Goal: Task Accomplishment & Management: Use online tool/utility

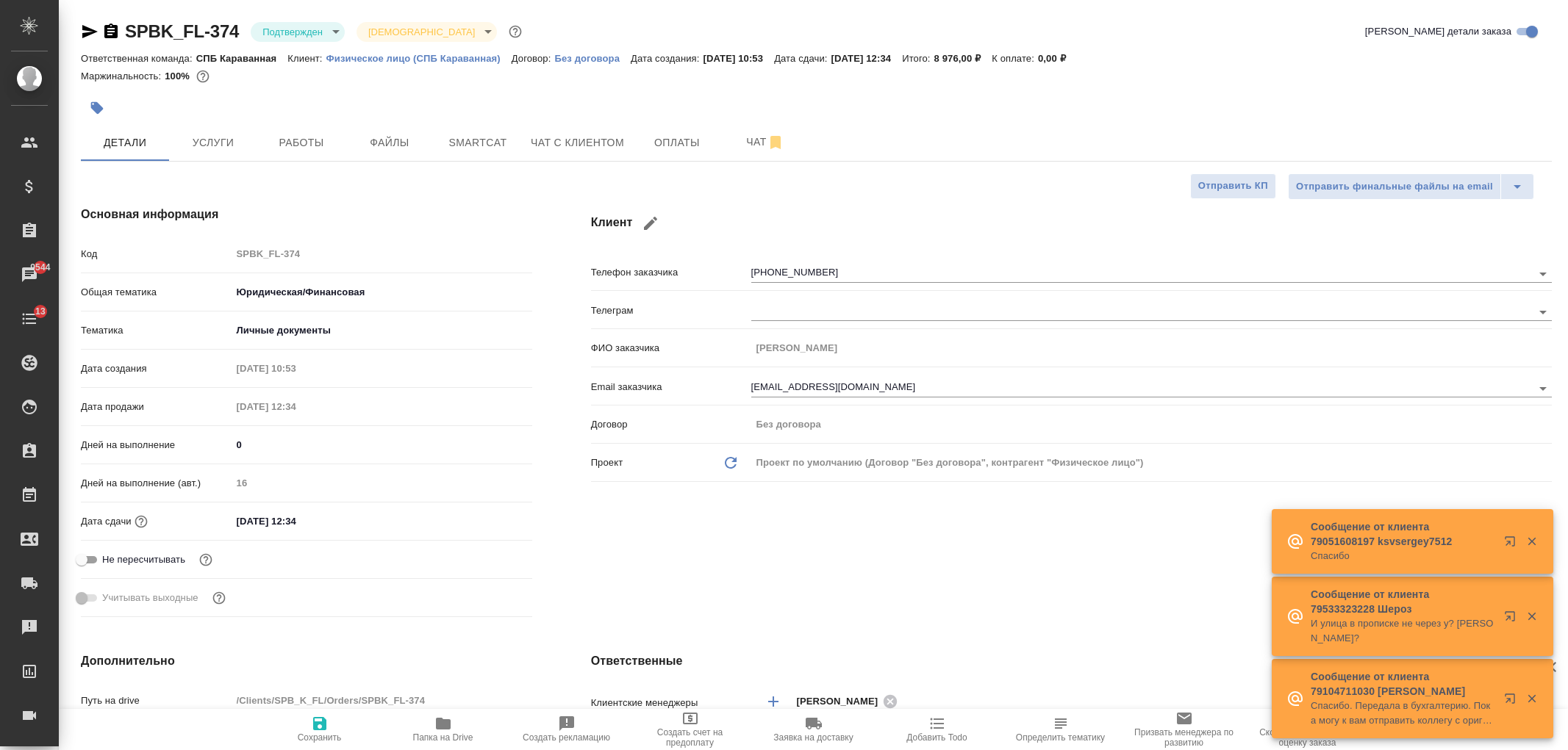
select select "RU"
click at [551, 138] on span "Чат с клиентом" at bounding box center [577, 143] width 94 height 18
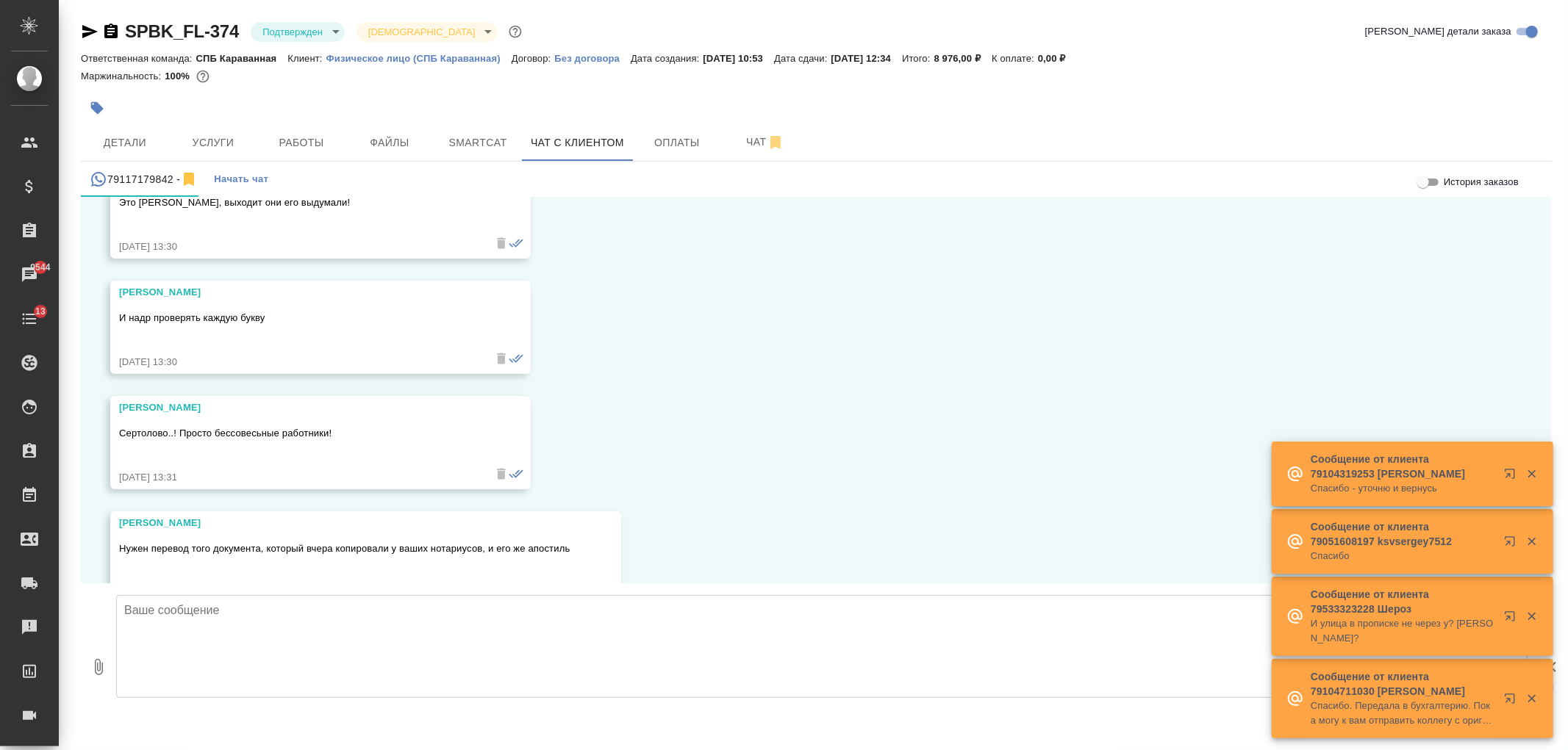
scroll to position [7451, 0]
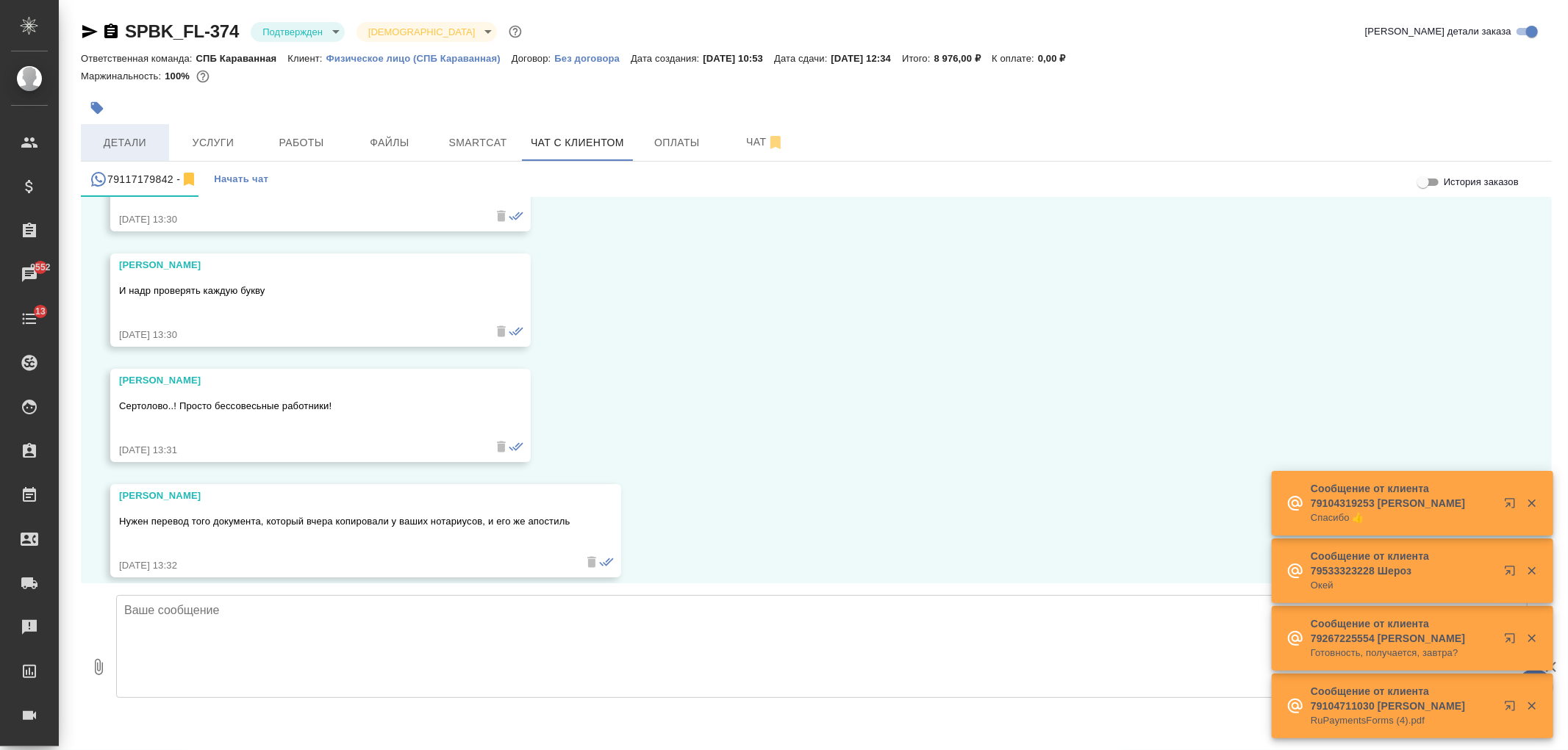
click at [126, 142] on span "Детали" at bounding box center [125, 143] width 71 height 18
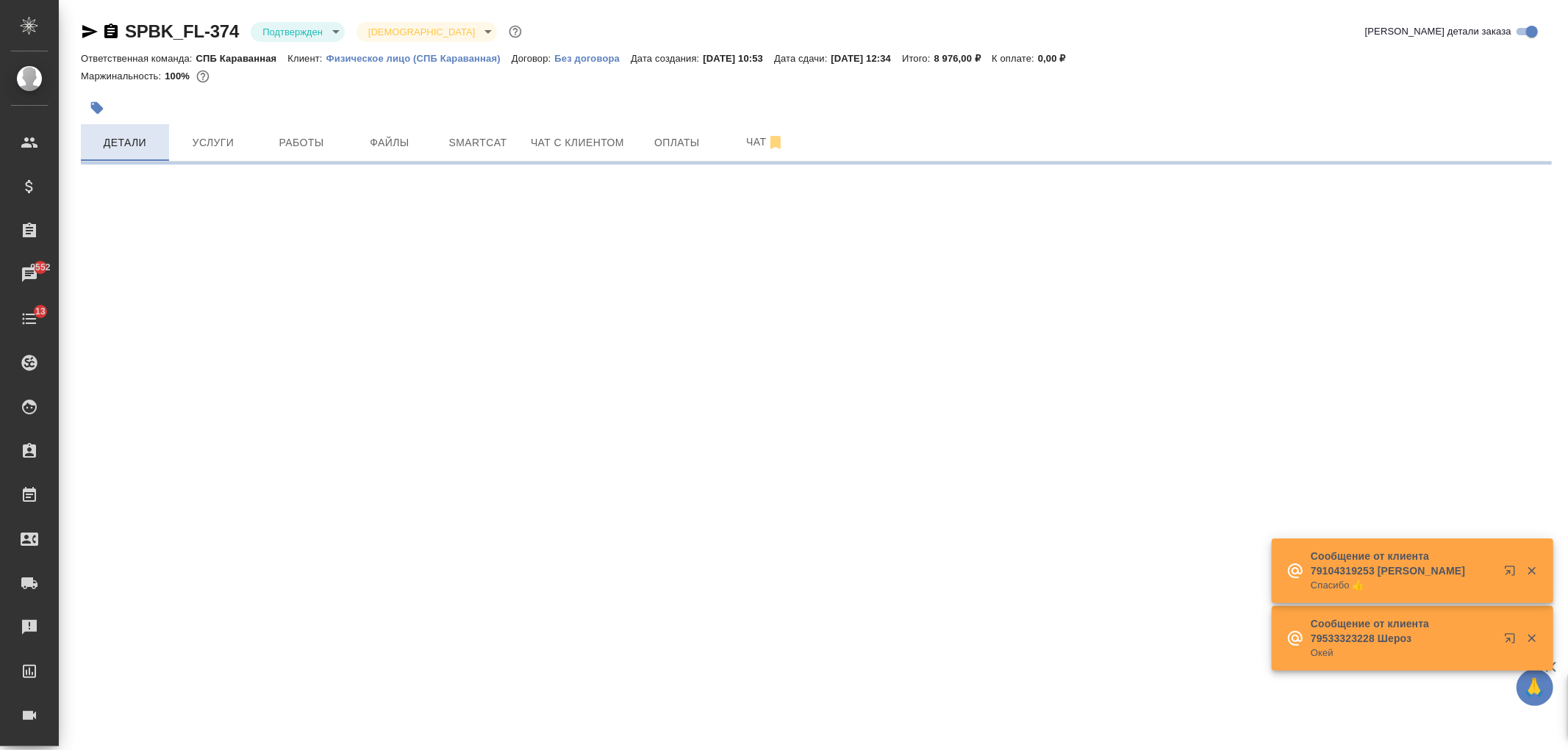
select select "RU"
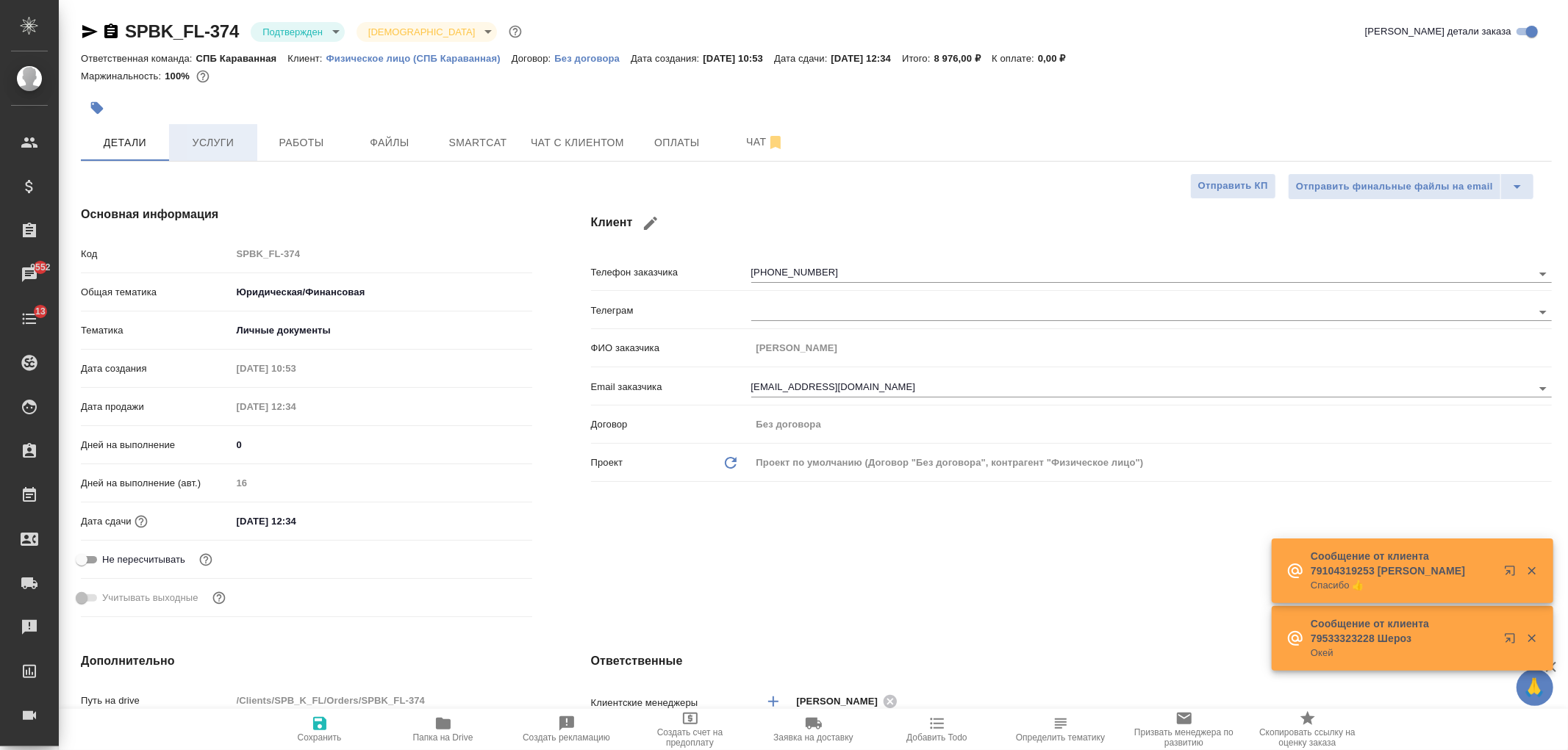
type textarea "x"
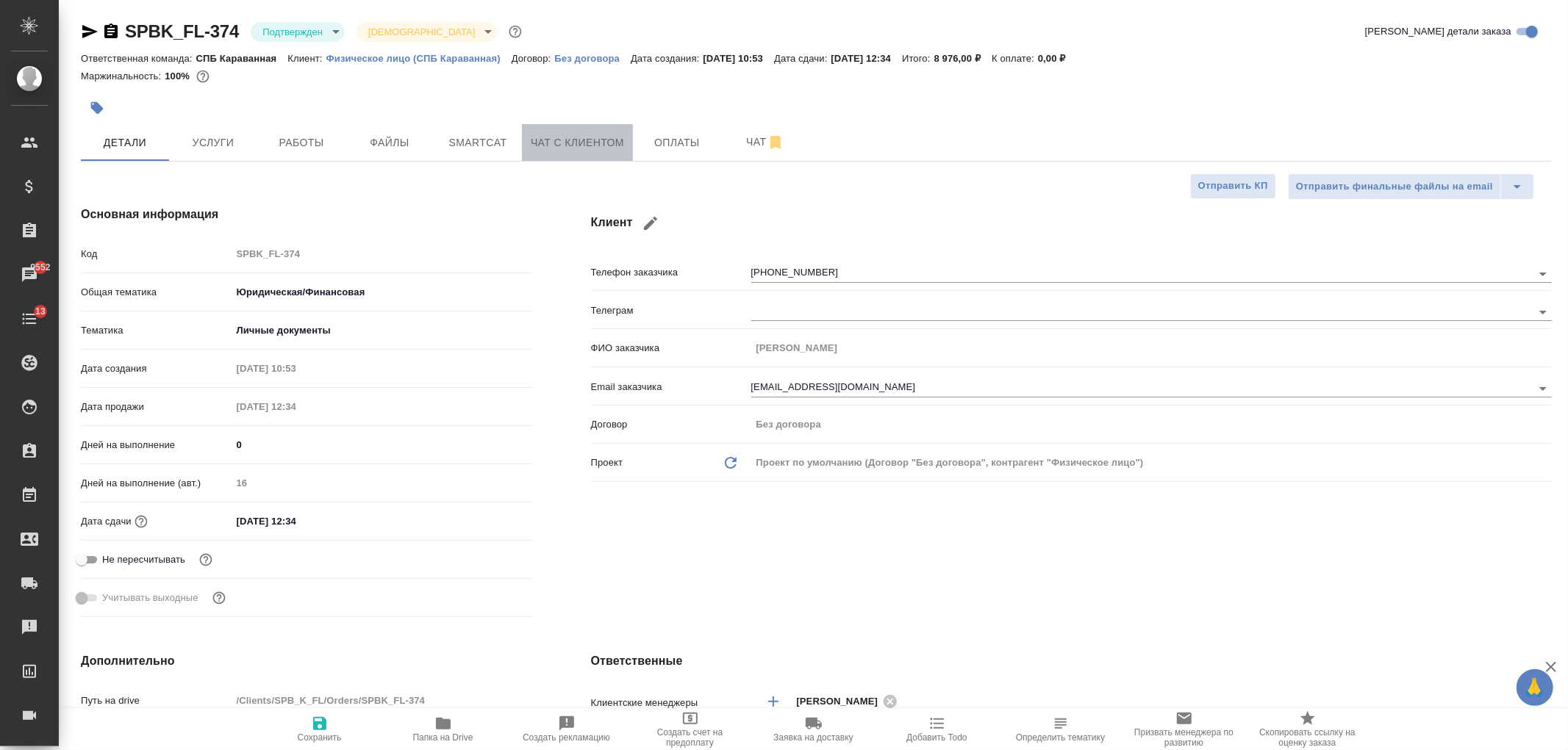
click at [535, 127] on button "Чат с клиентом" at bounding box center [577, 143] width 111 height 37
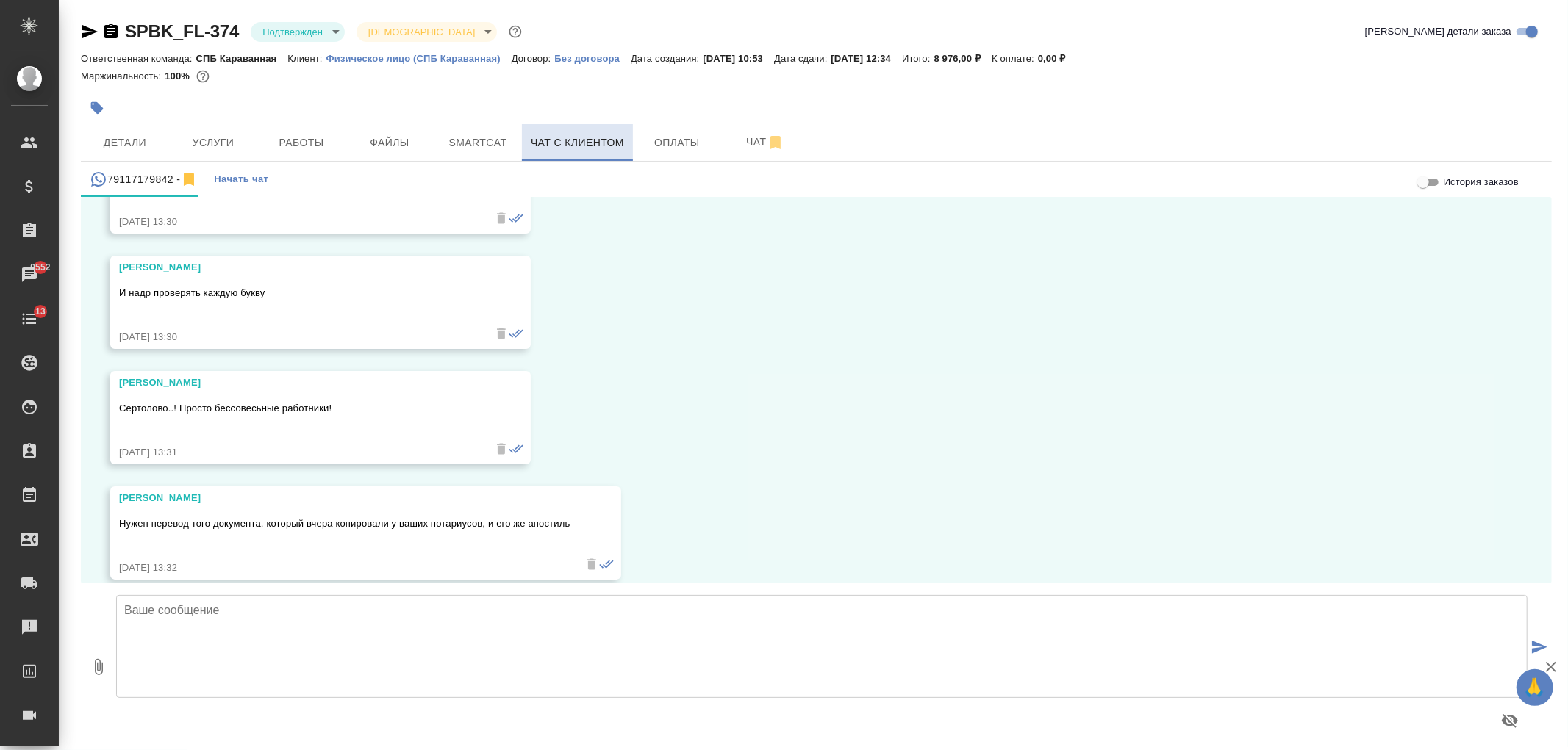
scroll to position [7451, 0]
click at [320, 632] on textarea at bounding box center [822, 646] width 1411 height 103
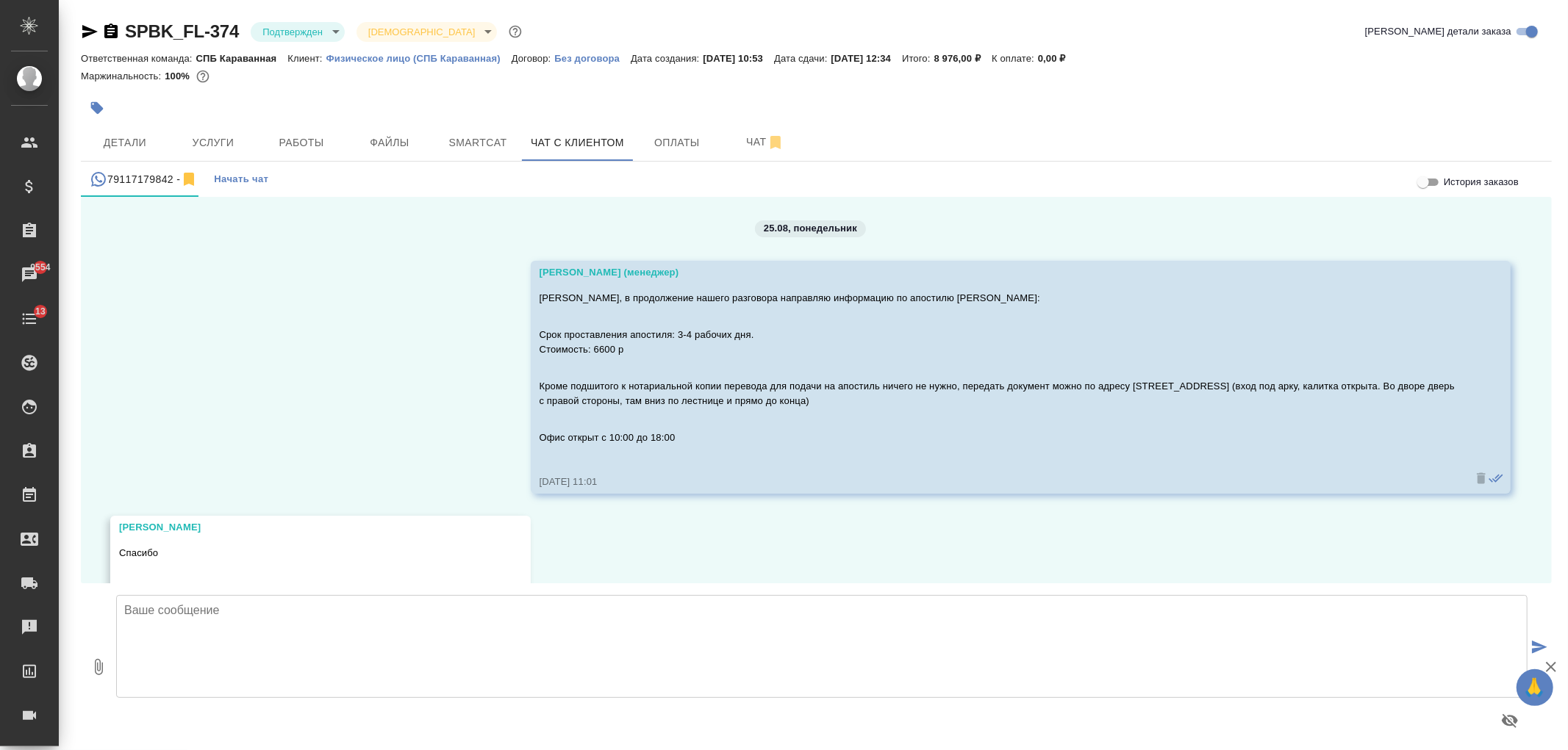
scroll to position [7451, 0]
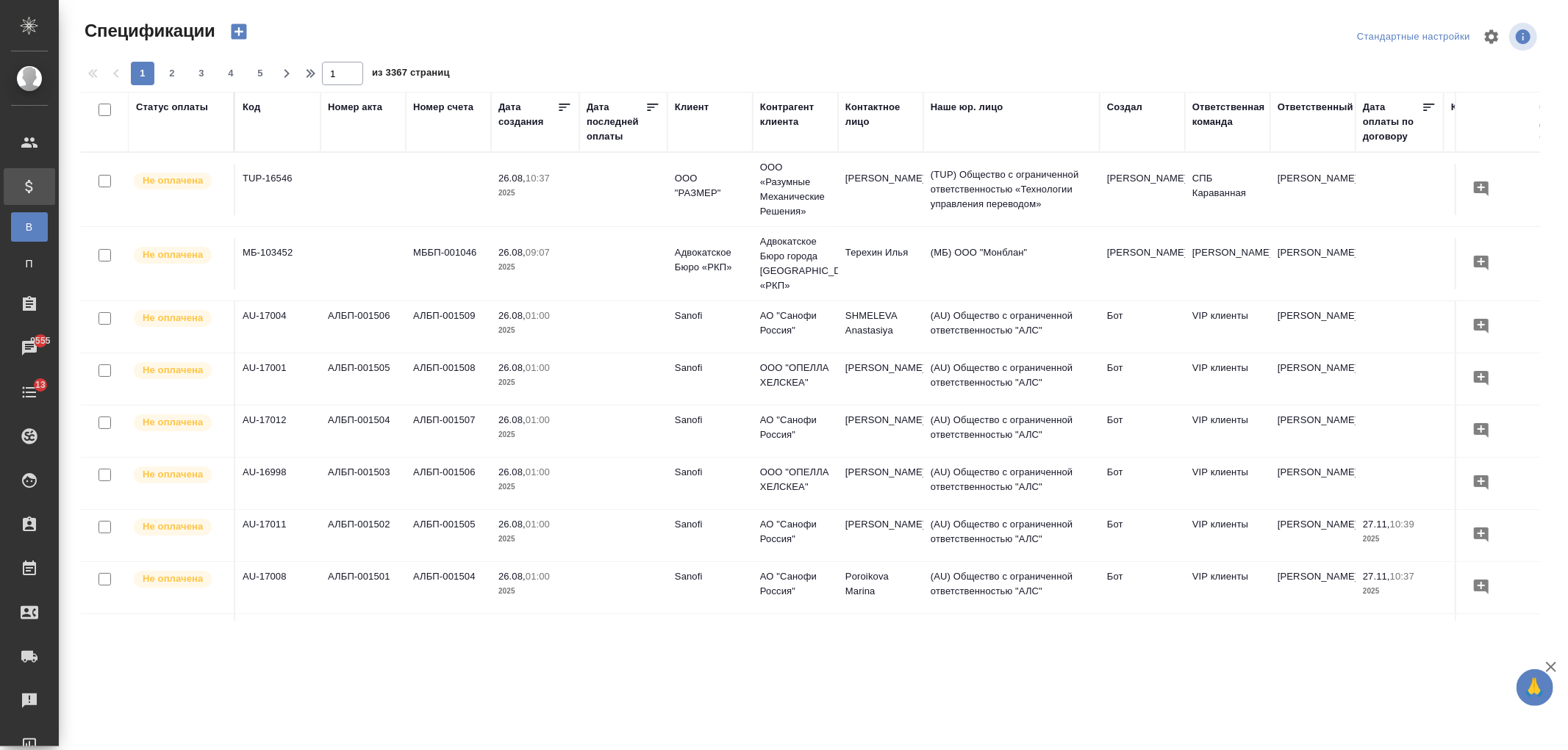
click at [702, 149] on th "Клиент" at bounding box center [710, 122] width 85 height 60
click at [700, 105] on div "Клиент" at bounding box center [692, 107] width 34 height 15
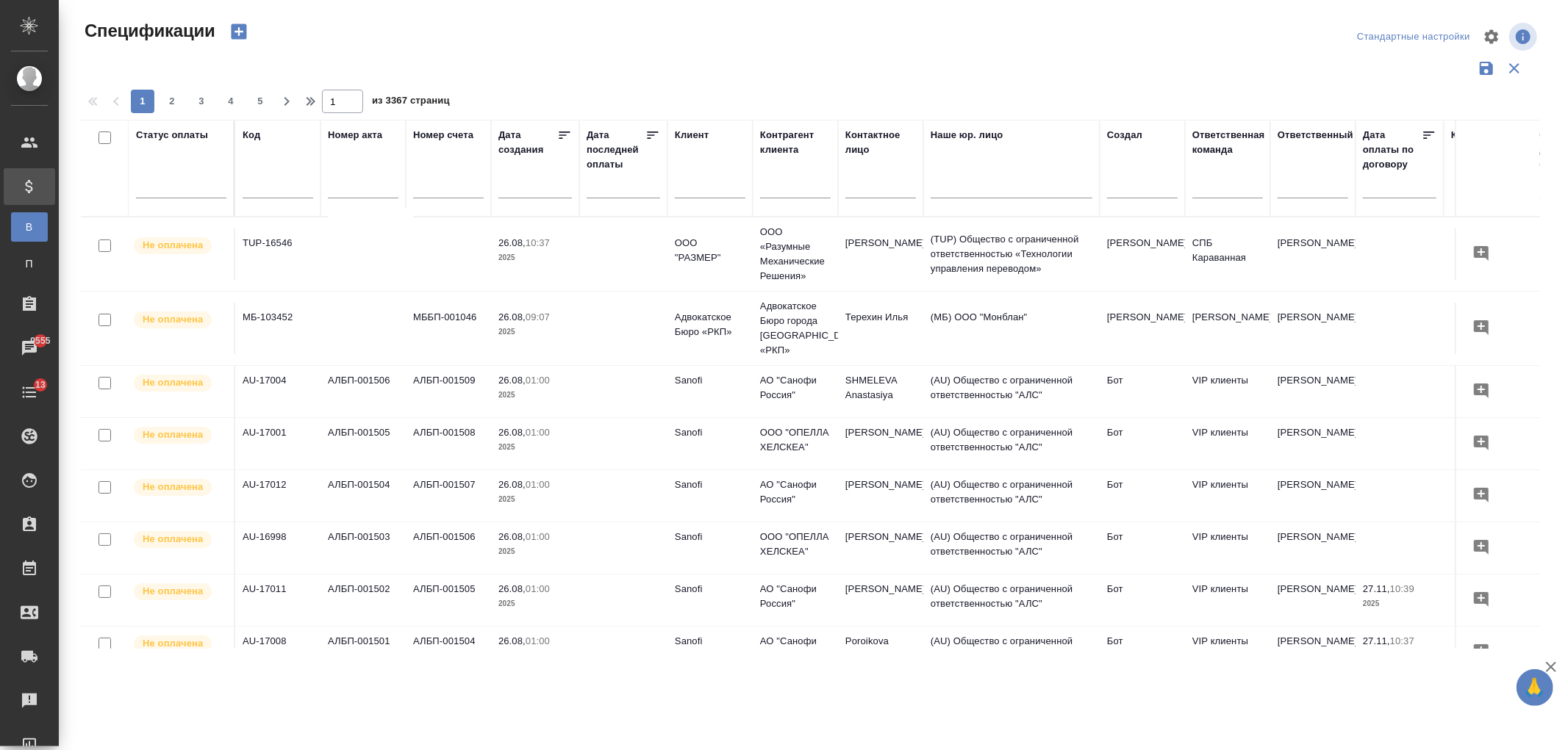
click at [713, 191] on input "text" at bounding box center [710, 188] width 71 height 18
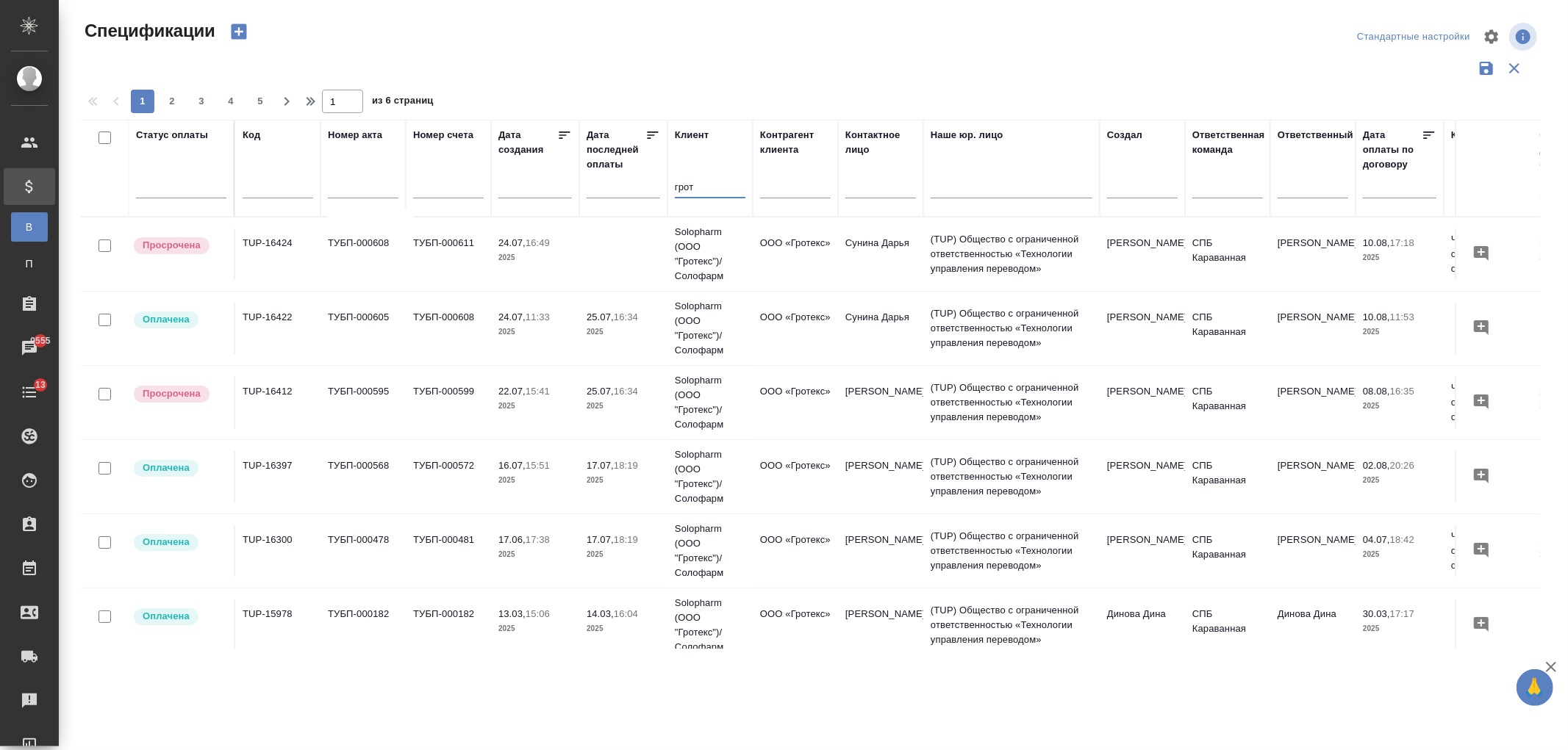
type input "грот"
click at [597, 247] on td at bounding box center [623, 254] width 88 height 52
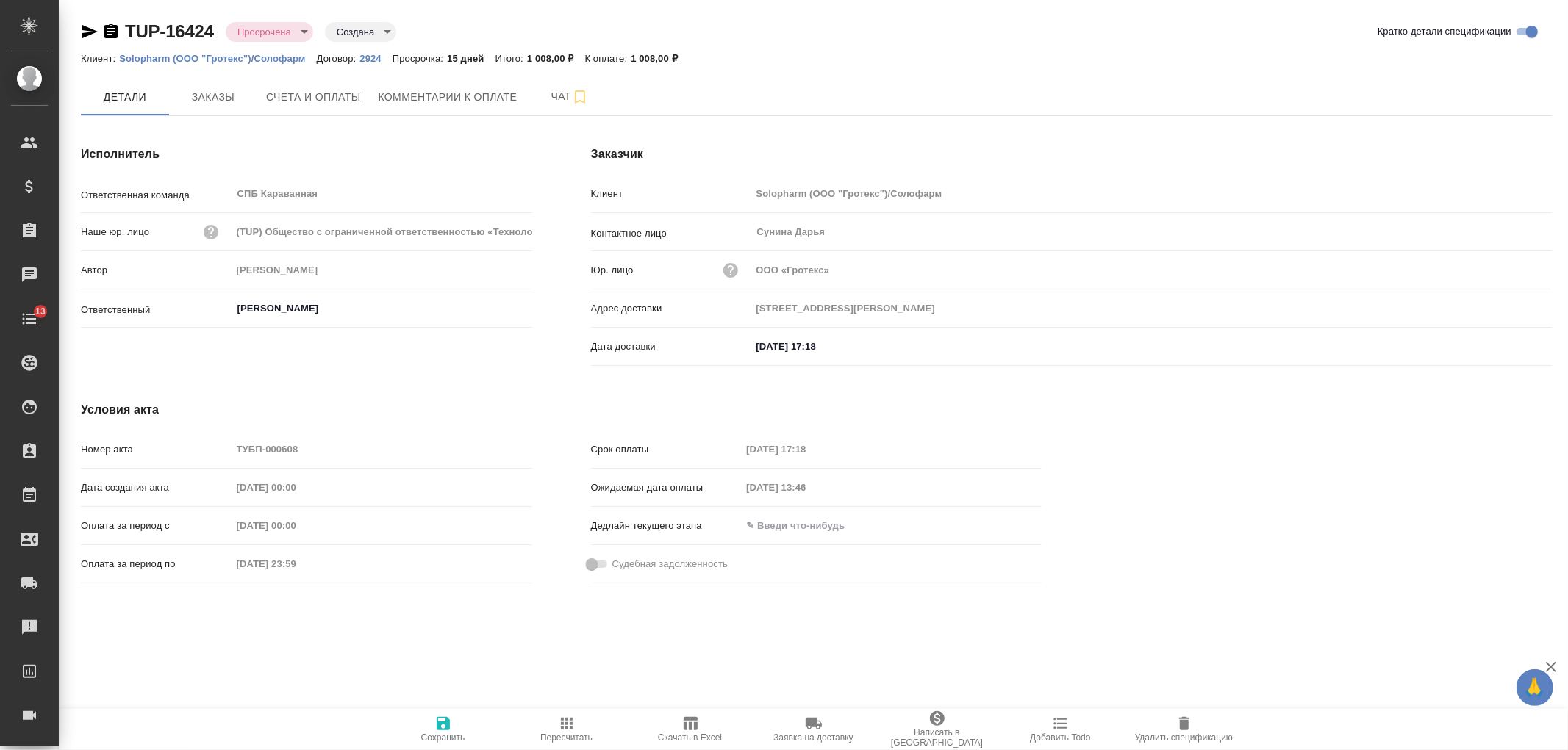
type input "[STREET_ADDRESS][PERSON_NAME]"
click at [345, 102] on span "Счета и оплаты" at bounding box center [313, 97] width 95 height 18
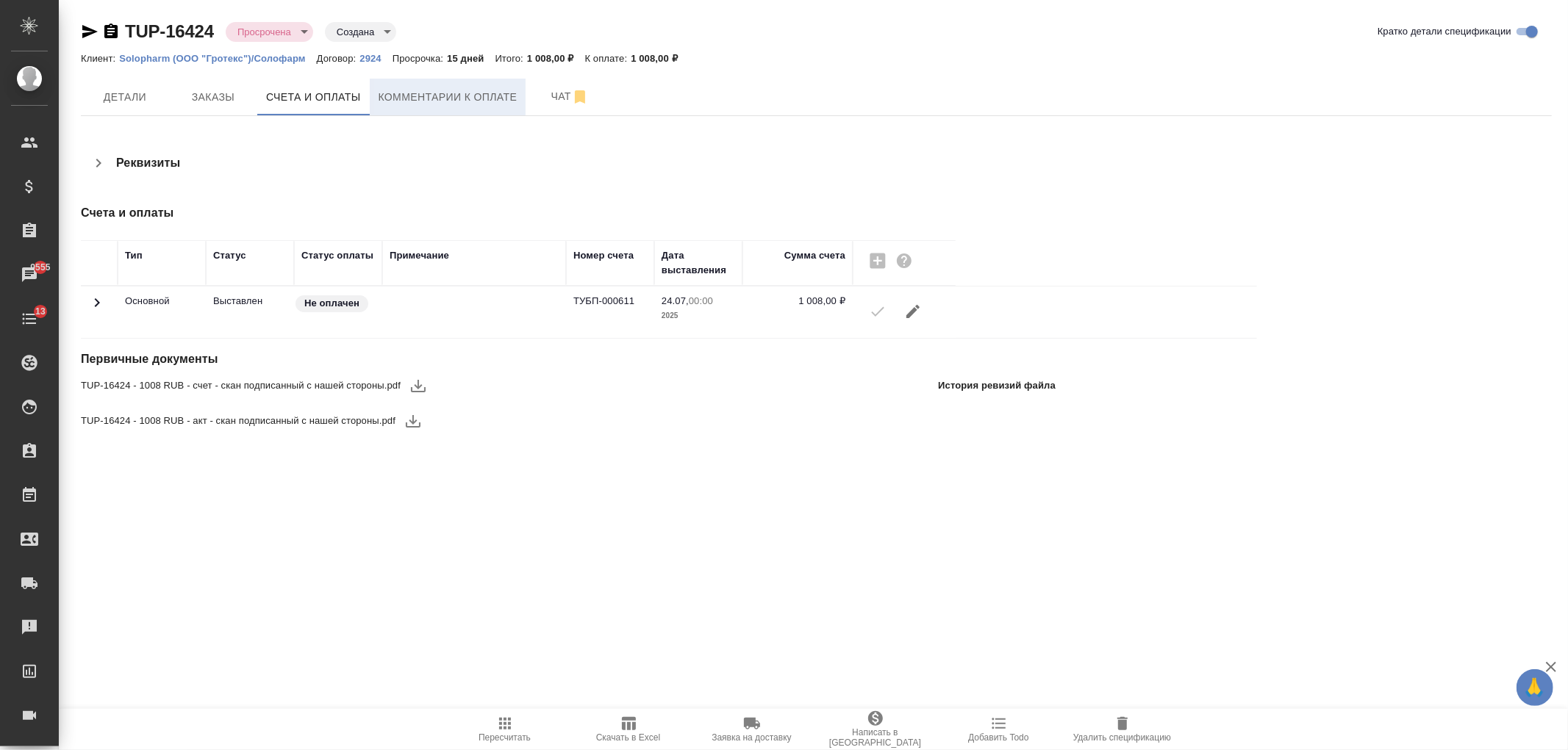
click at [447, 104] on span "Комментарии к оплате" at bounding box center [448, 97] width 139 height 18
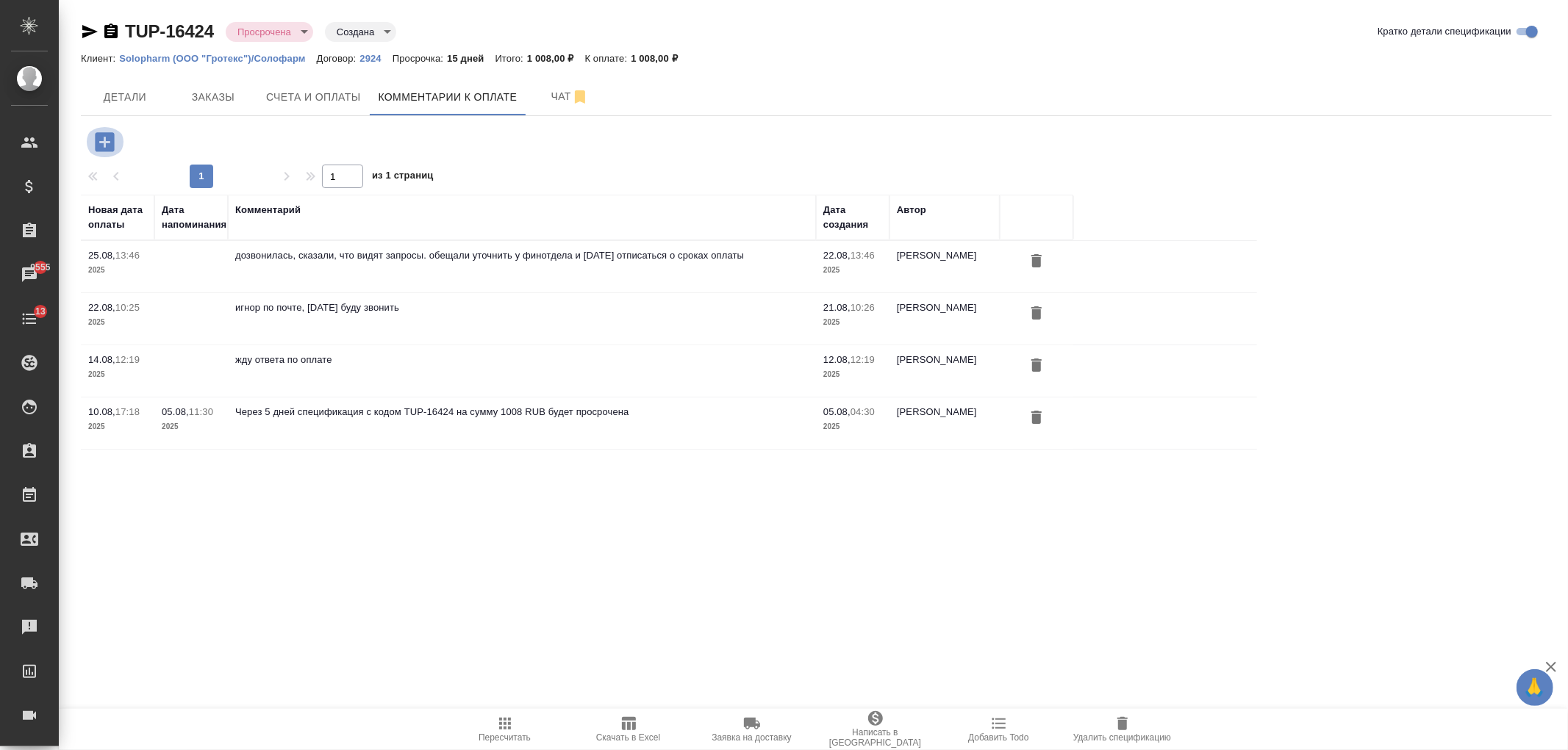
click at [114, 142] on icon "button" at bounding box center [105, 142] width 19 height 19
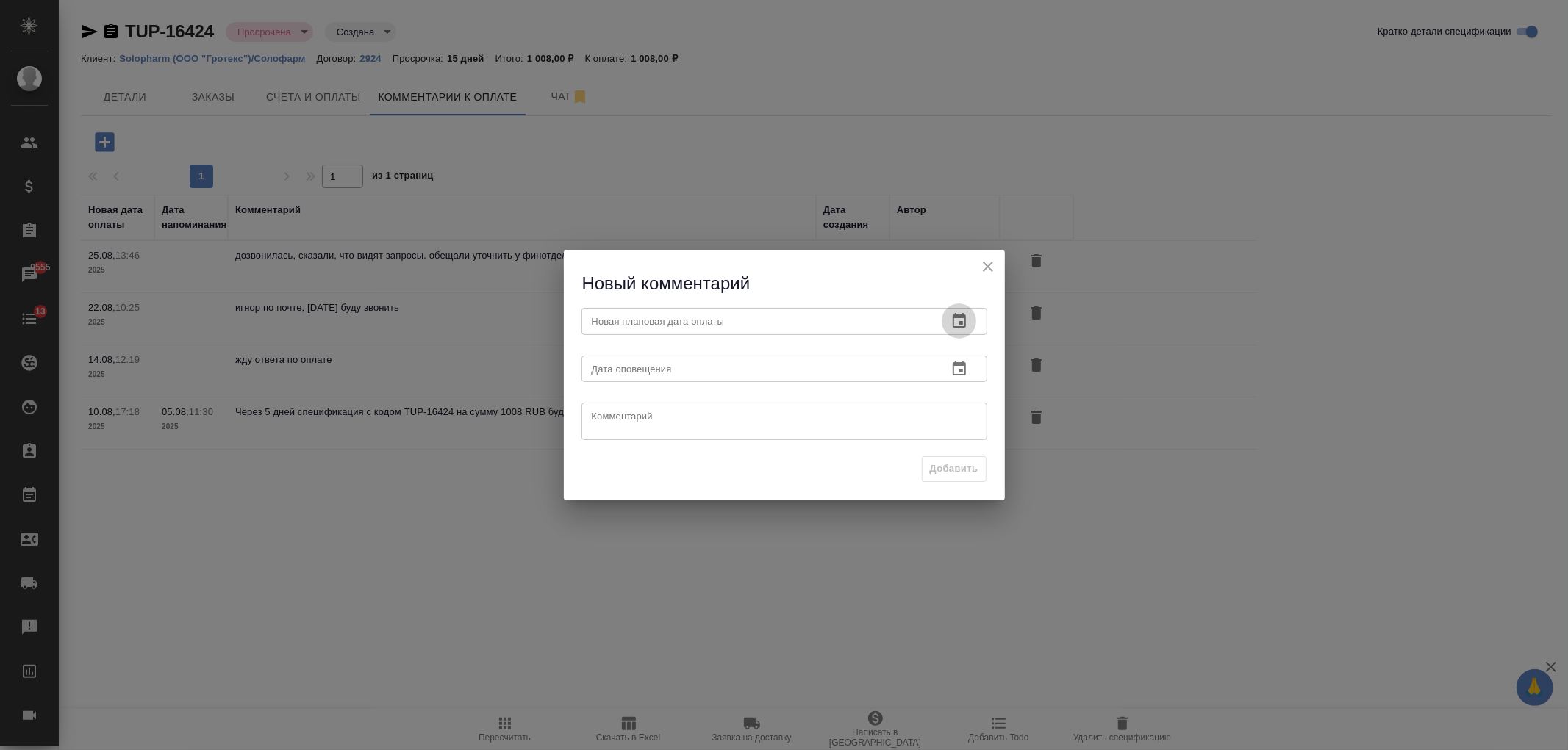
click at [954, 320] on icon "button" at bounding box center [959, 321] width 18 height 18
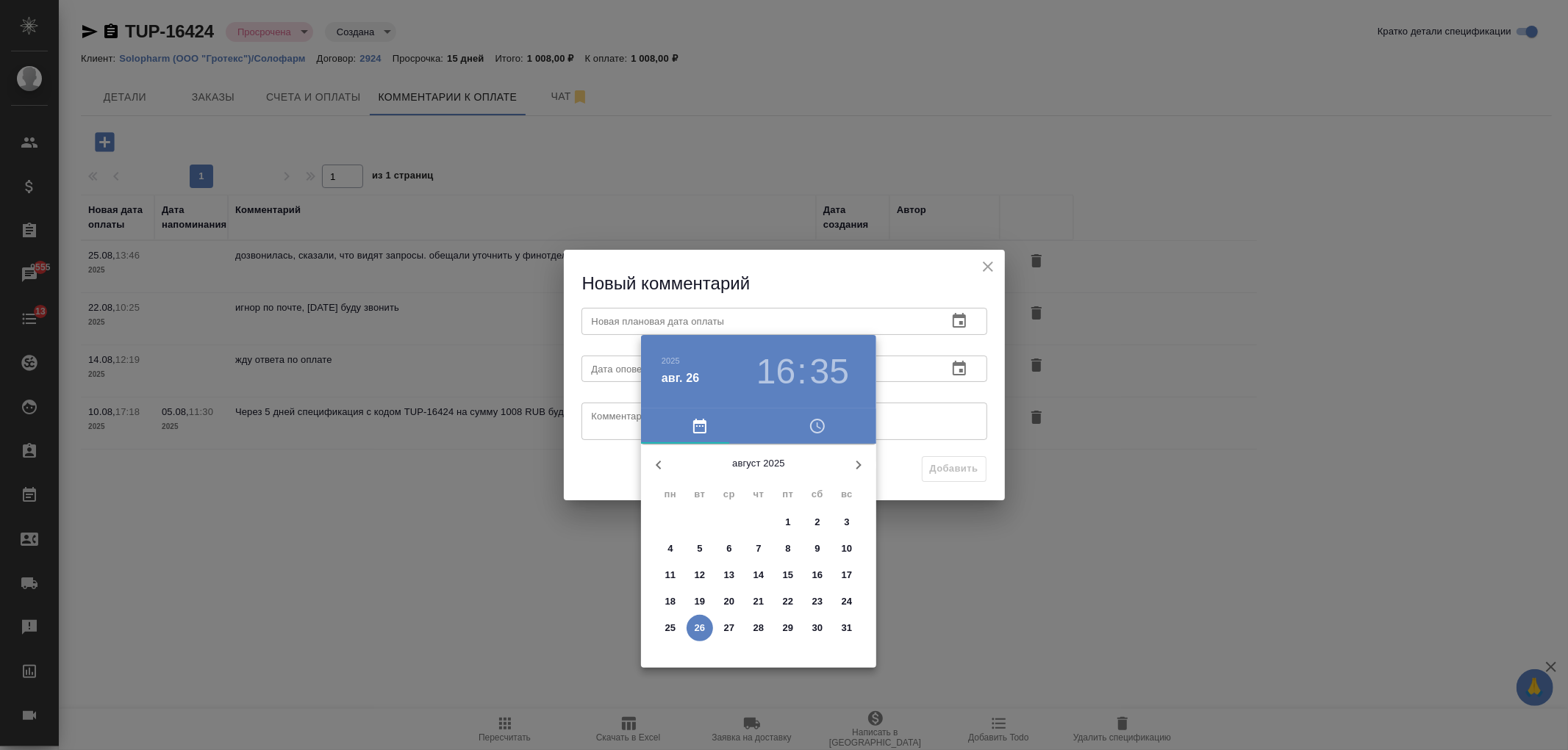
click at [756, 629] on p "28" at bounding box center [759, 628] width 11 height 15
type input "28.08.2025 16:35"
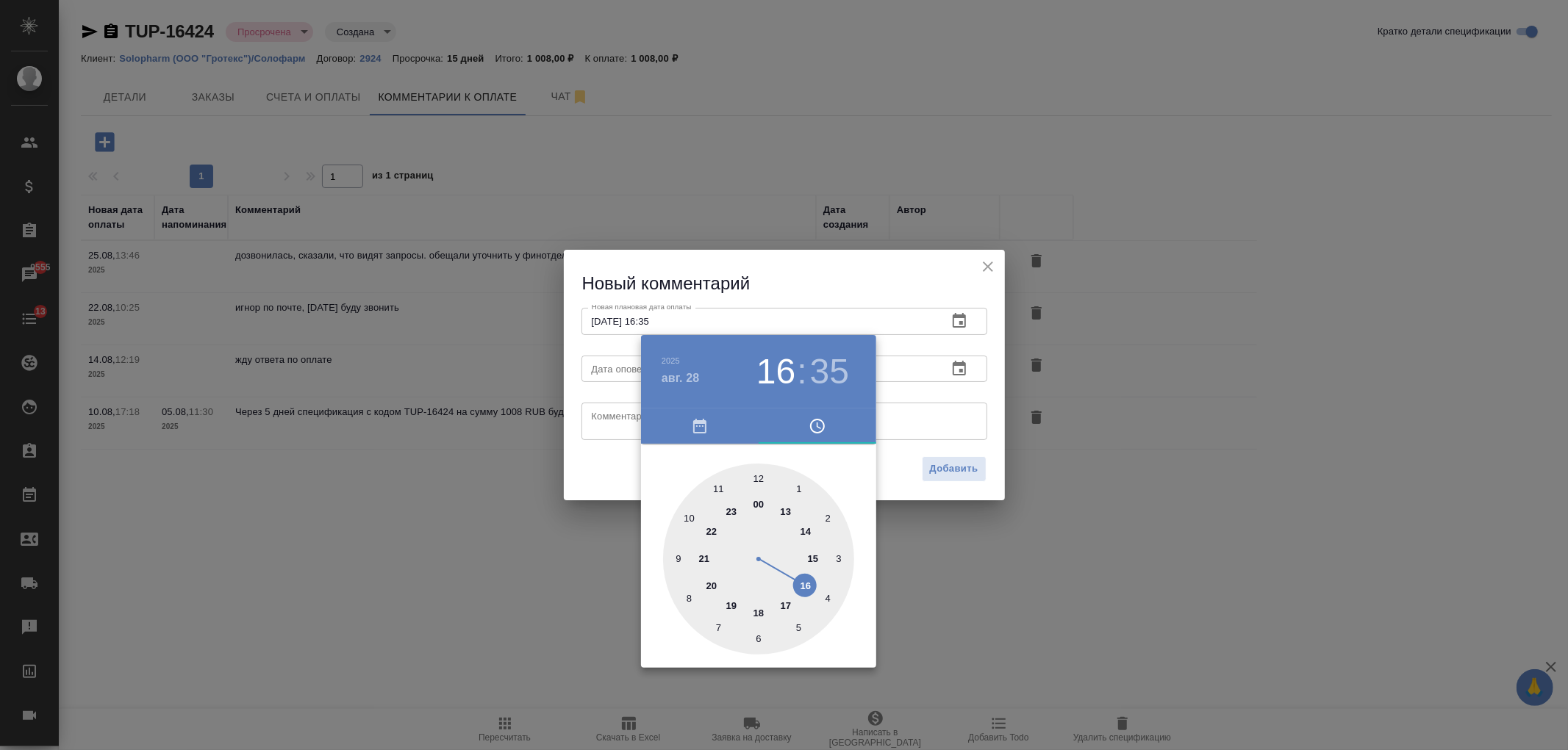
click at [597, 437] on div at bounding box center [784, 375] width 1568 height 750
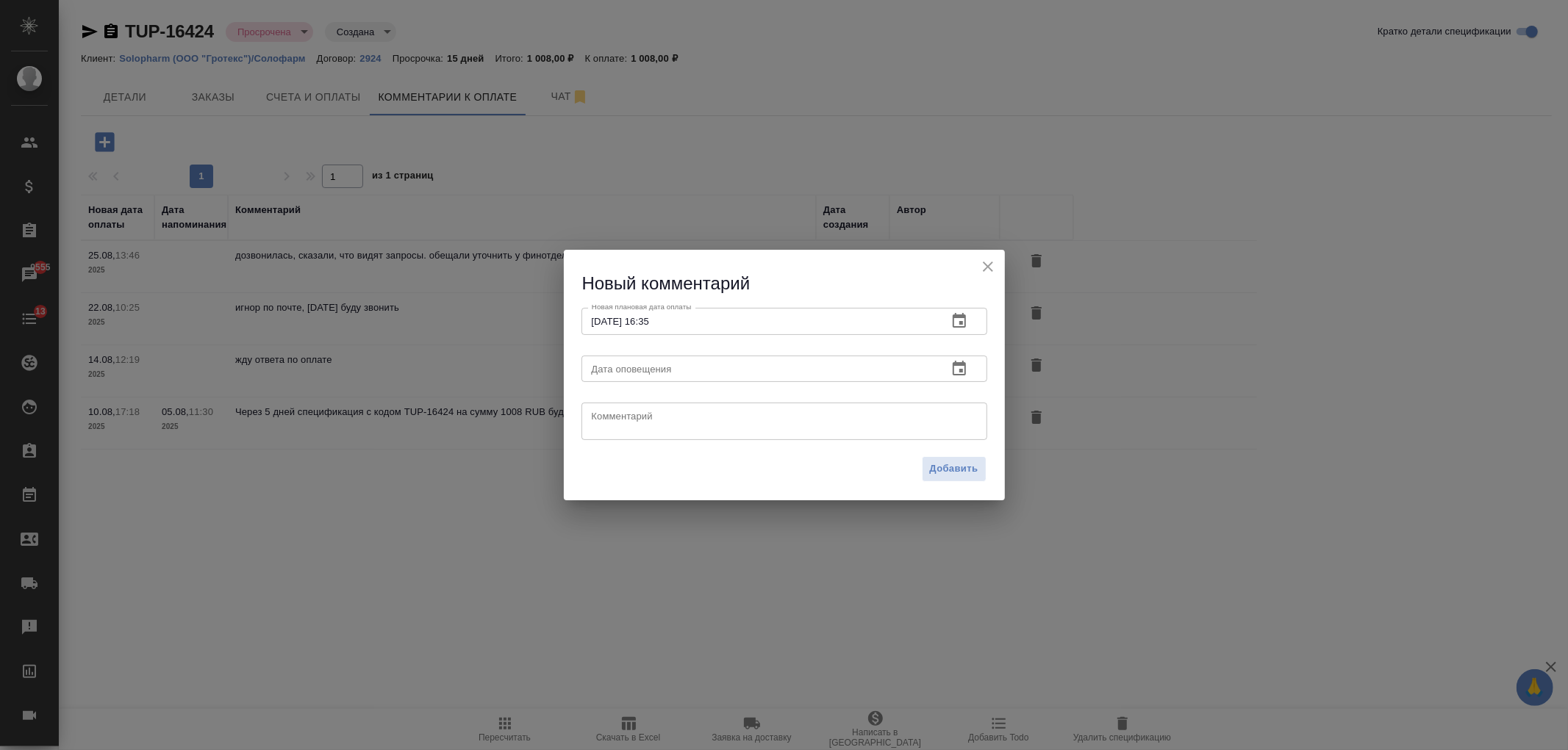
click at [664, 446] on div "Комментарий x Комментарий" at bounding box center [784, 420] width 418 height 58
click at [674, 413] on textarea at bounding box center [784, 422] width 385 height 22
click at [742, 442] on div "Комментарий написала им опять x Комментарий" at bounding box center [784, 420] width 418 height 58
click at [741, 422] on textarea "написала им опять" at bounding box center [784, 422] width 385 height 22
drag, startPoint x: 762, startPoint y: 411, endPoint x: 773, endPoint y: 407, distance: 11.7
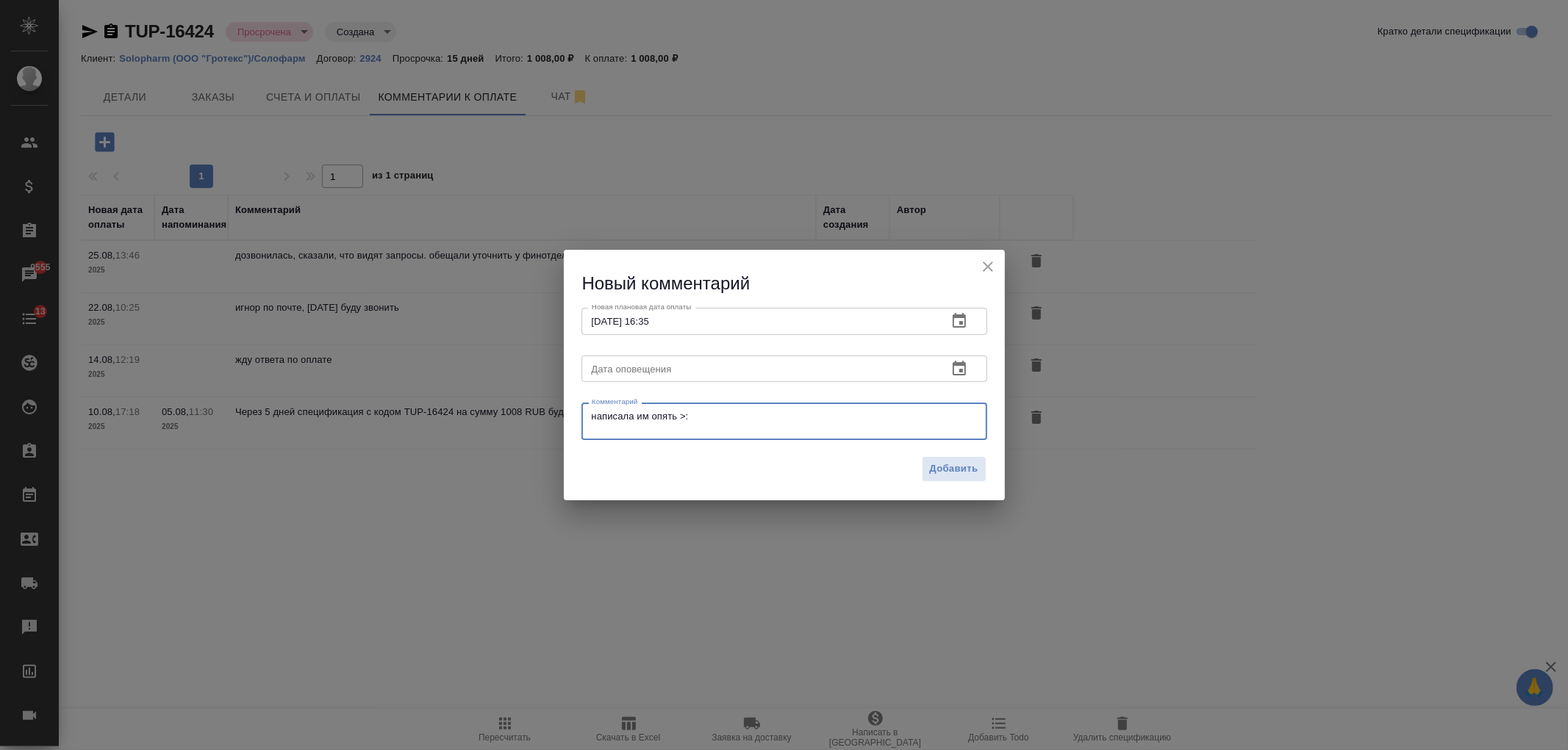
click at [773, 407] on div "написала им опять >: x Комментарий" at bounding box center [784, 421] width 406 height 38
click at [730, 403] on div "написала им опять >:/ x Комментарий" at bounding box center [784, 421] width 406 height 38
click at [741, 420] on textarea "написала им опять >:/" at bounding box center [784, 422] width 385 height 22
drag, startPoint x: 798, startPoint y: 414, endPoint x: 581, endPoint y: 427, distance: 217.4
click at [581, 427] on div "написала им опять >:/ завтра буду звонить x Комментарий" at bounding box center [784, 421] width 406 height 38
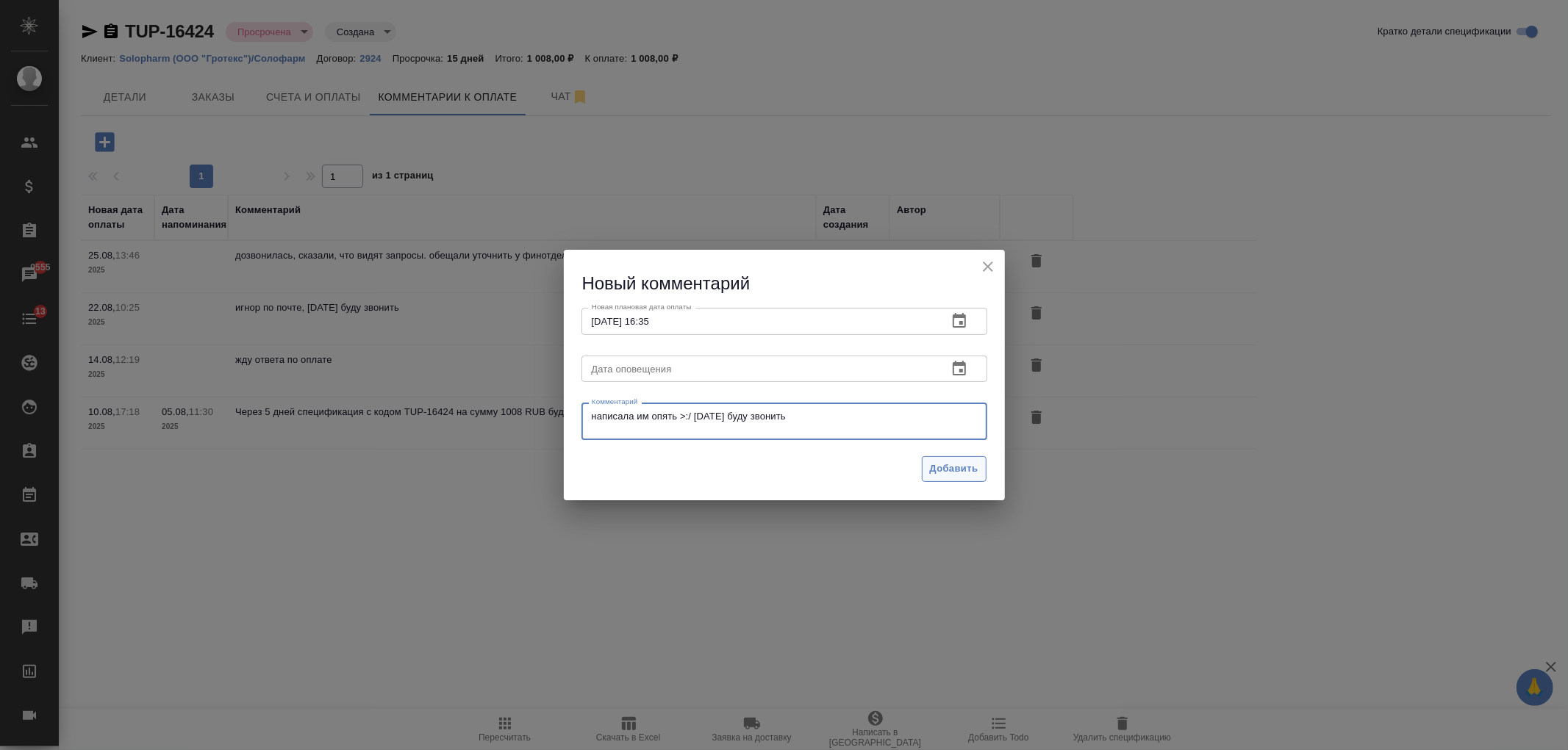
type textarea "написала им опять >:/ [DATE] буду звонить"
click at [966, 474] on span "Добавить" at bounding box center [954, 469] width 49 height 17
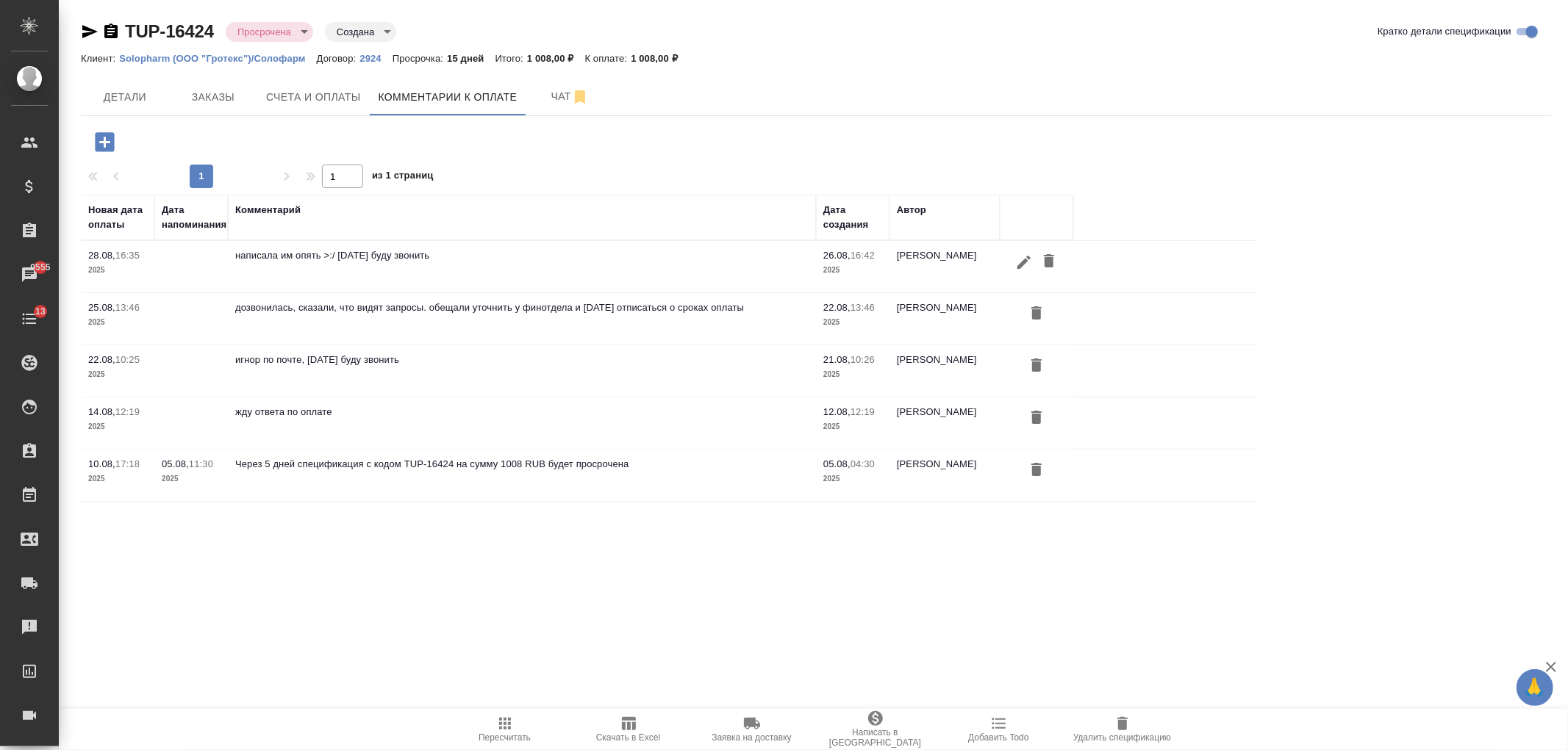
click at [245, 53] on p "Solopharm (ООО "Гротекс")/Солофарм" at bounding box center [217, 58] width 197 height 11
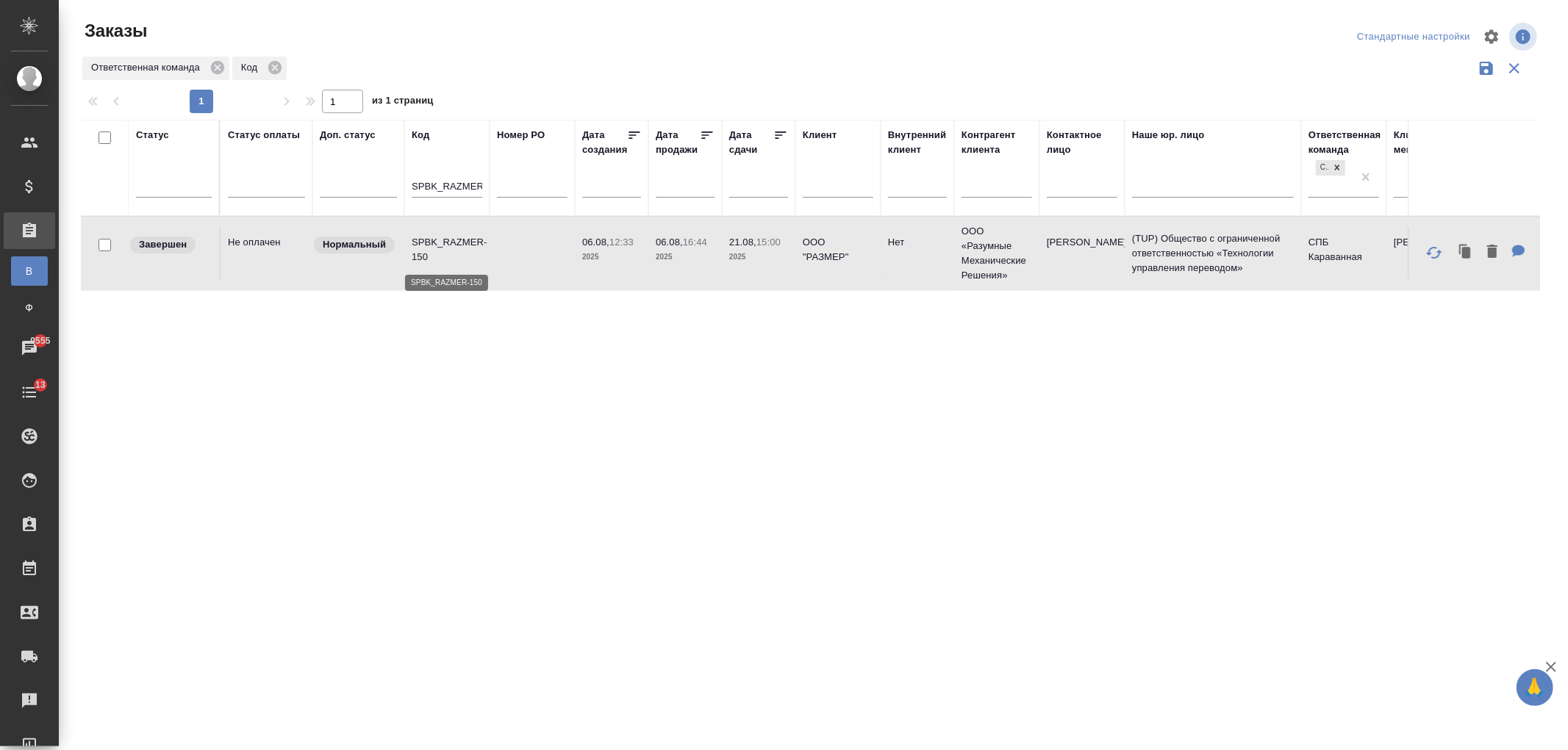
click at [476, 254] on p "SPBK_RAZMER-150" at bounding box center [447, 250] width 71 height 29
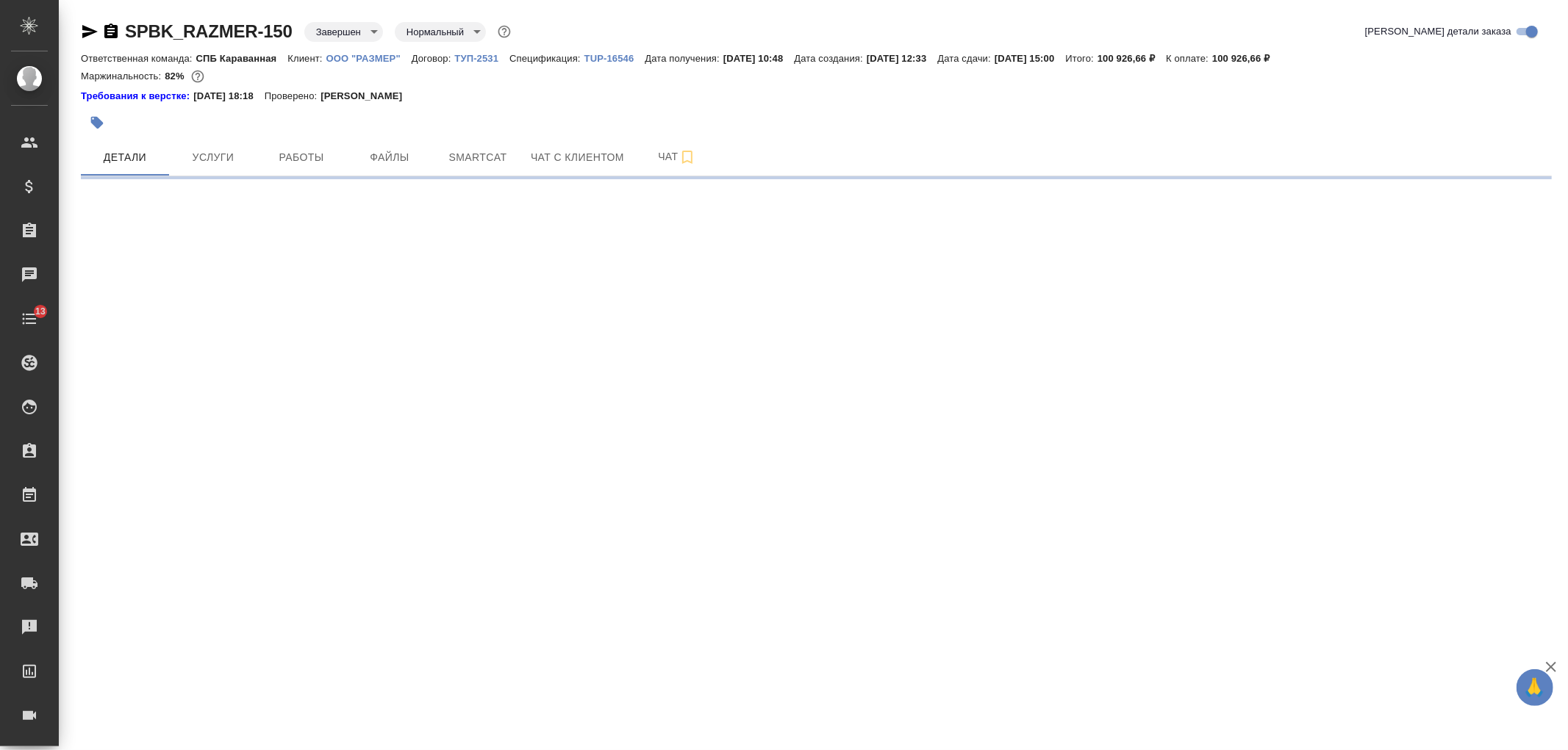
select select "RU"
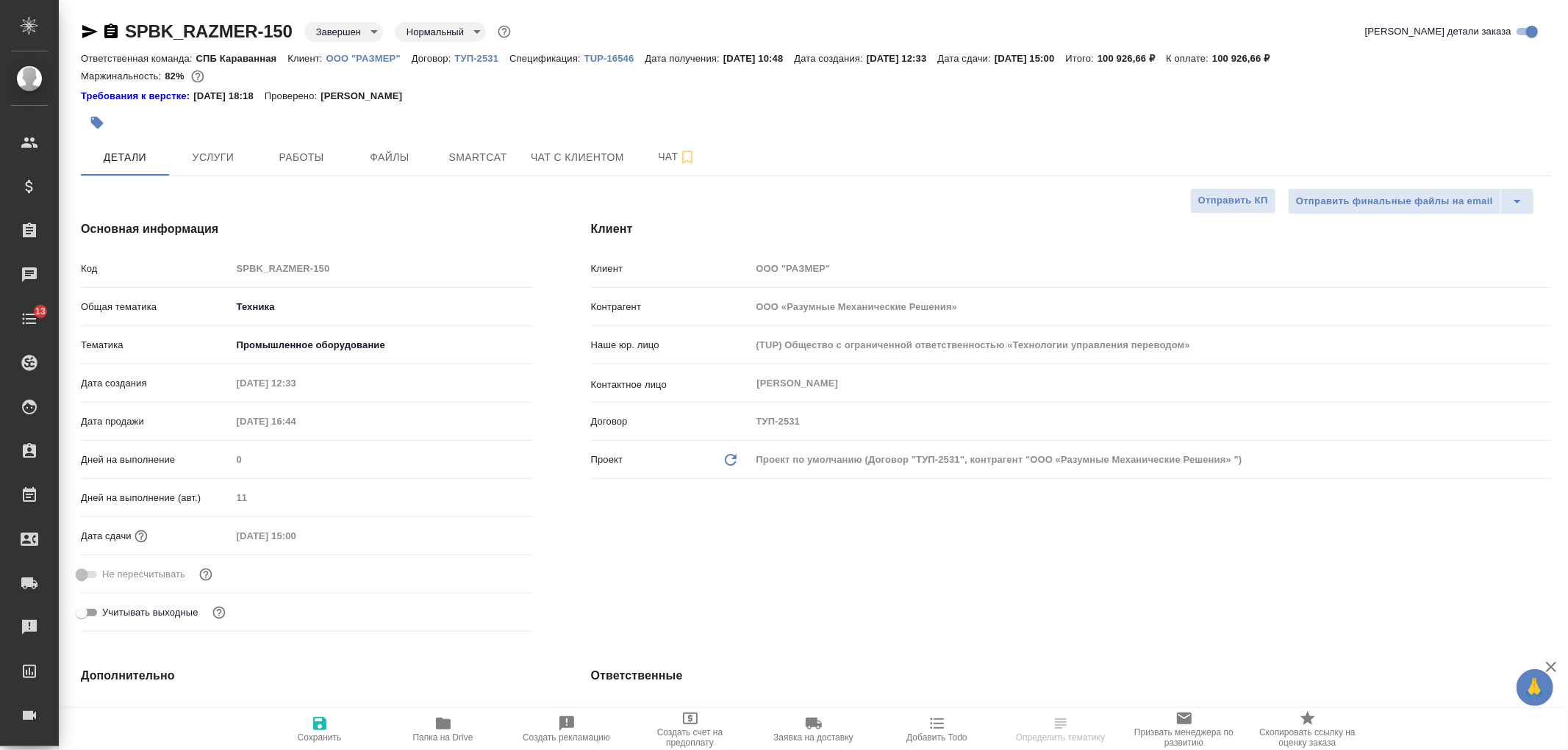
type textarea "x"
click at [360, 60] on p "ООО "РАЗМЕР"" at bounding box center [369, 58] width 85 height 11
type textarea "x"
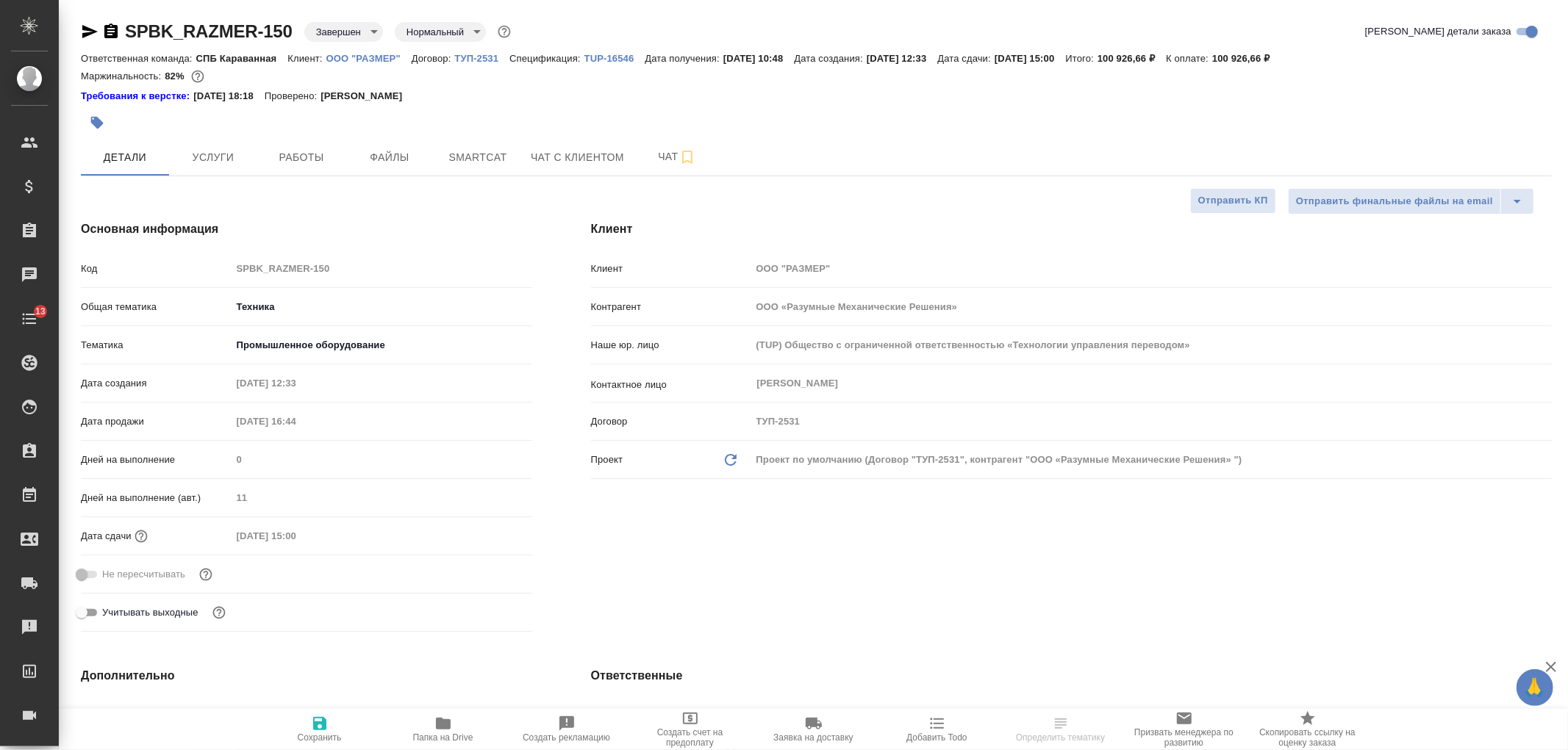
type textarea "x"
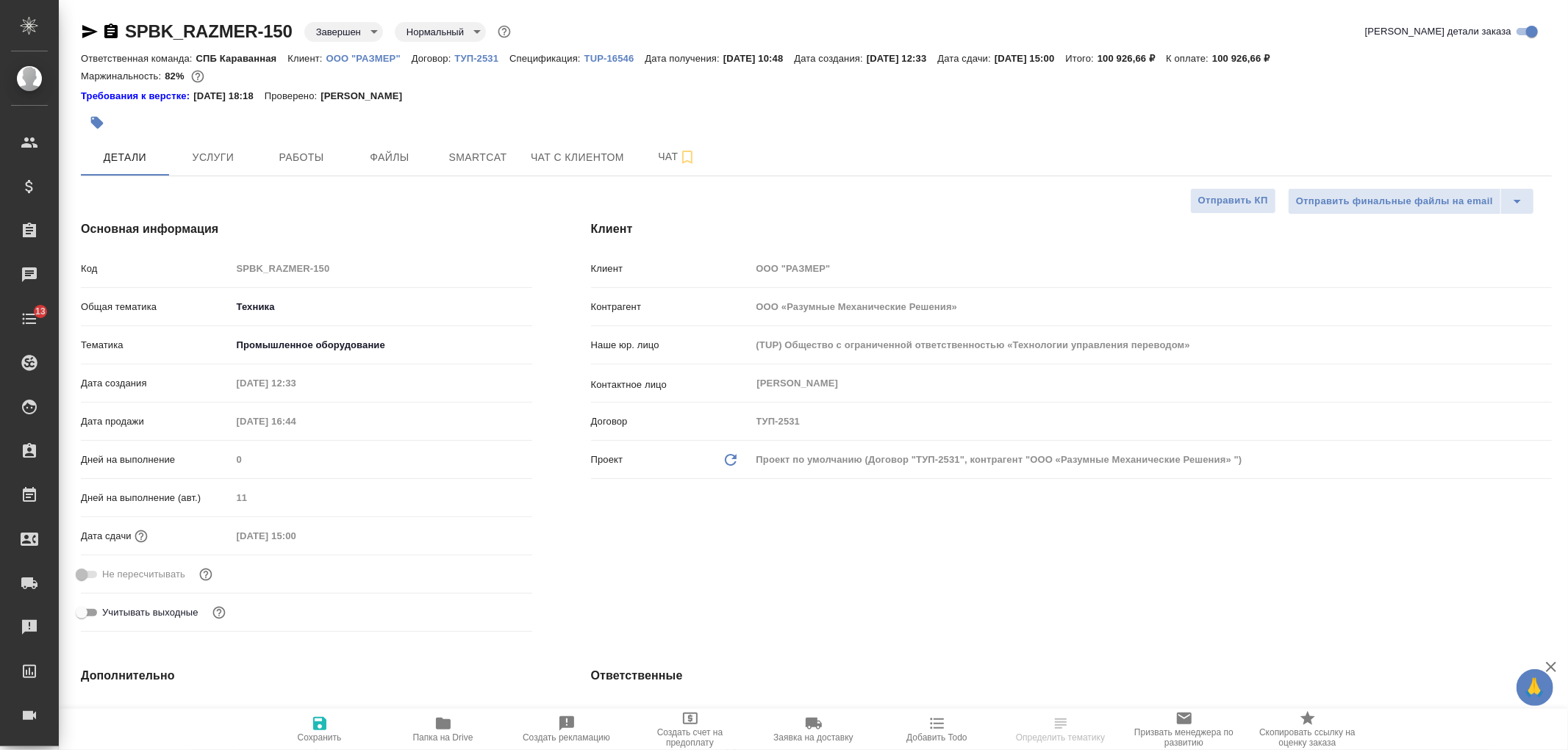
type textarea "x"
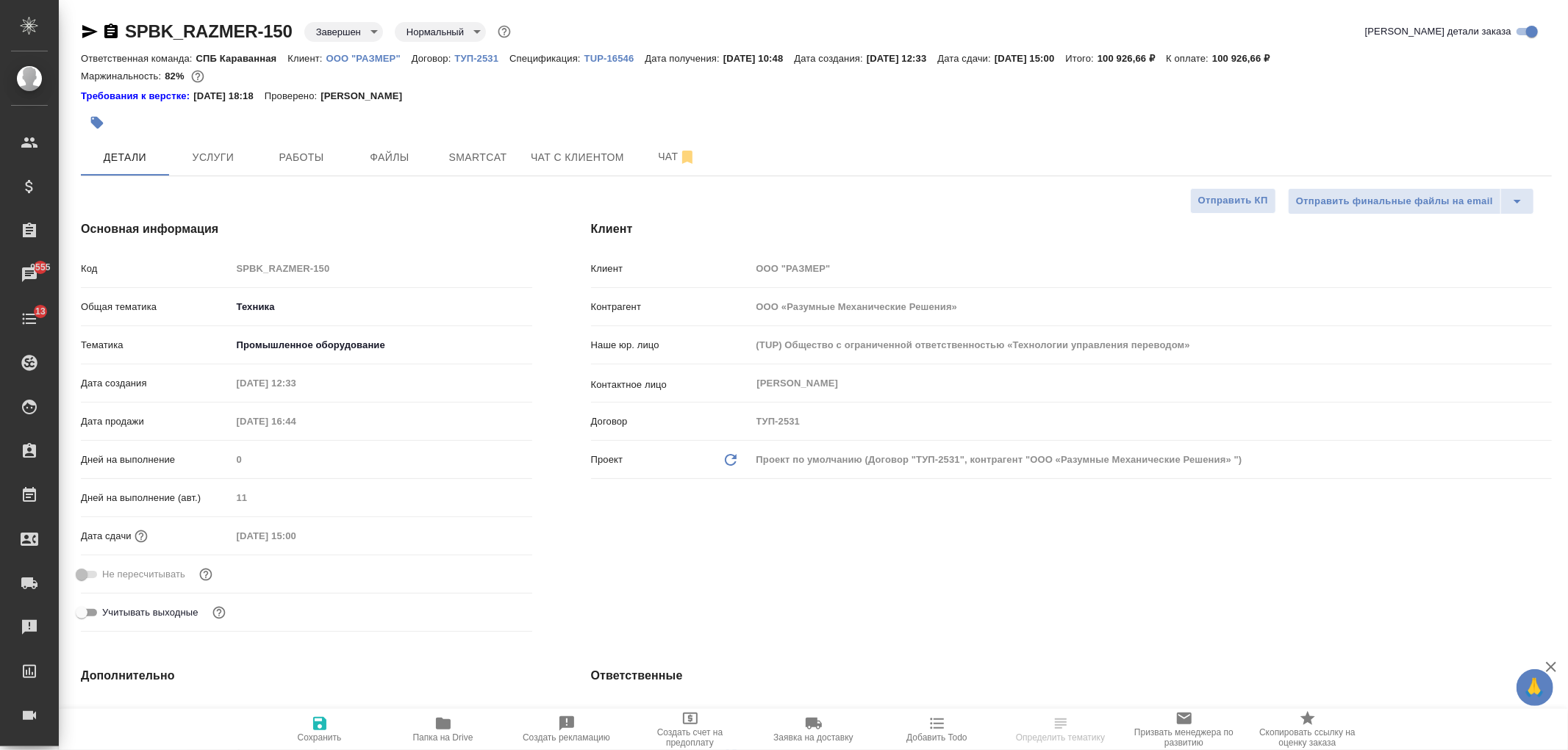
type textarea "x"
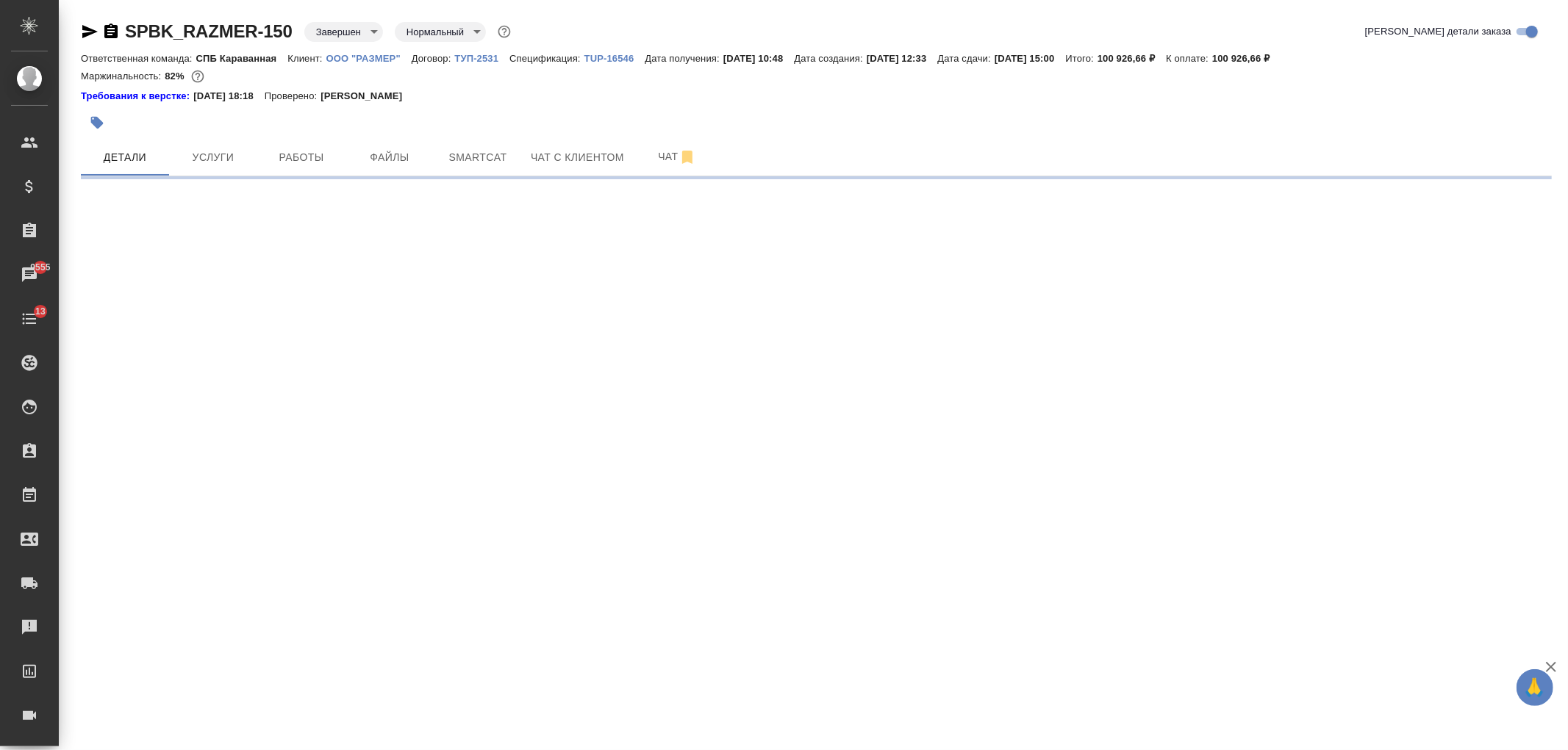
select select "RU"
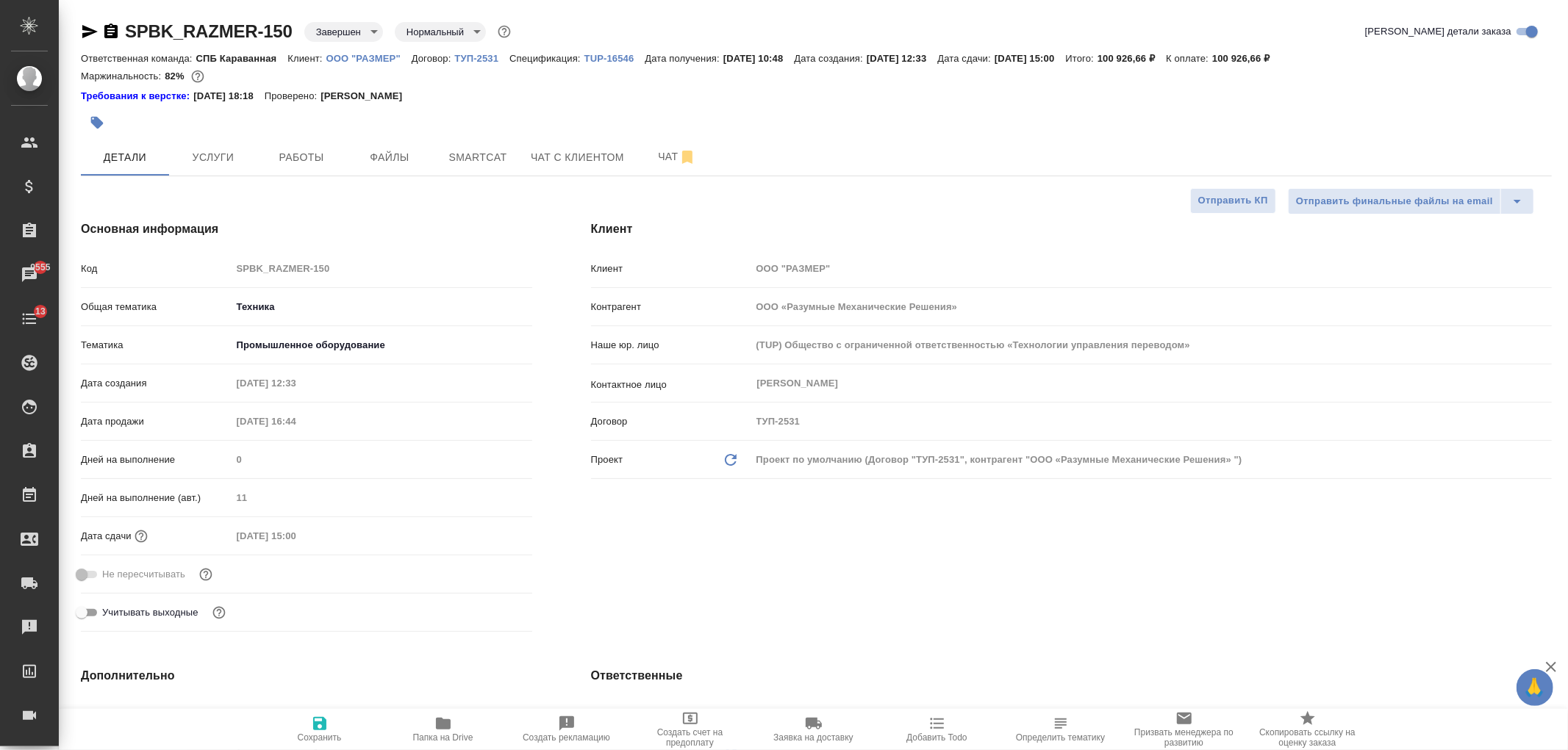
type textarea "x"
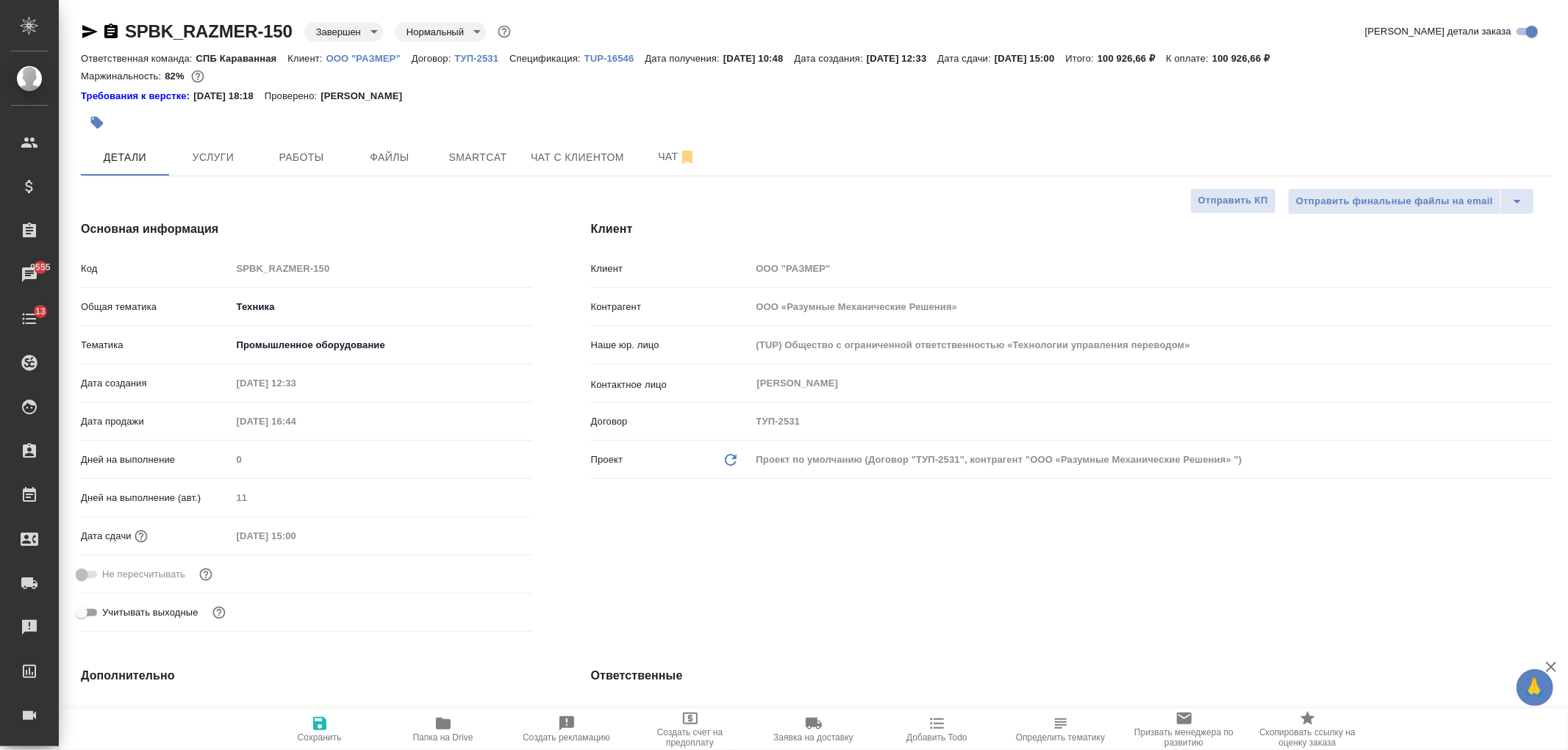
type textarea "x"
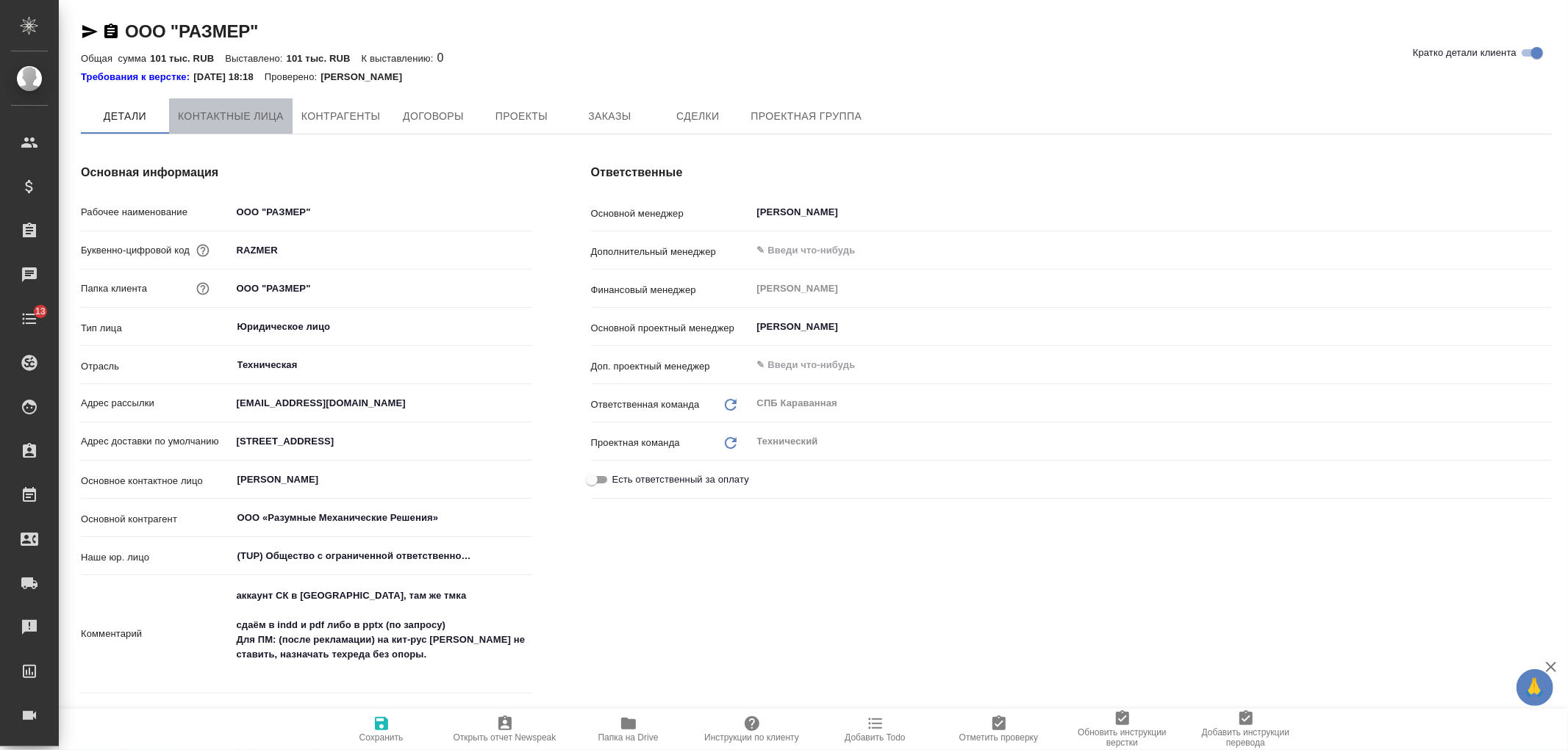
click at [279, 118] on span "Контактные лица" at bounding box center [231, 116] width 106 height 18
select select "RU"
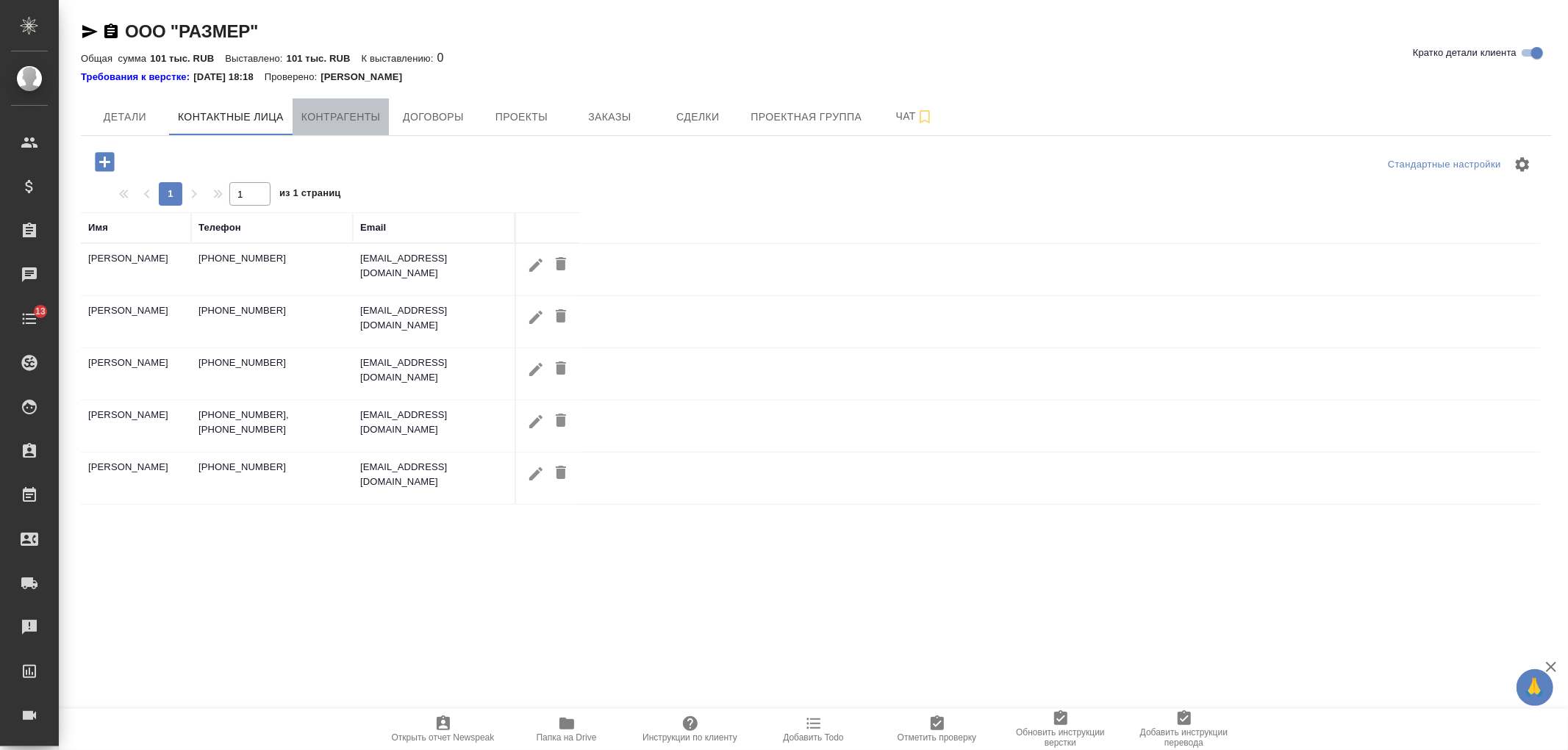
click at [342, 116] on span "Контрагенты" at bounding box center [341, 117] width 80 height 18
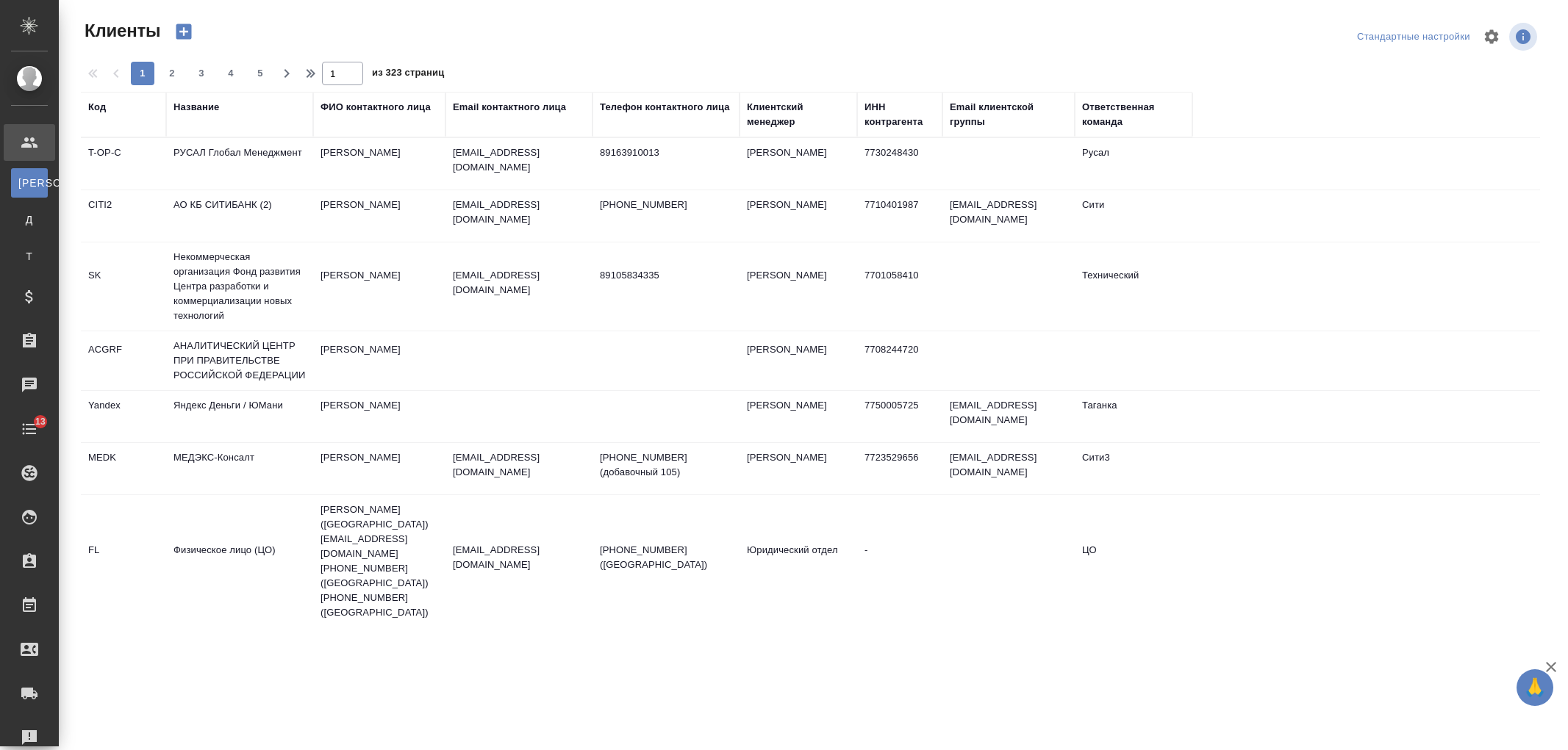
select select "RU"
click at [203, 111] on div "Название" at bounding box center [197, 107] width 46 height 15
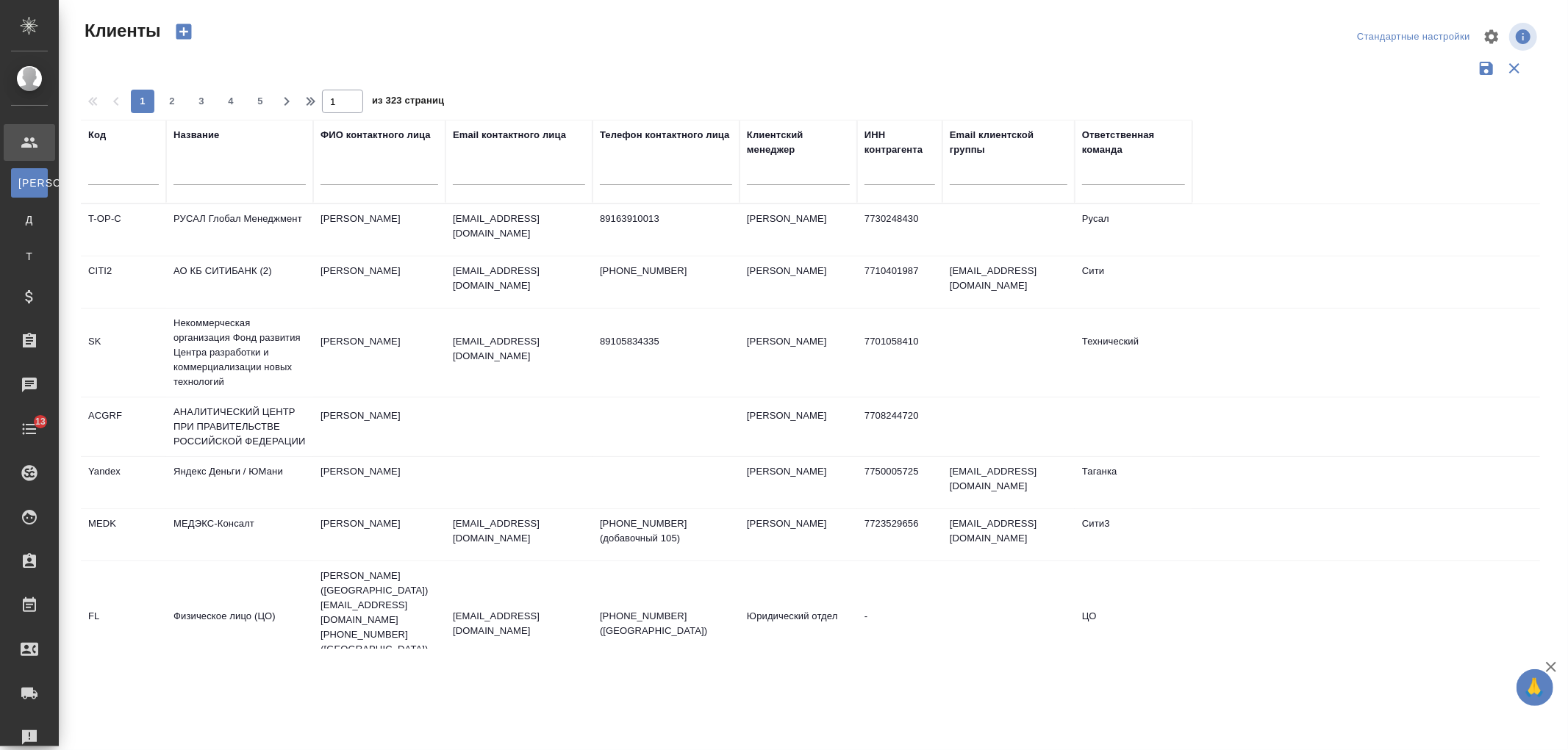
click at [233, 178] on input "text" at bounding box center [240, 176] width 133 height 18
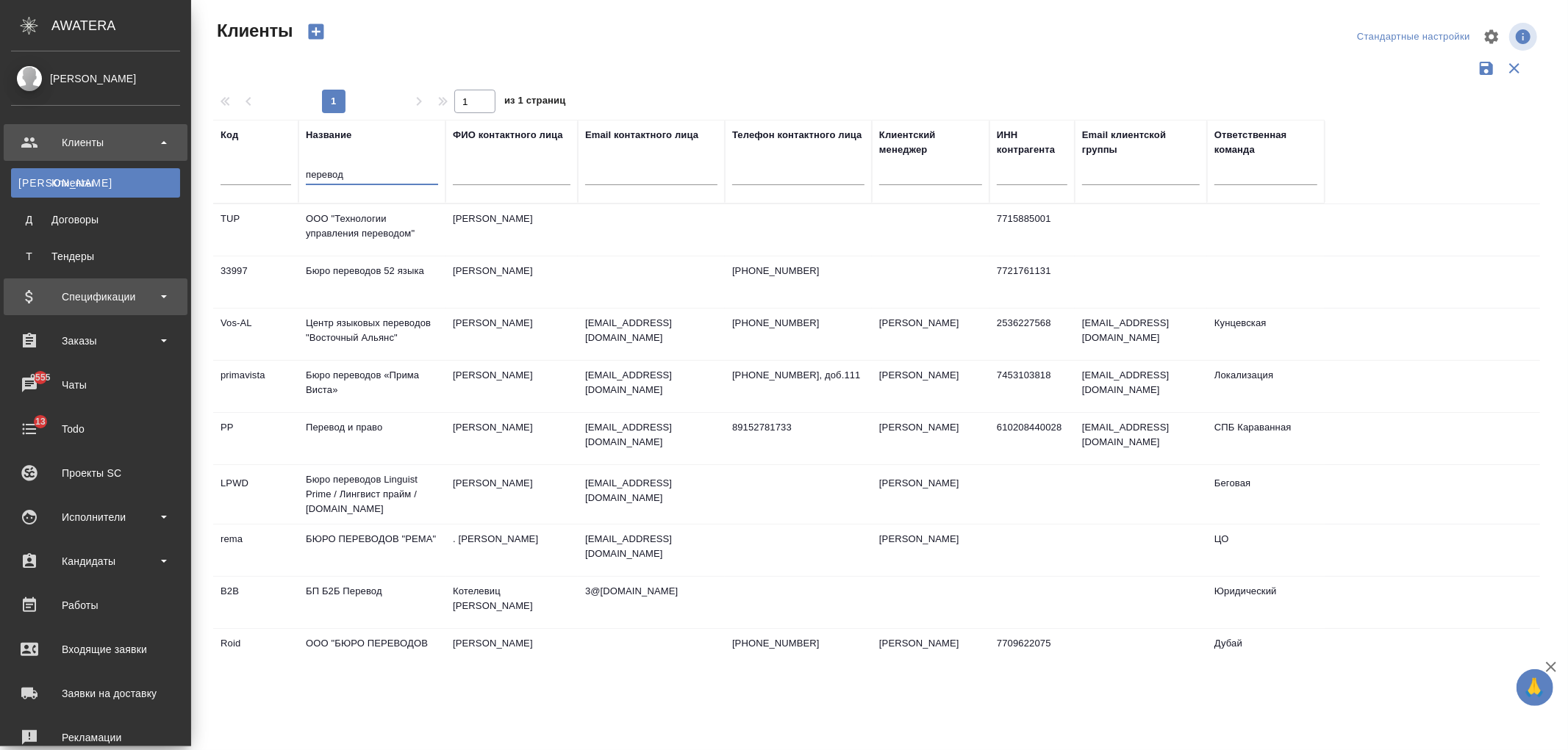
type input "перевод"
click at [121, 303] on div "Спецификации" at bounding box center [96, 297] width 169 height 22
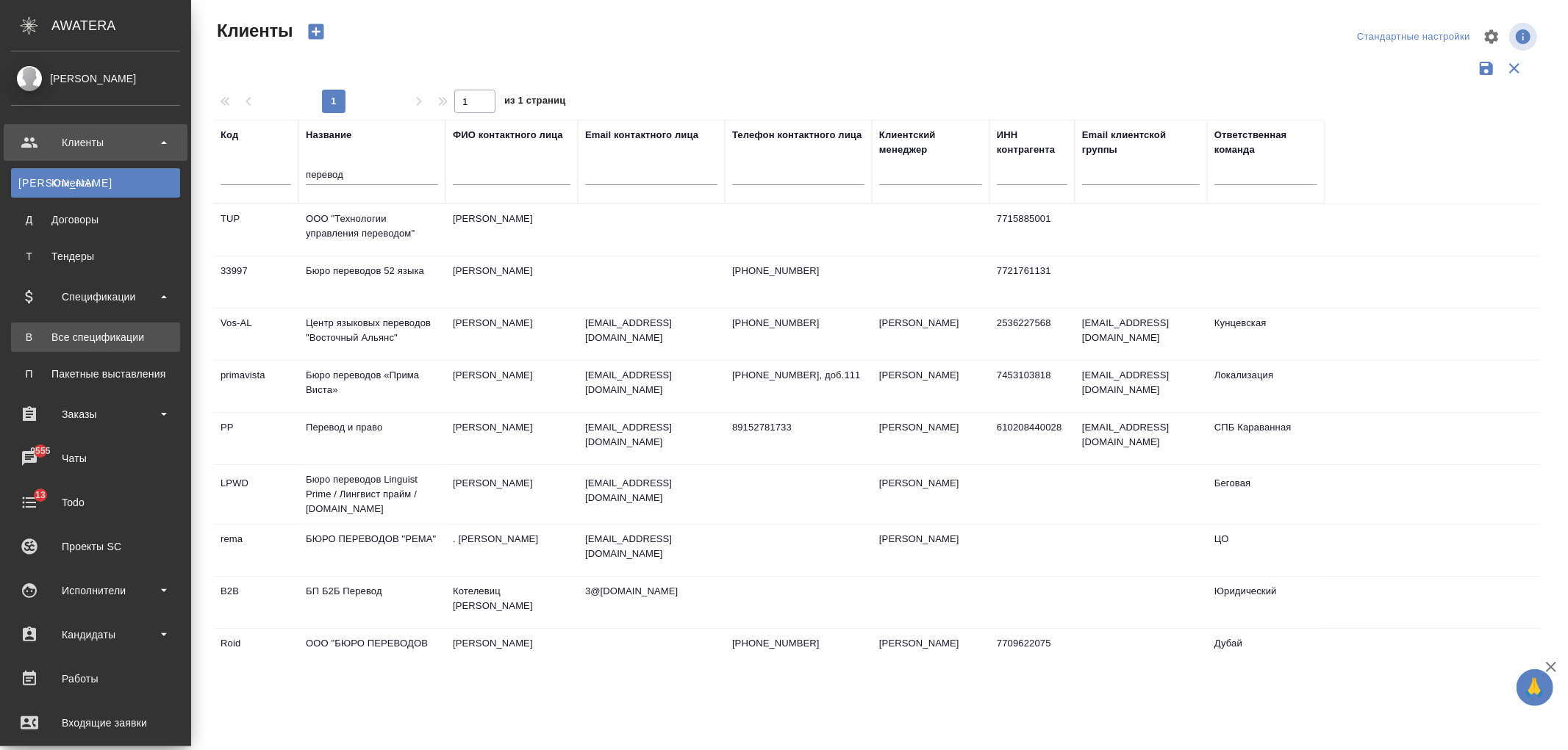
click at [116, 331] on div "Все спецификации" at bounding box center [96, 337] width 155 height 15
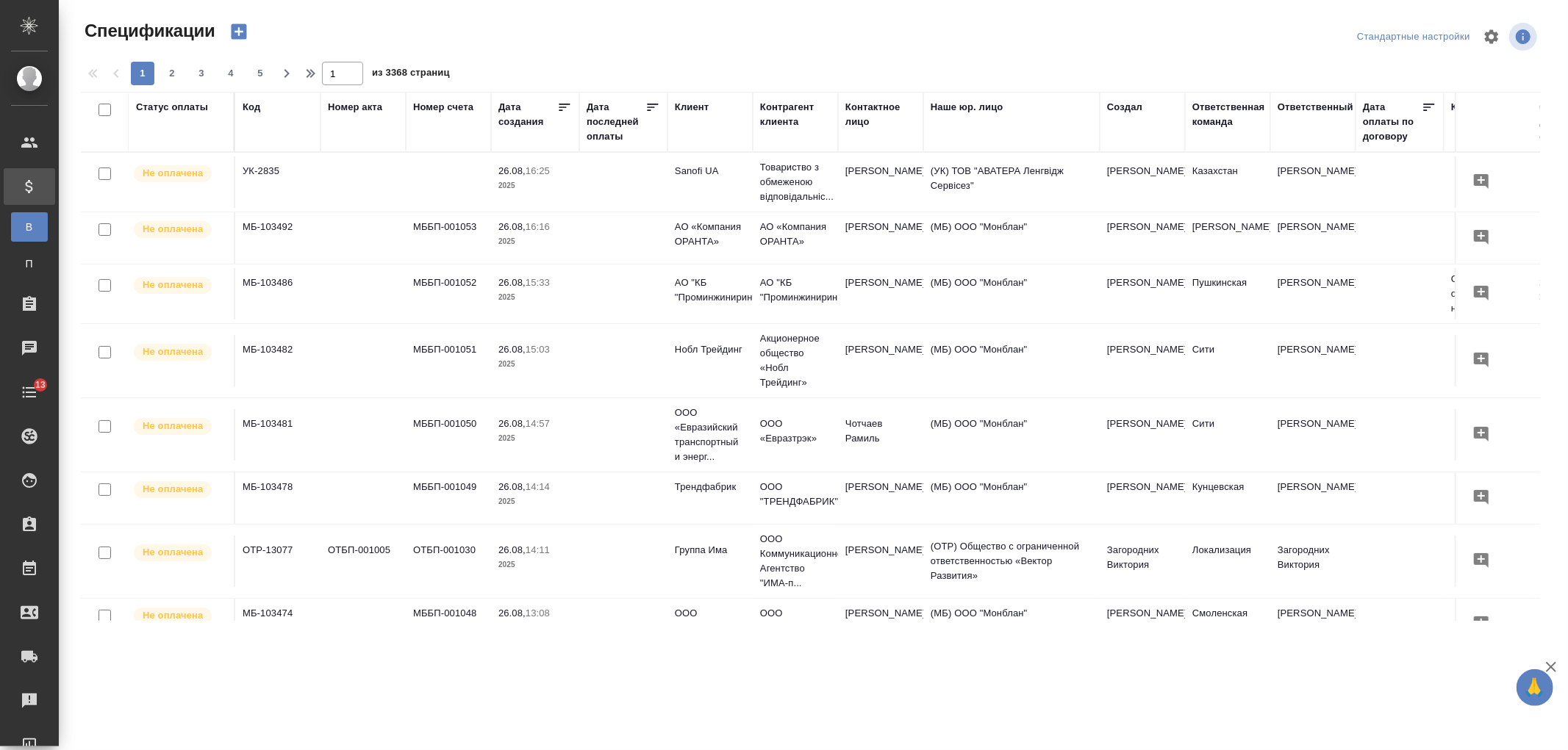
click at [706, 107] on div "Клиент" at bounding box center [692, 107] width 34 height 15
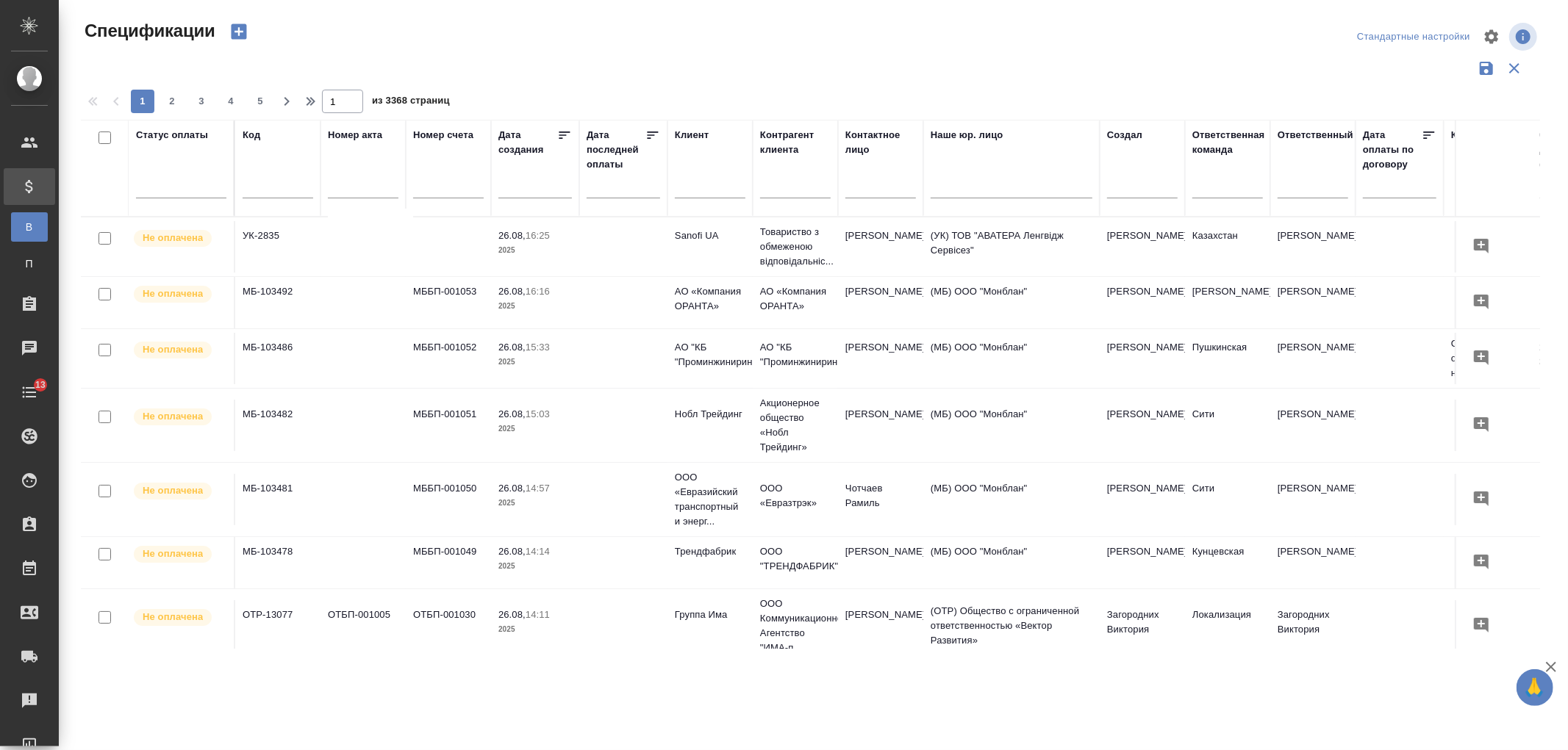
click at [699, 188] on input "text" at bounding box center [710, 188] width 71 height 18
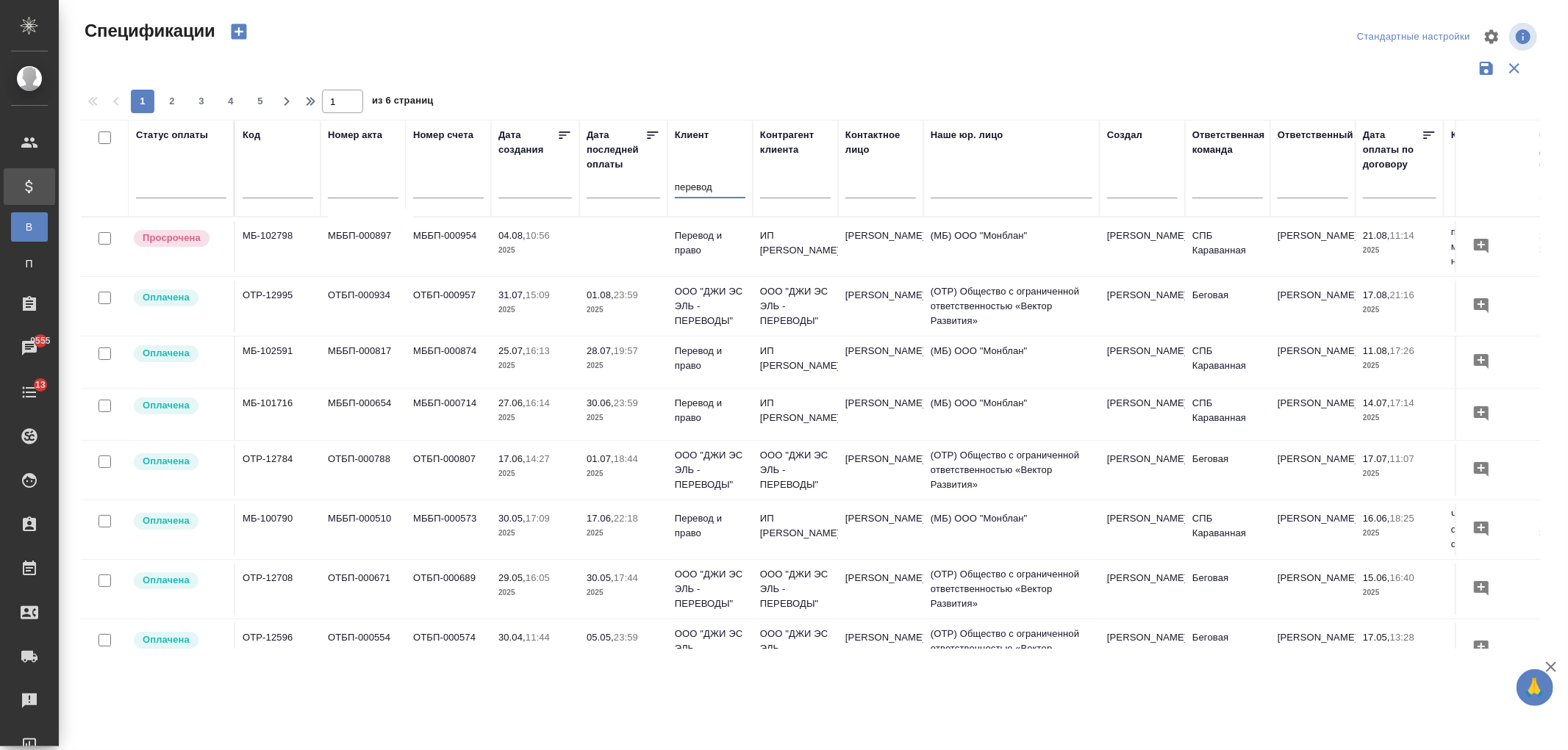
type input "перевод"
click at [622, 259] on td at bounding box center [623, 247] width 88 height 52
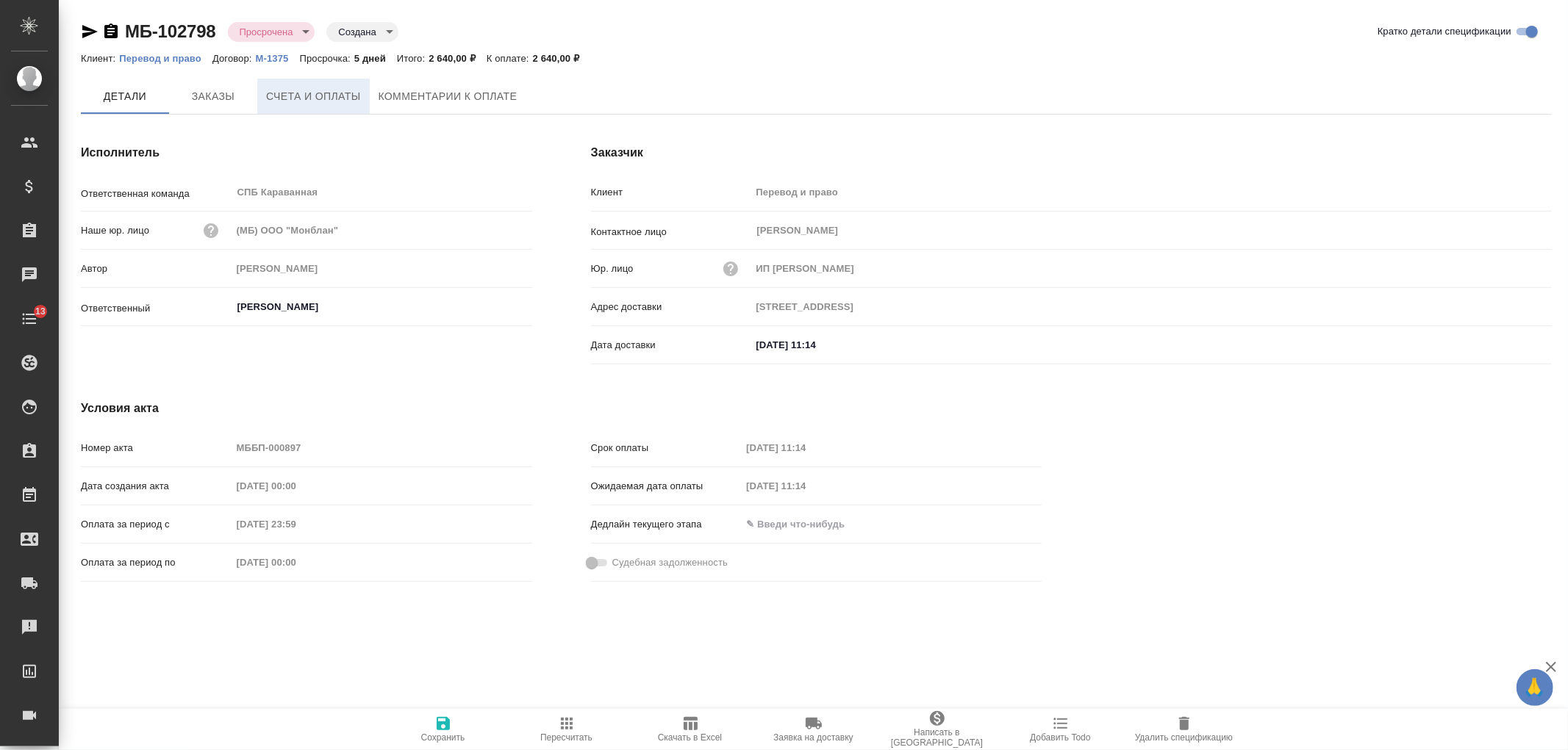
click at [301, 100] on span "Счета и оплаты" at bounding box center [313, 96] width 95 height 18
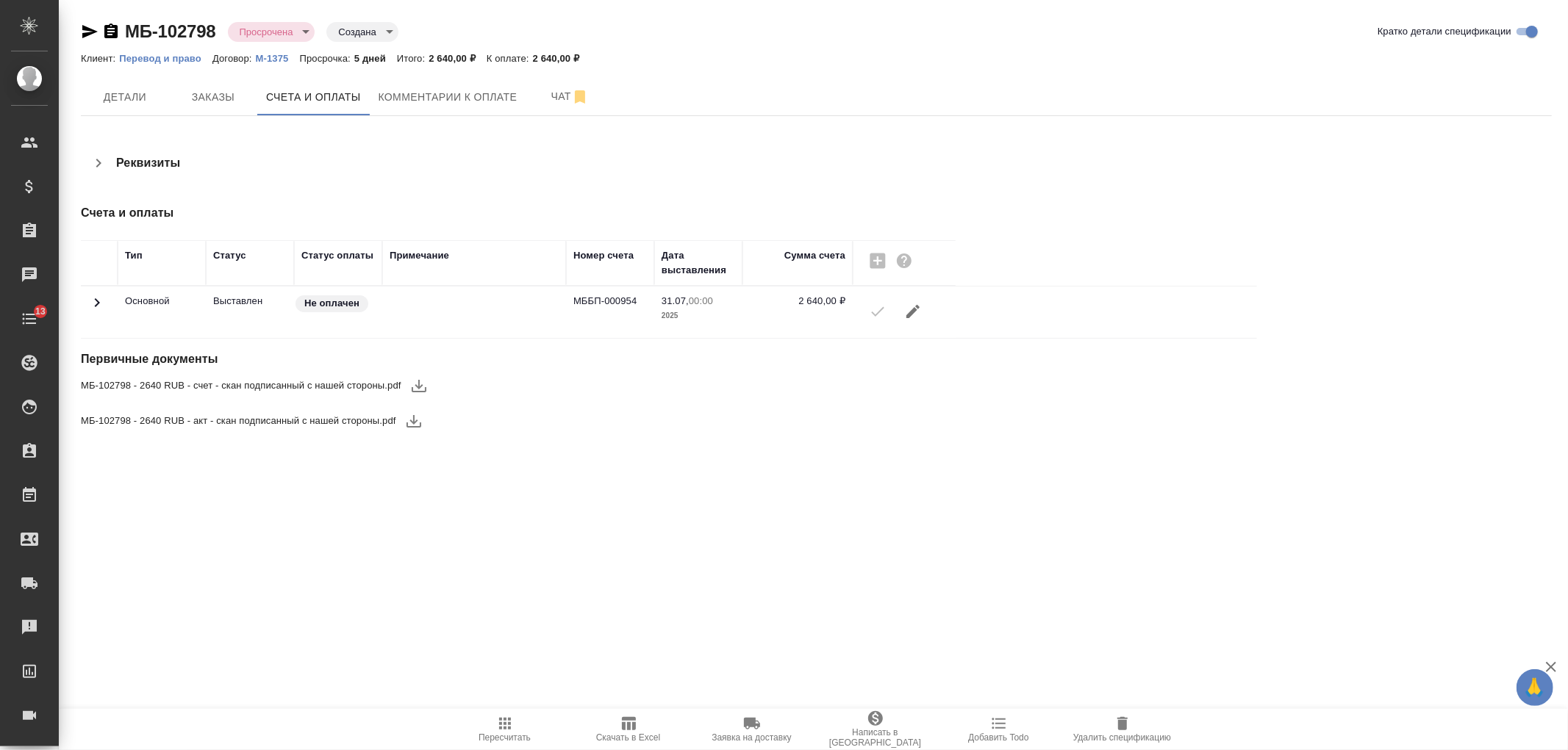
click at [437, 91] on span "Комментарии к оплате" at bounding box center [448, 97] width 139 height 18
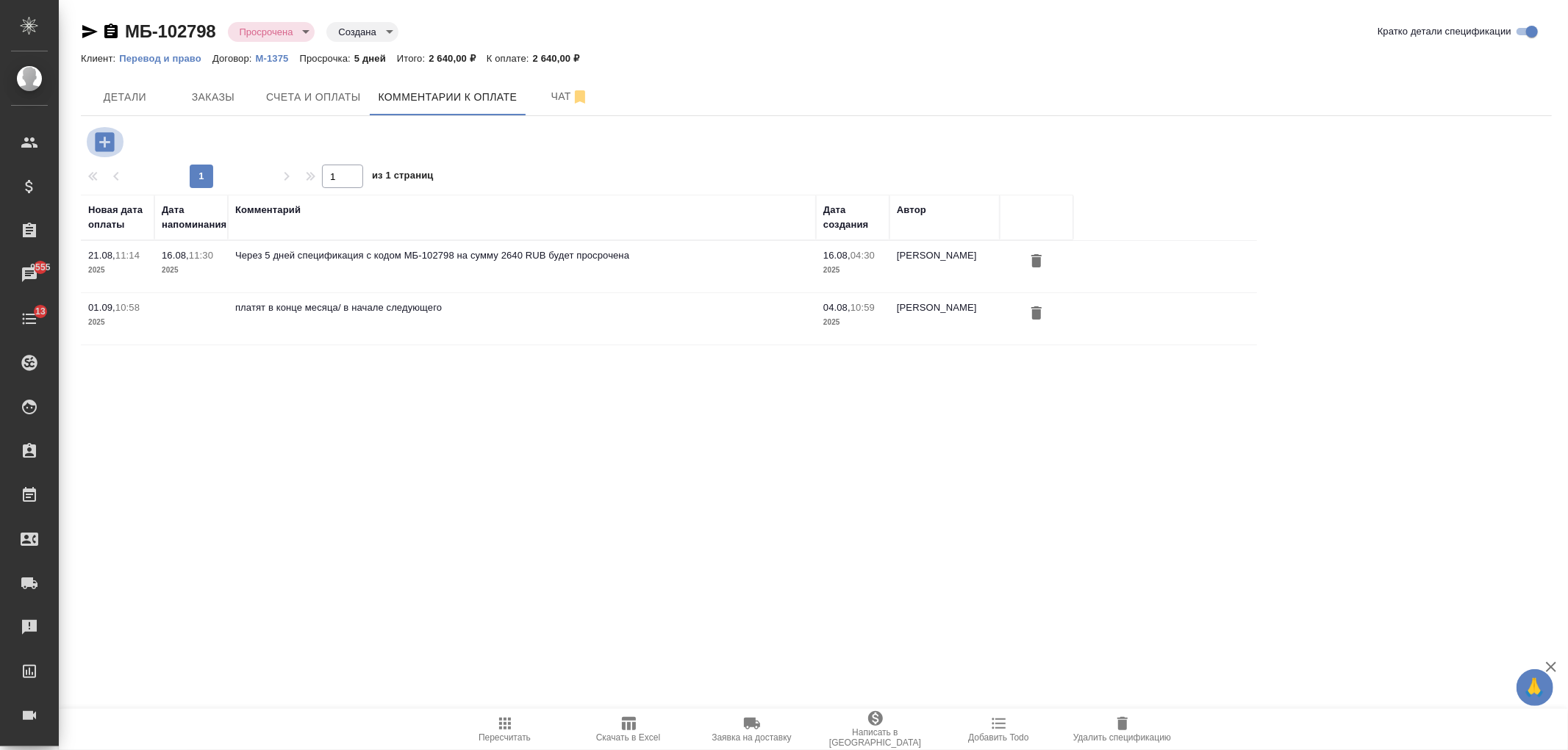
click at [105, 141] on icon "button" at bounding box center [105, 142] width 26 height 26
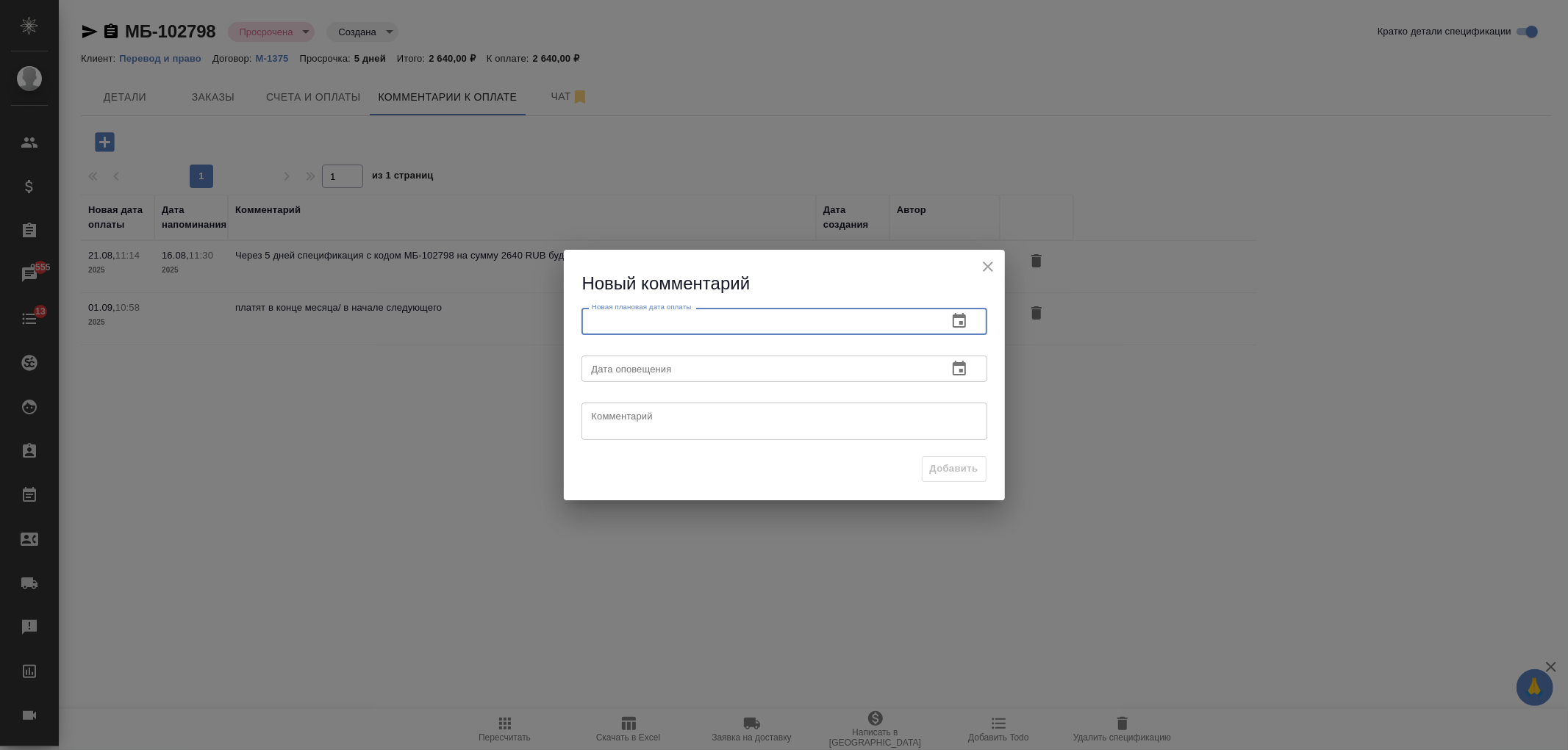
click at [700, 326] on input "text" at bounding box center [758, 321] width 354 height 26
click at [956, 326] on icon "button" at bounding box center [959, 321] width 18 height 18
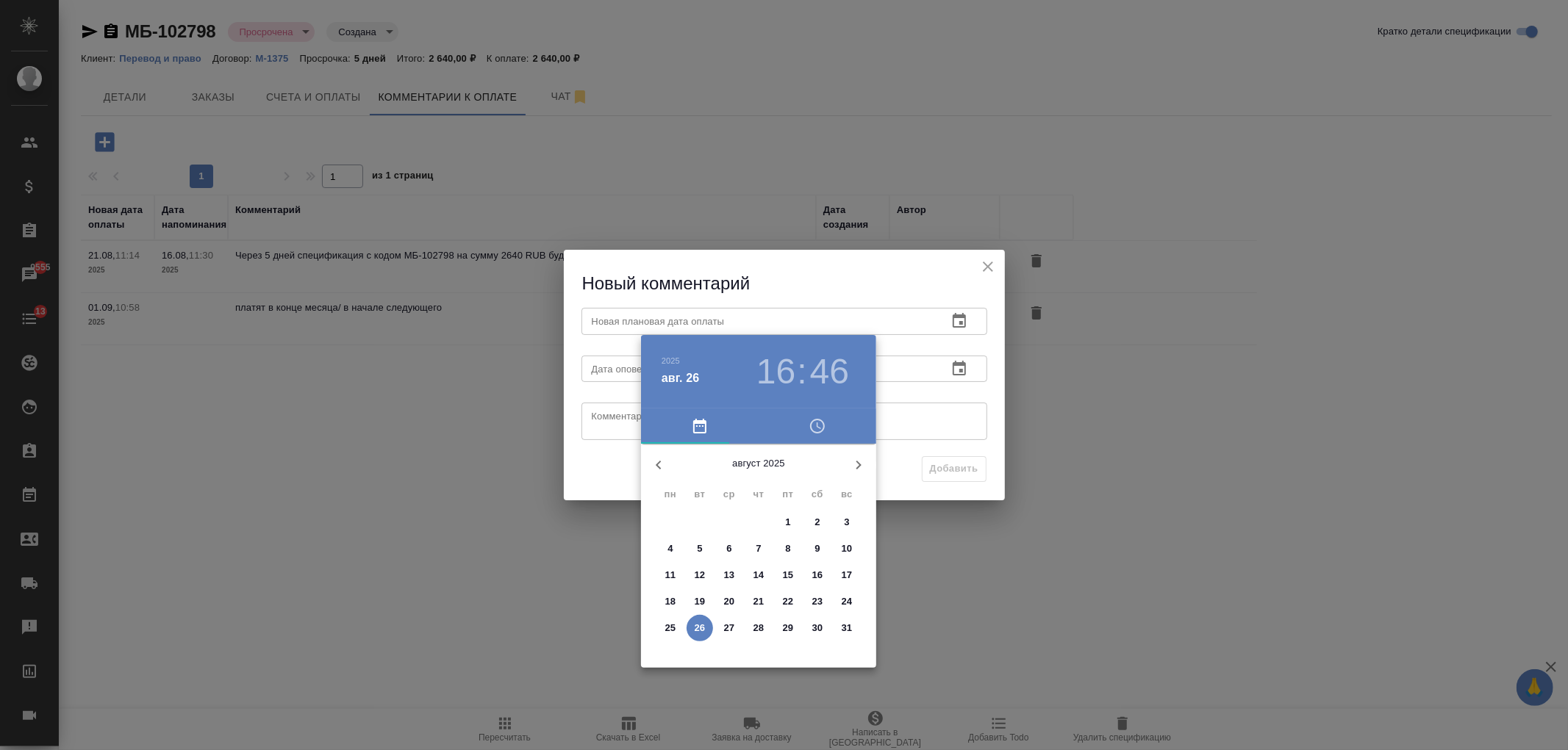
click at [810, 626] on span "30" at bounding box center [818, 628] width 27 height 15
type input "30.08.2025 16:46"
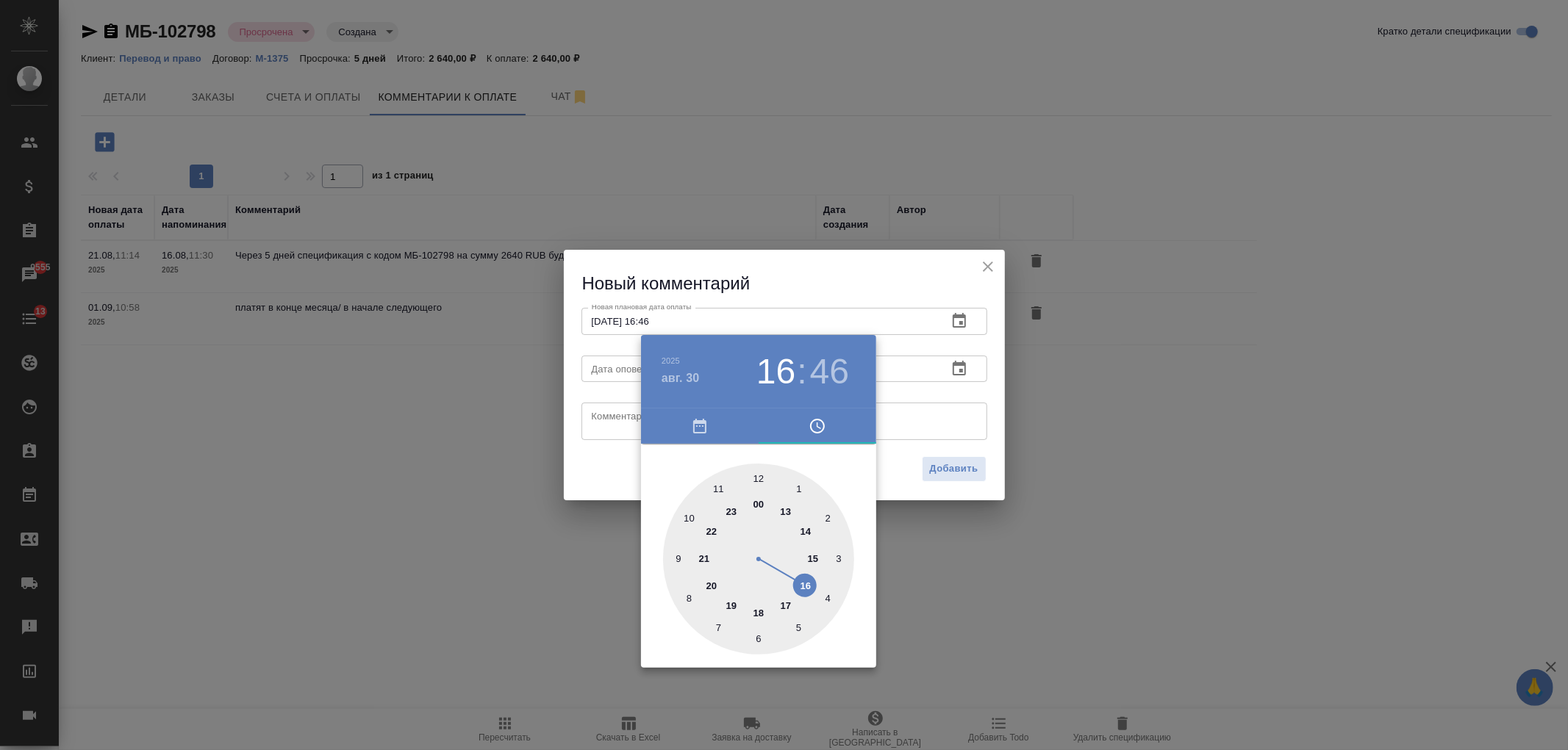
click at [598, 405] on div at bounding box center [784, 375] width 1568 height 750
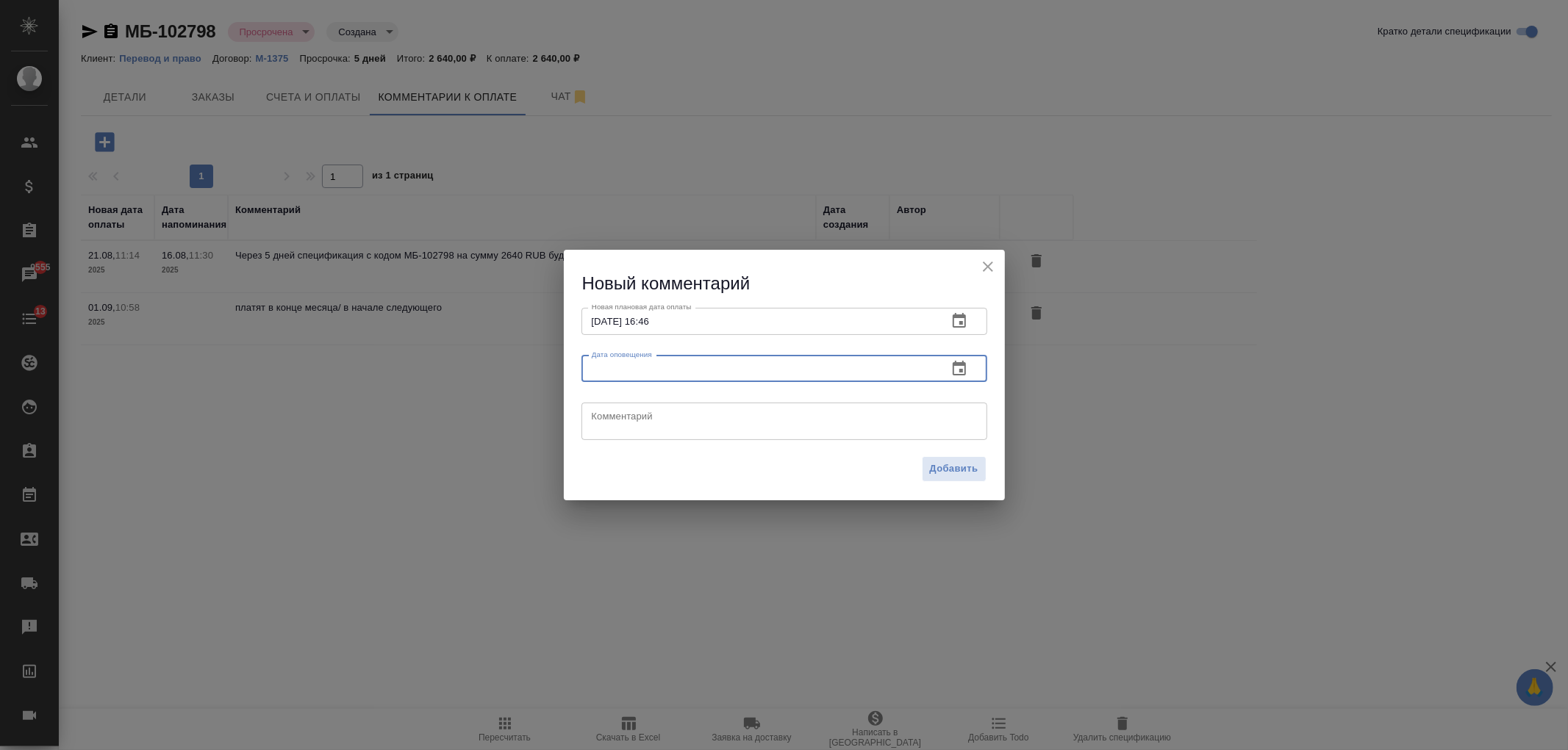
click at [656, 381] on input "text" at bounding box center [758, 369] width 354 height 26
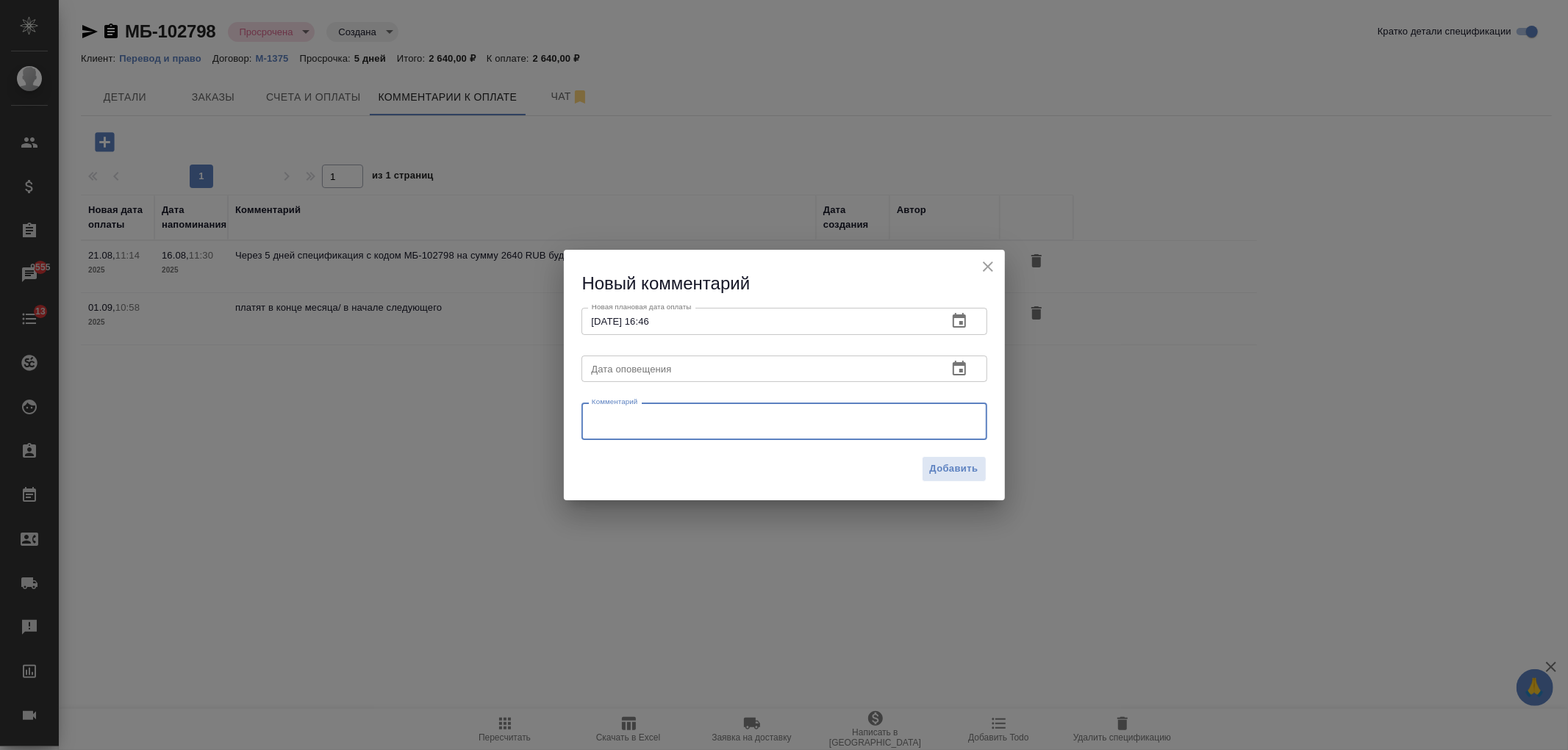
click at [650, 422] on textarea at bounding box center [784, 422] width 385 height 22
click at [738, 428] on textarea "в конце месяца сами присылают сверку и платят на следующий день, этот заказ не …" at bounding box center [784, 421] width 385 height 23
type textarea "в конце месяца сами присылают сверку и платят на следующий день, этот заказ не …"
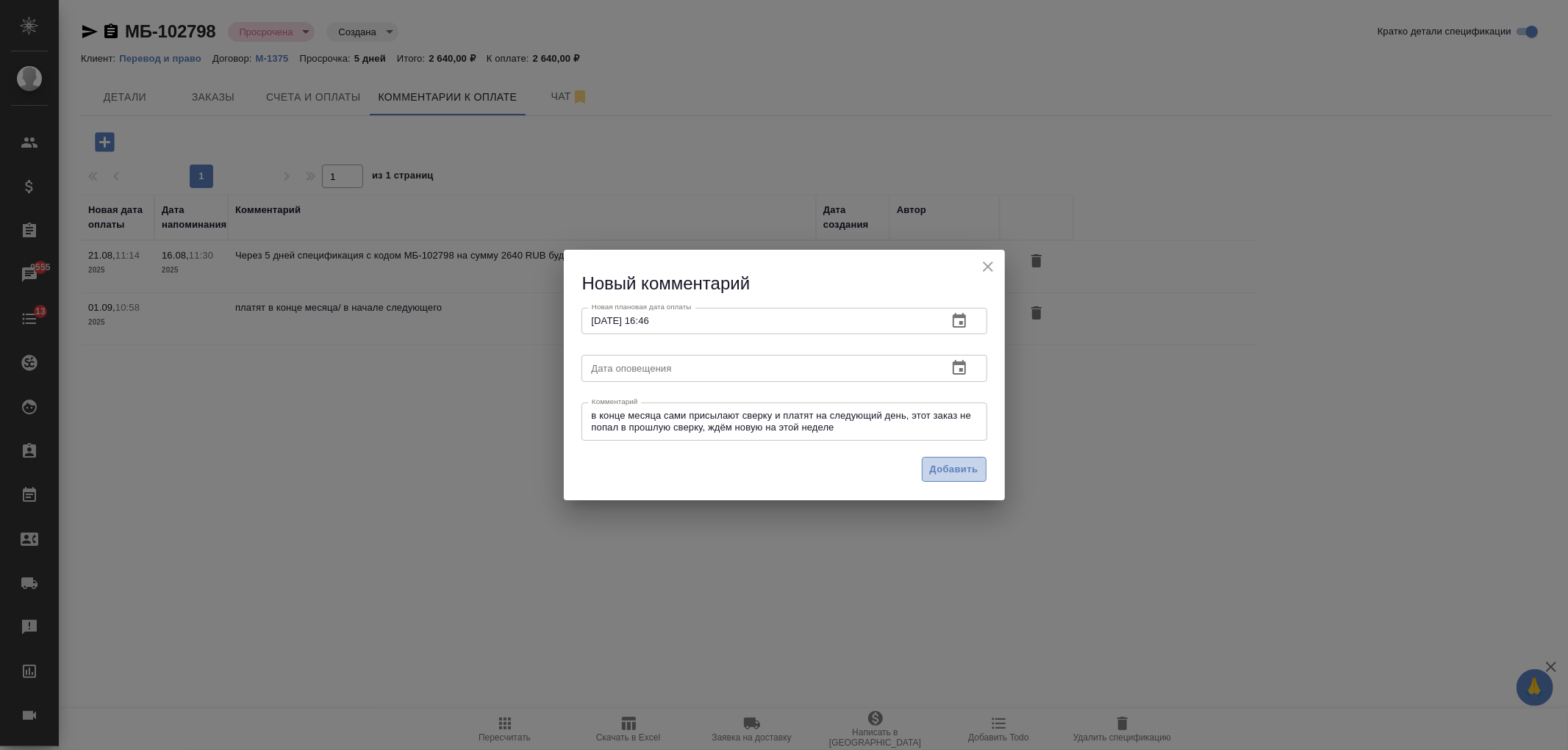
click at [934, 467] on span "Добавить" at bounding box center [954, 470] width 49 height 17
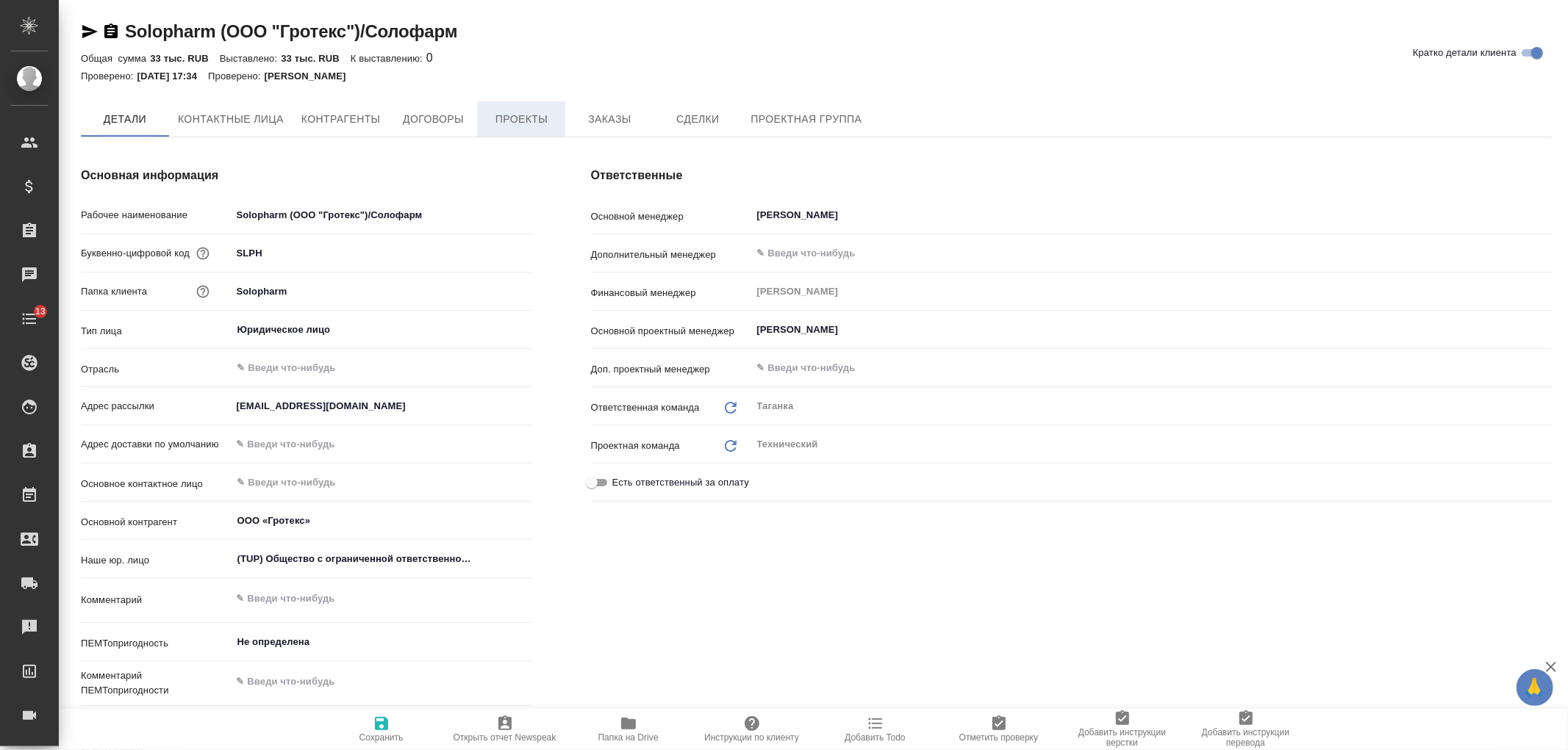
type textarea "x"
click at [588, 121] on span "Заказы" at bounding box center [609, 120] width 71 height 18
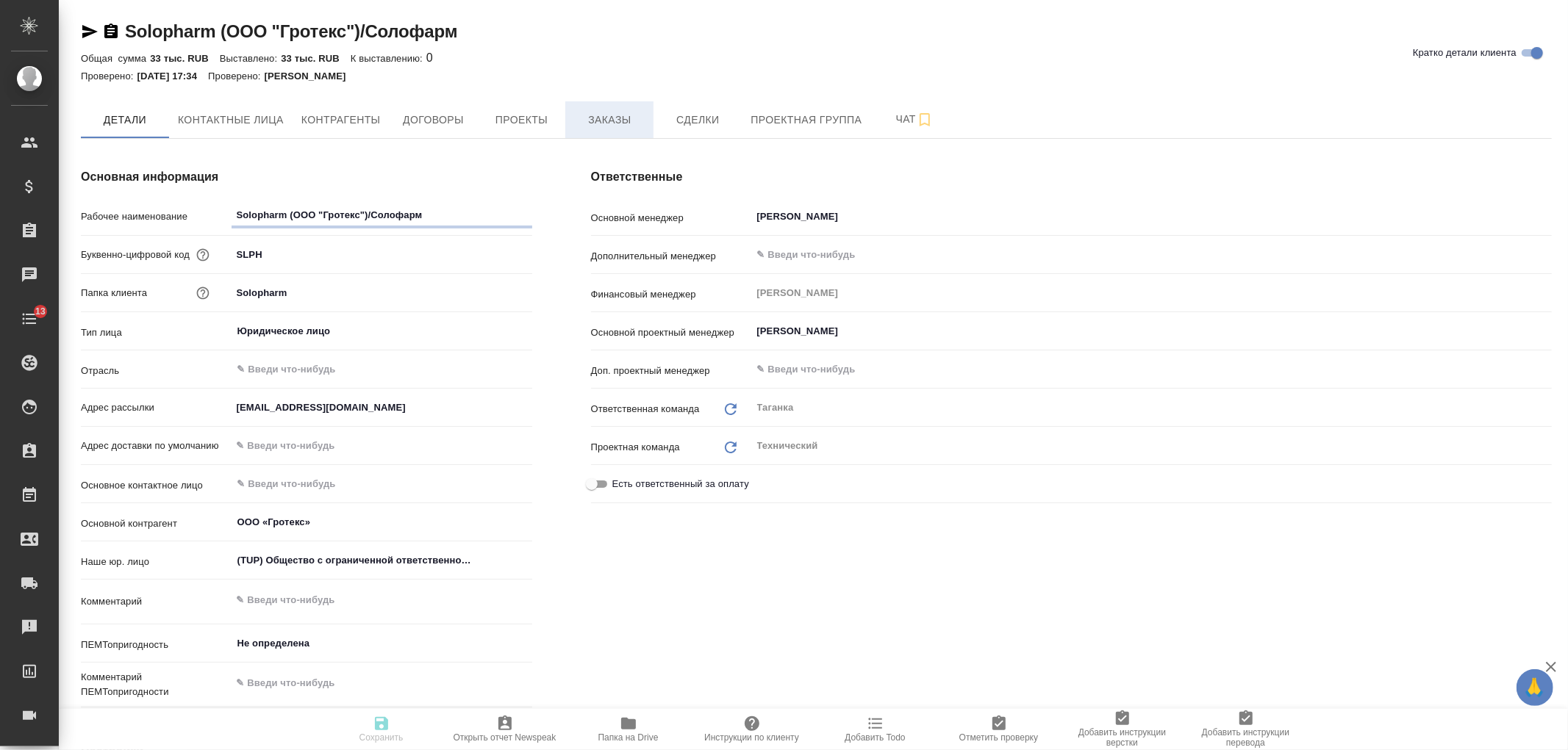
type textarea "x"
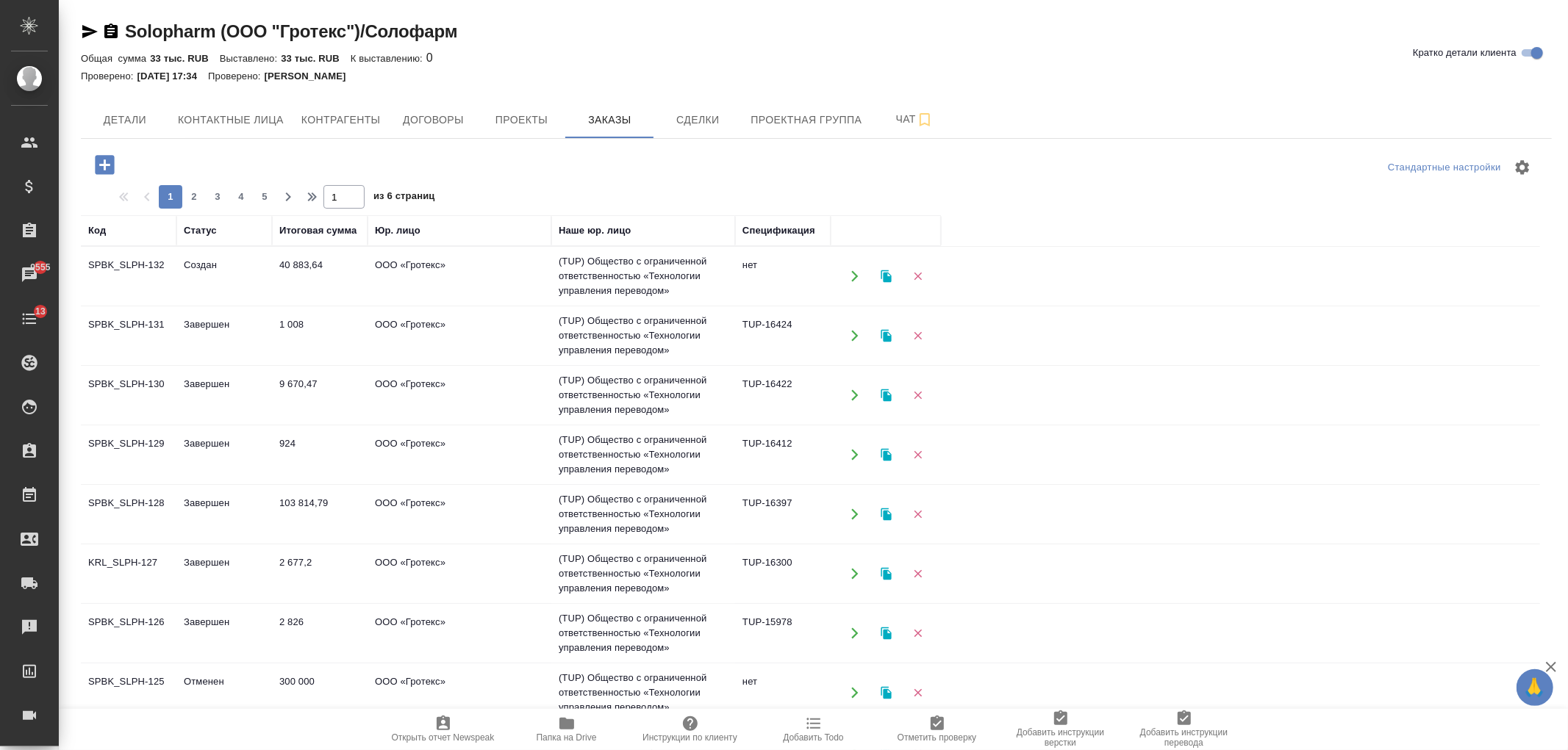
click at [468, 472] on td "ООО «Гротекс»" at bounding box center [459, 455] width 183 height 52
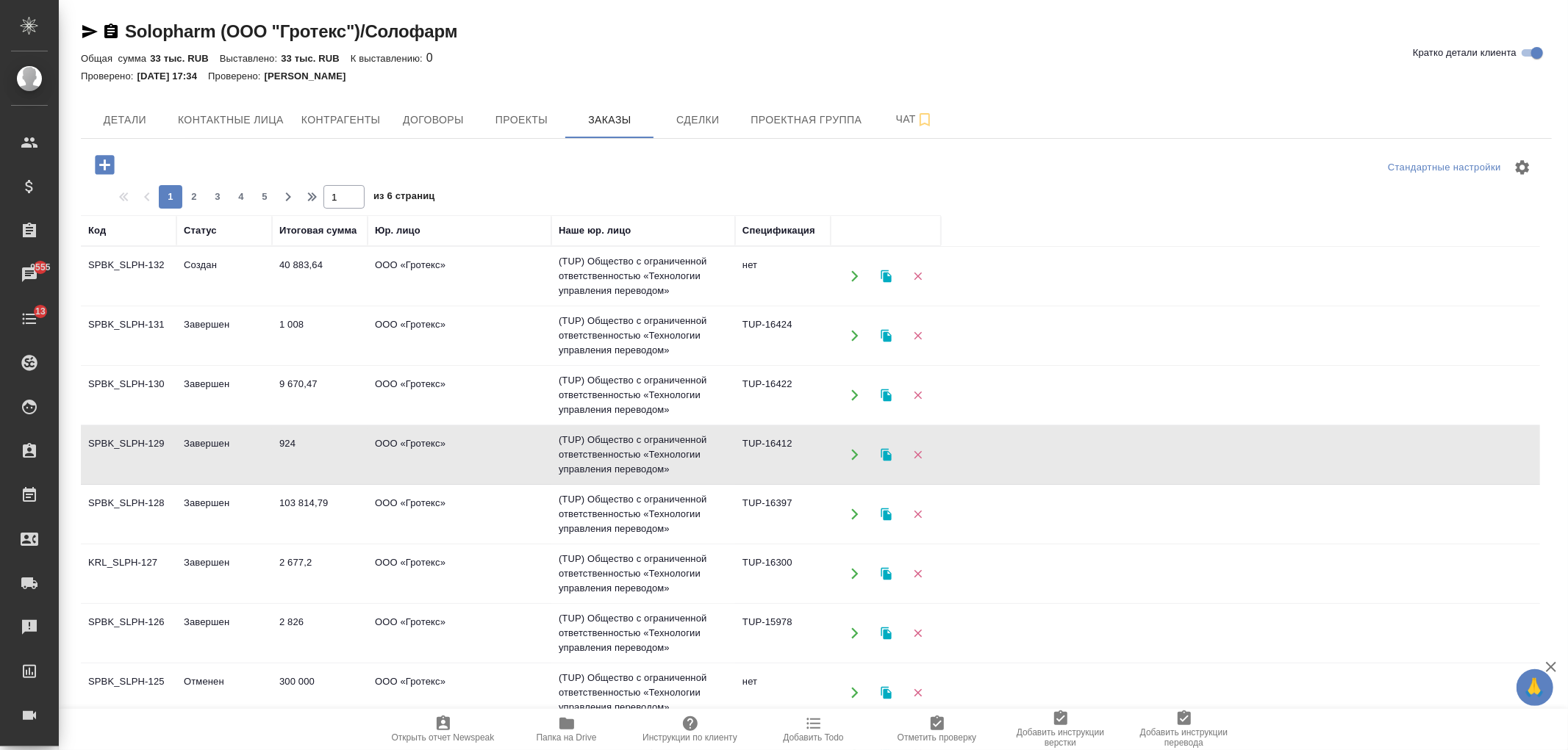
click at [468, 472] on td "ООО «Гротекс»" at bounding box center [459, 455] width 183 height 52
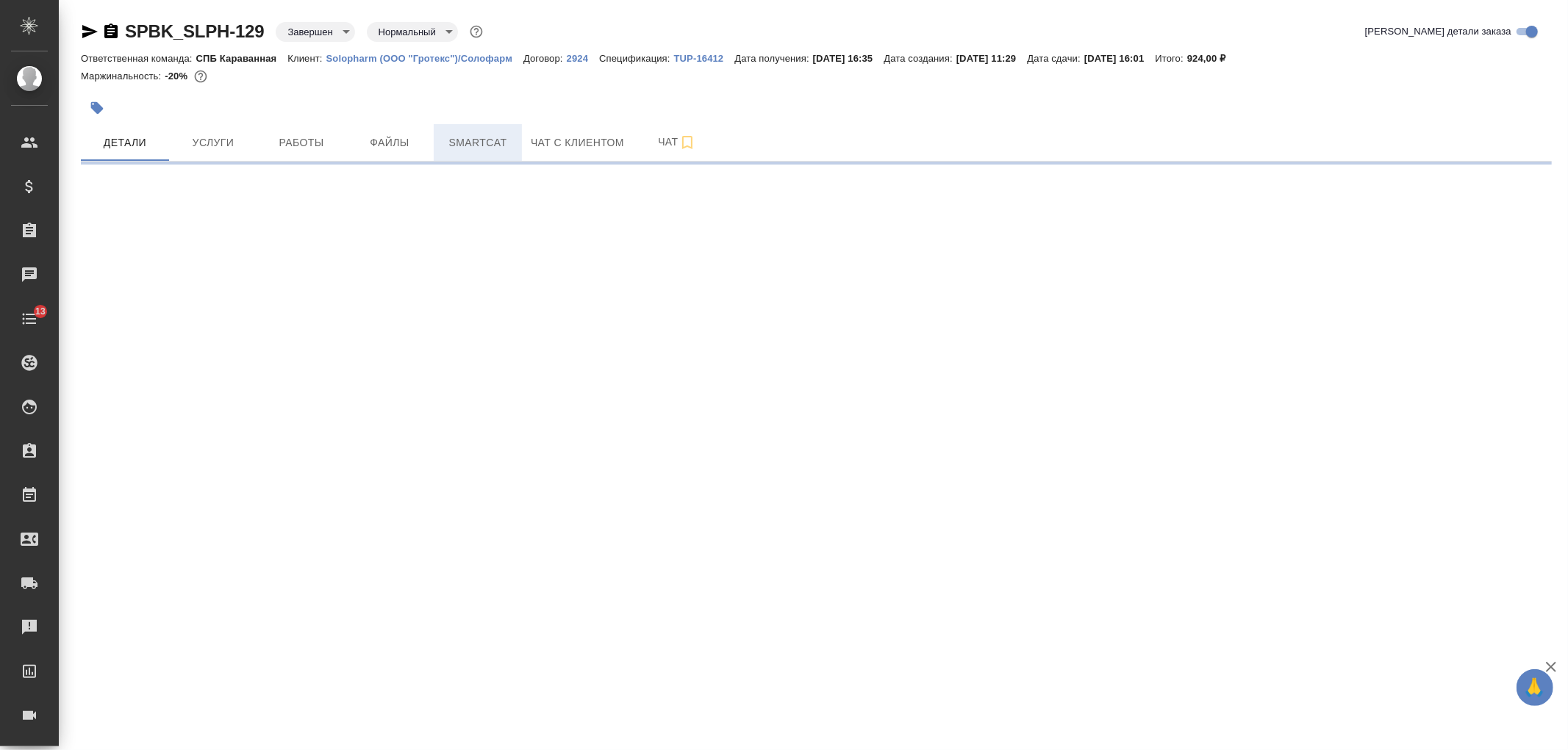
select select "RU"
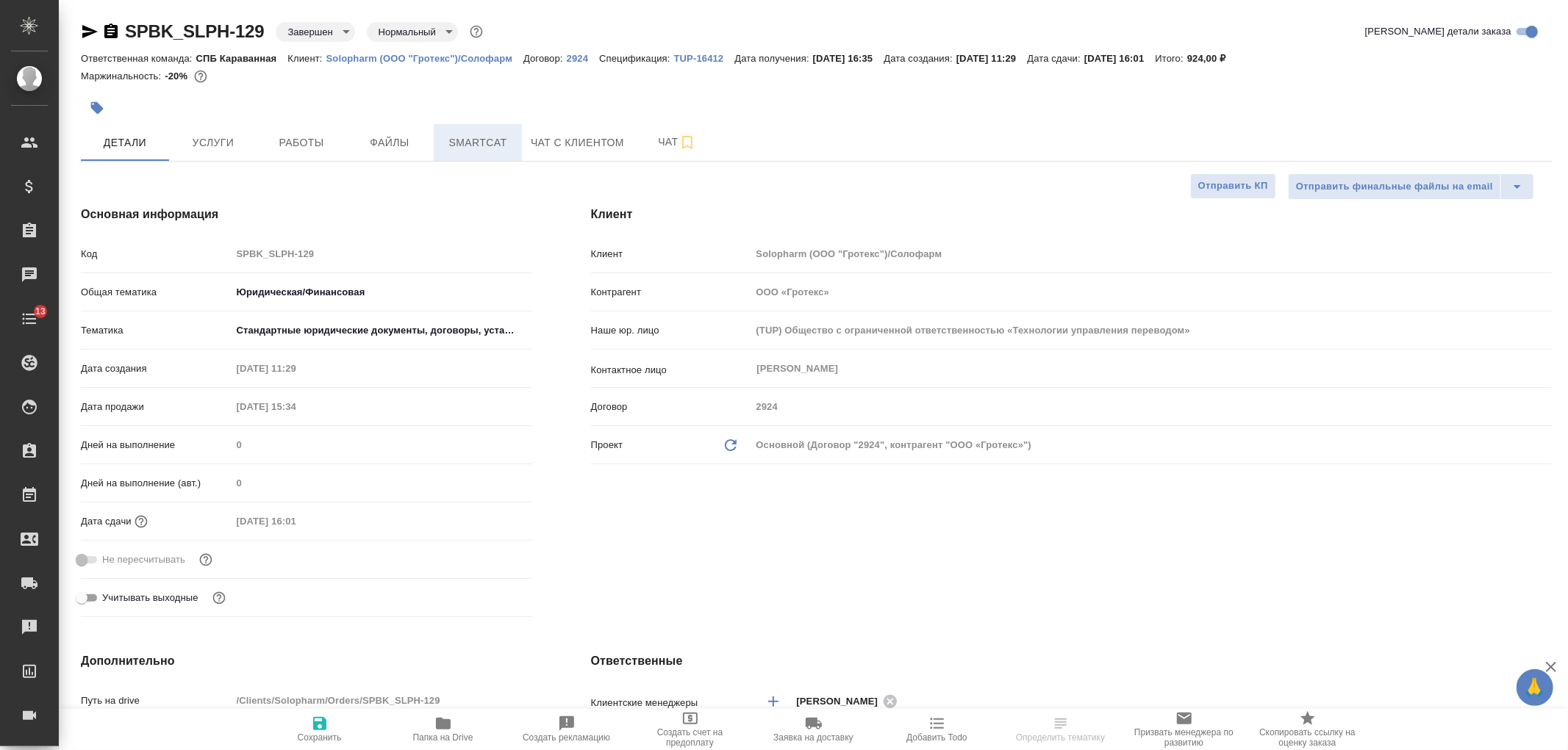
type textarea "x"
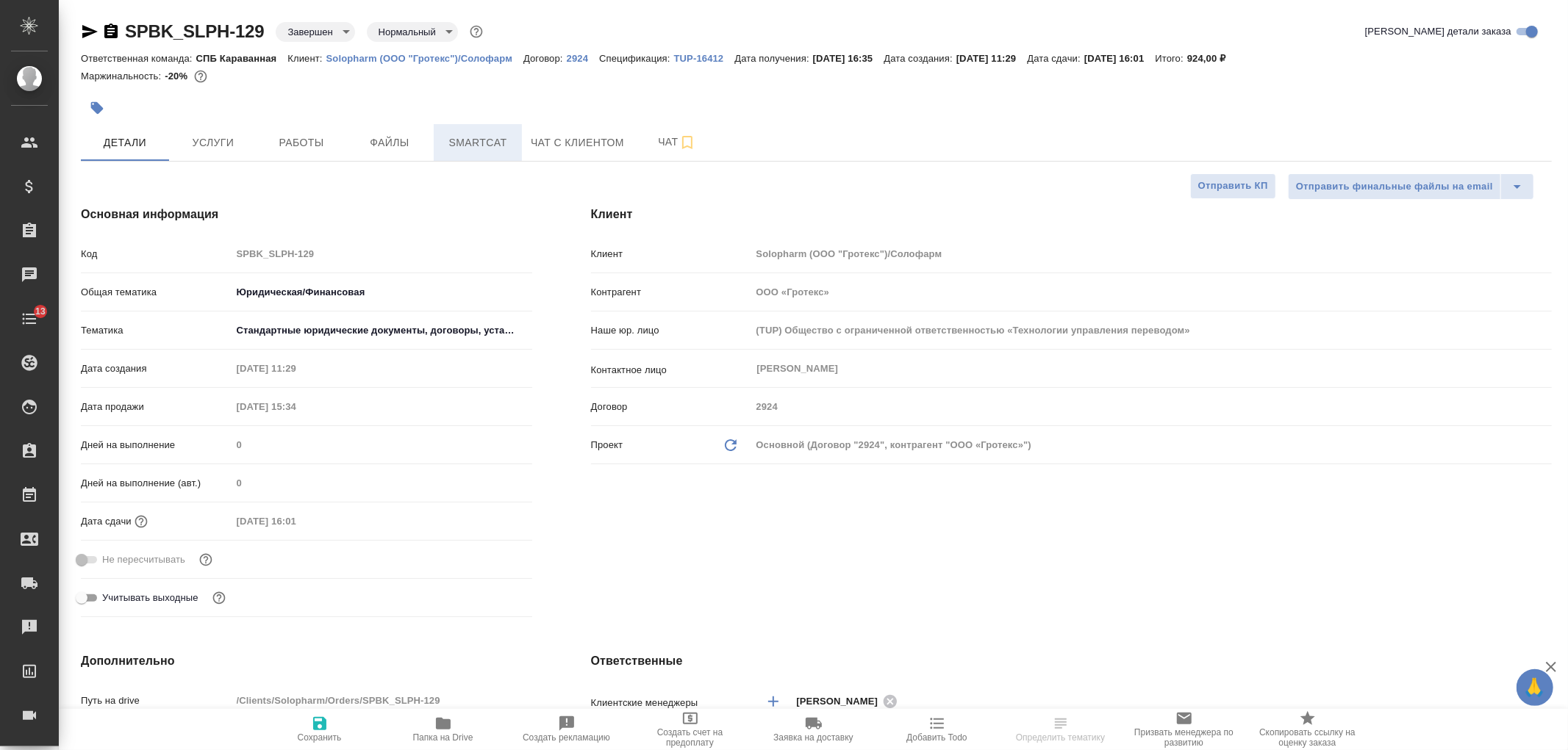
type textarea "x"
click at [692, 59] on p "TUP-16412" at bounding box center [704, 58] width 61 height 11
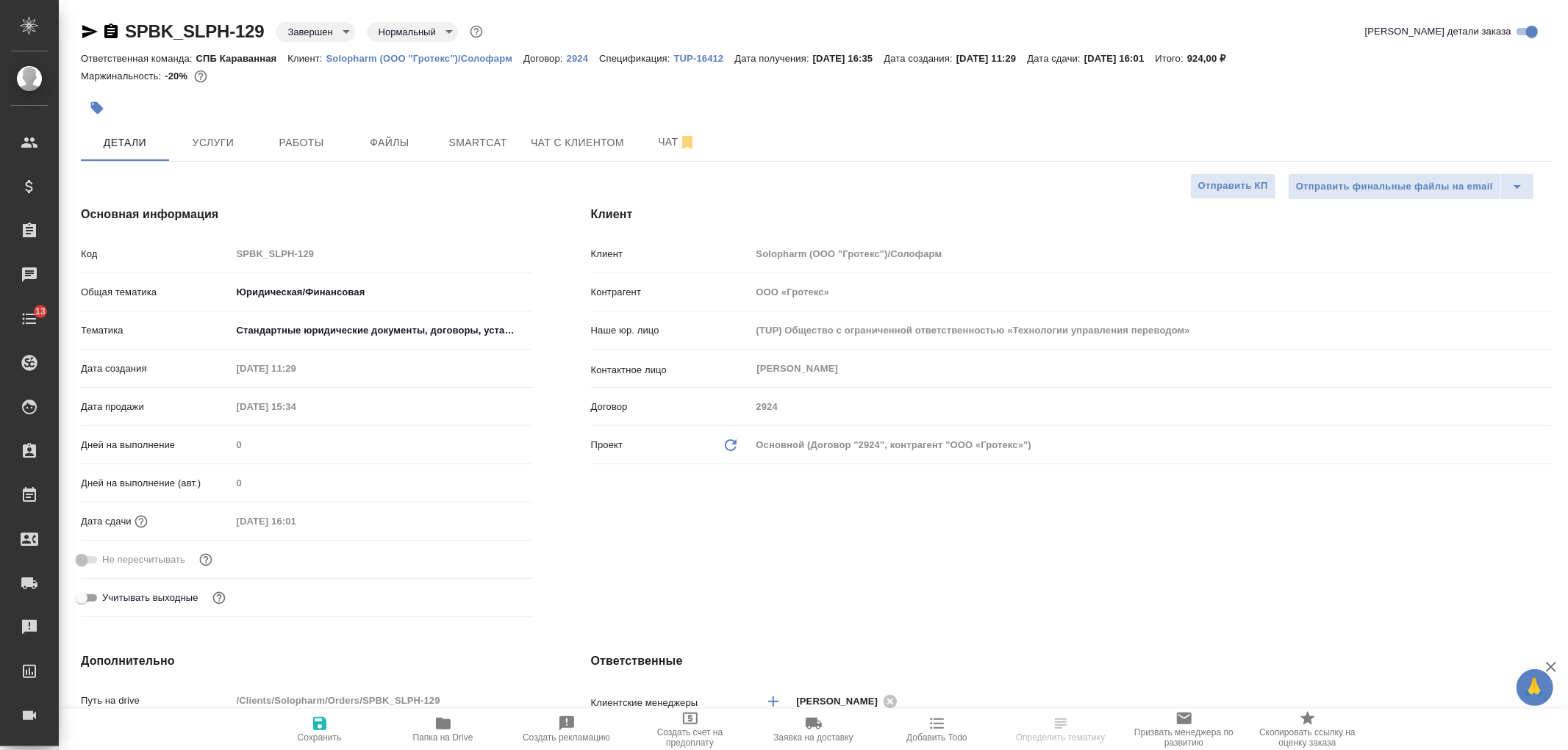
type textarea "x"
select select "RU"
type textarea "x"
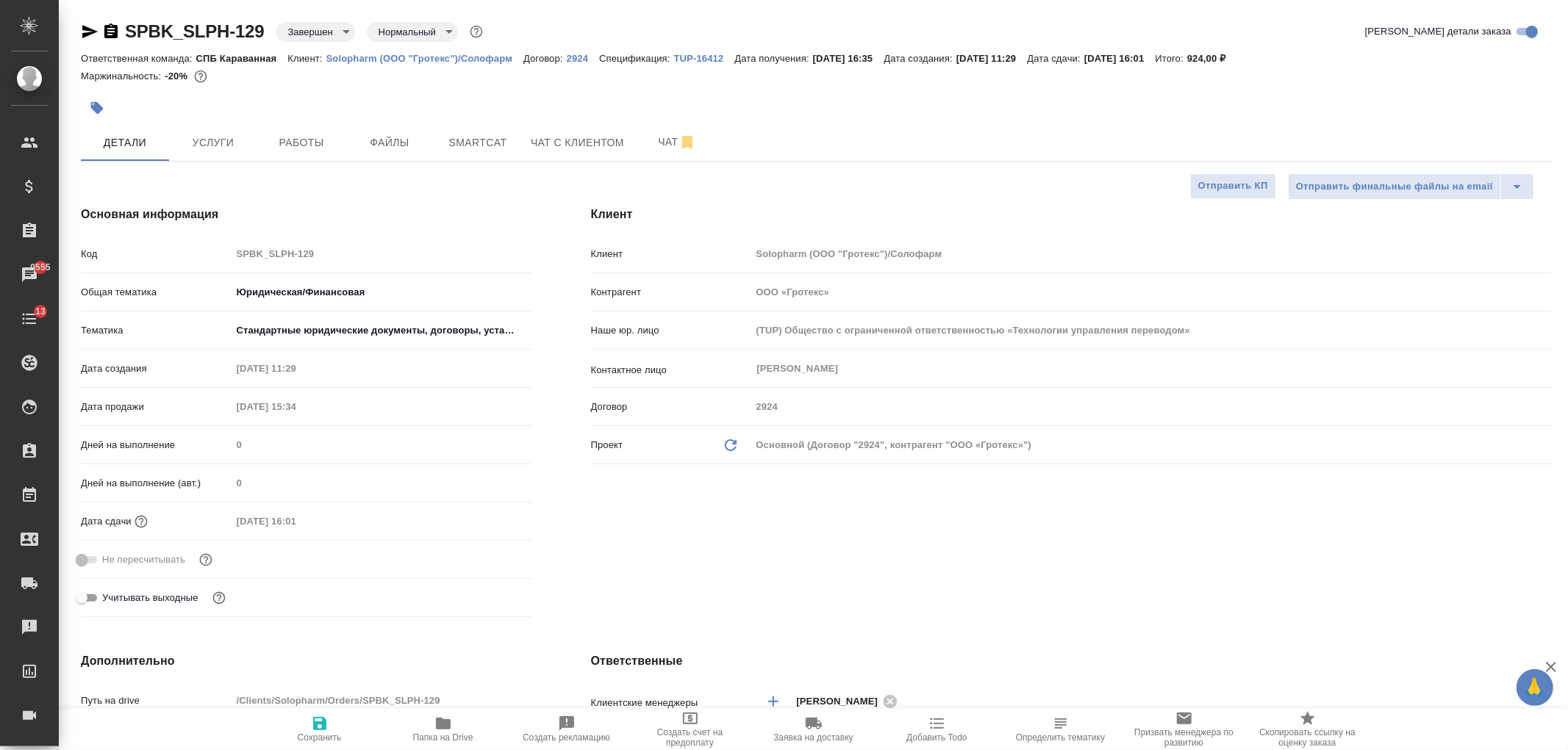
type textarea "x"
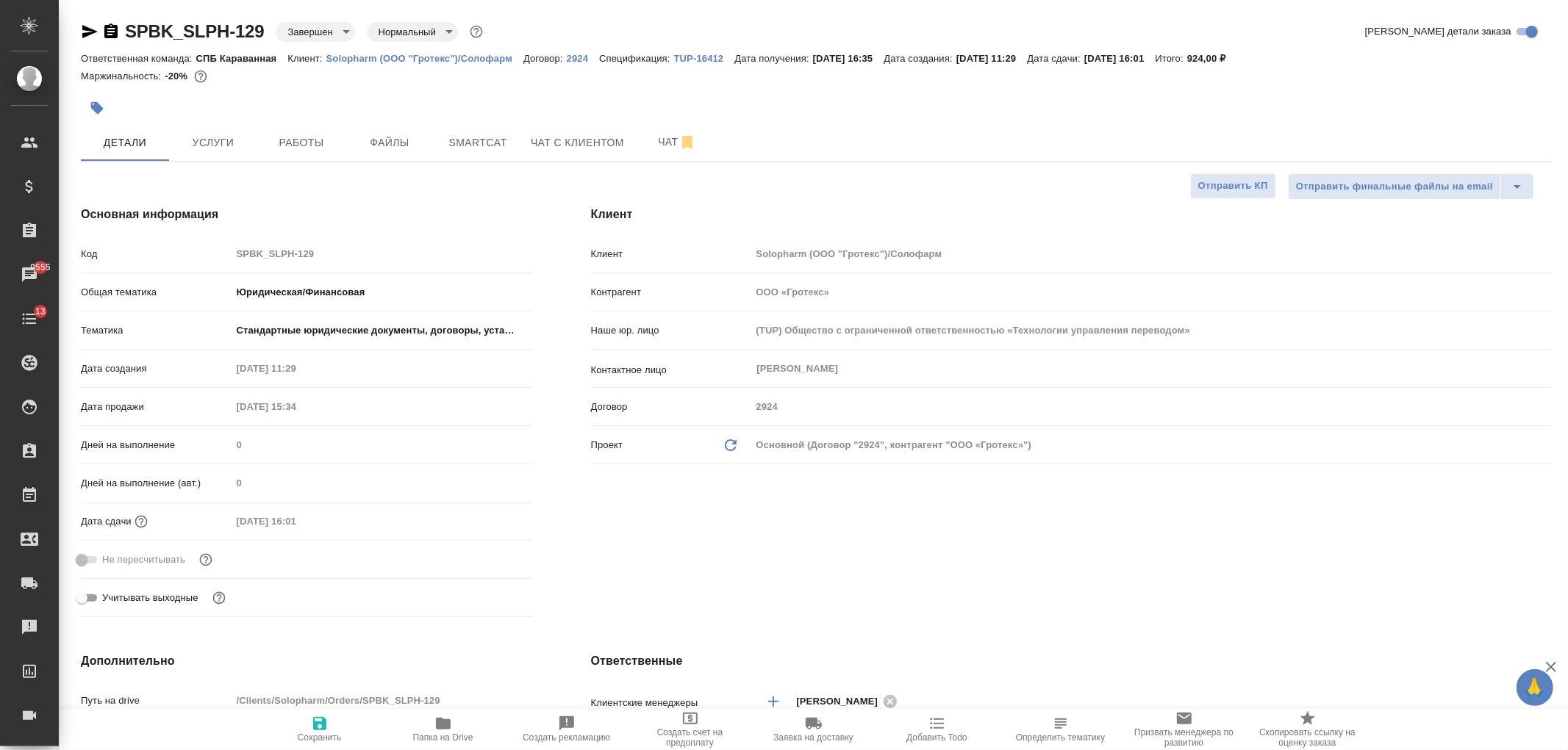
type textarea "x"
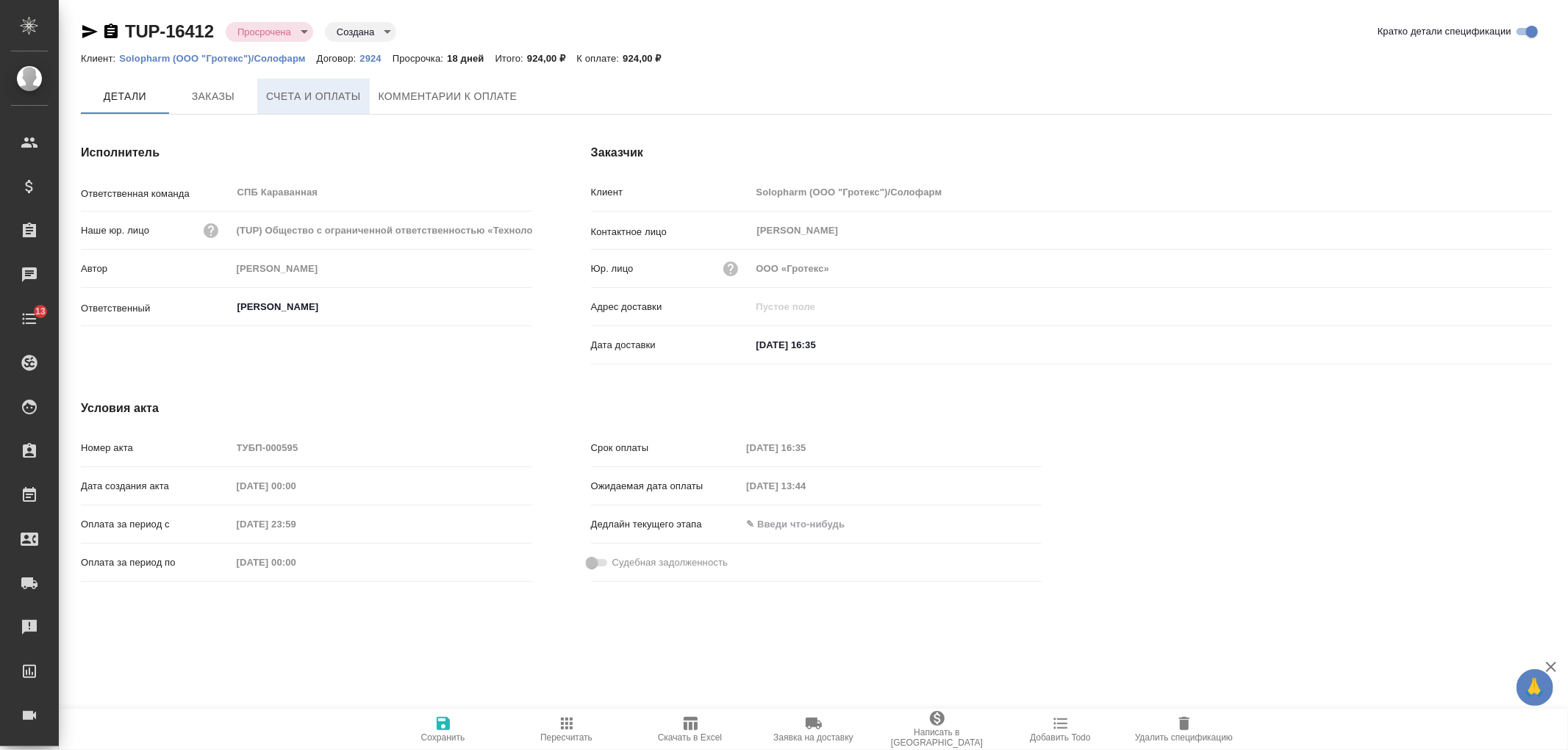
click at [309, 93] on span "Счета и оплаты" at bounding box center [313, 96] width 95 height 18
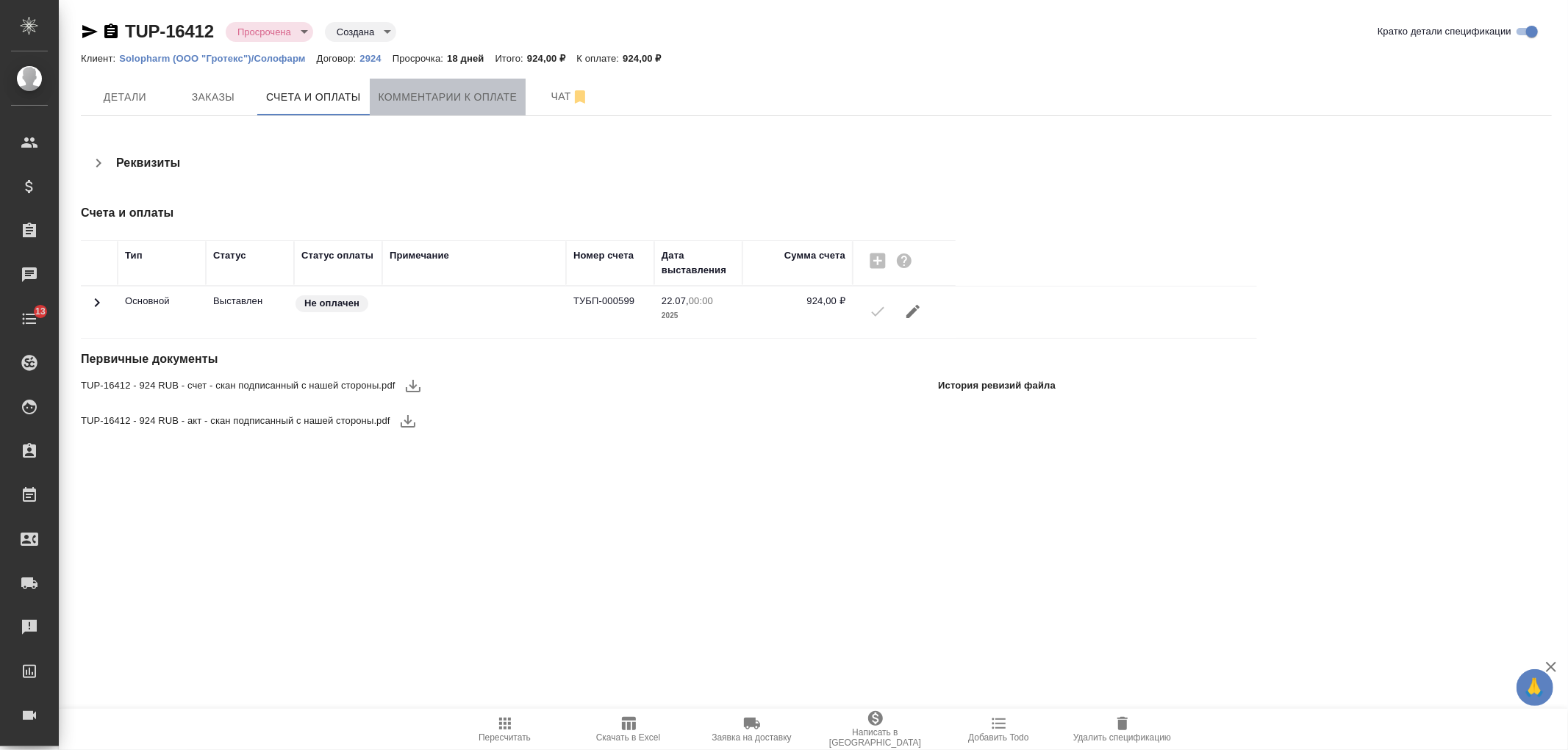
click at [398, 105] on span "Комментарии к оплате" at bounding box center [448, 97] width 139 height 18
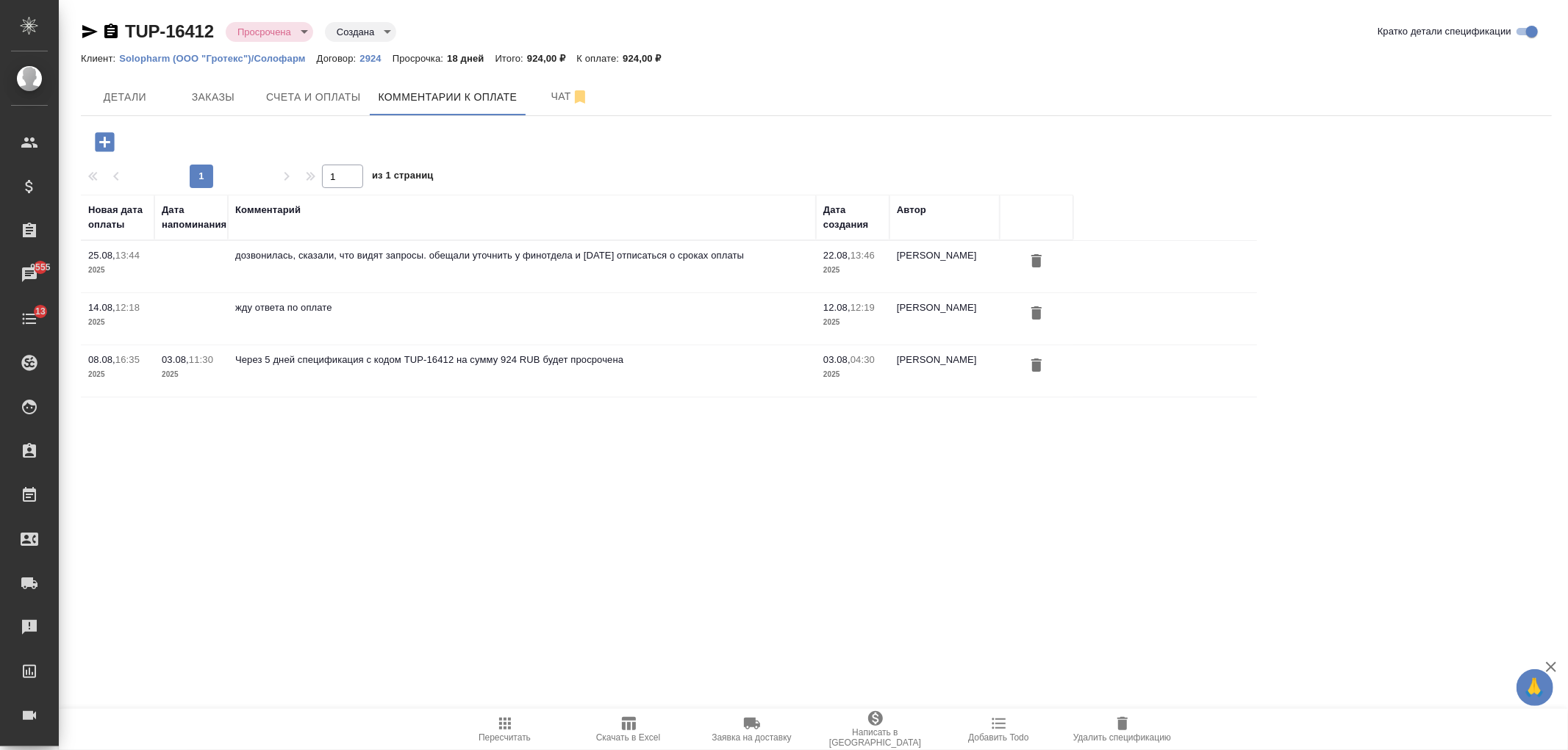
click at [112, 141] on icon "button" at bounding box center [105, 142] width 19 height 19
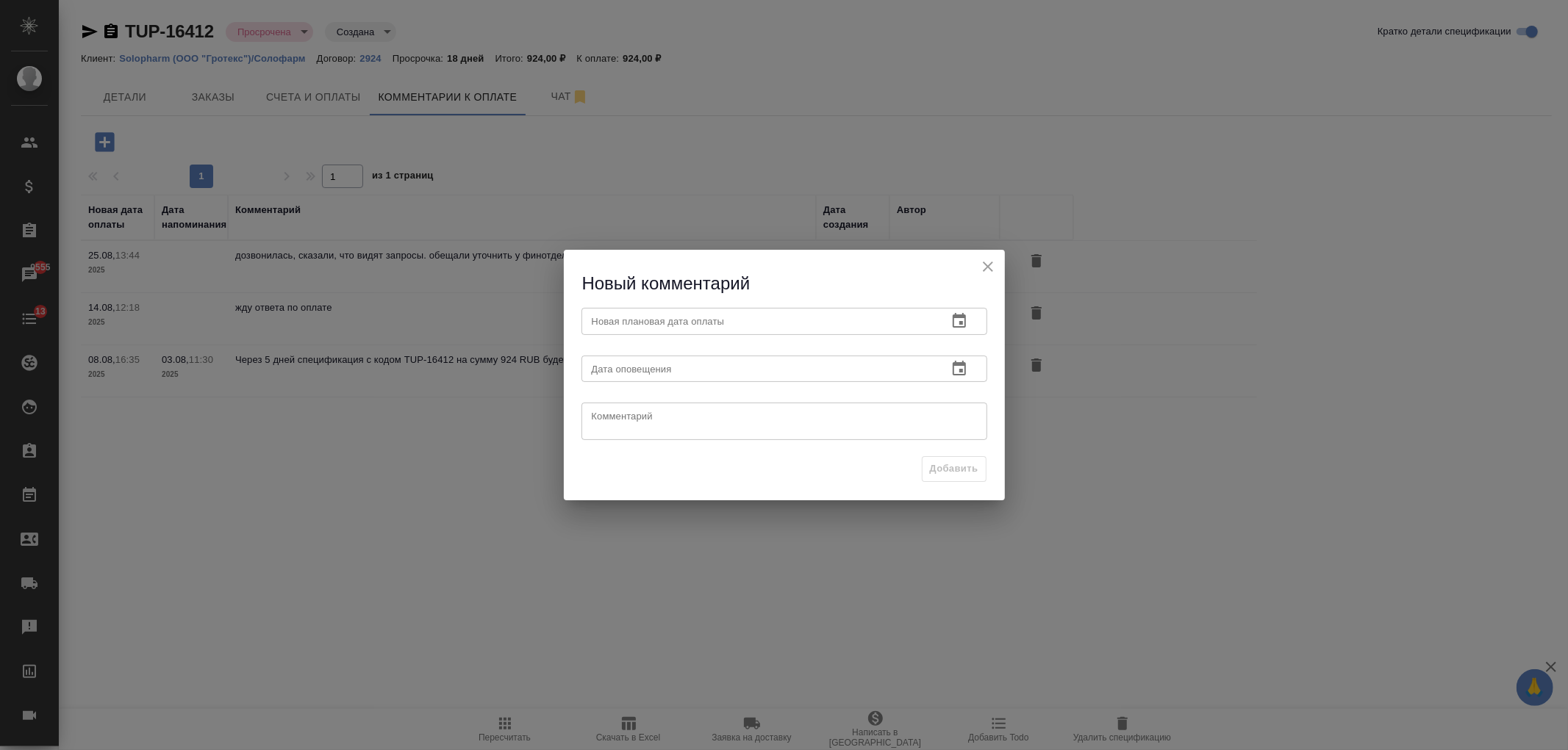
click at [702, 326] on input "text" at bounding box center [758, 321] width 354 height 26
click at [960, 327] on icon "button" at bounding box center [959, 320] width 13 height 15
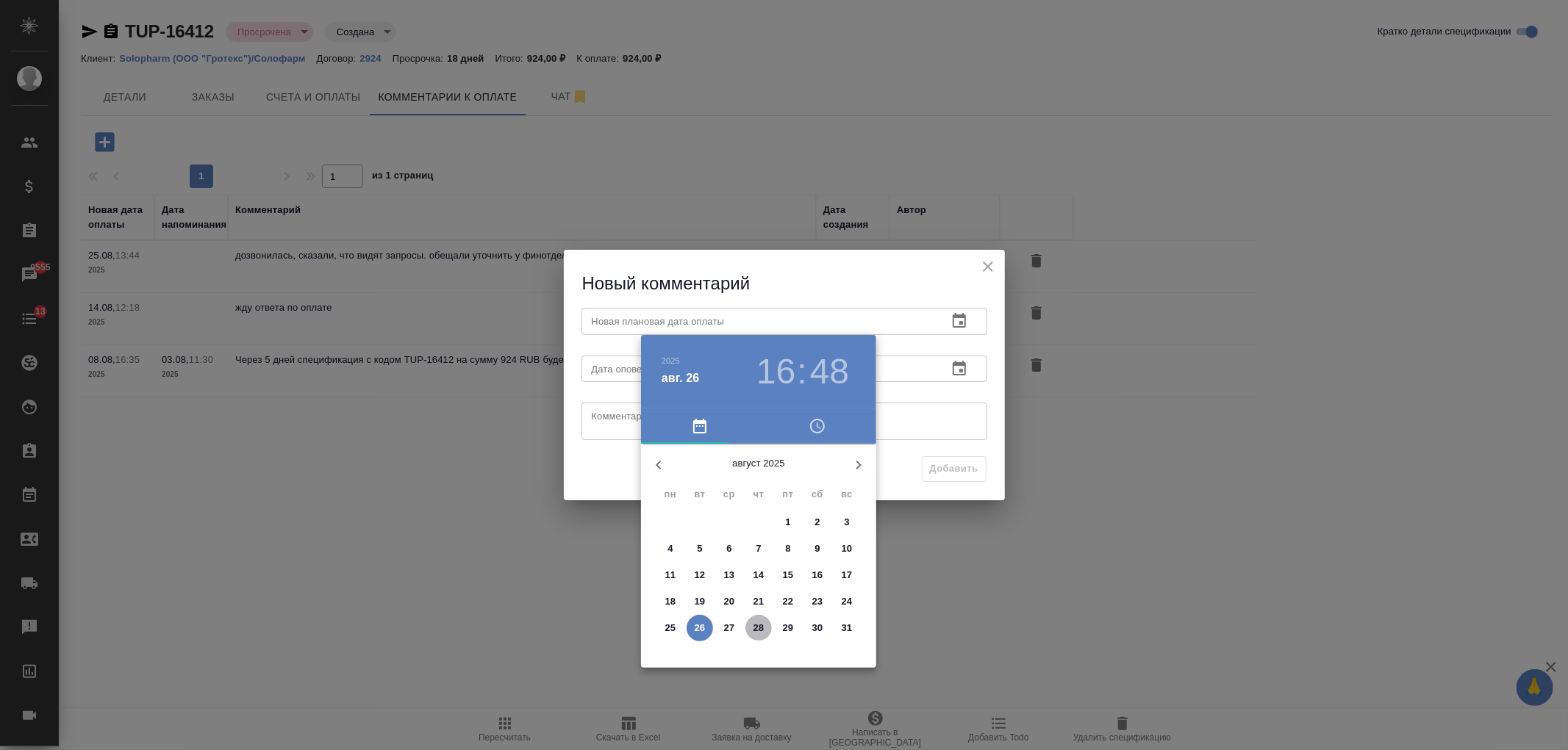
click at [762, 635] on button "28" at bounding box center [759, 628] width 27 height 26
type input "28.08.2025 16:48"
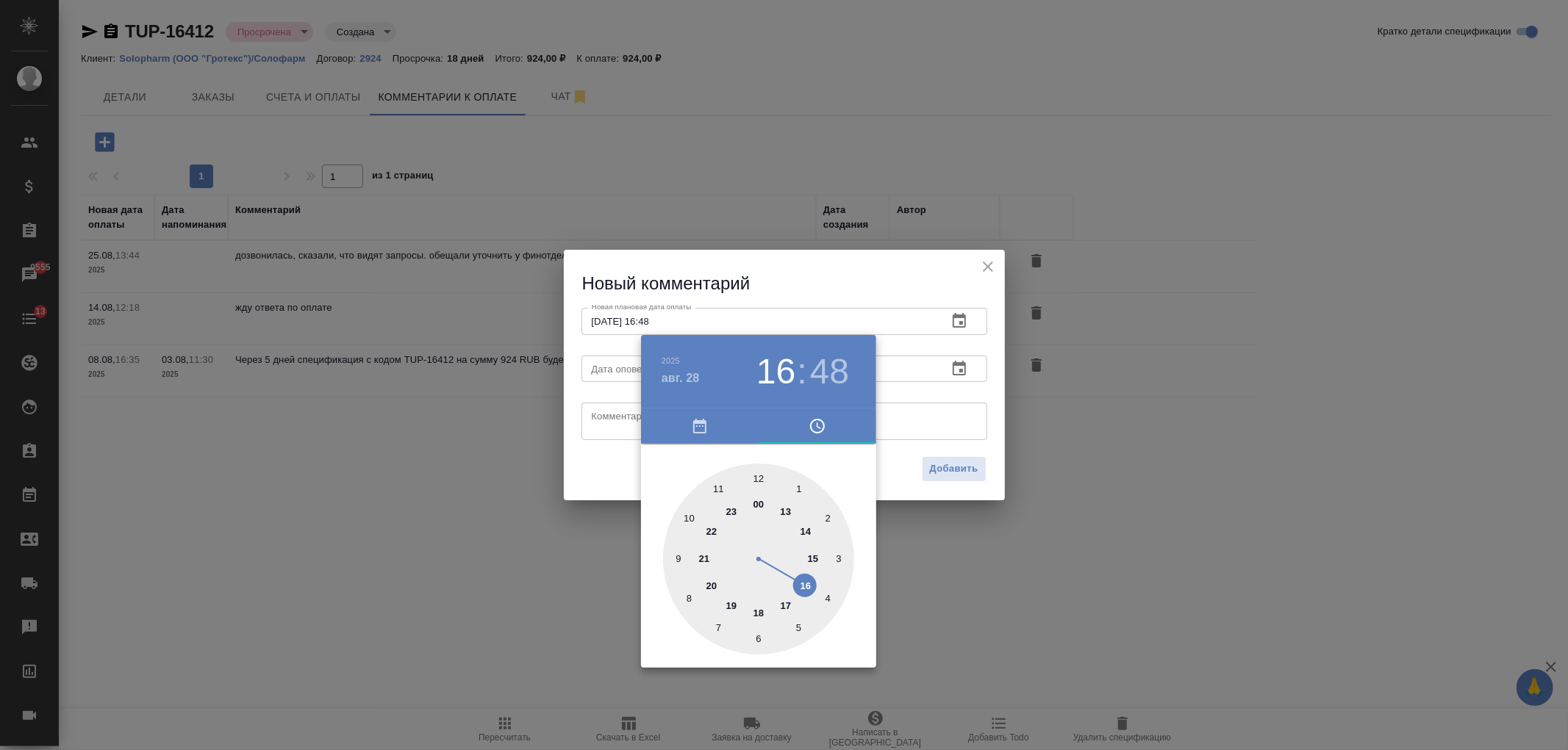
click at [572, 471] on div at bounding box center [784, 375] width 1568 height 750
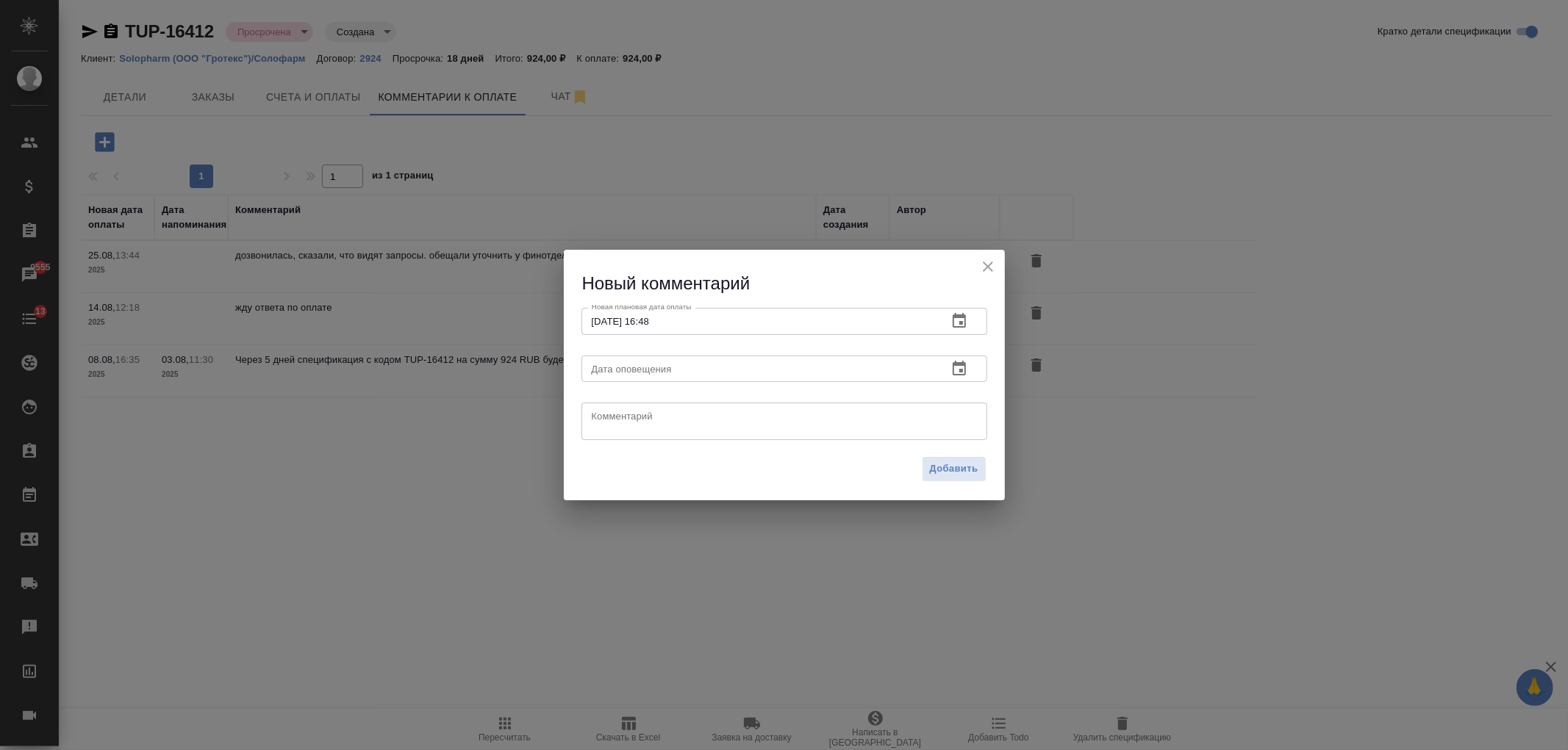
click at [618, 422] on textarea at bounding box center [784, 422] width 385 height 22
paste textarea "написала им опять >:/ завтра буду звонить"
type textarea "написала им опять >:/ завтра буду звонить"
click at [965, 470] on span "Добавить" at bounding box center [954, 469] width 49 height 17
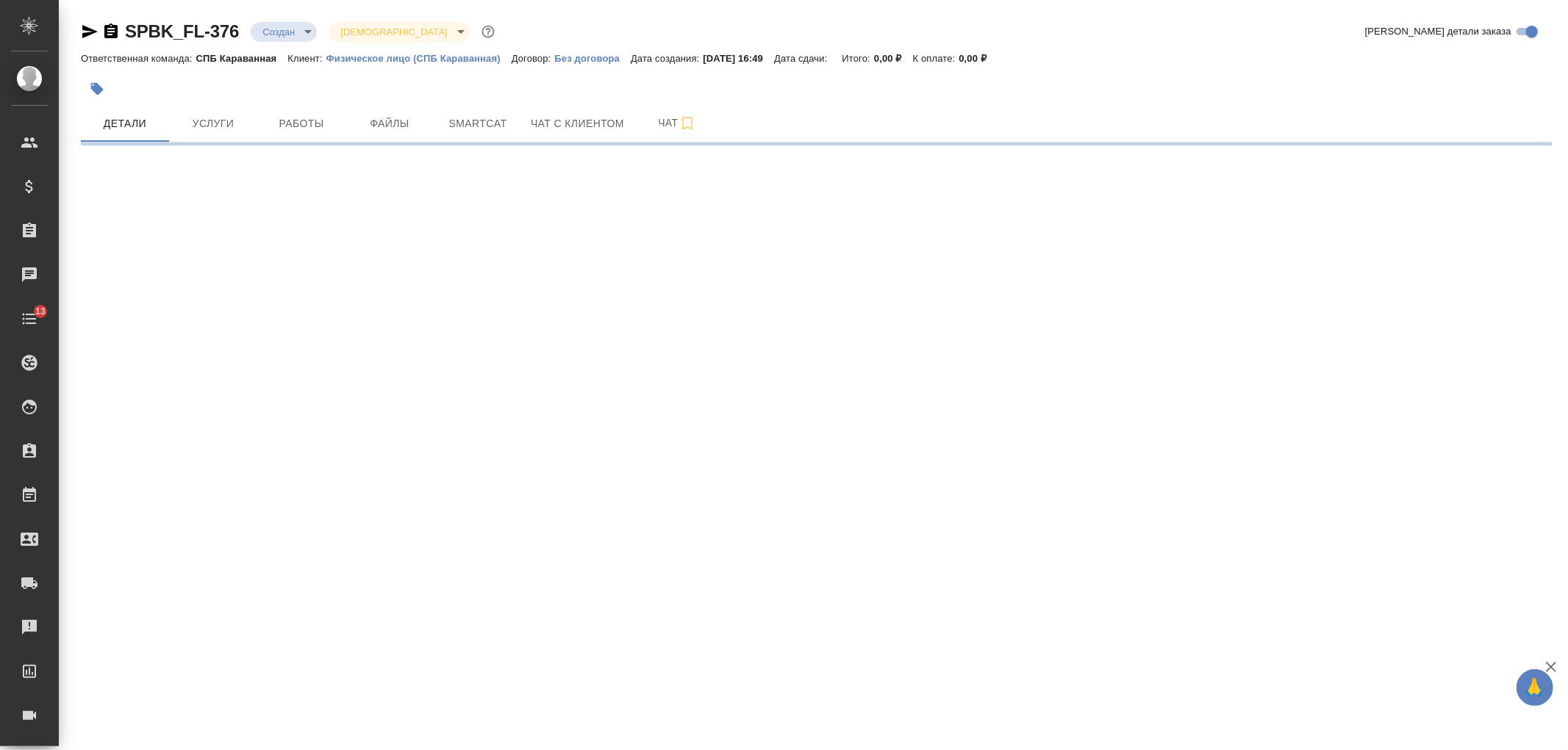
select select "RU"
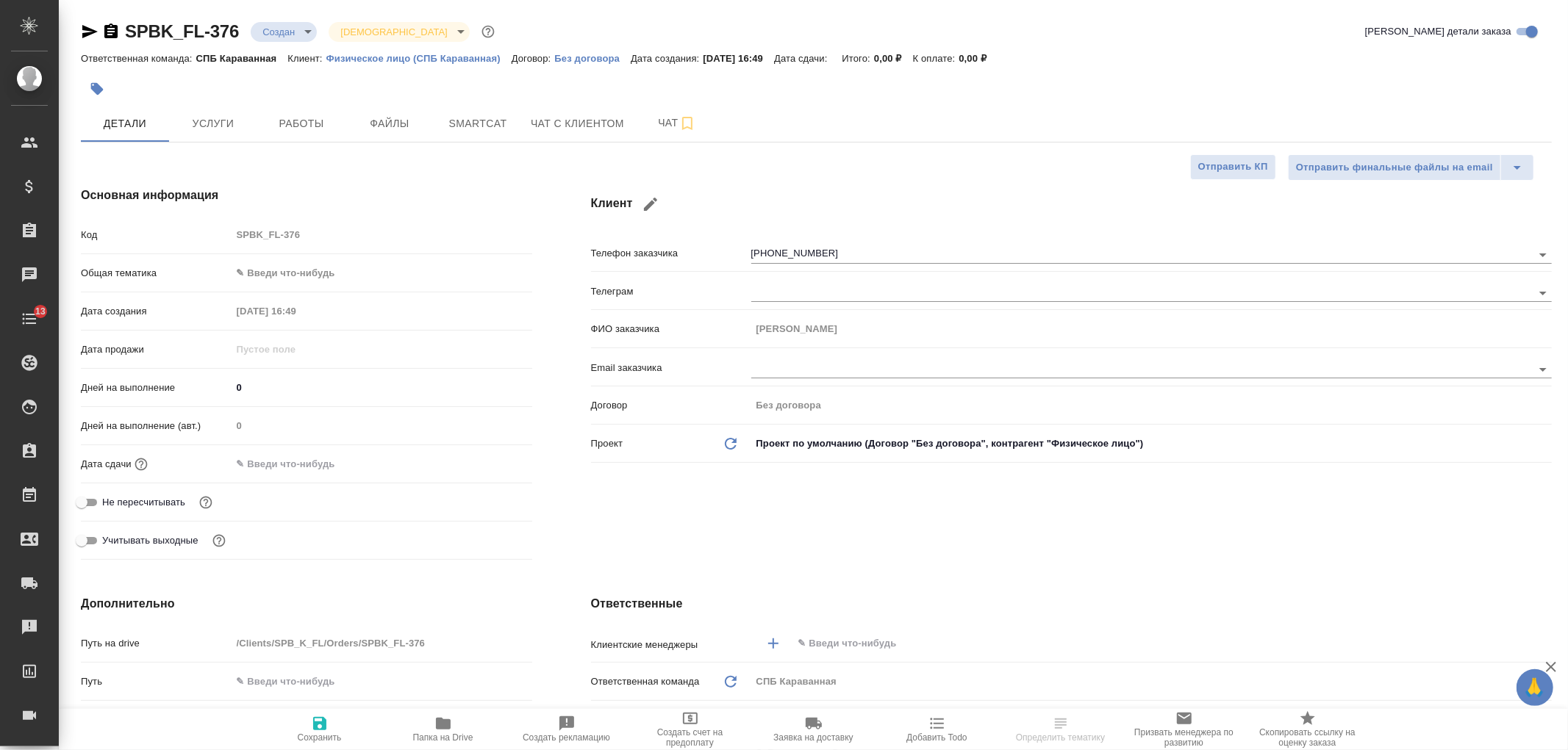
type textarea "x"
type input "[PERSON_NAME]"
click at [589, 127] on span "Чат с клиентом" at bounding box center [577, 124] width 94 height 18
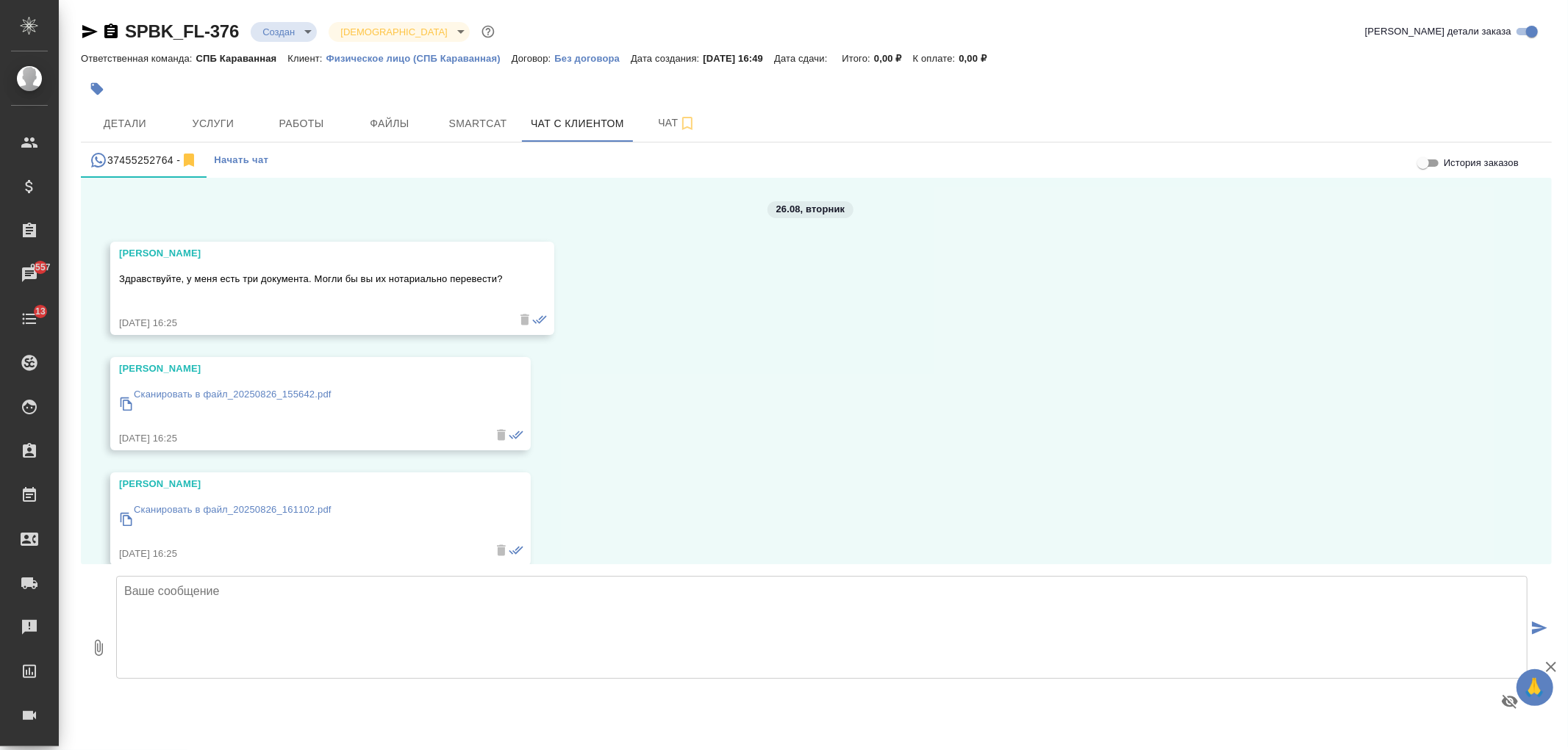
click at [252, 397] on p "Сканировать в файл_20250826_155642.pdf" at bounding box center [233, 395] width 197 height 15
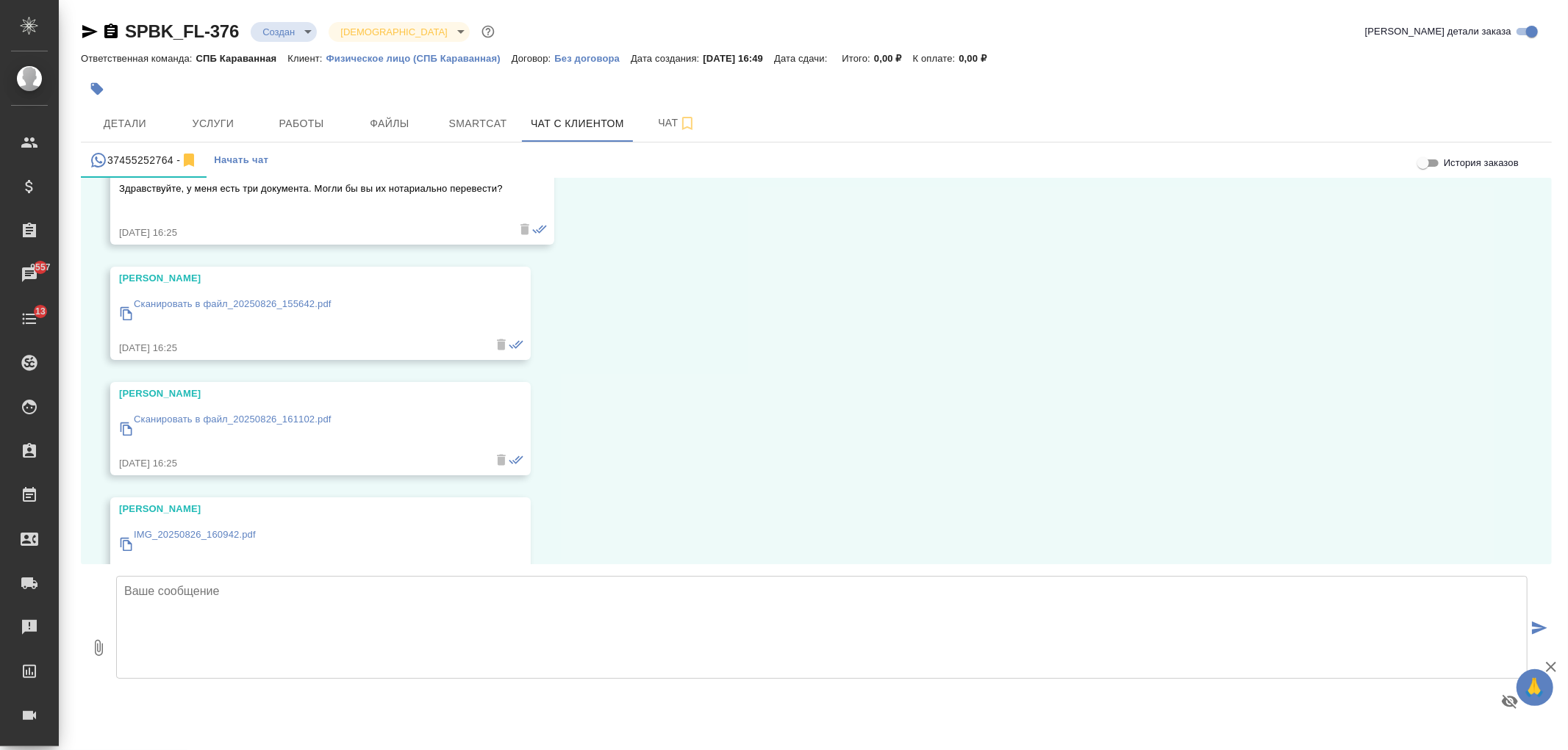
click at [237, 420] on p "Сканировать в файл_20250826_161102.pdf" at bounding box center [233, 420] width 197 height 15
click at [225, 534] on p "IMG_20250826_160942.pdf" at bounding box center [195, 535] width 122 height 15
click at [1430, 160] on input "История заказов" at bounding box center [1423, 163] width 53 height 18
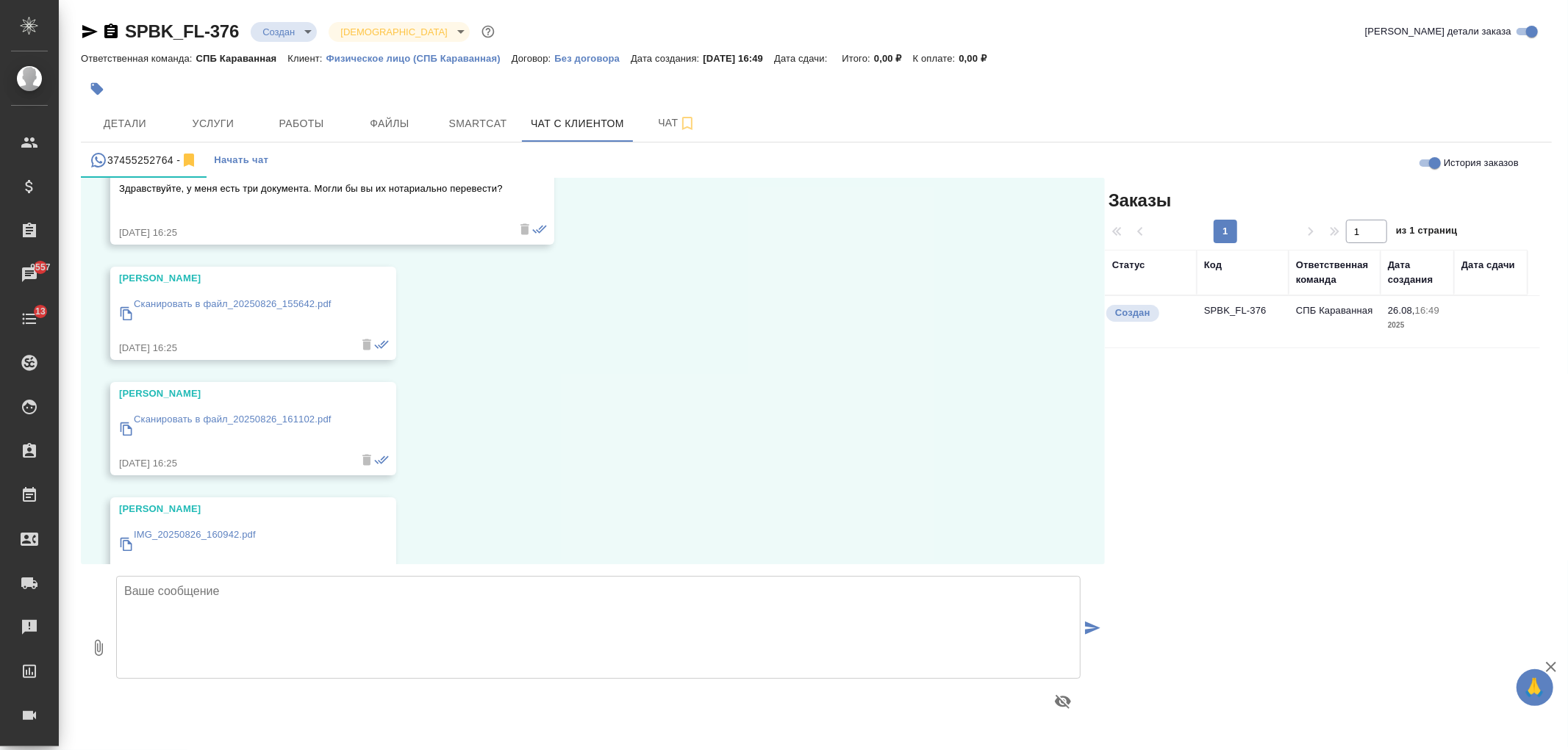
click at [1430, 160] on input "История заказов" at bounding box center [1435, 163] width 53 height 18
checkbox input "false"
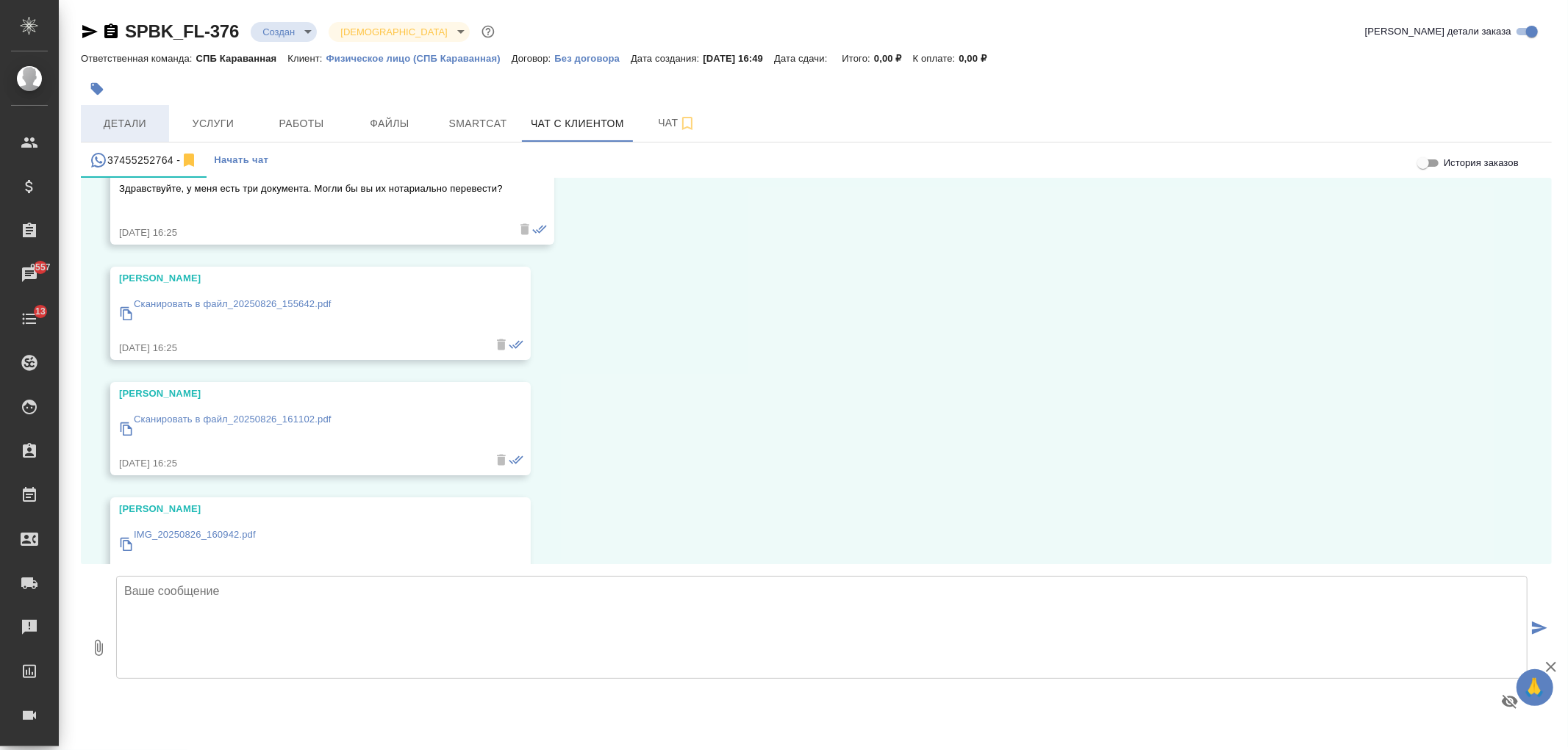
click at [146, 115] on span "Детали" at bounding box center [125, 124] width 71 height 18
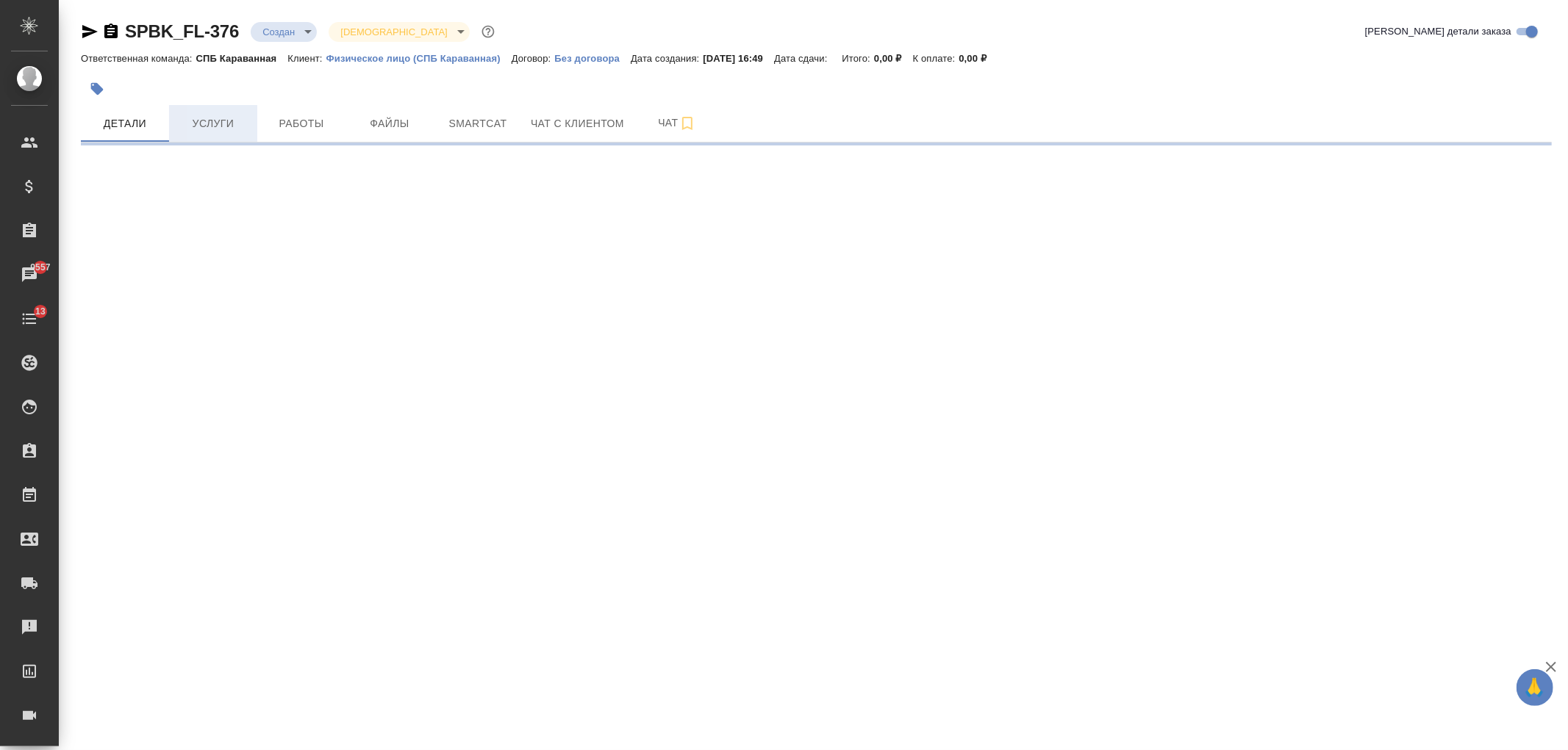
select select "RU"
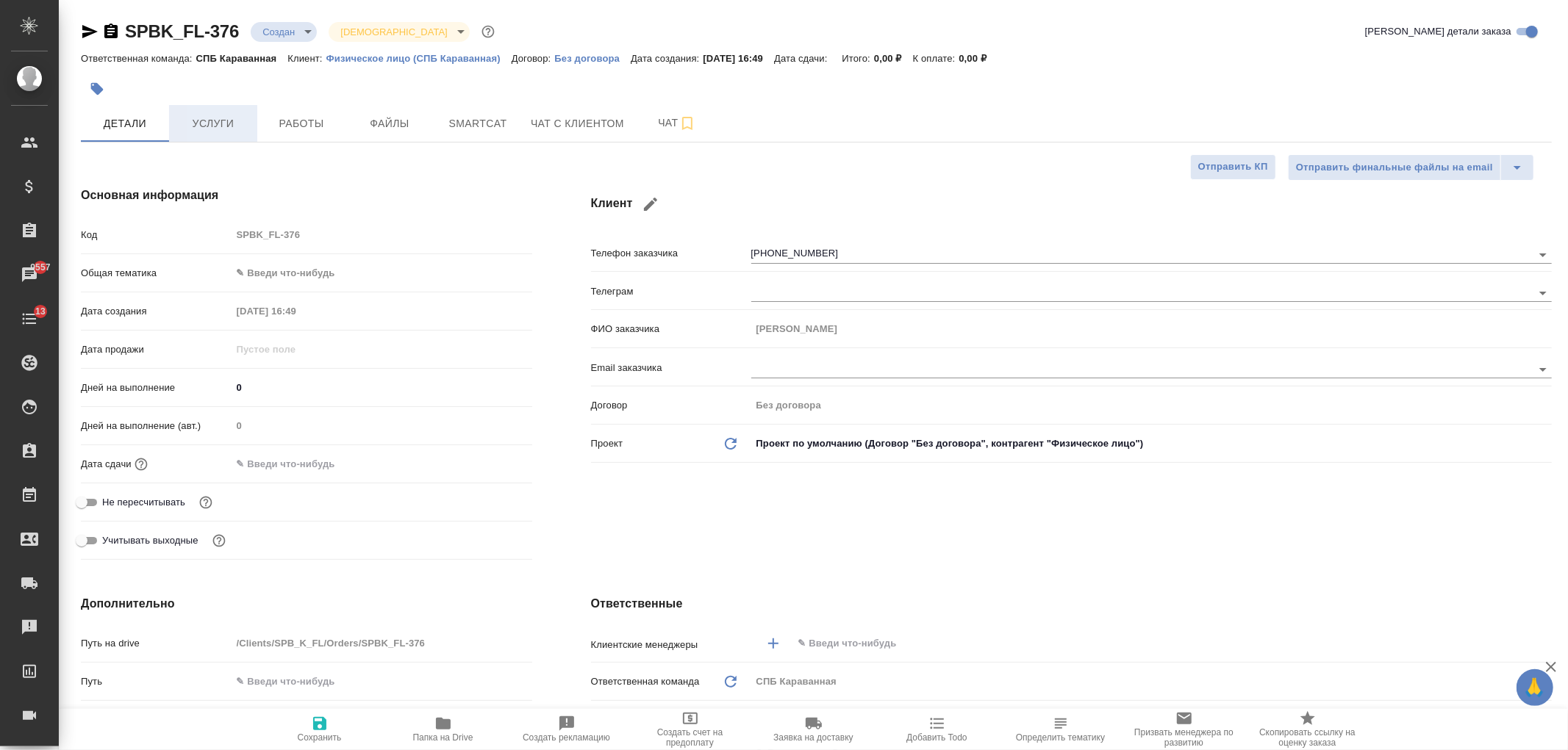
type textarea "x"
click at [202, 133] on button "Услуги" at bounding box center [214, 124] width 88 height 37
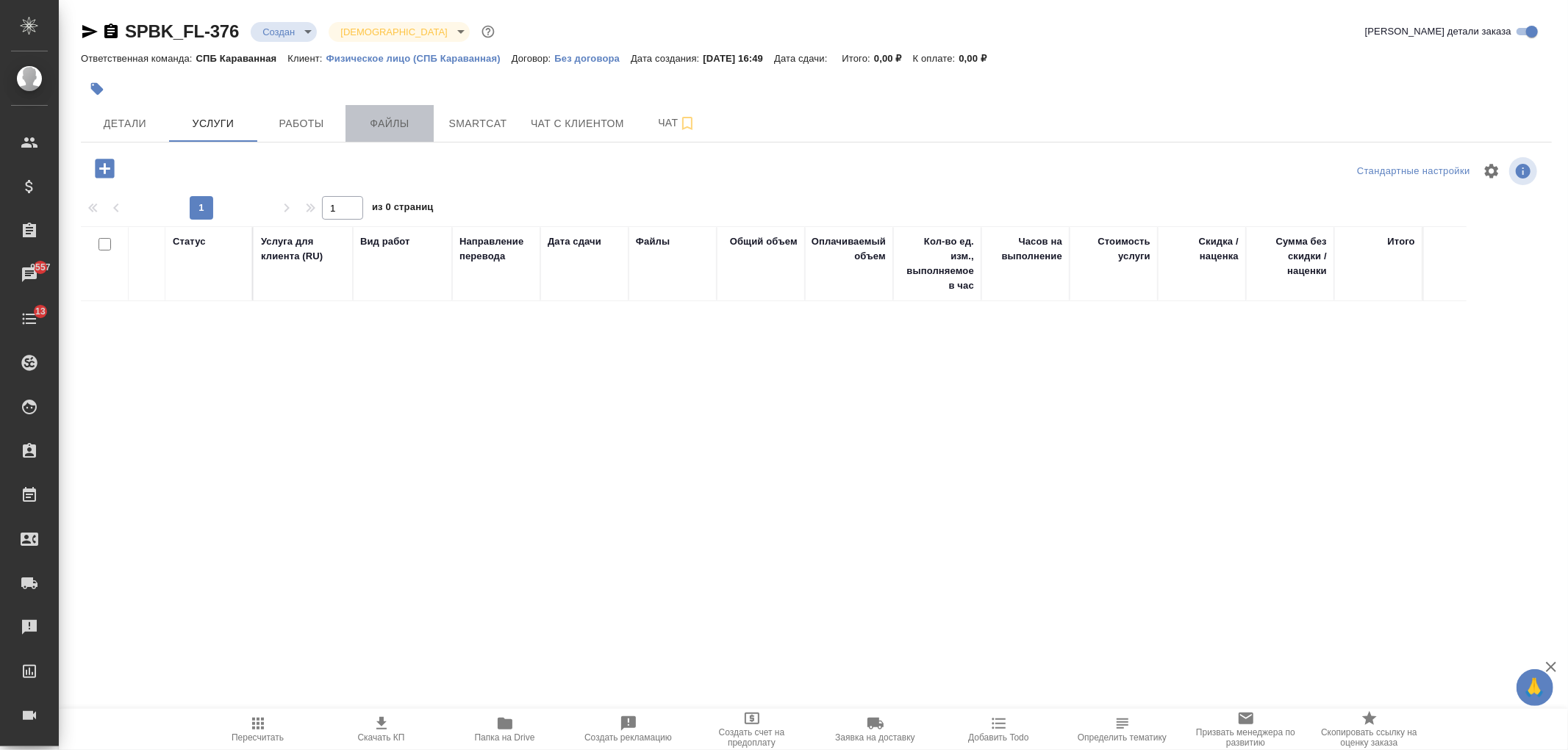
click at [395, 122] on span "Файлы" at bounding box center [390, 124] width 71 height 18
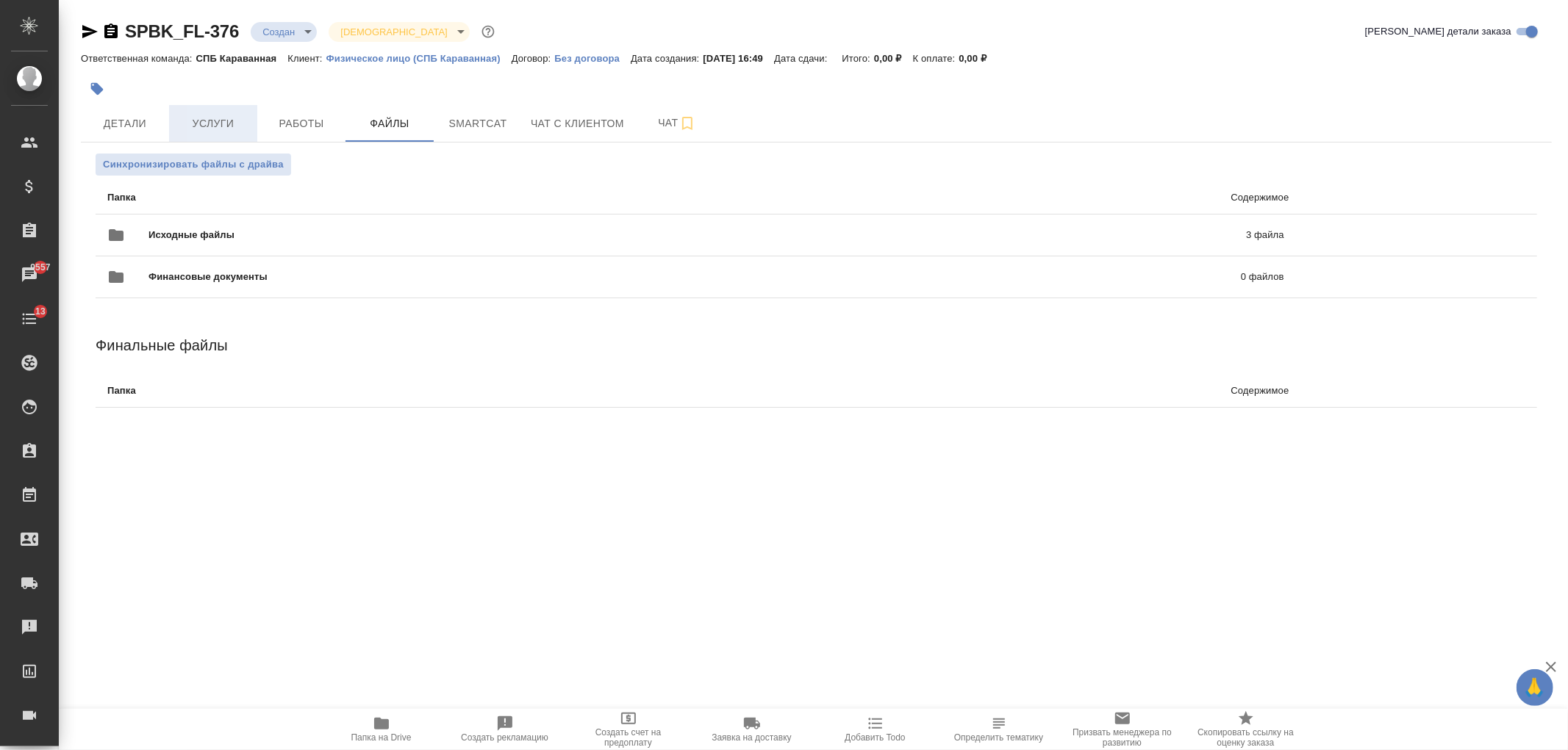
click at [228, 120] on span "Услуги" at bounding box center [214, 124] width 71 height 18
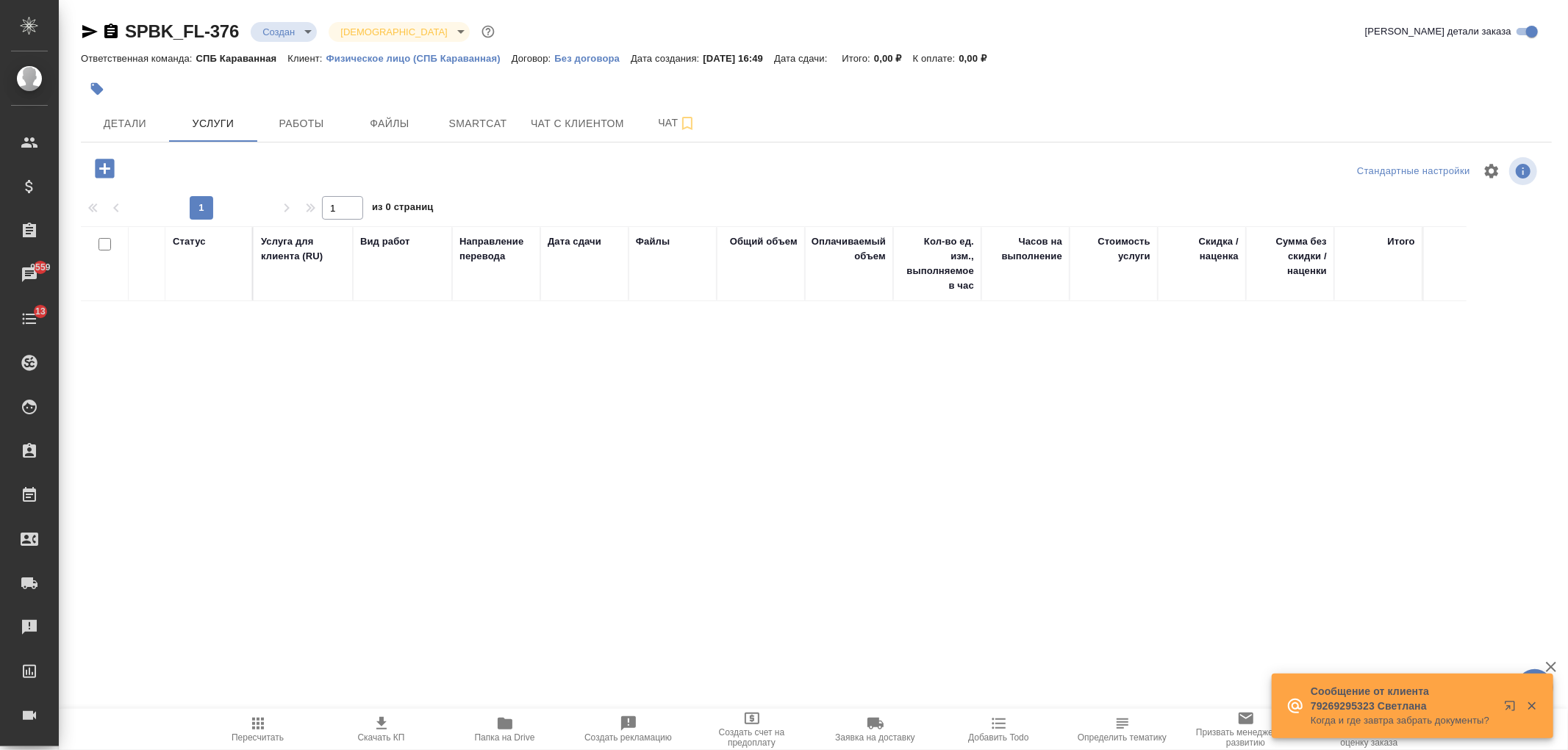
click at [99, 171] on icon "button" at bounding box center [105, 169] width 19 height 19
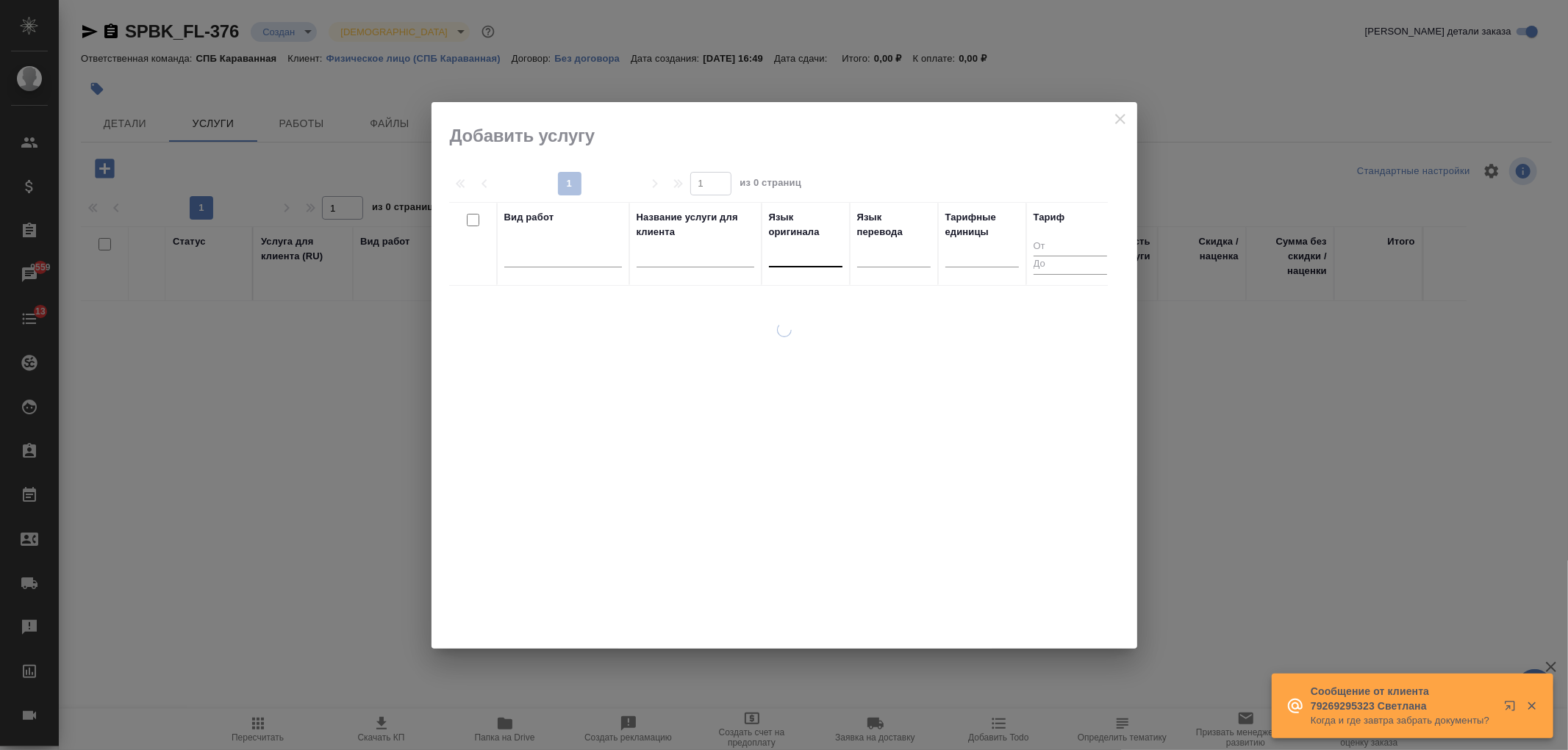
click at [788, 261] on div at bounding box center [806, 252] width 74 height 21
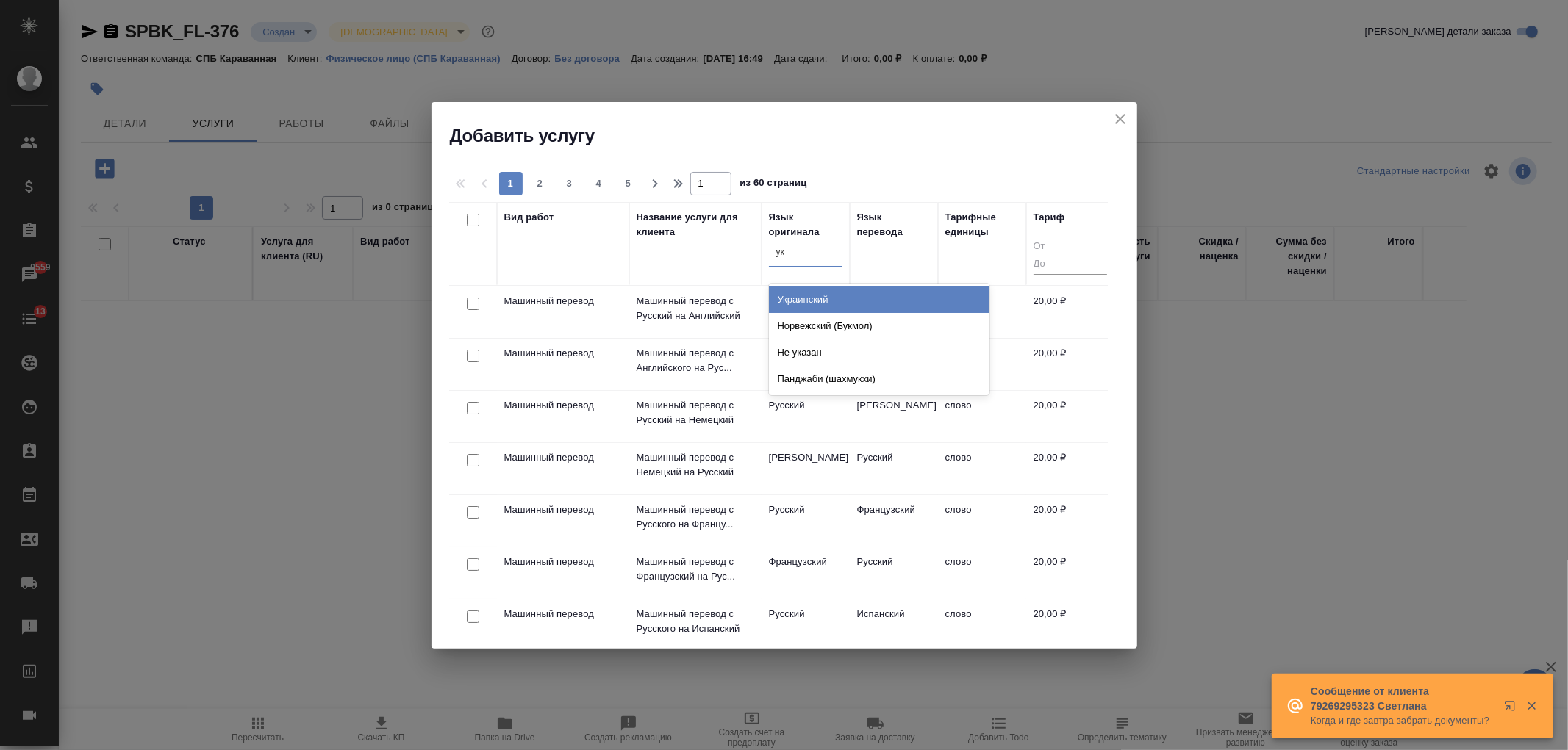
type input "укр"
click at [797, 296] on div "Украинский" at bounding box center [879, 300] width 220 height 26
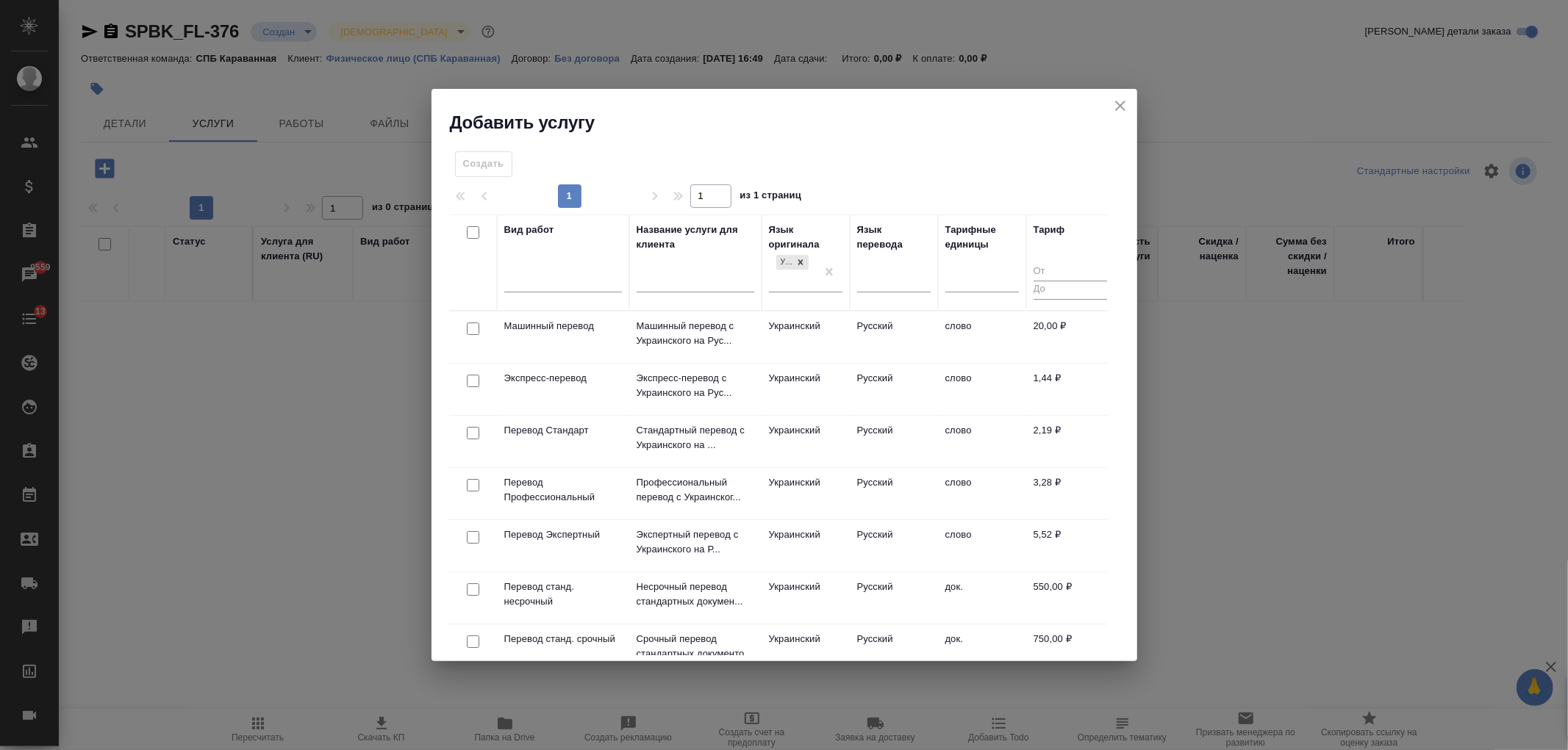
click at [474, 590] on input "checkbox" at bounding box center [473, 589] width 13 height 13
checkbox input "true"
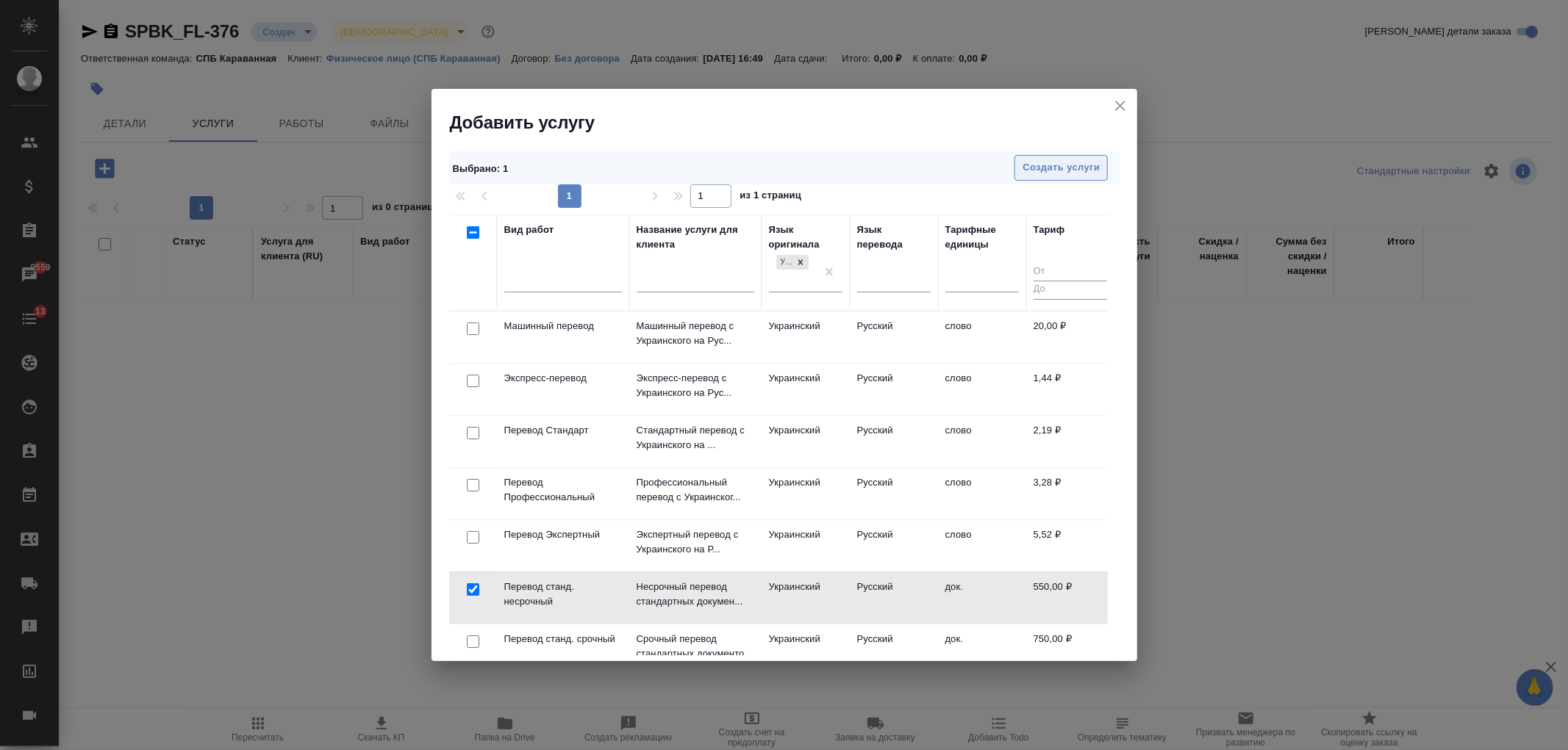
click at [1045, 177] on button "Создать услуги" at bounding box center [1061, 168] width 94 height 26
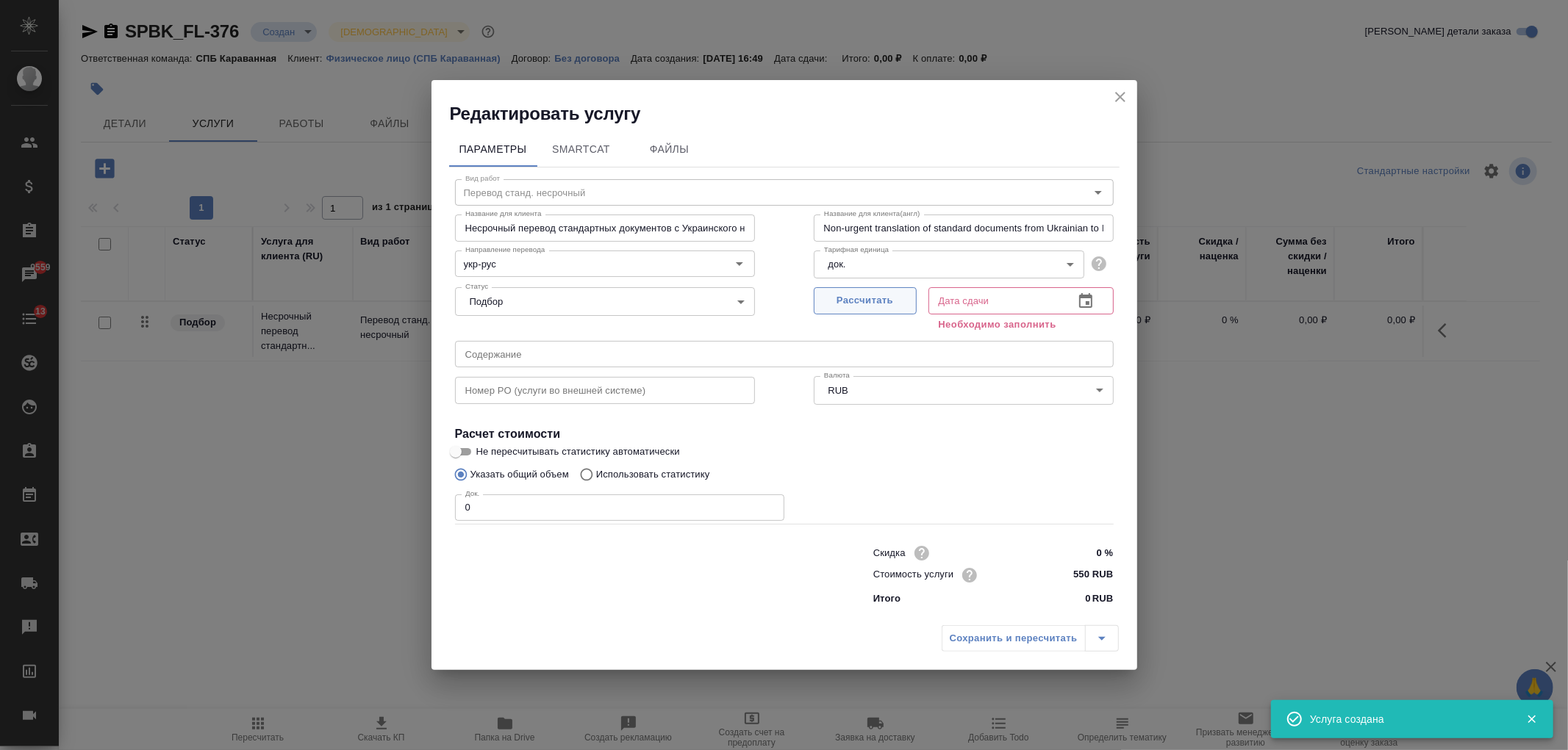
click at [883, 301] on span "Рассчитать" at bounding box center [865, 300] width 87 height 17
type input "[DATE] 17:11"
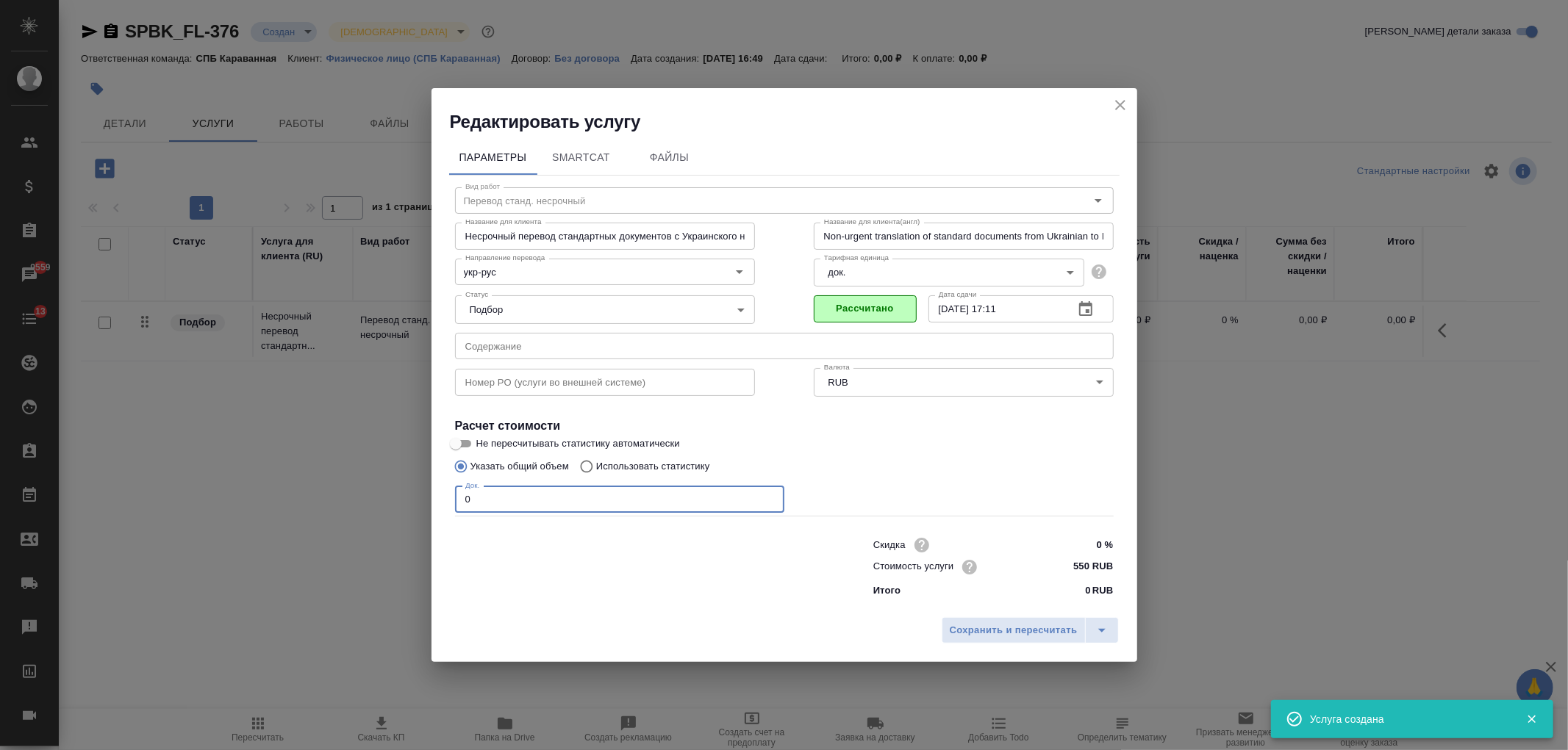
click at [532, 496] on input "0" at bounding box center [619, 500] width 329 height 26
type input "1"
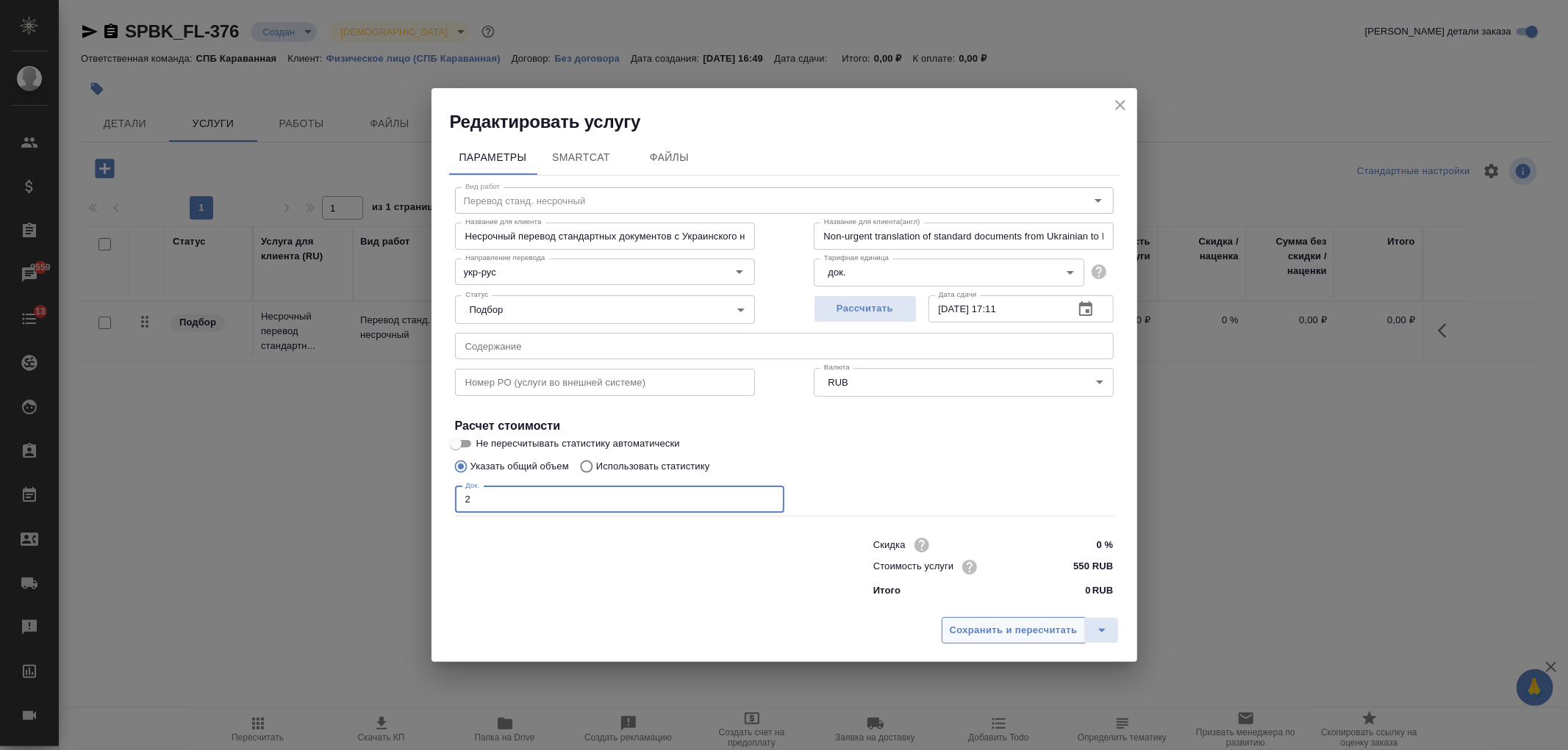
type input "2"
click at [980, 629] on span "Сохранить и пересчитать" at bounding box center [1013, 630] width 128 height 17
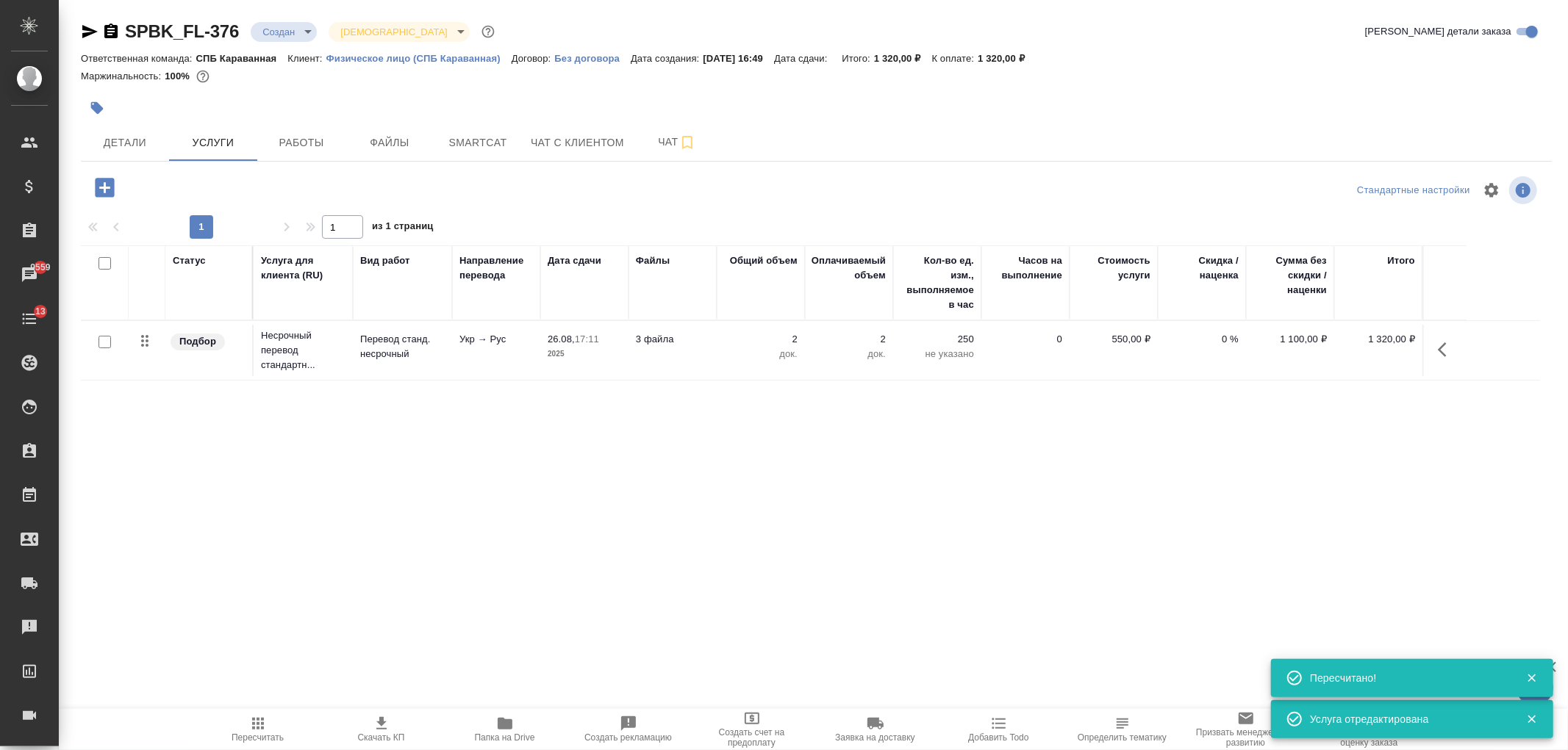
click at [99, 181] on icon "button" at bounding box center [105, 188] width 19 height 19
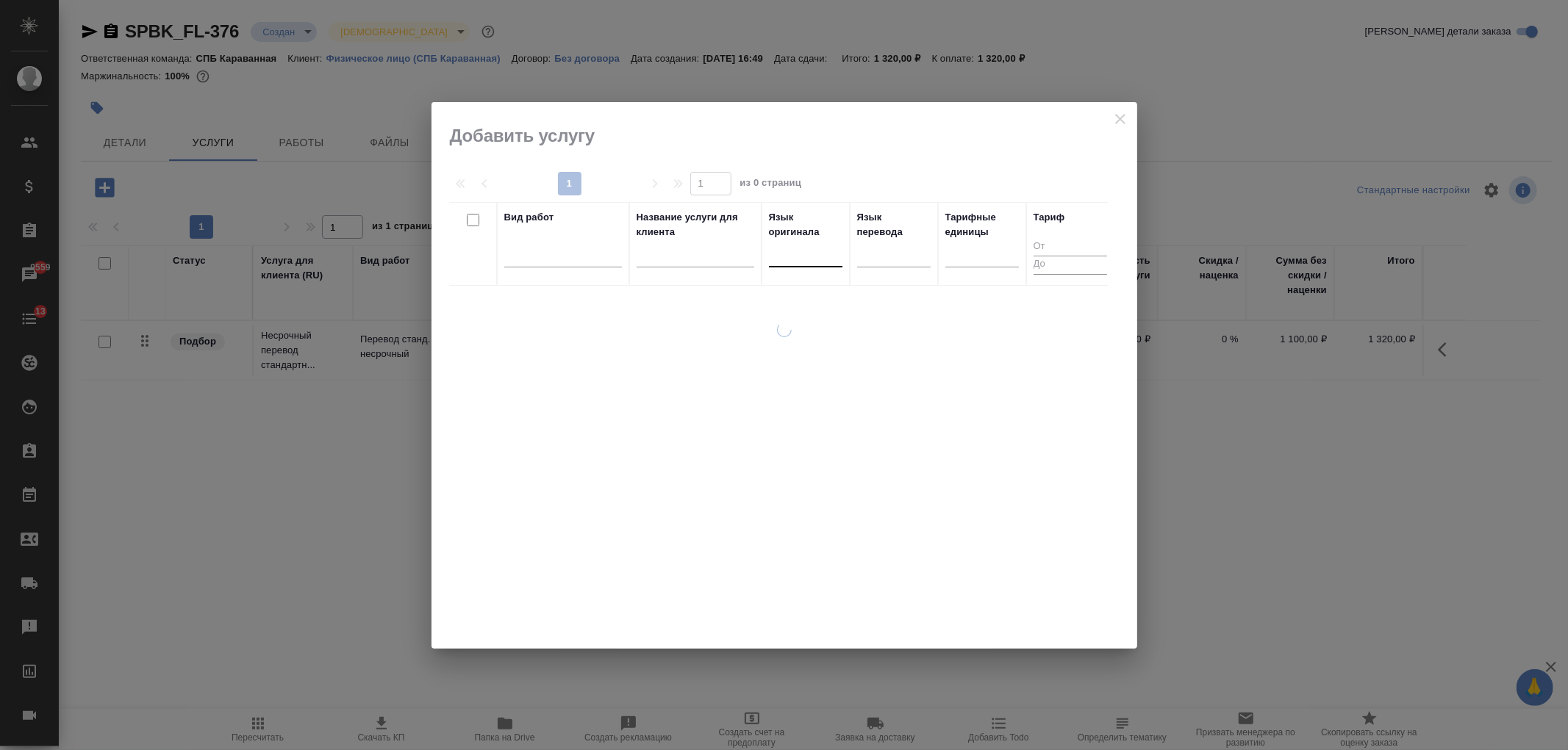
click at [806, 260] on div at bounding box center [806, 252] width 74 height 21
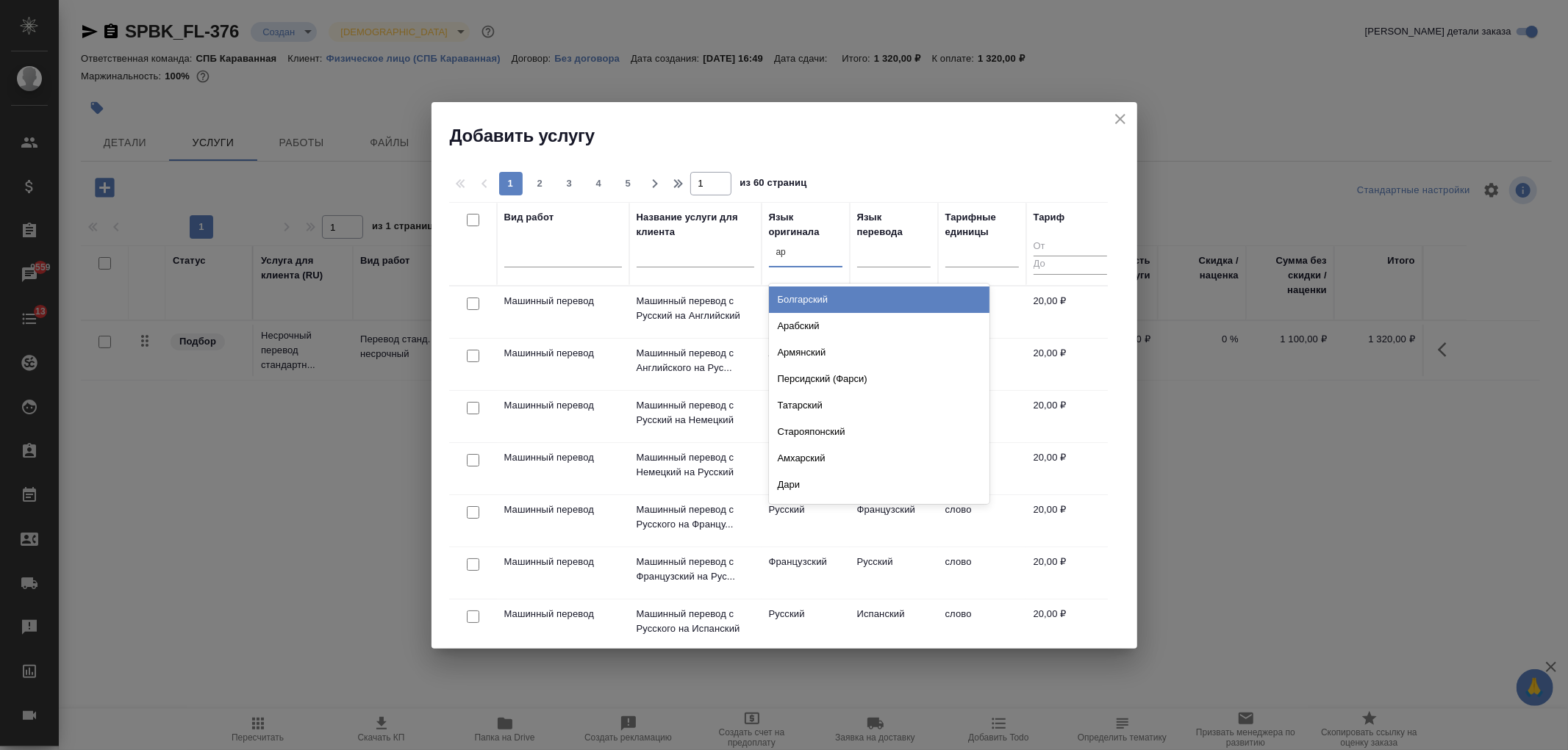
type input "арм"
click at [820, 307] on div "Армянский" at bounding box center [879, 300] width 220 height 26
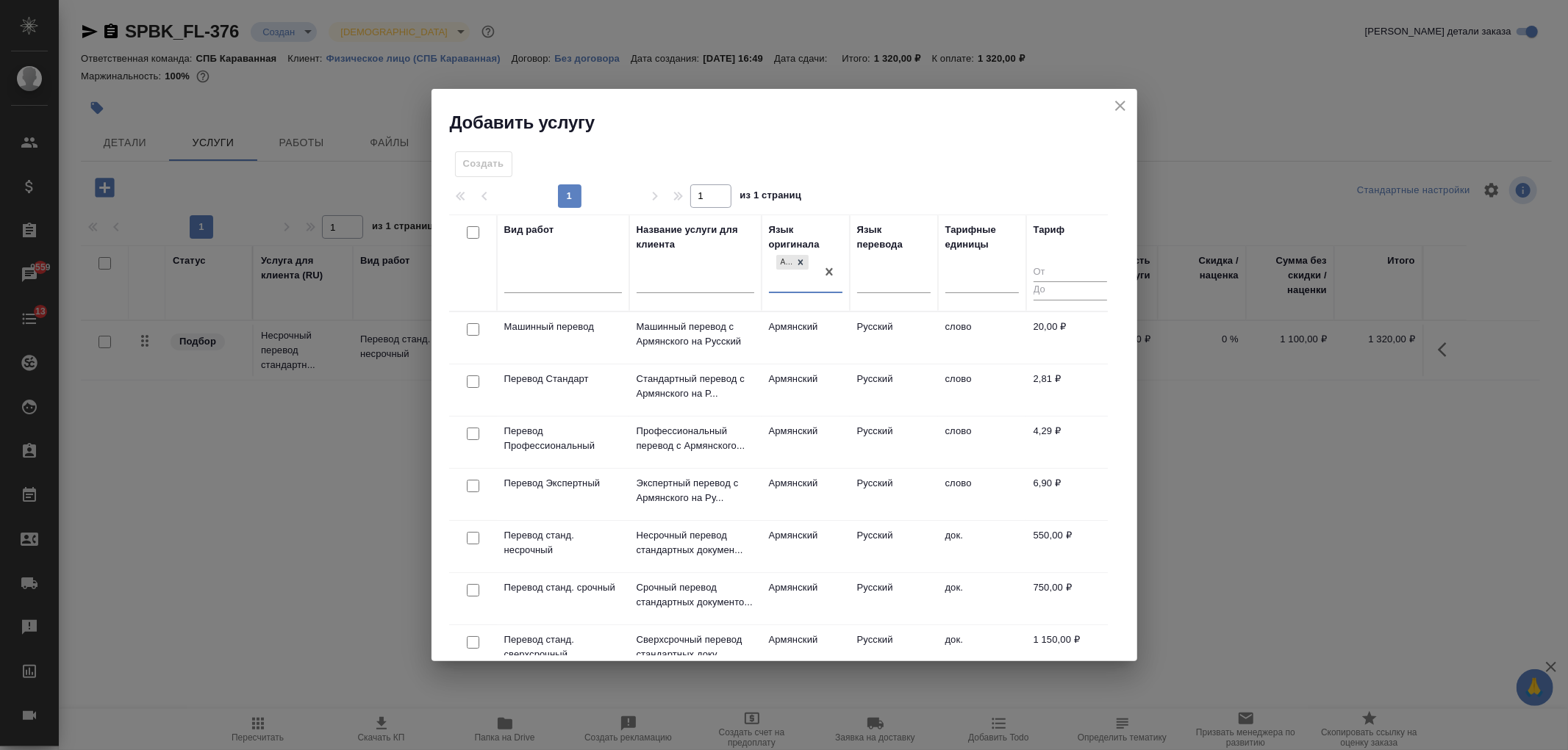
click at [467, 377] on input "checkbox" at bounding box center [473, 381] width 13 height 13
checkbox input "true"
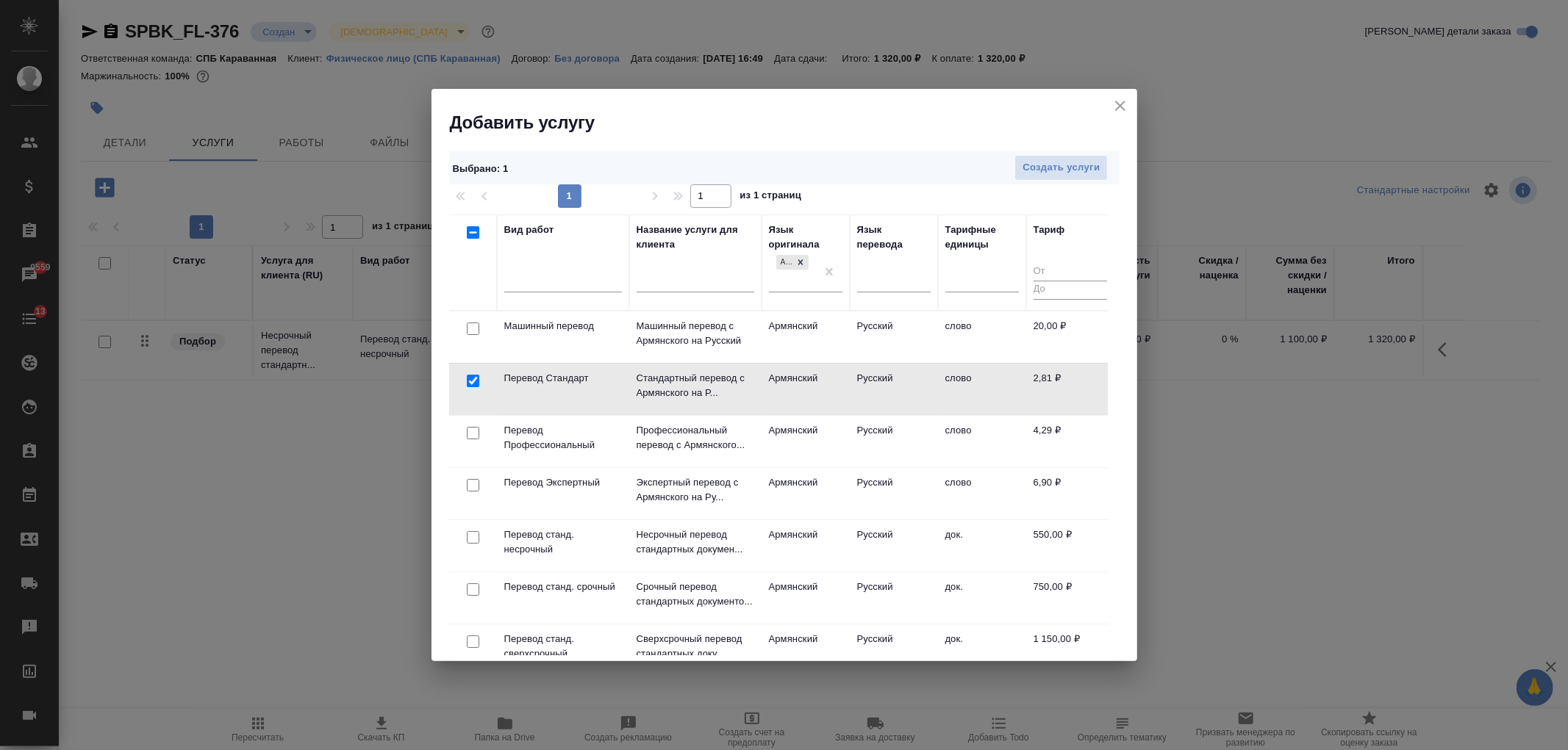
click at [1106, 152] on div "Выбрано : 1 Создать услуги" at bounding box center [784, 168] width 670 height 33
click at [1086, 160] on span "Создать услуги" at bounding box center [1061, 168] width 77 height 17
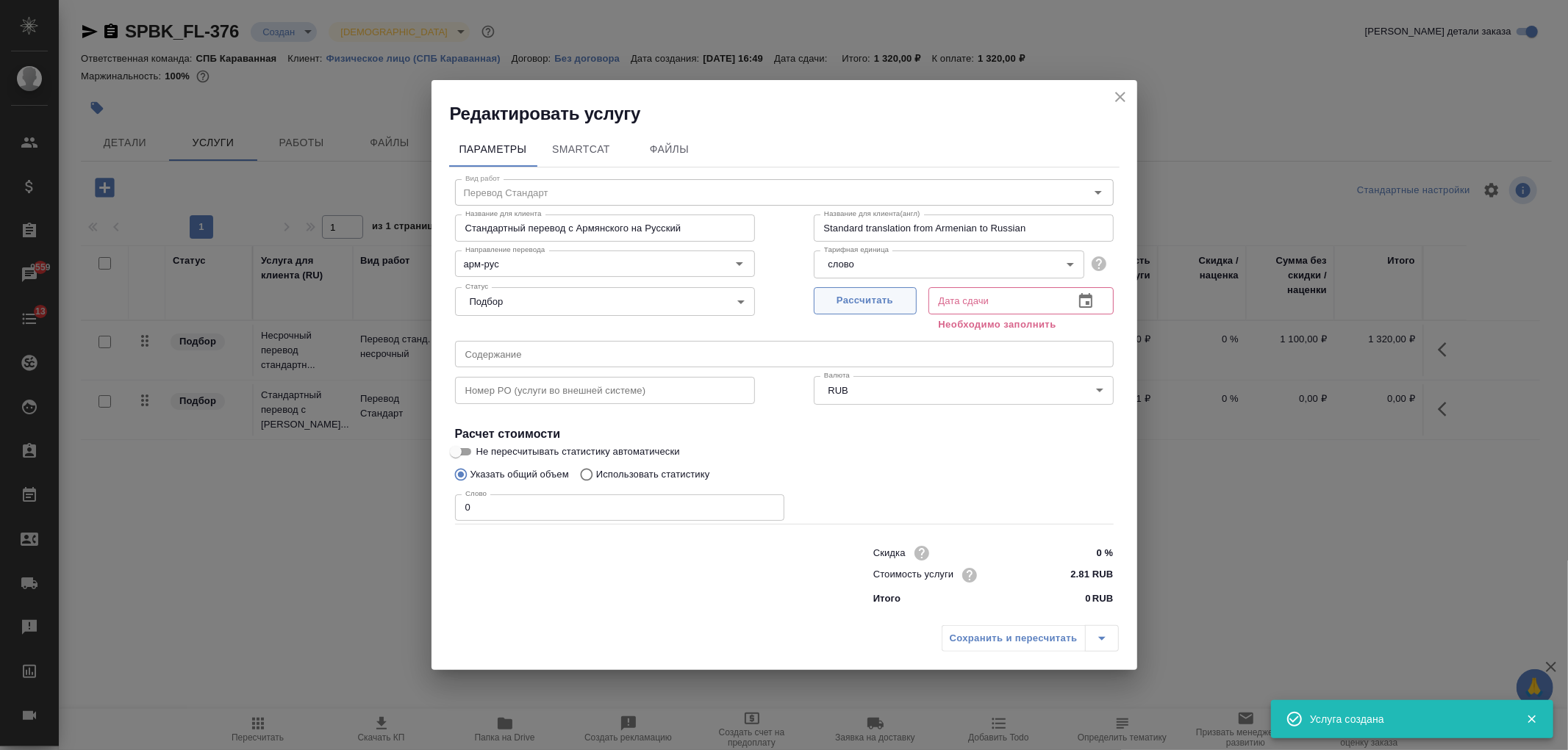
click at [863, 296] on span "Рассчитать" at bounding box center [865, 300] width 87 height 17
type input "[DATE] 17:12"
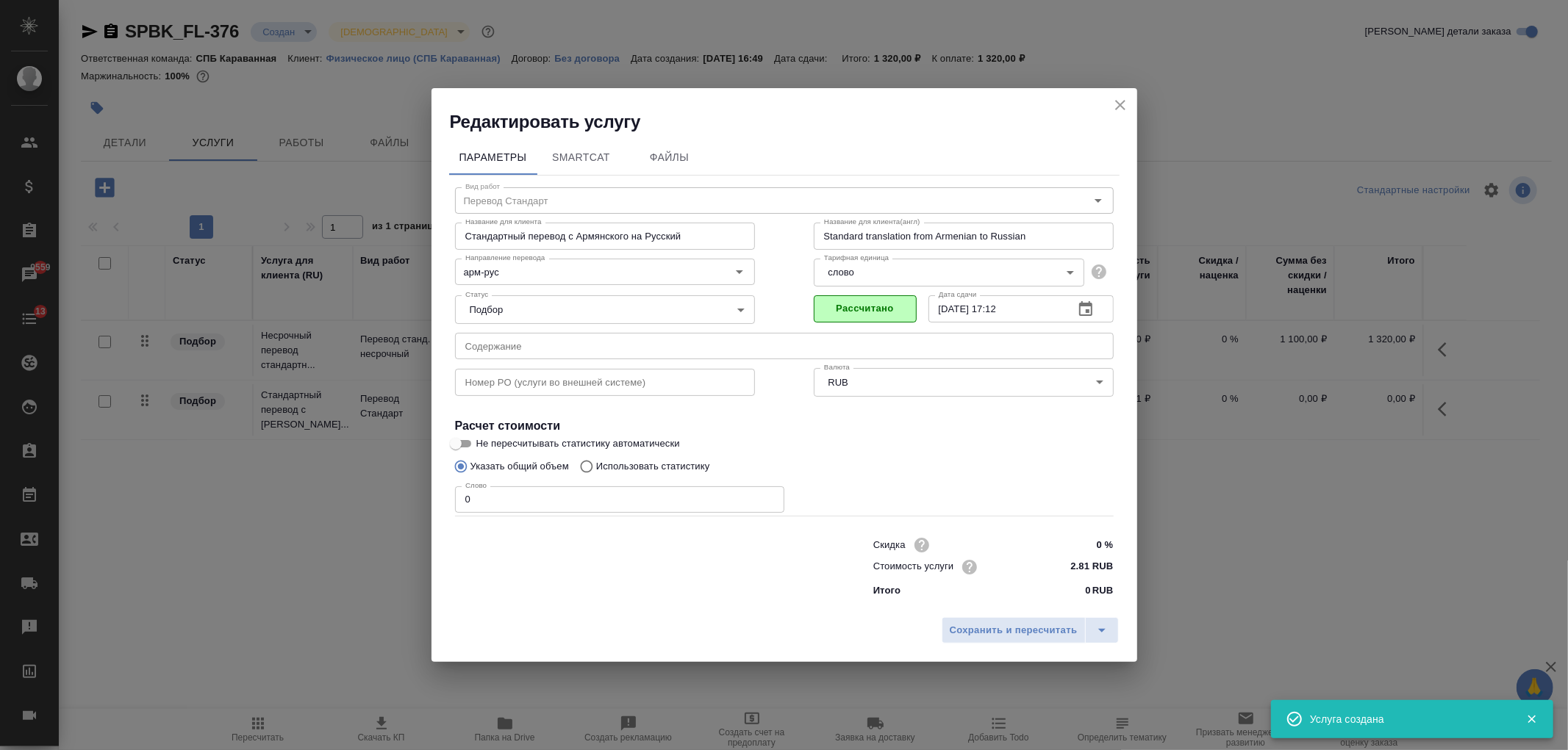
click at [511, 500] on input "0" at bounding box center [619, 500] width 329 height 26
click at [1011, 632] on span "Сохранить и пересчитать" at bounding box center [1013, 630] width 128 height 17
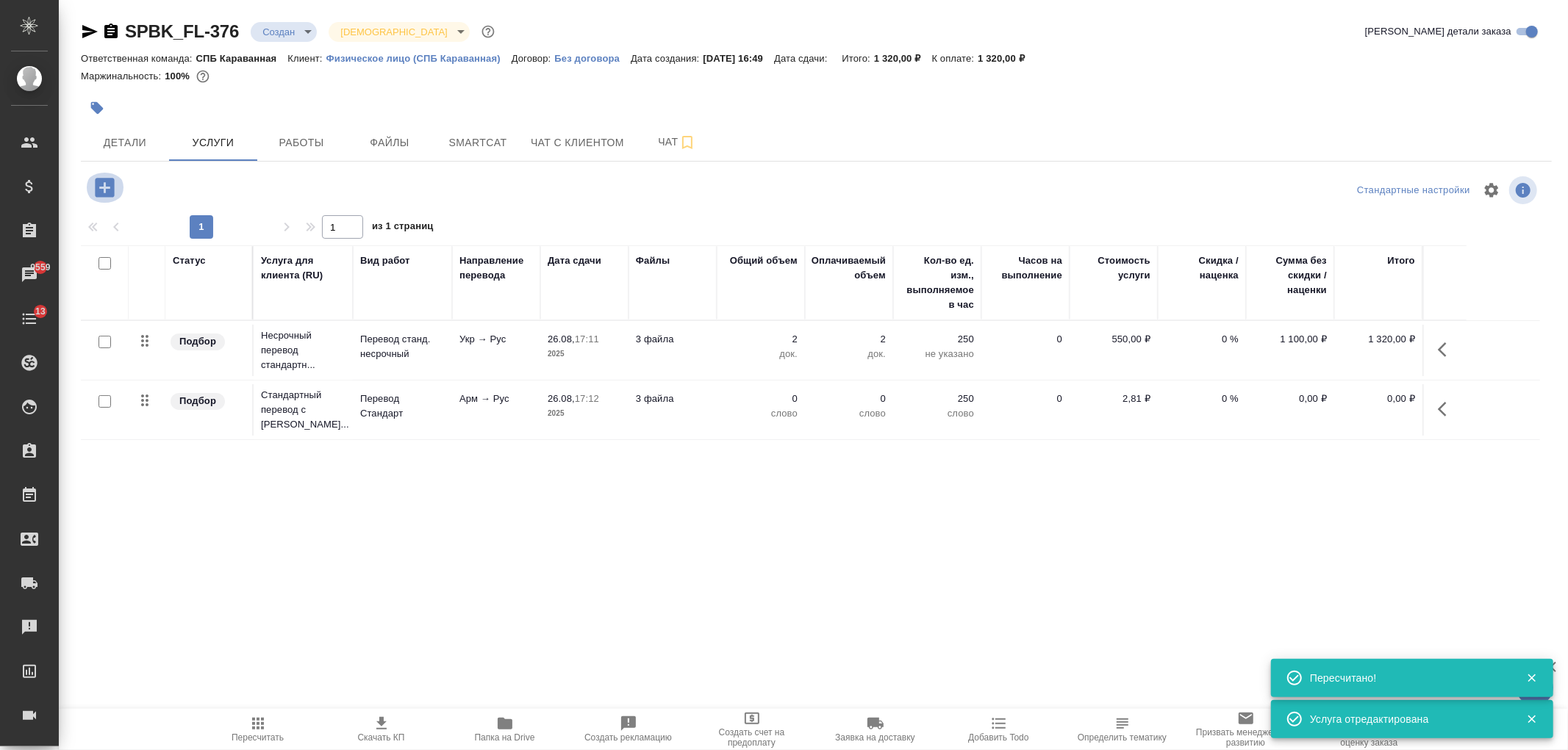
click at [97, 189] on icon "button" at bounding box center [105, 188] width 19 height 19
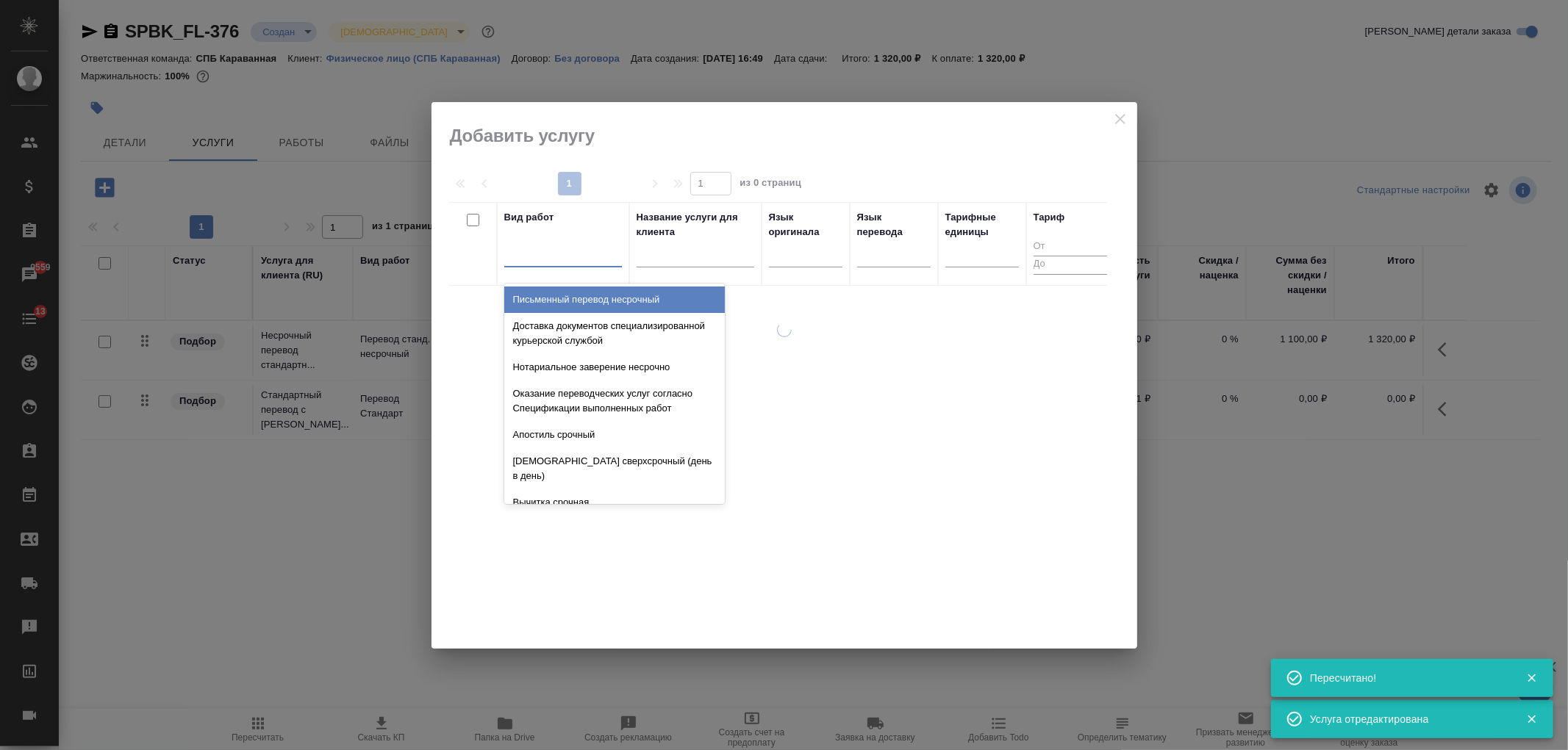
click at [583, 266] on div at bounding box center [563, 253] width 118 height 28
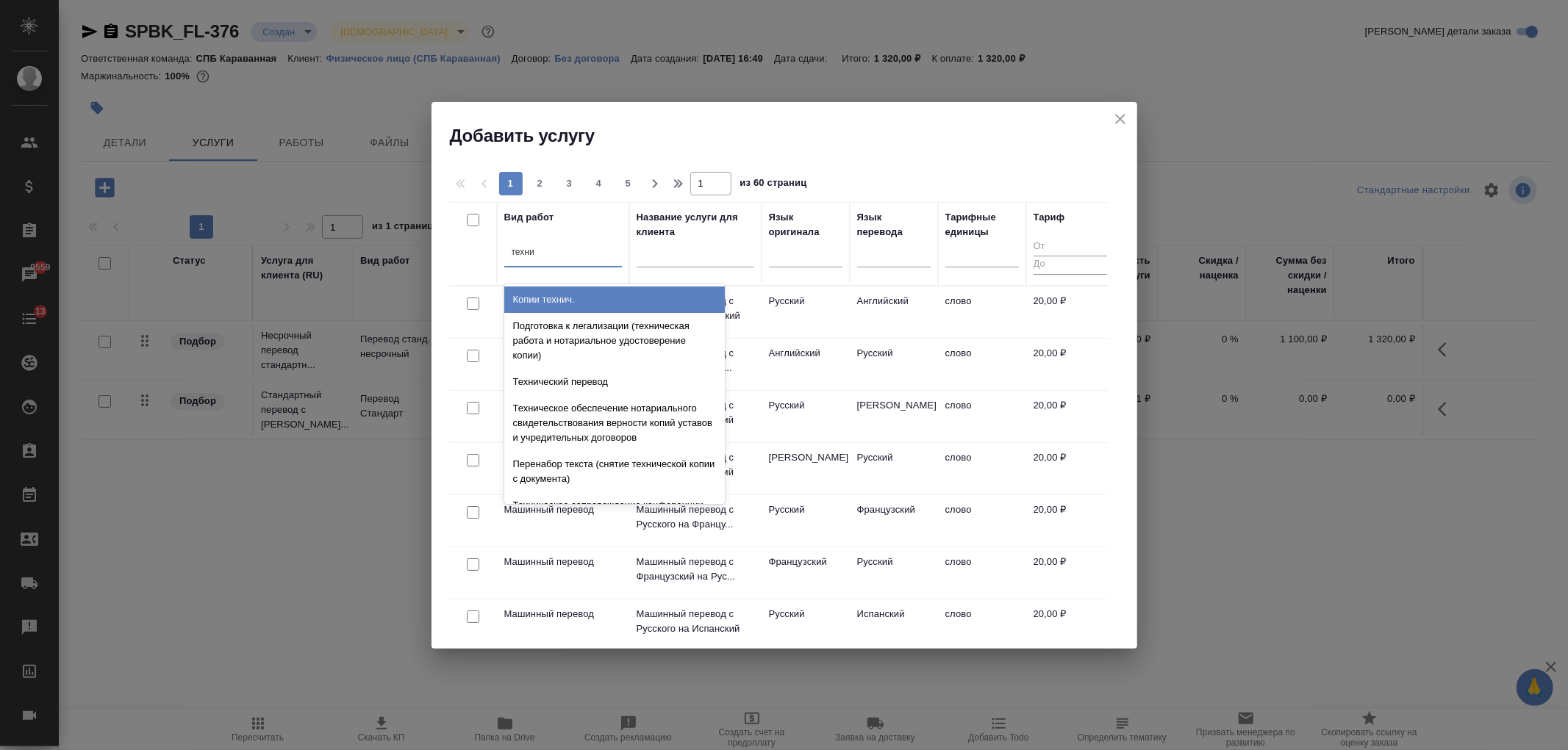
type input "технич"
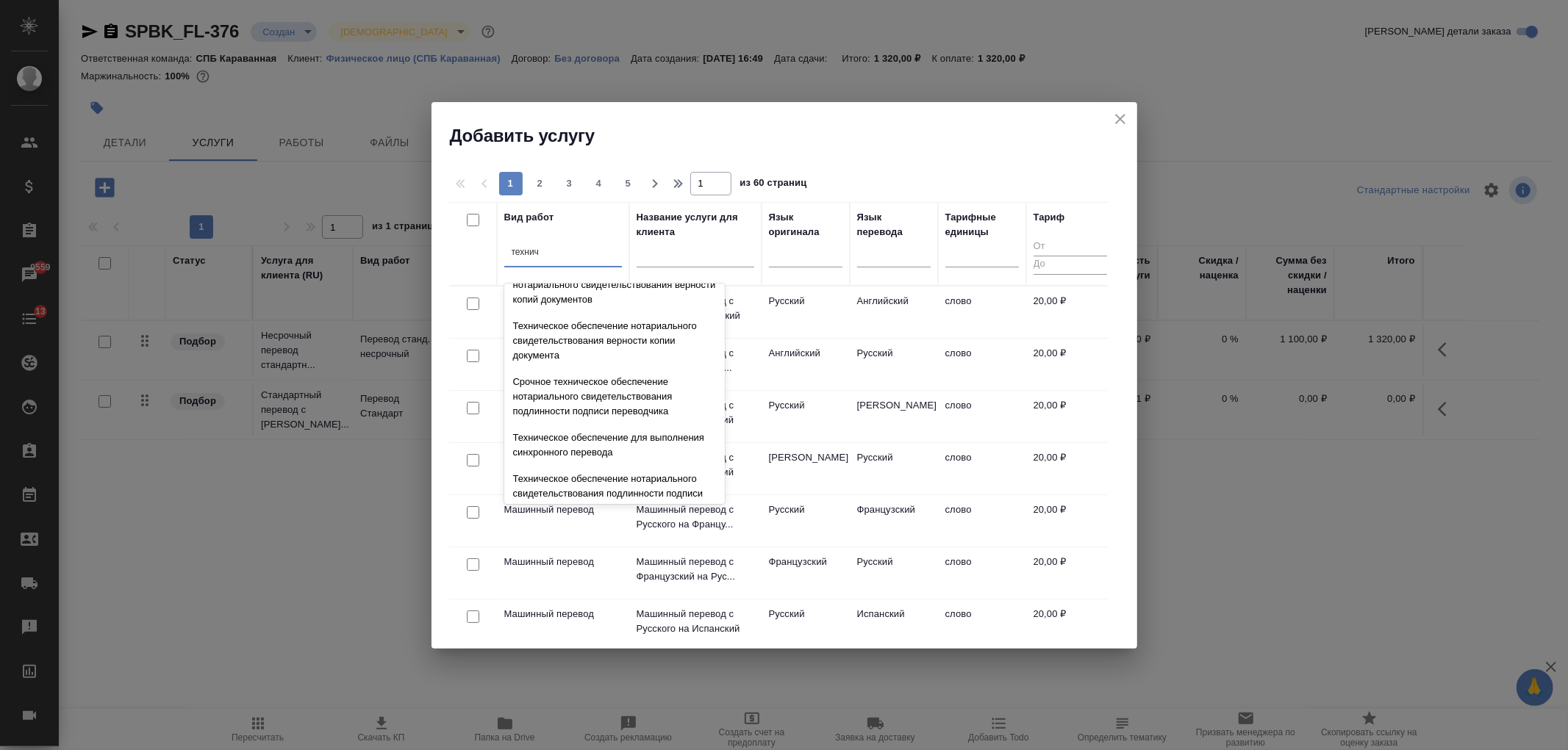
scroll to position [350, 0]
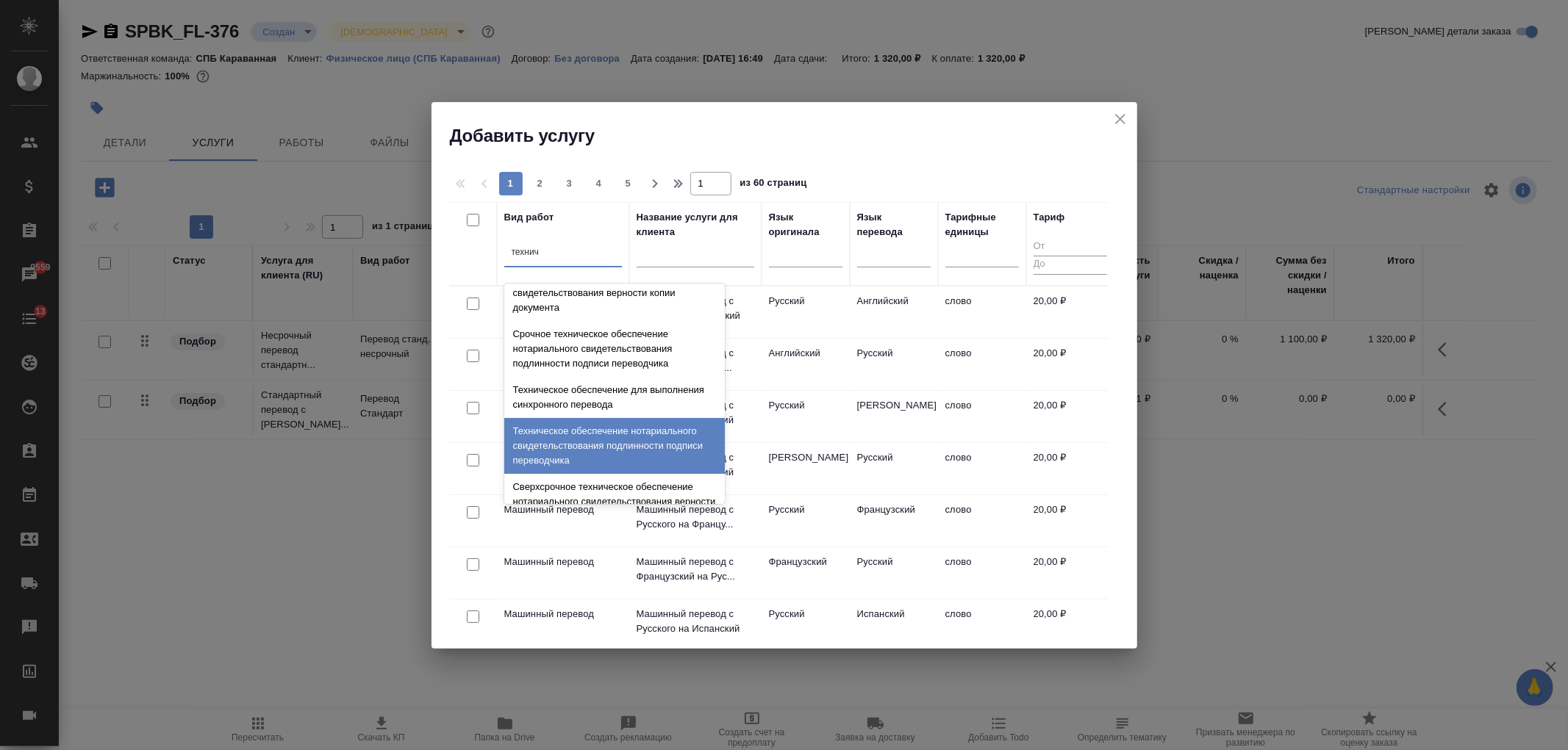
click at [664, 435] on div "Техническое обеспечение нотариального свидетельствования подлинности подписи пе…" at bounding box center [614, 446] width 220 height 56
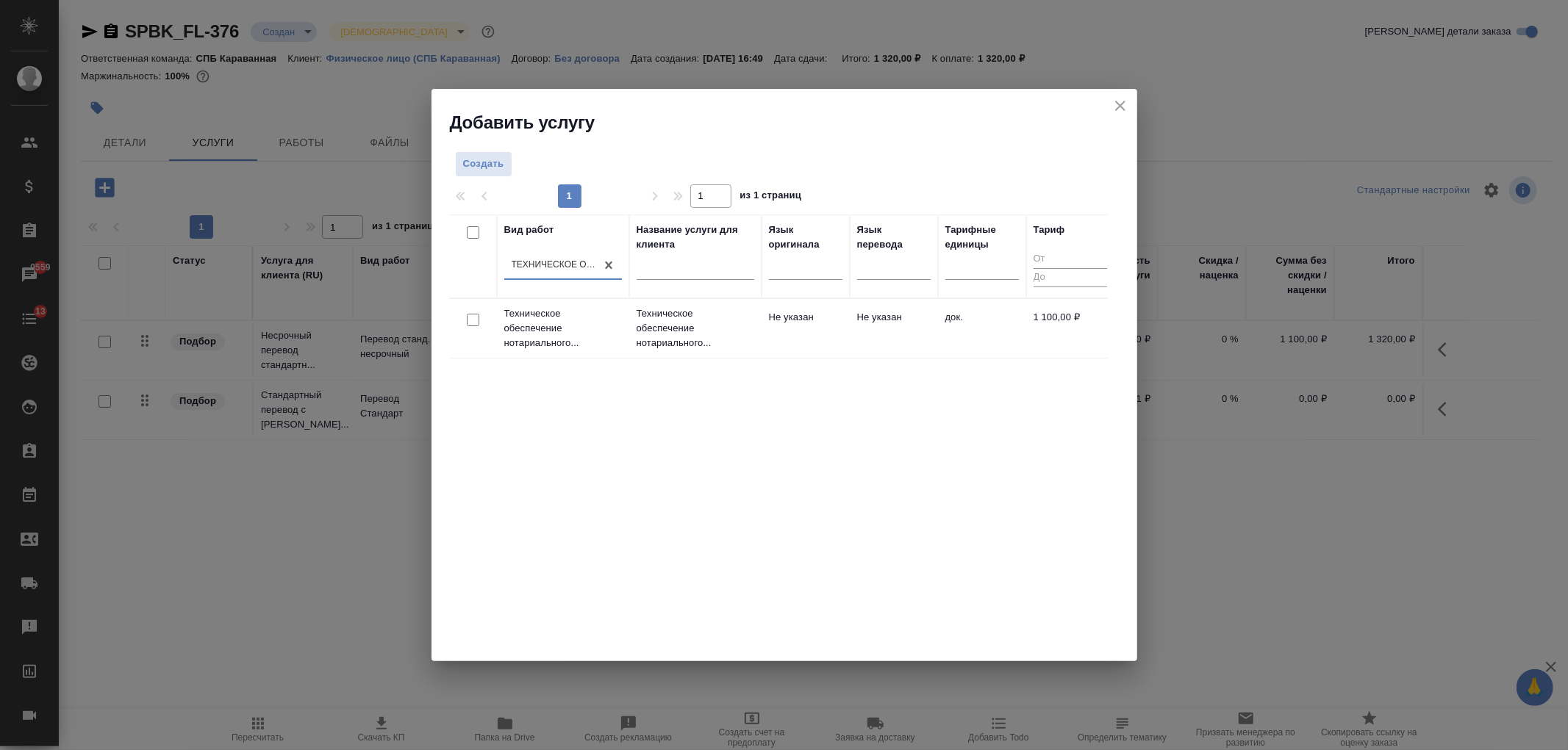
click at [474, 323] on input "checkbox" at bounding box center [473, 319] width 13 height 13
checkbox input "true"
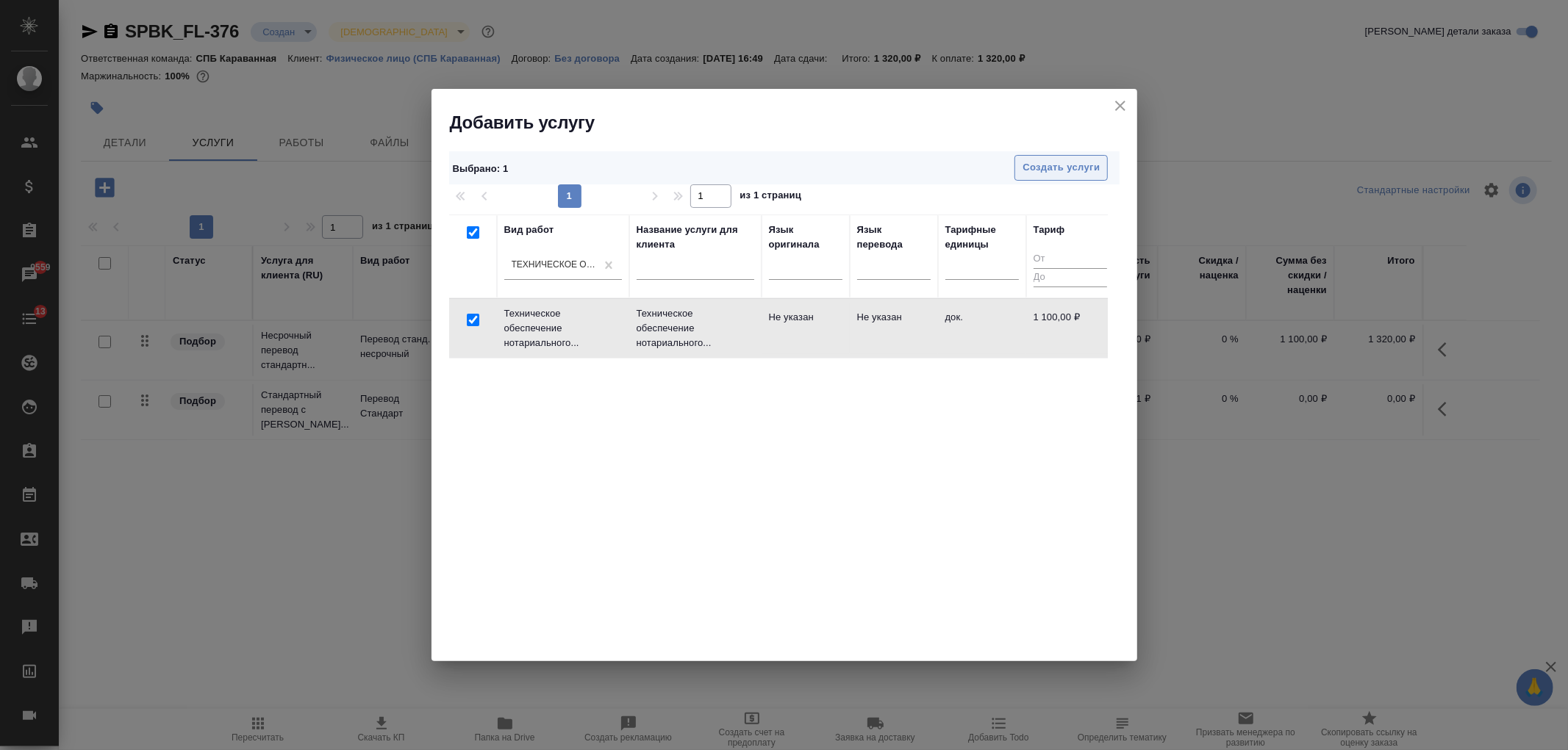
click at [1064, 163] on span "Создать услуги" at bounding box center [1061, 168] width 77 height 17
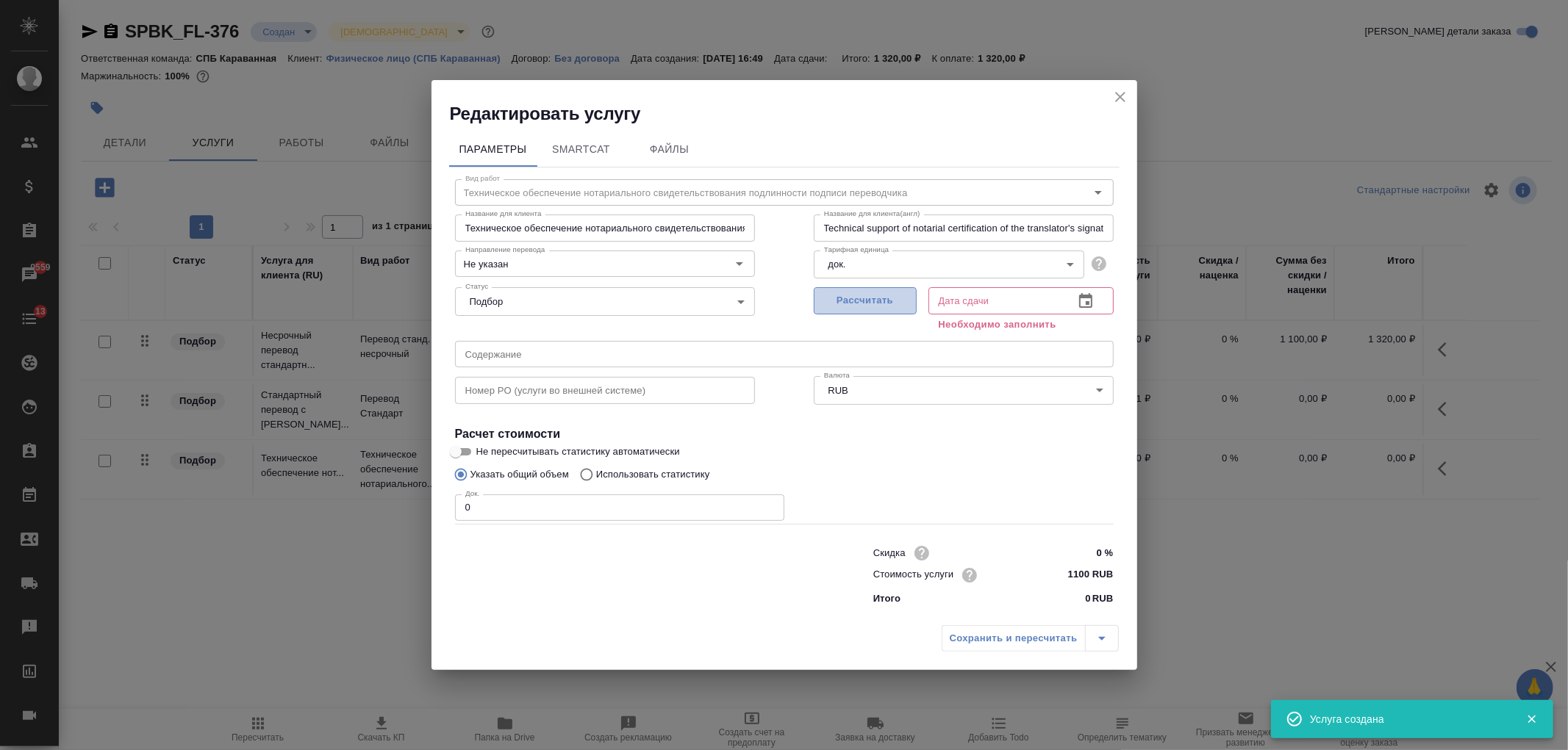
click at [865, 312] on button "Рассчитать" at bounding box center [865, 300] width 103 height 27
type input "26.08.2025 17:12"
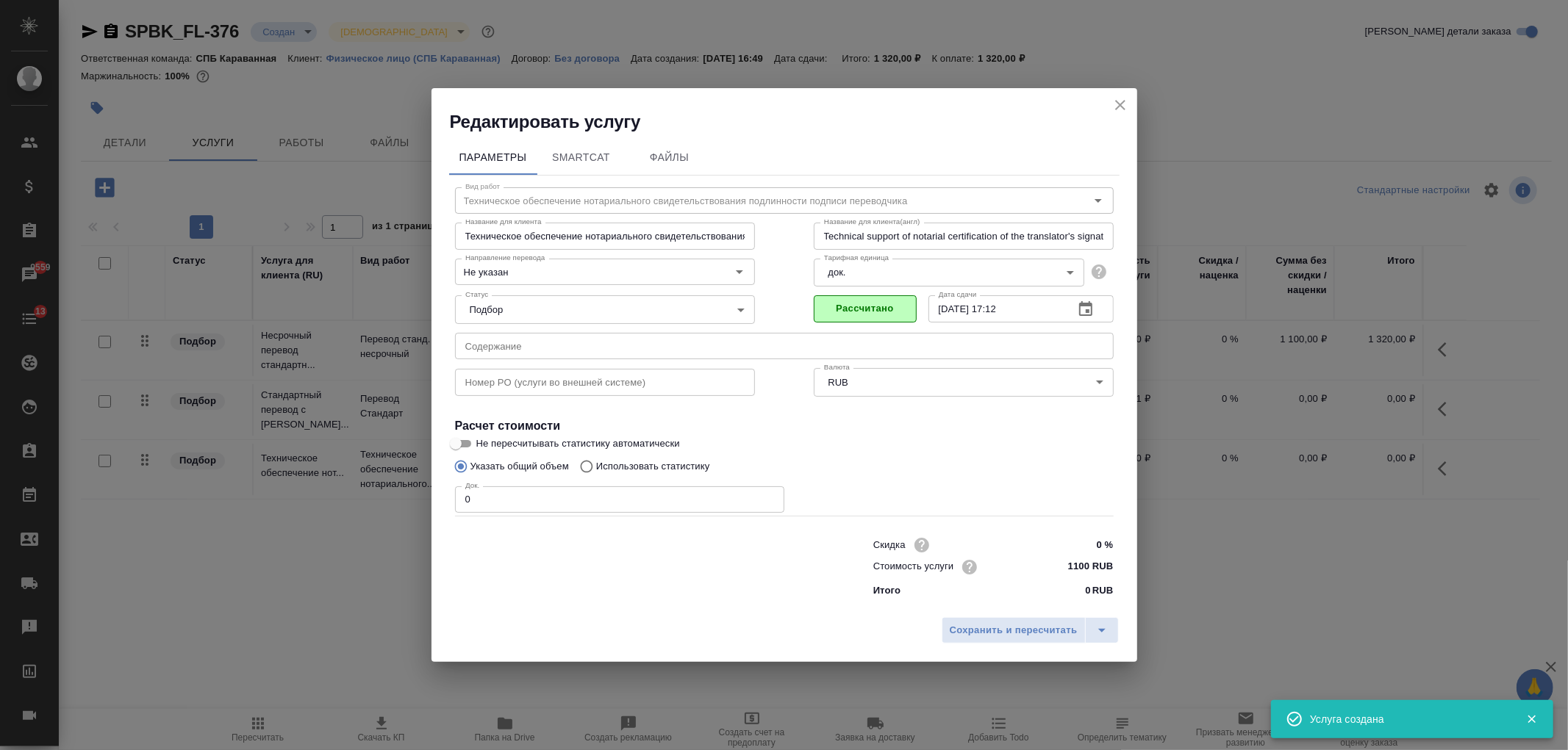
click at [532, 498] on input "0" at bounding box center [619, 500] width 329 height 26
type input "3"
click at [980, 634] on span "Сохранить и пересчитать" at bounding box center [1013, 630] width 128 height 17
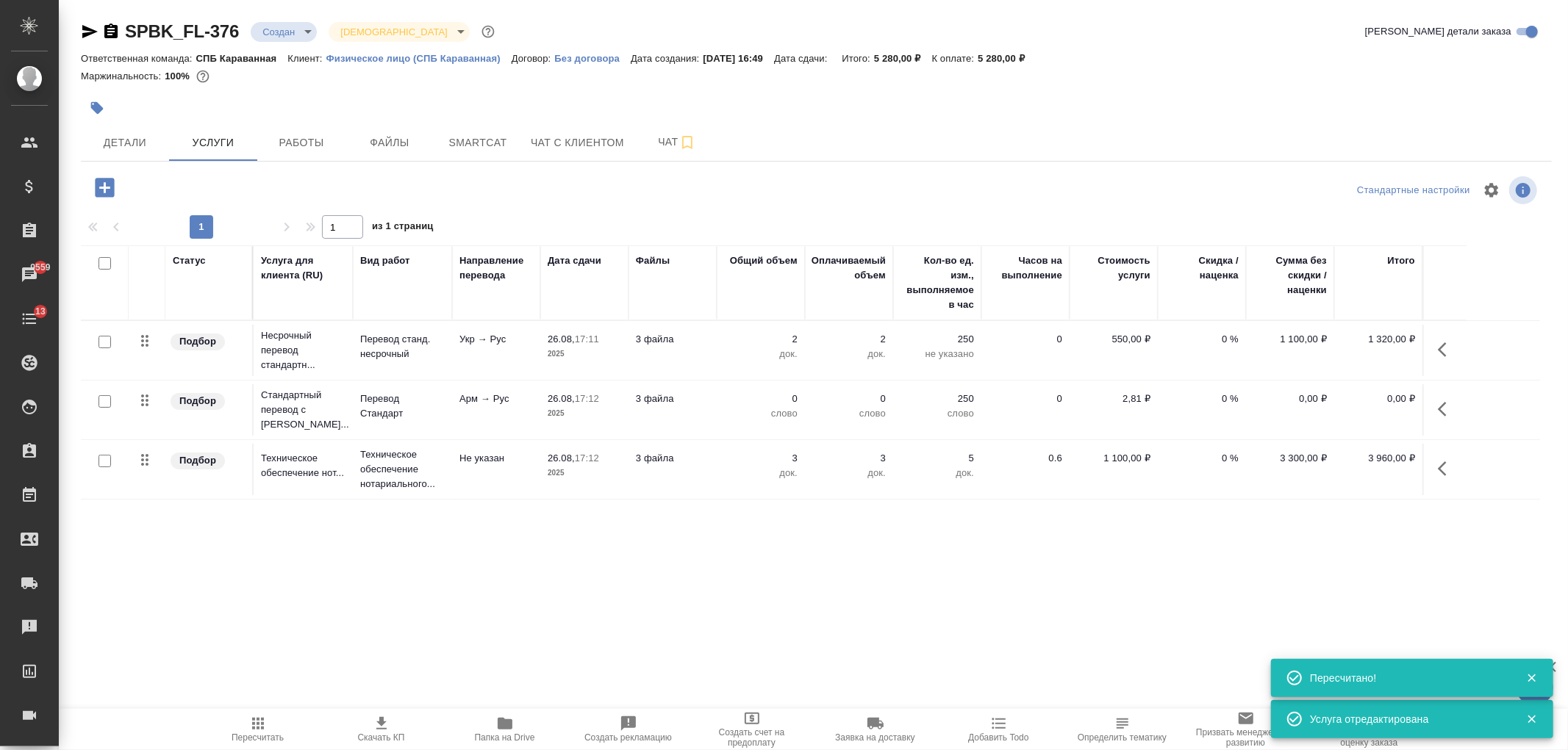
click at [104, 402] on input "checkbox" at bounding box center [105, 401] width 13 height 13
checkbox input "true"
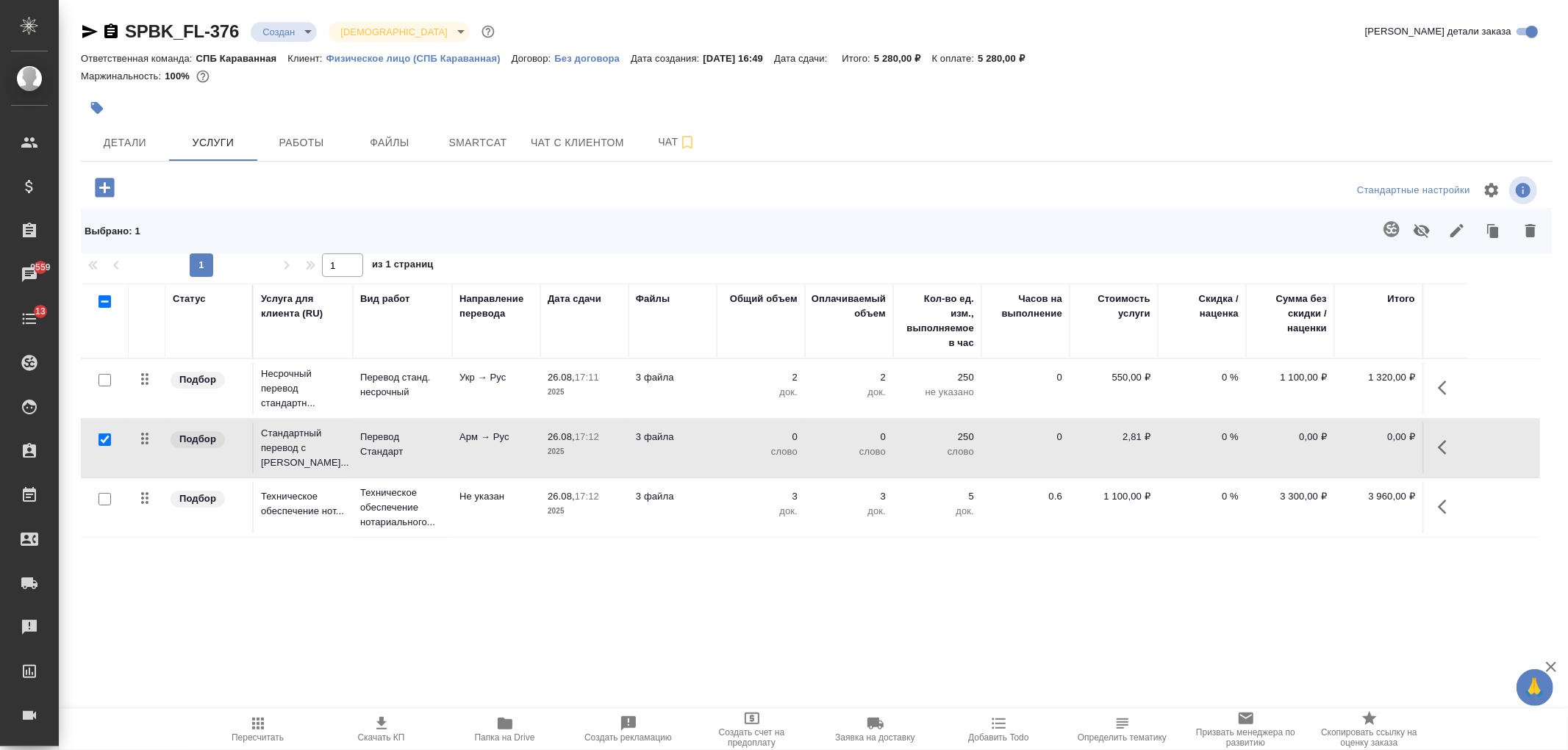
click at [1385, 227] on icon "button" at bounding box center [1391, 228] width 15 height 15
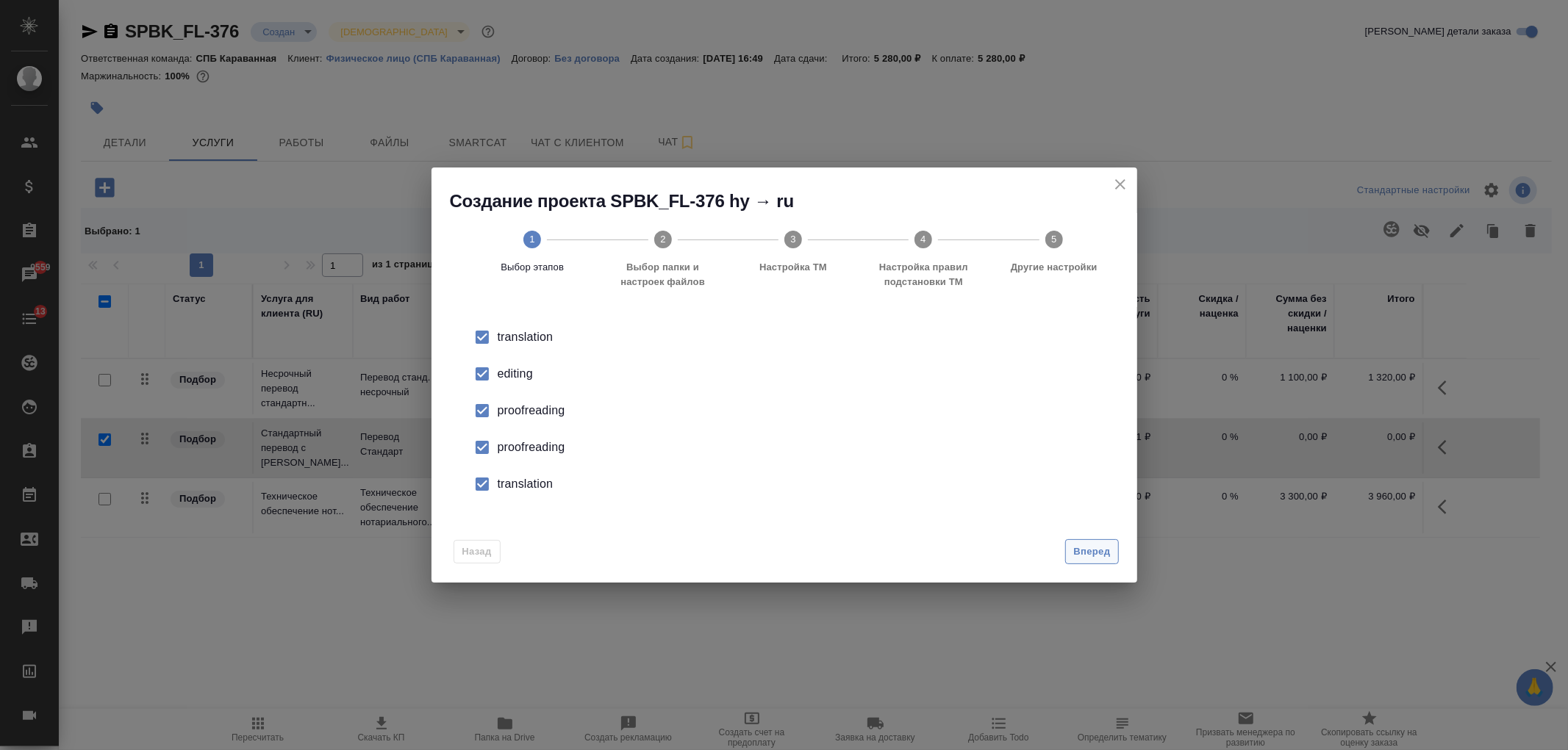
click at [1089, 545] on span "Вперед" at bounding box center [1091, 551] width 37 height 17
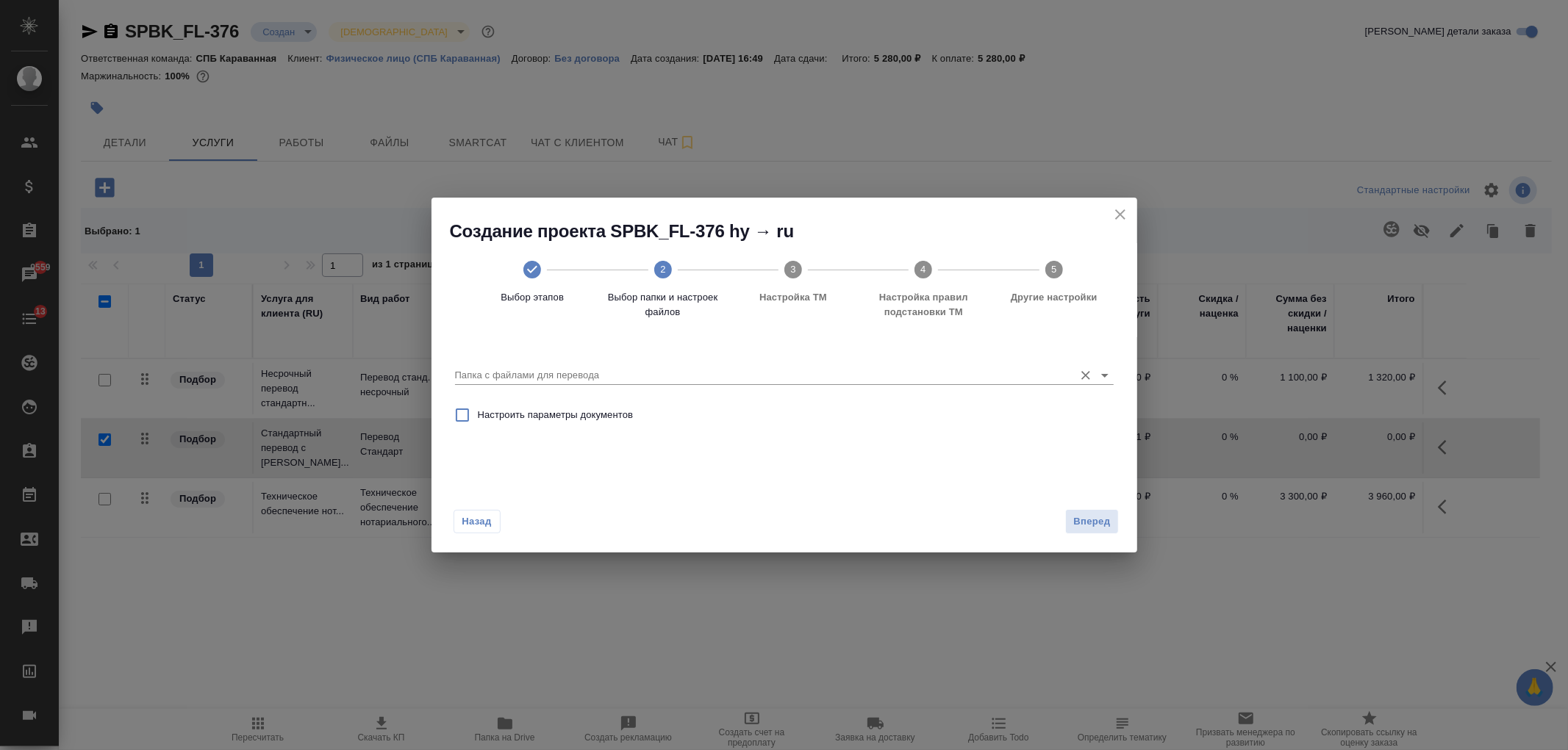
click at [641, 375] on input "Папка с файлами для перевода" at bounding box center [761, 375] width 611 height 18
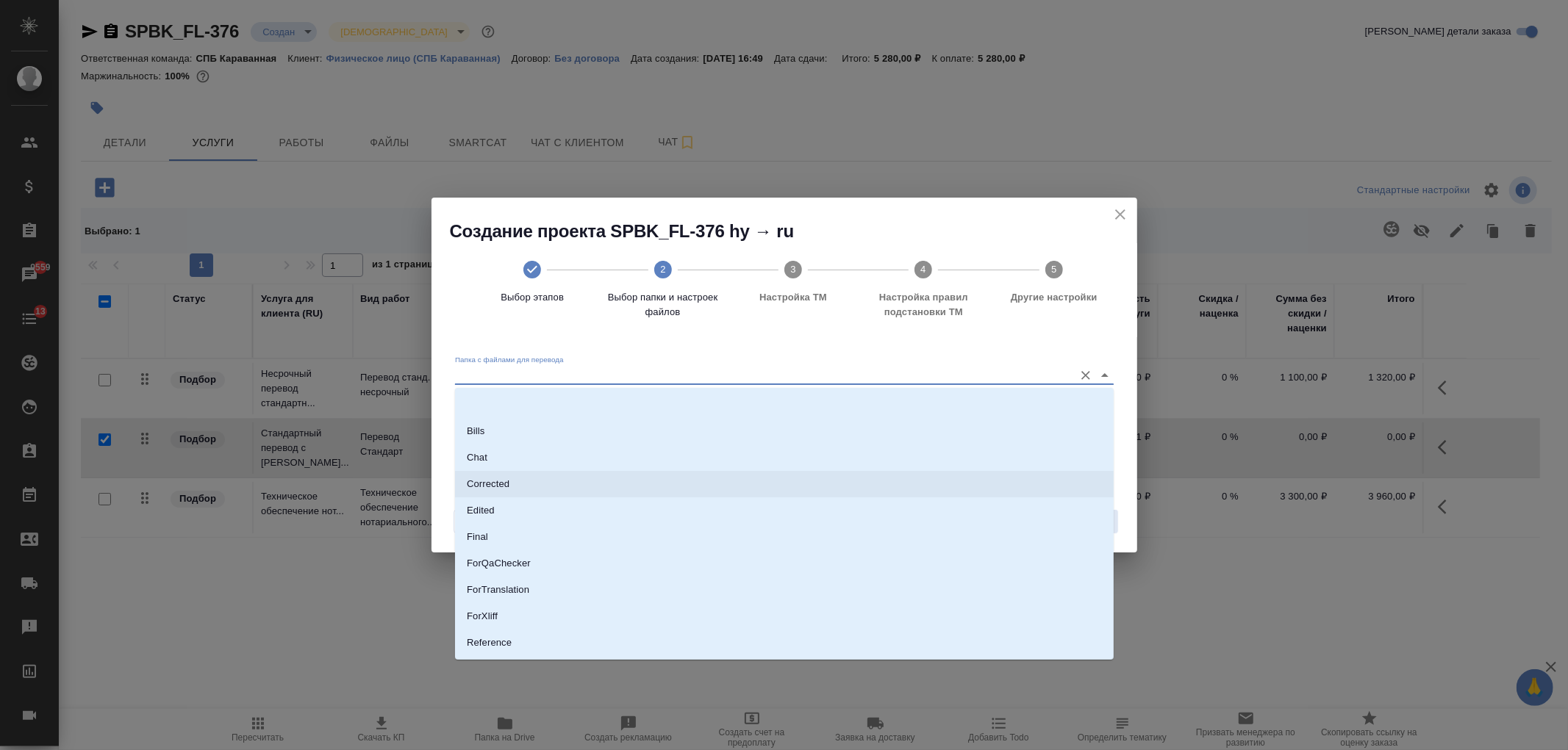
scroll to position [77, 0]
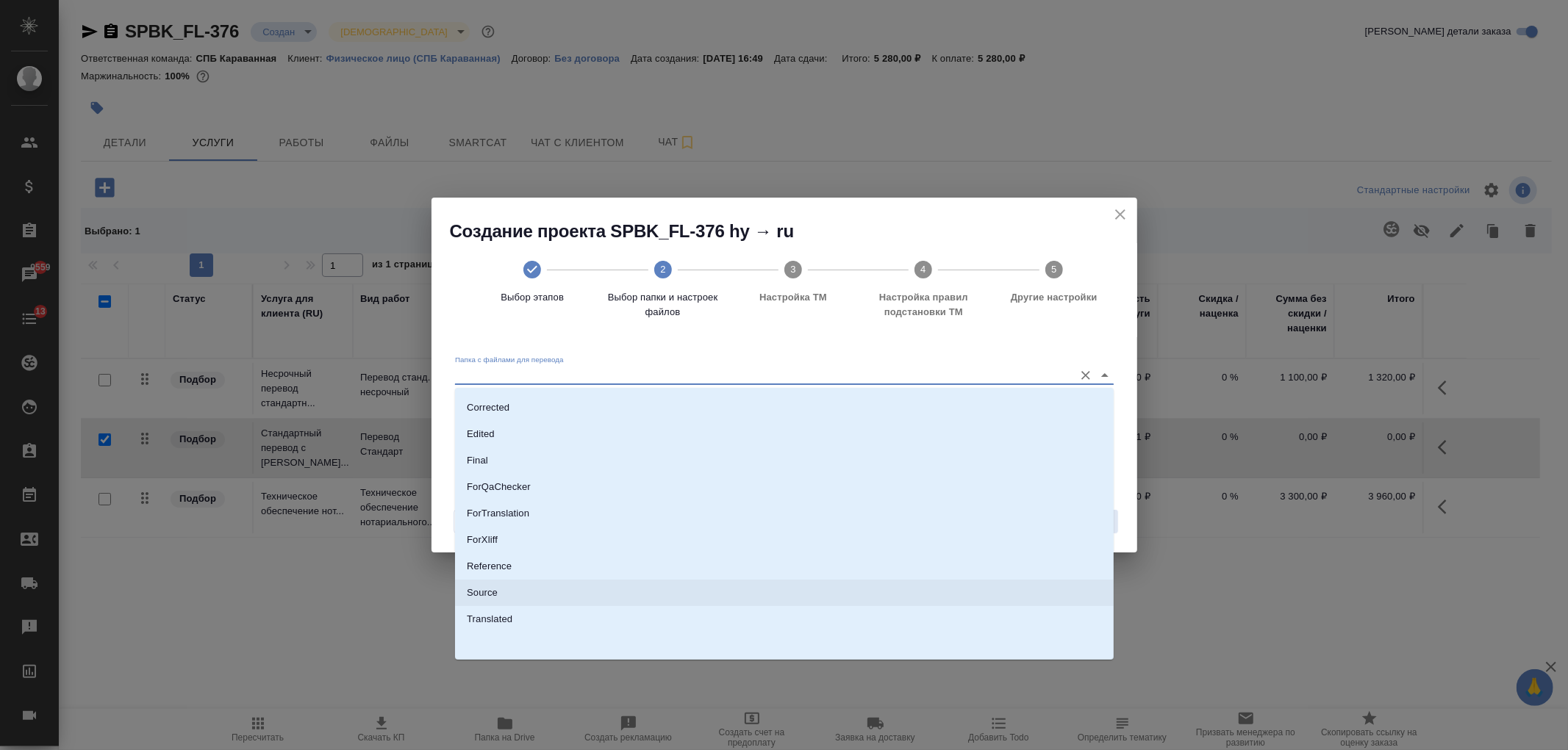
click at [532, 595] on li "Source" at bounding box center [784, 592] width 658 height 26
type input "Source"
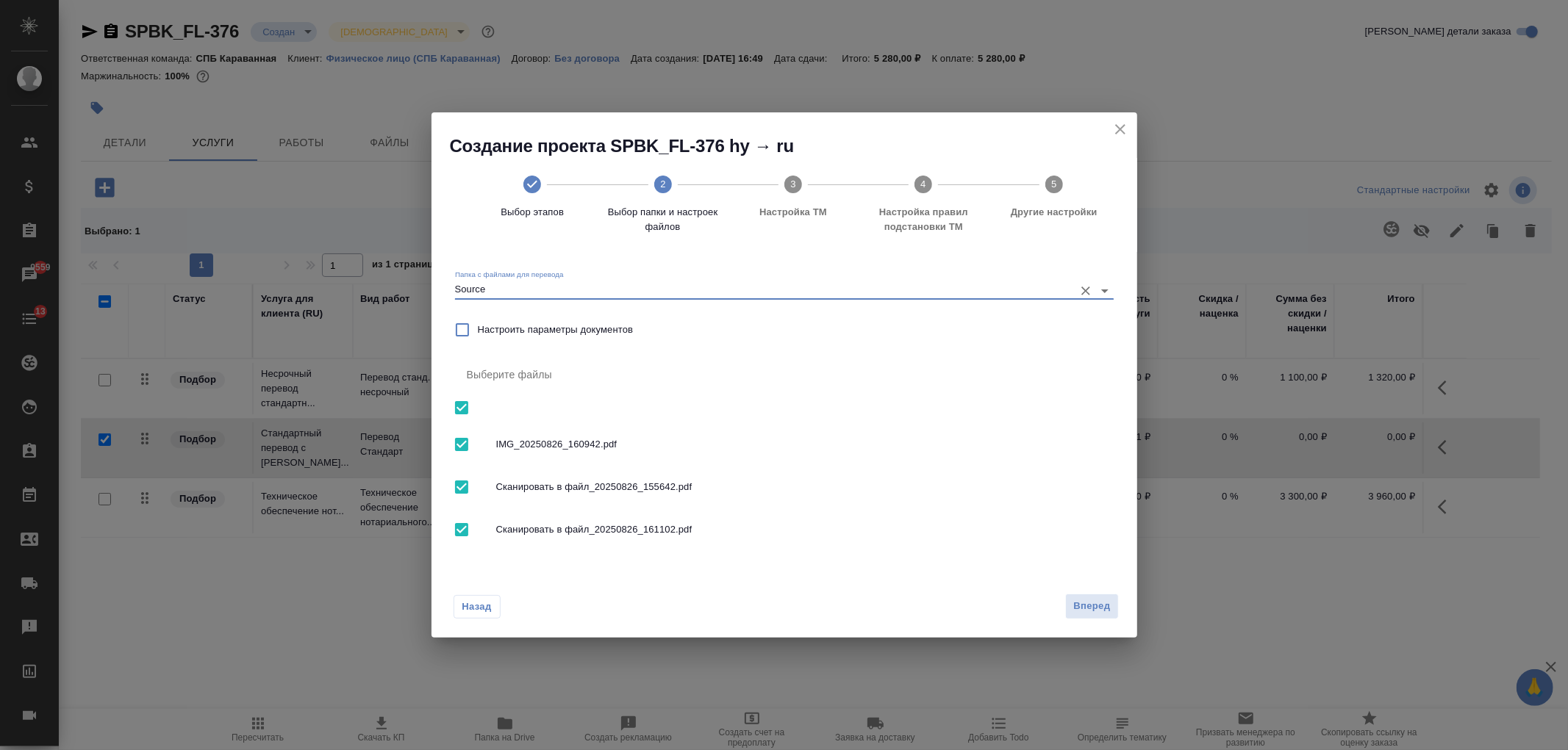
click at [1127, 612] on div "Назад Вперед" at bounding box center [784, 603] width 706 height 69
click at [1106, 609] on span "Вперед" at bounding box center [1091, 606] width 37 height 17
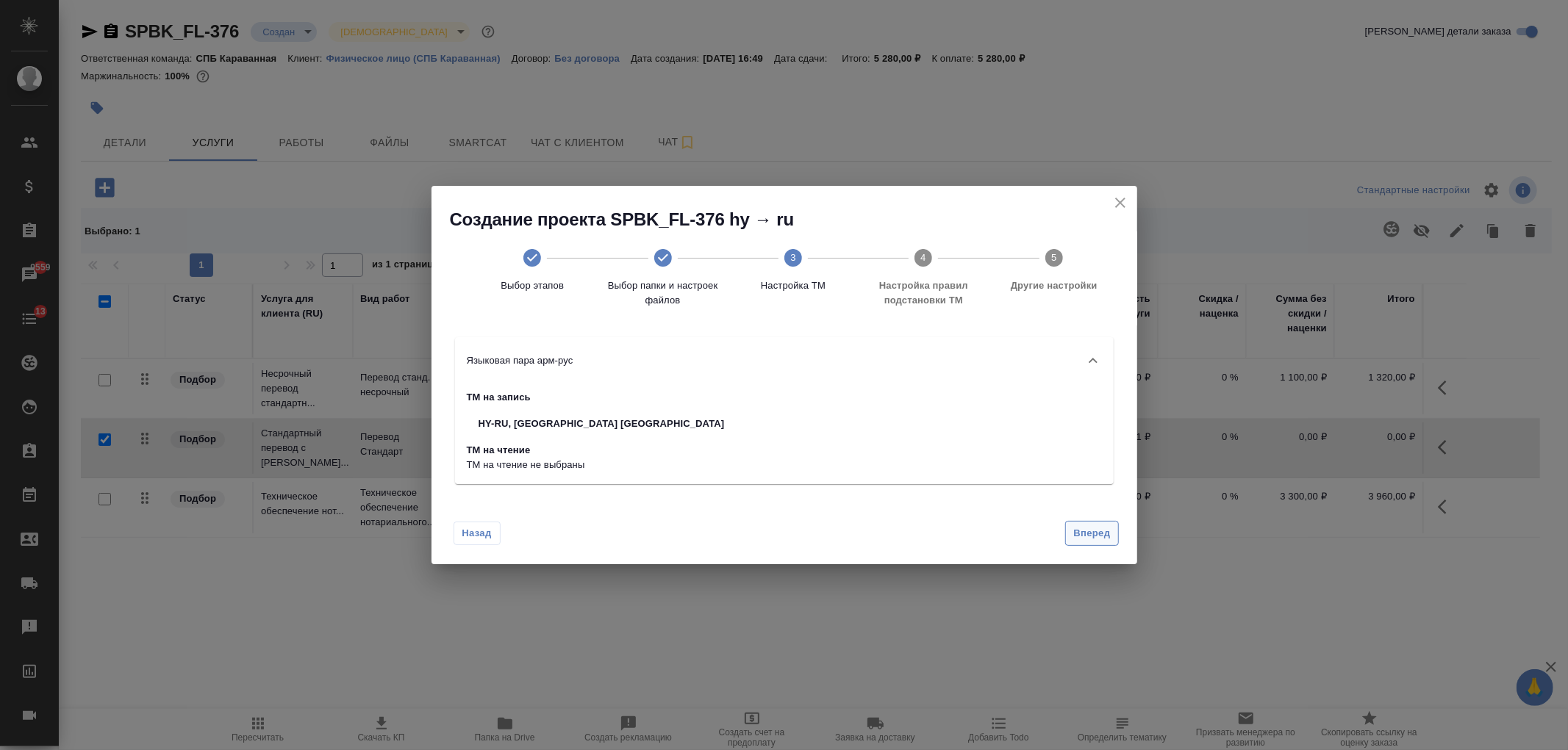
click at [1073, 534] on span "Вперед" at bounding box center [1091, 534] width 37 height 17
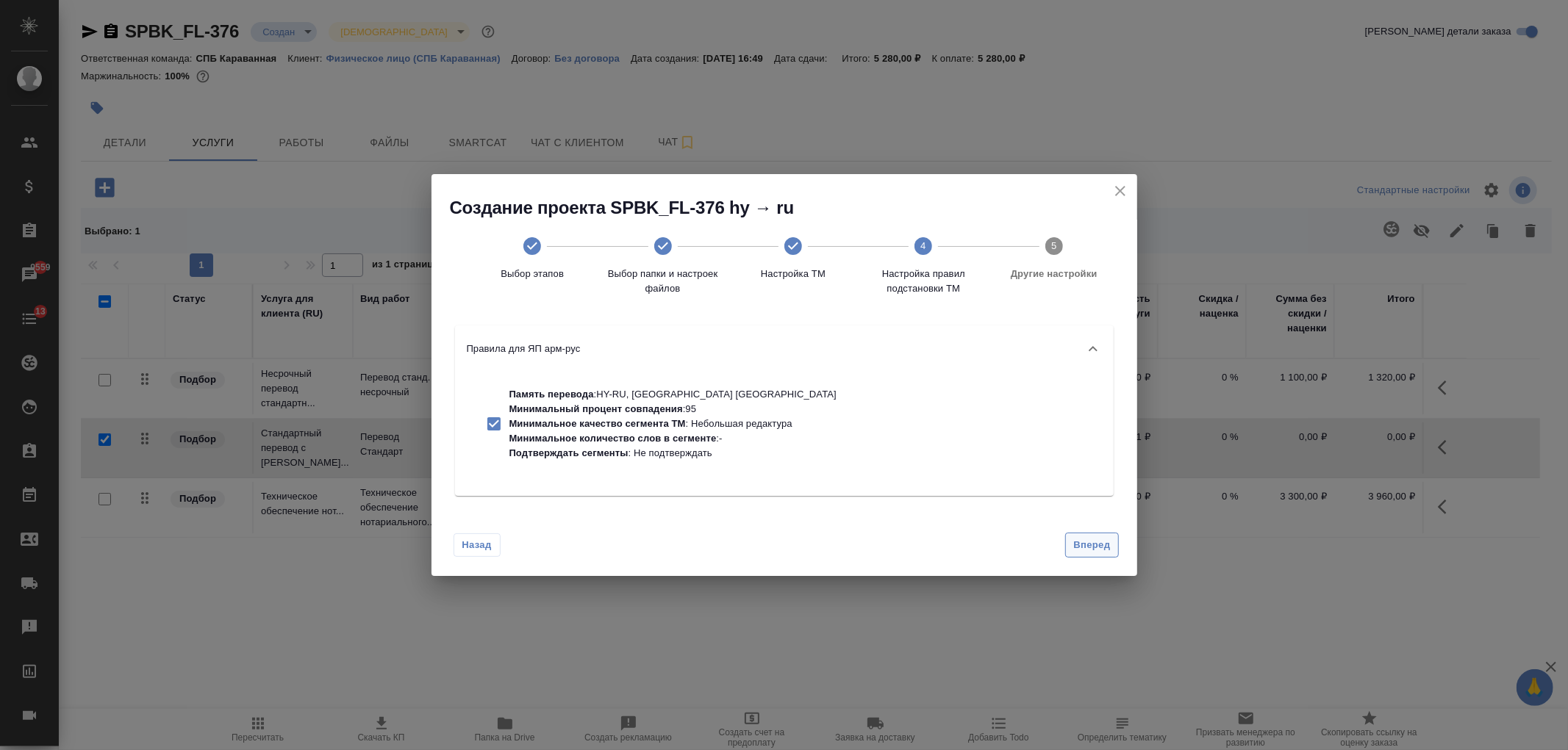
click at [1101, 549] on span "Вперед" at bounding box center [1091, 545] width 37 height 17
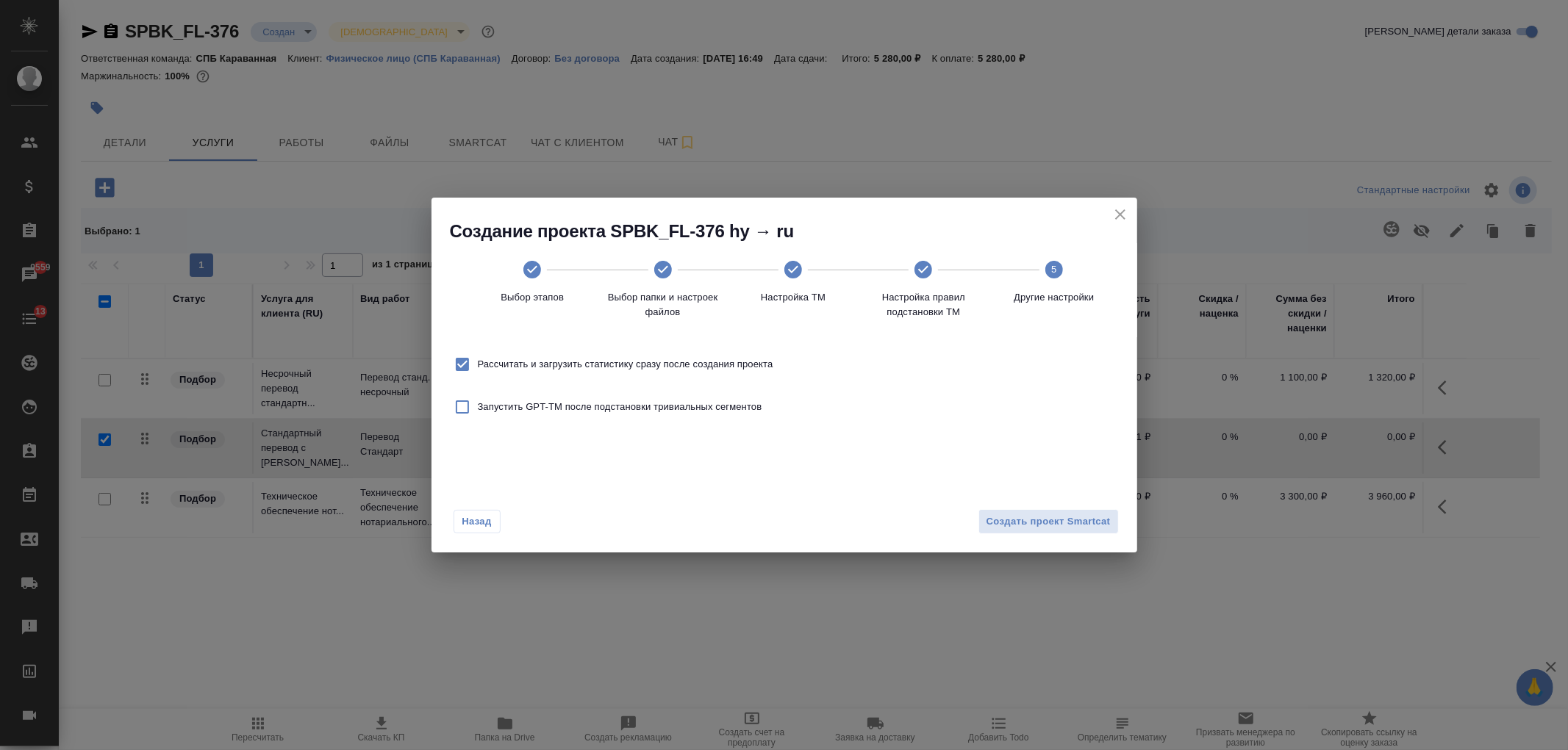
click at [555, 362] on span "Рассчитать и загрузить статистику сразу после создания проекта" at bounding box center [625, 364] width 295 height 15
click at [478, 362] on input "Рассчитать и загрузить статистику сразу после создания проекта" at bounding box center [463, 364] width 31 height 31
checkbox input "false"
click at [1099, 518] on span "Создать проект Smartcat" at bounding box center [1048, 522] width 124 height 17
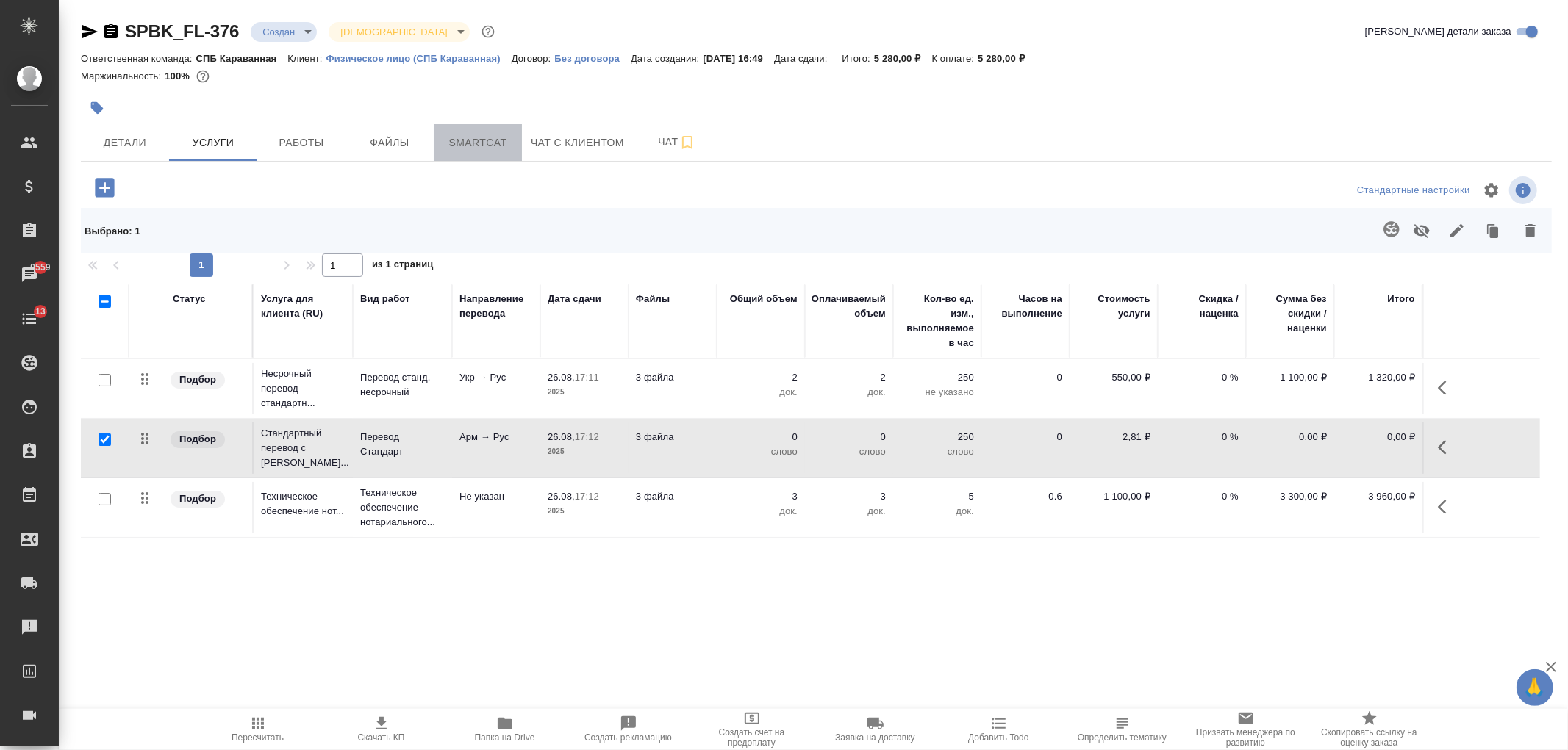
click at [479, 141] on span "Smartcat" at bounding box center [478, 143] width 71 height 18
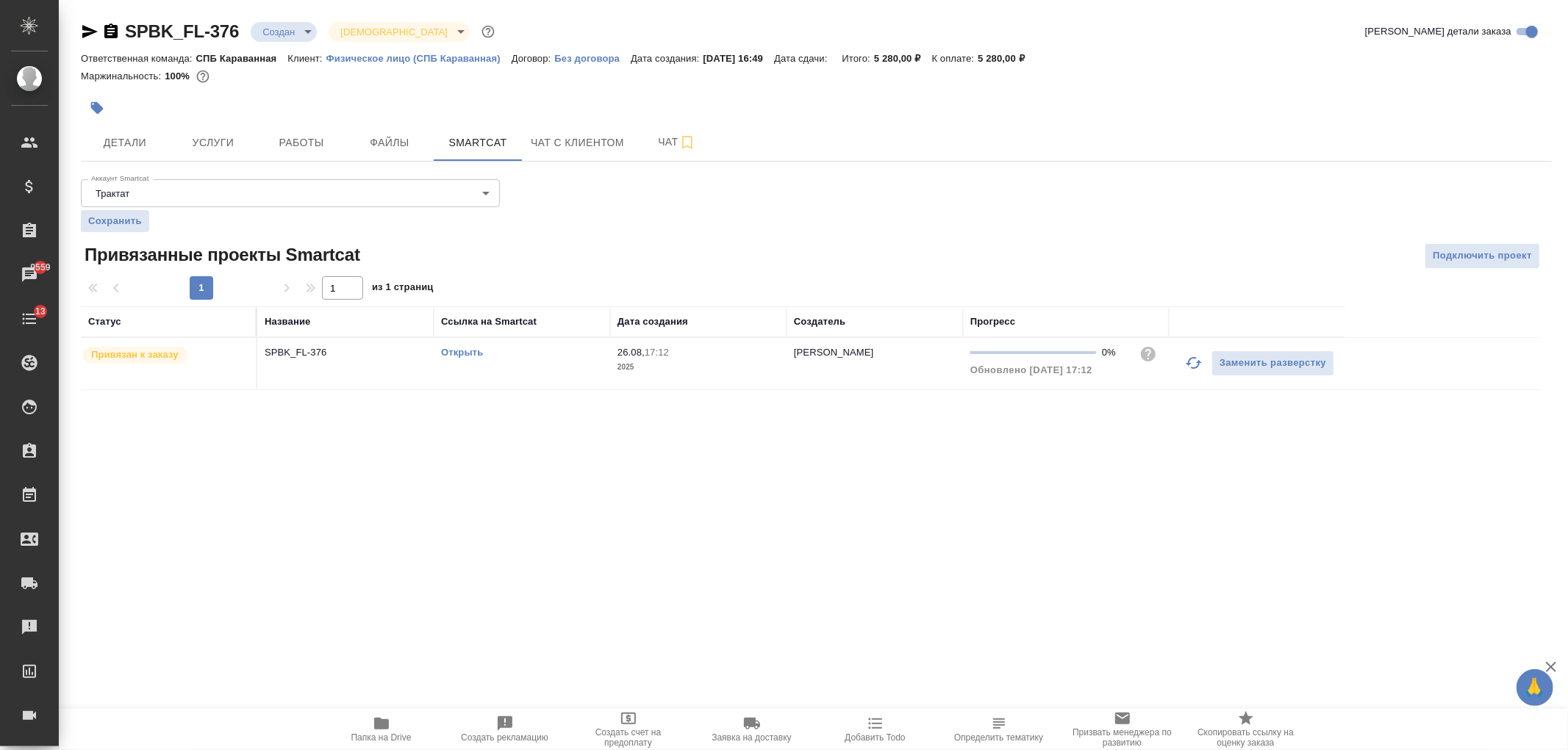
click at [460, 343] on td "Открыть" at bounding box center [522, 364] width 177 height 52
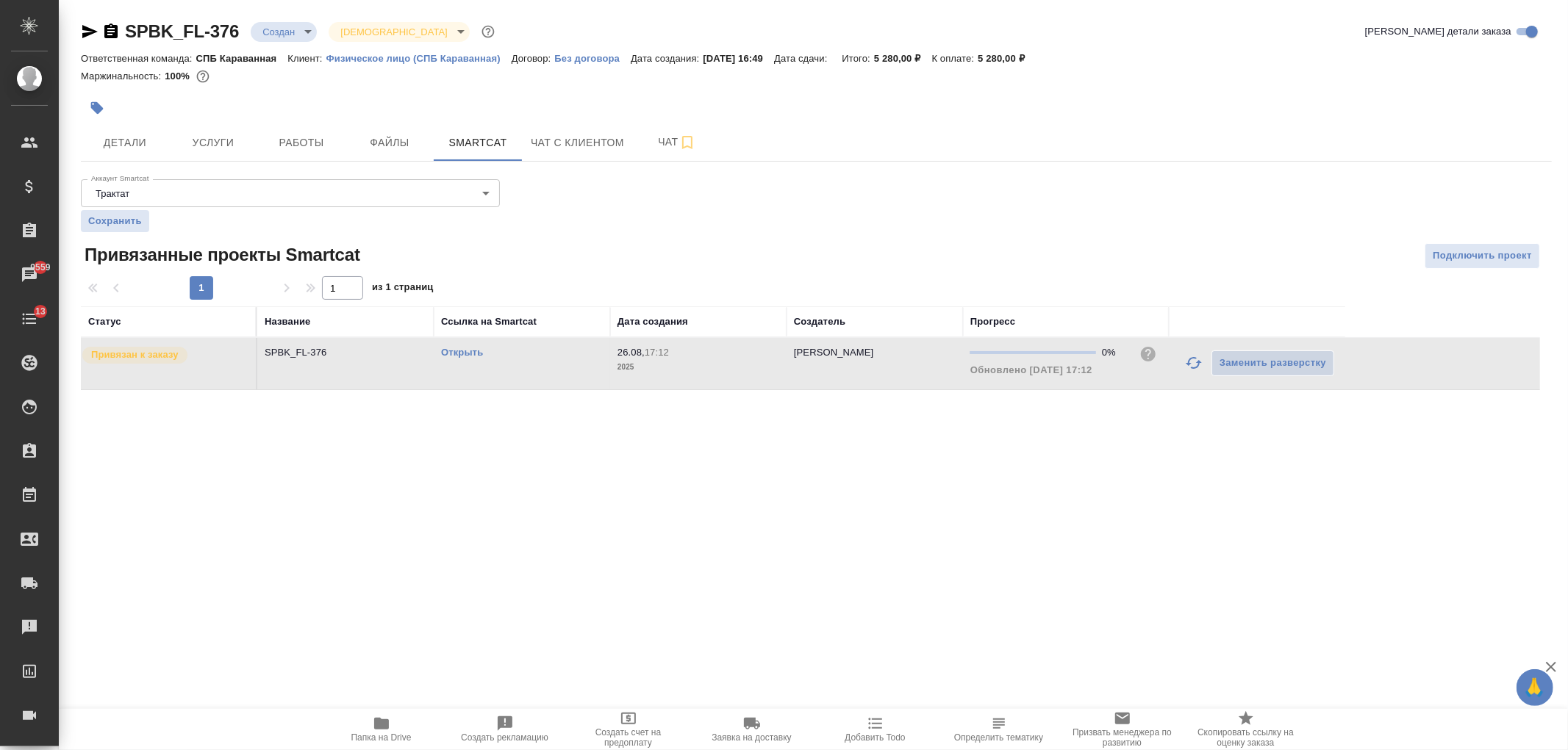
click at [463, 356] on link "Открыть" at bounding box center [462, 352] width 42 height 11
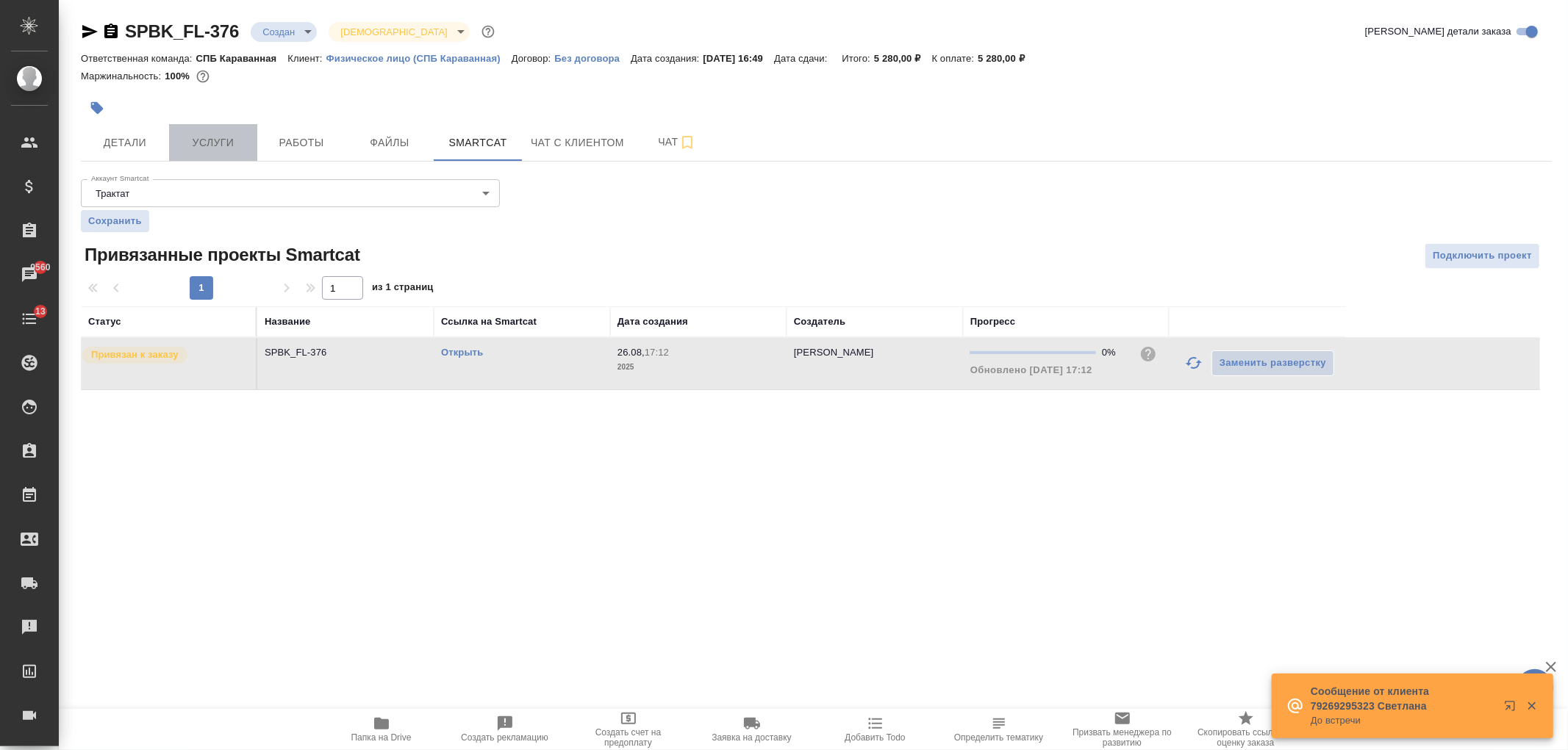
click at [224, 141] on span "Услуги" at bounding box center [214, 143] width 71 height 18
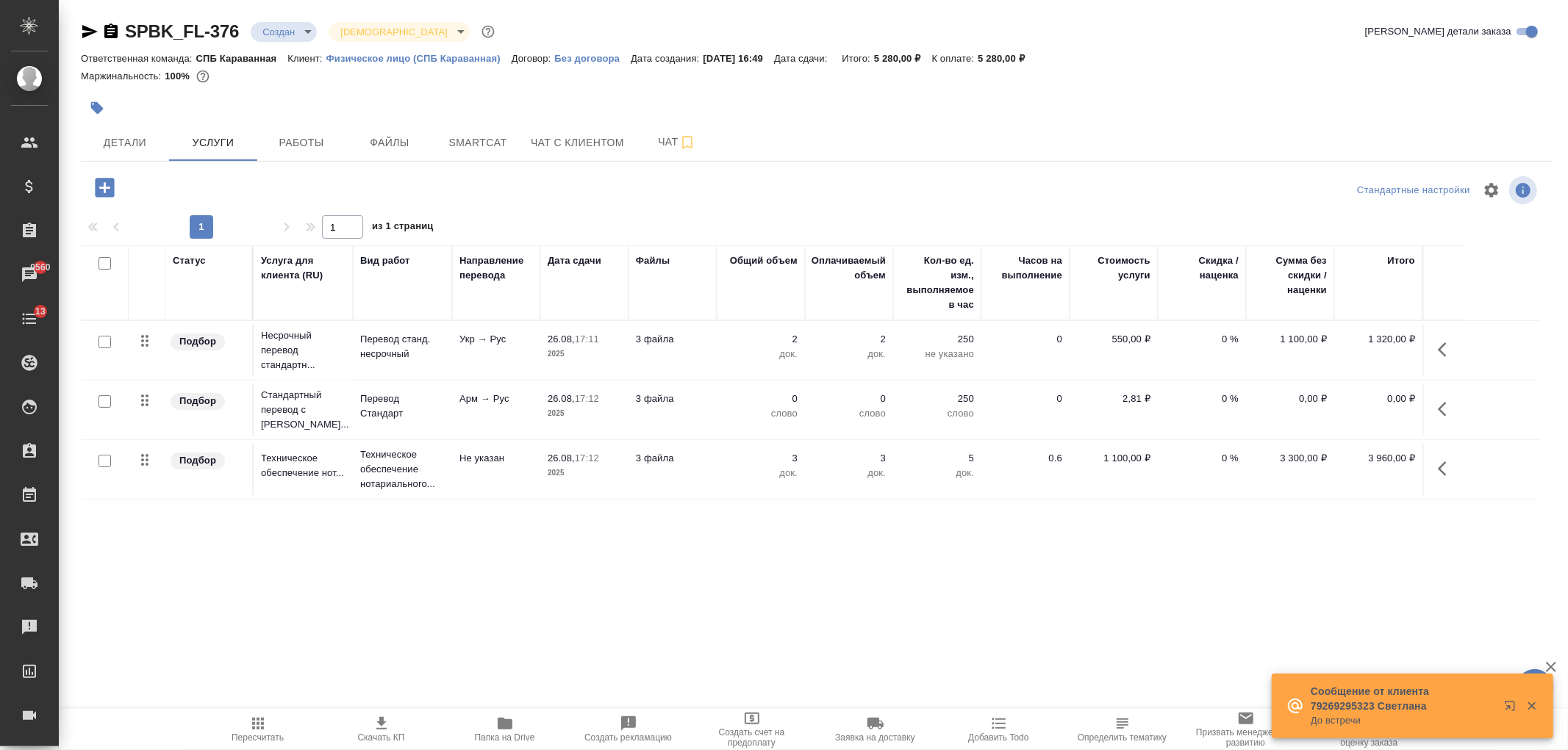
click at [446, 406] on td "Перевод Стандарт" at bounding box center [402, 410] width 99 height 52
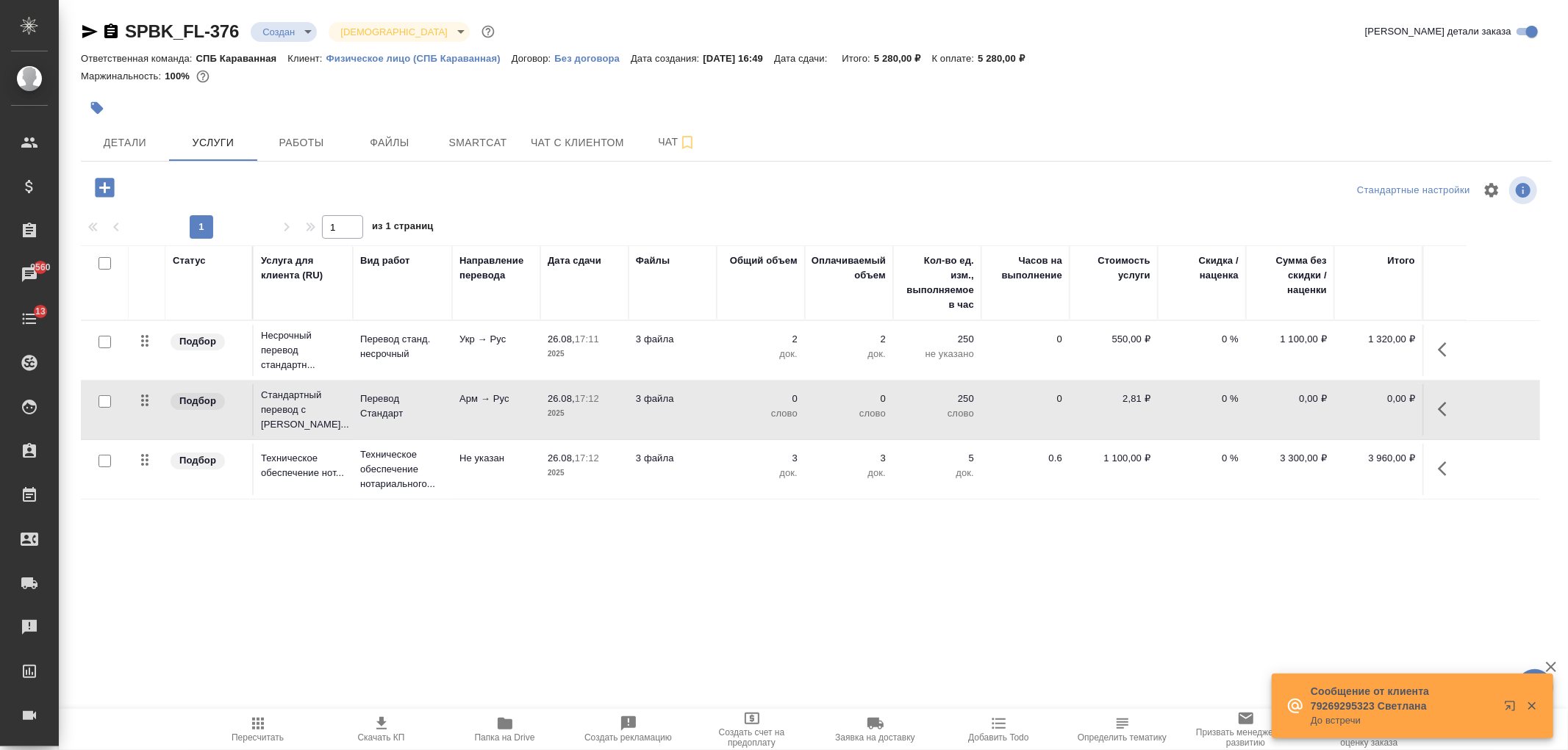
click at [446, 406] on td "Перевод Стандарт" at bounding box center [402, 410] width 99 height 52
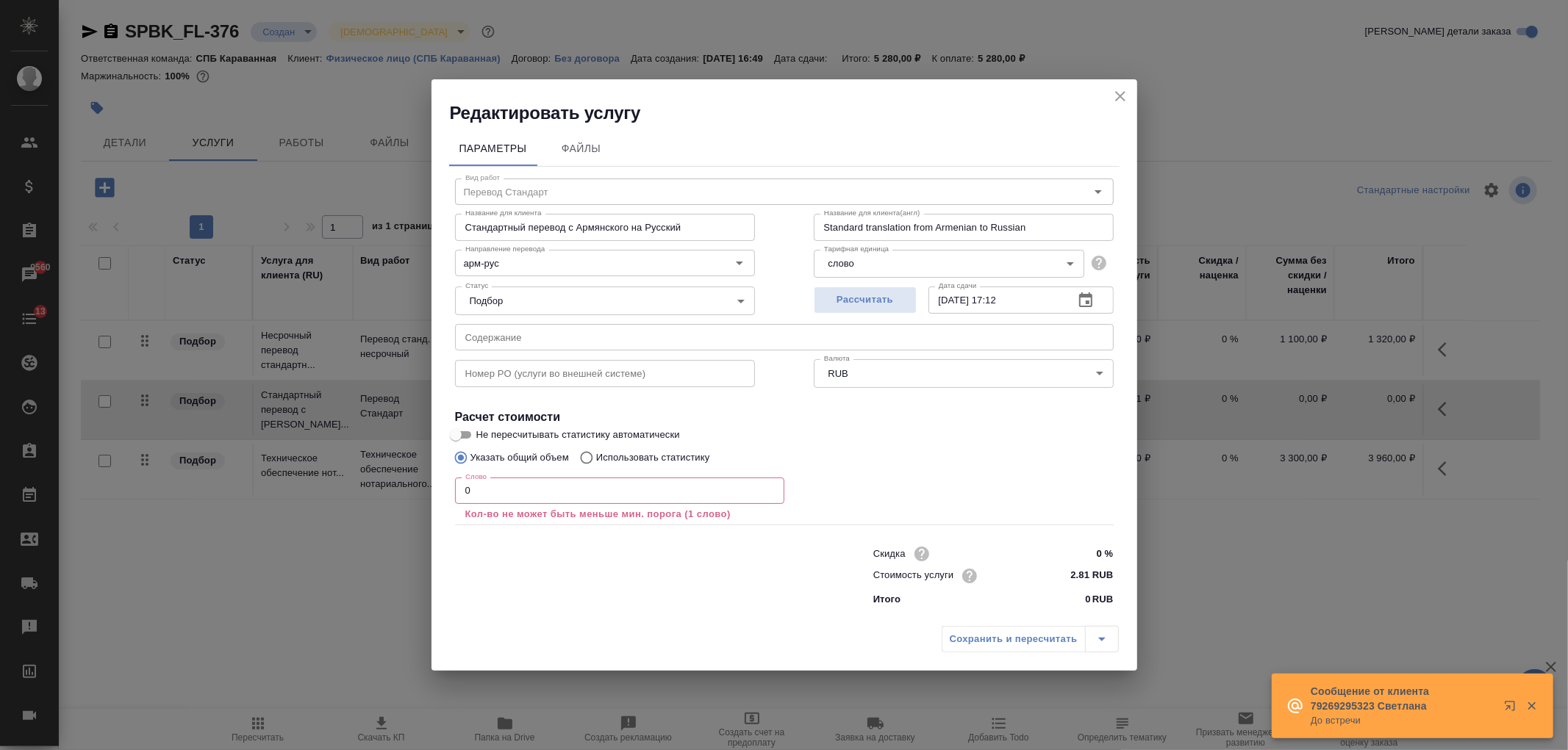
click at [616, 446] on label "Использовать статистику" at bounding box center [641, 458] width 138 height 28
click at [596, 446] on input "Использовать статистику" at bounding box center [584, 458] width 24 height 28
radio input "true"
radio input "false"
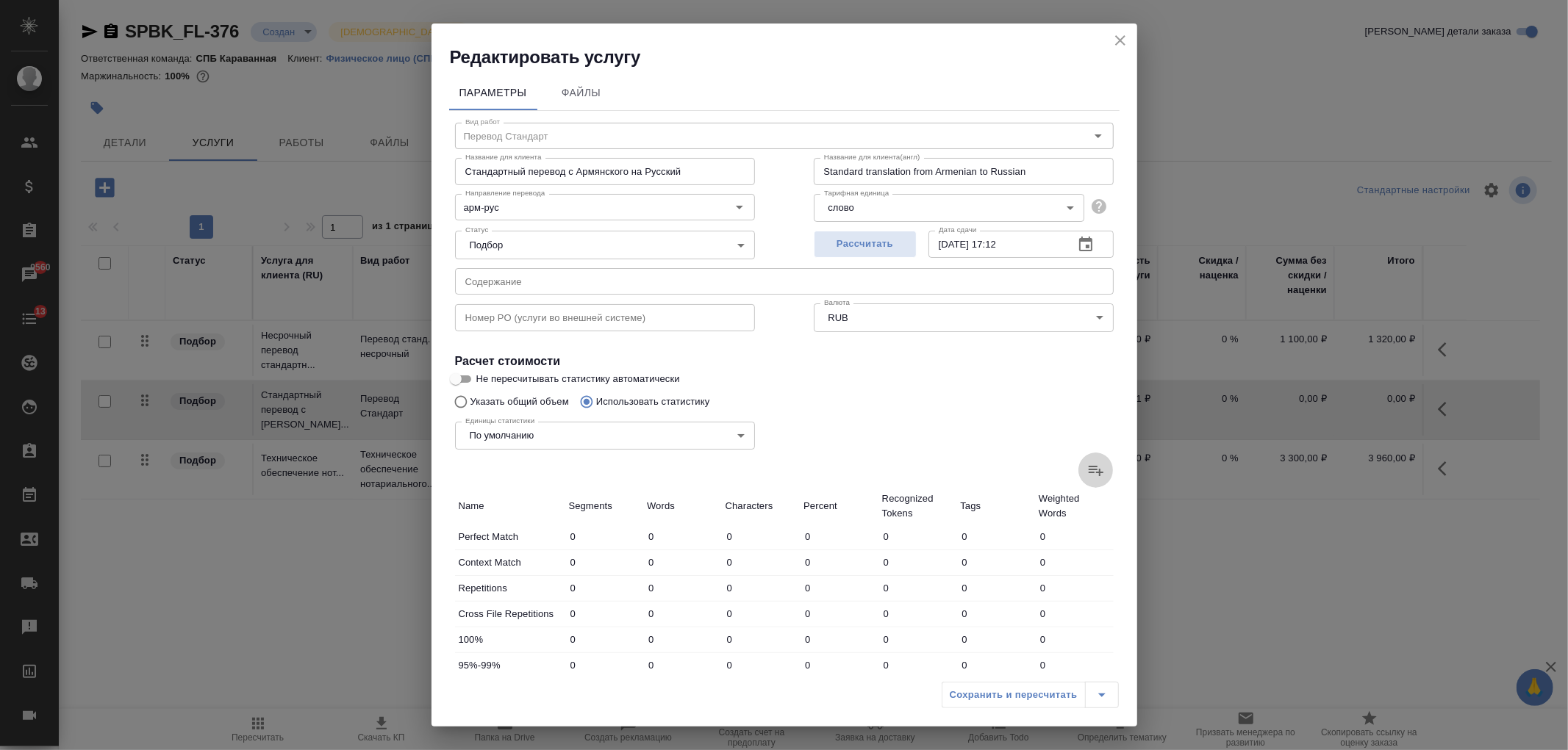
click at [1087, 467] on icon at bounding box center [1096, 470] width 18 height 18
click at [0, 0] on input "file" at bounding box center [0, 0] width 0 height 0
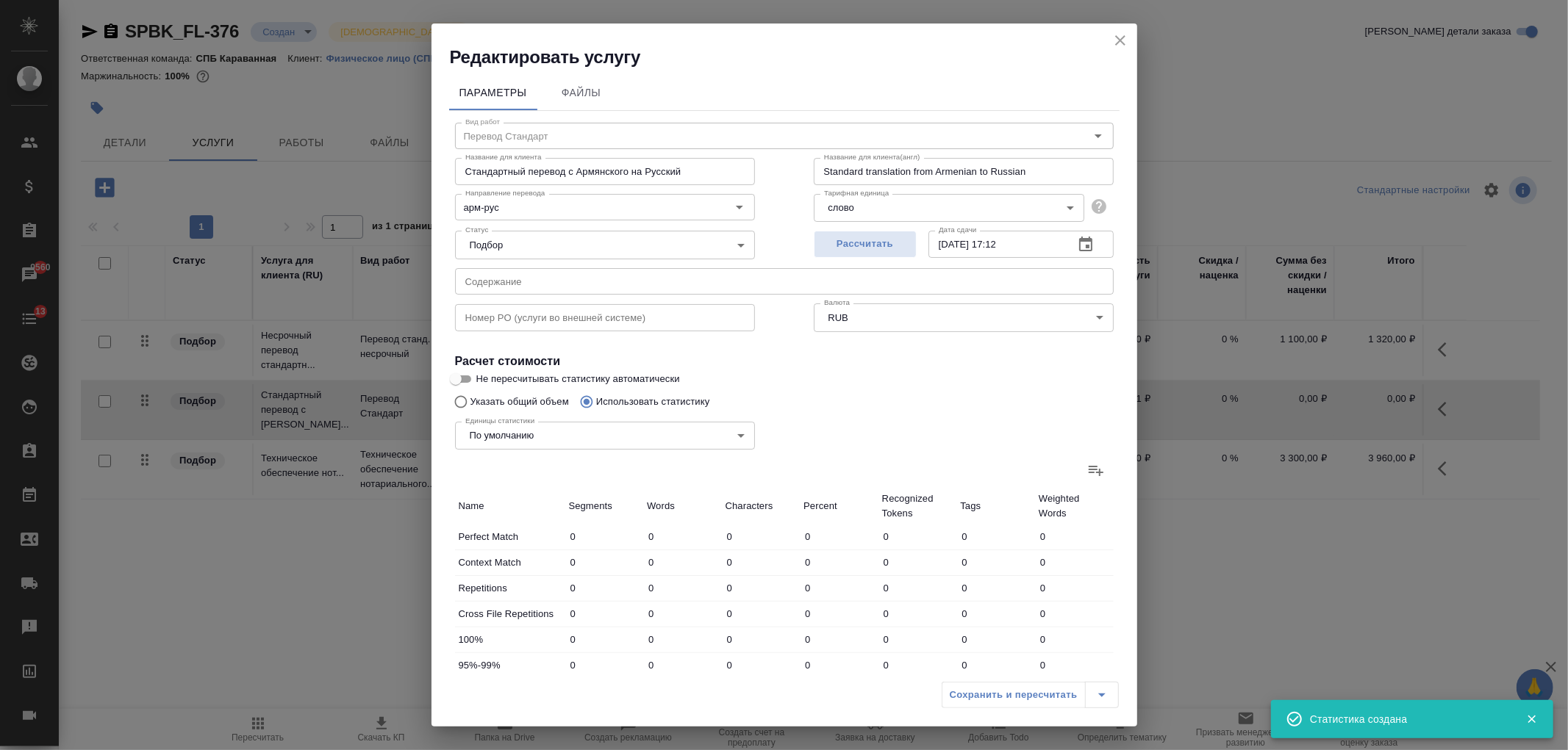
type input "10"
type input "53"
type input "385"
type input "6"
type input "14"
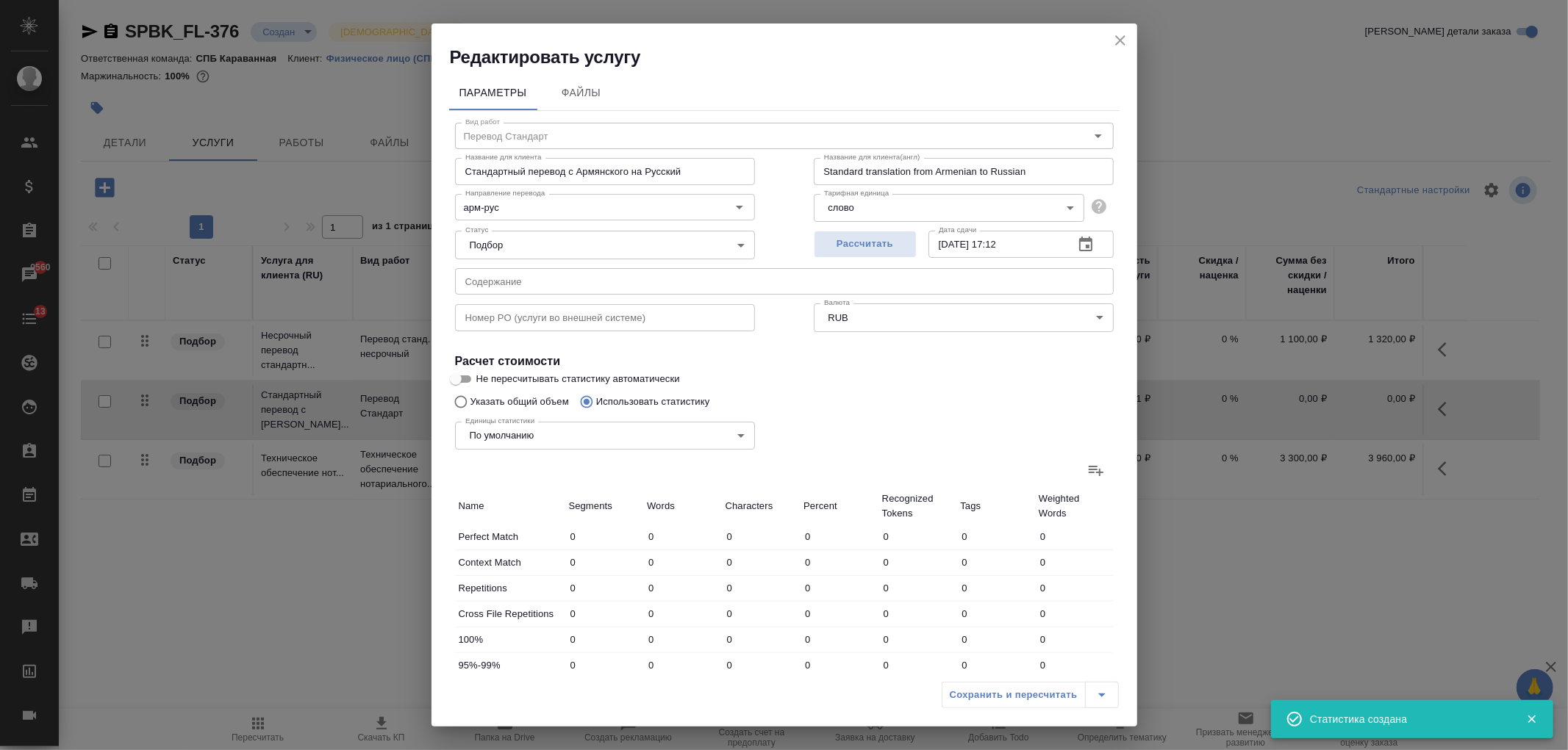
type input "98"
type input "1"
type input "2"
type input "26"
type input "3"
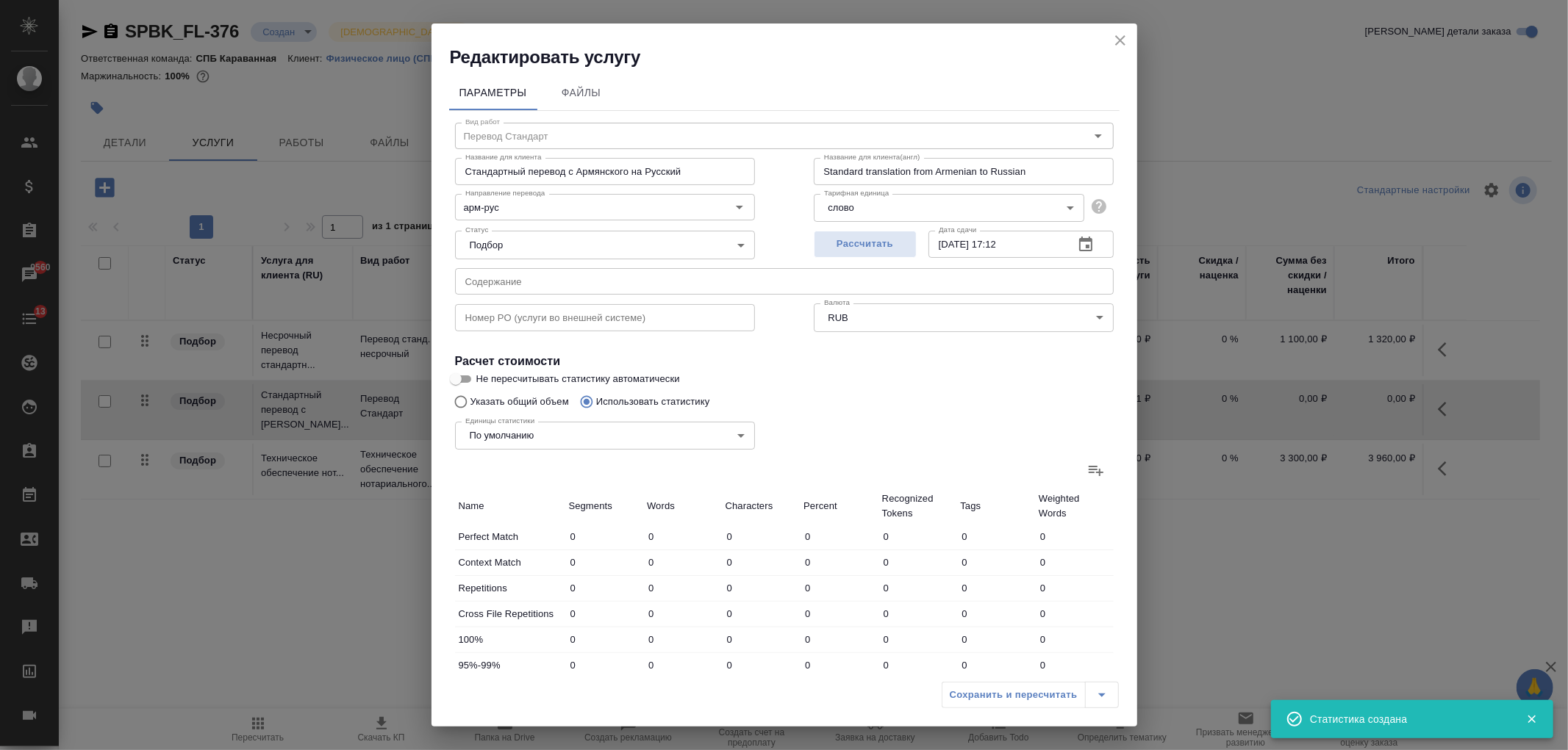
type input "22"
type input "174"
type input "48"
type input "798"
type input "7017"
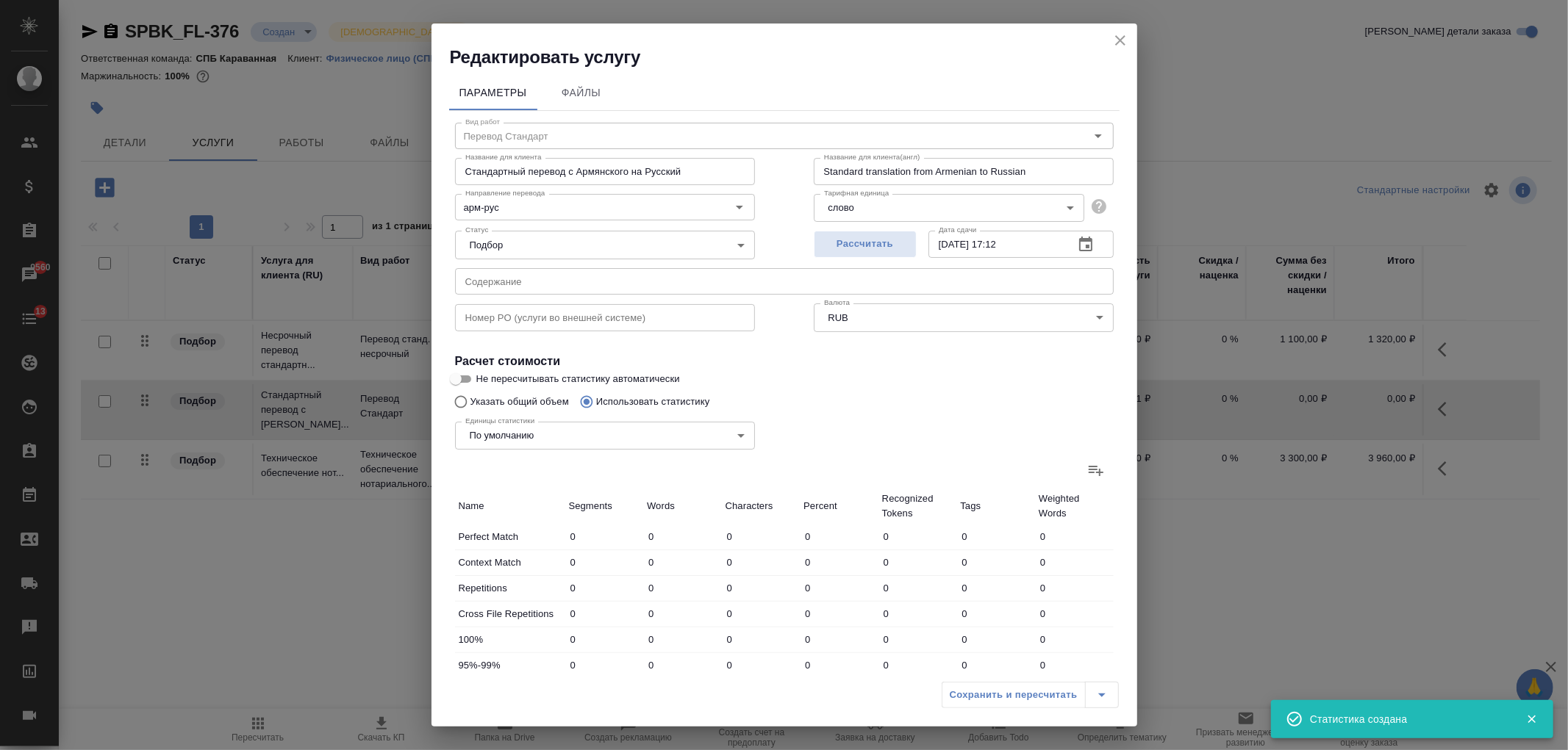
type input "58"
type input "836"
type input "7315"
type input "68"
type input "889"
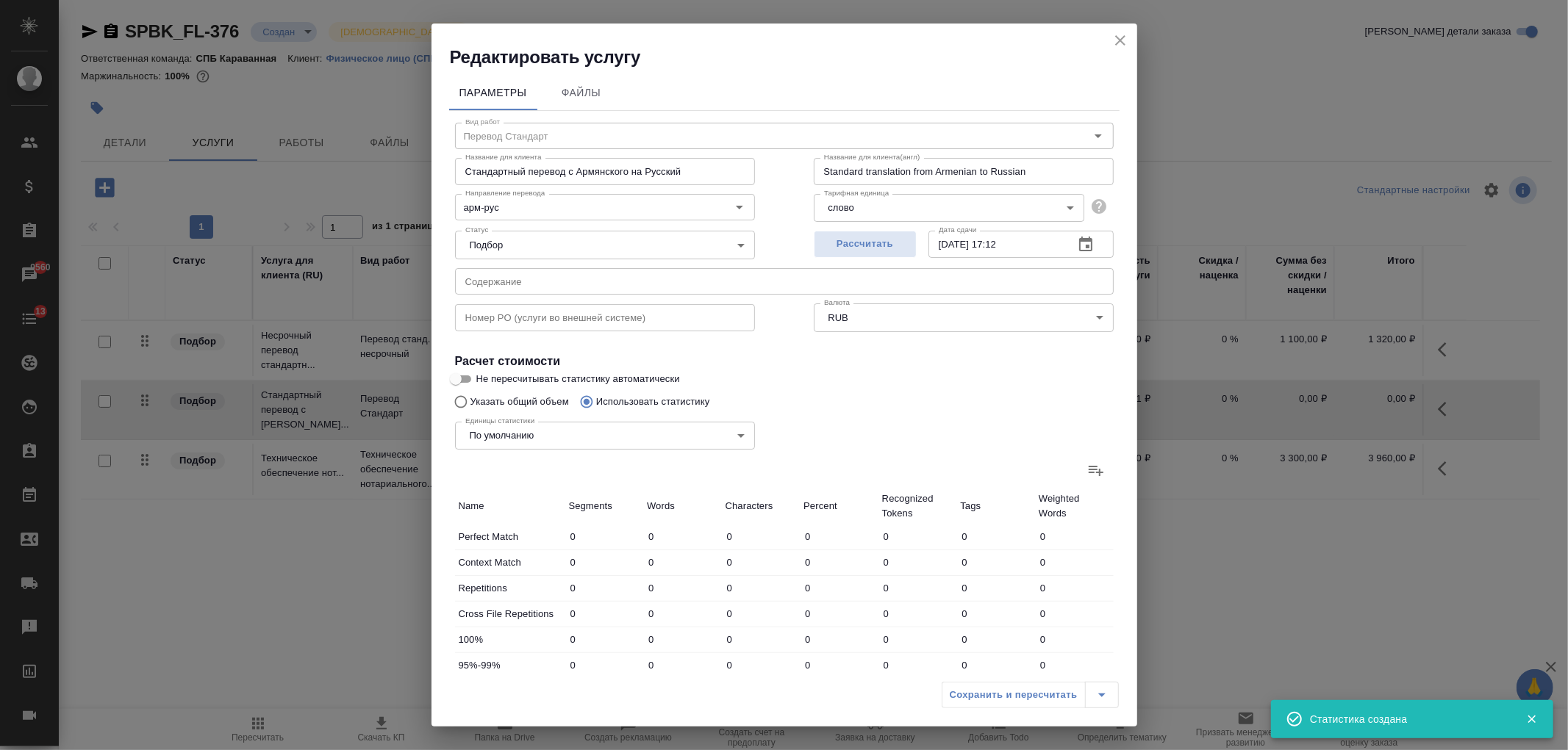
type input "7700"
click at [1122, 42] on icon "close" at bounding box center [1120, 40] width 10 height 10
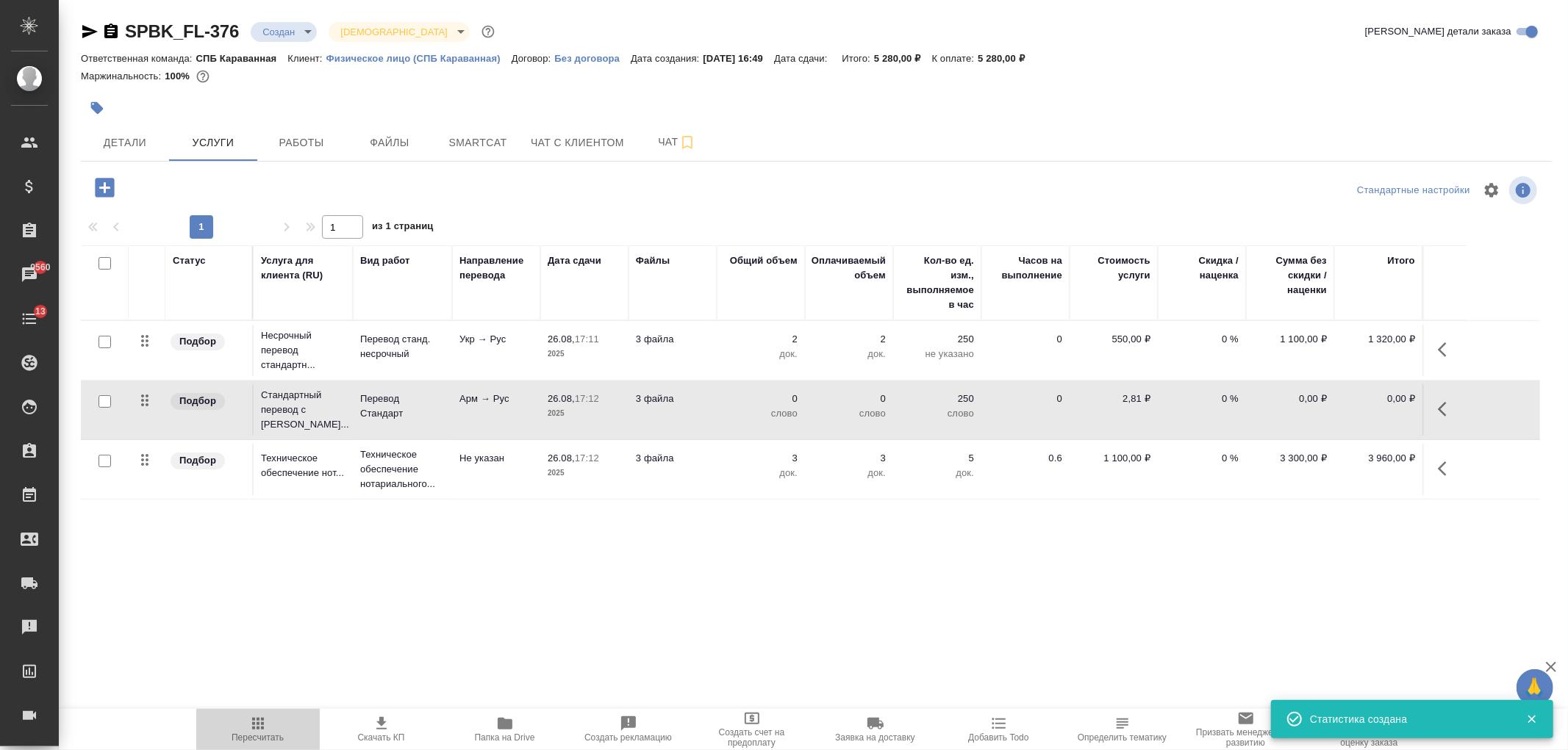
click at [270, 722] on span "Пересчитать" at bounding box center [258, 729] width 106 height 28
click at [457, 407] on td "Арм → Рус" at bounding box center [496, 410] width 88 height 52
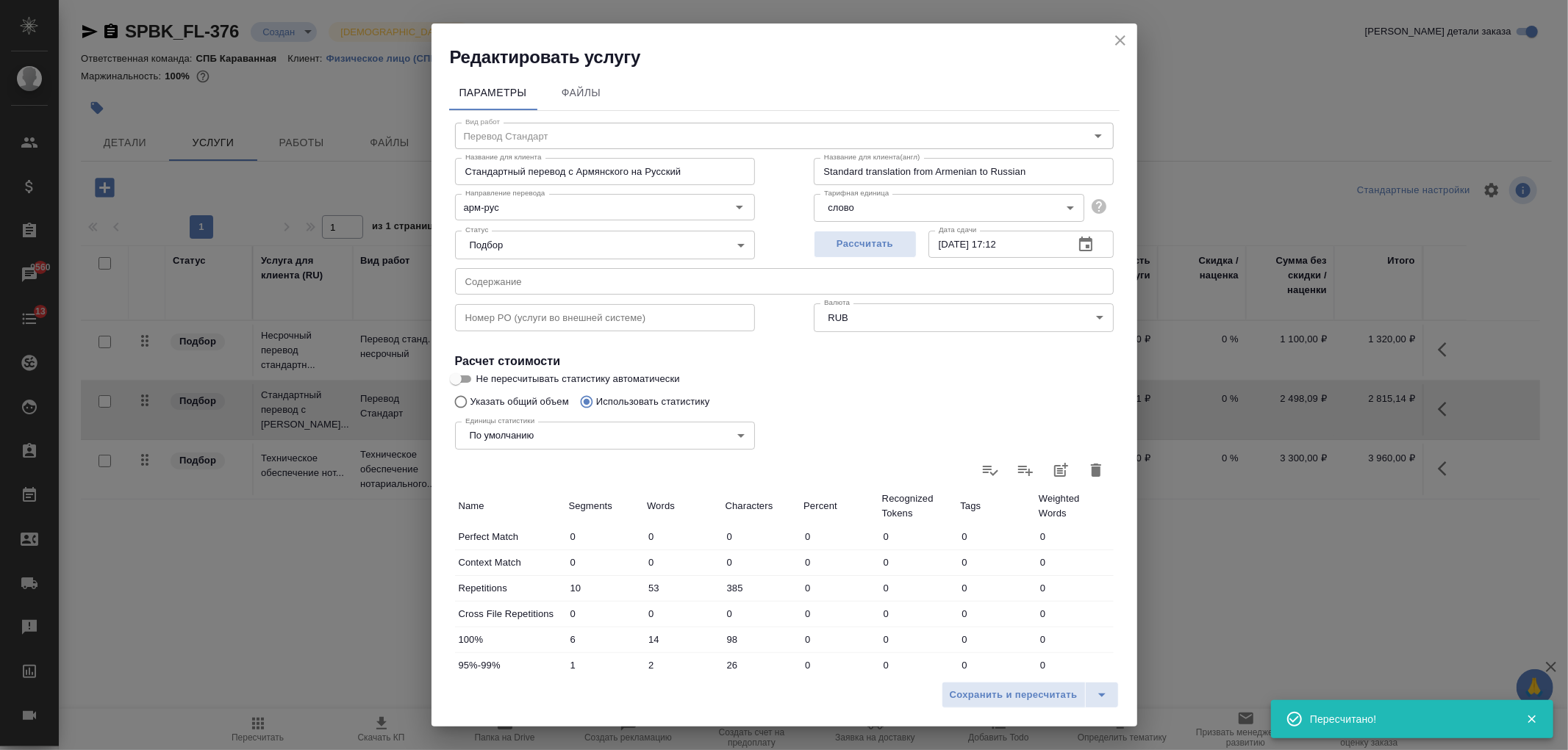
scroll to position [252, 0]
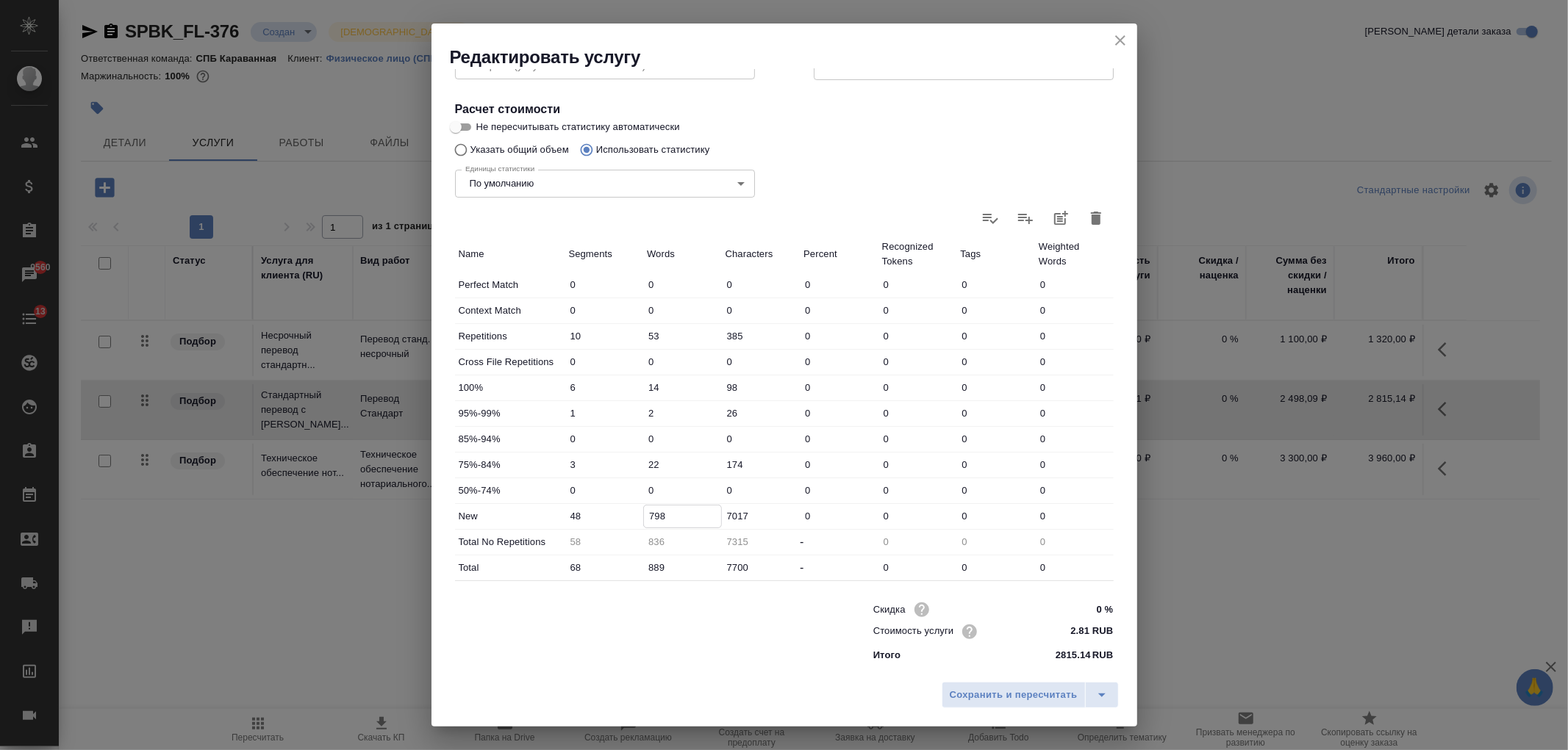
click at [655, 515] on input "798" at bounding box center [682, 516] width 77 height 21
type input "848"
click at [655, 567] on input "889" at bounding box center [682, 567] width 77 height 21
type input "36"
type input "89"
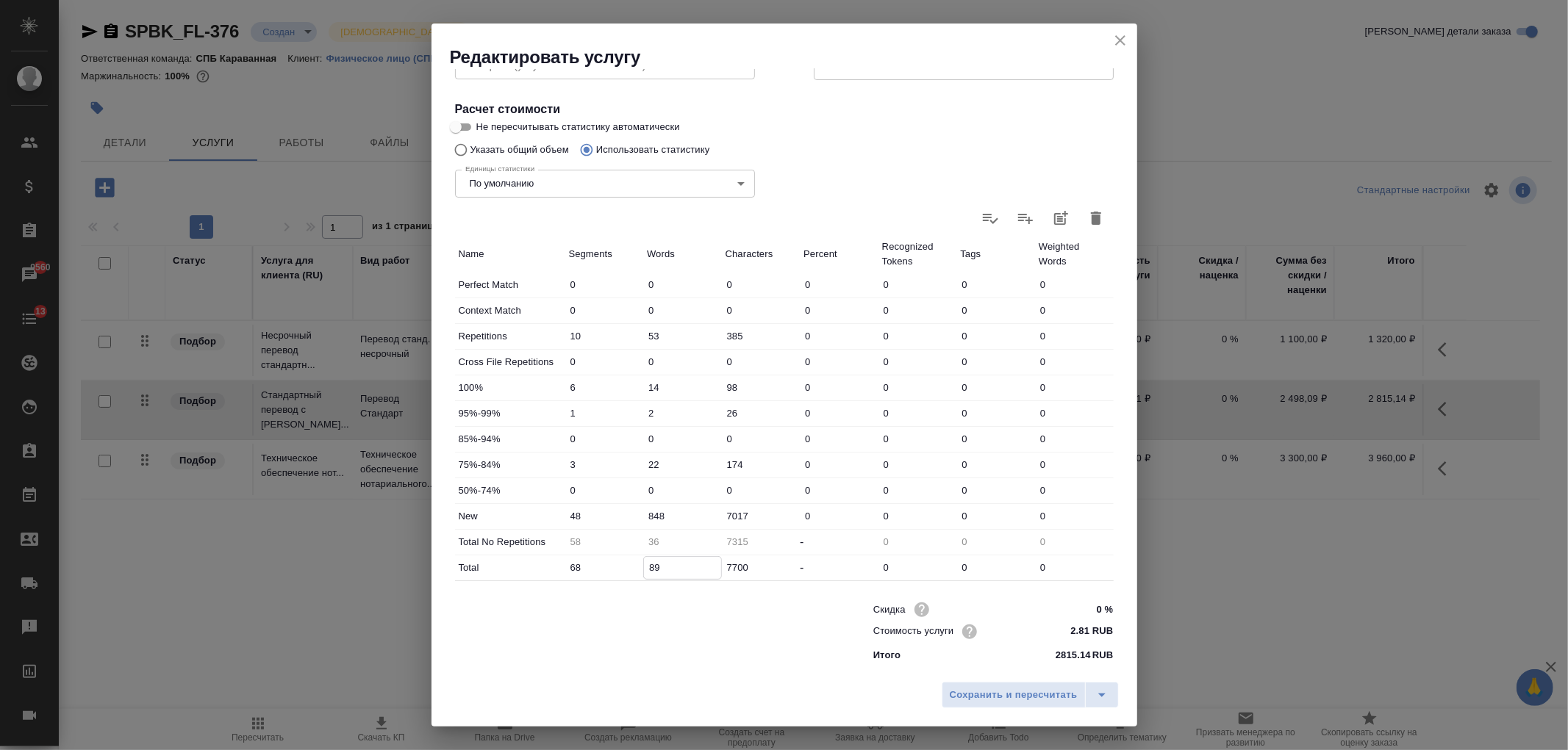
type input "-44"
type input "9"
type input "46"
type input "939"
type input "886"
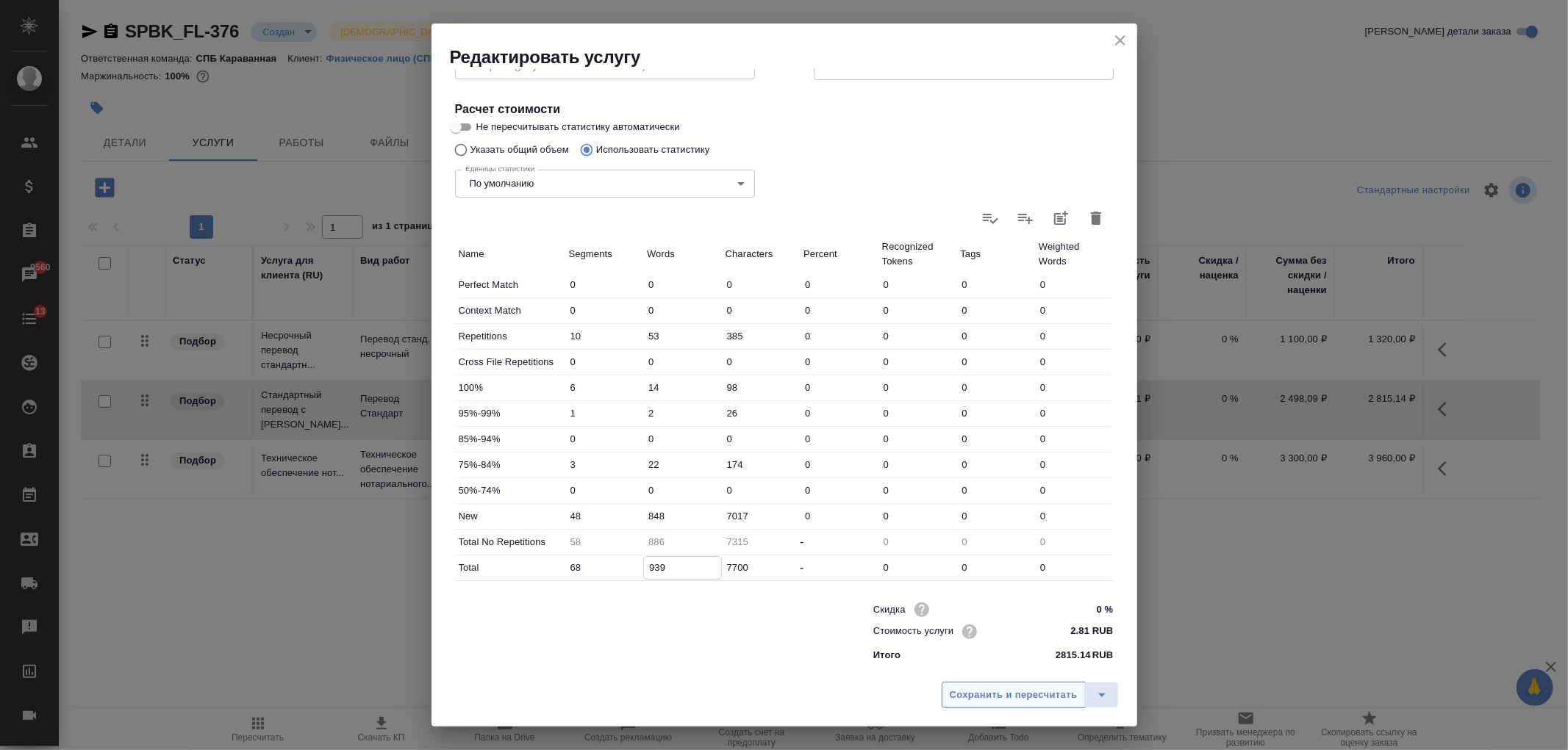
type input "939"
click at [1005, 696] on span "Сохранить и пересчитать" at bounding box center [1013, 695] width 128 height 17
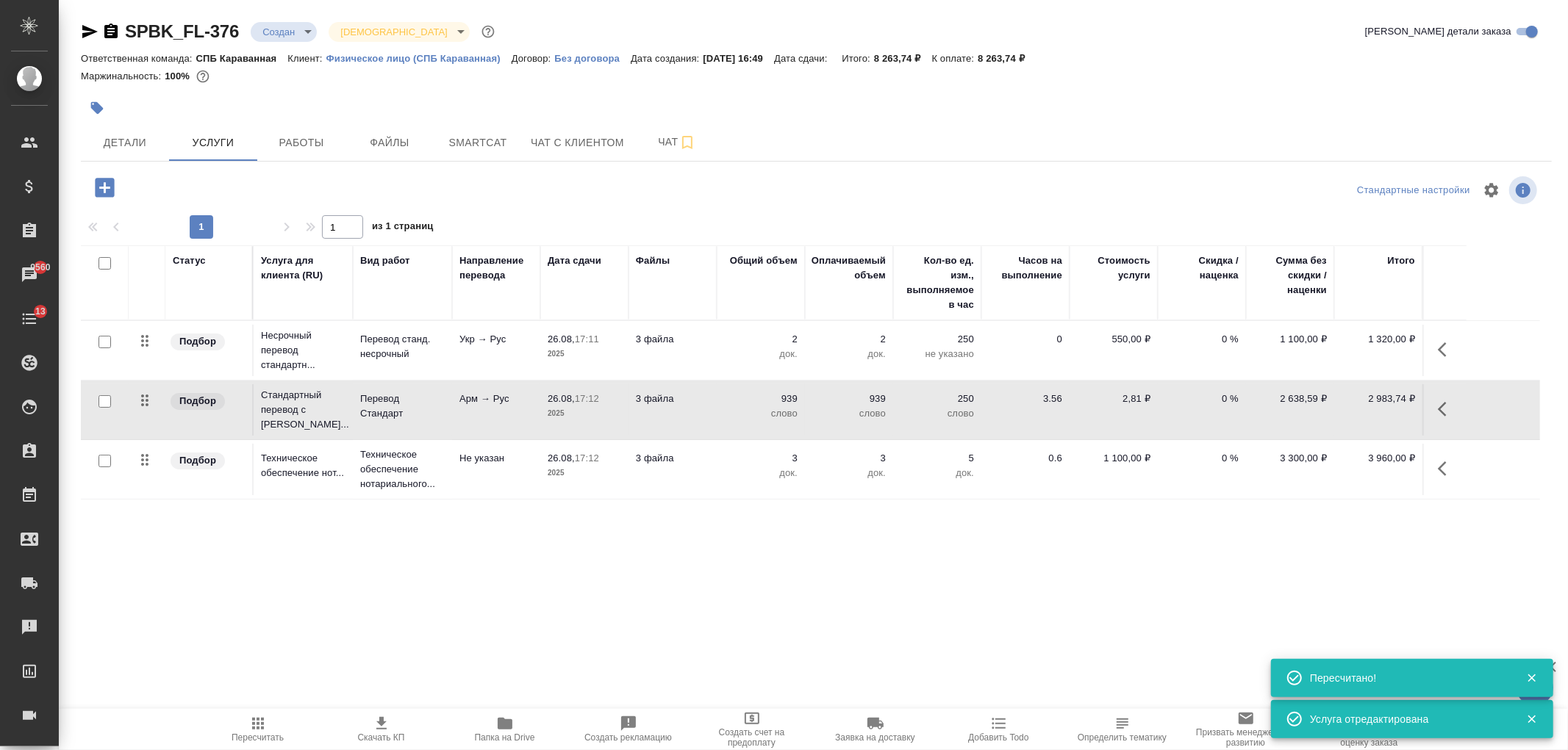
click at [865, 573] on div "SPBK_FL-376 Создан new Святая троица holyTrinity Кратко детали заказа Ответстве…" at bounding box center [816, 299] width 1487 height 598
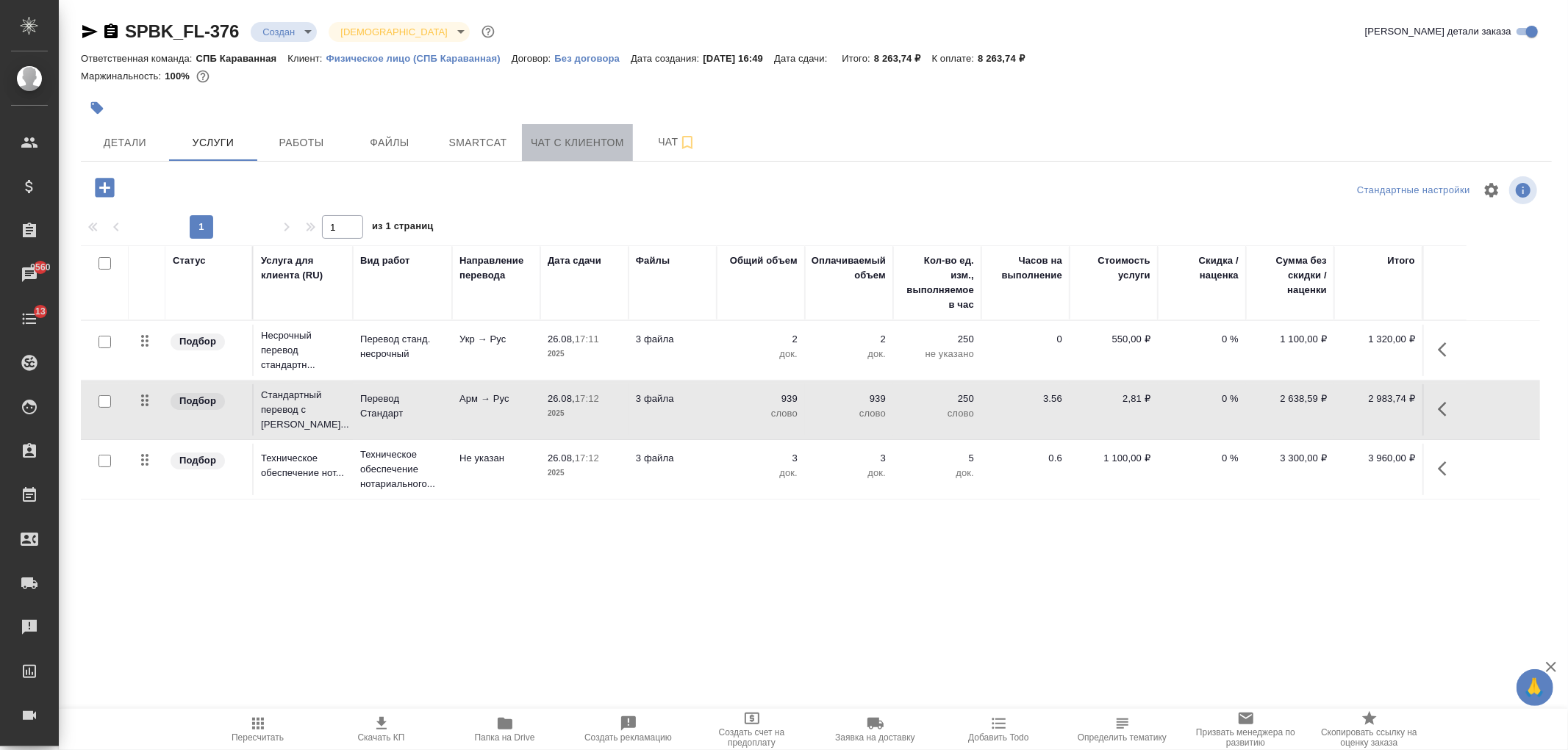
click at [597, 149] on span "Чат с клиентом" at bounding box center [577, 143] width 94 height 18
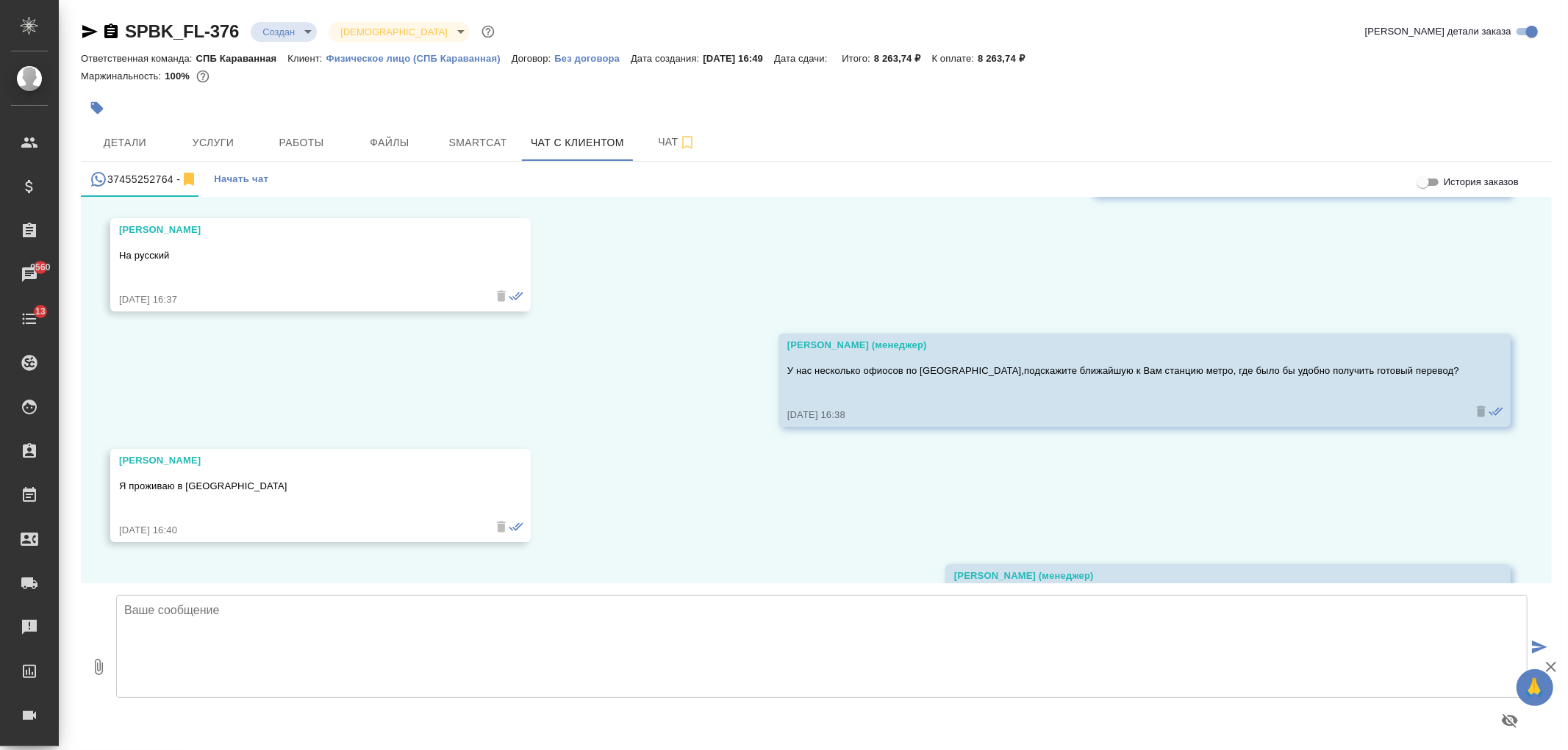
scroll to position [715, 0]
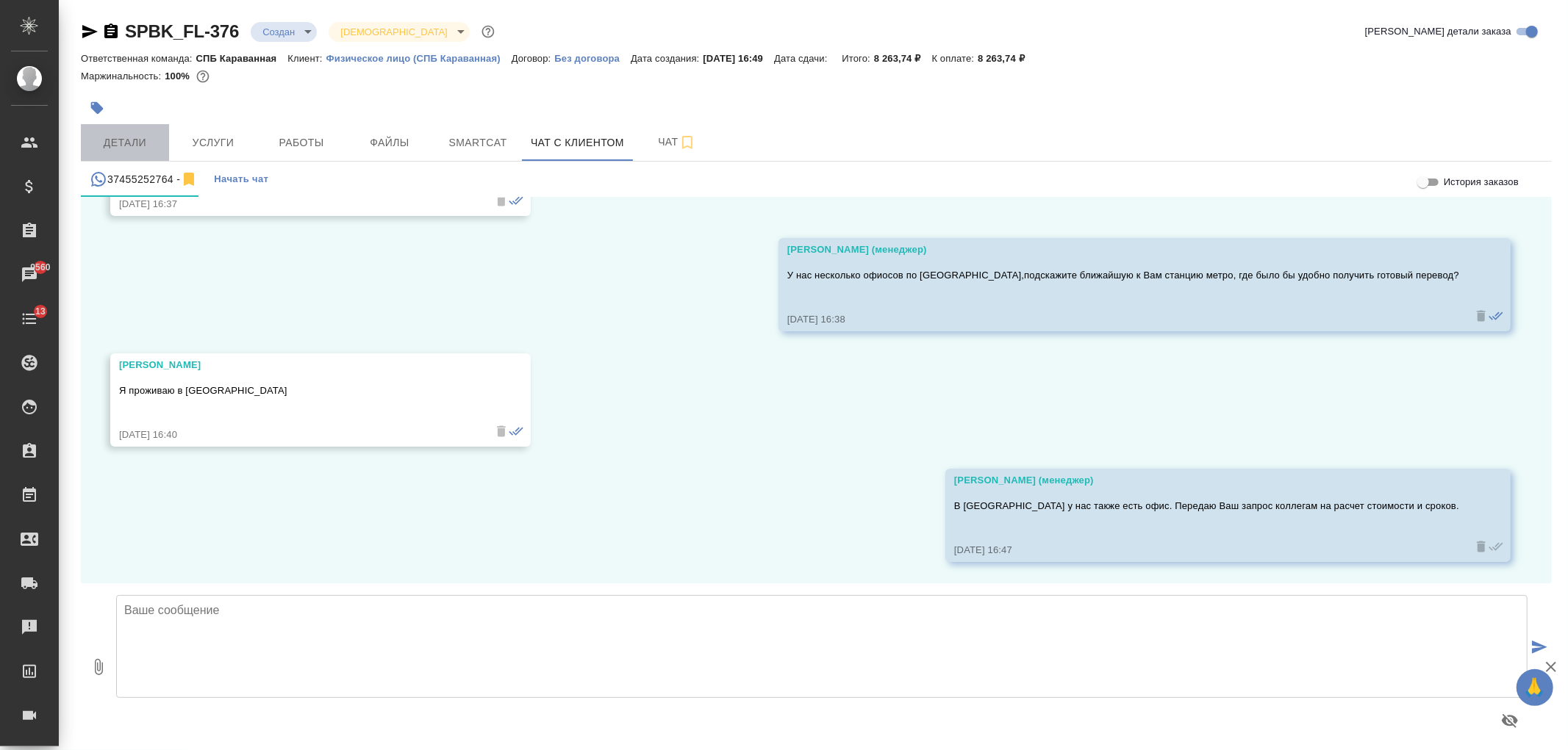
click at [120, 136] on span "Детали" at bounding box center [125, 143] width 71 height 18
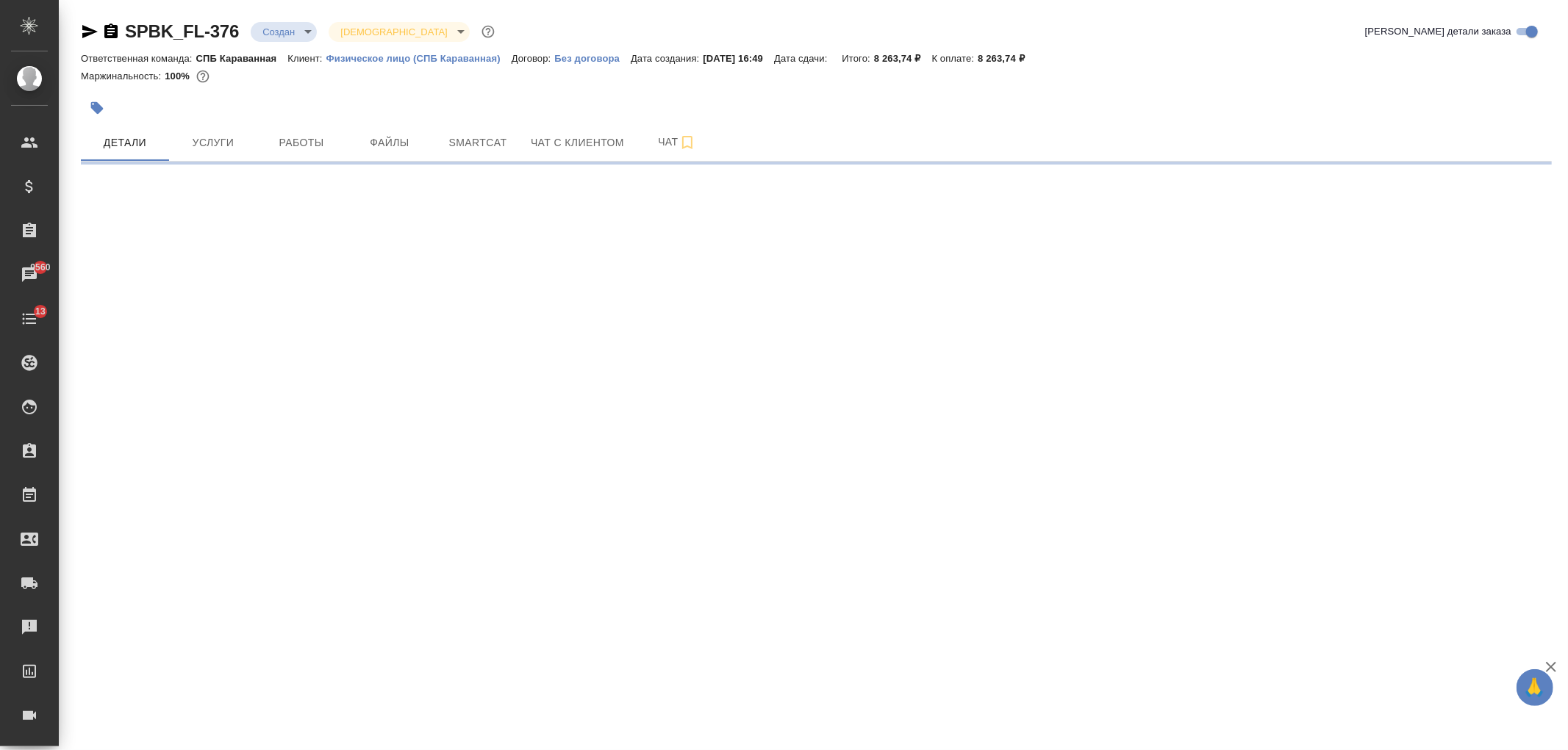
select select "RU"
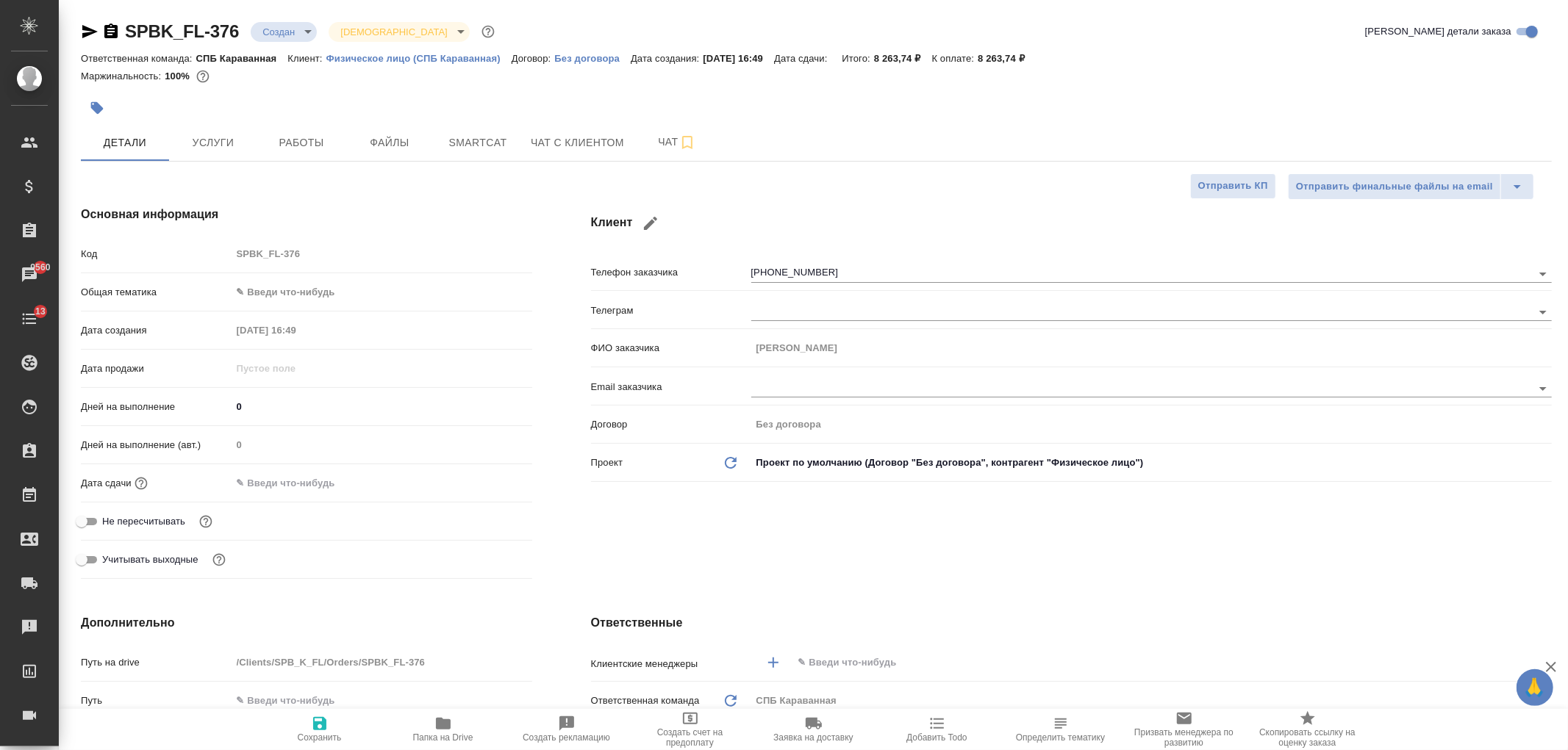
type textarea "x"
click at [1126, 537] on div "Клиент Телефон заказчика +37455252764 Телеграм ФИО заказчика Artur Email заказч…" at bounding box center [1071, 395] width 1019 height 438
click at [231, 136] on span "Услуги" at bounding box center [214, 143] width 71 height 18
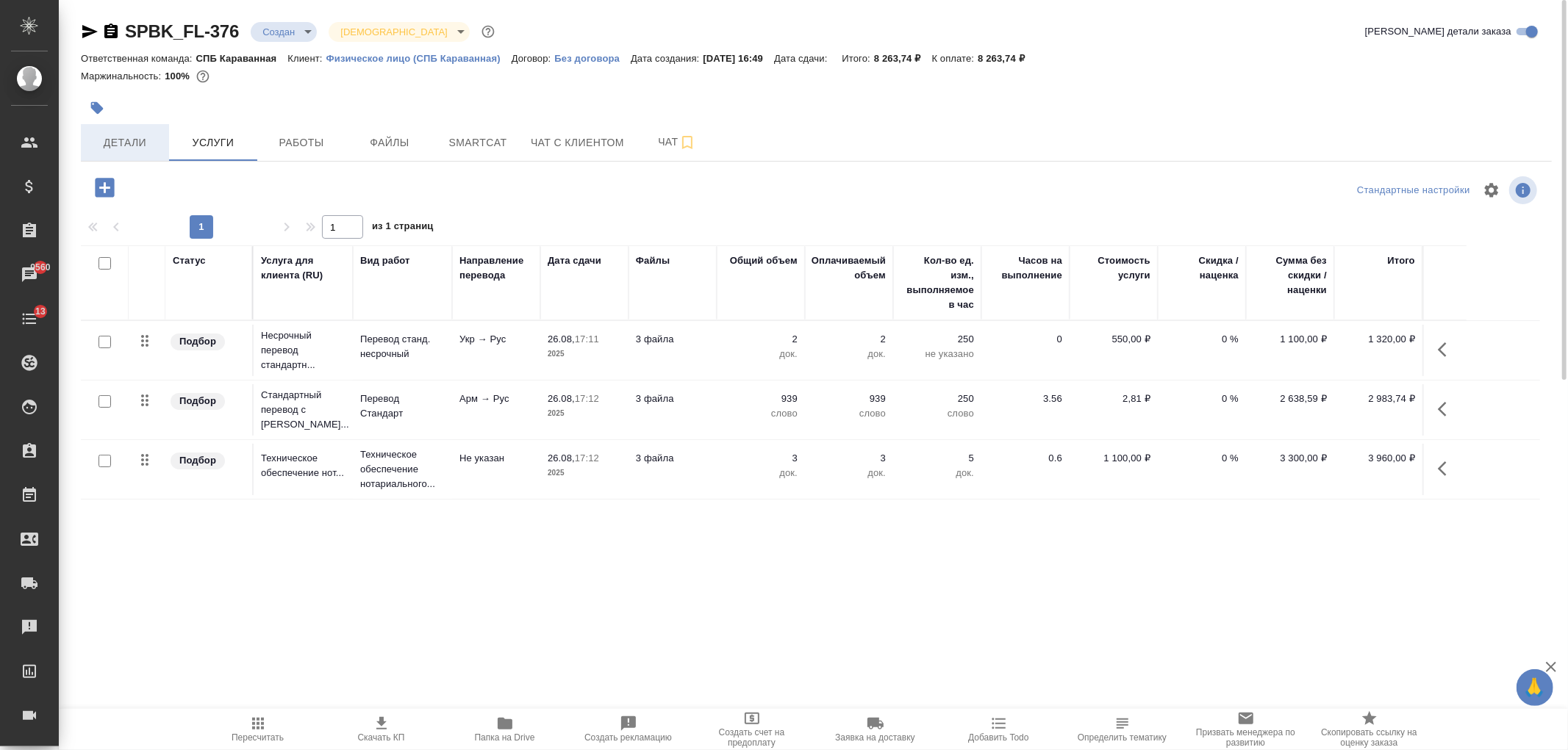
click at [133, 144] on span "Детали" at bounding box center [125, 143] width 71 height 18
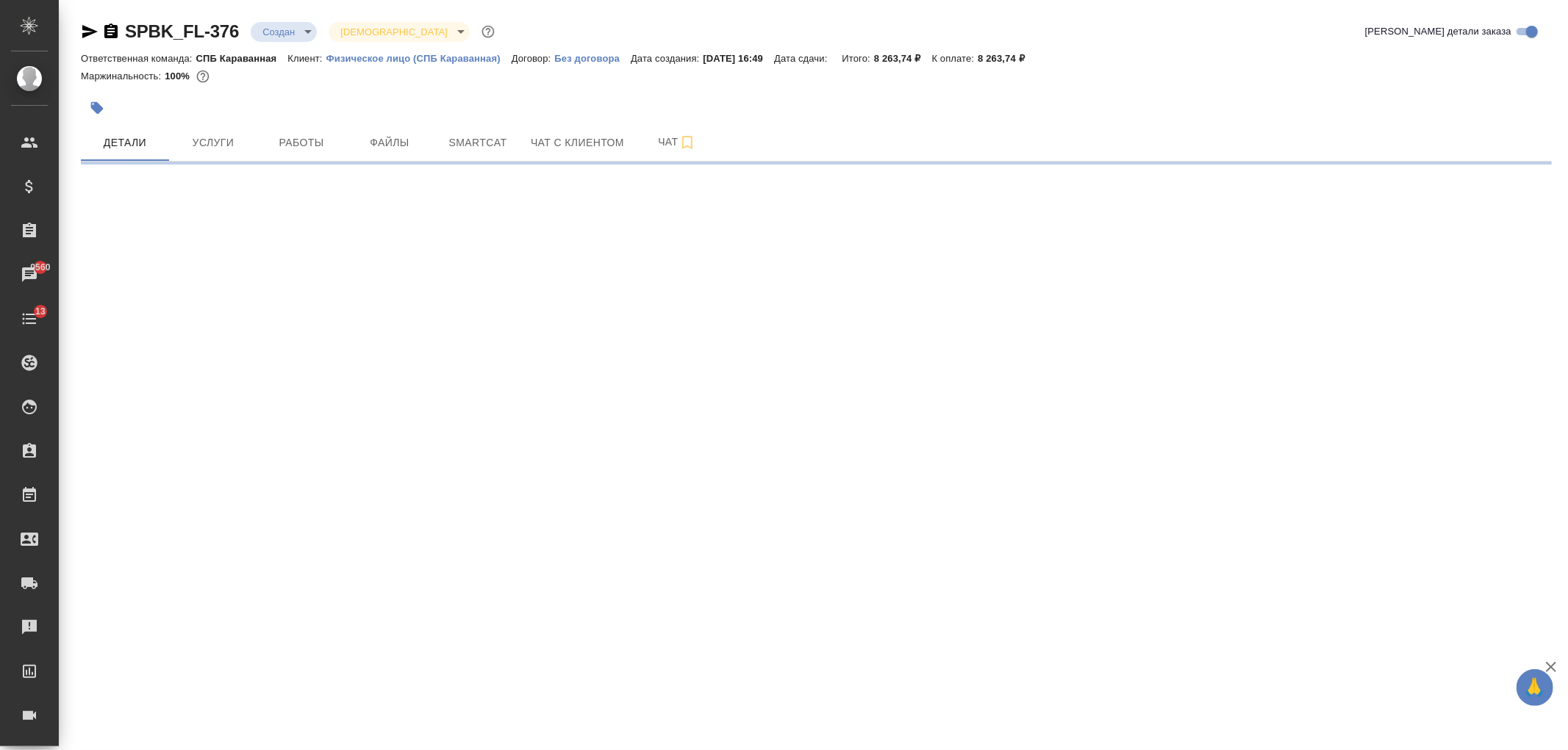
select select "RU"
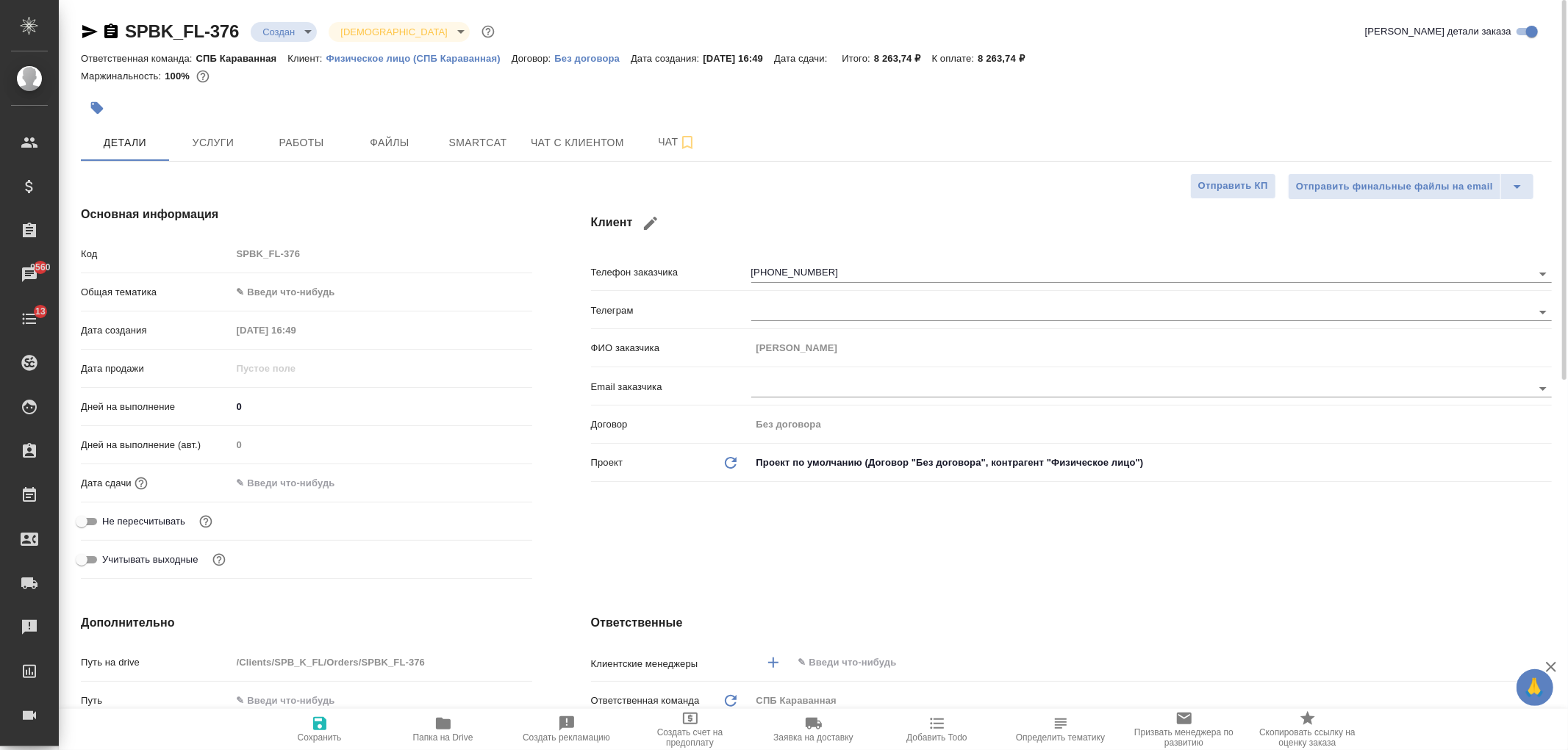
type textarea "x"
click at [654, 549] on div "Клиент Телефон заказчика +37455252764 Телеграм ФИО заказчика Artur Email заказч…" at bounding box center [1071, 395] width 1019 height 438
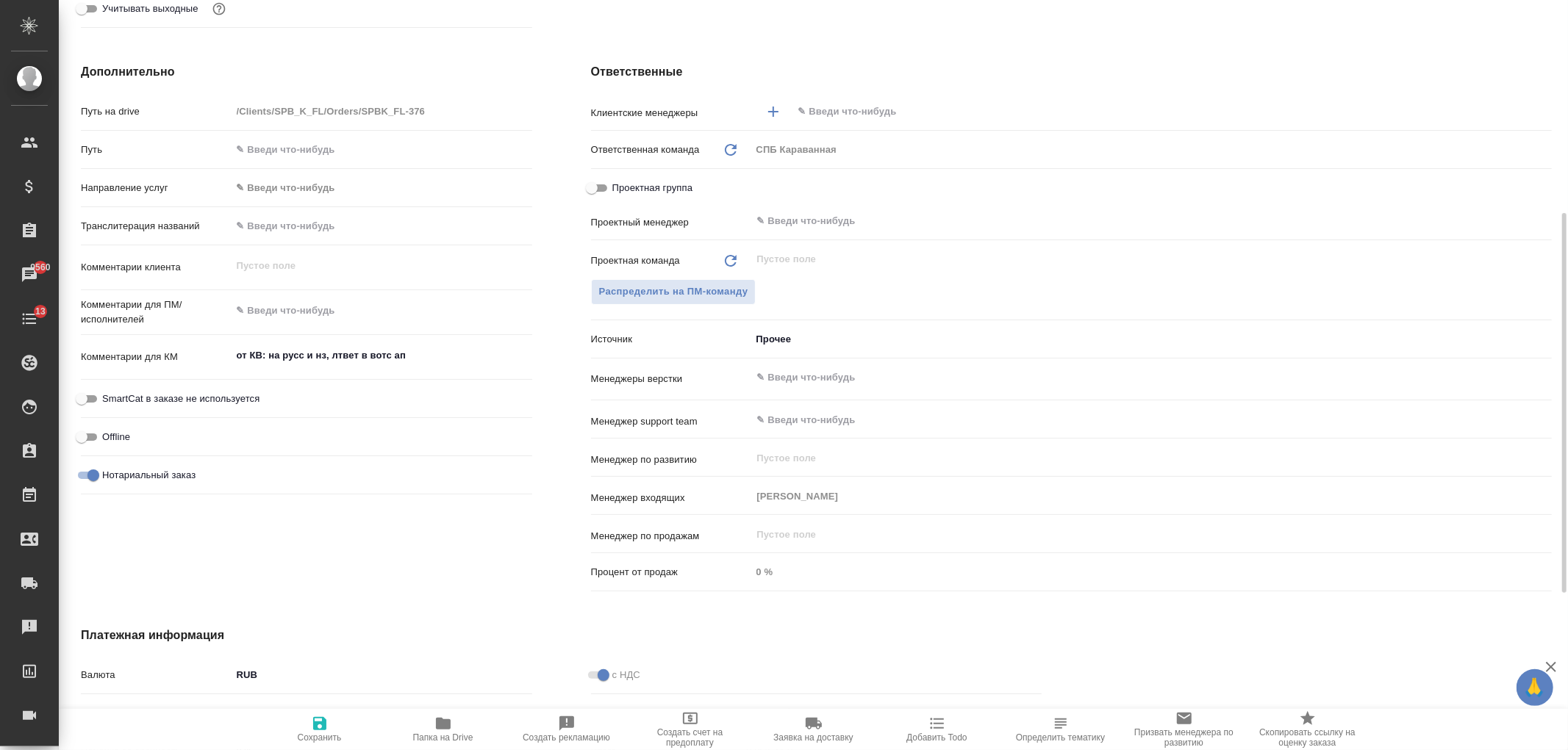
scroll to position [617, 0]
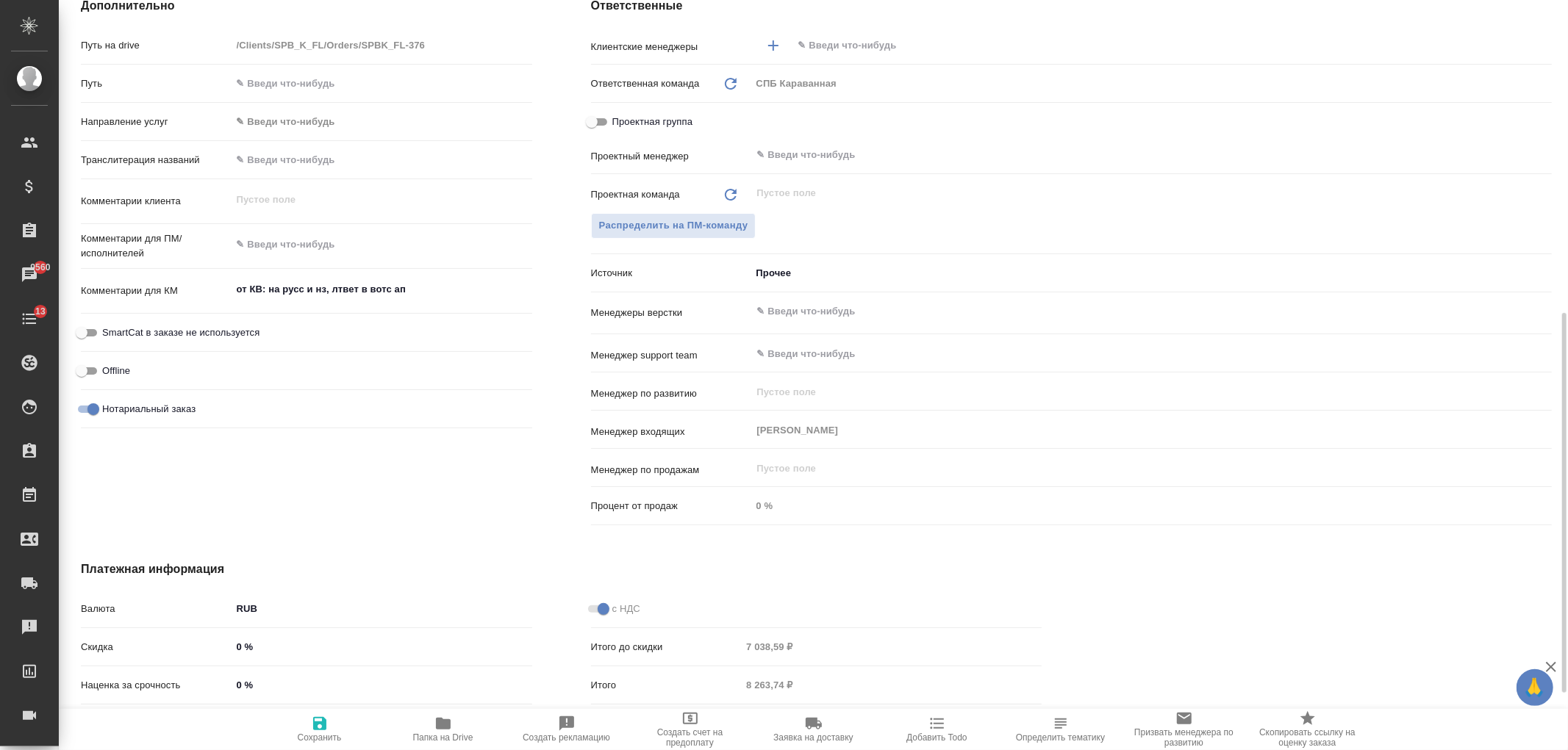
type textarea "x"
click at [462, 296] on textarea "от КВ: на русс и нз, лтвет в вотс ап" at bounding box center [382, 290] width 299 height 25
type textarea "x"
click at [333, 255] on textarea at bounding box center [382, 244] width 300 height 25
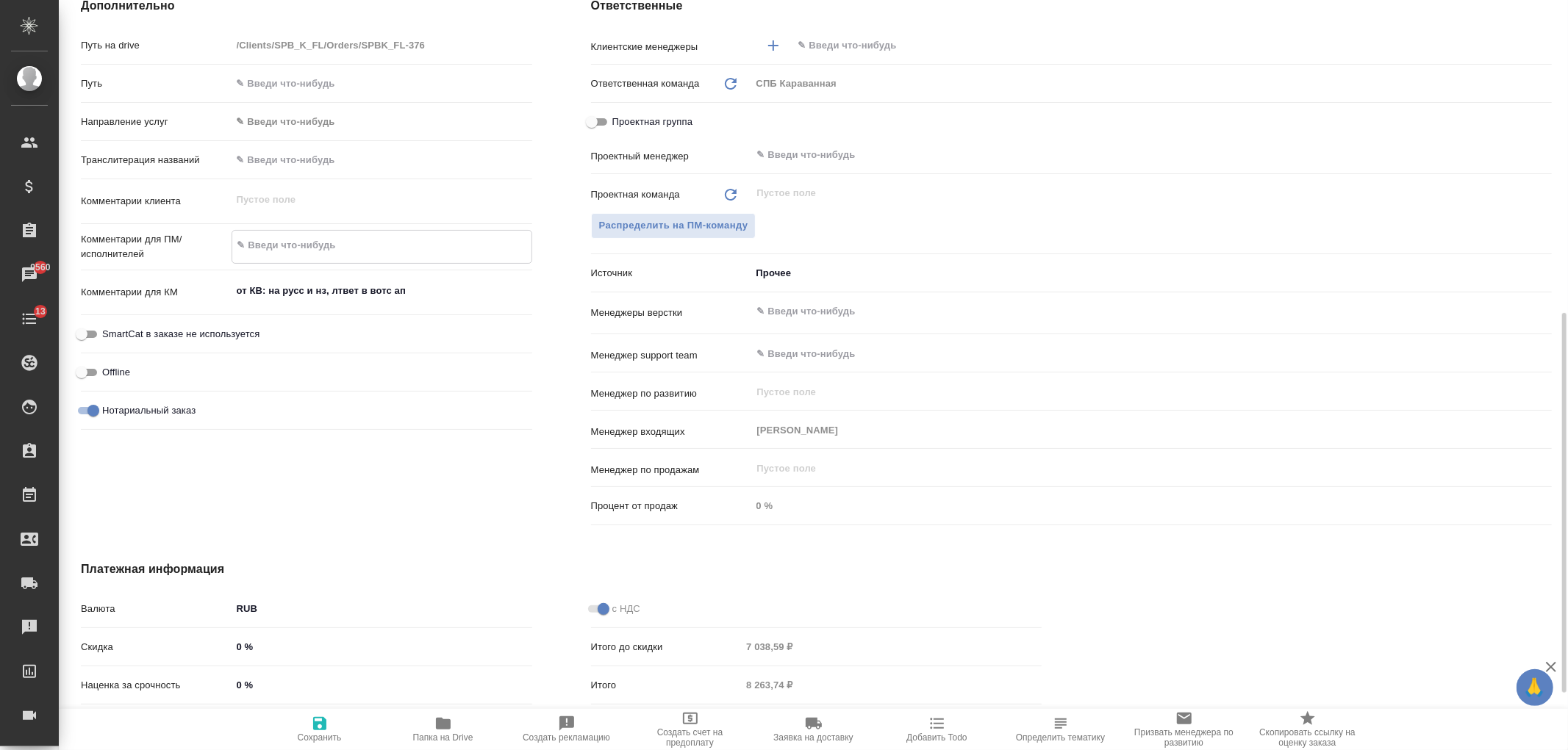
type textarea "н"
type textarea "x"
type textarea "ну"
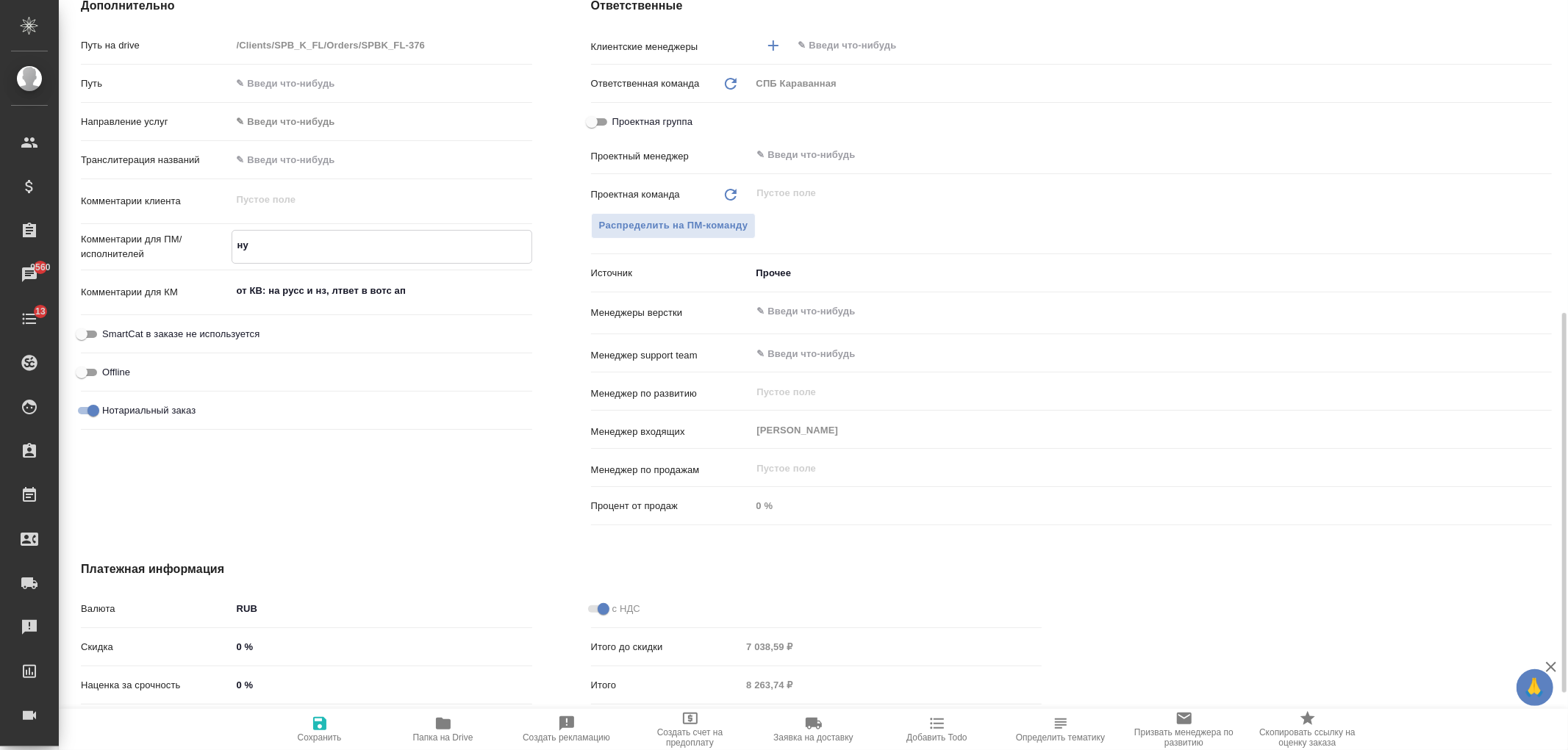
type textarea "x"
type textarea "нуж"
type textarea "x"
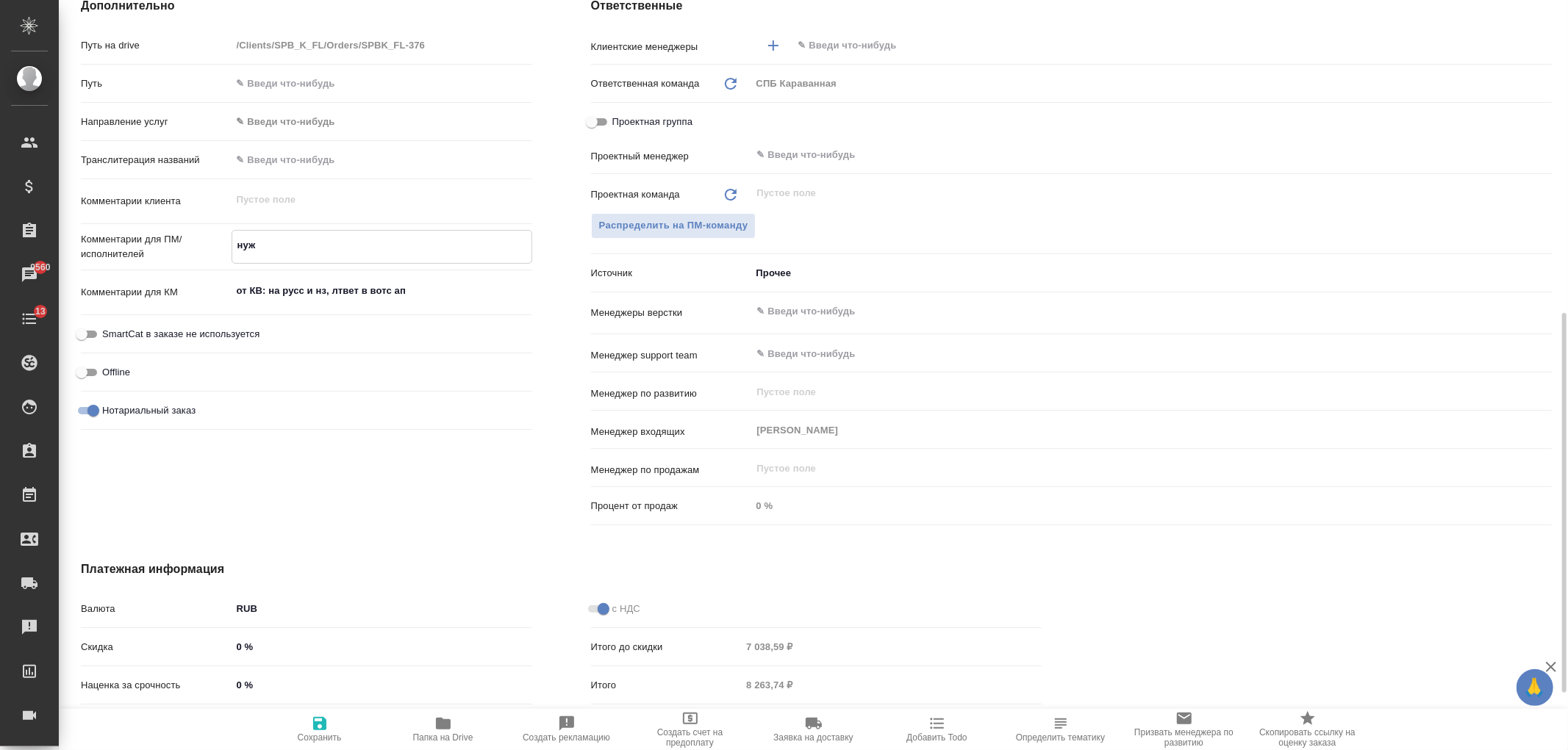
type textarea "x"
type textarea "нужн"
type textarea "x"
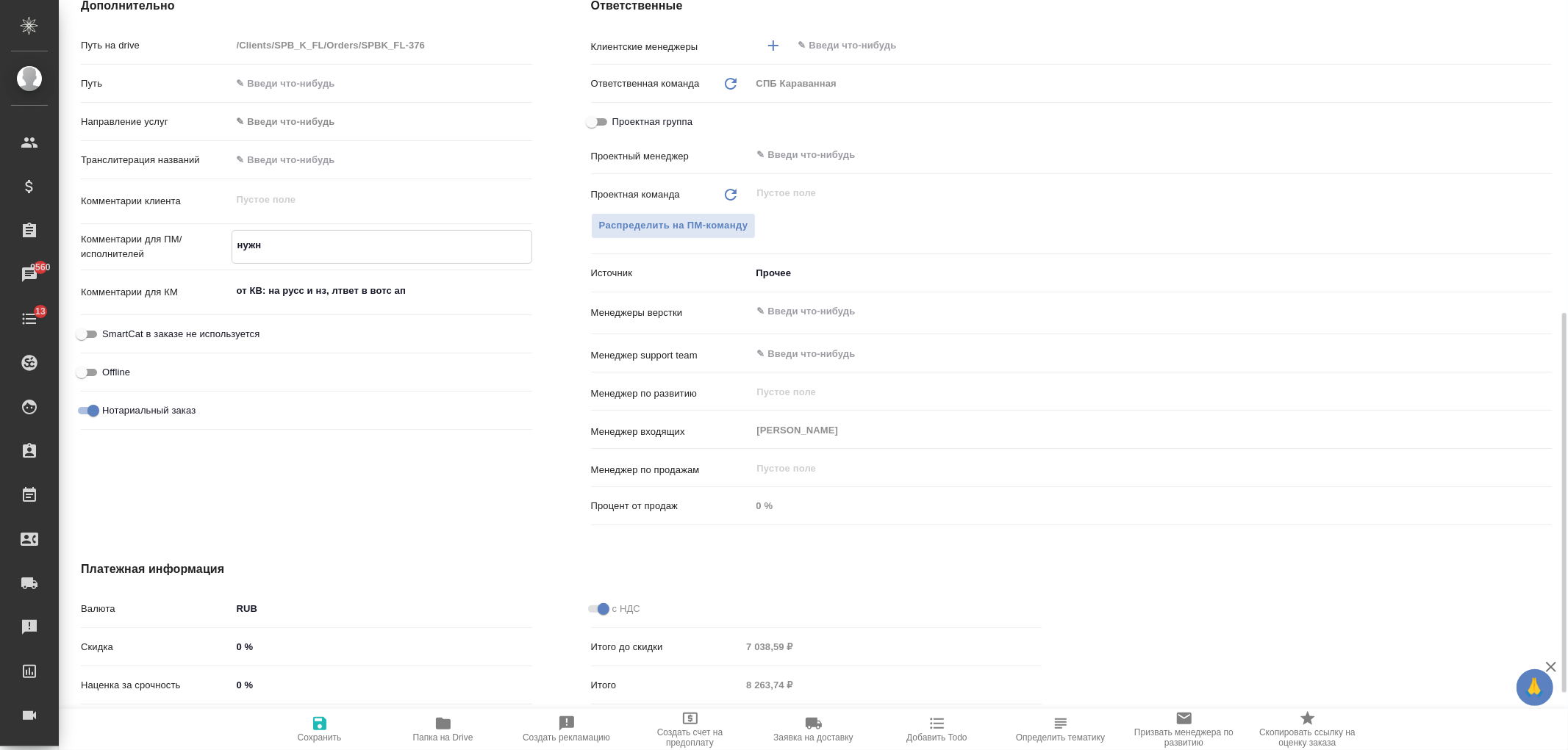
type textarea "x"
type textarea "нужна"
type textarea "x"
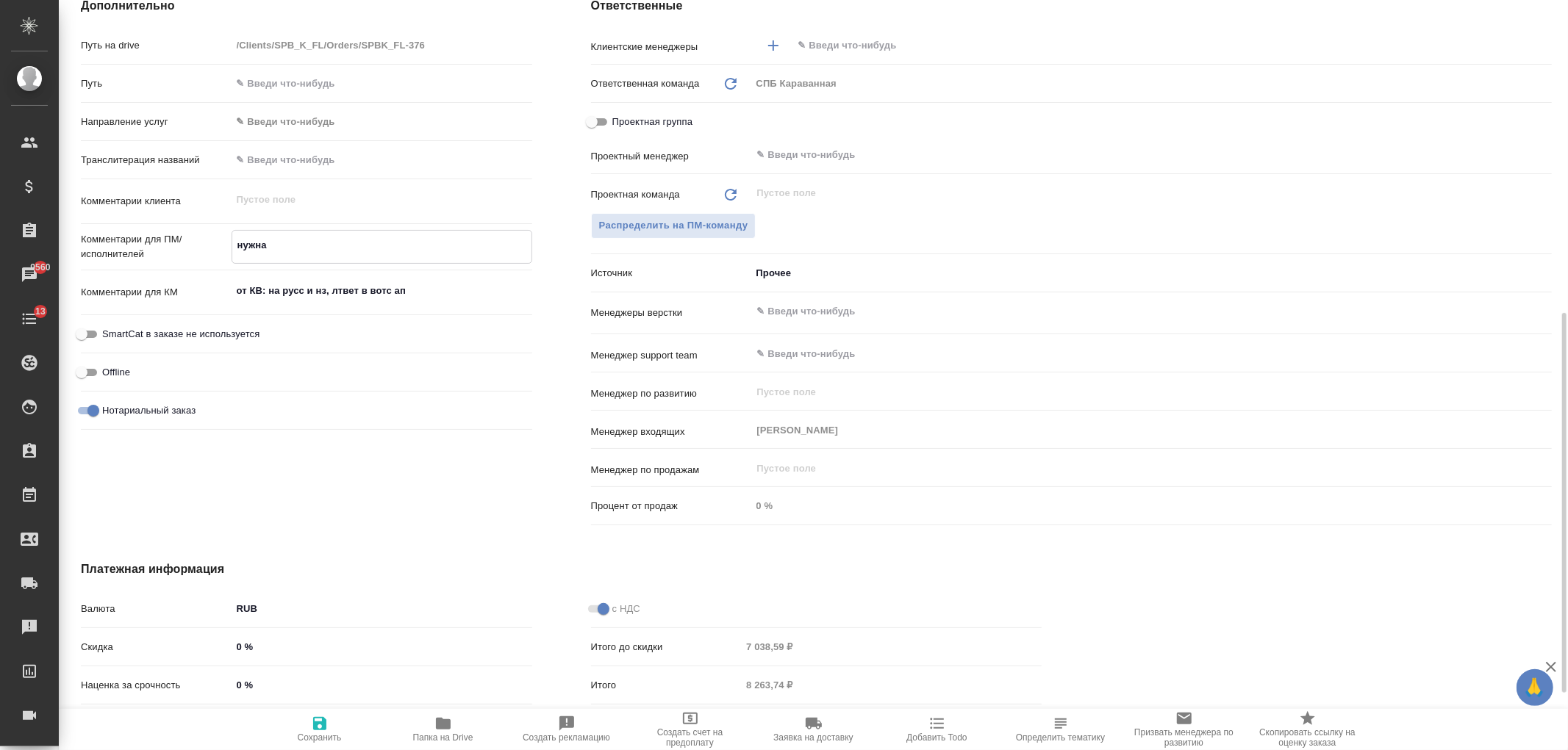
type textarea "нужна"
type textarea "x"
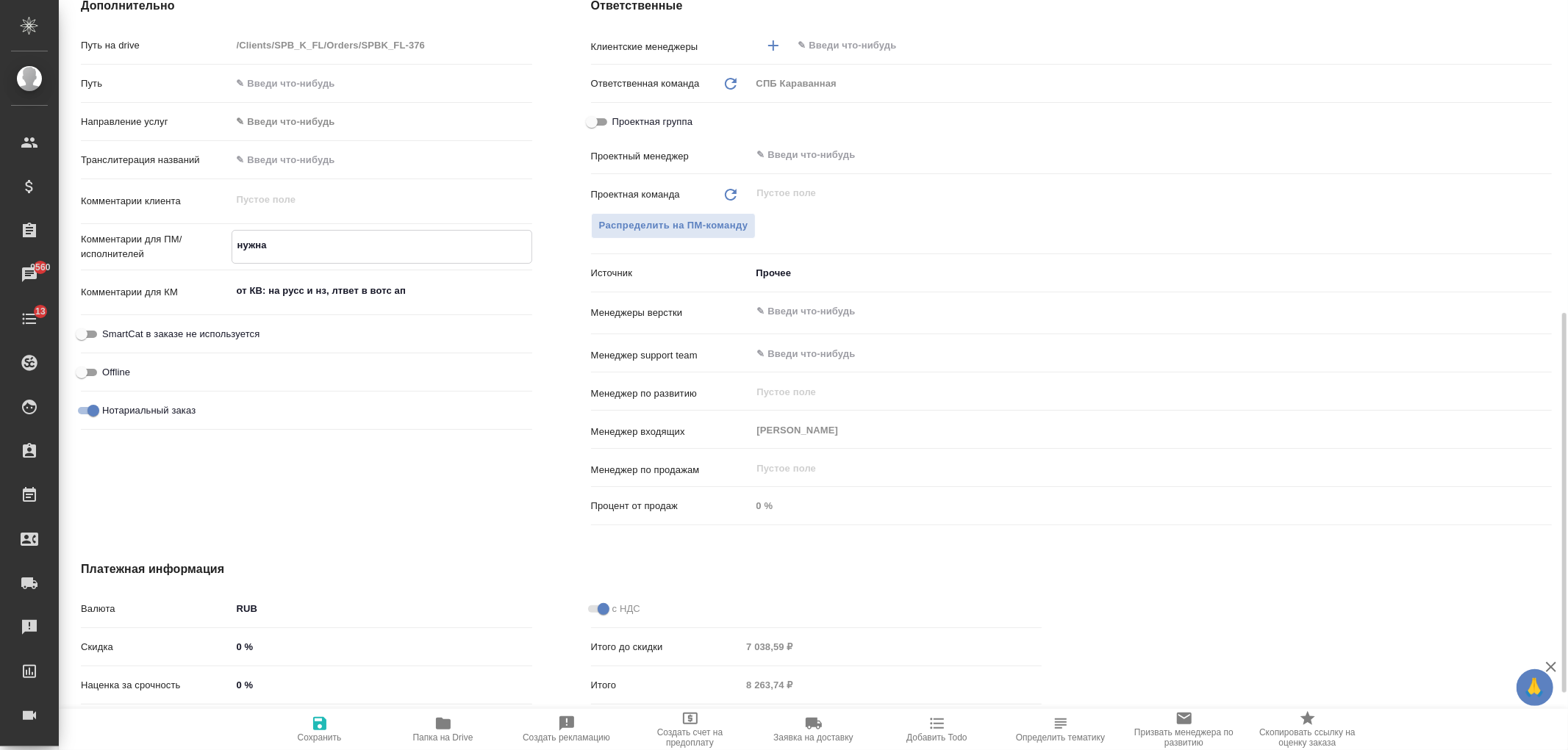
type textarea "нужна в"
type textarea "x"
type textarea "нужна вё"
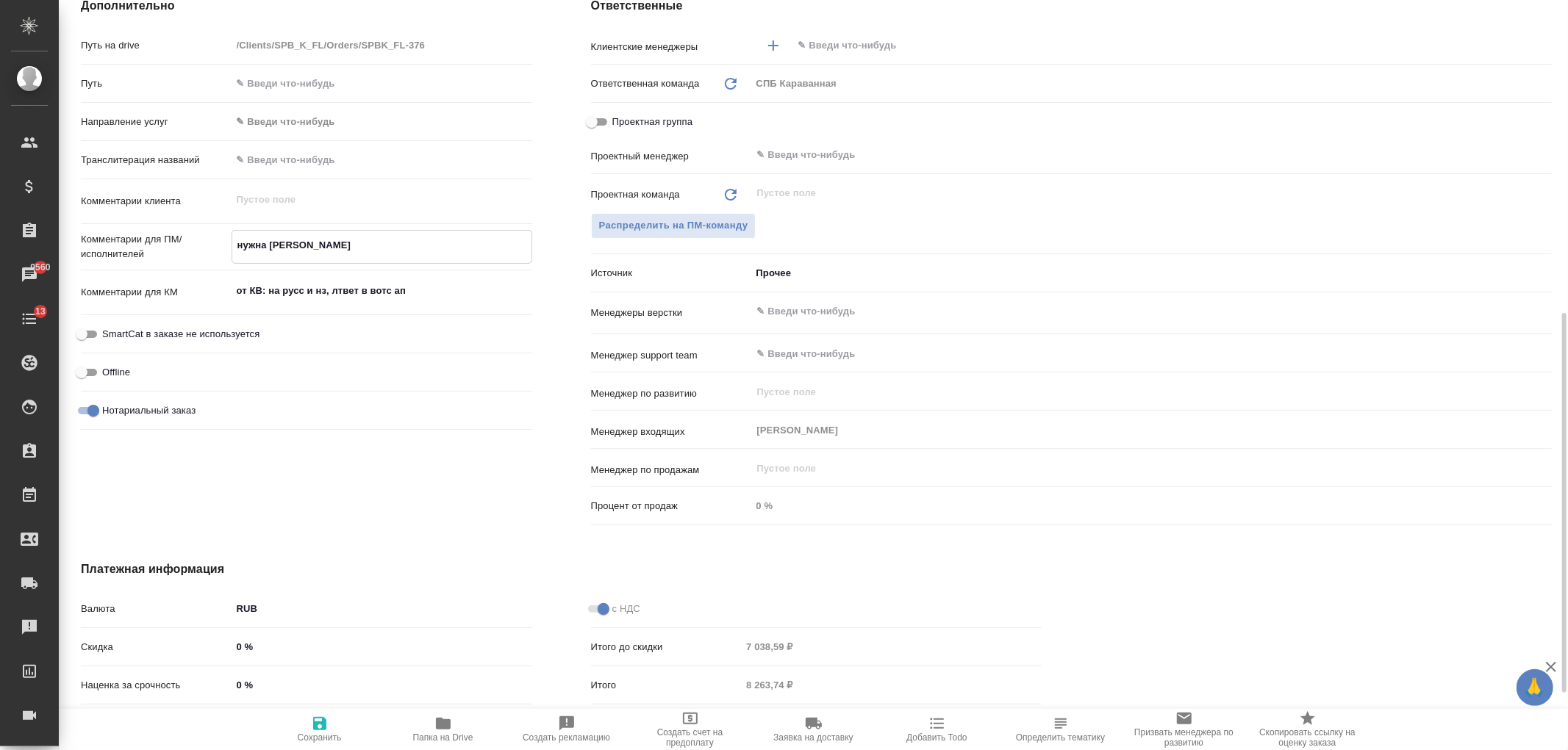
type textarea "x"
type textarea "нужна вёр"
type textarea "x"
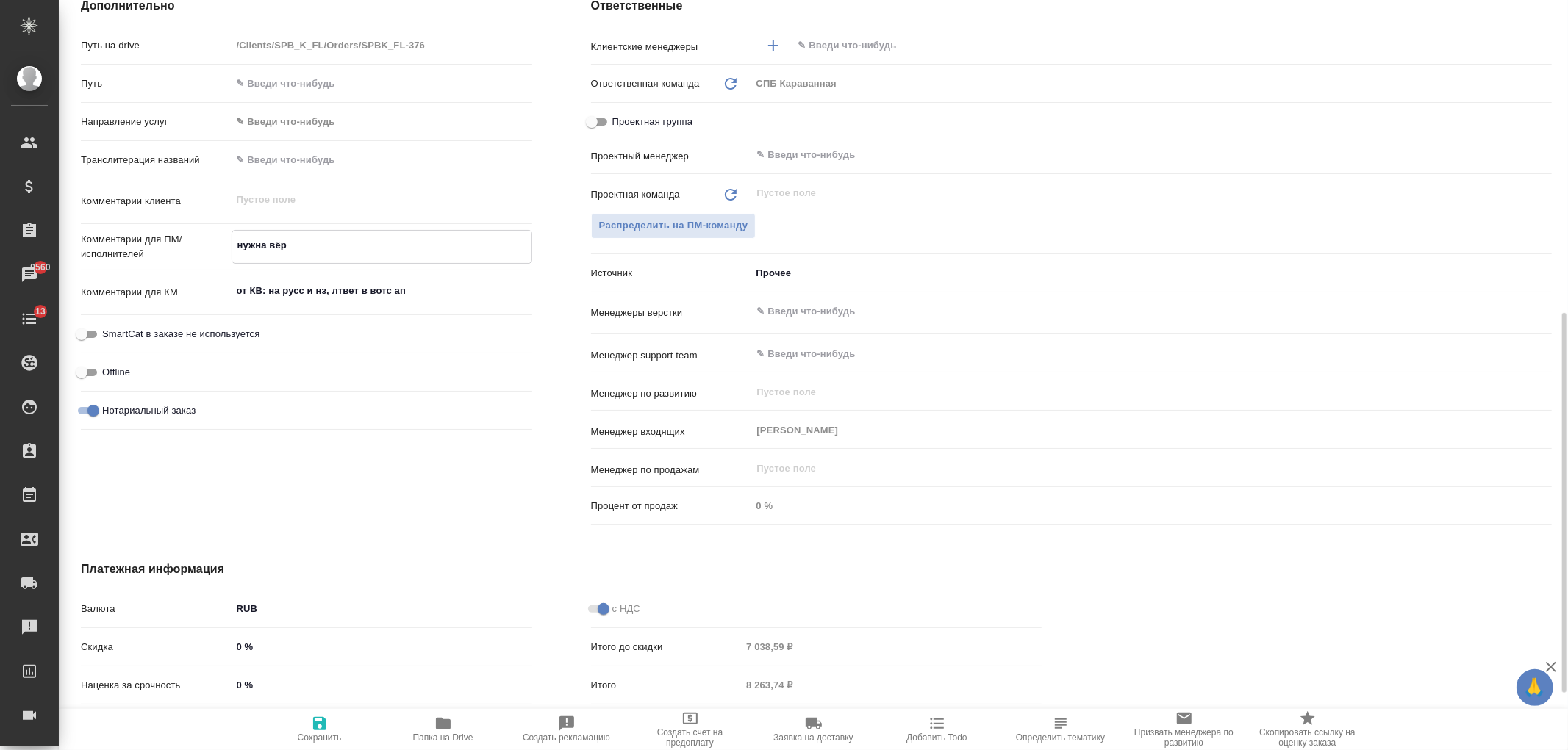
type textarea "x"
type textarea "нужна вёрс"
type textarea "x"
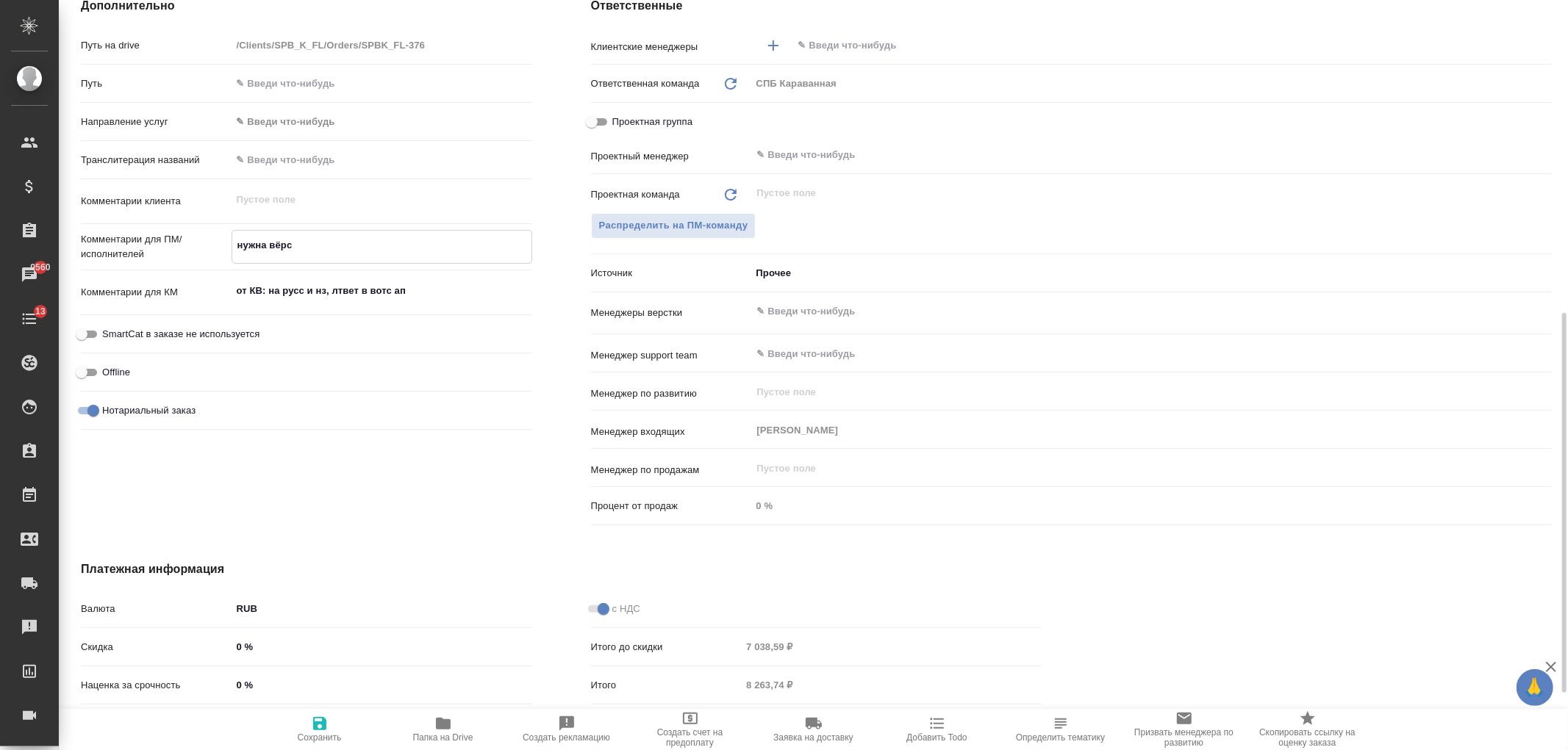
type textarea "нужна вёрст"
type textarea "x"
type textarea "нужна вёрства"
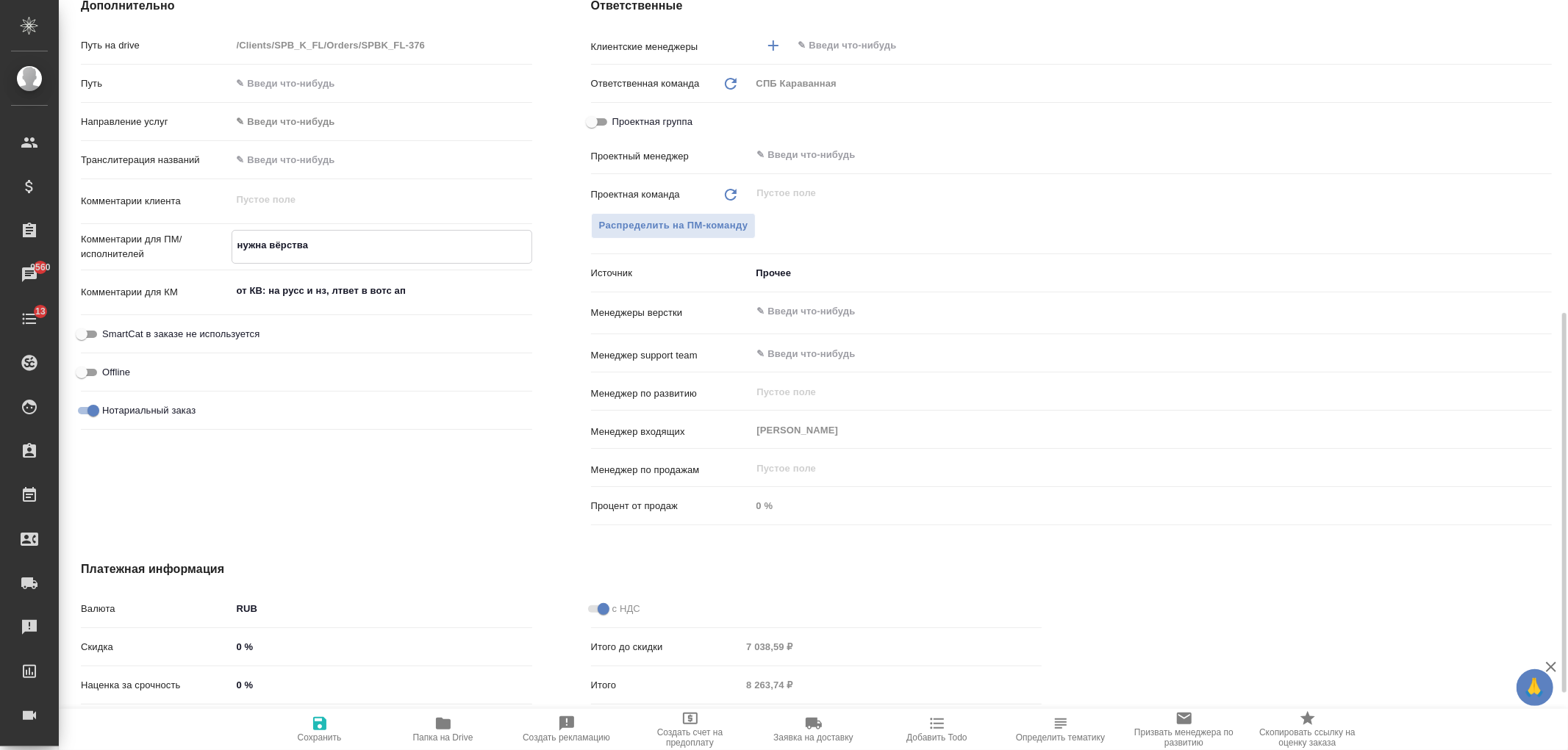
type textarea "x"
type textarea "нужна вёрств"
type textarea "x"
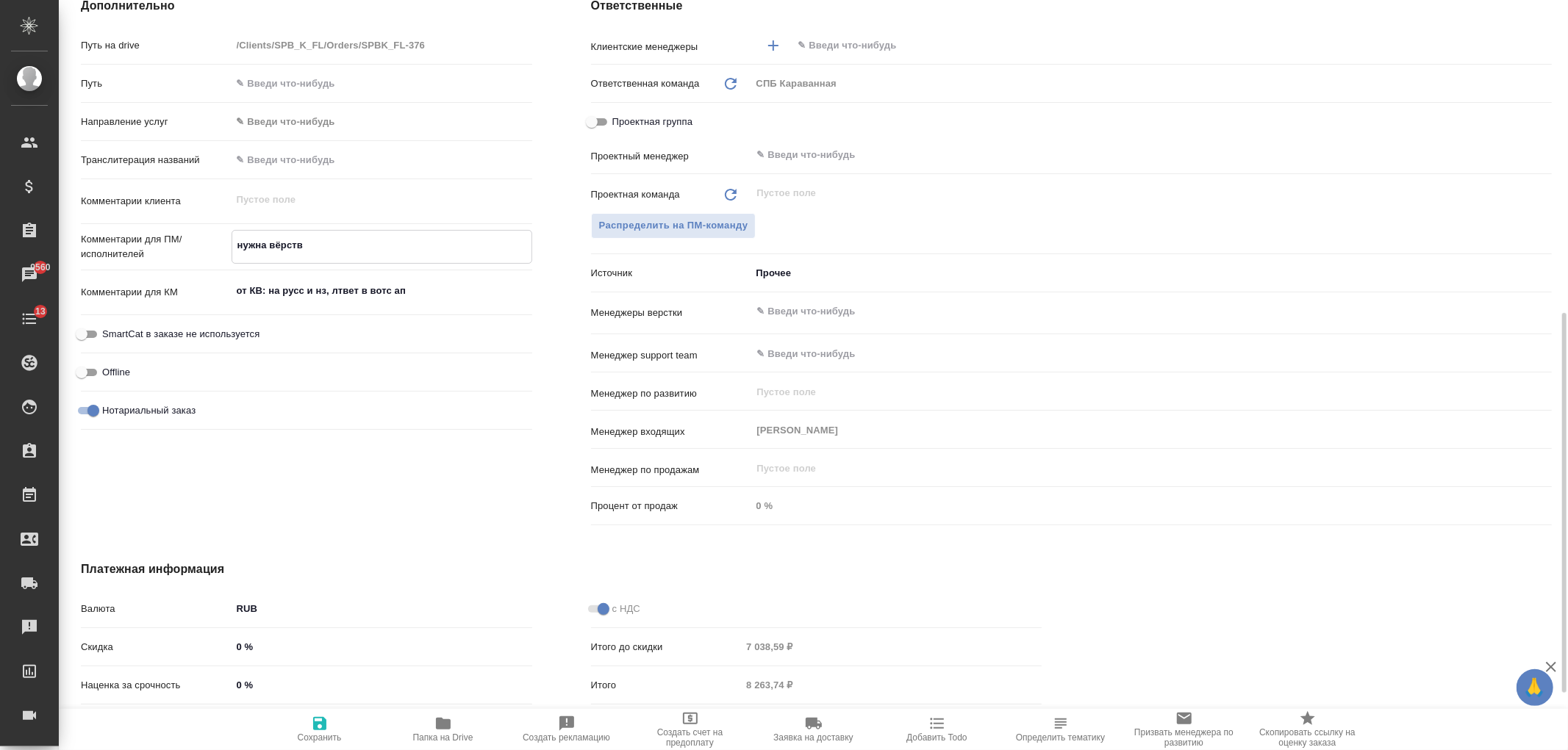
type textarea "x"
type textarea "нужна вёрст"
type textarea "x"
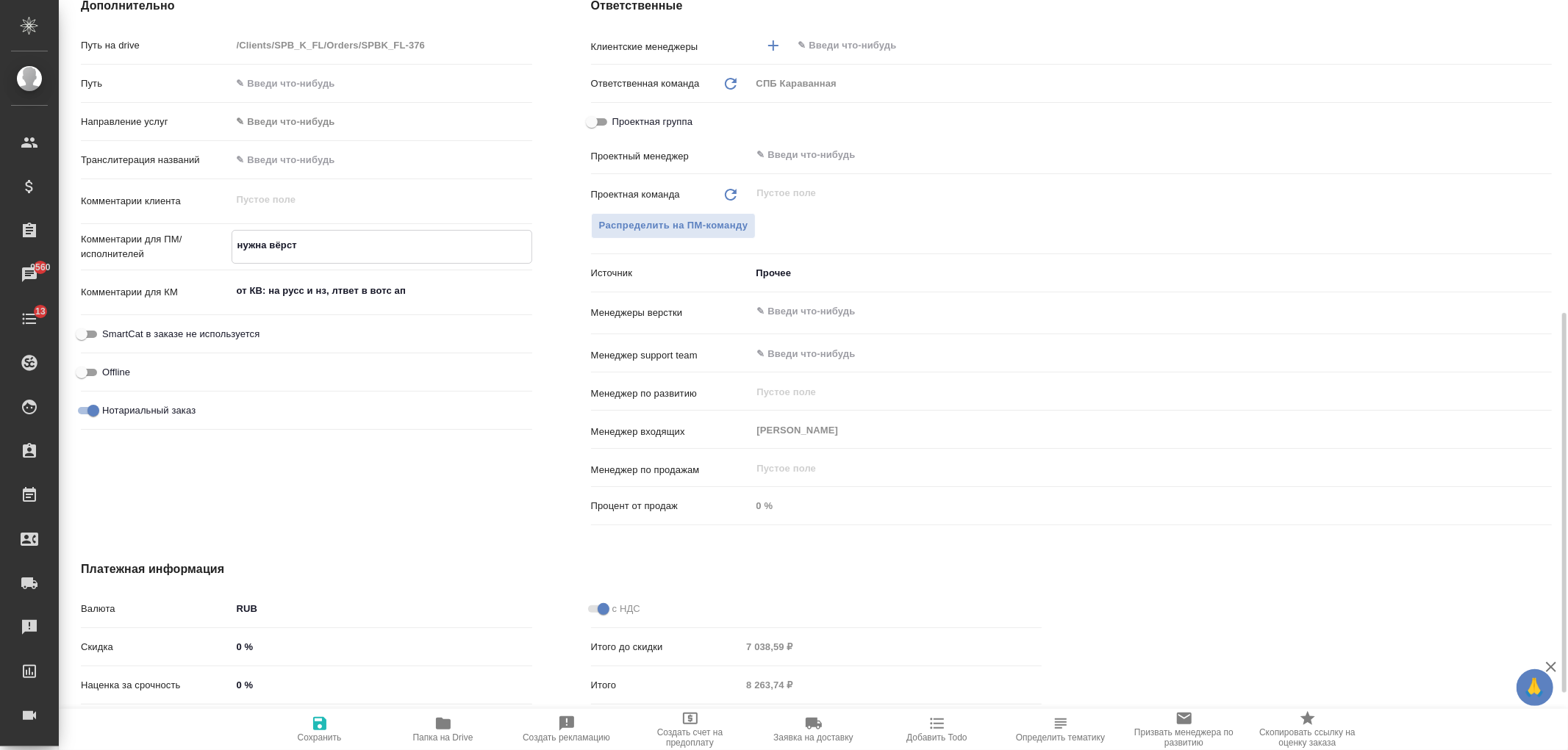
type textarea "x"
type textarea "нужна вёрстка"
type textarea "x"
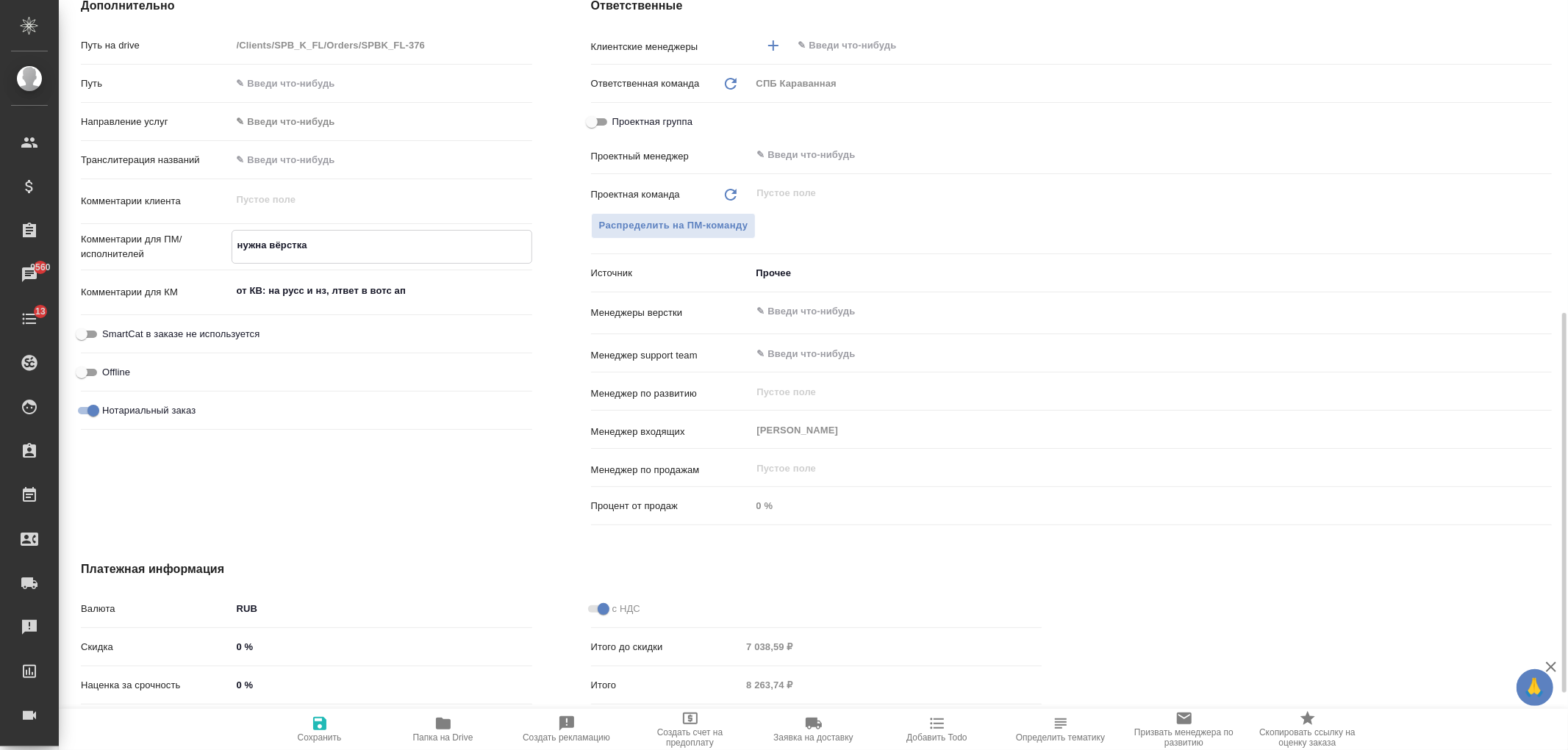
type textarea "нужна вёрстка"
type textarea "x"
type textarea "нужна вёрстка н"
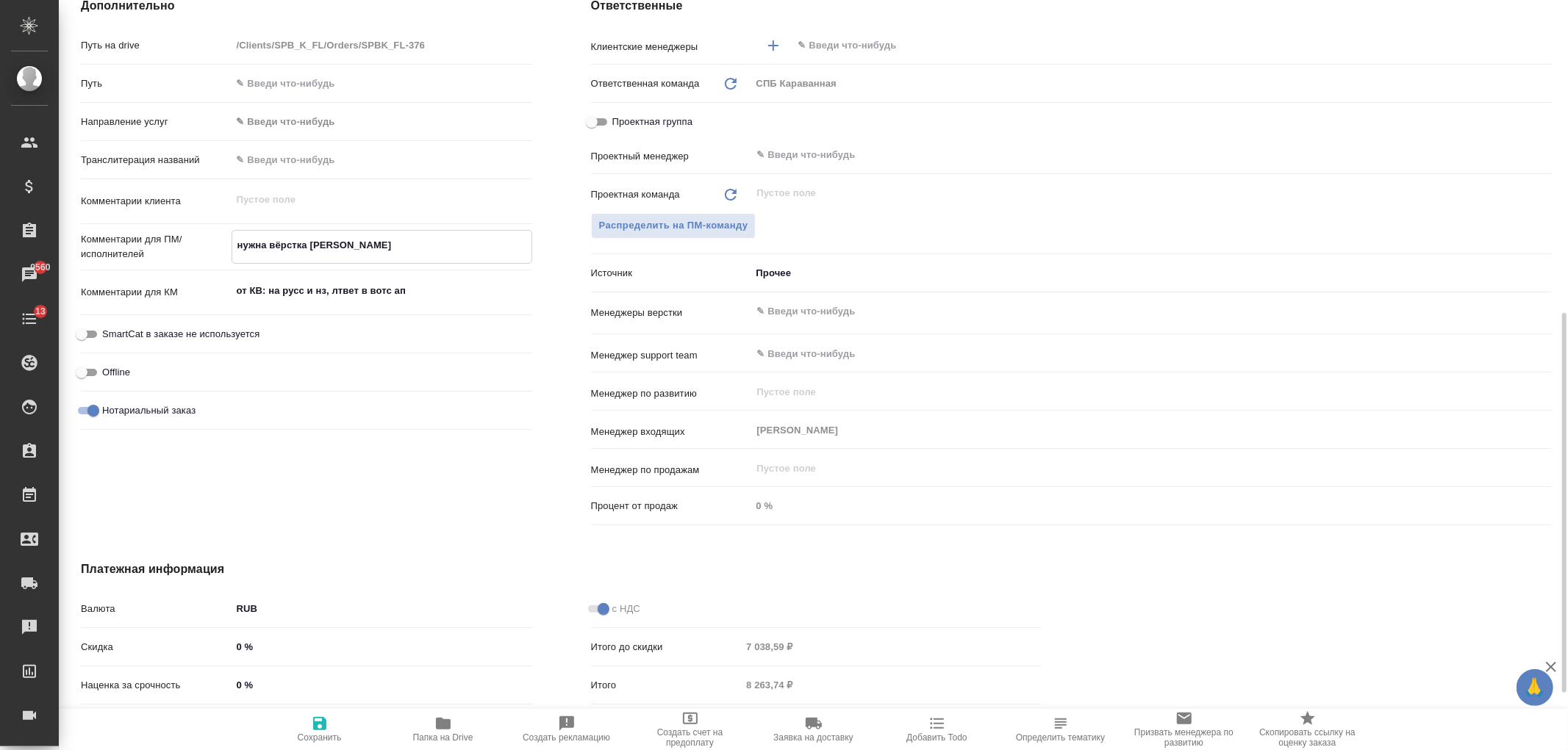
type textarea "x"
type textarea "нужна вёрстка на"
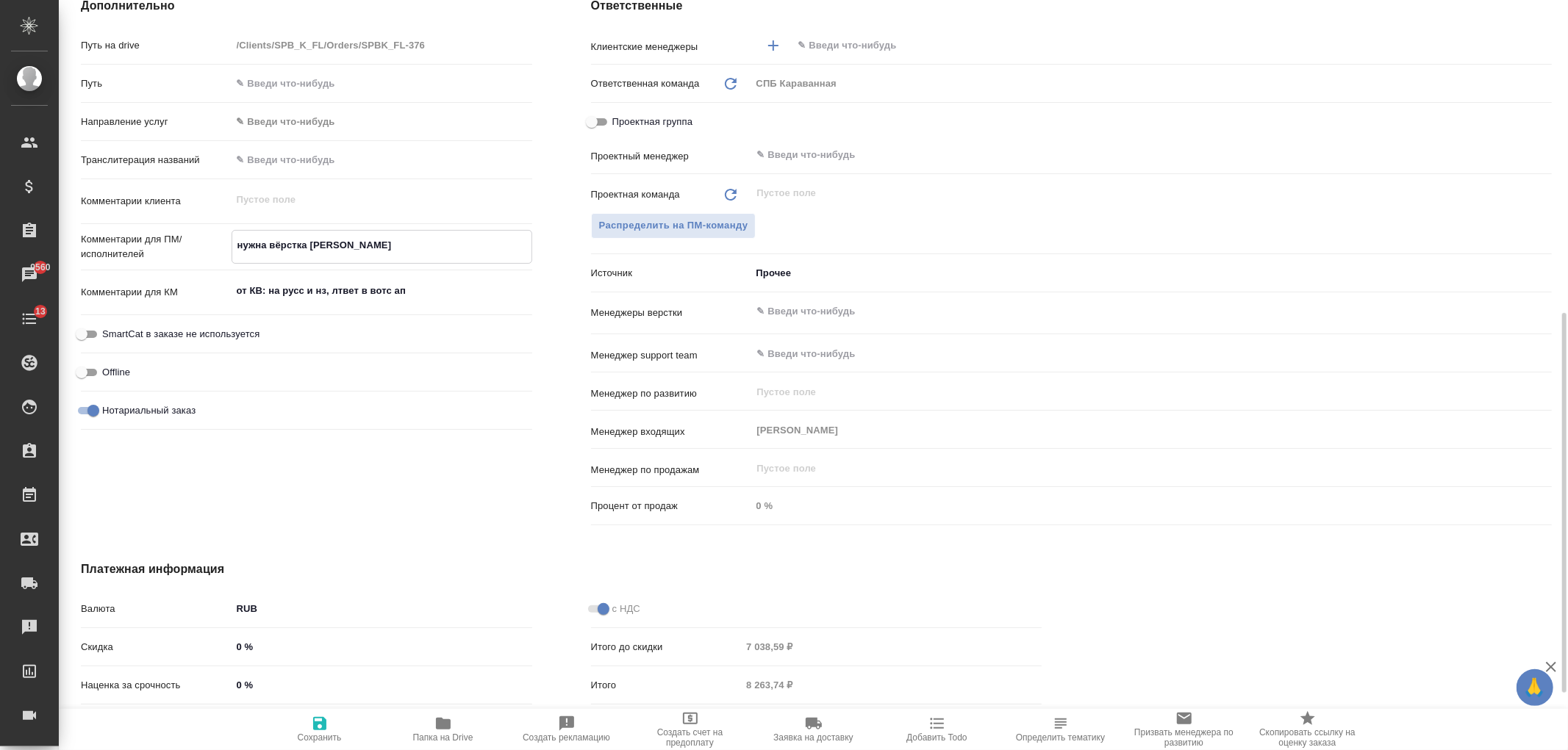
type textarea "x"
type textarea "нужна вёрстка на"
type textarea "x"
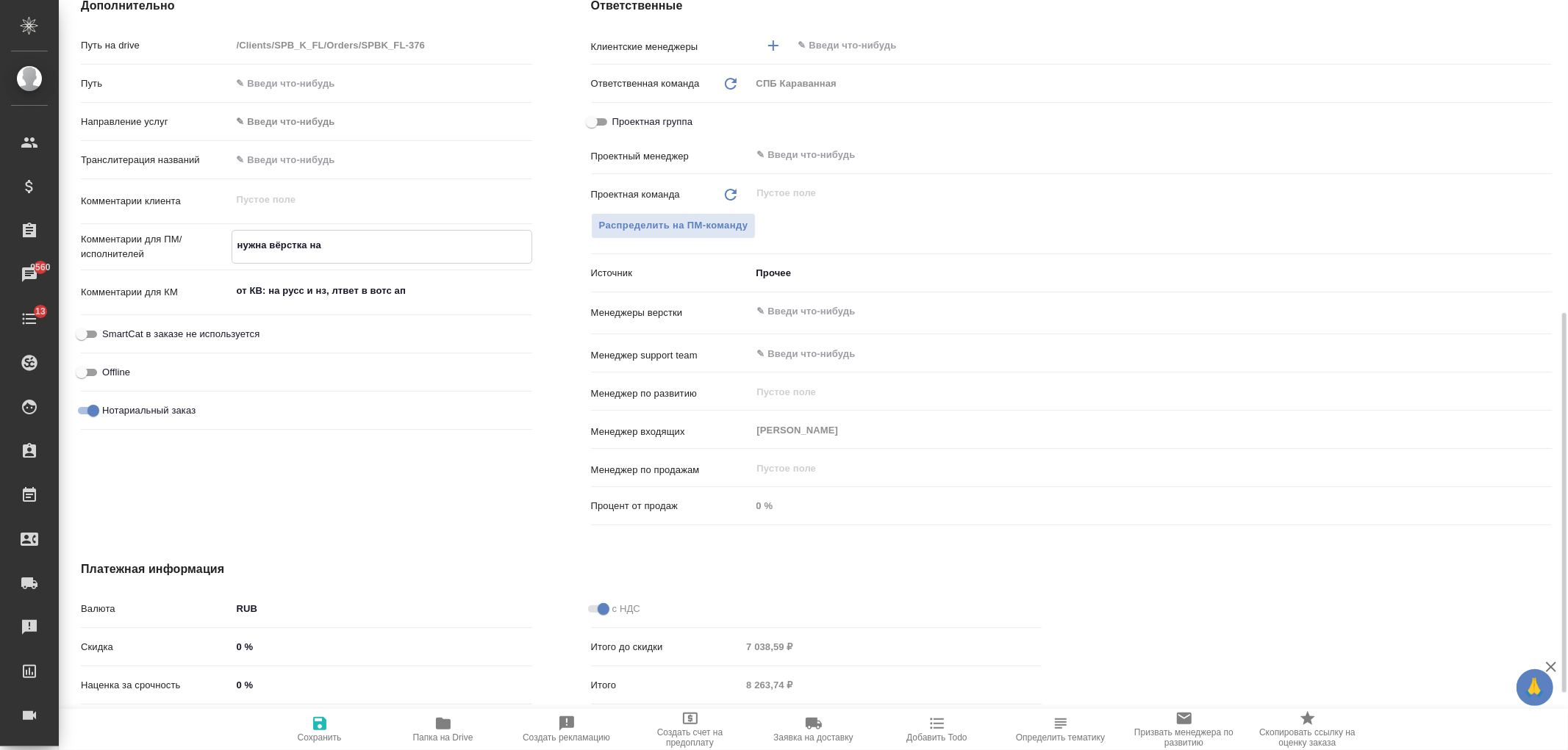
type textarea "x"
type textarea "нужна вёрстка на а"
type textarea "x"
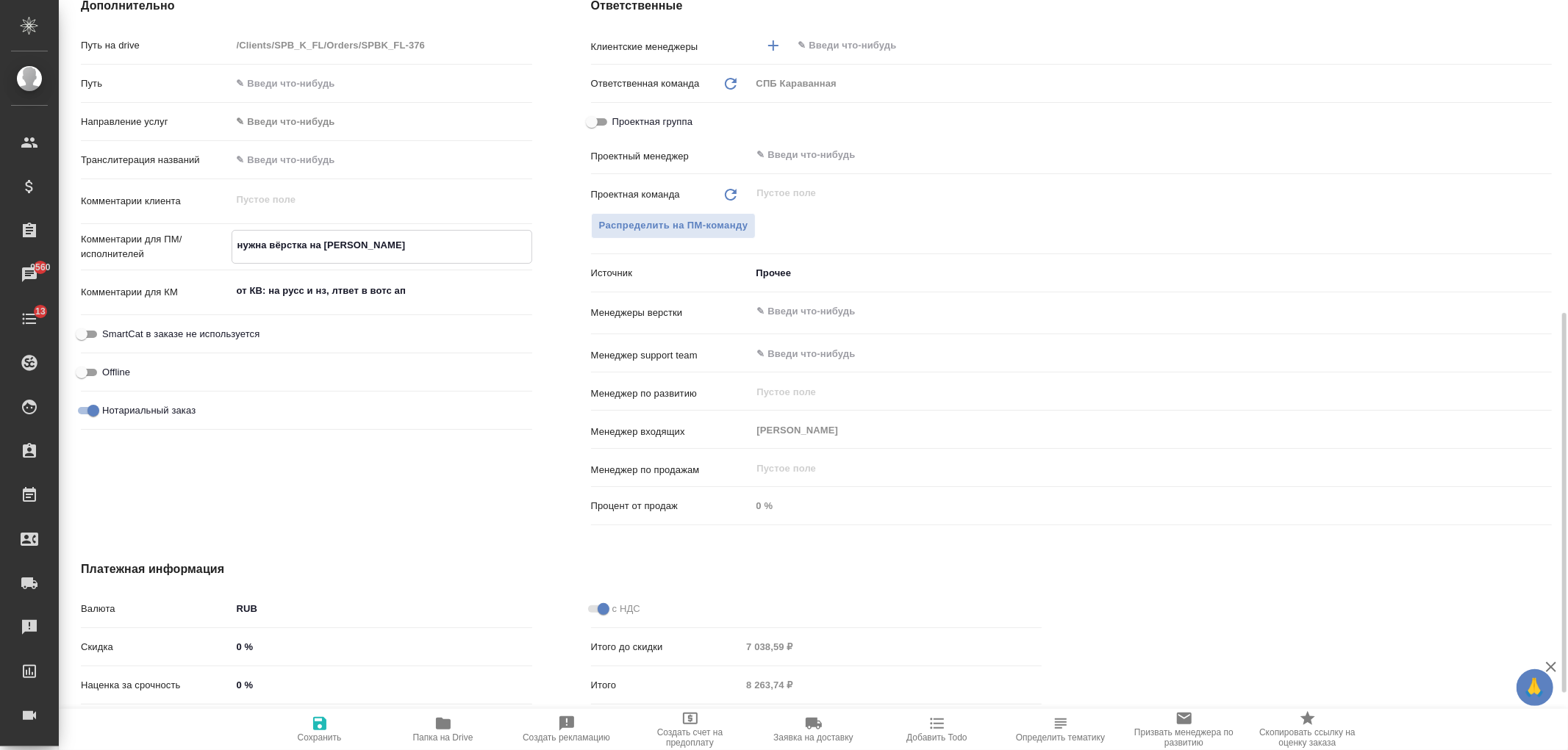
type textarea "нужна вёрстка на ар"
type textarea "x"
type textarea "нужна вёрстка на арм"
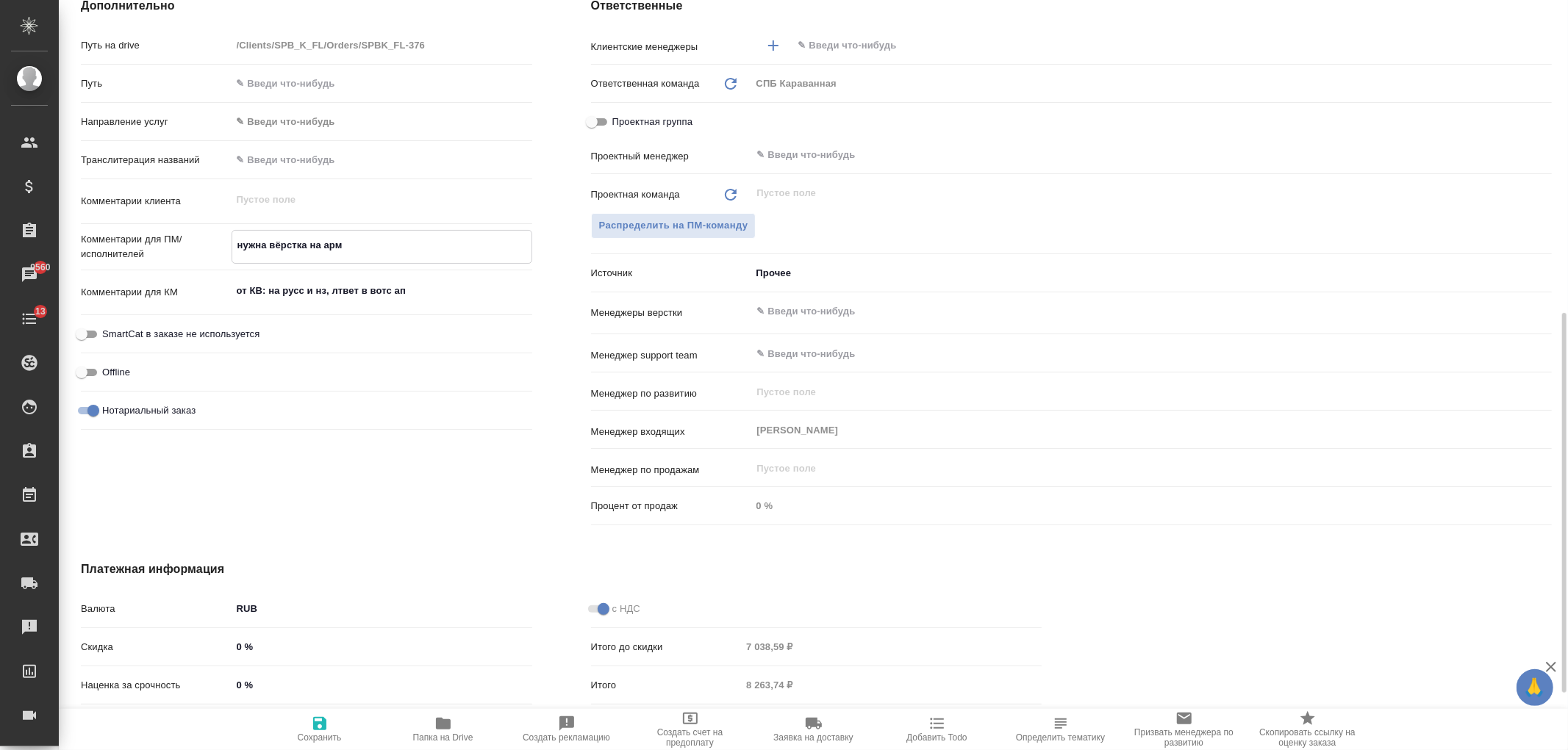
type textarea "x"
type textarea "нужна вёрстка на армя"
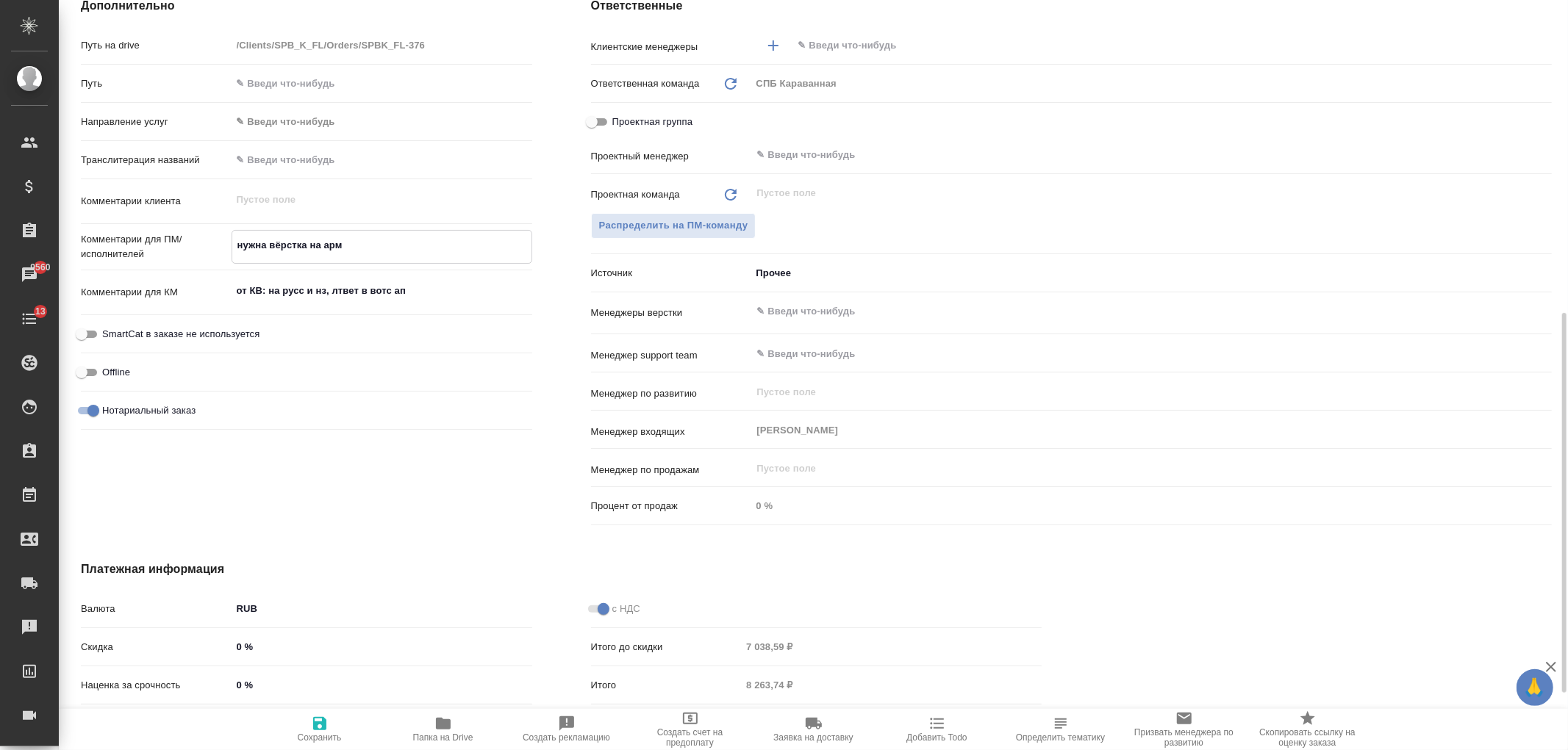
type textarea "x"
type textarea "нужна вёрстка на армян"
type textarea "x"
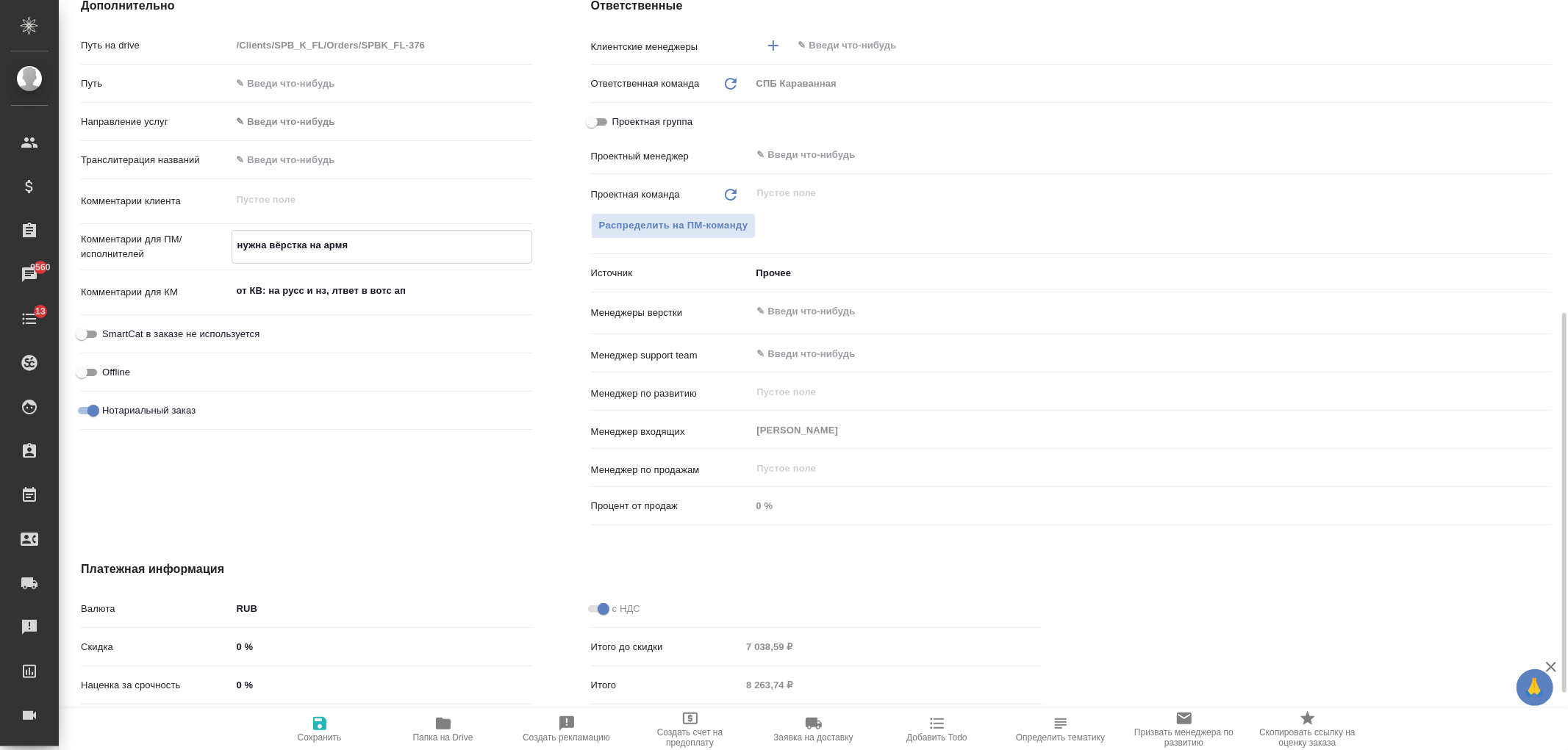
type textarea "x"
type textarea "нужна вёрстка на армянс"
type textarea "x"
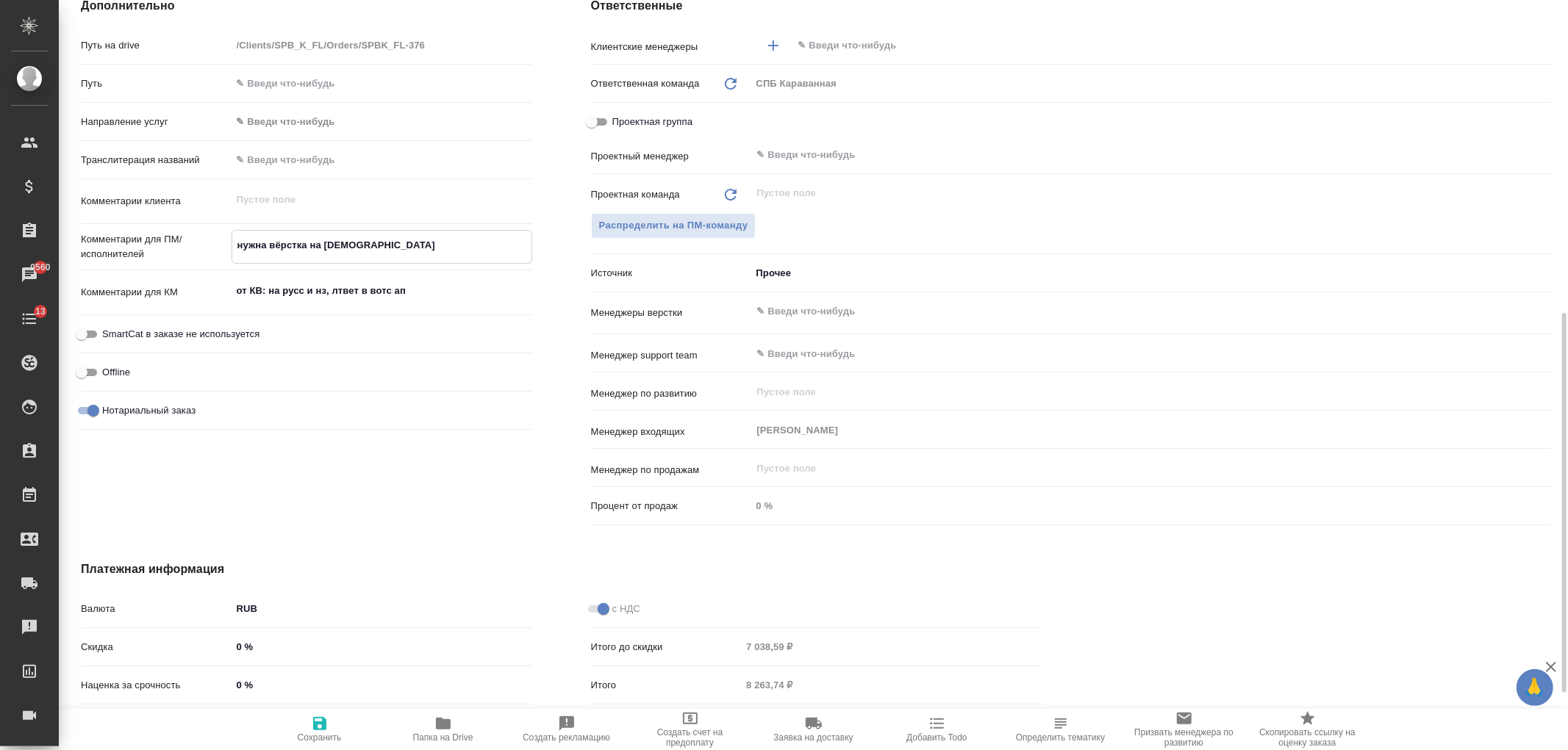
type textarea "нужна вёрстка на армянск"
type textarea "x"
type textarea "нужна вёрстка на армянски"
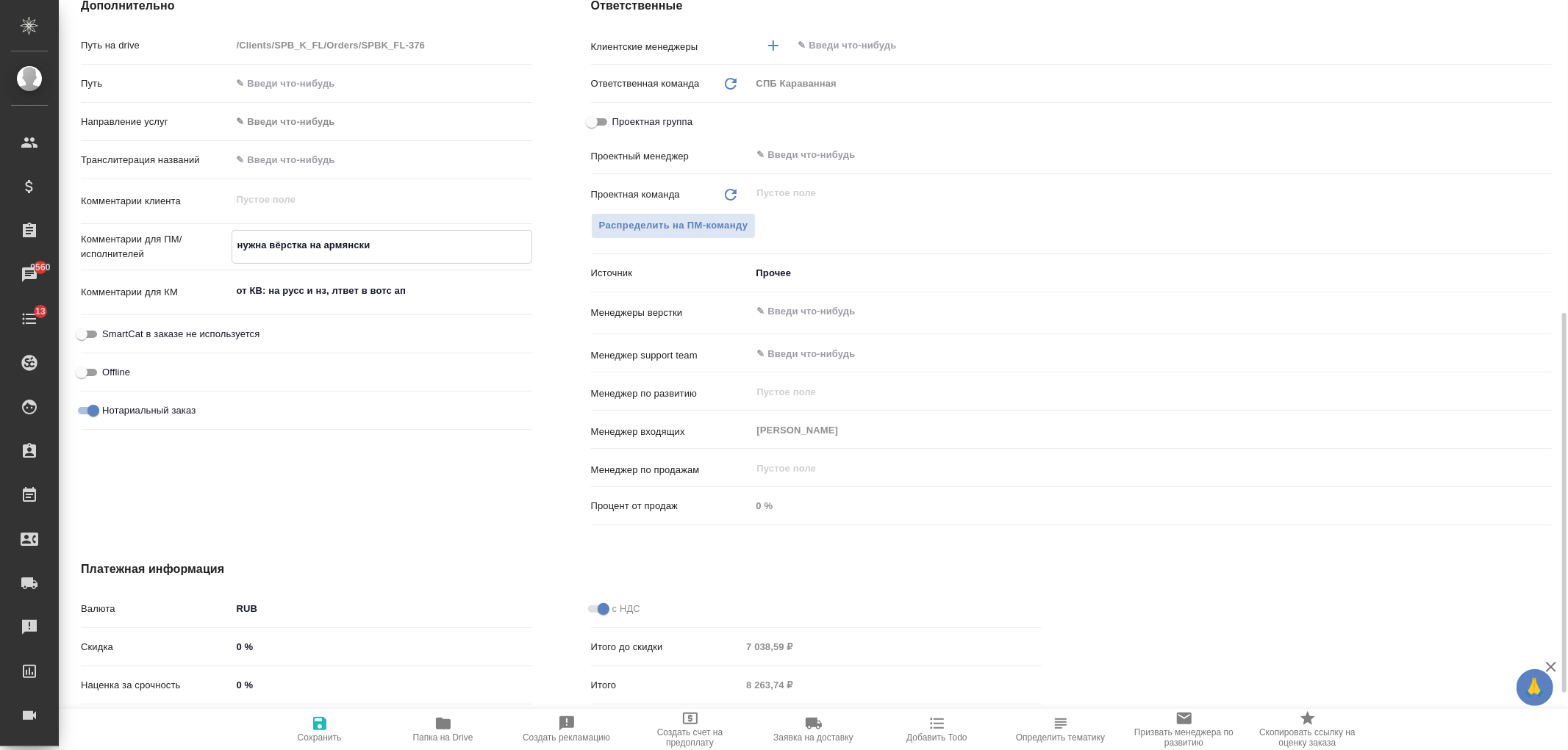
type textarea "x"
type textarea "нужна вёрстка на армянские"
type textarea "x"
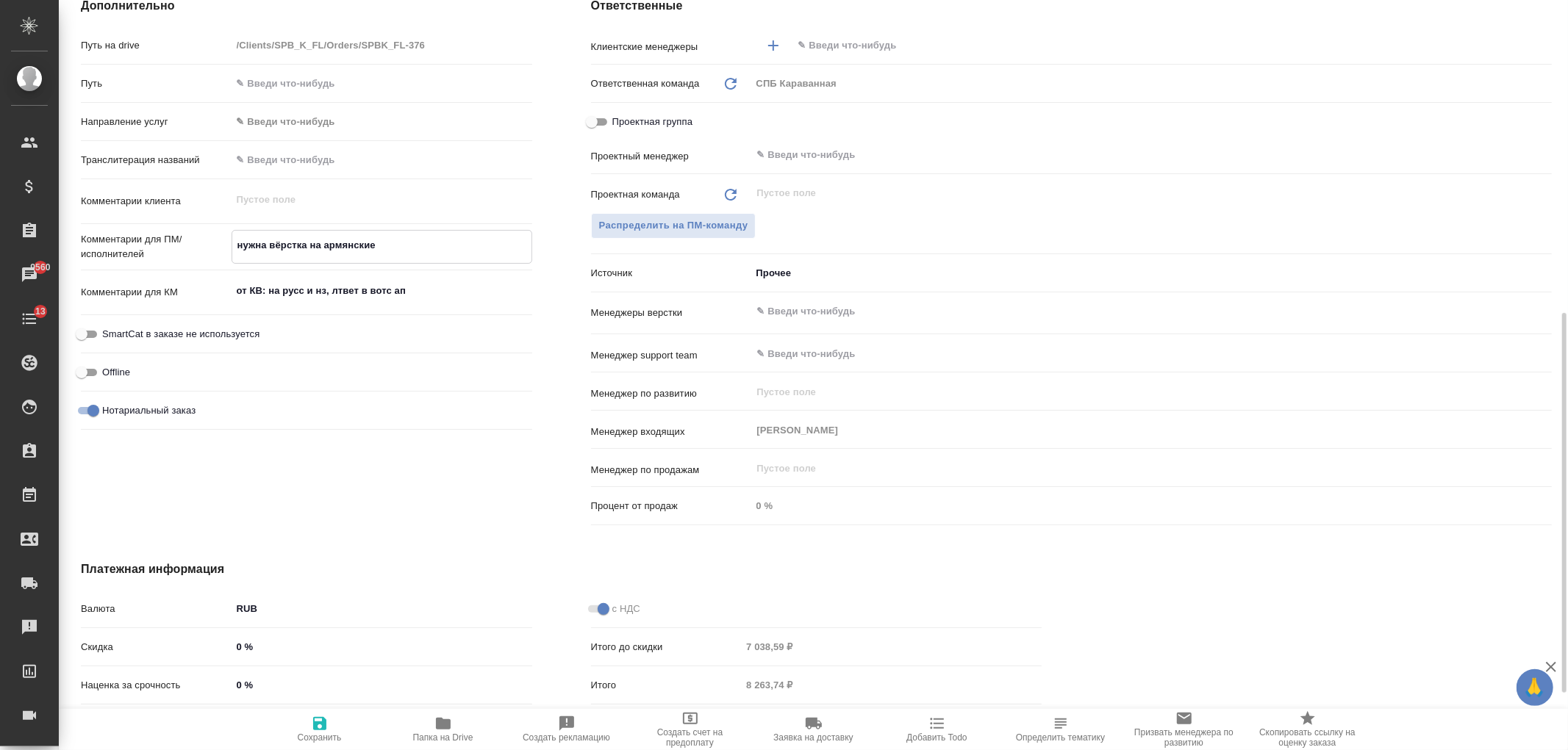
type textarea "x"
type textarea "нужна вёрстка на армянские"
type textarea "x"
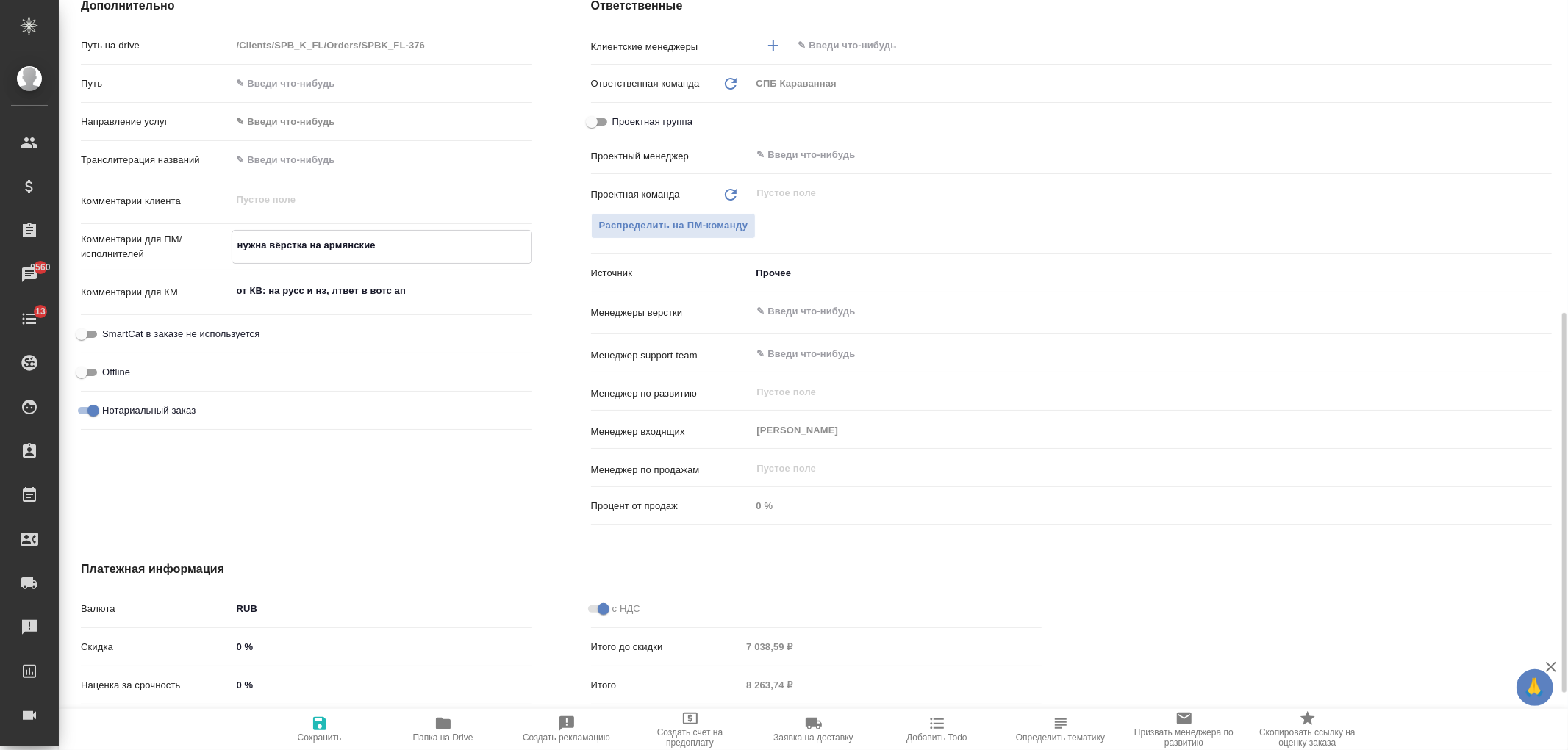
type textarea "x"
type textarea "нужна вёрстка на армянские д"
type textarea "x"
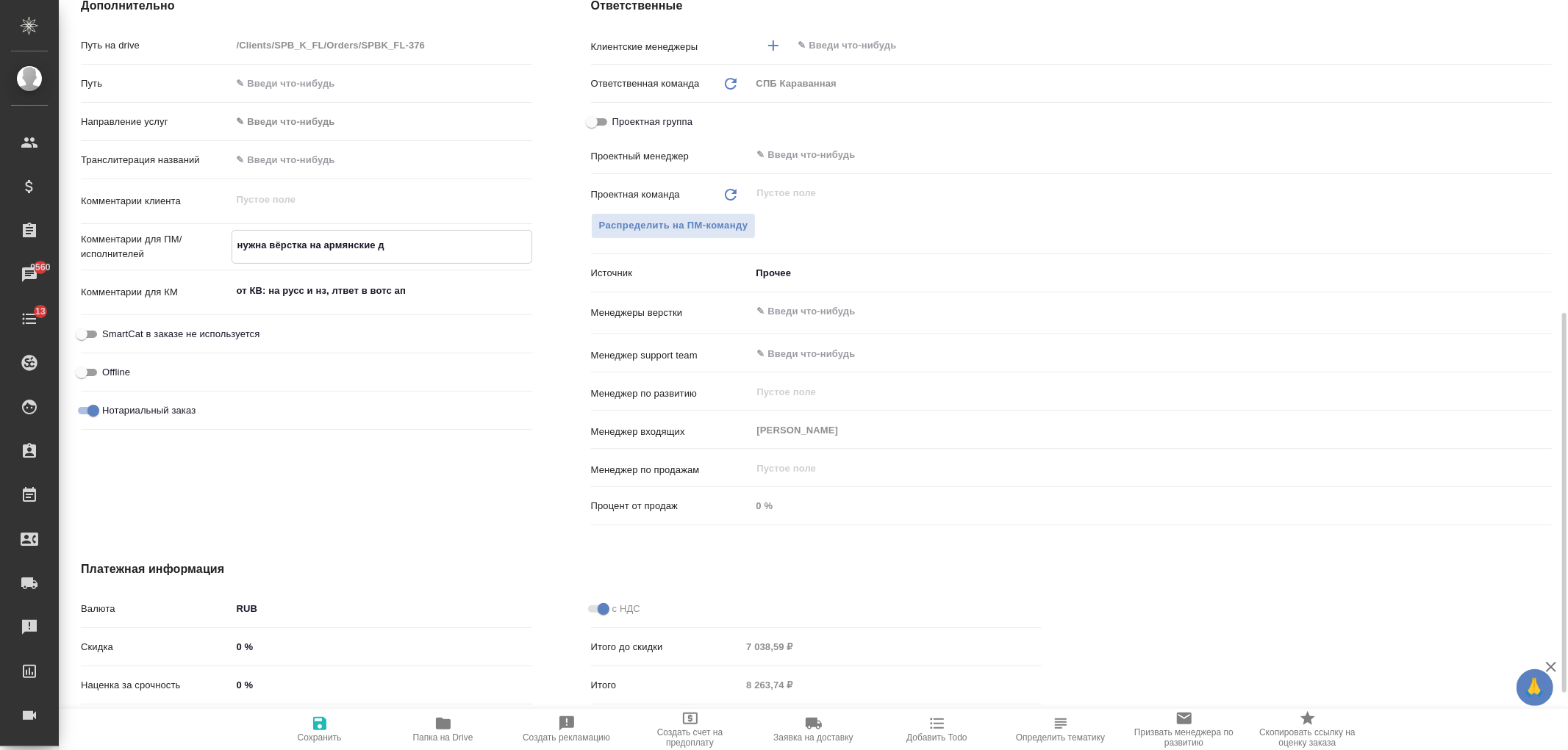
type textarea "x"
type textarea "нужна вёрстка на армянские до"
type textarea "x"
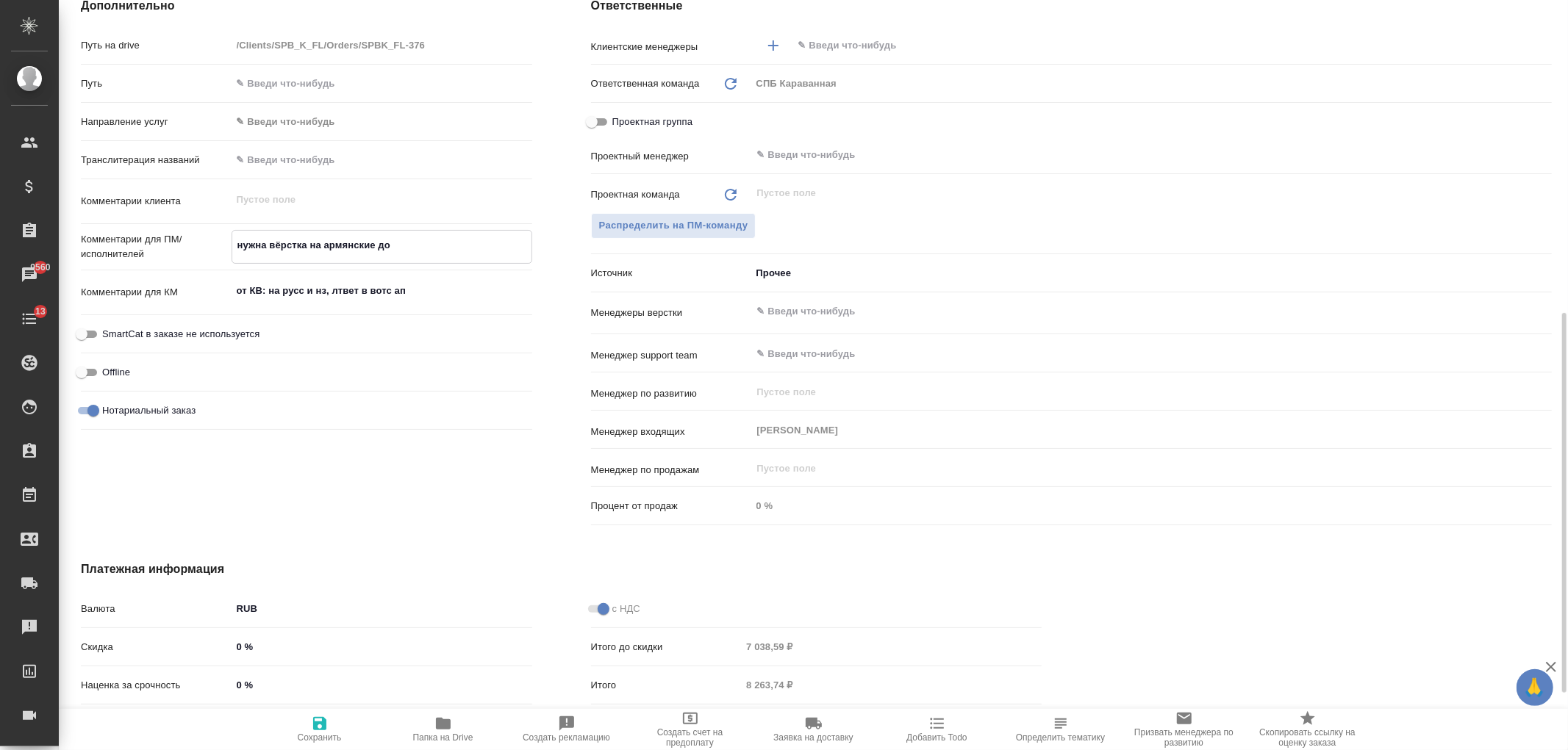
type textarea "нужна вёрстка на армянские док"
type textarea "x"
type textarea "нужна вёрстка на армянские доки"
click at [314, 731] on icon "button" at bounding box center [320, 724] width 18 height 18
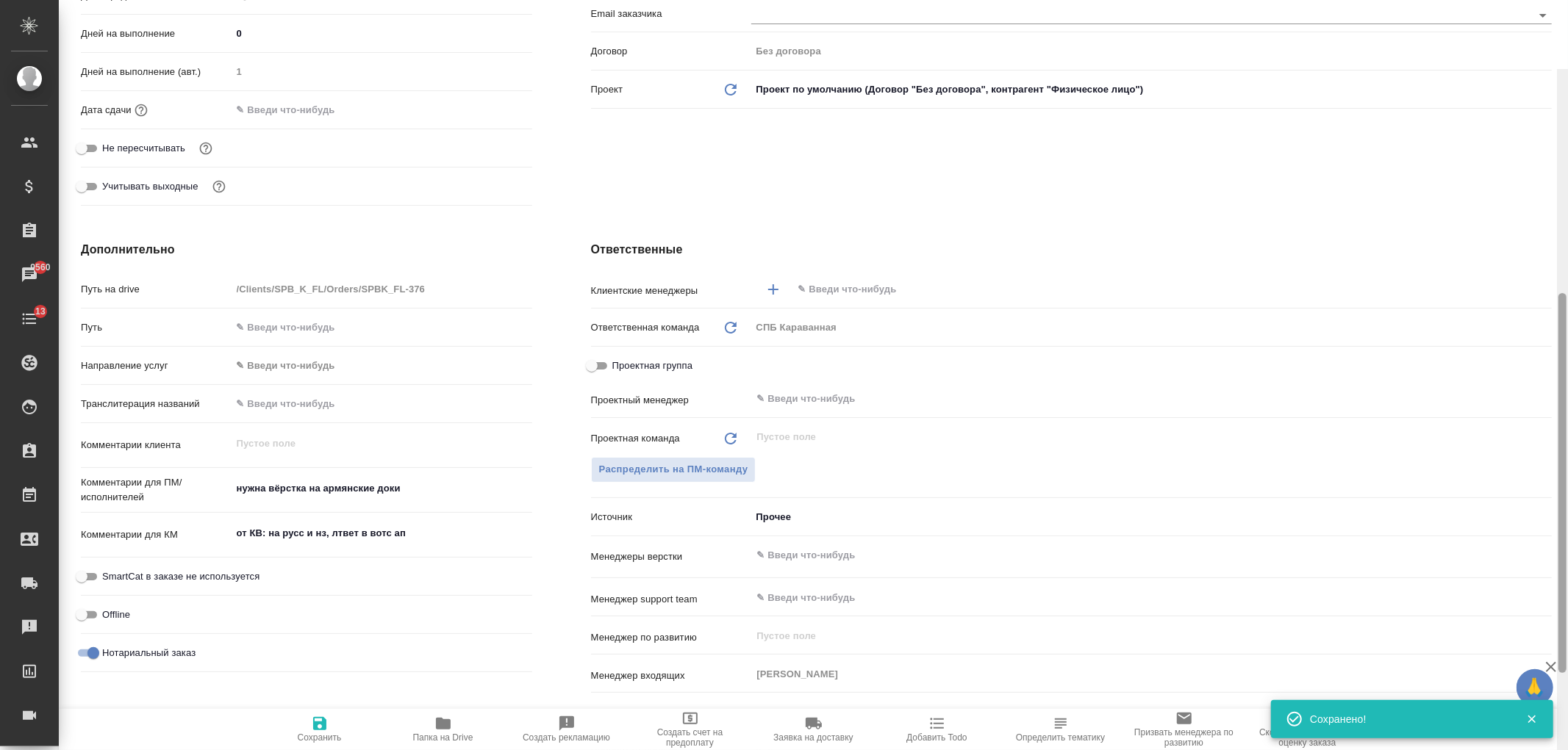
scroll to position [0, 0]
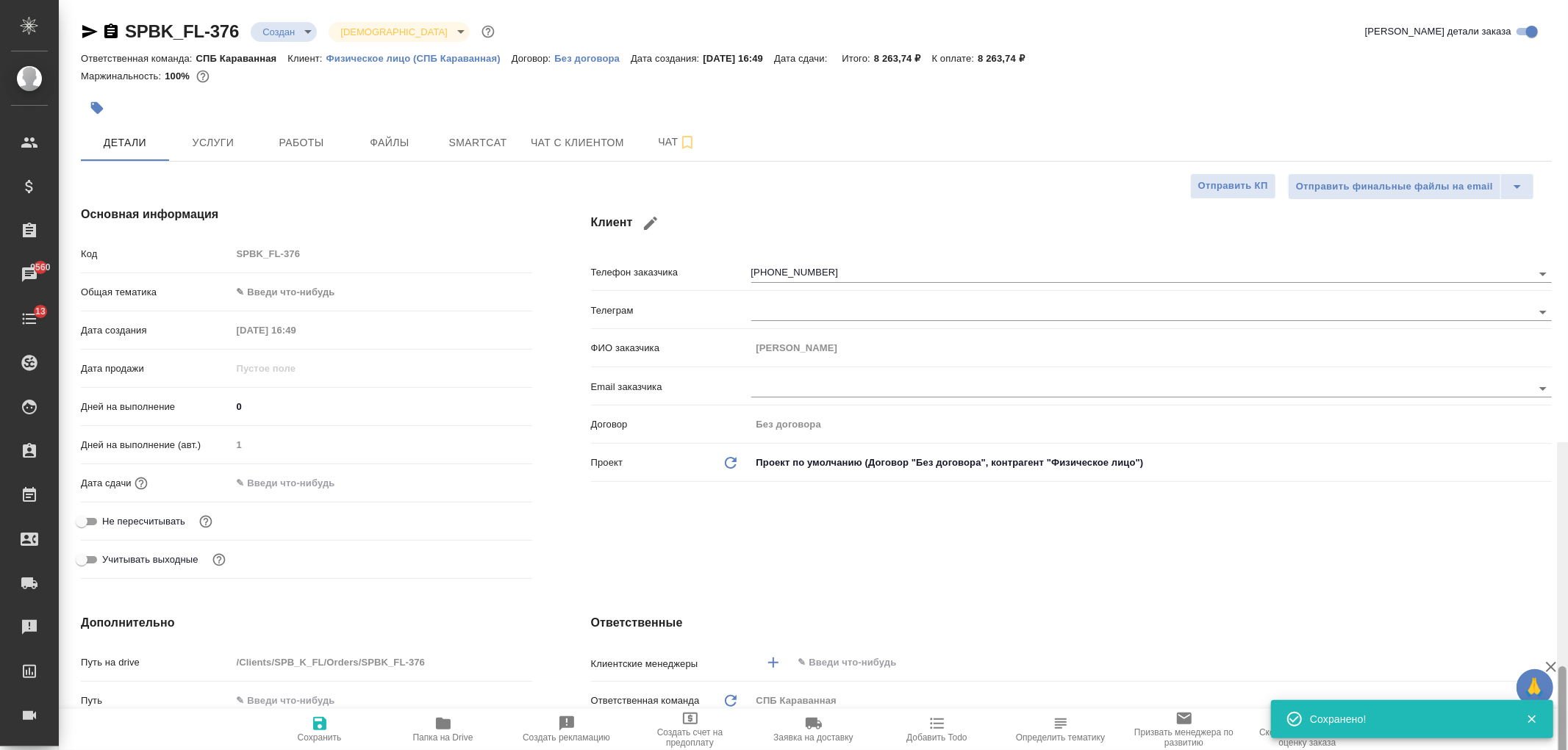
drag, startPoint x: 1560, startPoint y: 496, endPoint x: 1560, endPoint y: 153, distance: 343.0
click at [281, 37] on body "🙏 .cls-1 fill:#fff; AWATERA Ivanova Arina Клиенты Спецификации Заказы 9560 Чаты…" at bounding box center [784, 375] width 1568 height 750
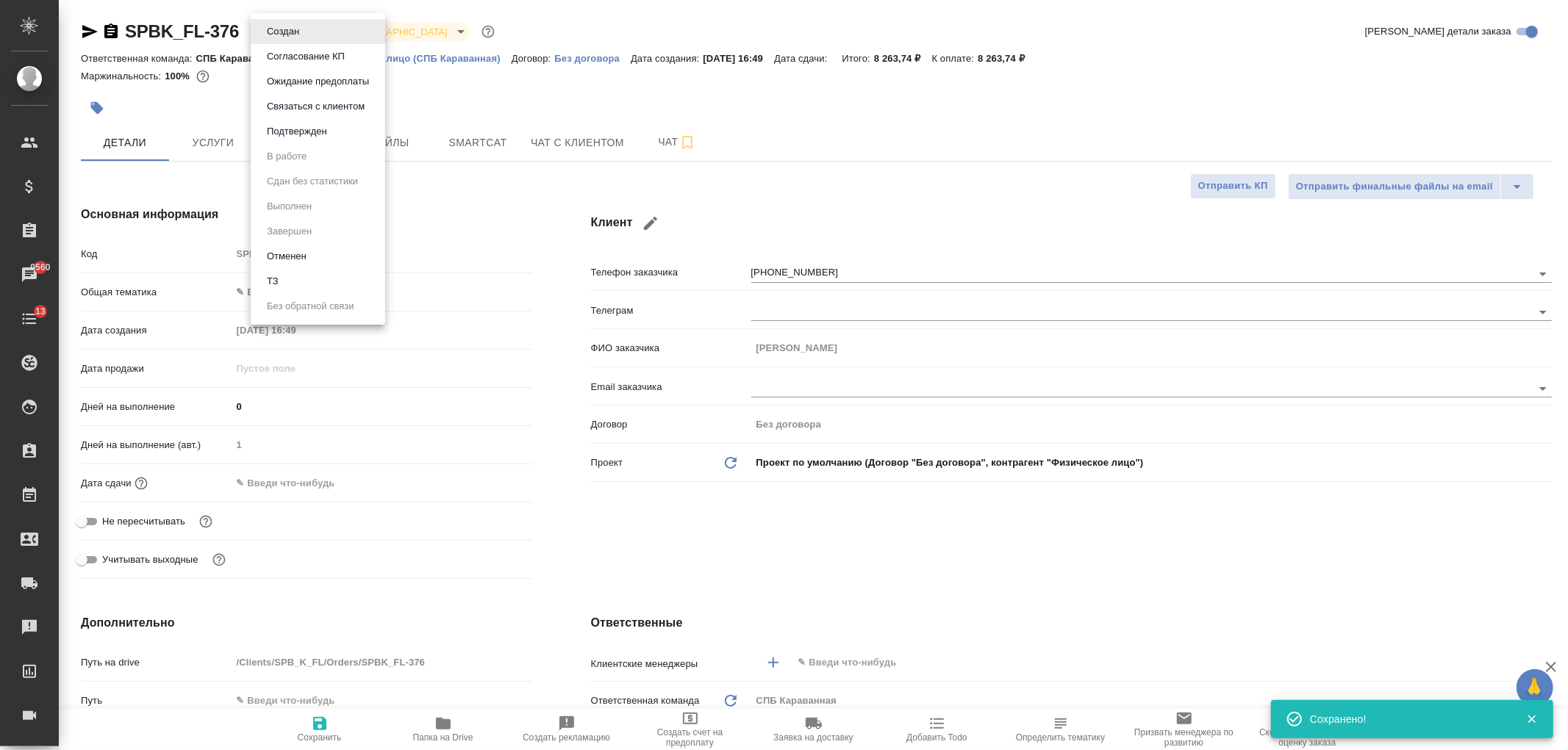
click at [310, 285] on li "ТЗ" at bounding box center [317, 281] width 135 height 25
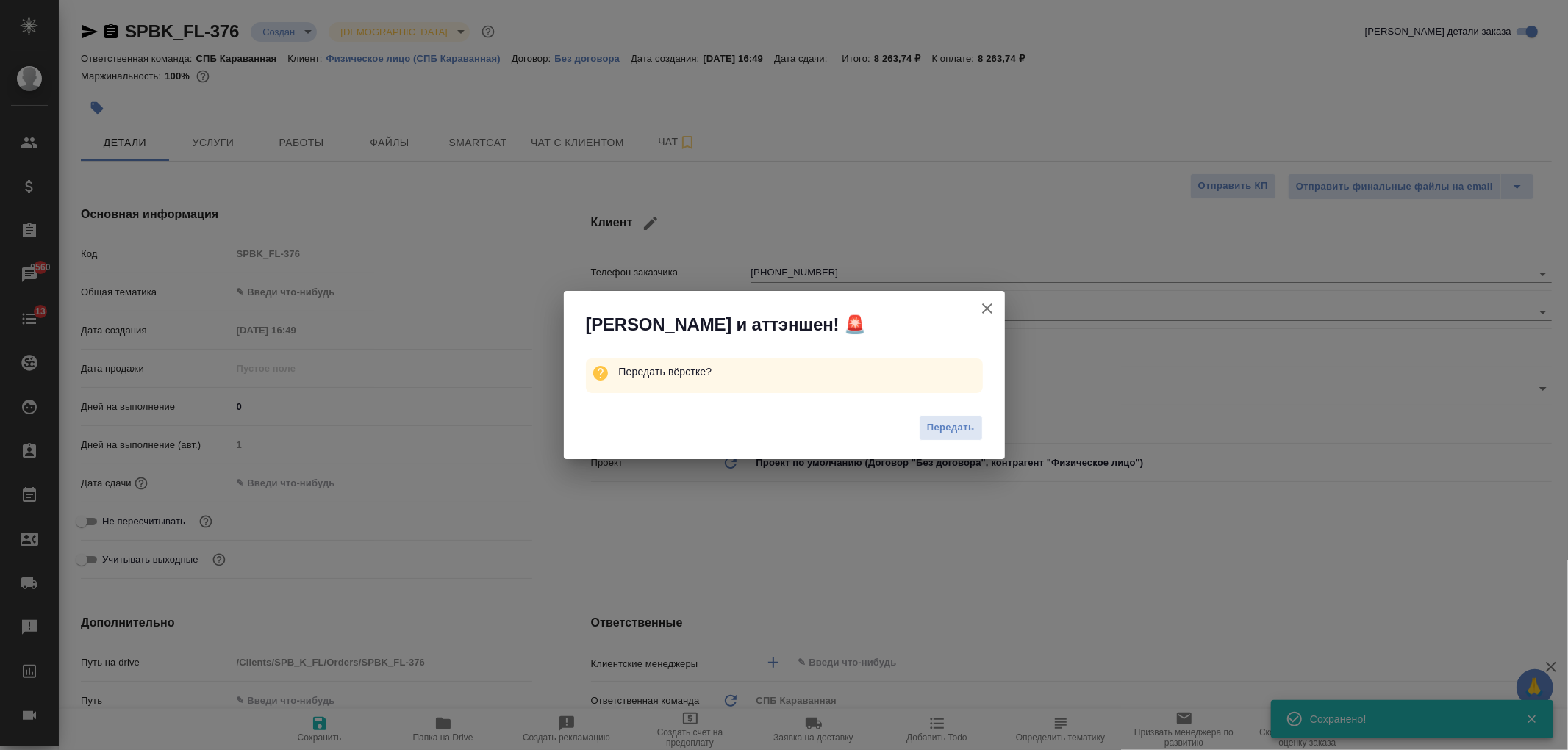
click at [952, 429] on span "Передать" at bounding box center [950, 428] width 48 height 17
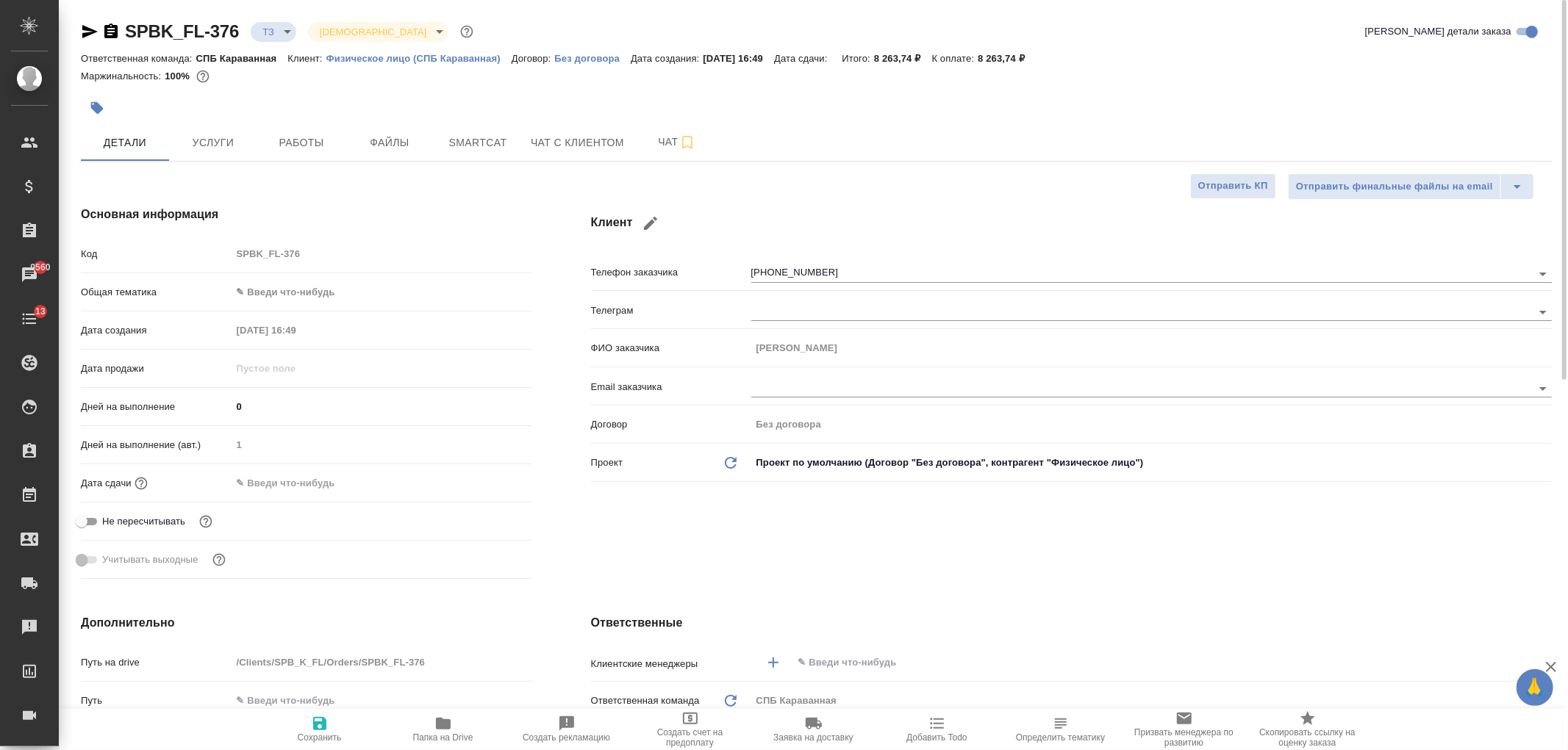
click at [250, 282] on body "🙏 .cls-1 fill:#fff; AWATERA Ivanova Arina Клиенты Спецификации Заказы 9560 Чаты…" at bounding box center [784, 375] width 1568 height 750
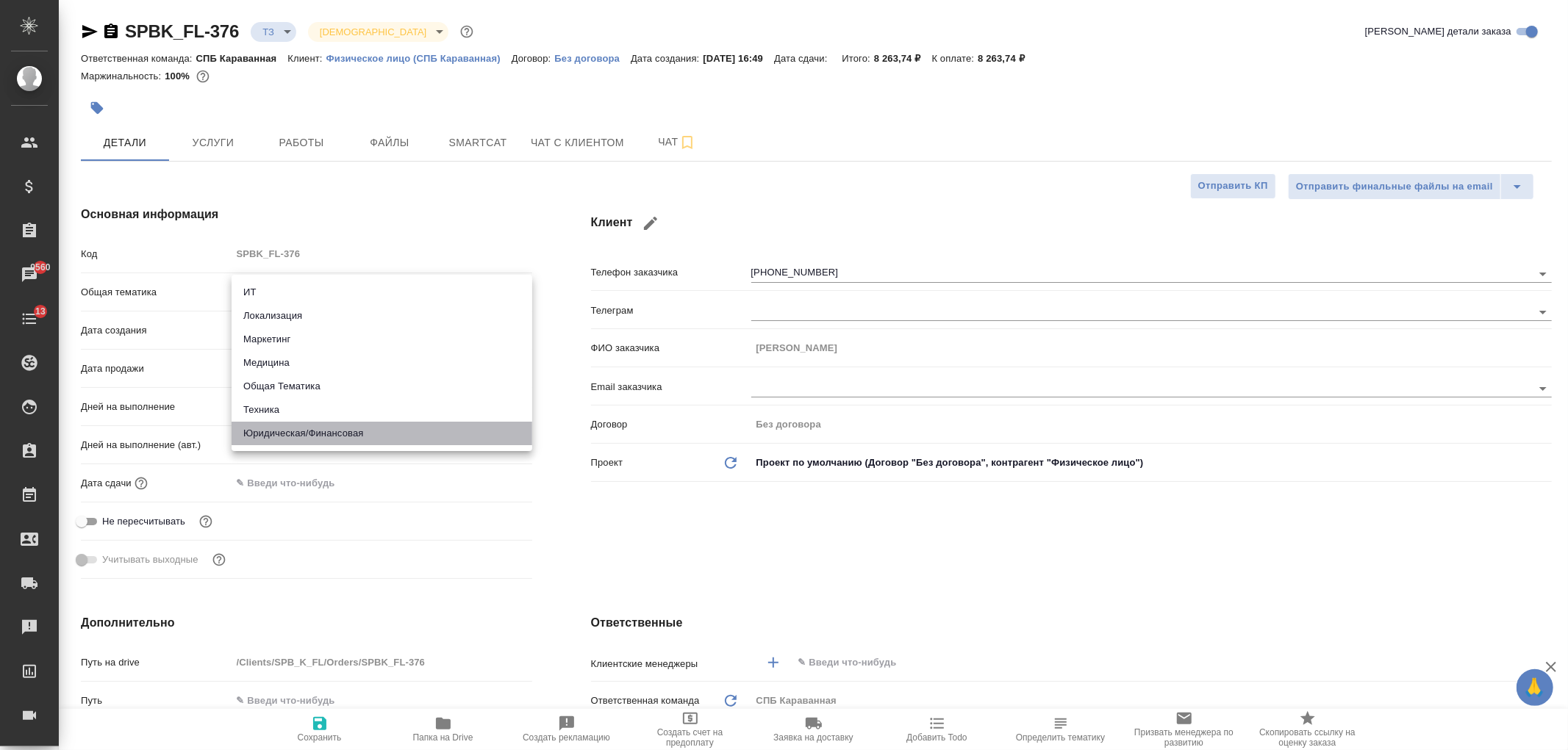
click at [350, 431] on li "Юридическая/Финансовая" at bounding box center [382, 434] width 300 height 24
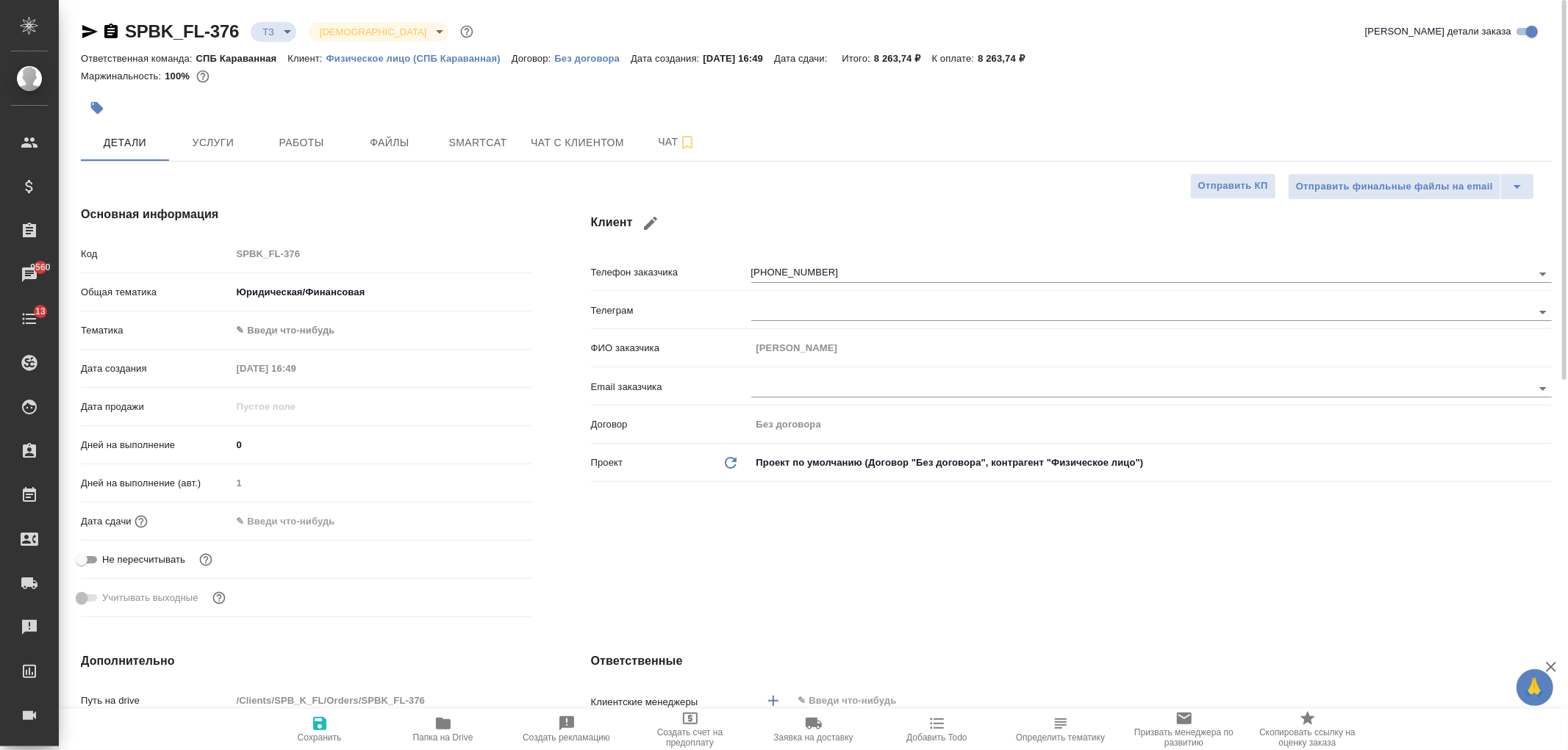
click at [270, 335] on body "🙏 .cls-1 fill:#fff; AWATERA Ivanova Arina Клиенты Спецификации Заказы 9560 Чаты…" at bounding box center [784, 375] width 1568 height 750
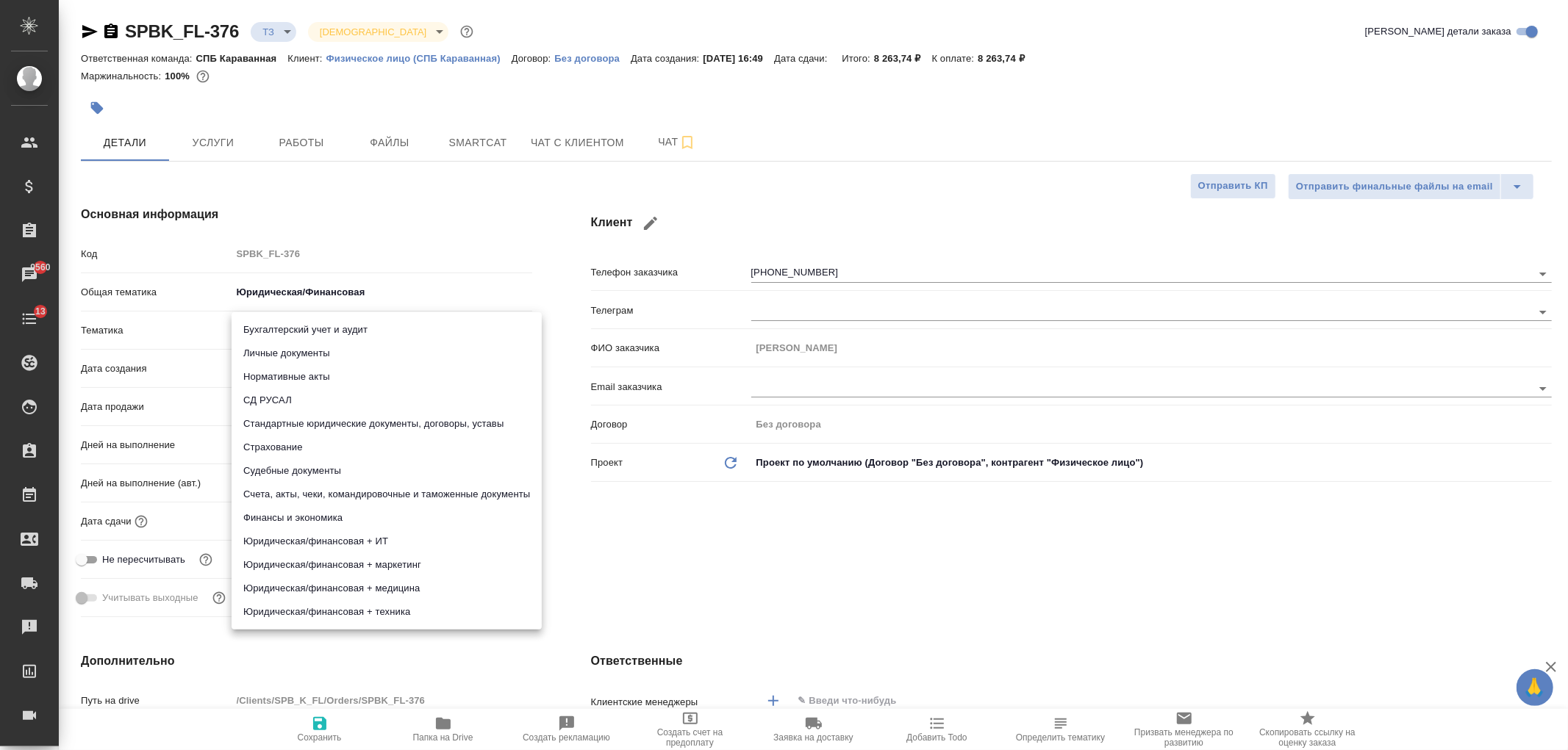
click at [289, 357] on li "Личные документы" at bounding box center [386, 353] width 310 height 24
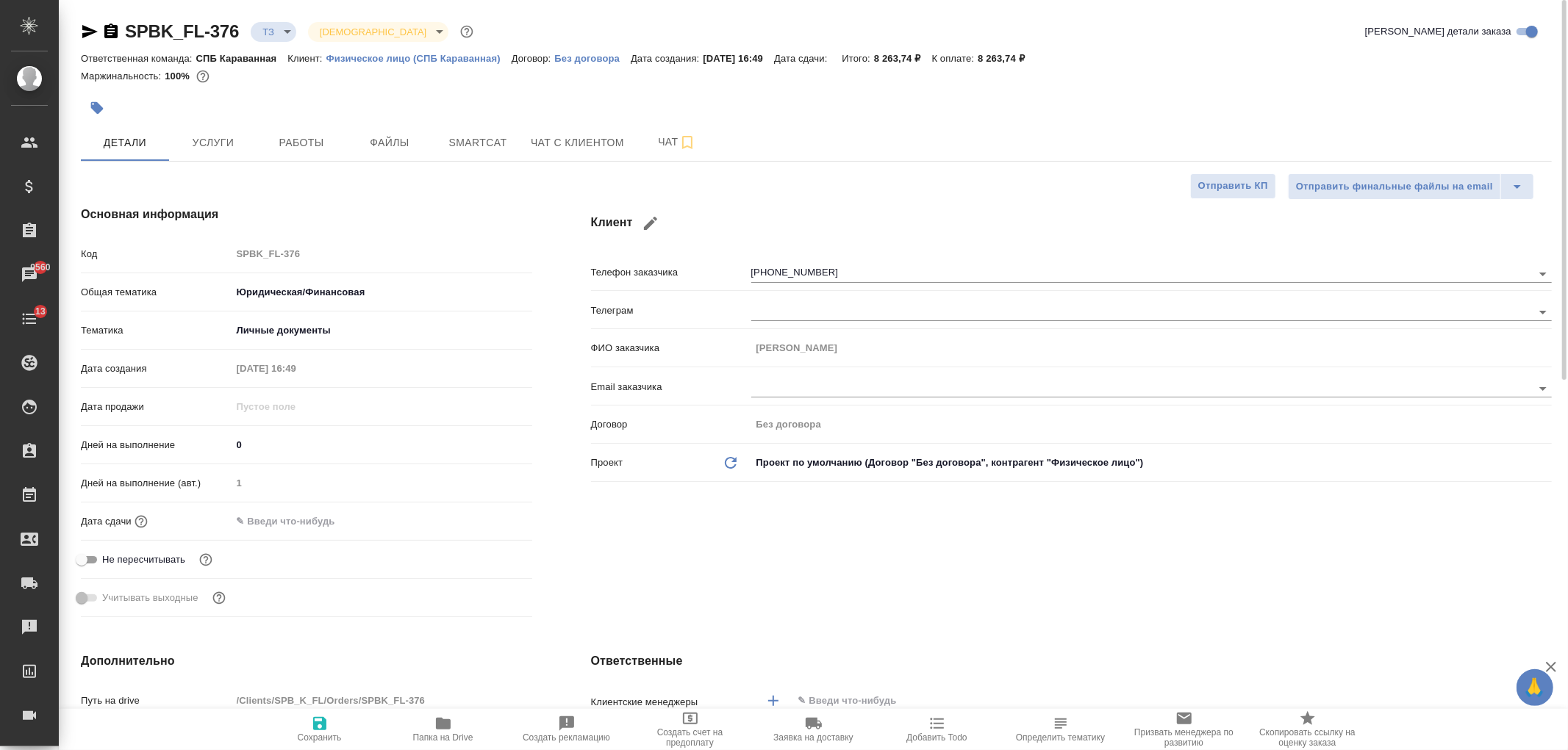
click at [326, 728] on icon "button" at bounding box center [320, 724] width 18 height 18
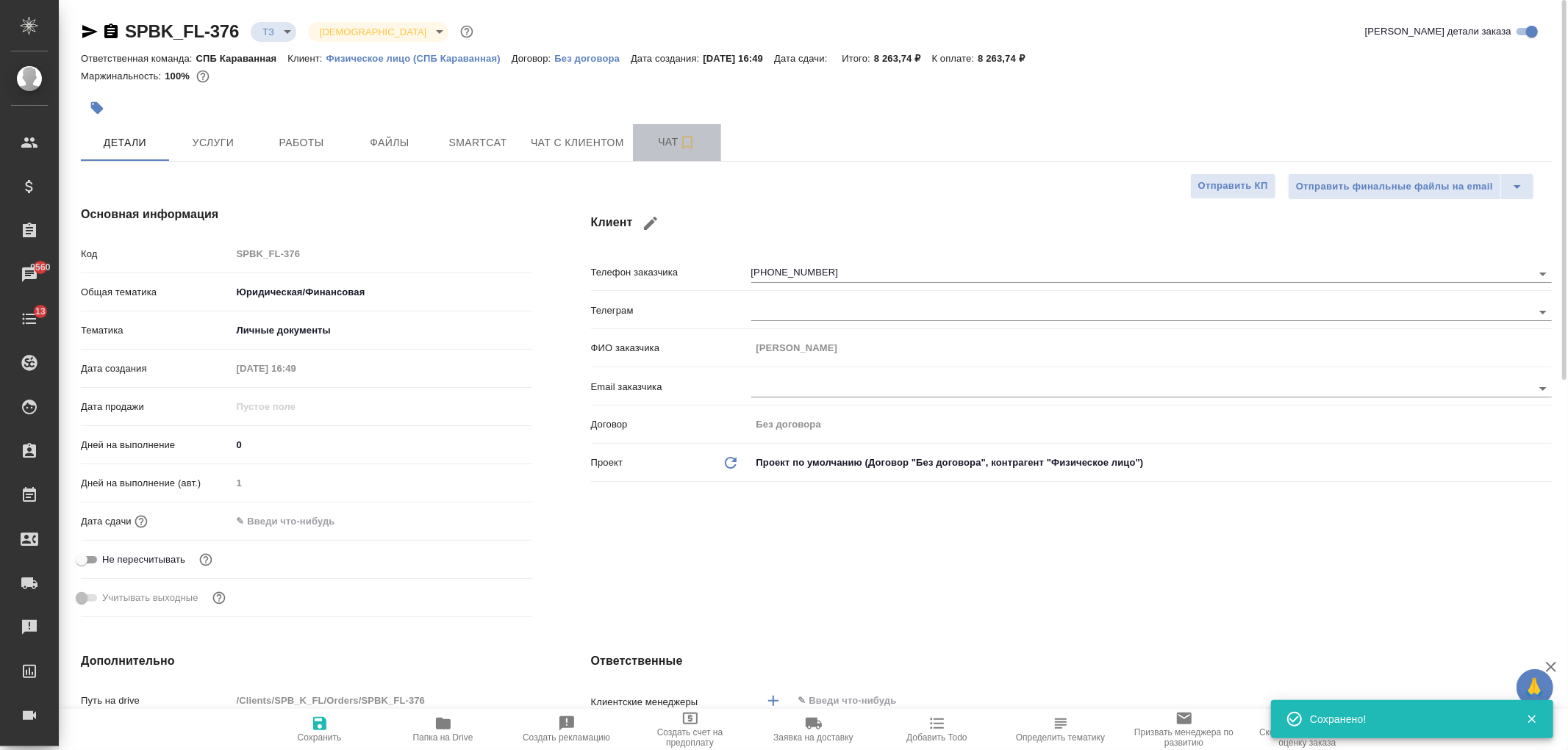
click at [647, 141] on span "Чат" at bounding box center [677, 142] width 71 height 18
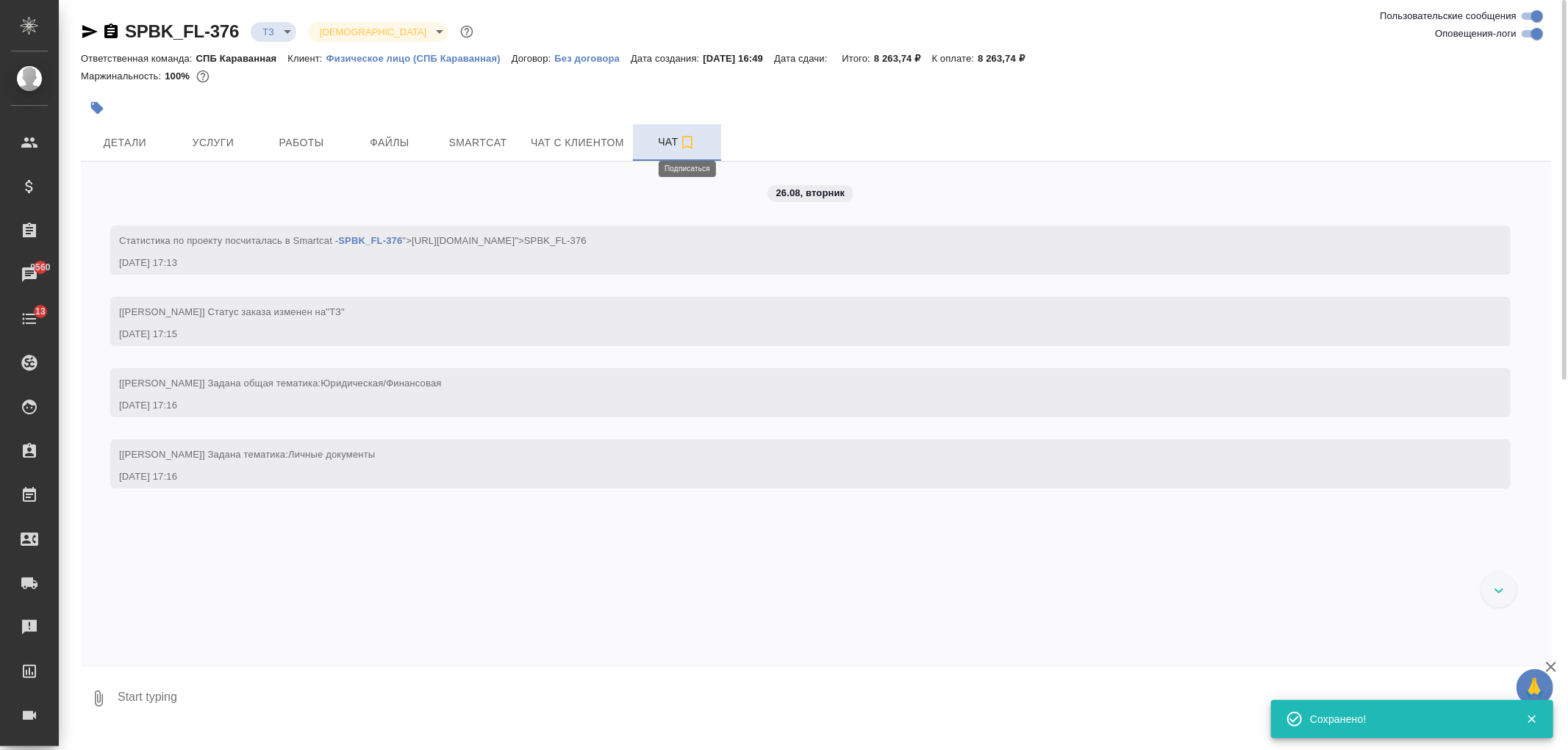
click at [689, 144] on icon "button" at bounding box center [687, 143] width 18 height 18
click at [130, 126] on button "Детали" at bounding box center [125, 143] width 88 height 37
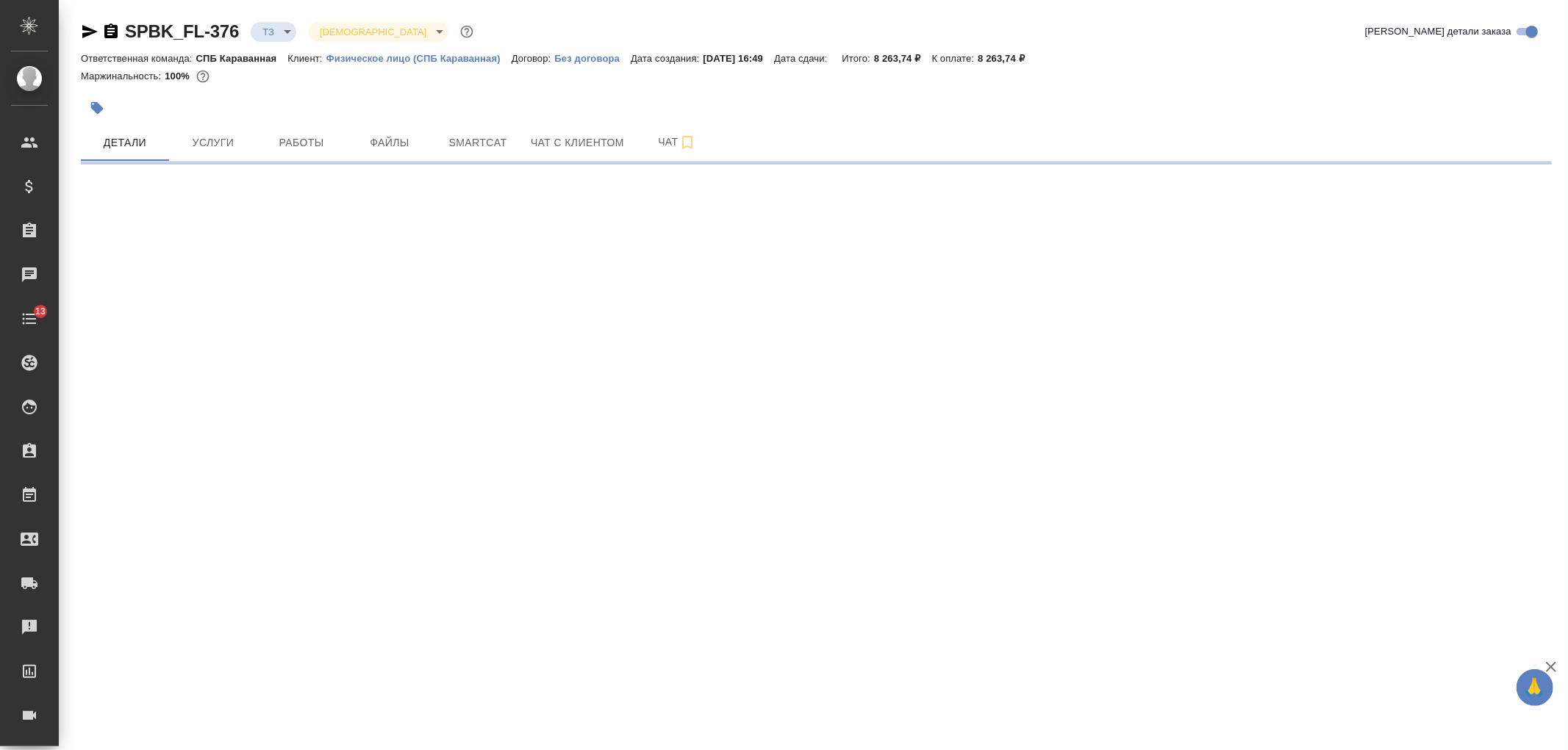
select select "RU"
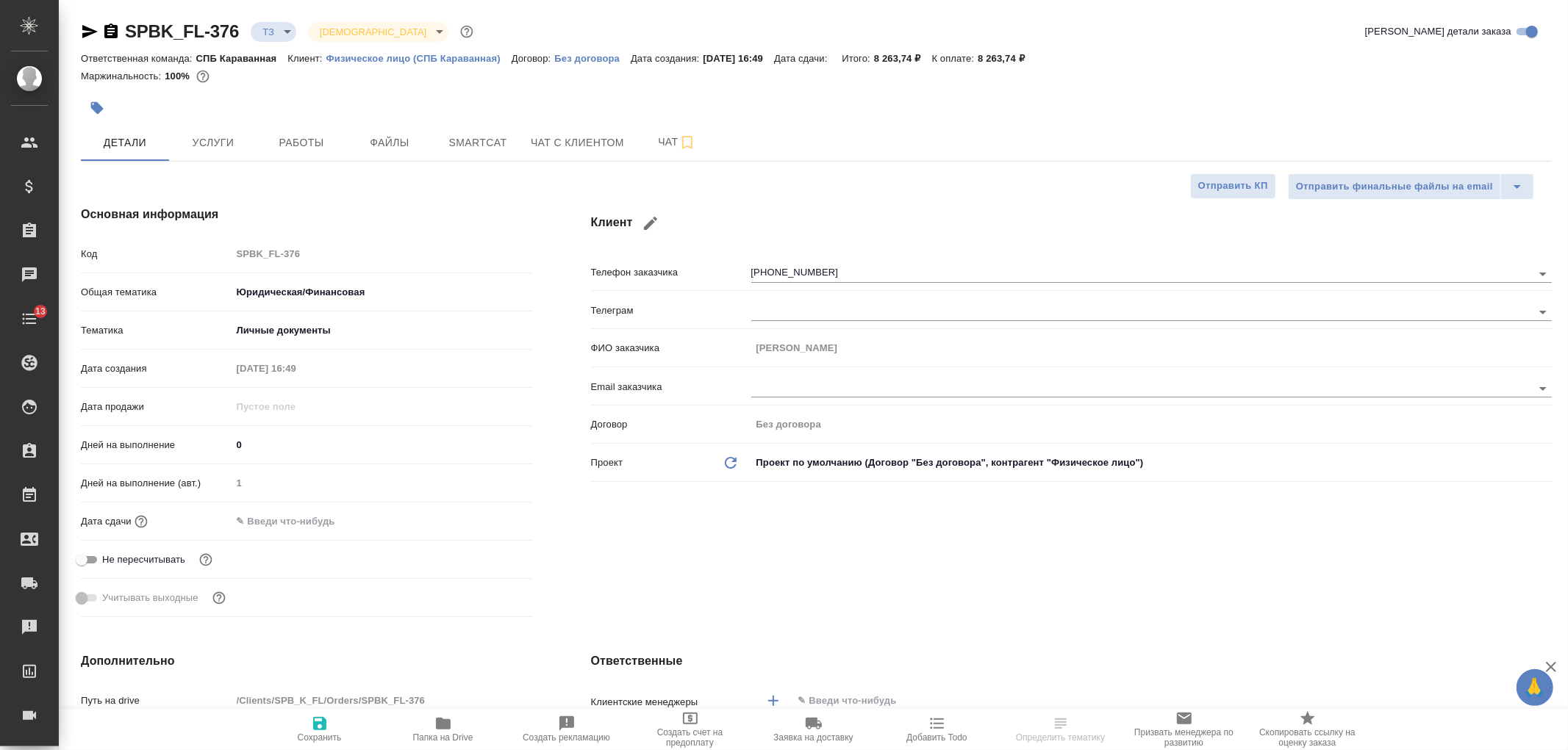
type textarea "x"
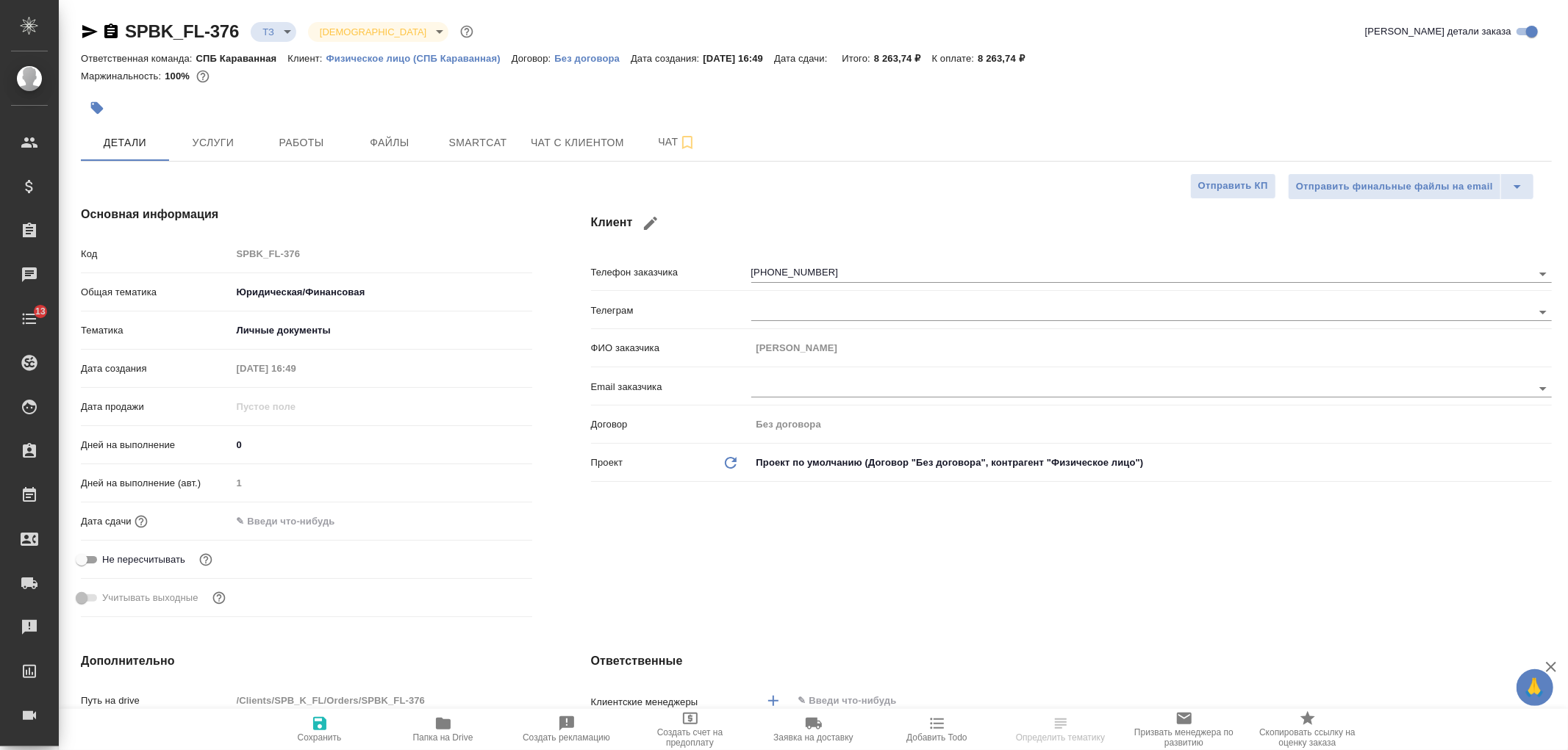
type textarea "x"
click at [736, 556] on div "Клиент Телефон заказчика [PHONE_NUMBER] Телеграм ФИО заказчика [PERSON_NAME] Em…" at bounding box center [1071, 414] width 1019 height 476
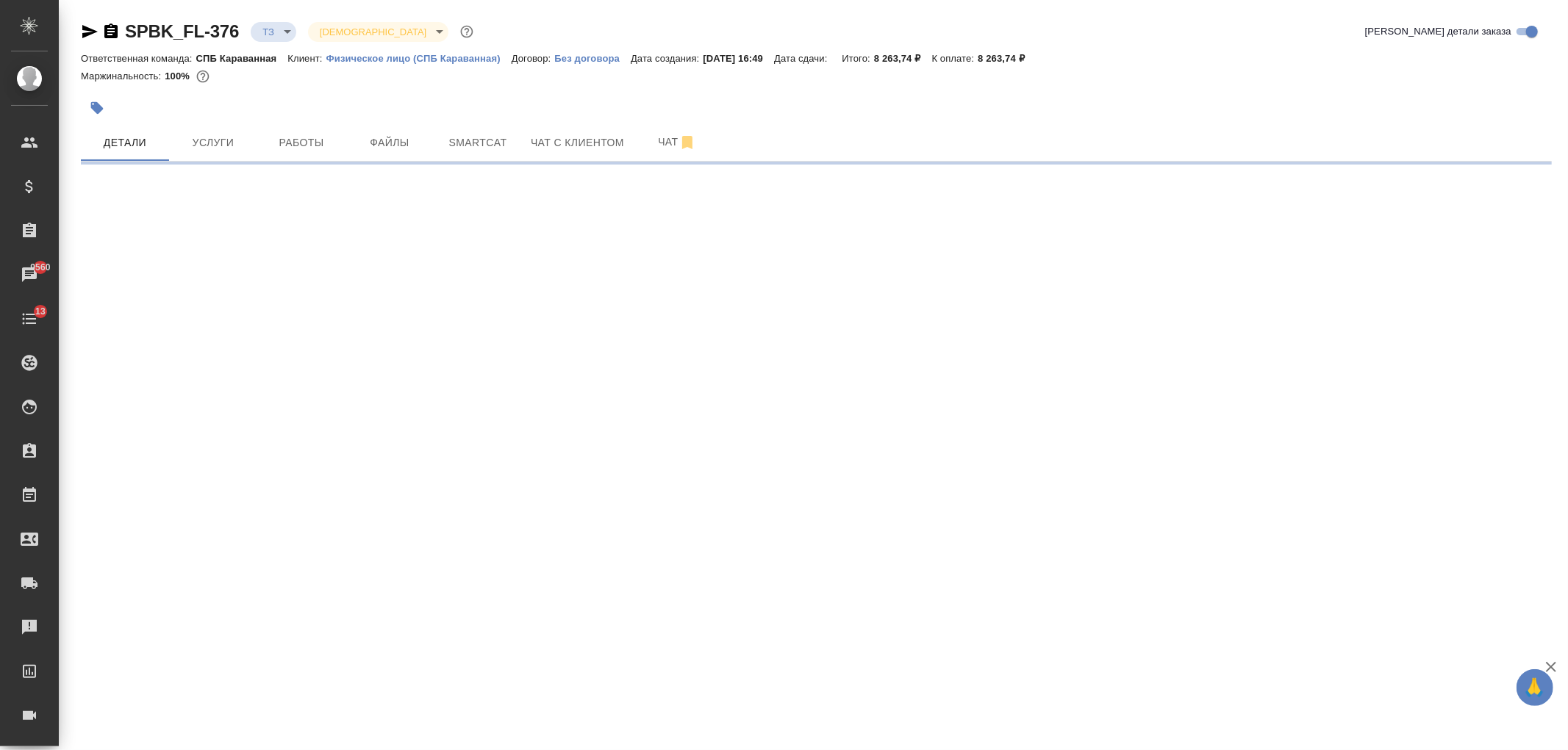
select select "RU"
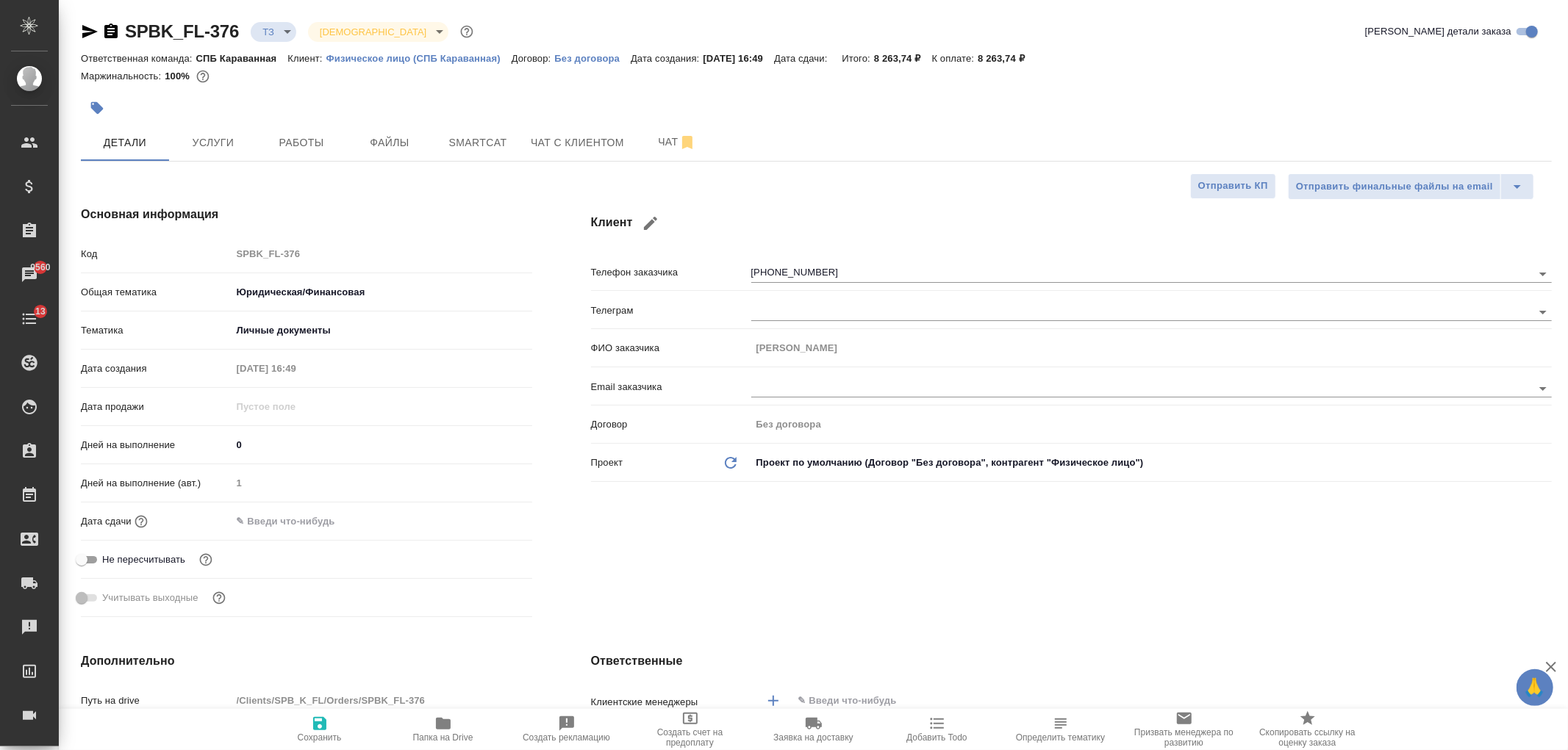
type textarea "x"
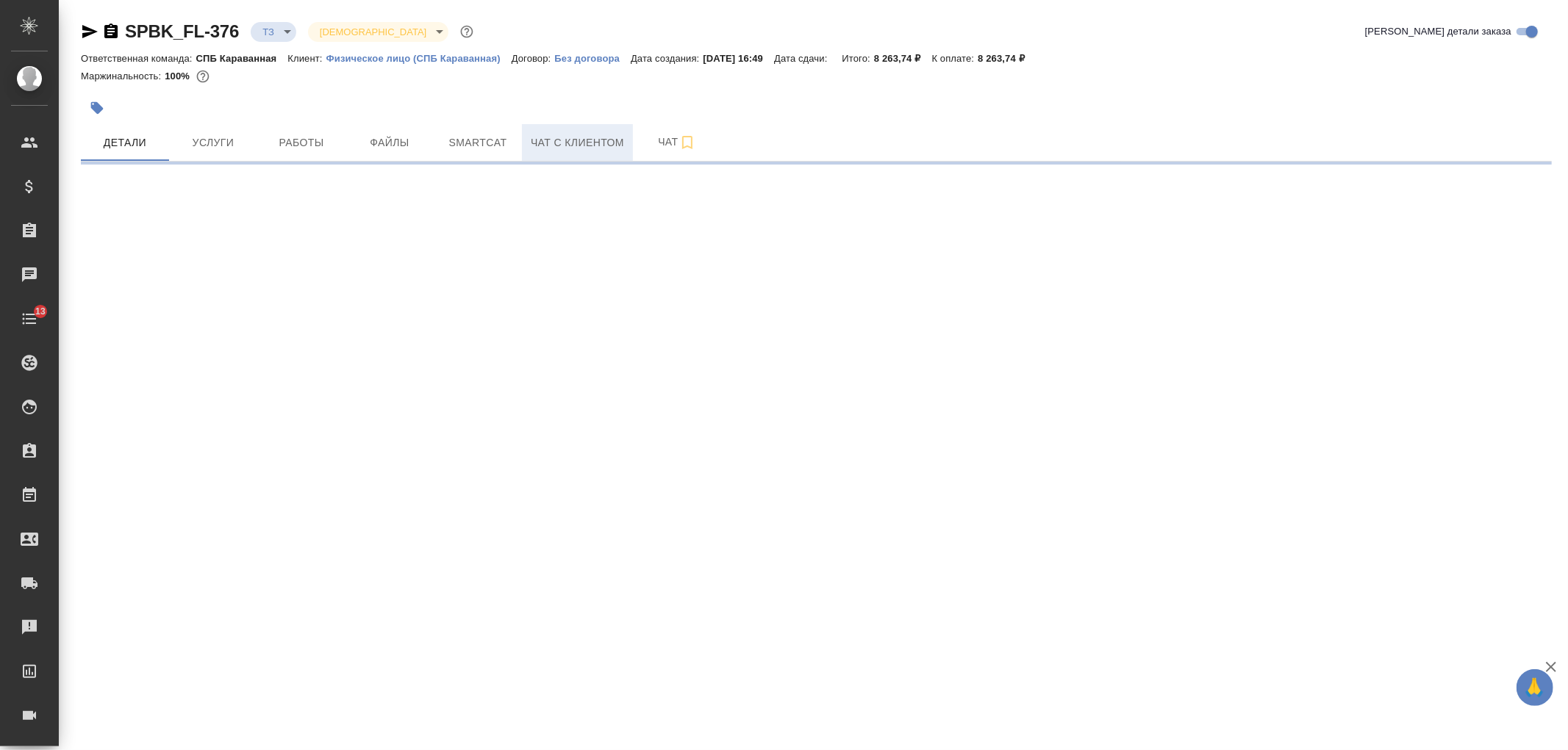
select select "RU"
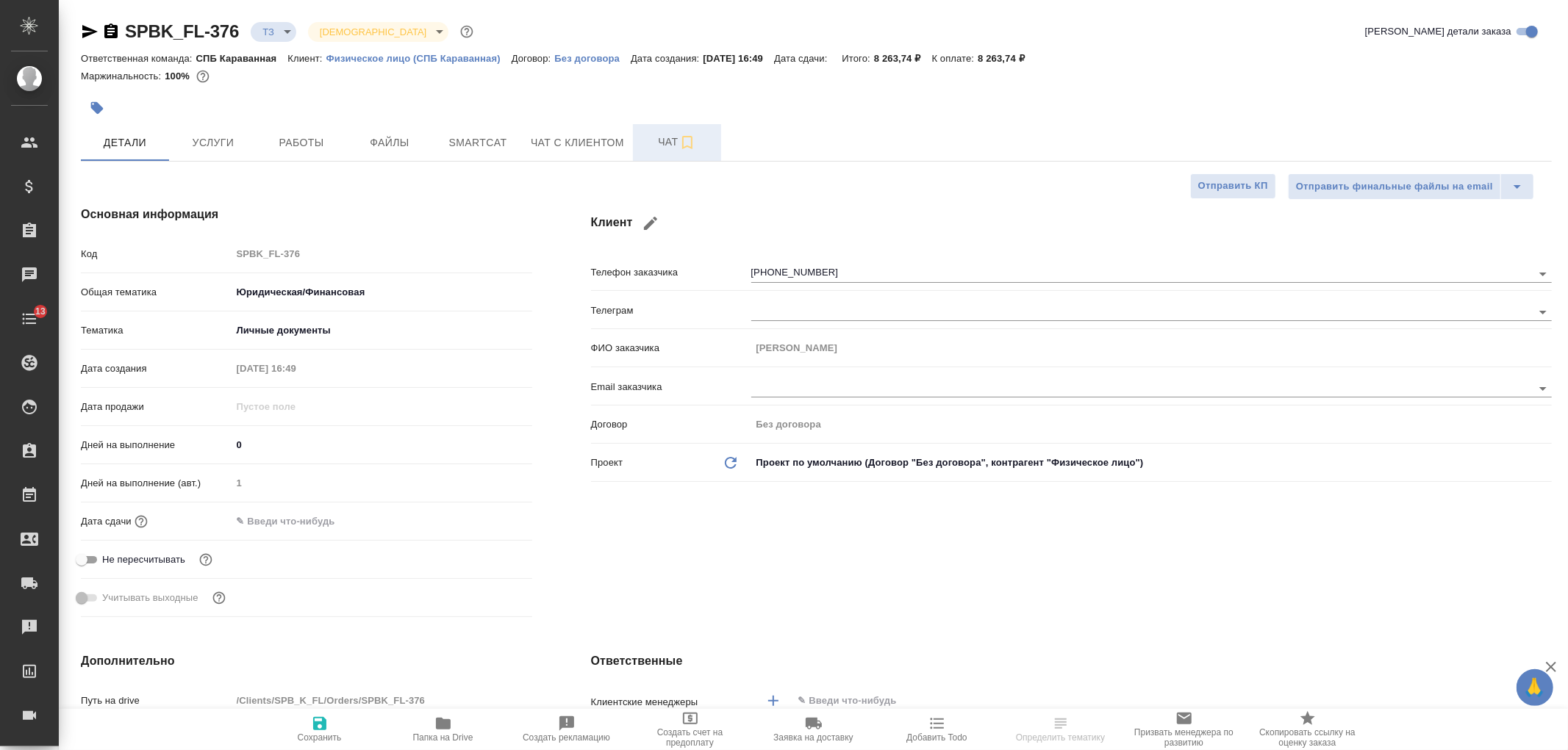
type textarea "x"
click at [664, 145] on span "Чат" at bounding box center [677, 142] width 71 height 18
type textarea "x"
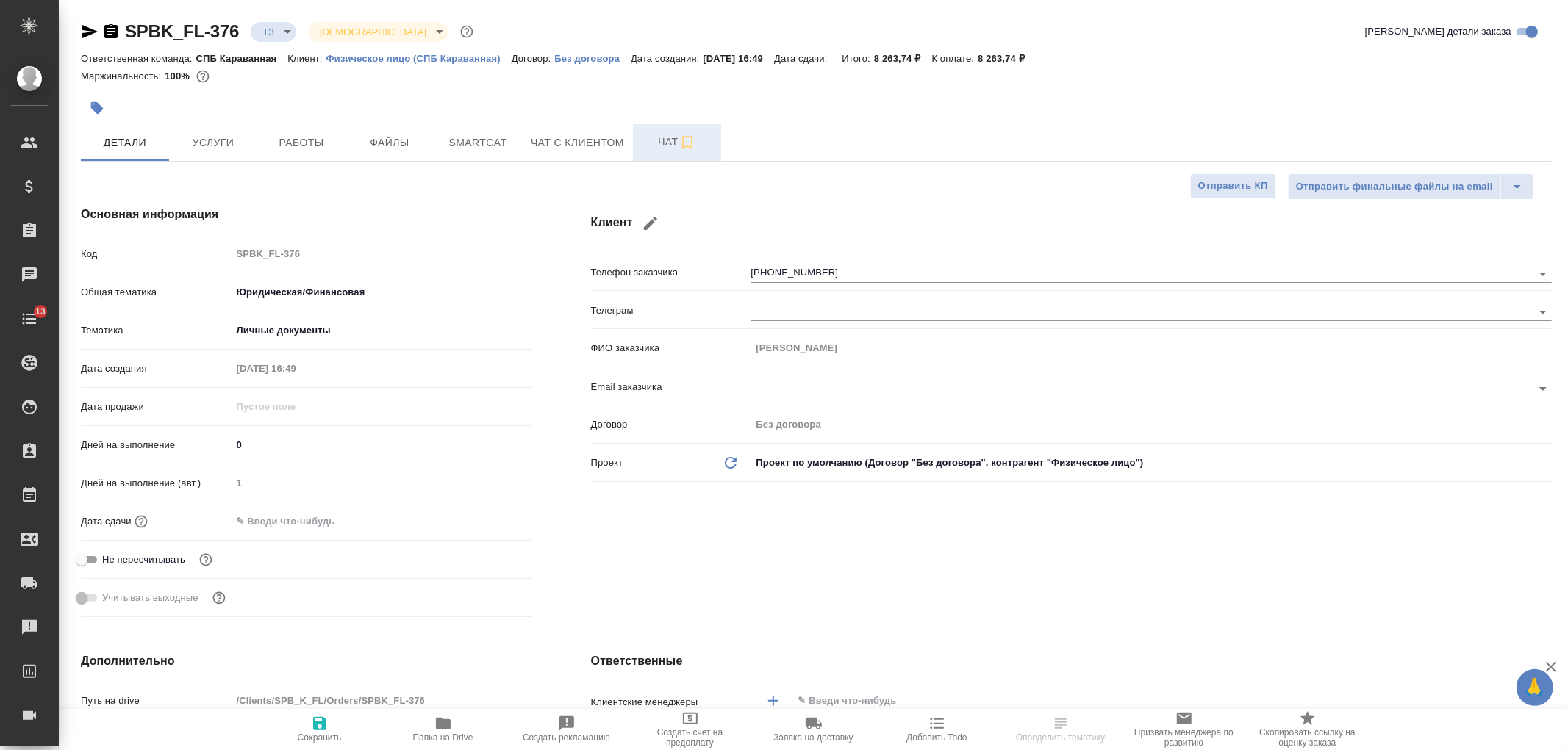
type textarea "x"
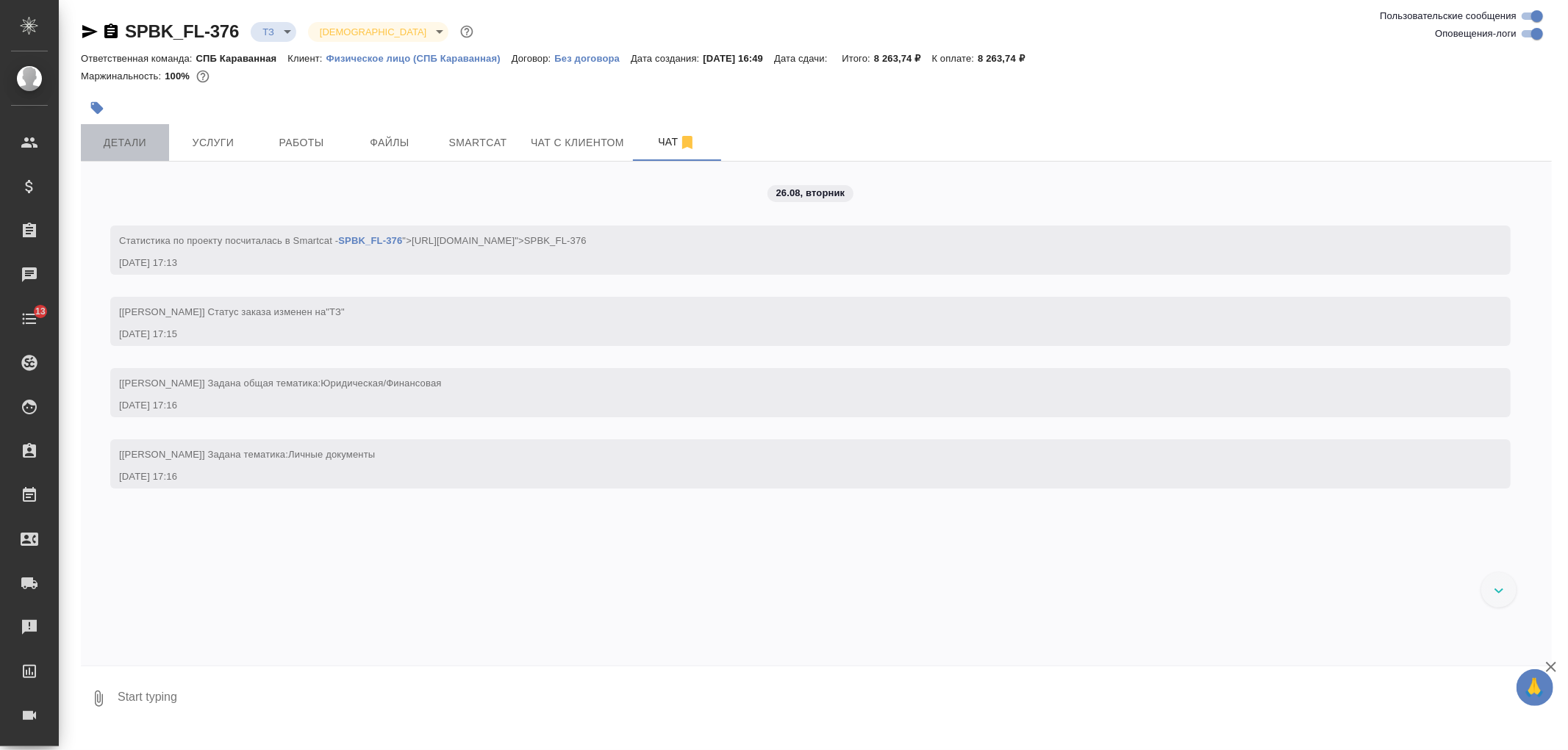
click at [114, 136] on span "Детали" at bounding box center [125, 143] width 71 height 18
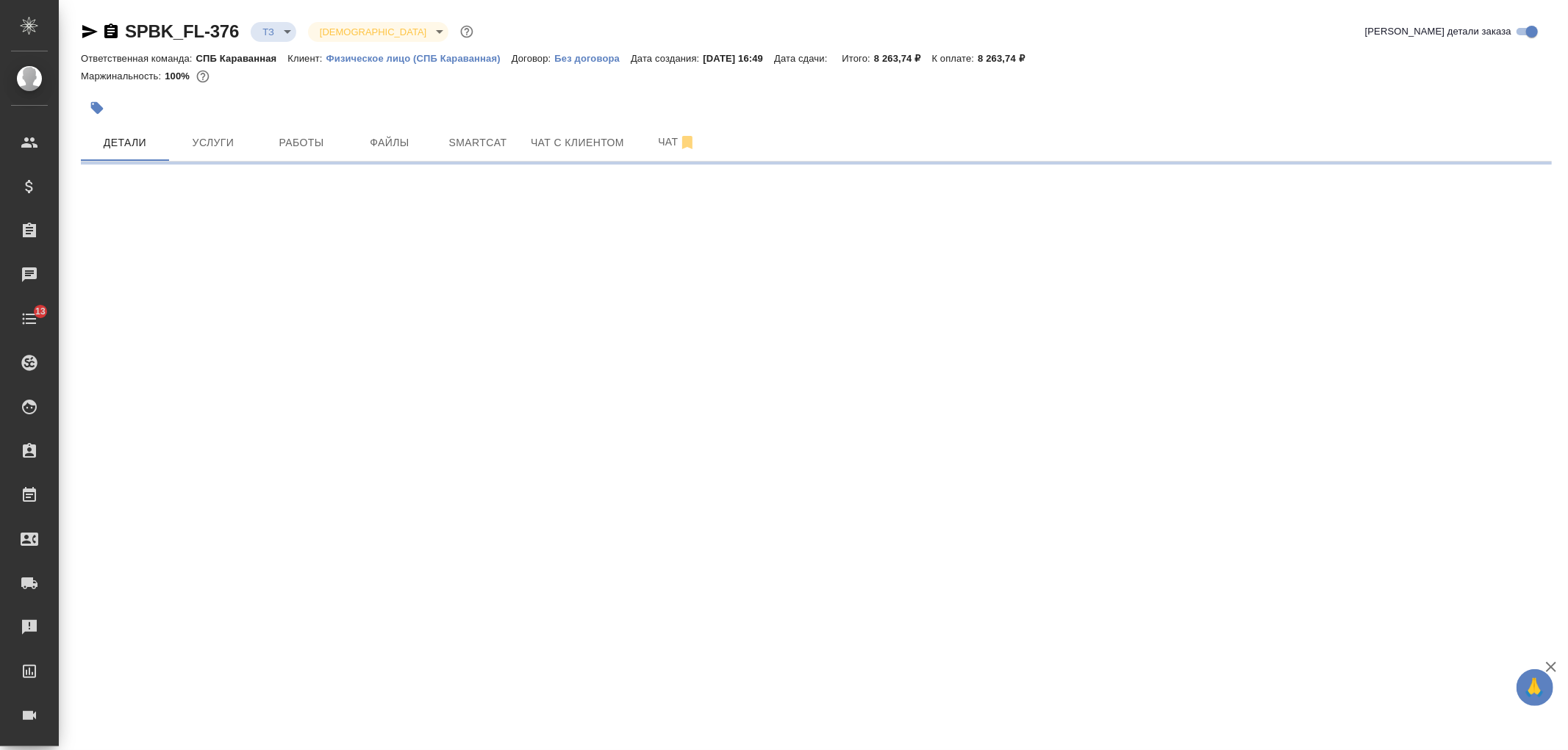
select select "RU"
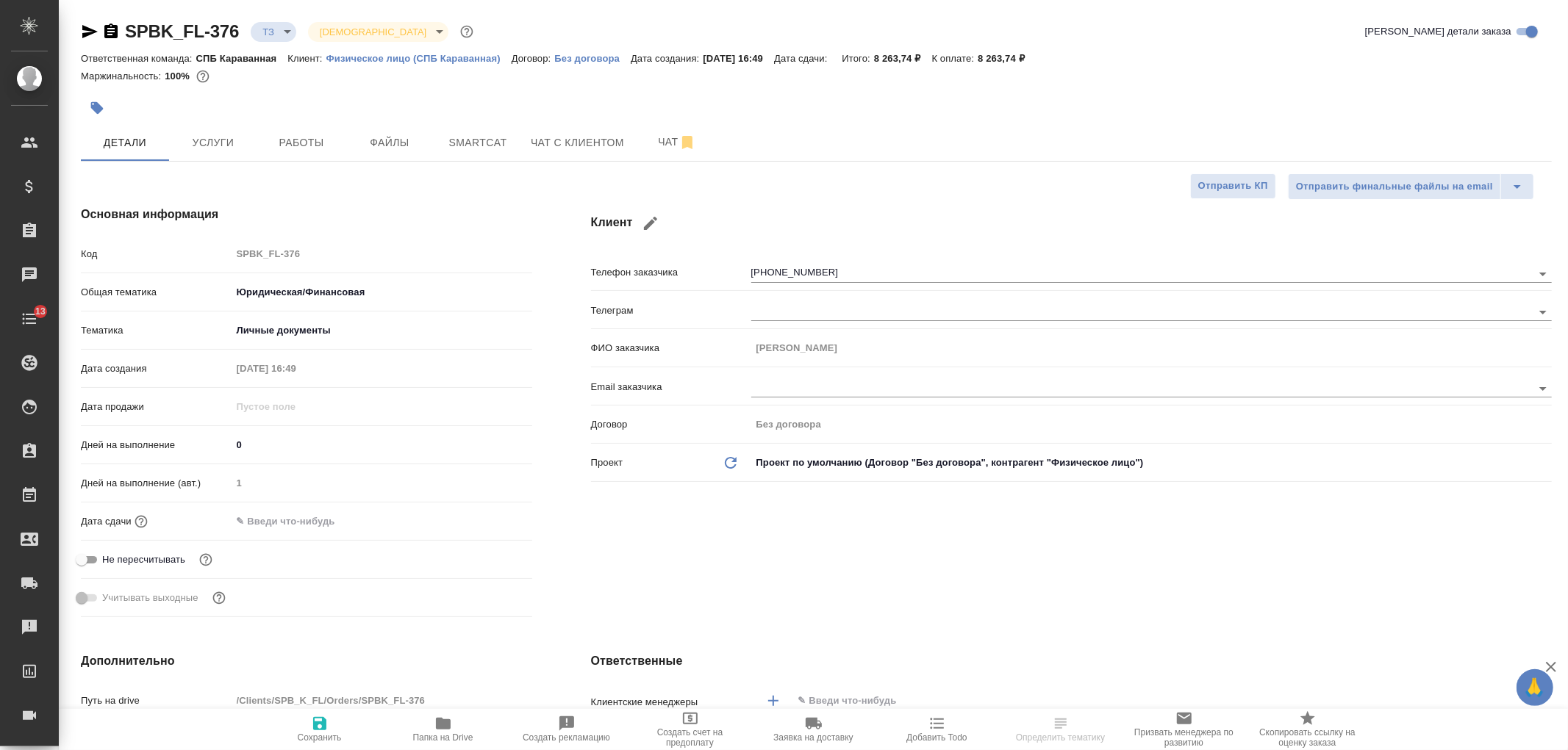
type textarea "x"
select select "RU"
type textarea "x"
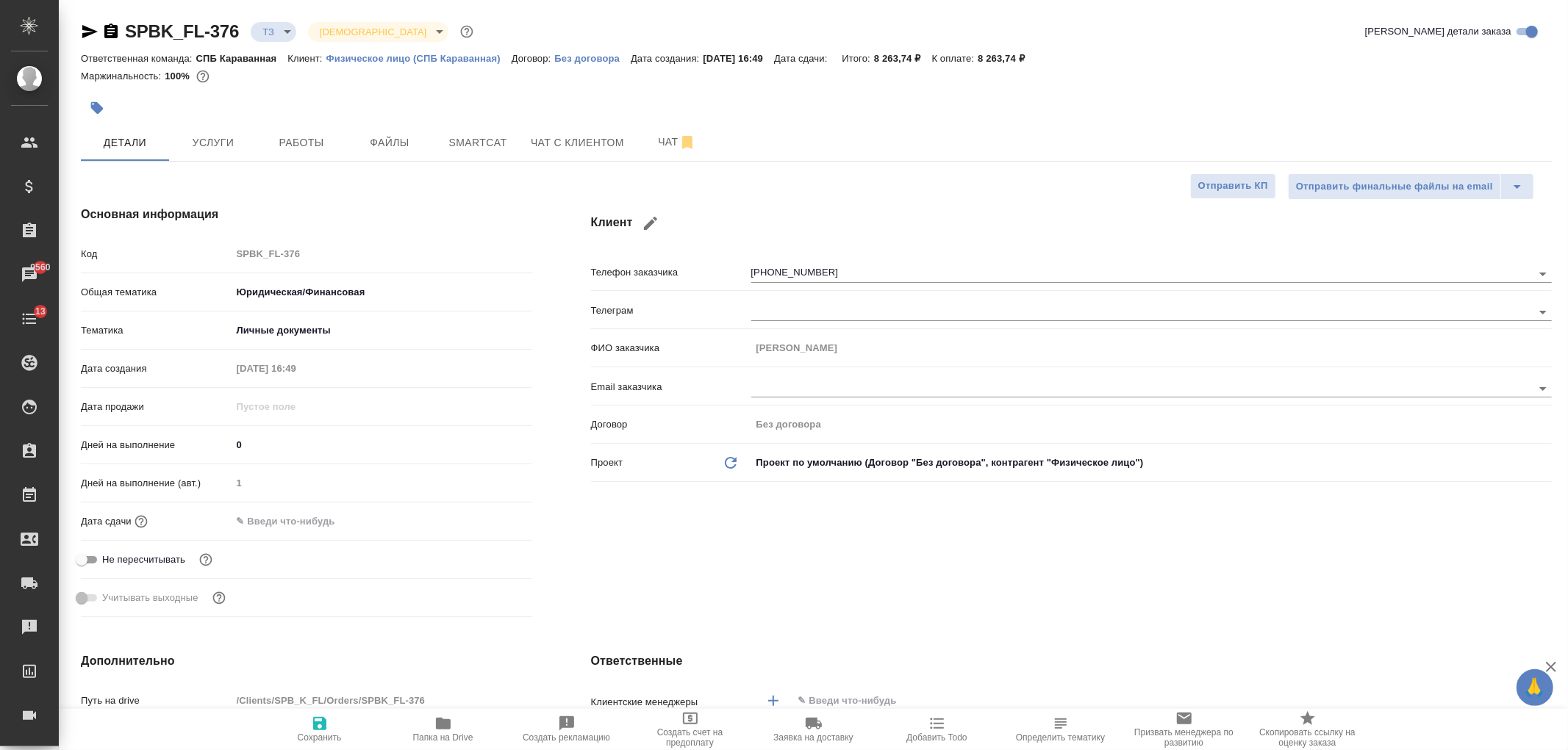
type textarea "x"
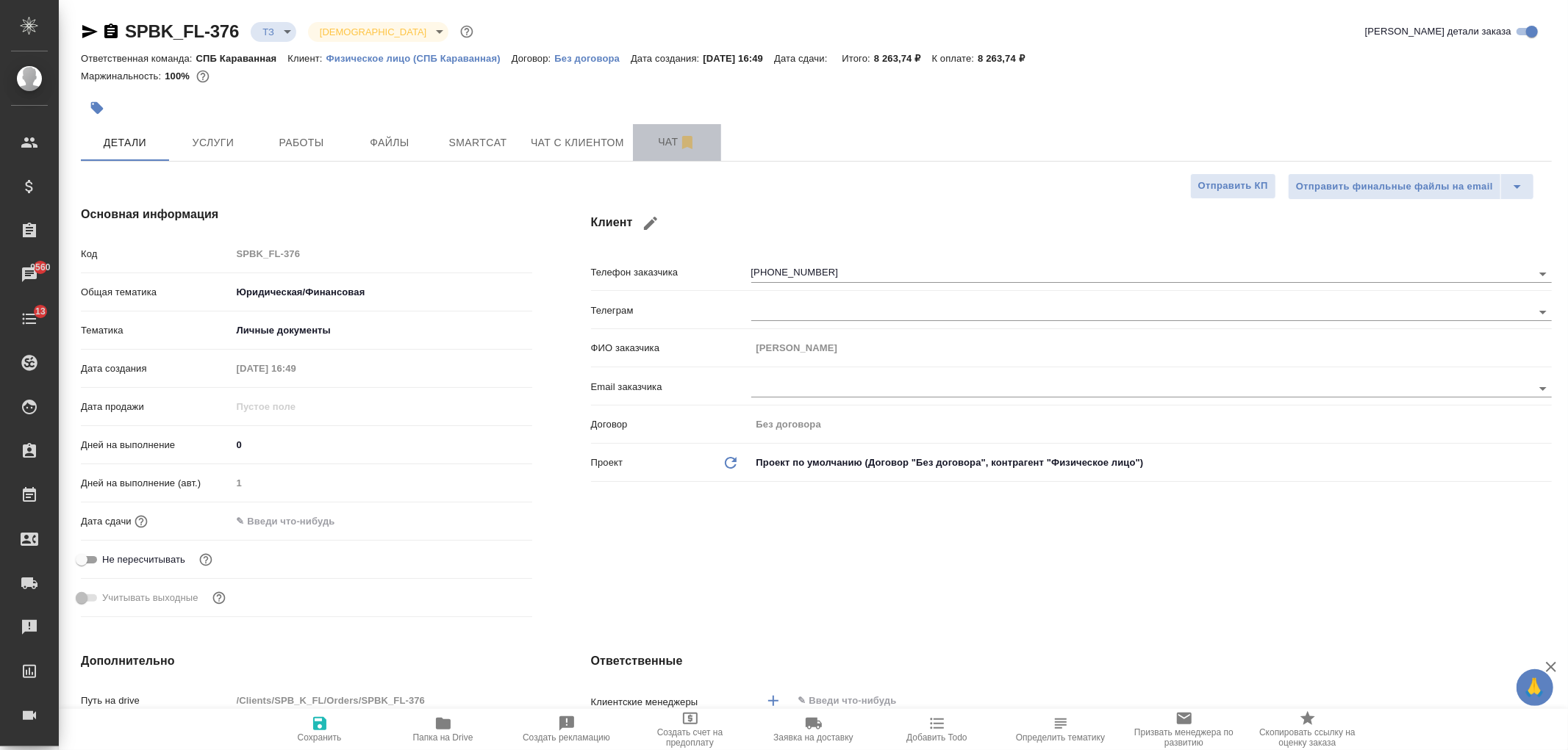
click at [647, 130] on button "Чат" at bounding box center [677, 143] width 88 height 37
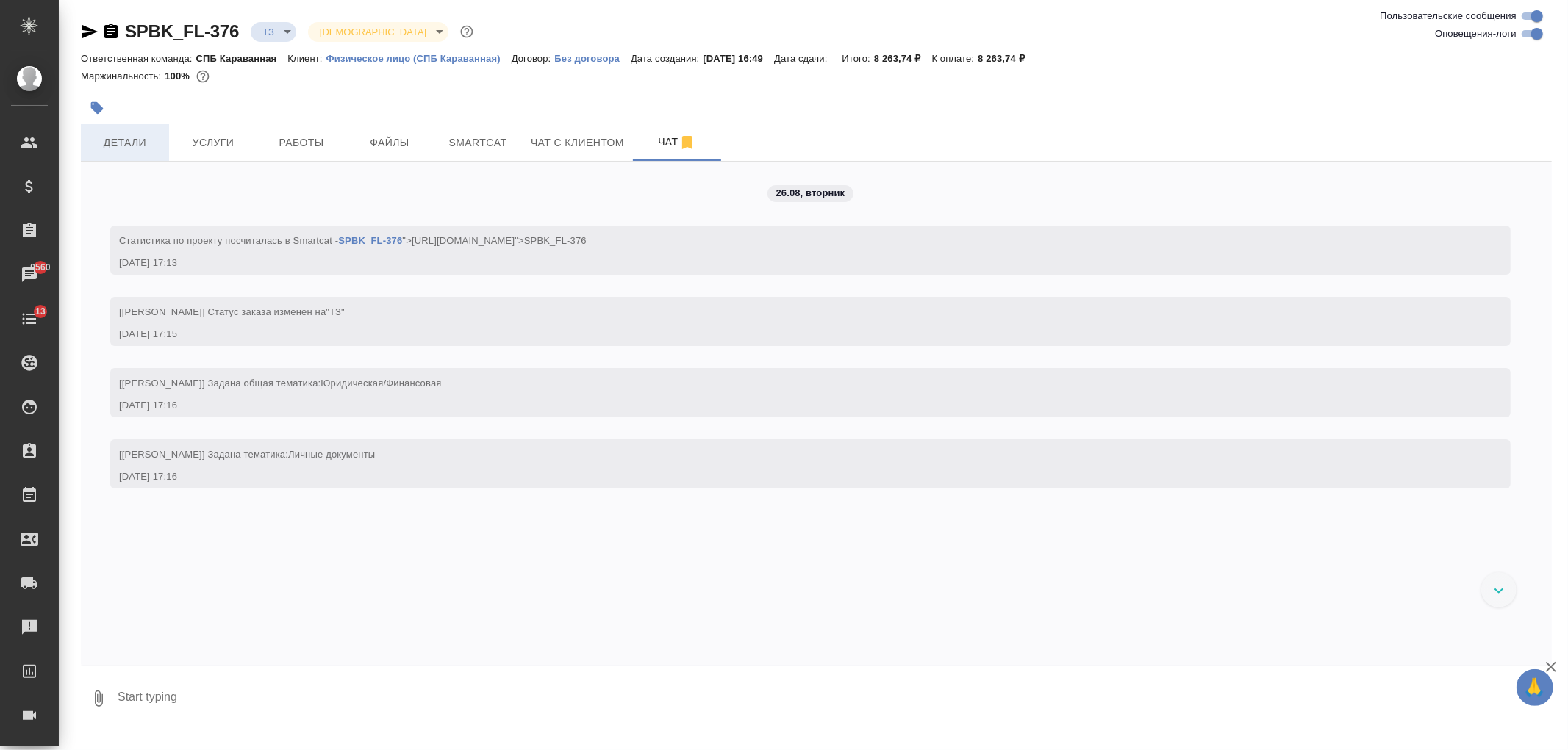
click at [152, 145] on span "Детали" at bounding box center [125, 143] width 71 height 18
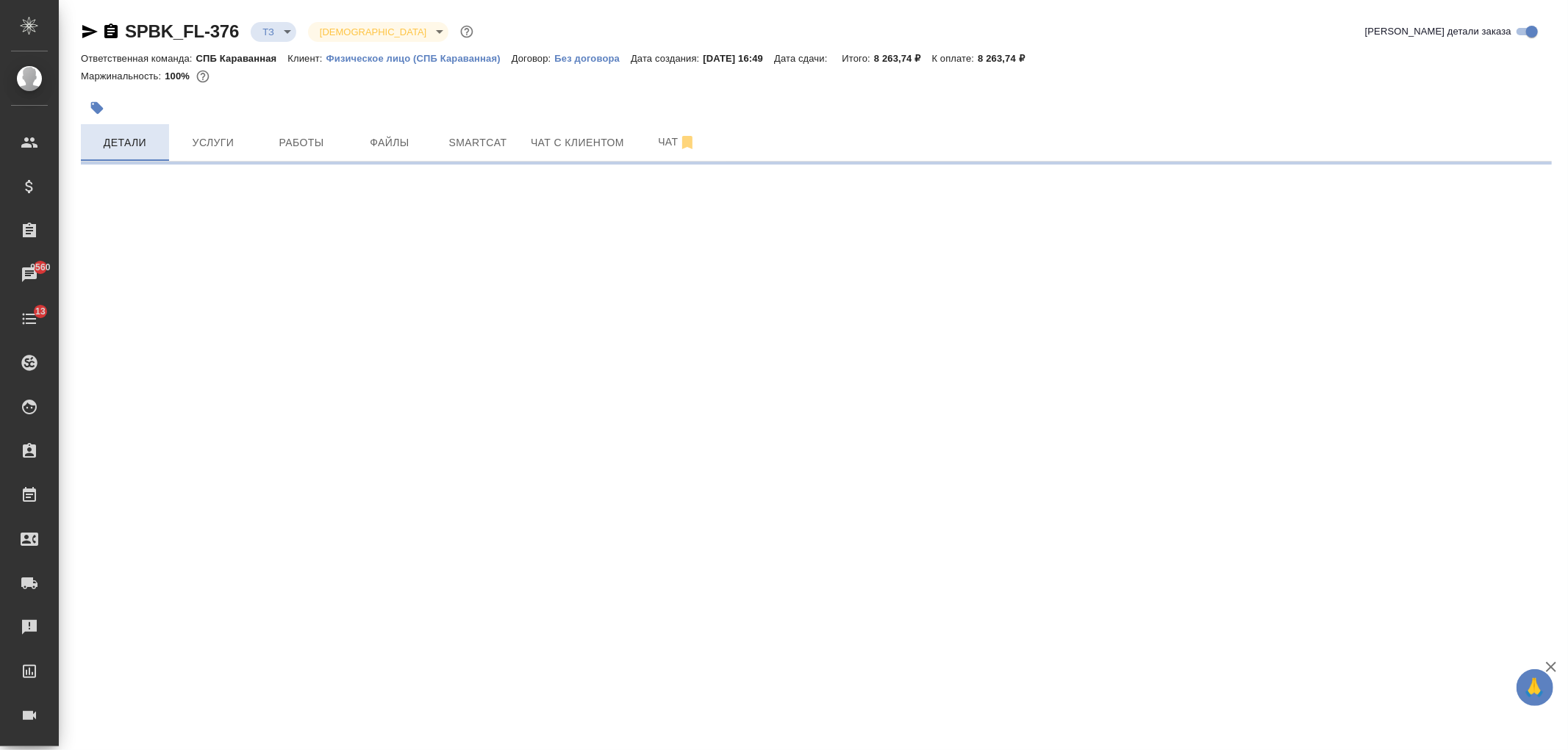
select select "RU"
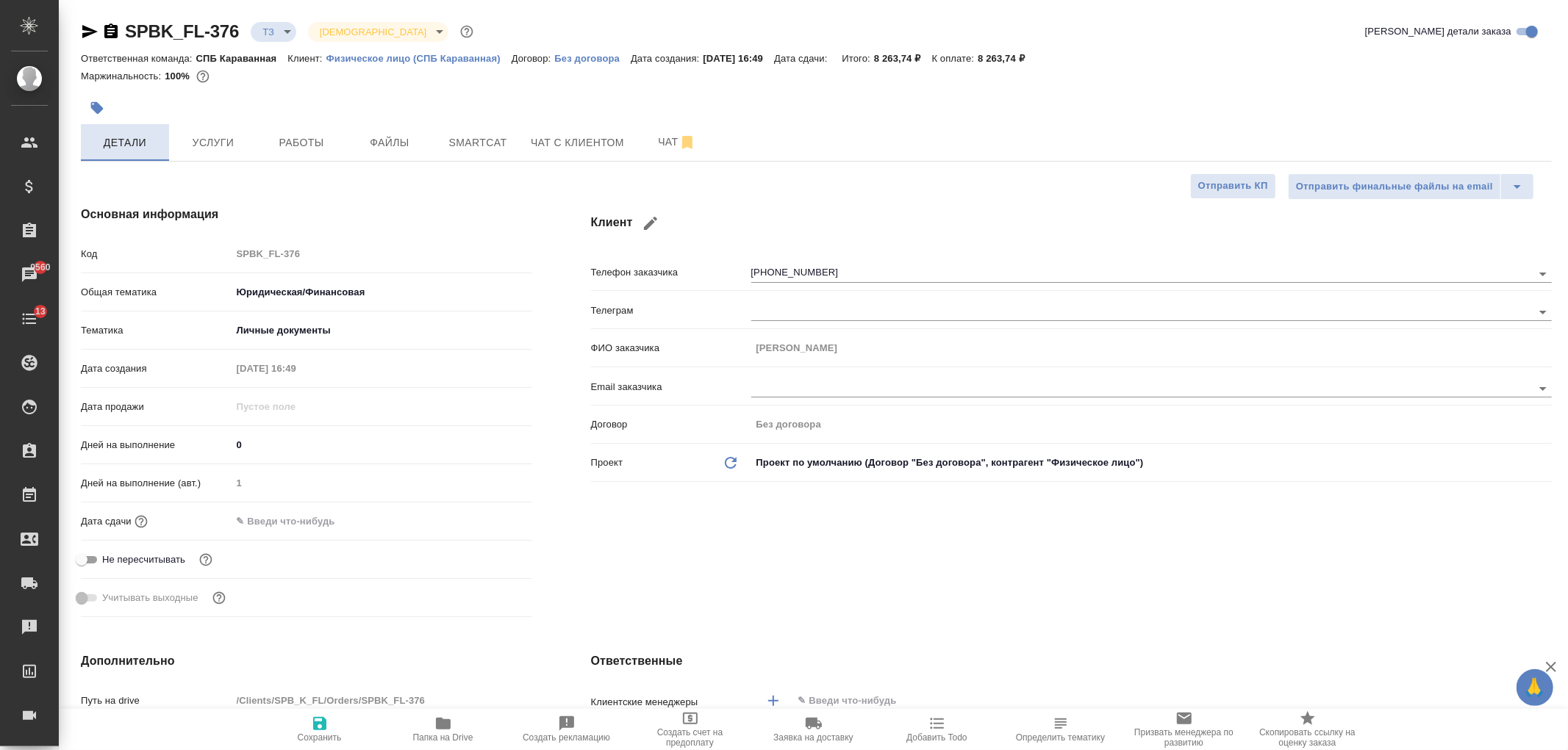
type textarea "x"
click at [560, 138] on span "Чат с клиентом" at bounding box center [577, 143] width 94 height 18
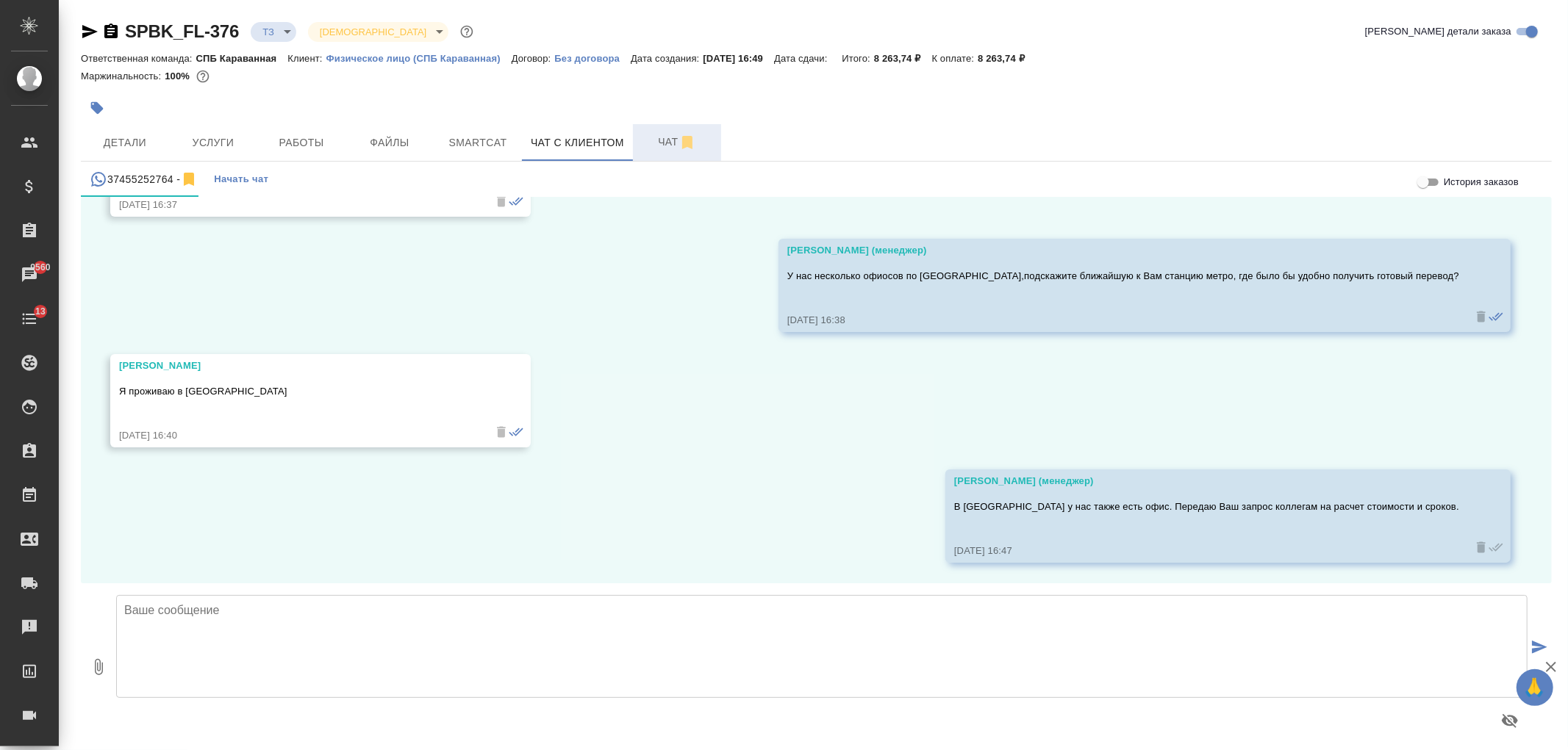
scroll to position [715, 0]
click at [664, 134] on span "Чат" at bounding box center [677, 142] width 71 height 18
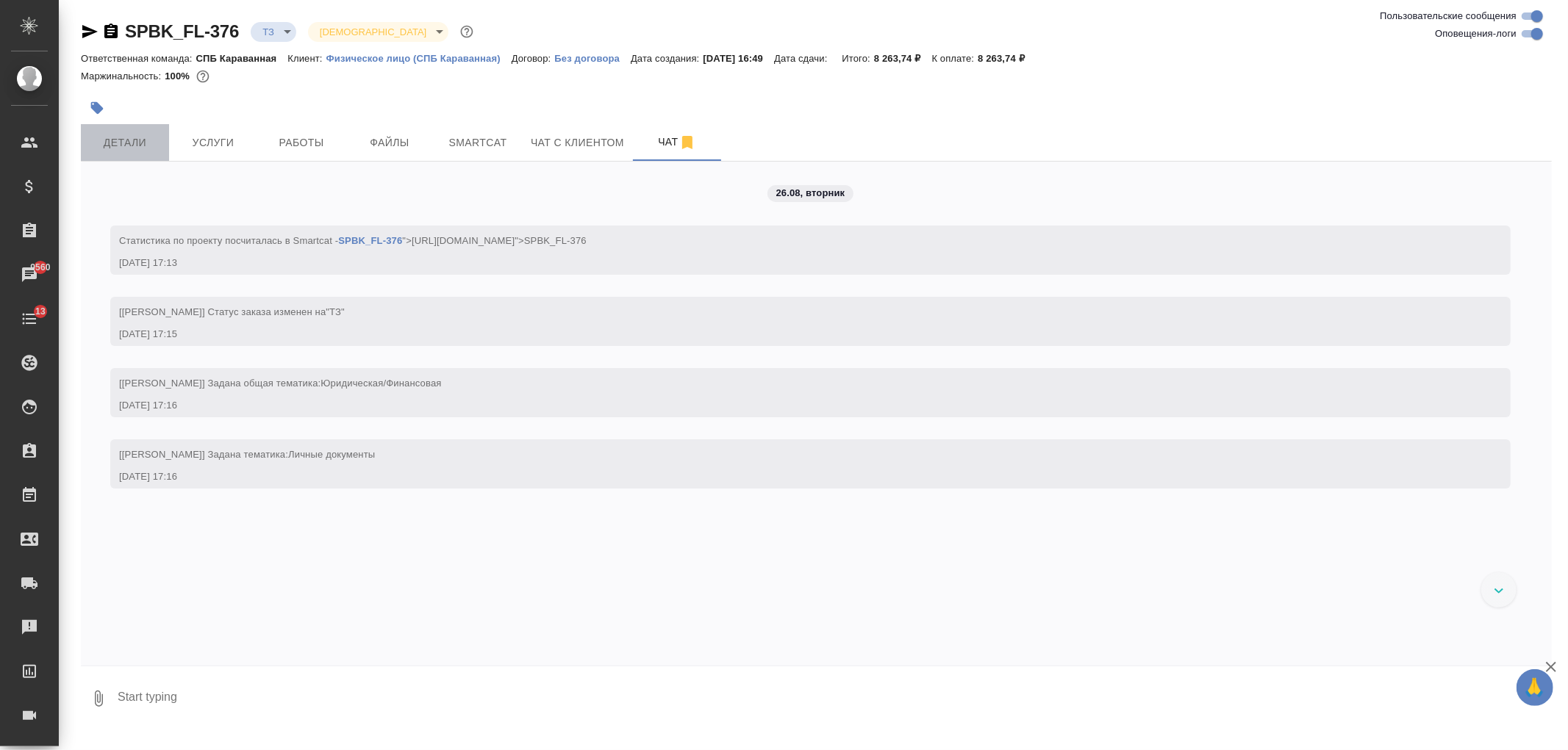
click at [136, 144] on span "Детали" at bounding box center [125, 143] width 71 height 18
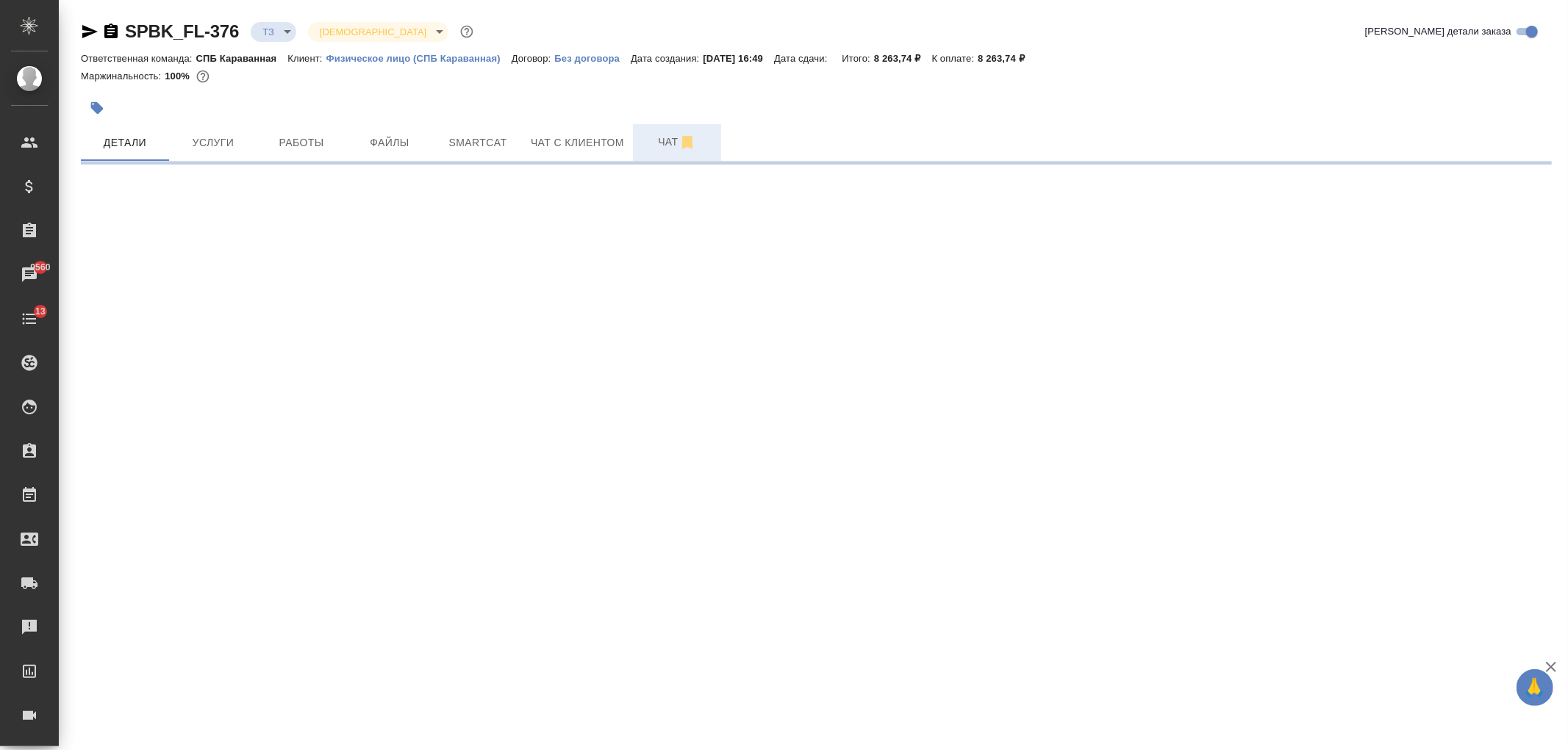
select select "RU"
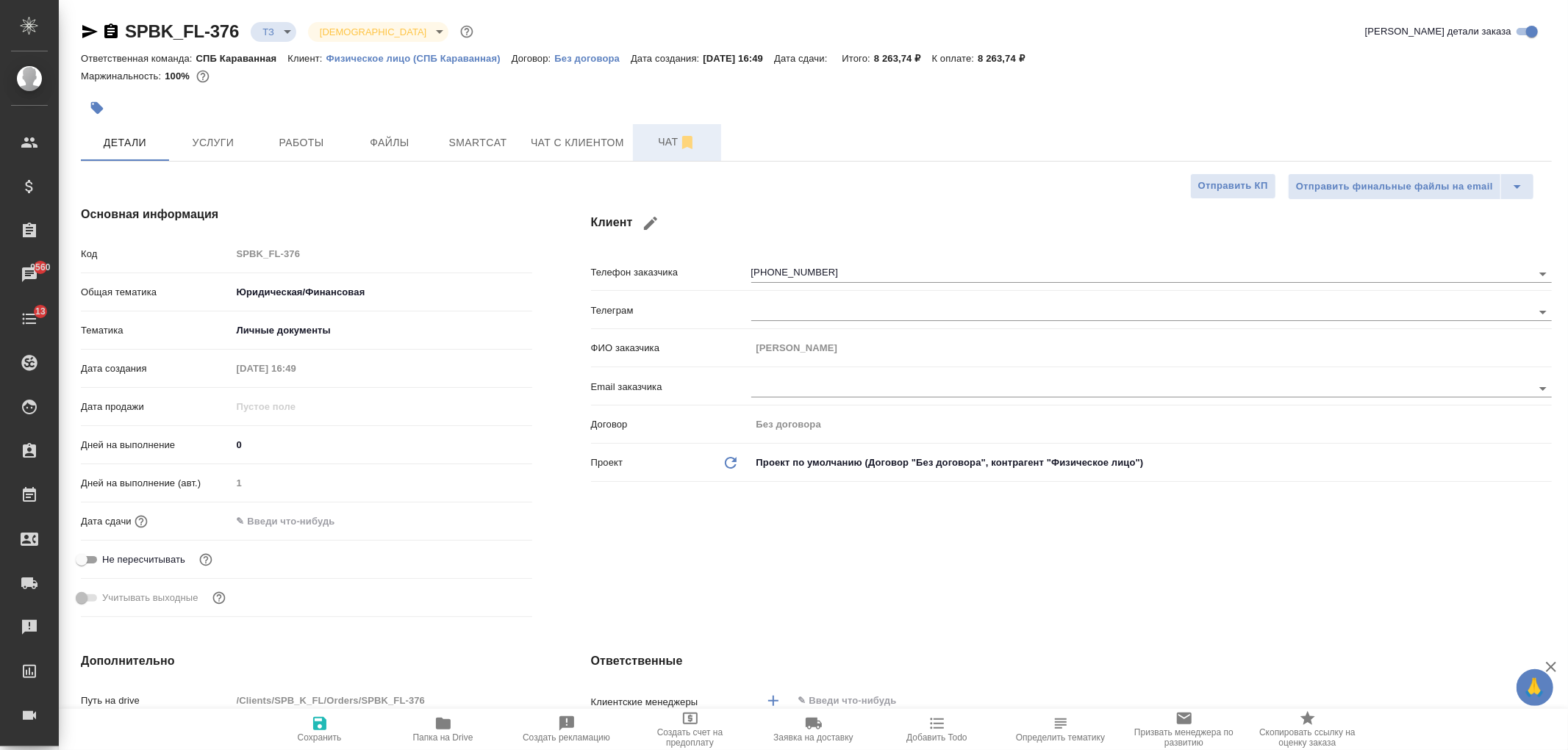
type textarea "x"
drag, startPoint x: 1567, startPoint y: 211, endPoint x: 1567, endPoint y: 289, distance: 78.0
click at [1567, 289] on div "Клиент Телефон заказчика +37455252764 Телеграм ФИО заказчика Artur Email заказч…" at bounding box center [1071, 414] width 1019 height 476
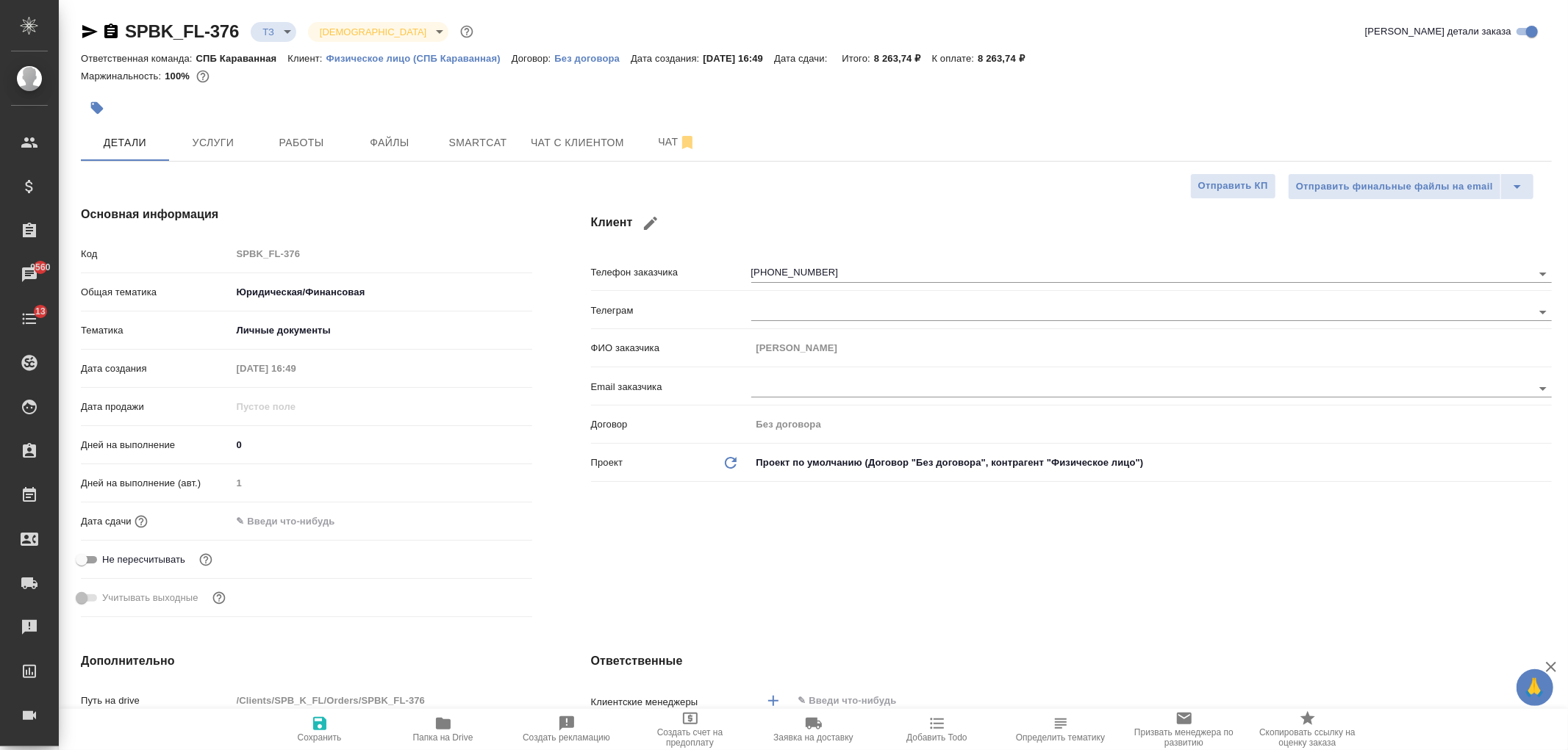
click at [929, 562] on div "Клиент Телефон заказчика +37455252764 Телеграм ФИО заказчика Artur Email заказч…" at bounding box center [1071, 414] width 1019 height 476
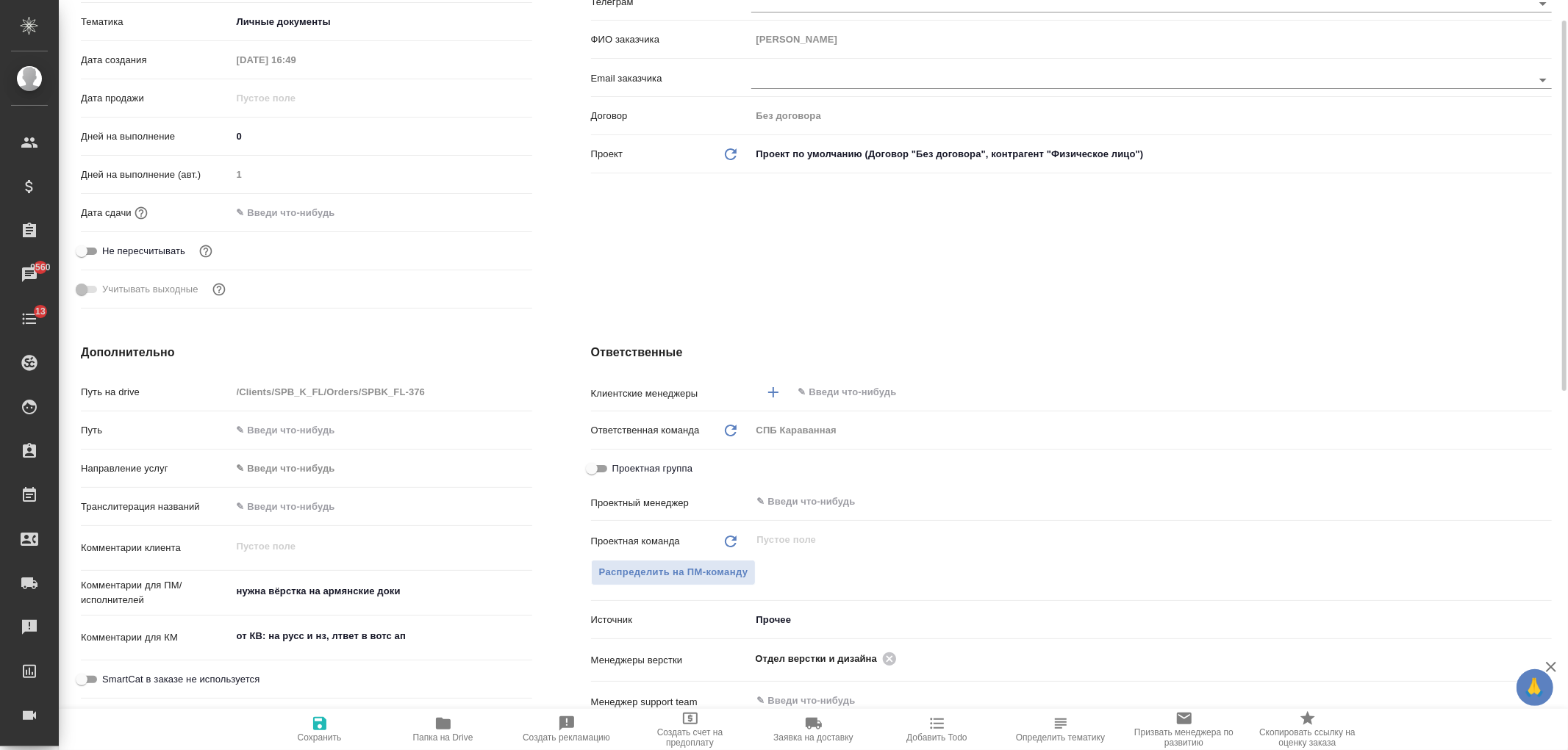
scroll to position [397, 0]
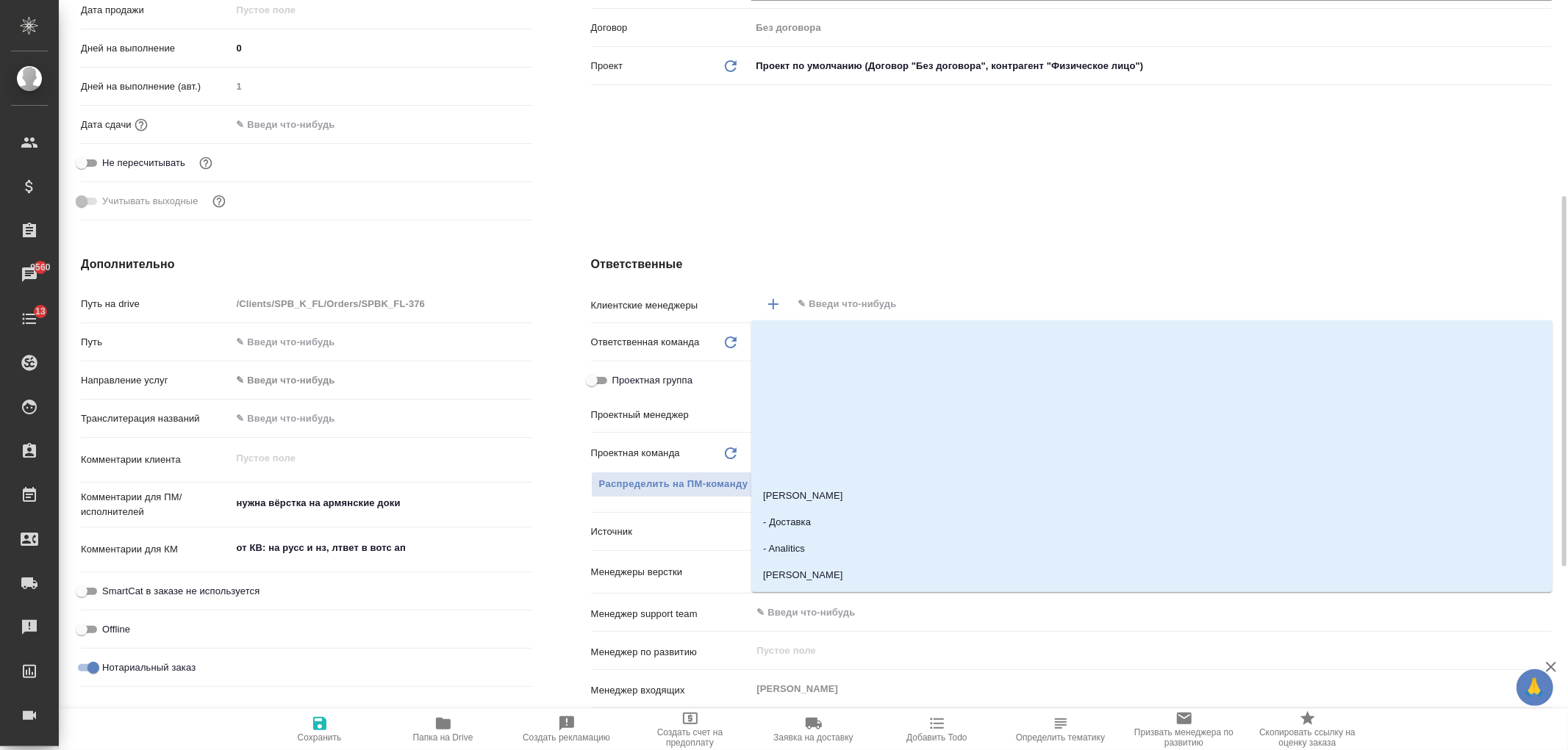
click at [891, 309] on input "text" at bounding box center [1147, 304] width 701 height 18
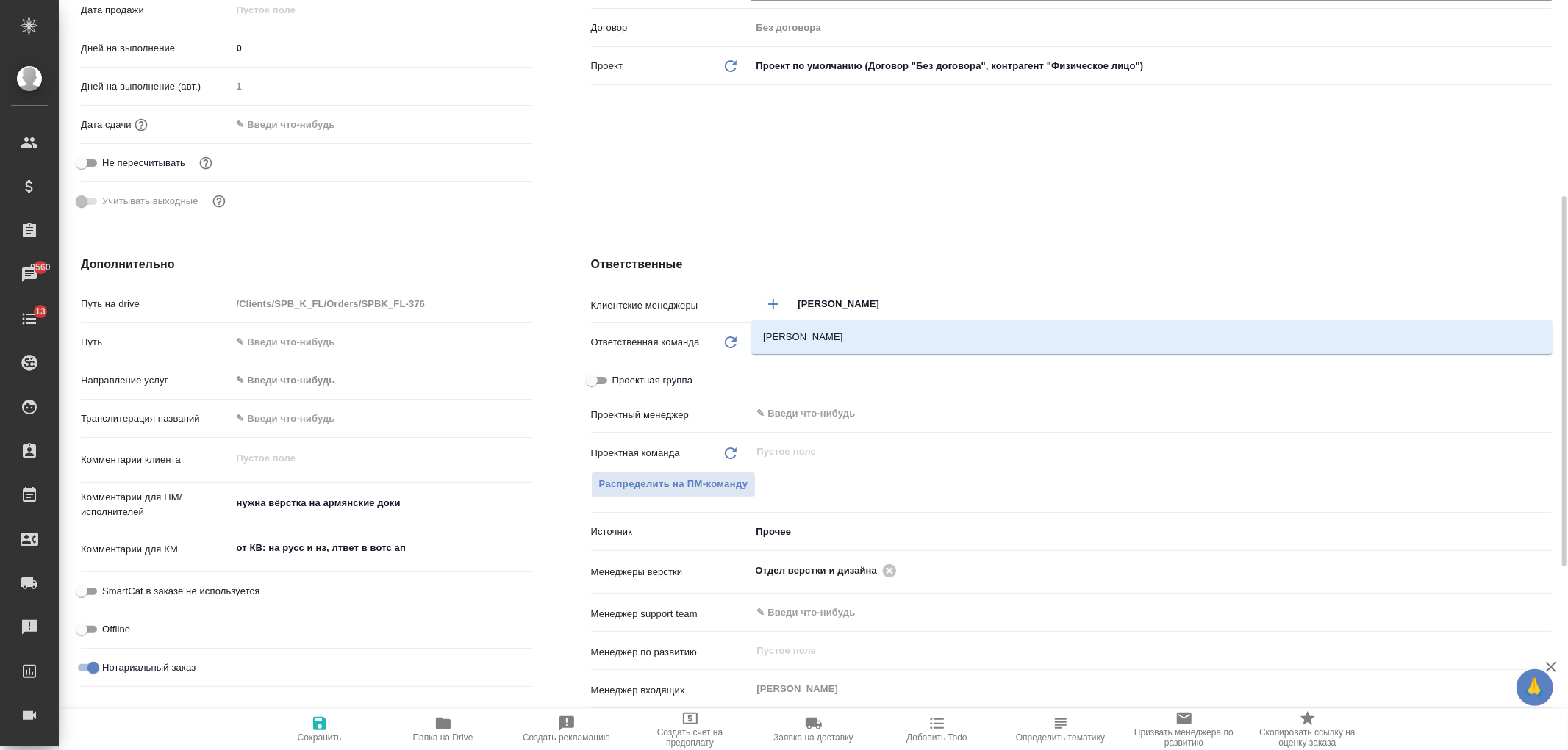
type input "иванова"
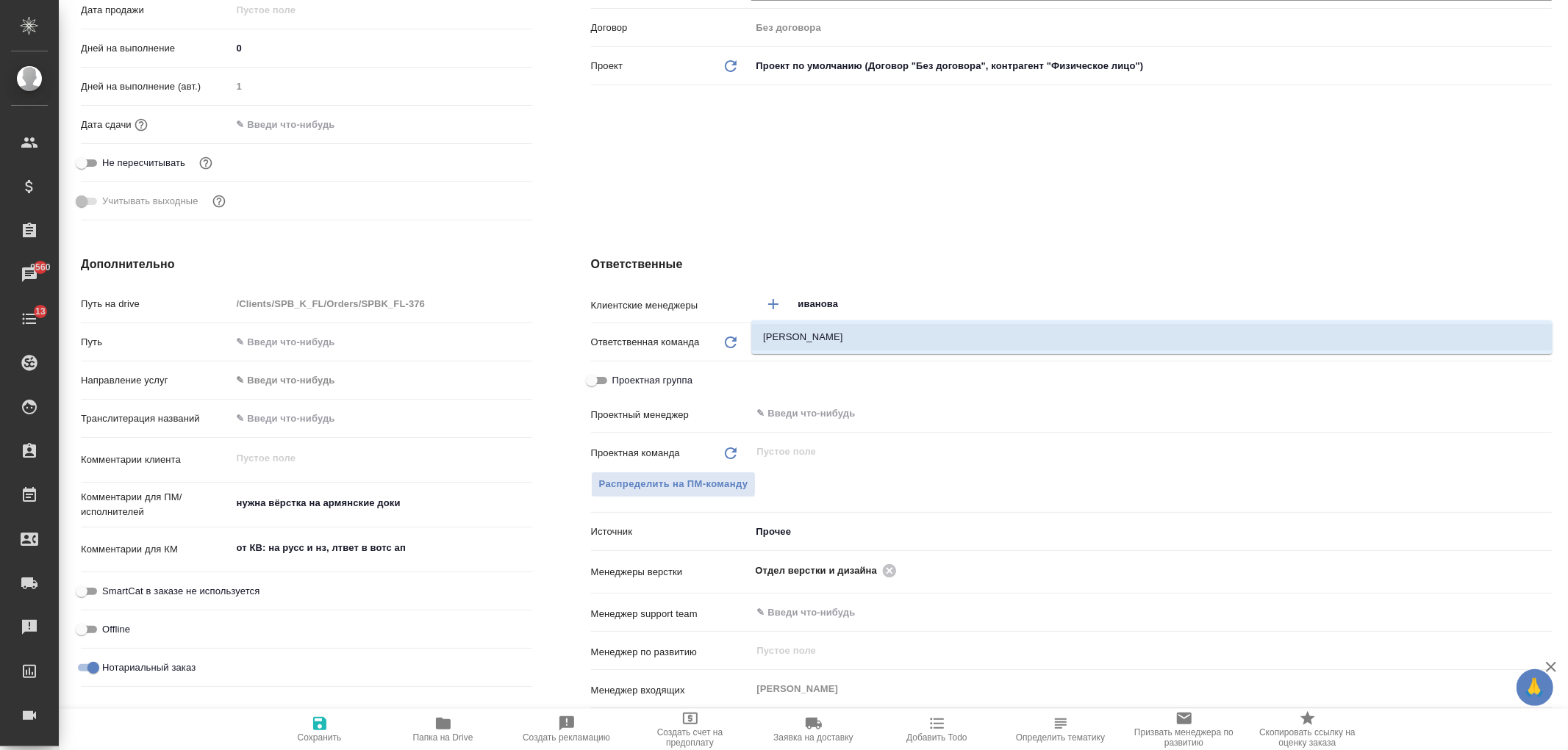
click at [909, 339] on li "[PERSON_NAME]" at bounding box center [1152, 337] width 801 height 26
type textarea "x"
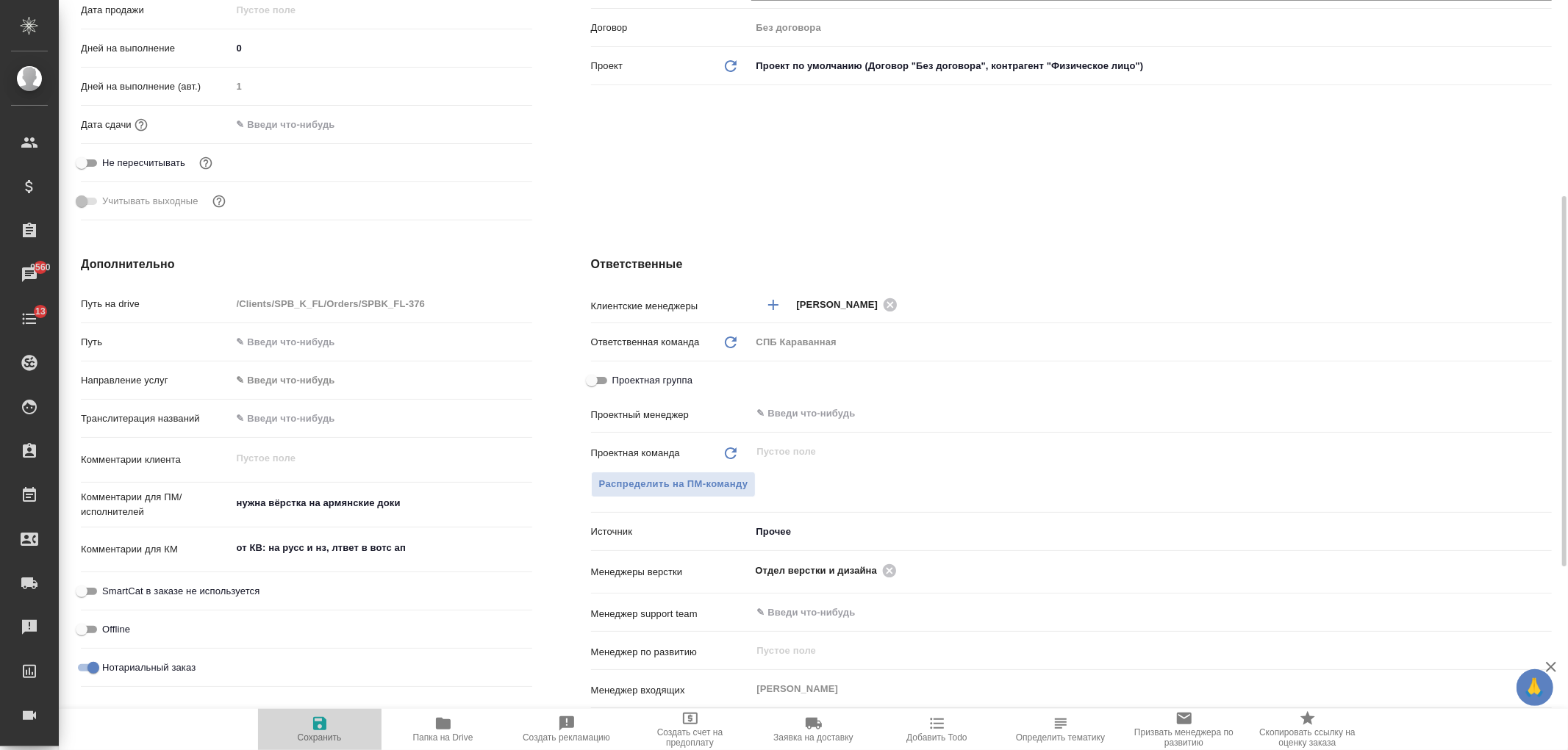
click at [340, 724] on span "Сохранить" at bounding box center [320, 729] width 106 height 28
type textarea "x"
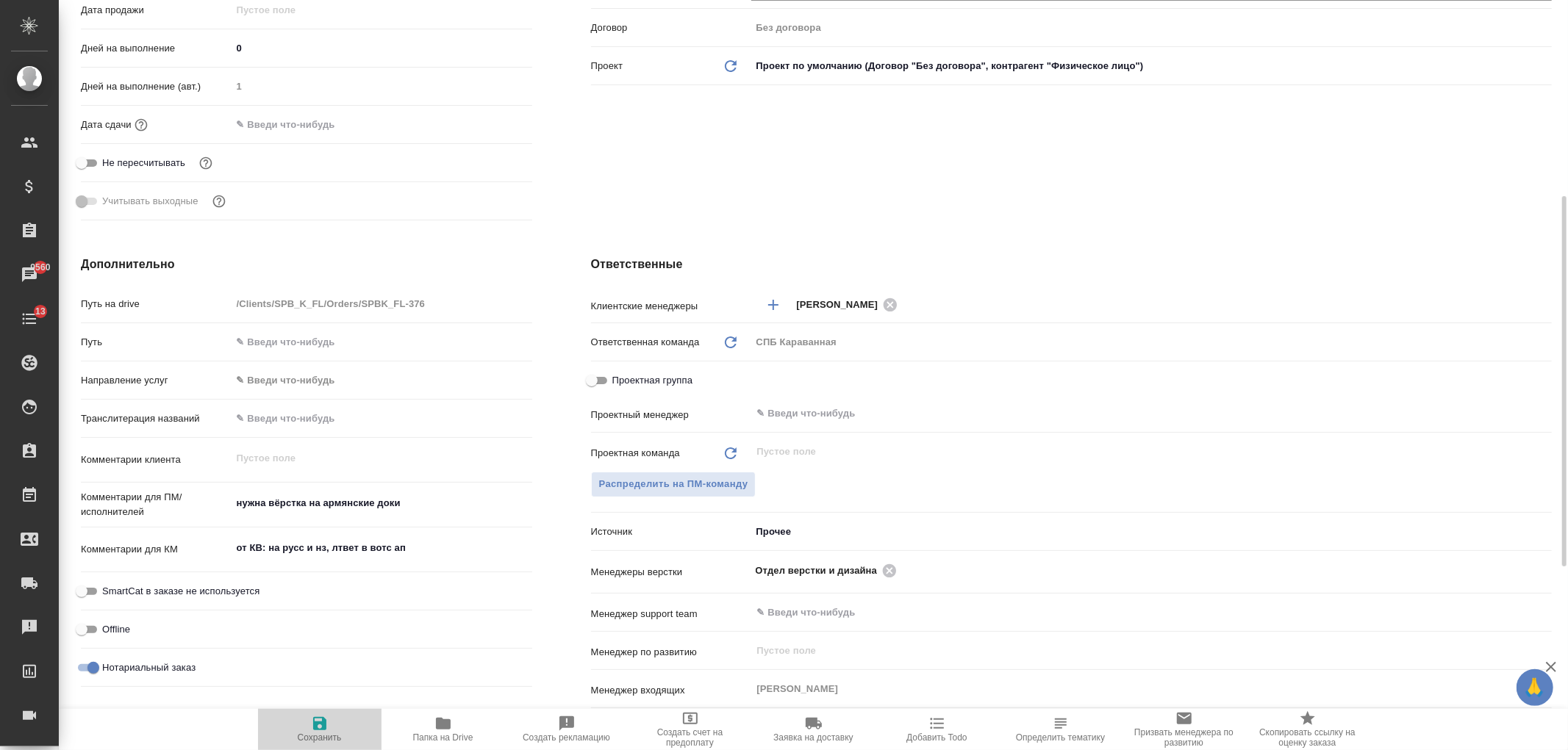
type textarea "x"
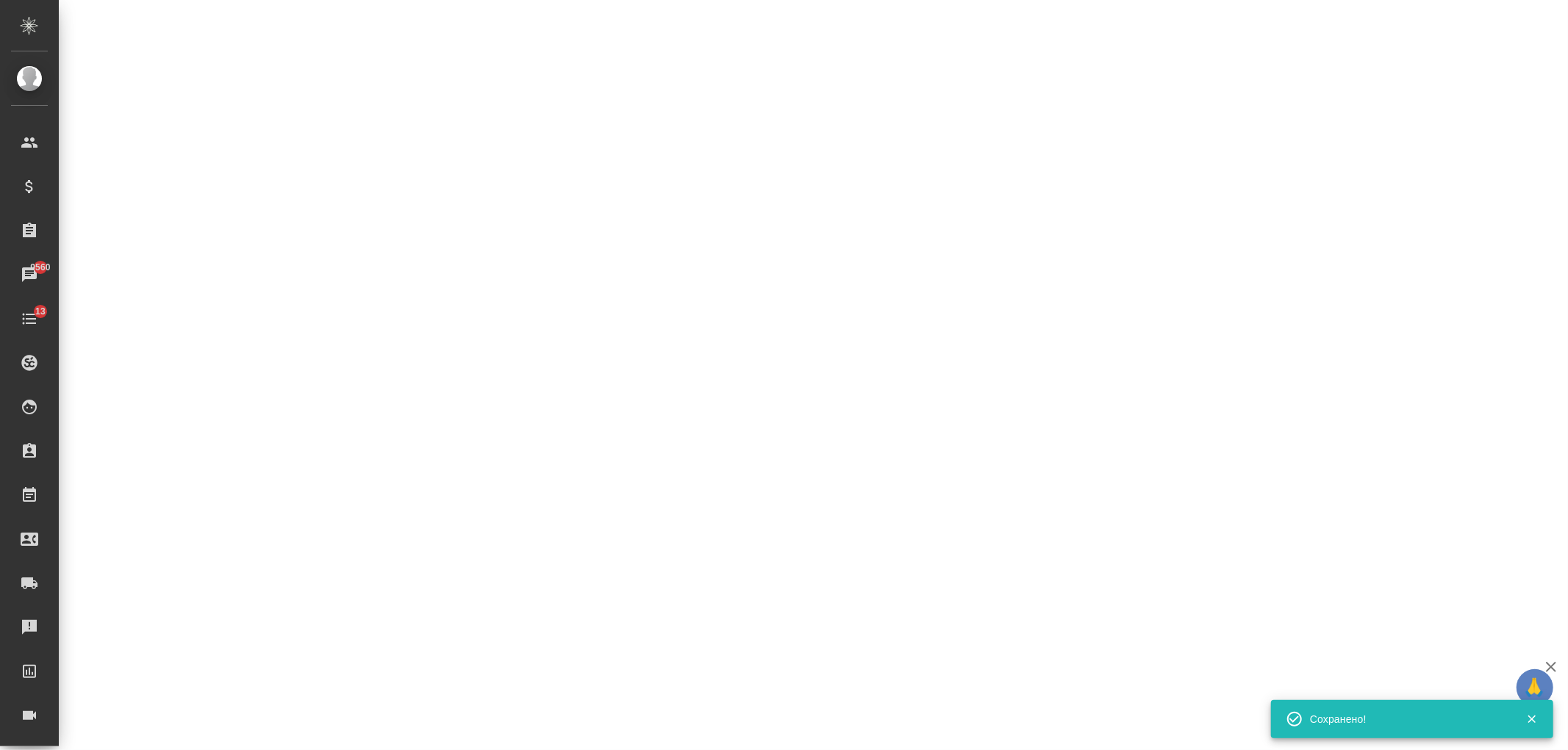
select select "RU"
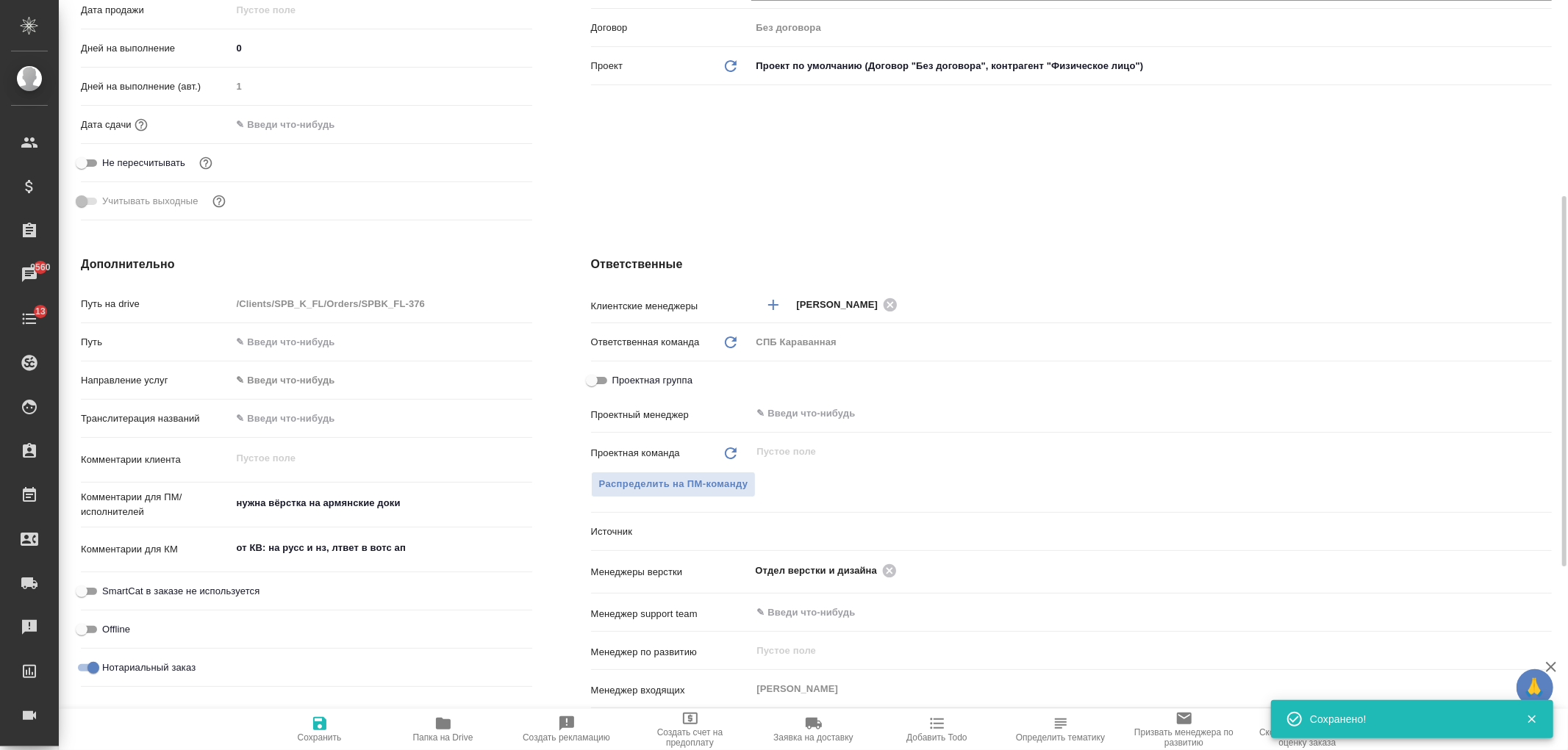
type textarea "x"
click at [882, 208] on div "Клиент Телефон заказчика +37455252764 Телеграм ФИО заказчика Artur Email заказч…" at bounding box center [1071, 18] width 1019 height 476
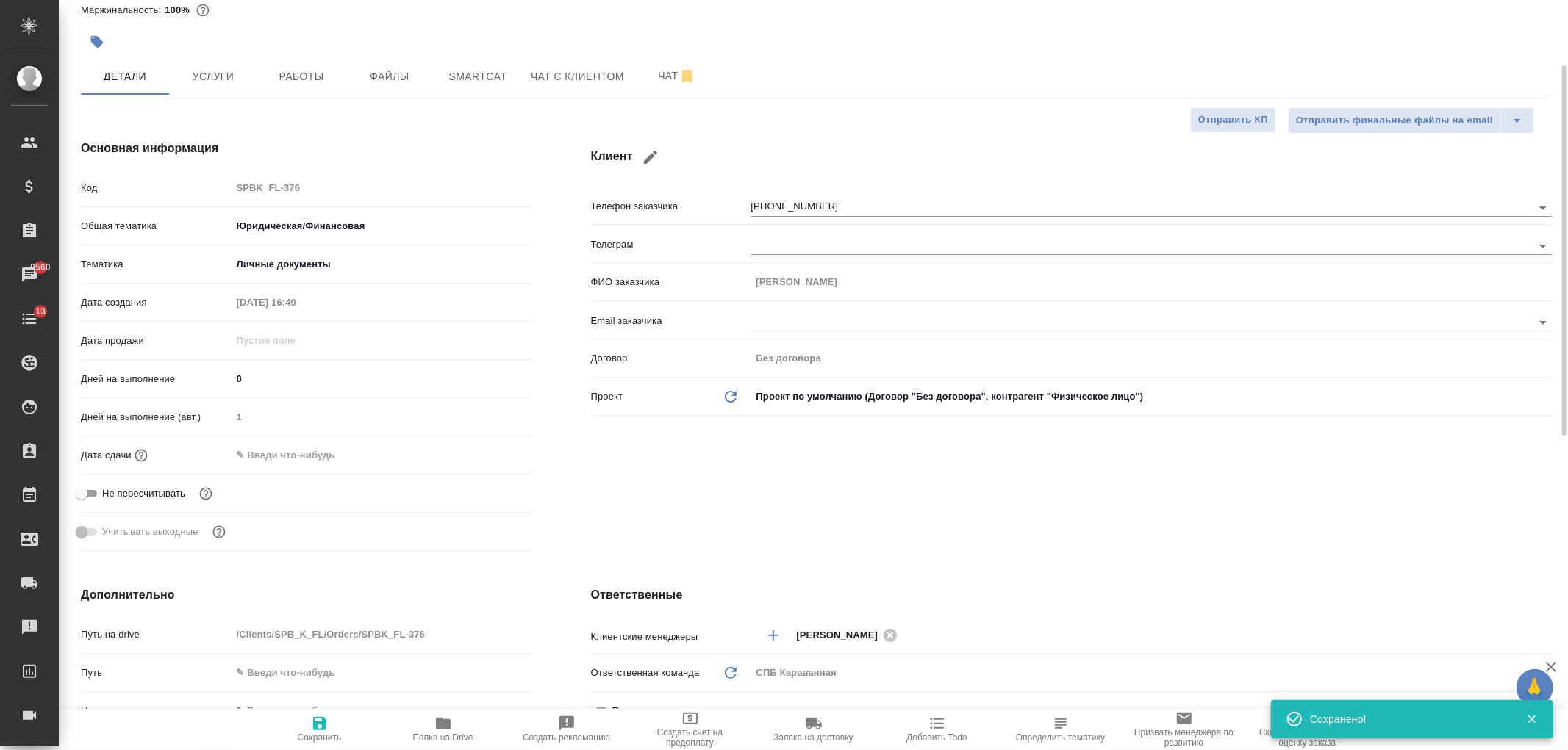
scroll to position [0, 0]
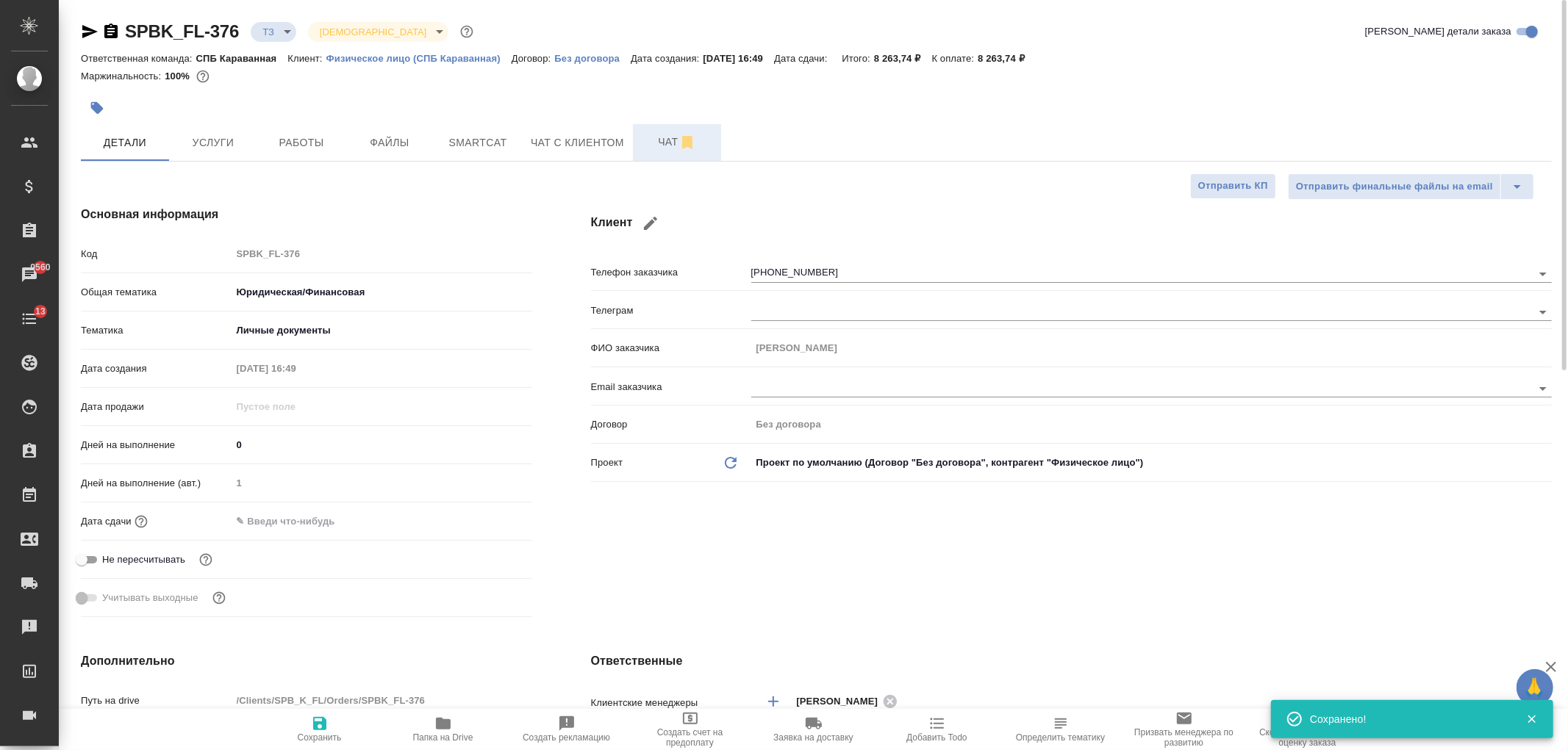
click at [648, 149] on span "Чат" at bounding box center [677, 142] width 71 height 18
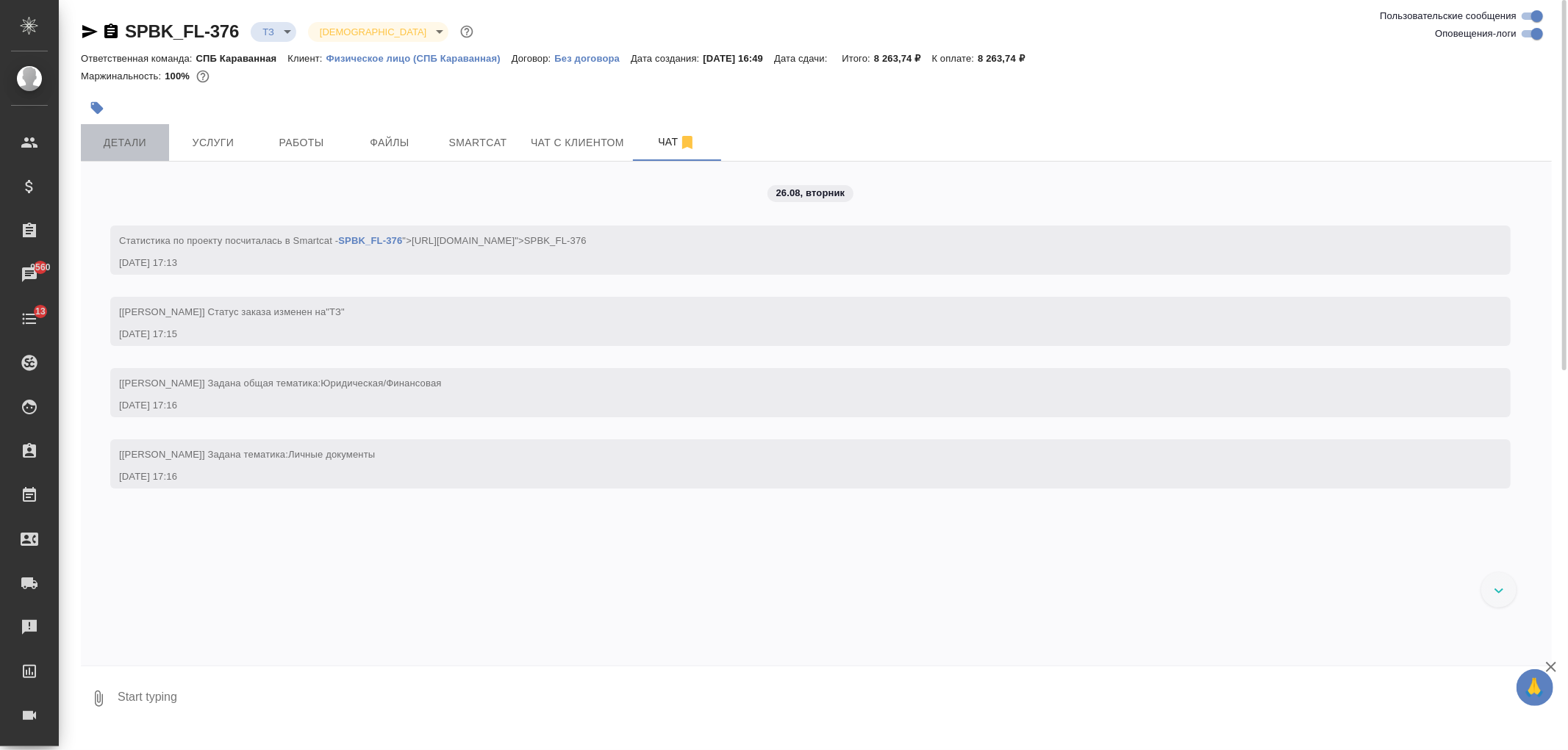
click at [128, 150] on span "Детали" at bounding box center [125, 143] width 71 height 18
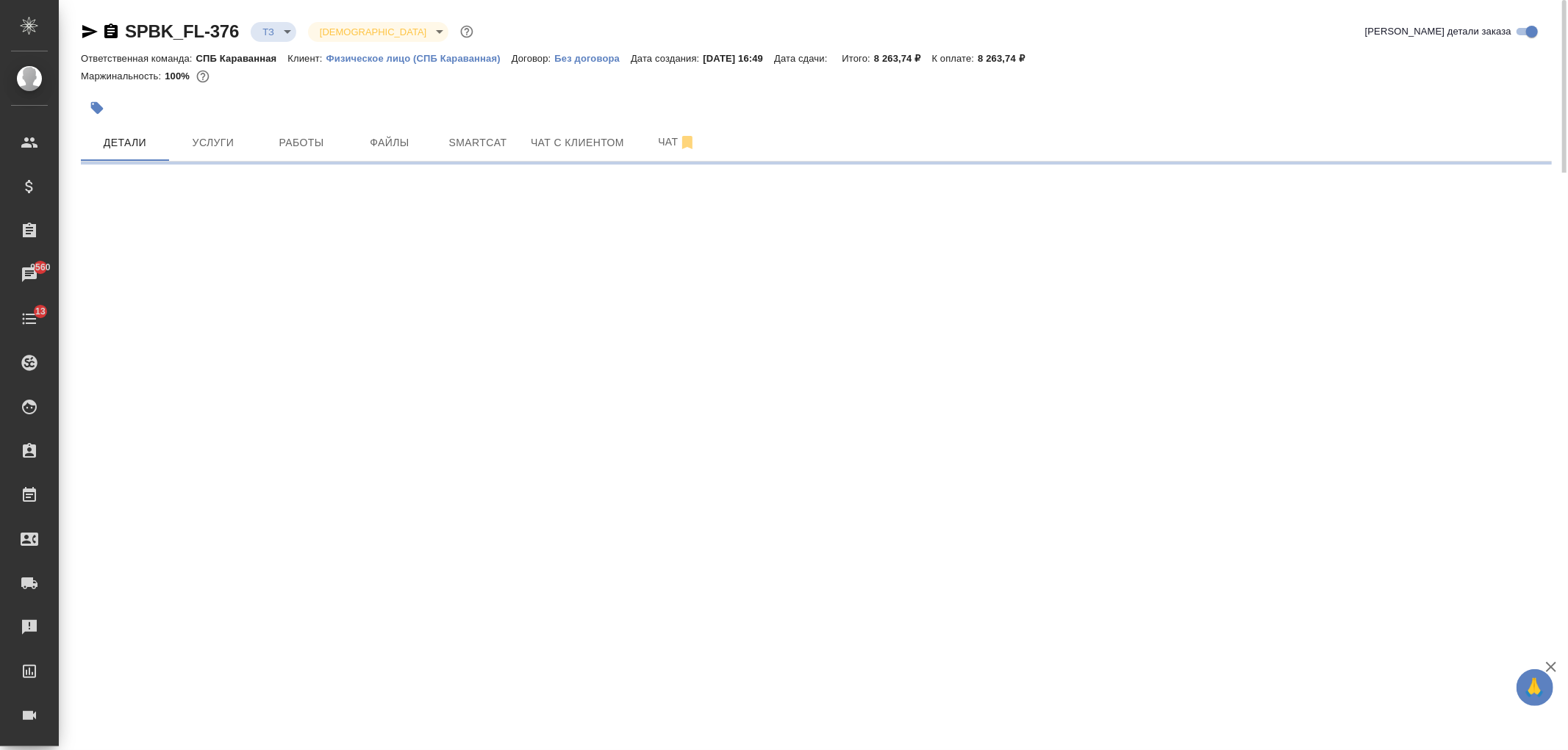
select select "RU"
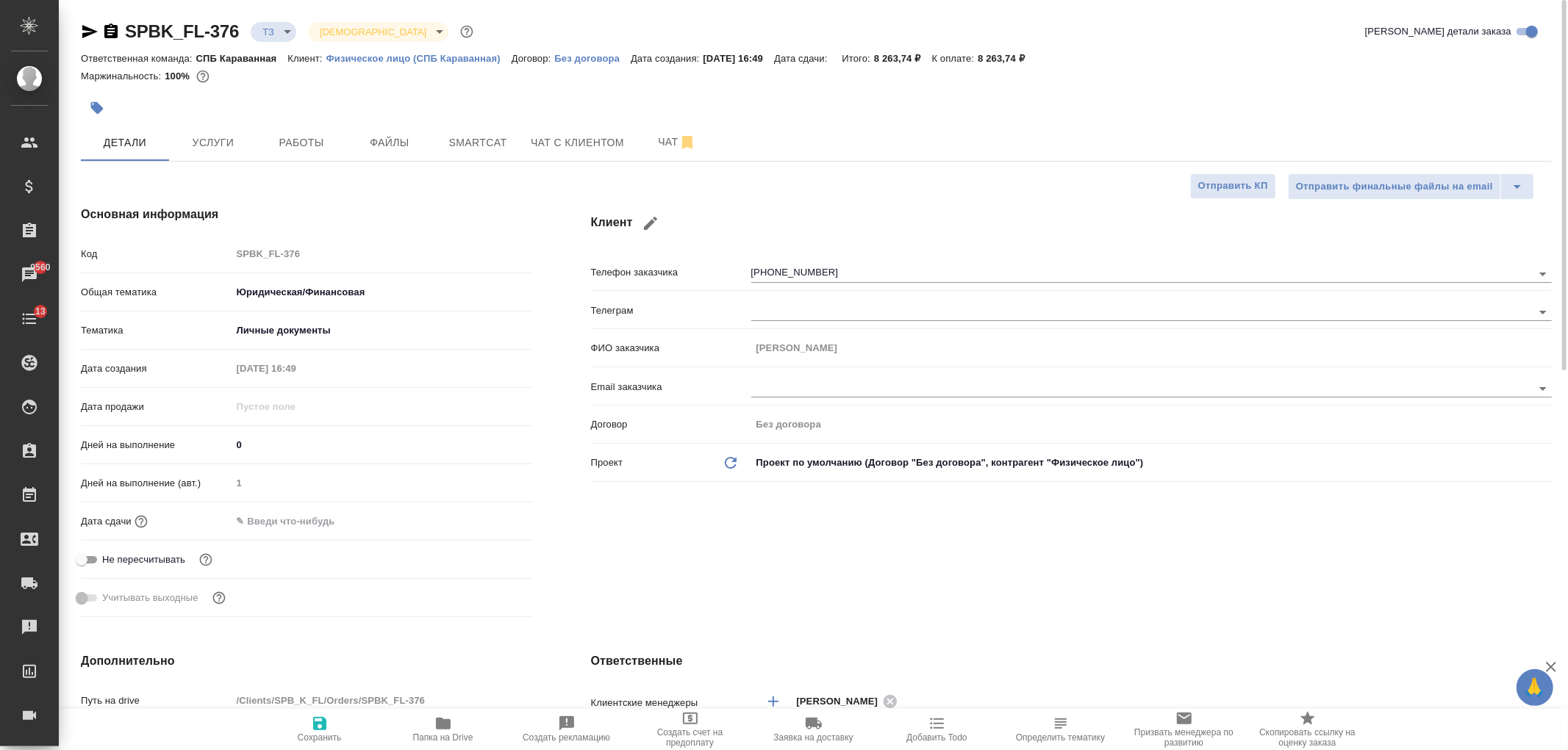
type textarea "x"
click at [84, 33] on icon "button" at bounding box center [90, 32] width 15 height 13
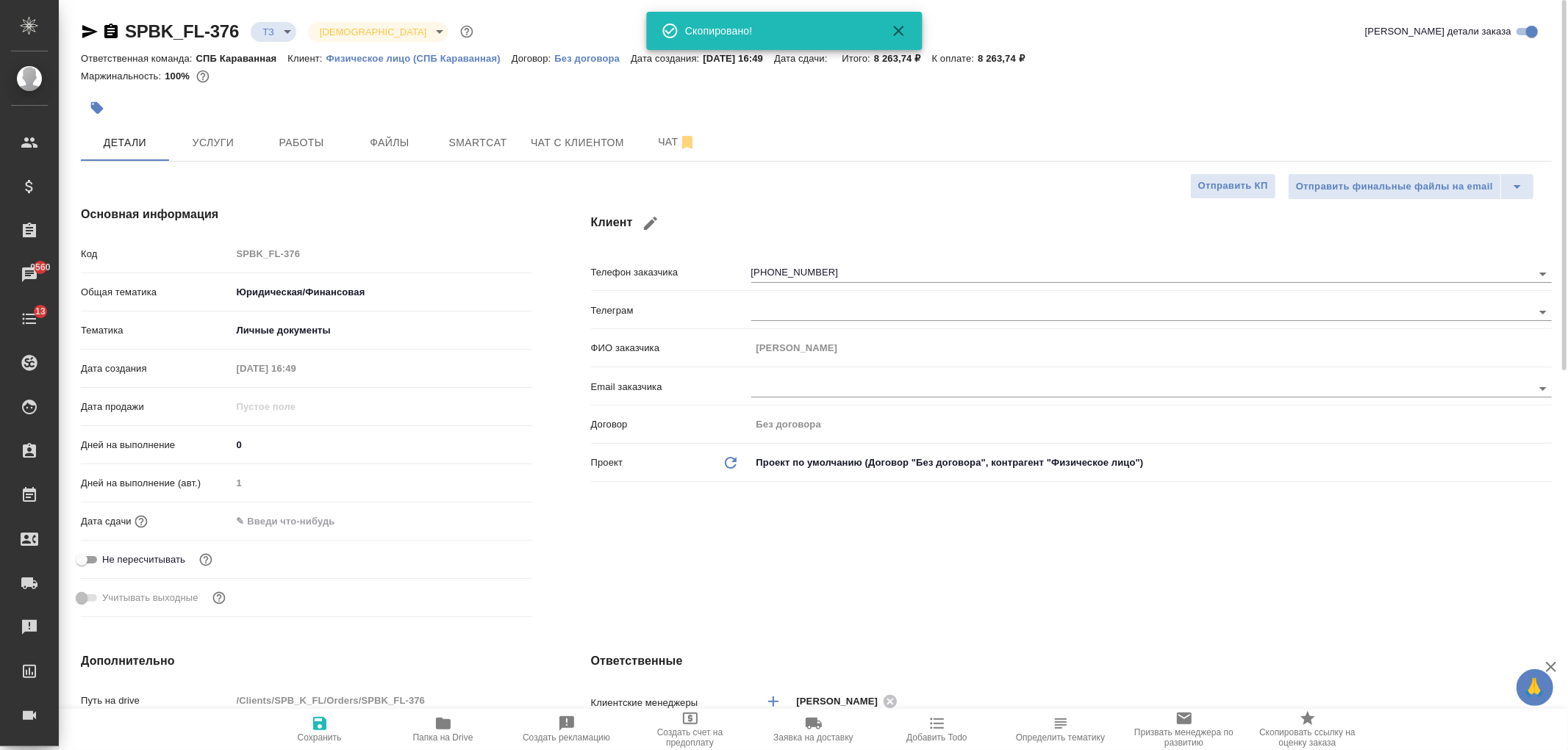
type textarea "x"
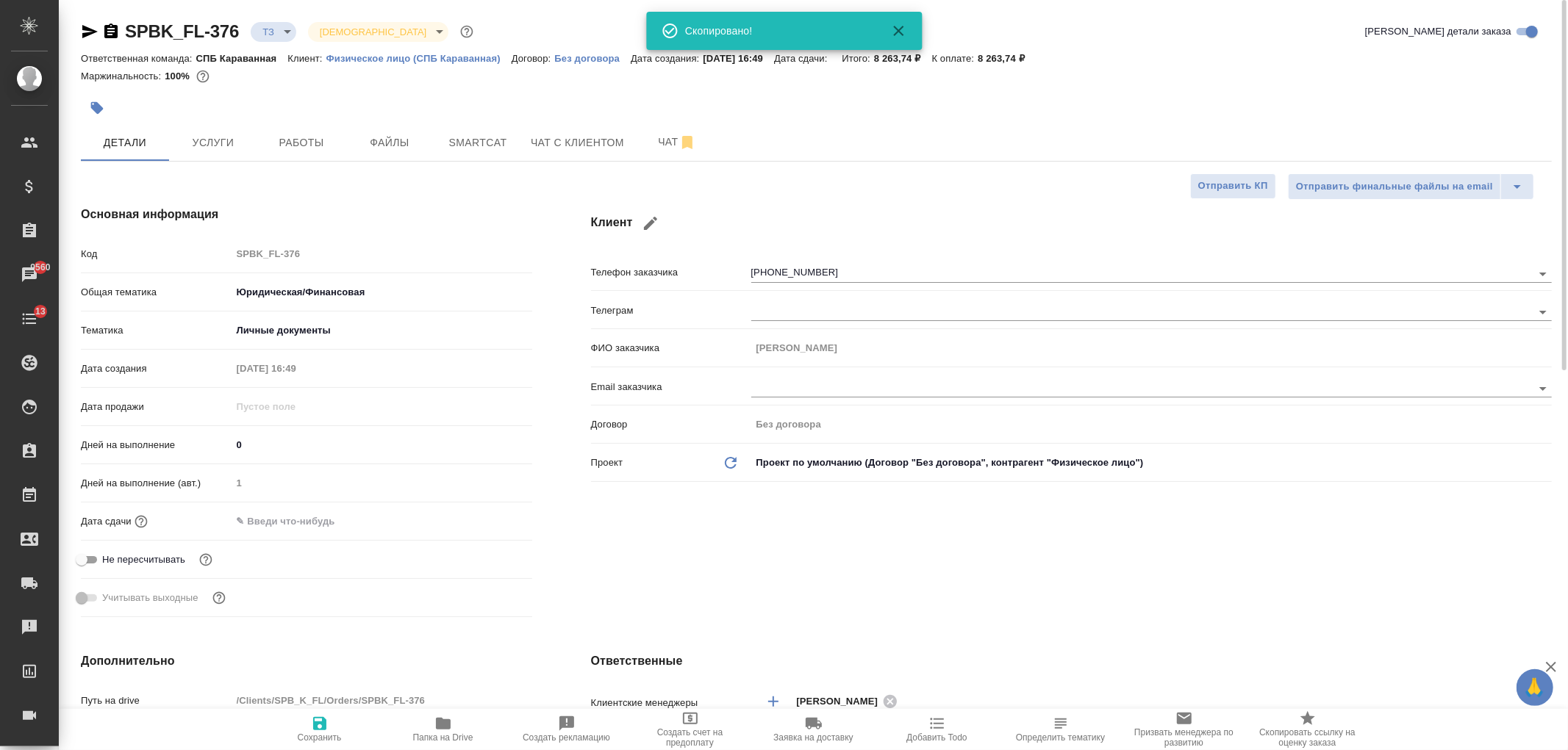
type textarea "x"
click at [657, 147] on span "Чат" at bounding box center [677, 142] width 71 height 18
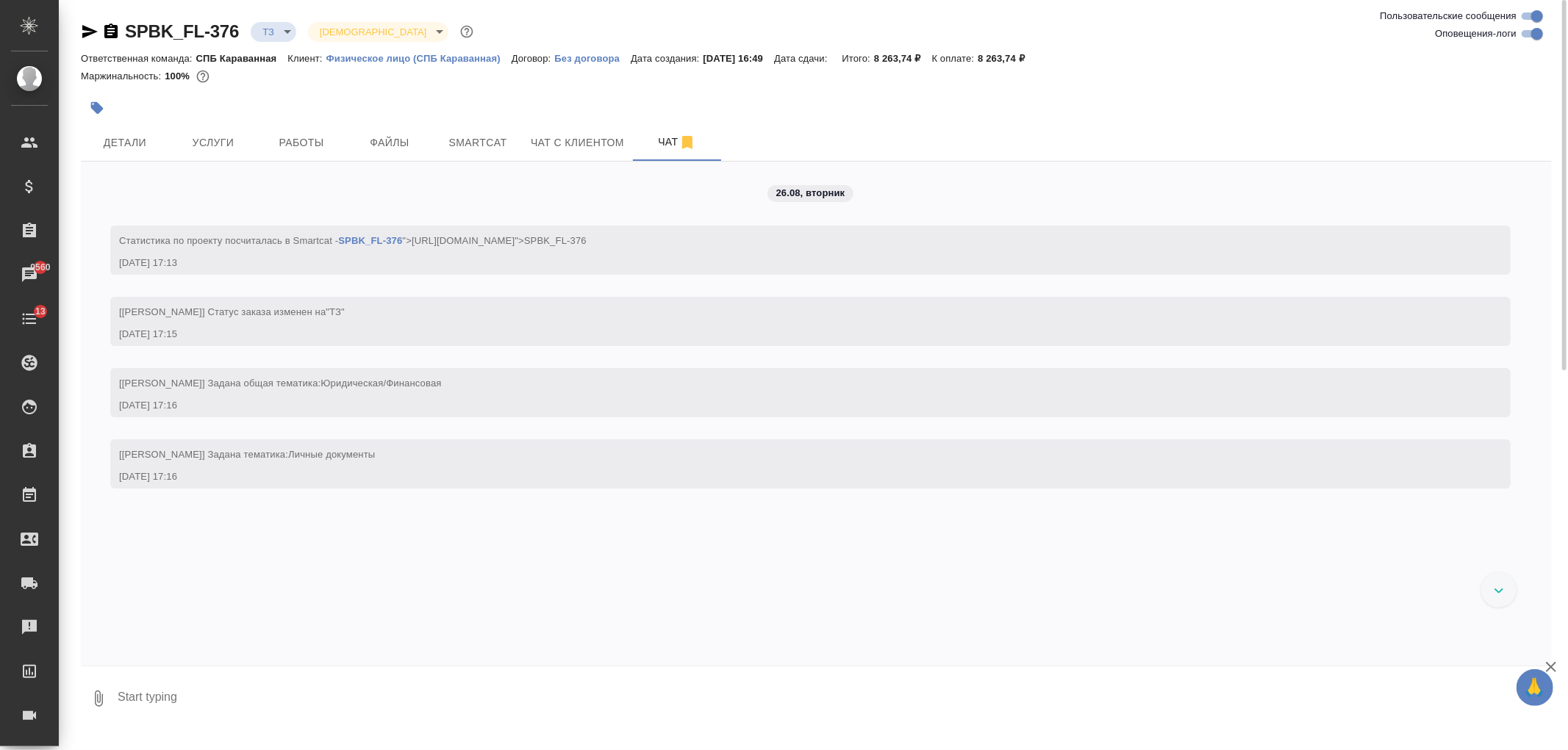
click at [114, 123] on div at bounding box center [571, 108] width 980 height 32
click at [125, 138] on span "Детали" at bounding box center [125, 143] width 71 height 18
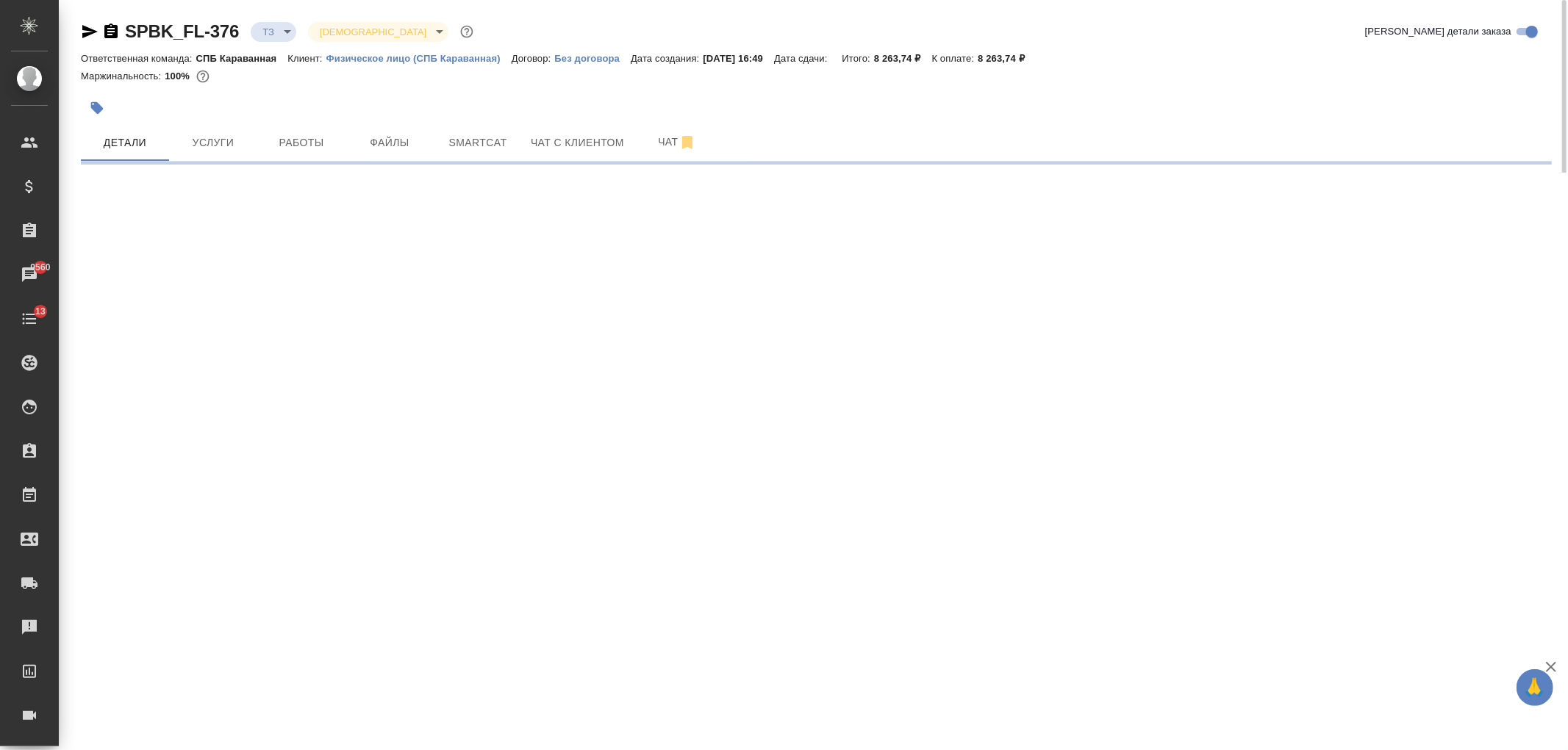
select select "RU"
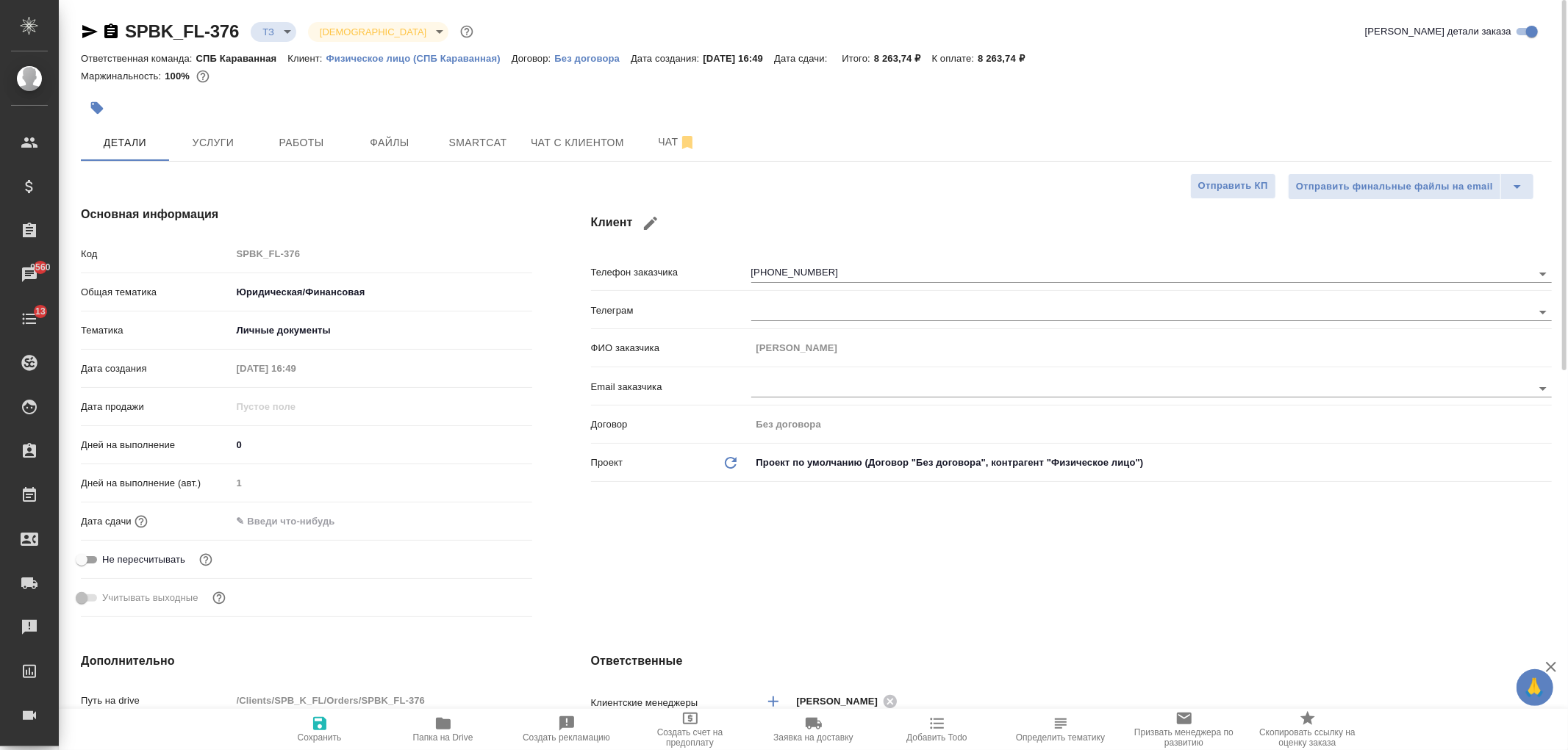
type textarea "x"
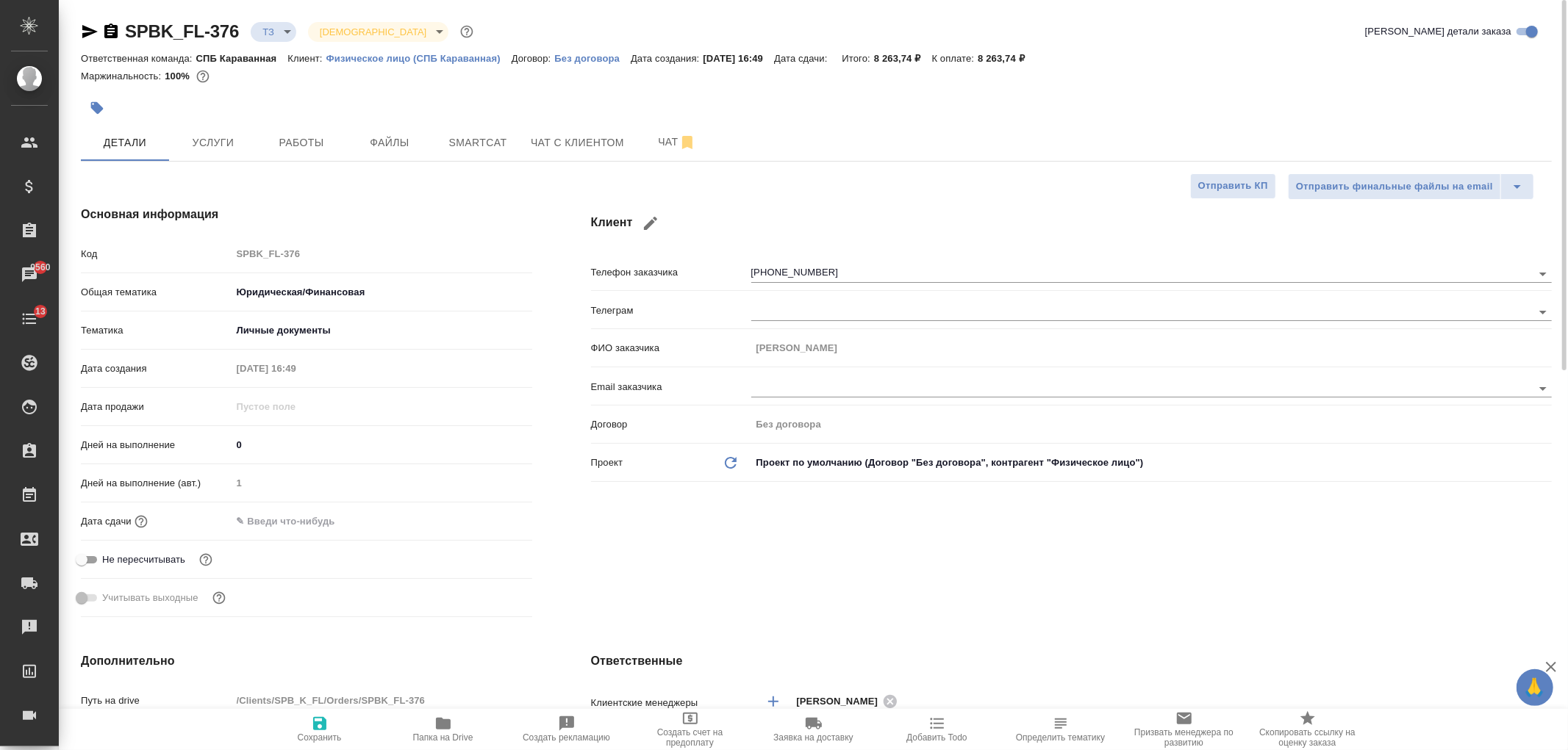
type textarea "x"
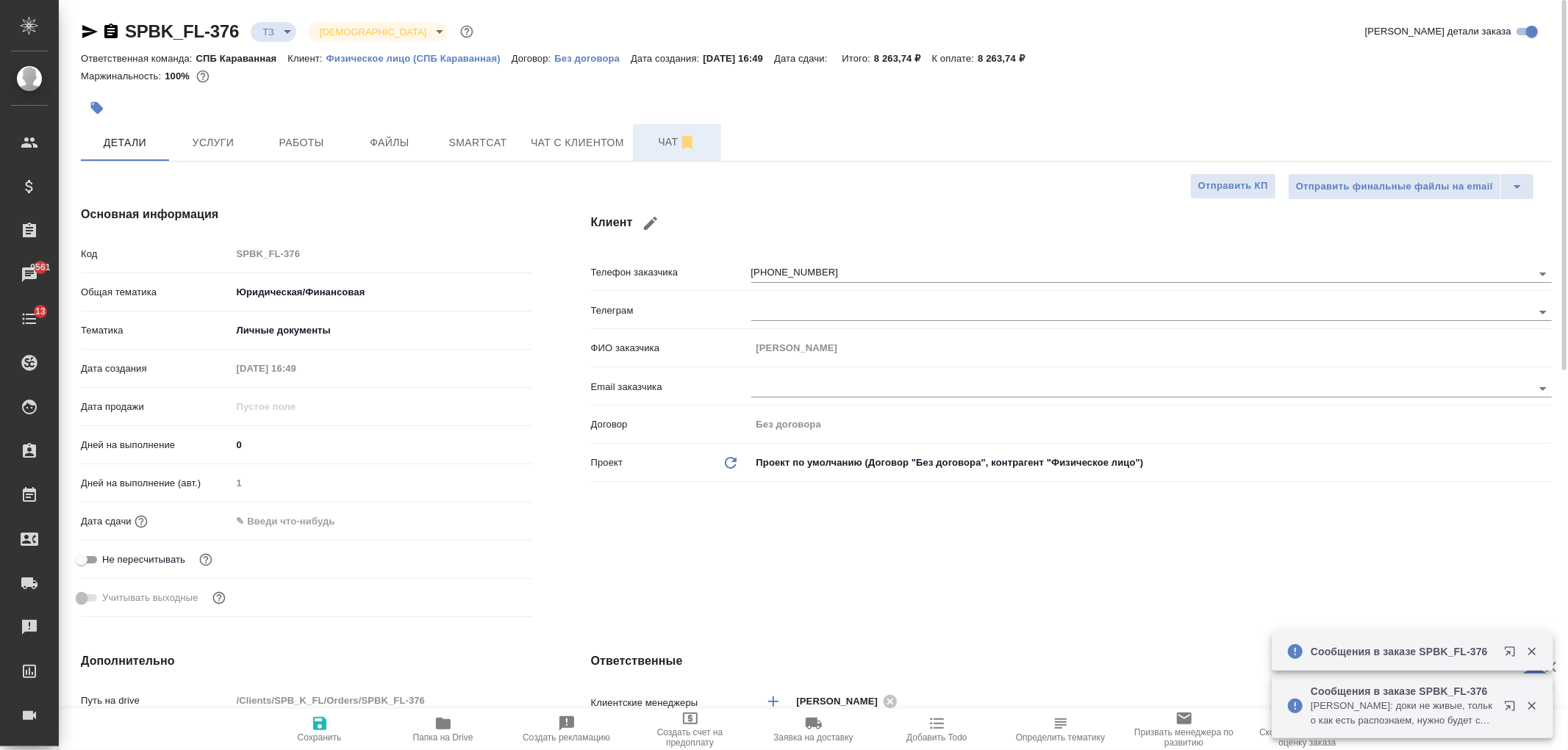
click at [669, 140] on span "Чат" at bounding box center [677, 142] width 71 height 18
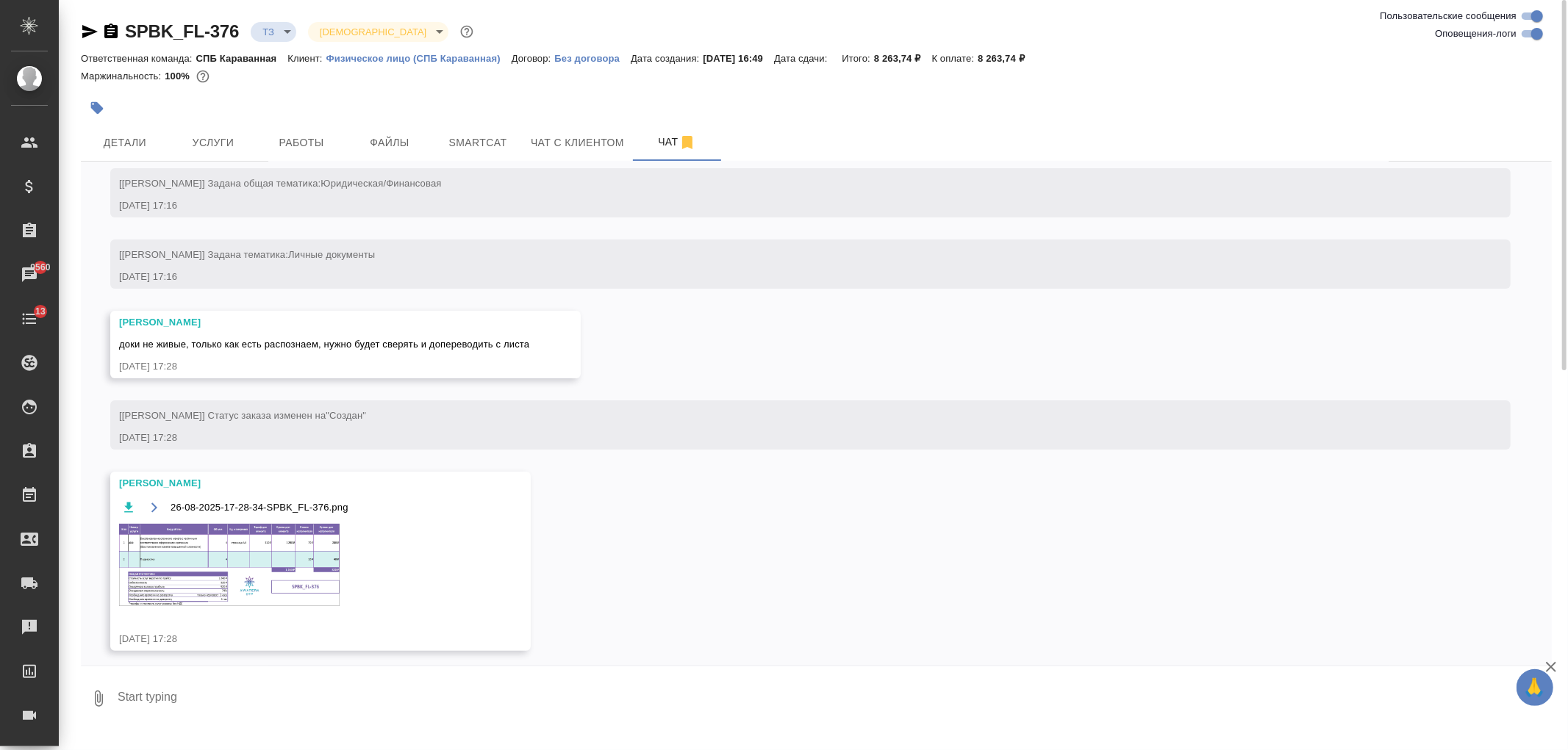
scroll to position [207, 0]
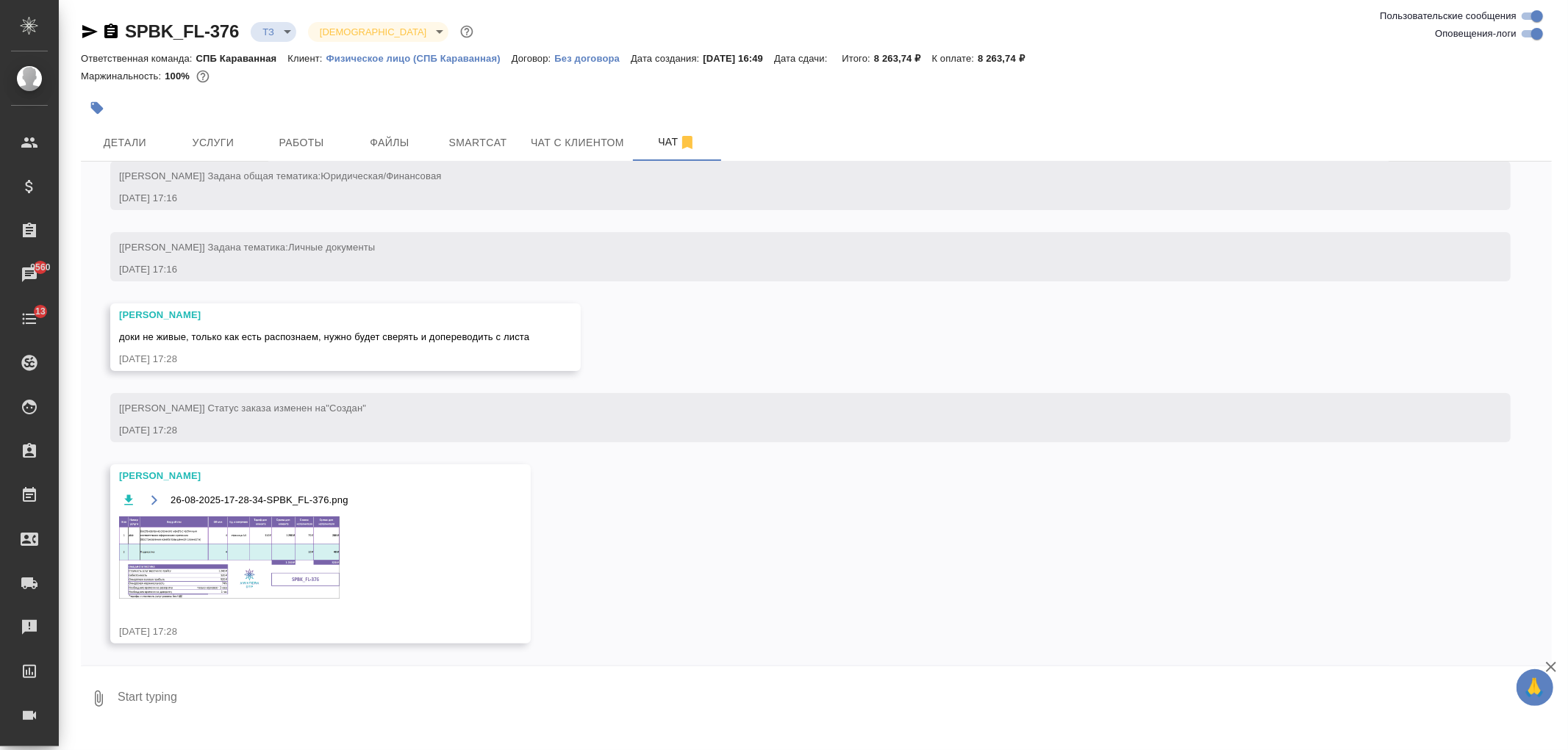
click at [254, 549] on img at bounding box center [229, 558] width 220 height 82
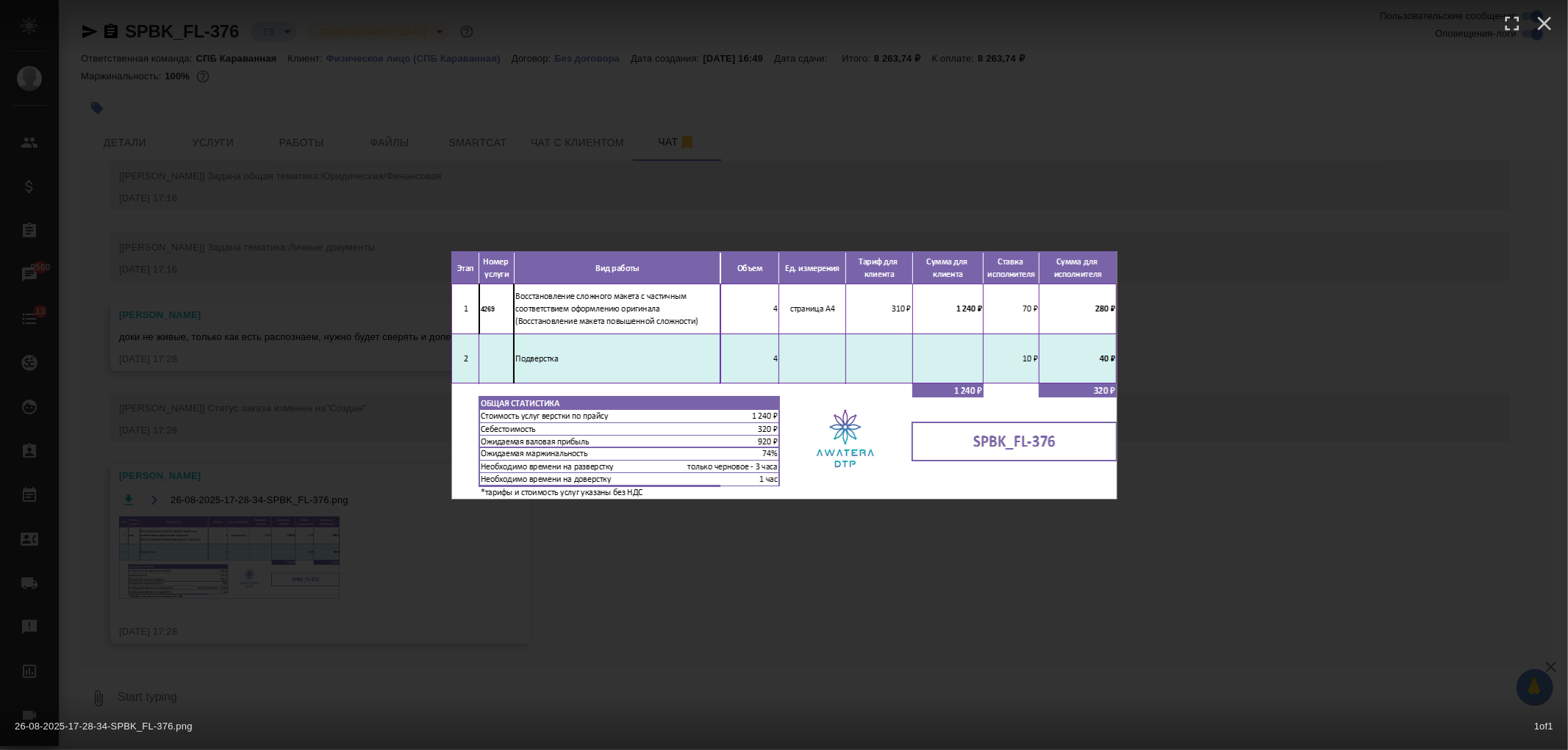
click at [254, 549] on div "26-08-2025-17-28-34-SPBK_FL-376.png 1 of 1" at bounding box center [784, 375] width 1568 height 750
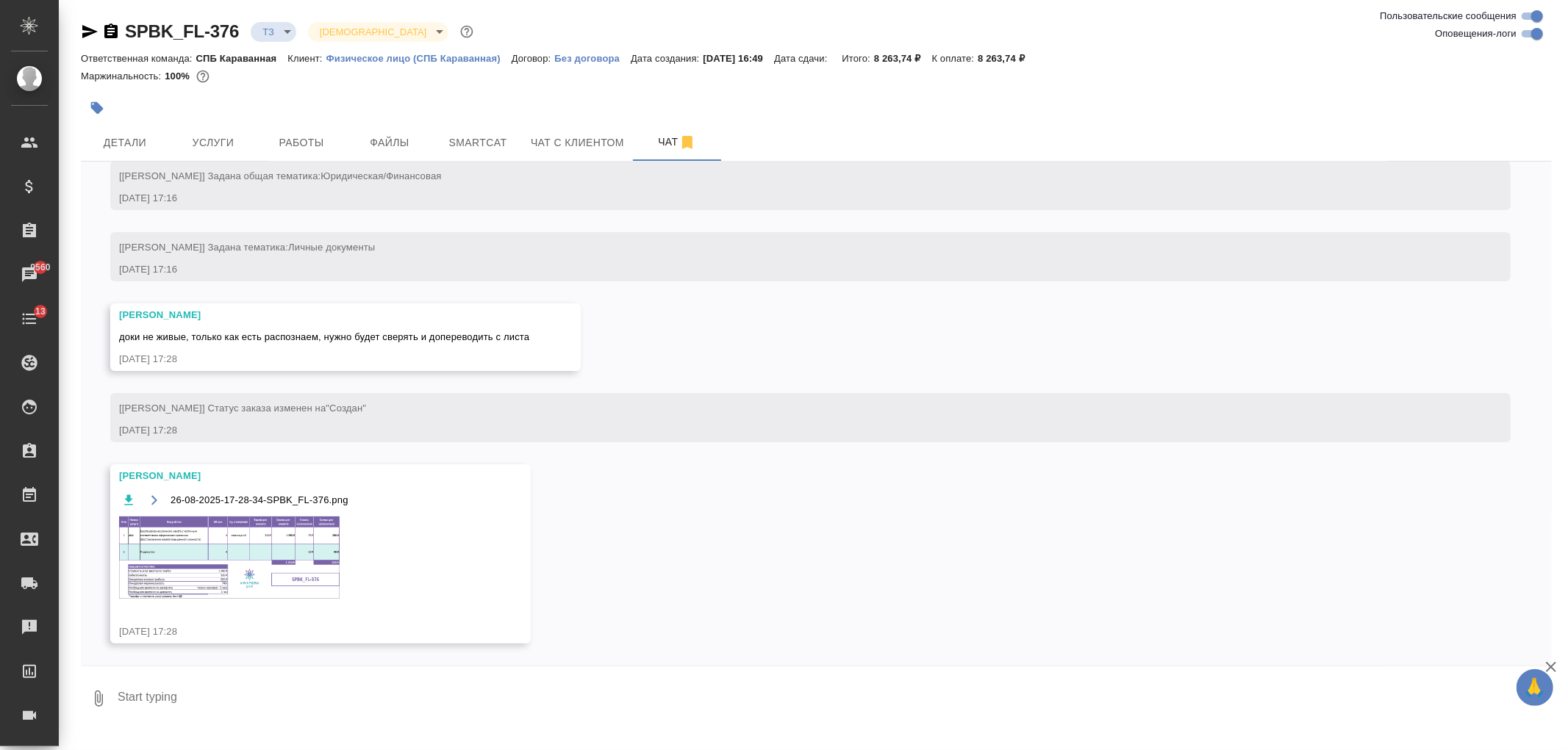
click at [269, 556] on img at bounding box center [229, 558] width 220 height 82
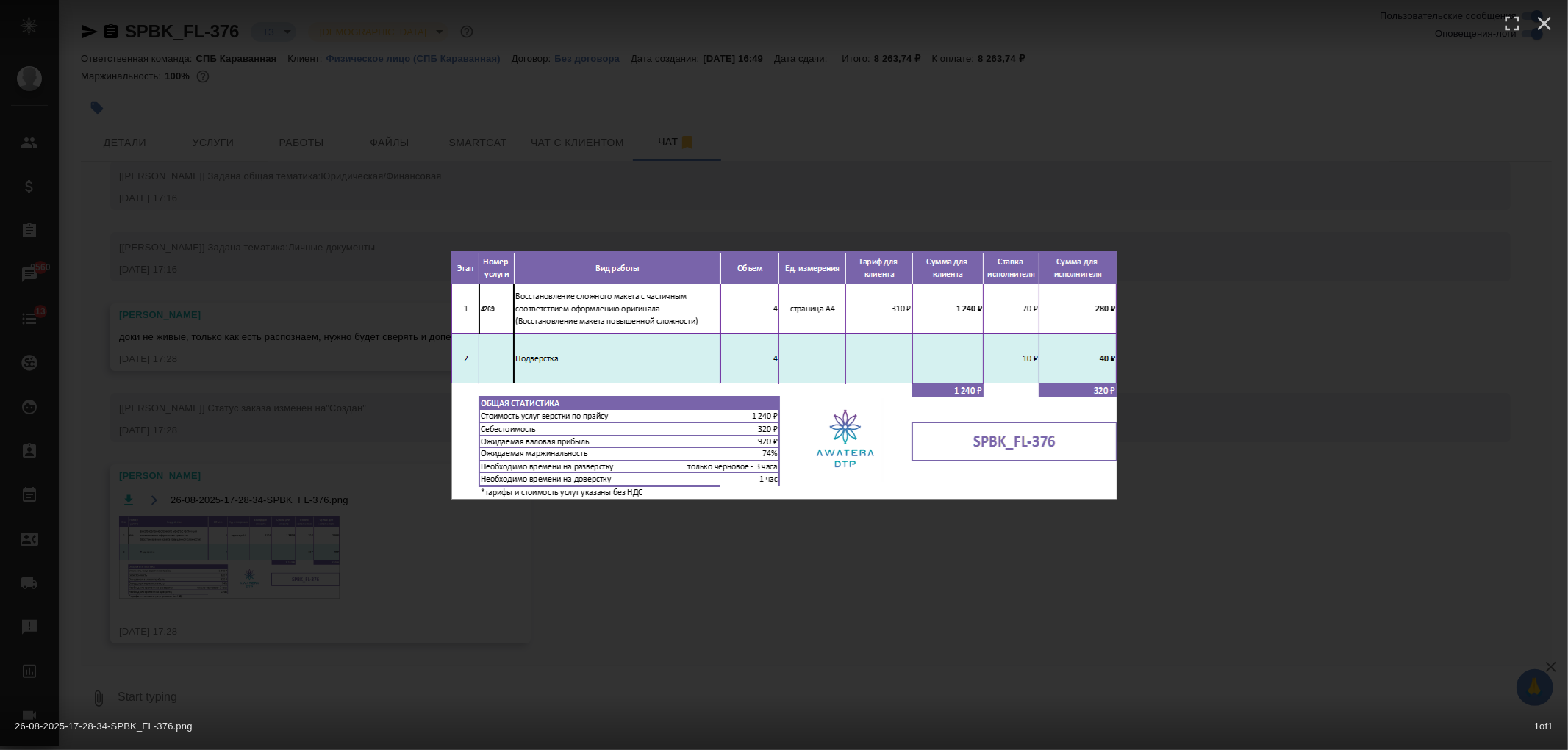
click at [269, 556] on div "26-08-2025-17-28-34-SPBK_FL-376.png 1 of 1" at bounding box center [784, 375] width 1568 height 750
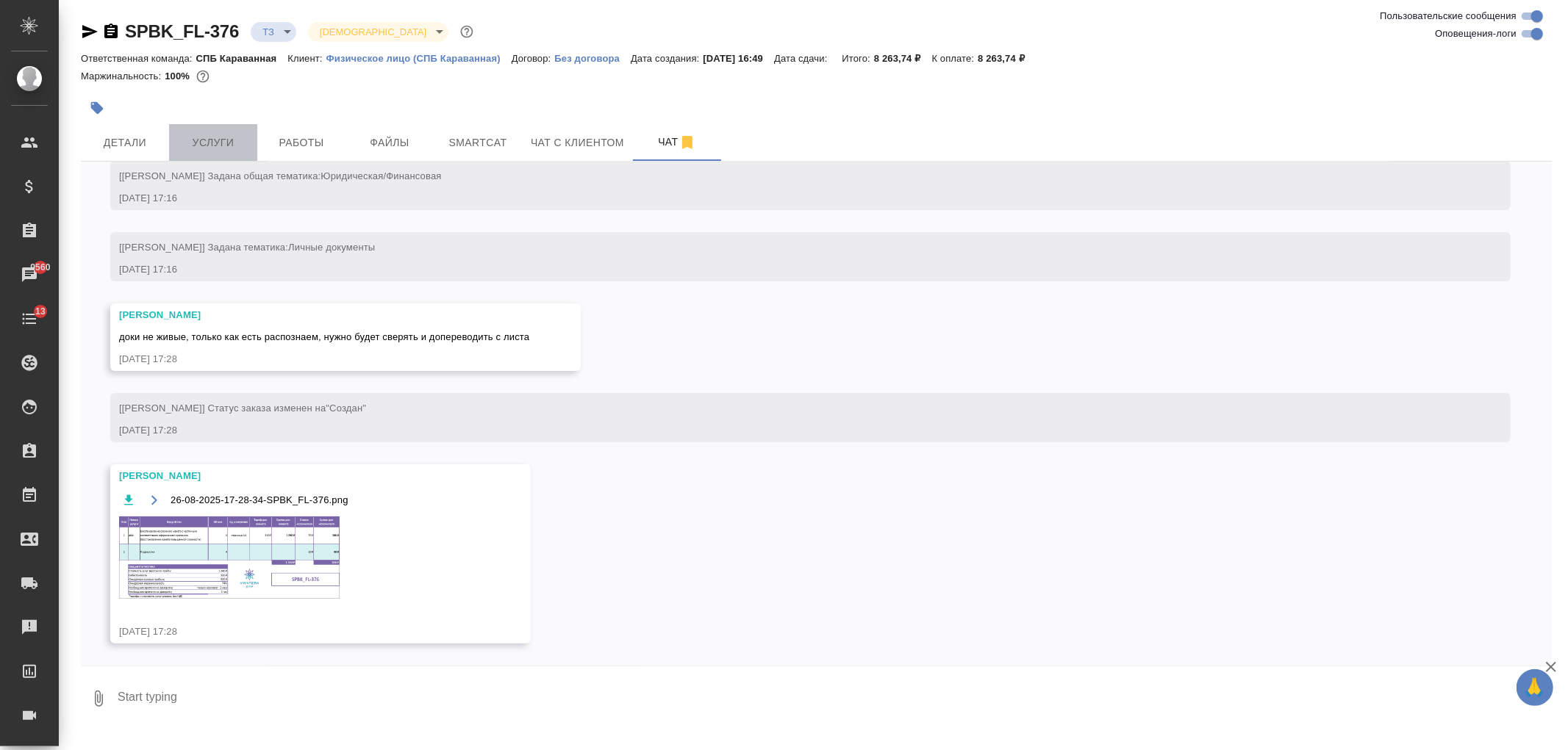
click at [221, 134] on span "Услуги" at bounding box center [214, 143] width 71 height 18
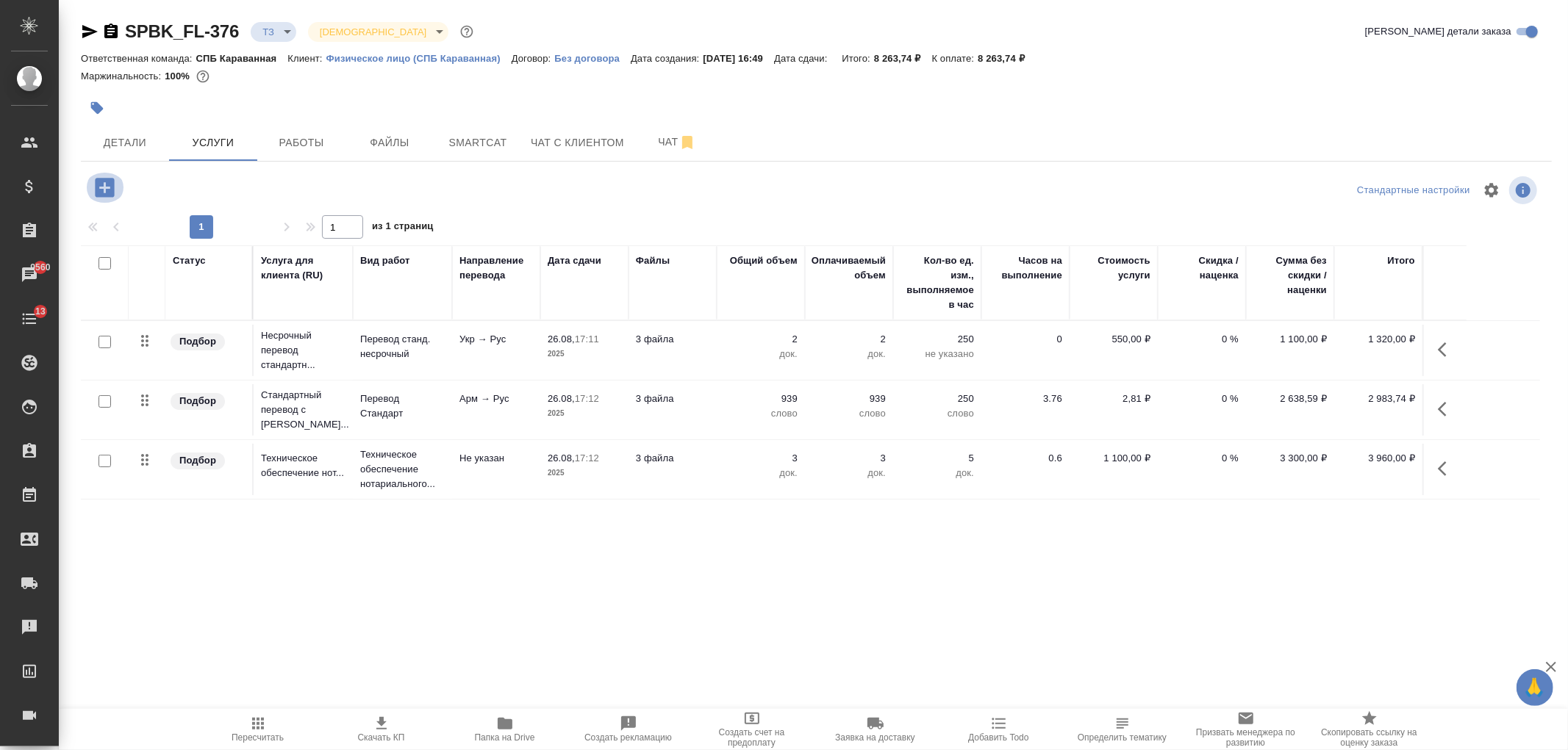
click at [108, 187] on icon "button" at bounding box center [105, 188] width 26 height 26
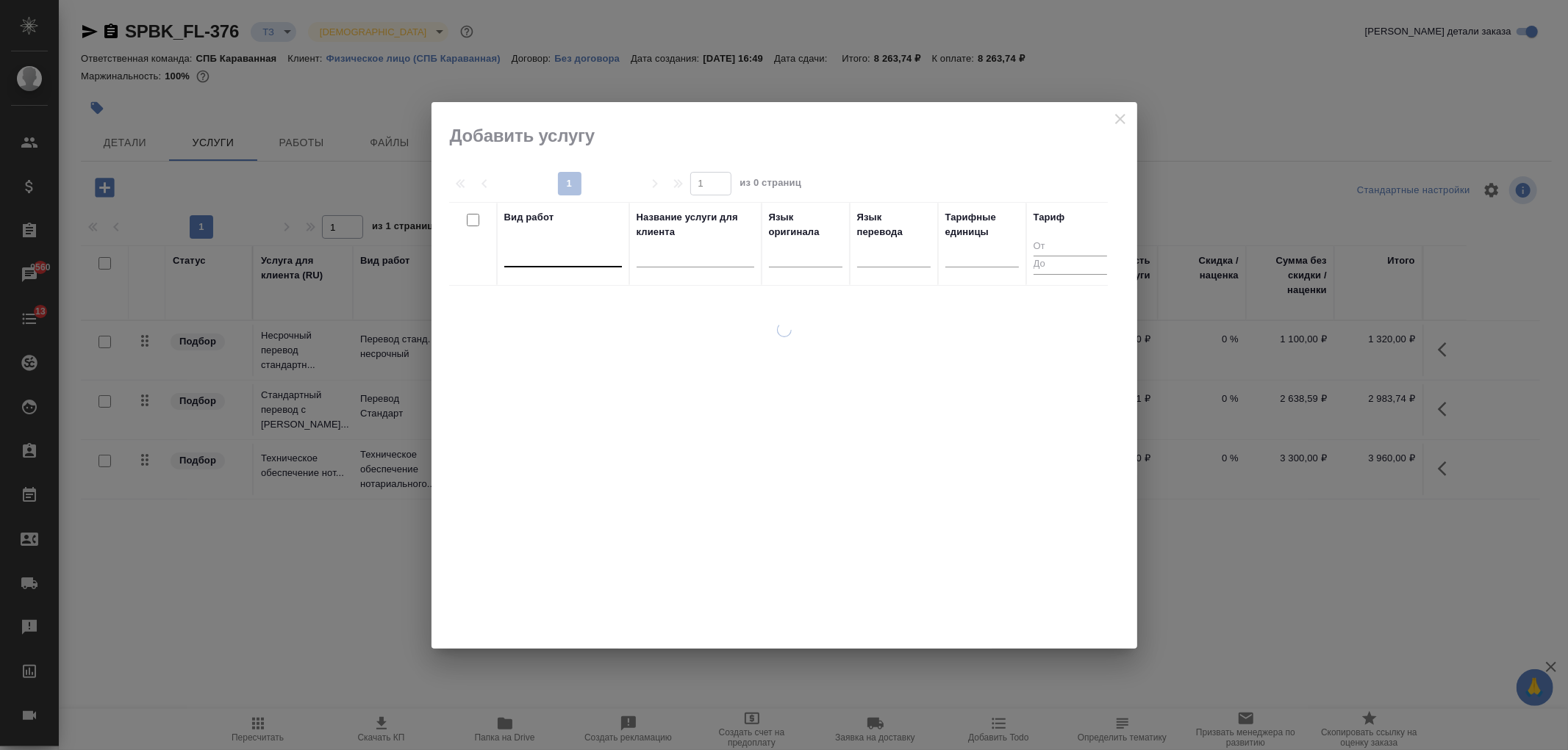
click at [552, 251] on div at bounding box center [563, 252] width 118 height 21
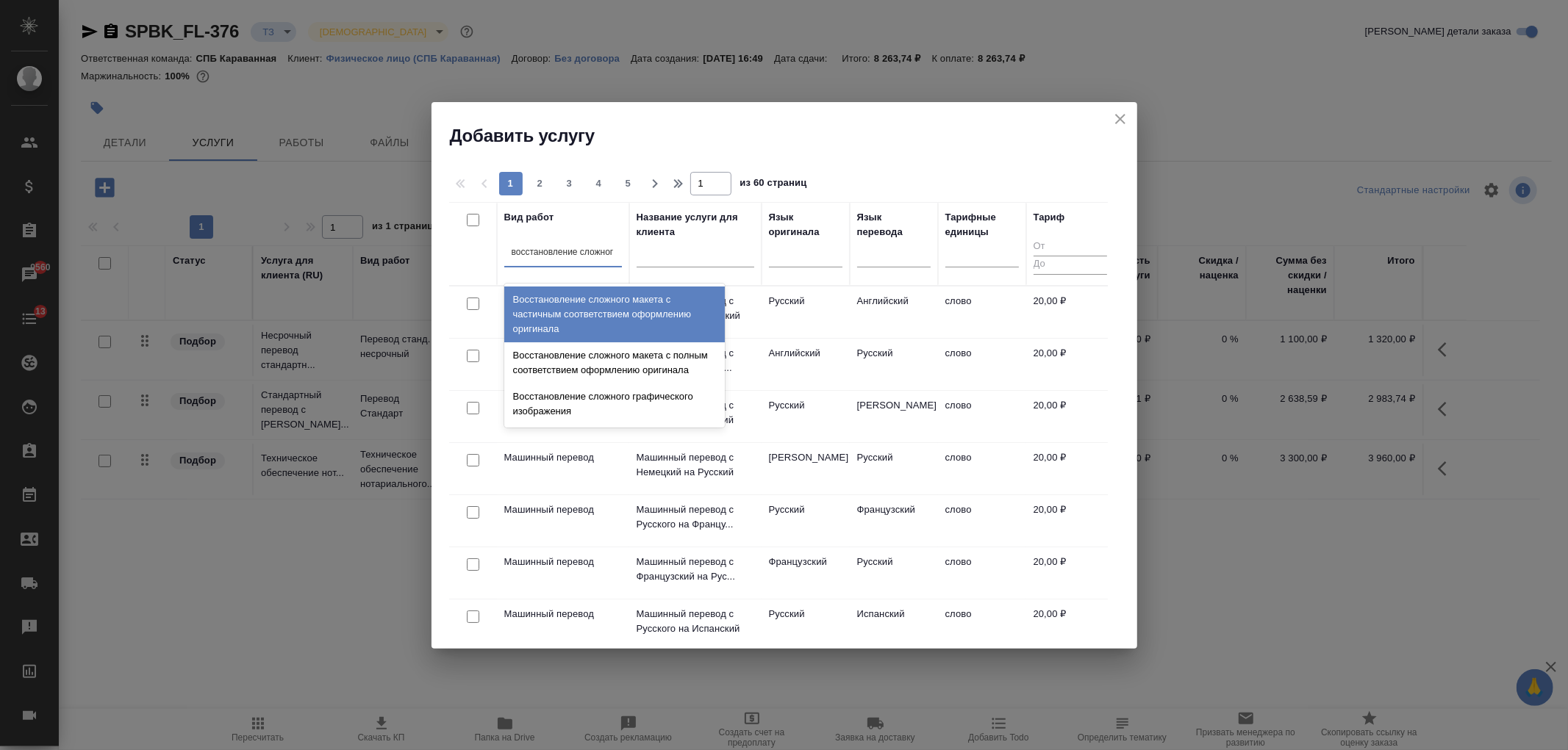
type input "восстановление сложного"
click at [588, 288] on div "Восстановление сложного макета с частичным соответствием оформлению оригинала" at bounding box center [614, 314] width 220 height 56
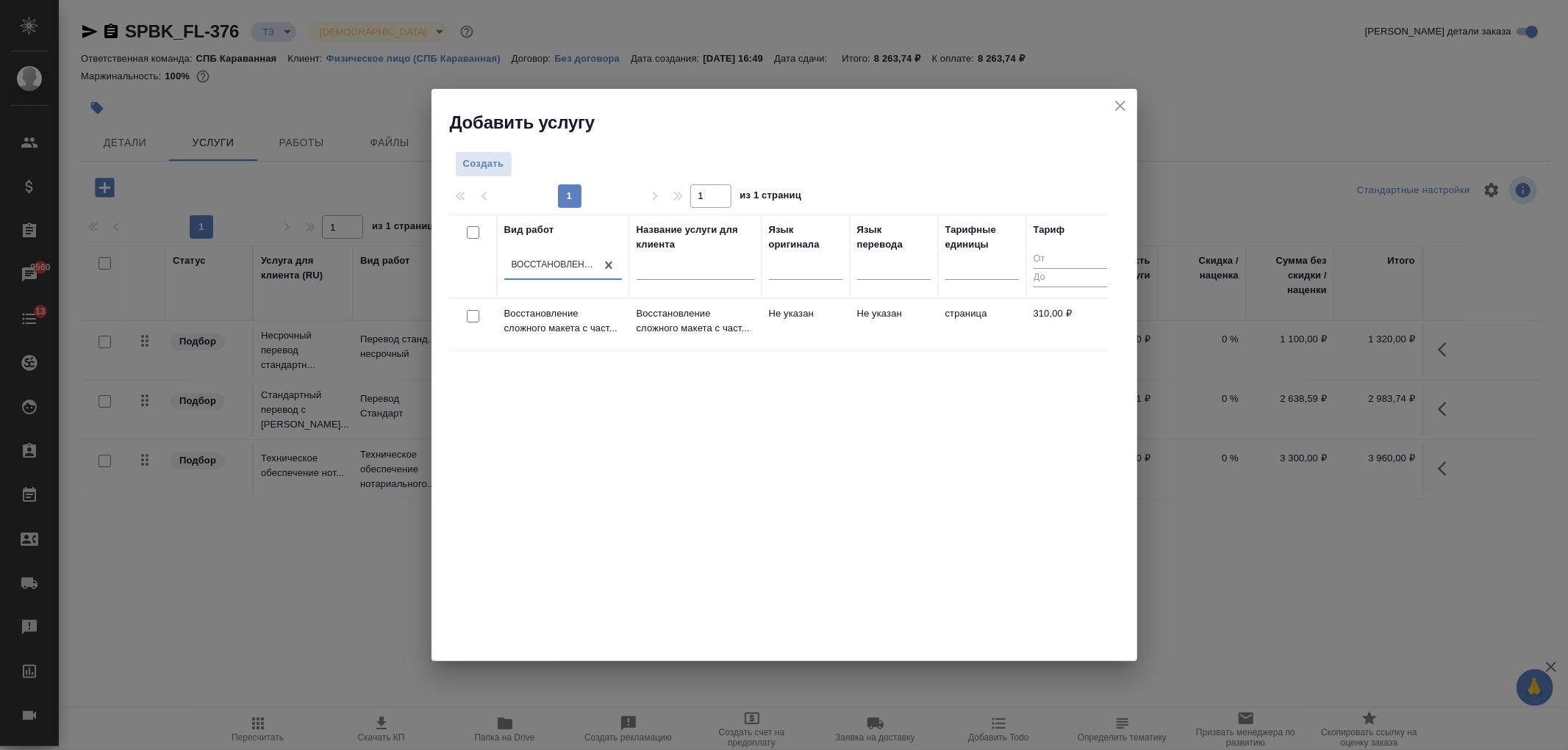
click at [468, 314] on input "checkbox" at bounding box center [473, 316] width 13 height 13
checkbox input "true"
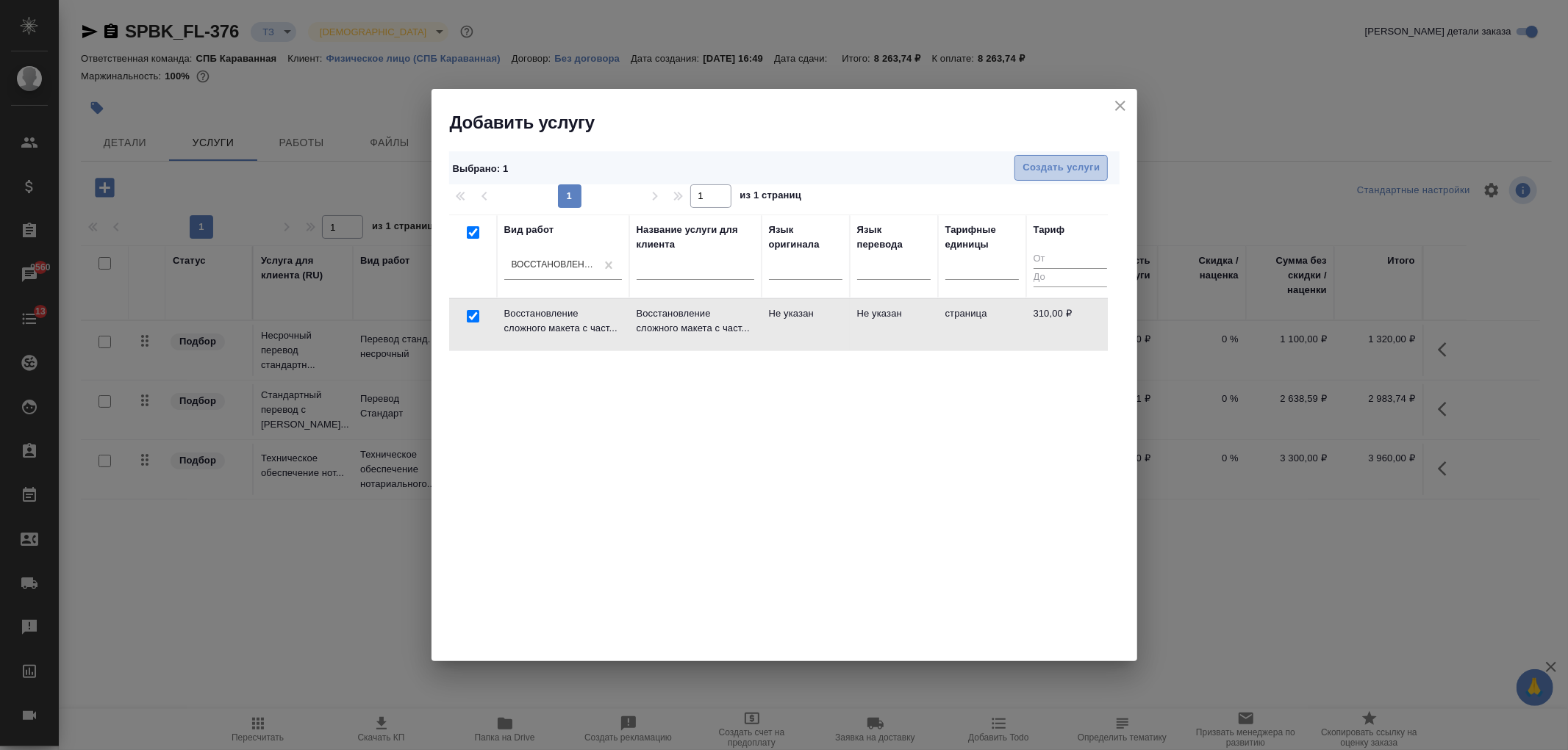
click at [1062, 174] on span "Создать услуги" at bounding box center [1061, 168] width 77 height 17
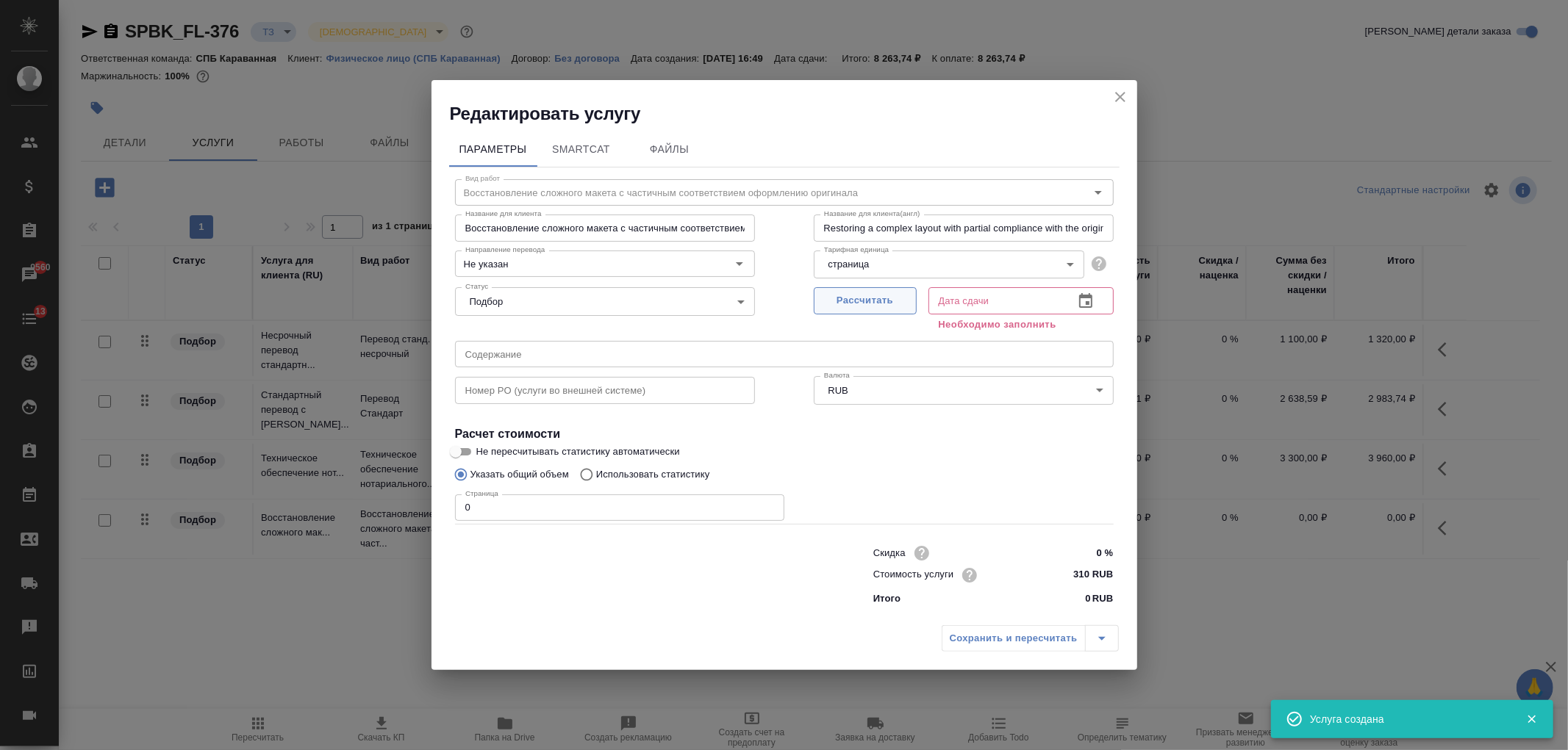
click at [876, 305] on span "Рассчитать" at bounding box center [865, 300] width 87 height 17
type input "26.08.2025 17:30"
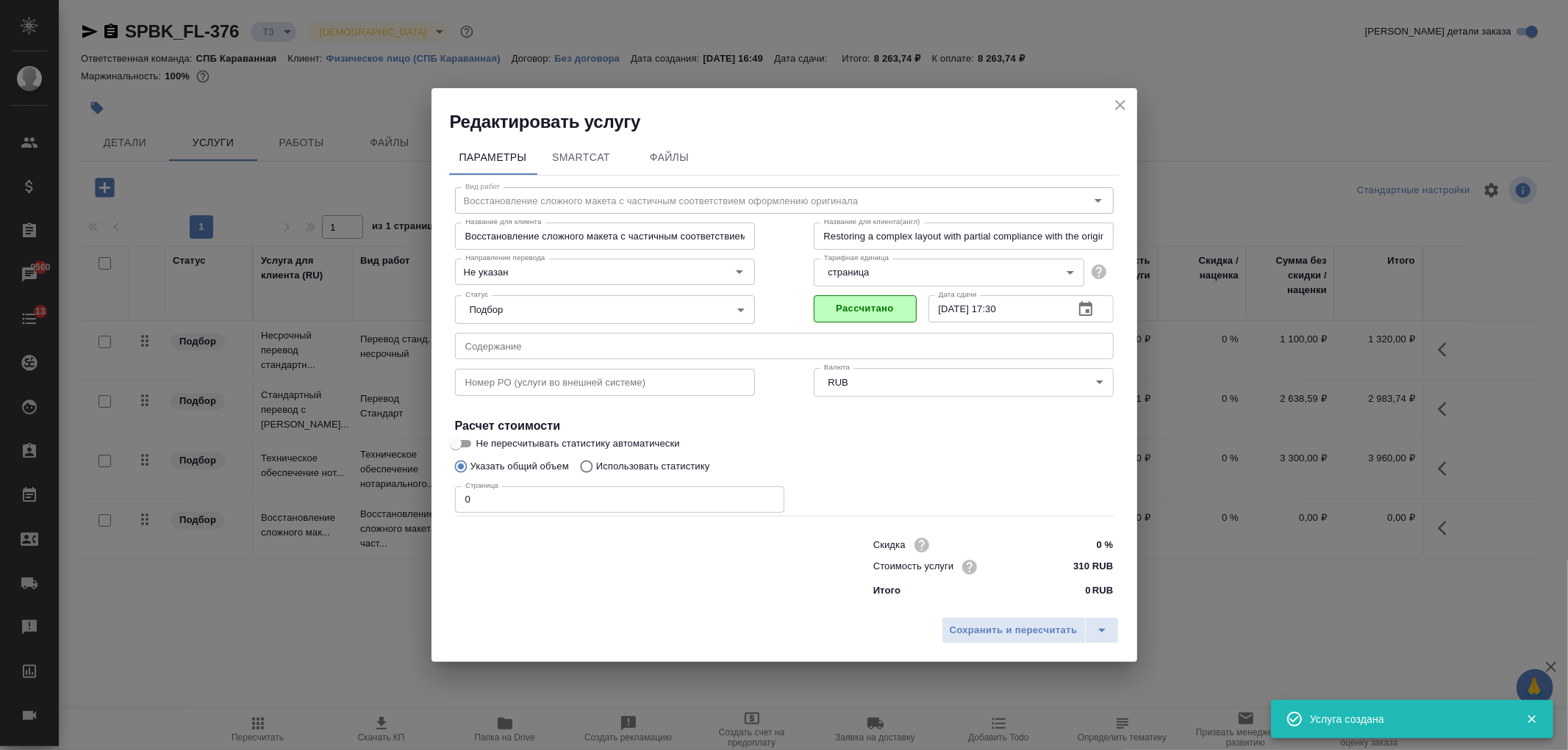
click at [501, 506] on input "0" at bounding box center [619, 500] width 329 height 26
type input "4"
click at [982, 622] on span "Сохранить и пересчитать" at bounding box center [1013, 630] width 128 height 17
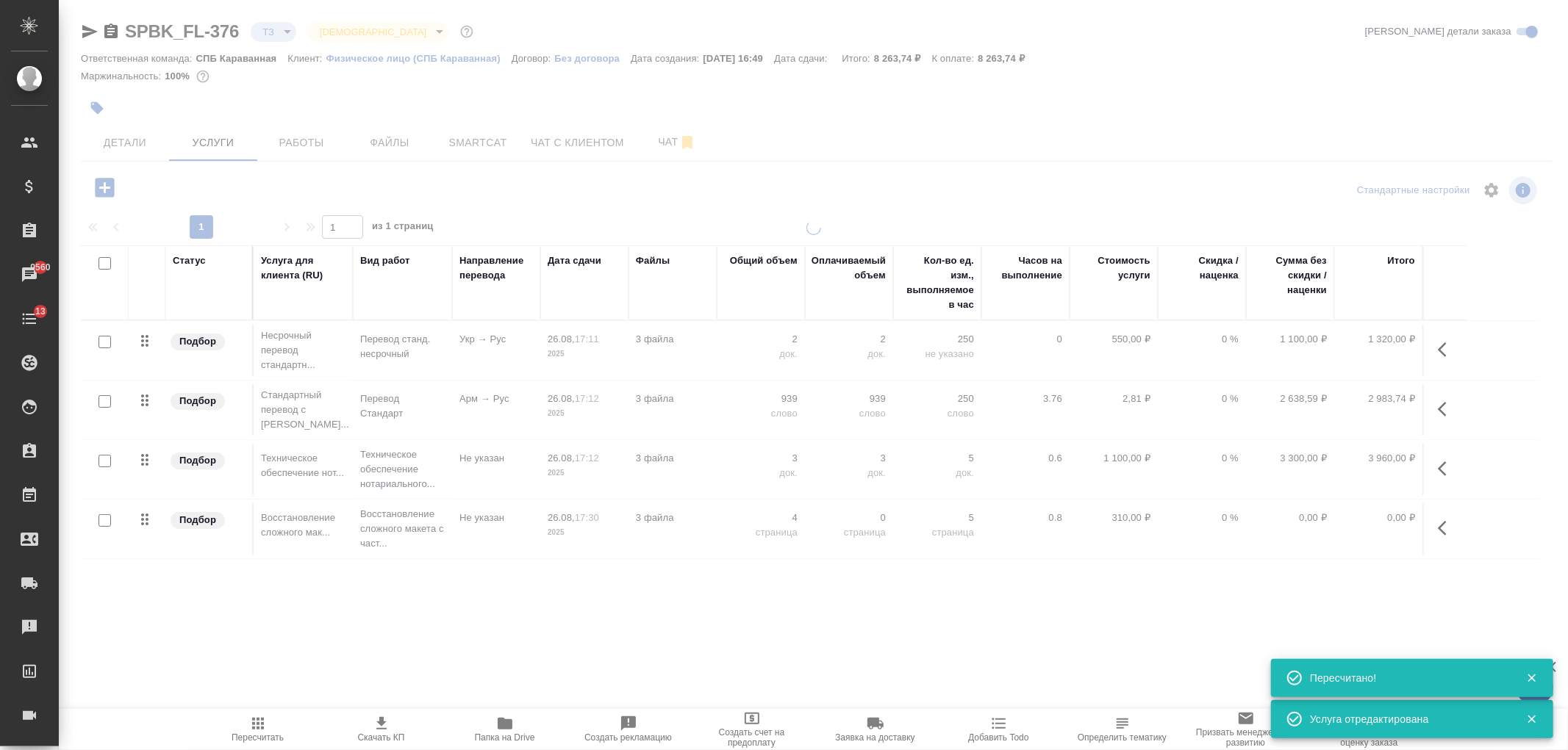
type input "new"
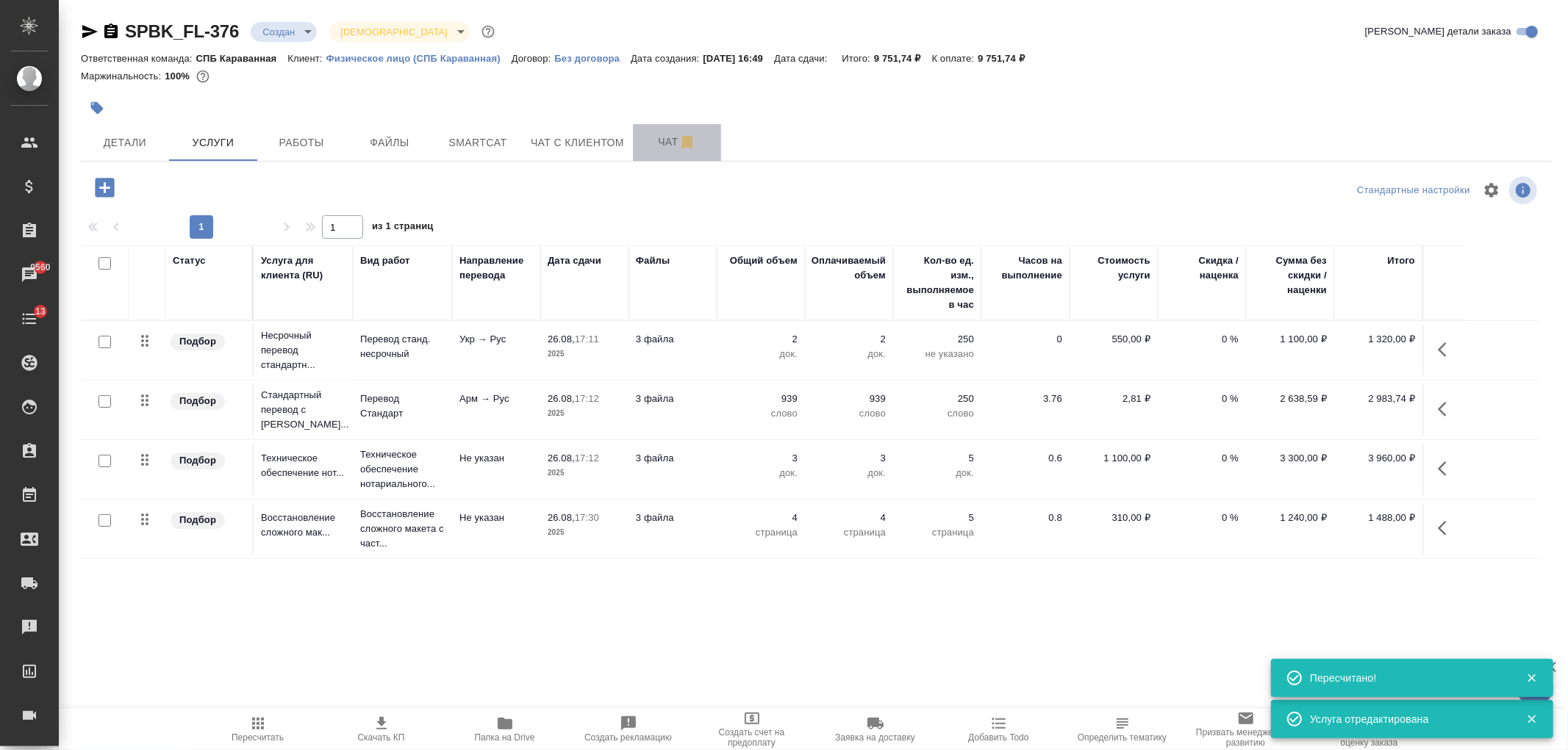
click at [648, 155] on button "Чат" at bounding box center [677, 143] width 88 height 37
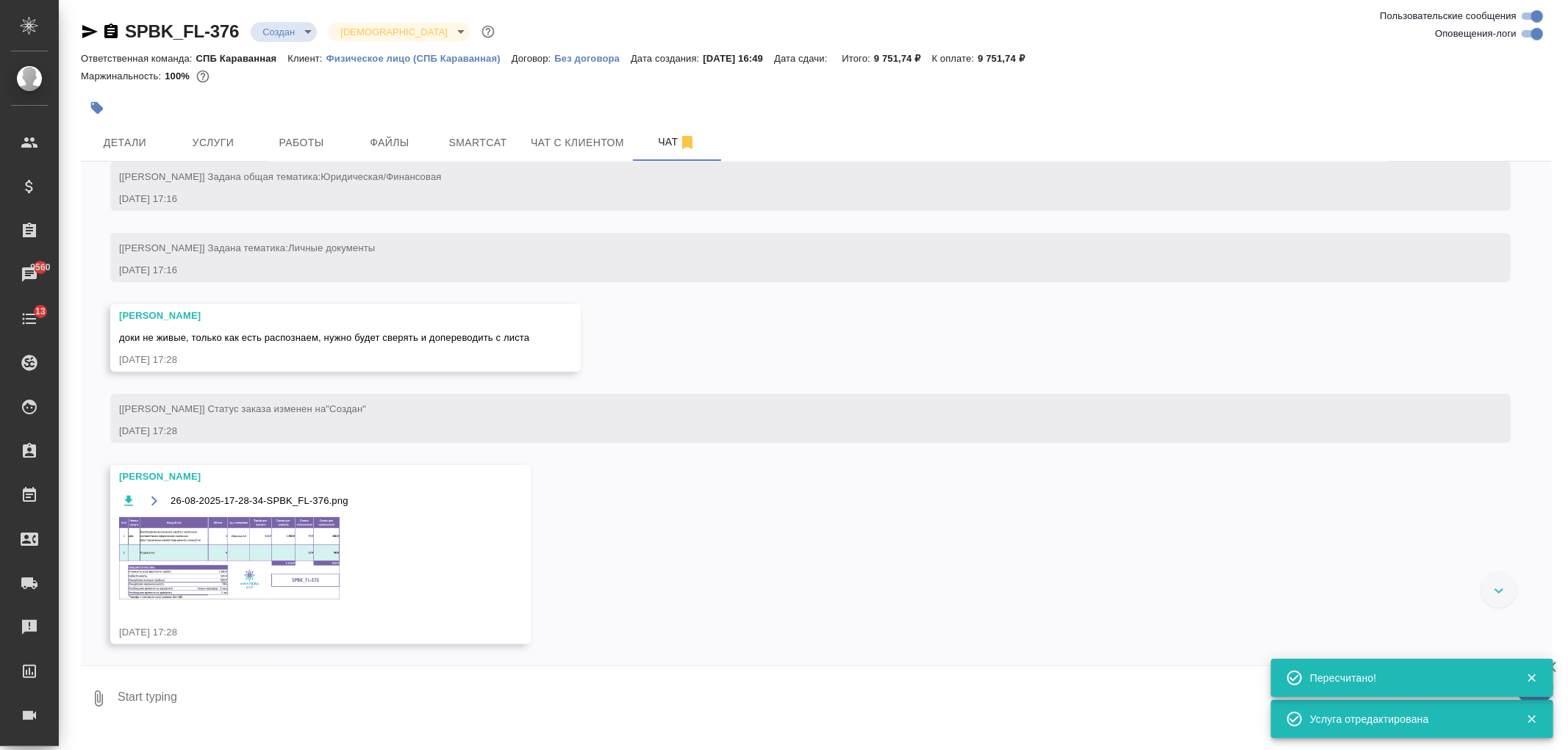
scroll to position [207, 0]
click at [290, 541] on img at bounding box center [229, 558] width 220 height 82
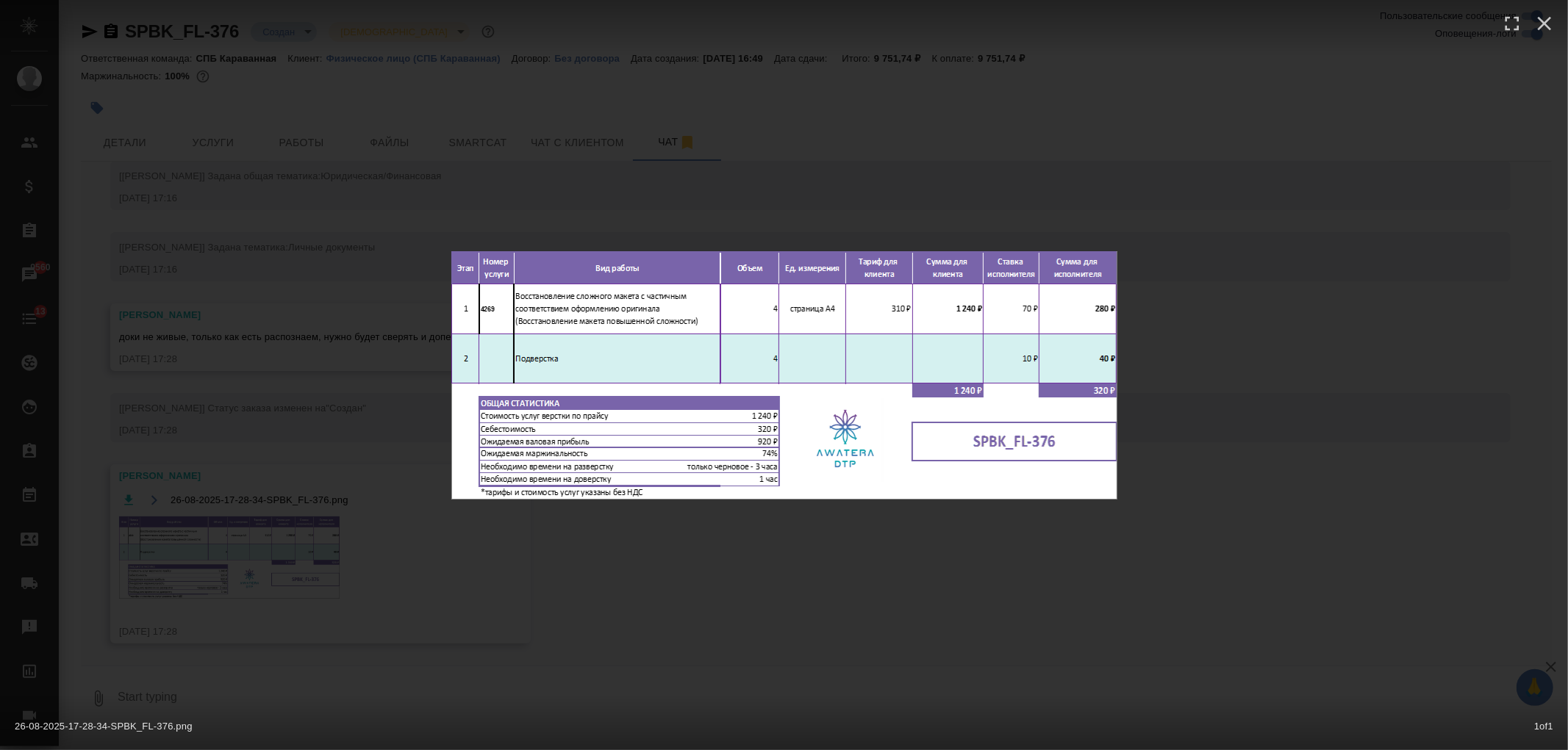
click at [290, 541] on div "26-08-2025-17-28-34-SPBK_FL-376.png 1 of 1" at bounding box center [784, 375] width 1568 height 750
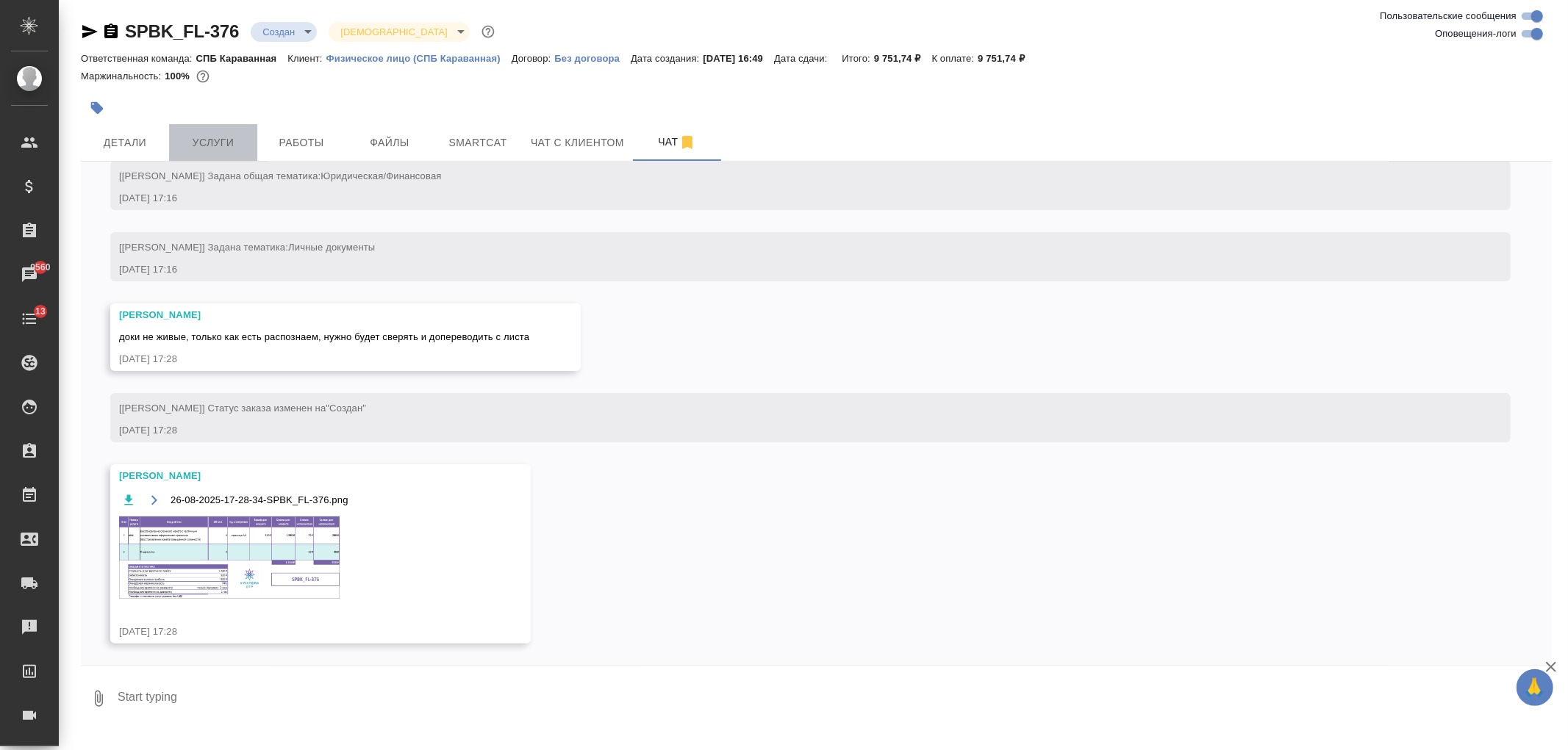
click at [208, 146] on span "Услуги" at bounding box center [214, 143] width 71 height 18
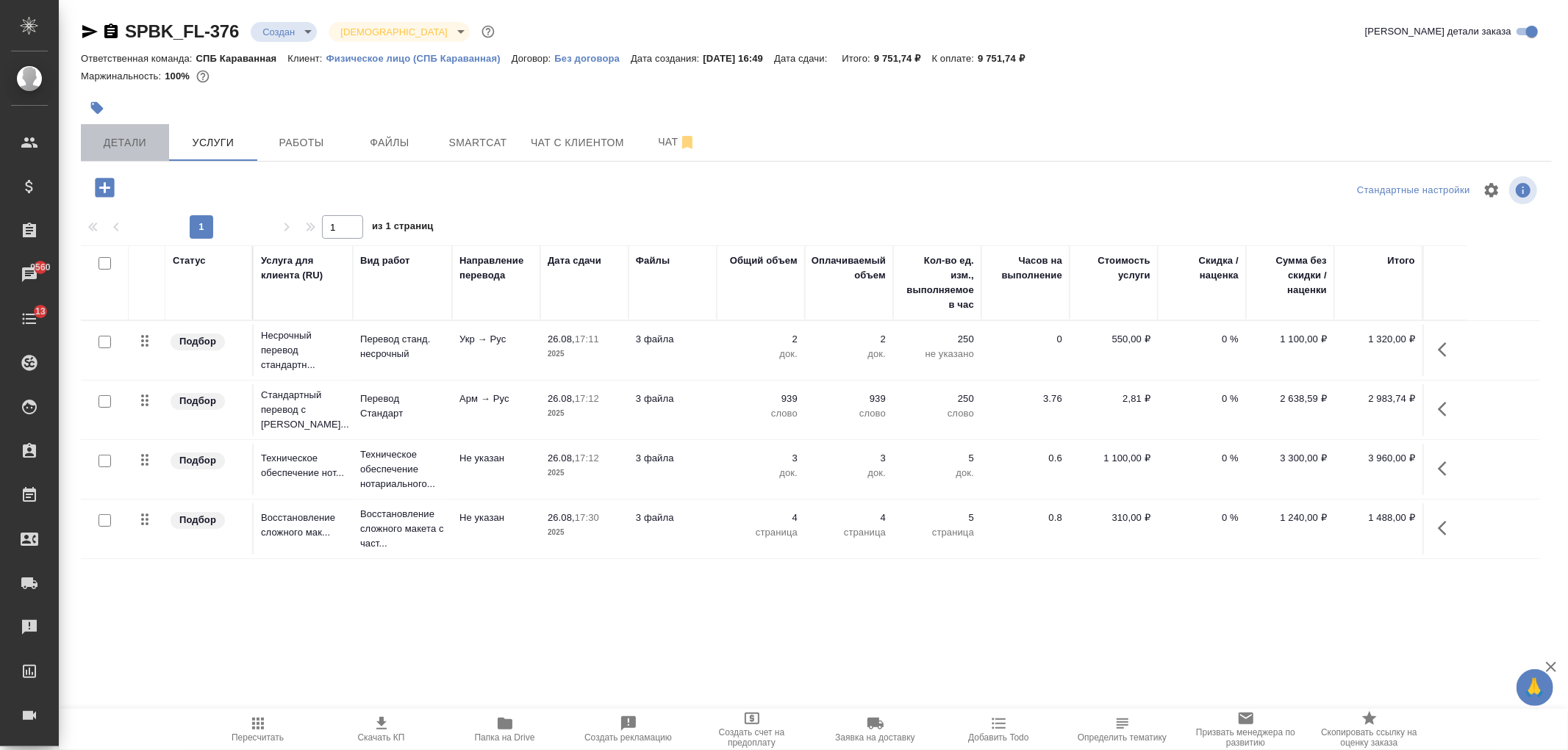
click at [125, 146] on span "Детали" at bounding box center [125, 143] width 71 height 18
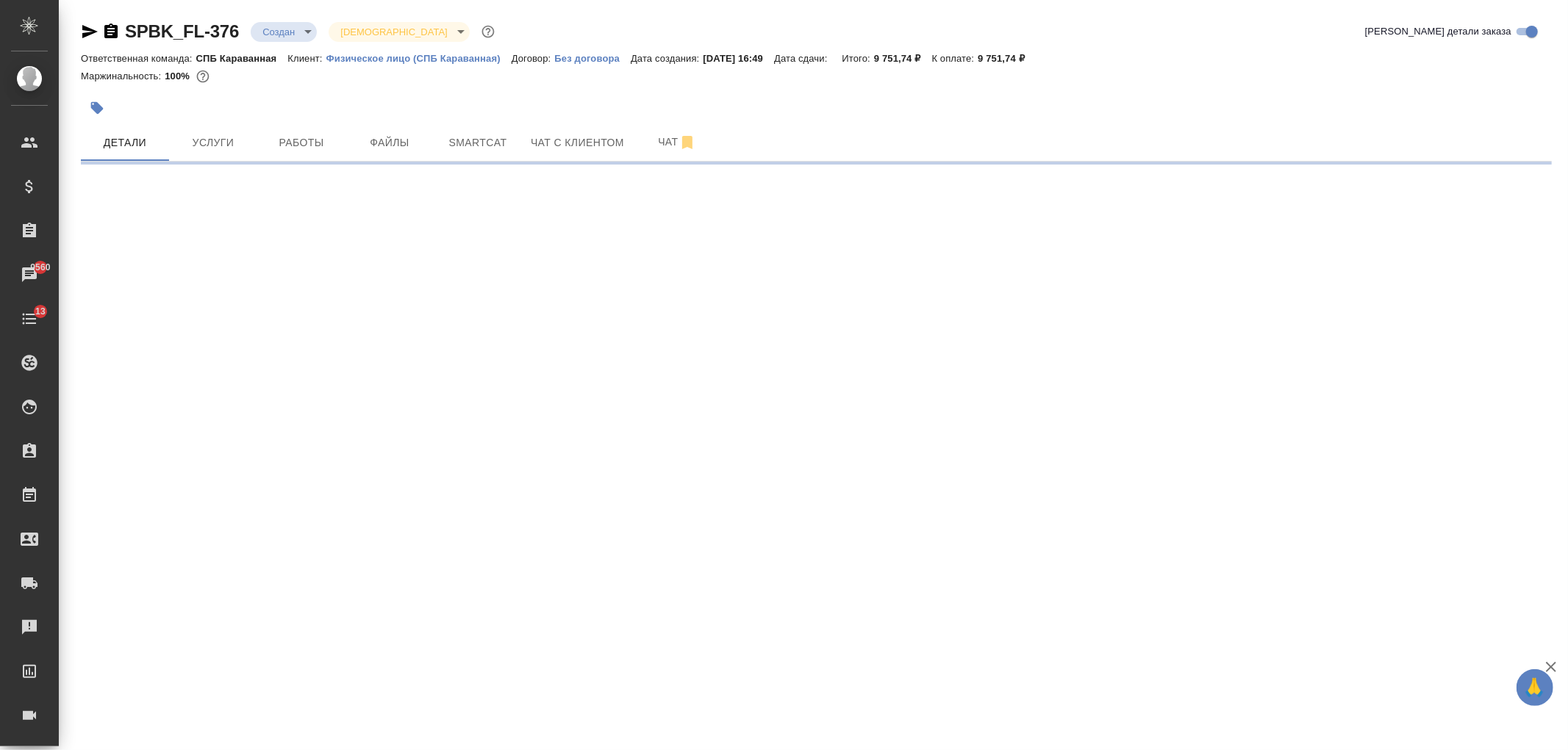
select select "RU"
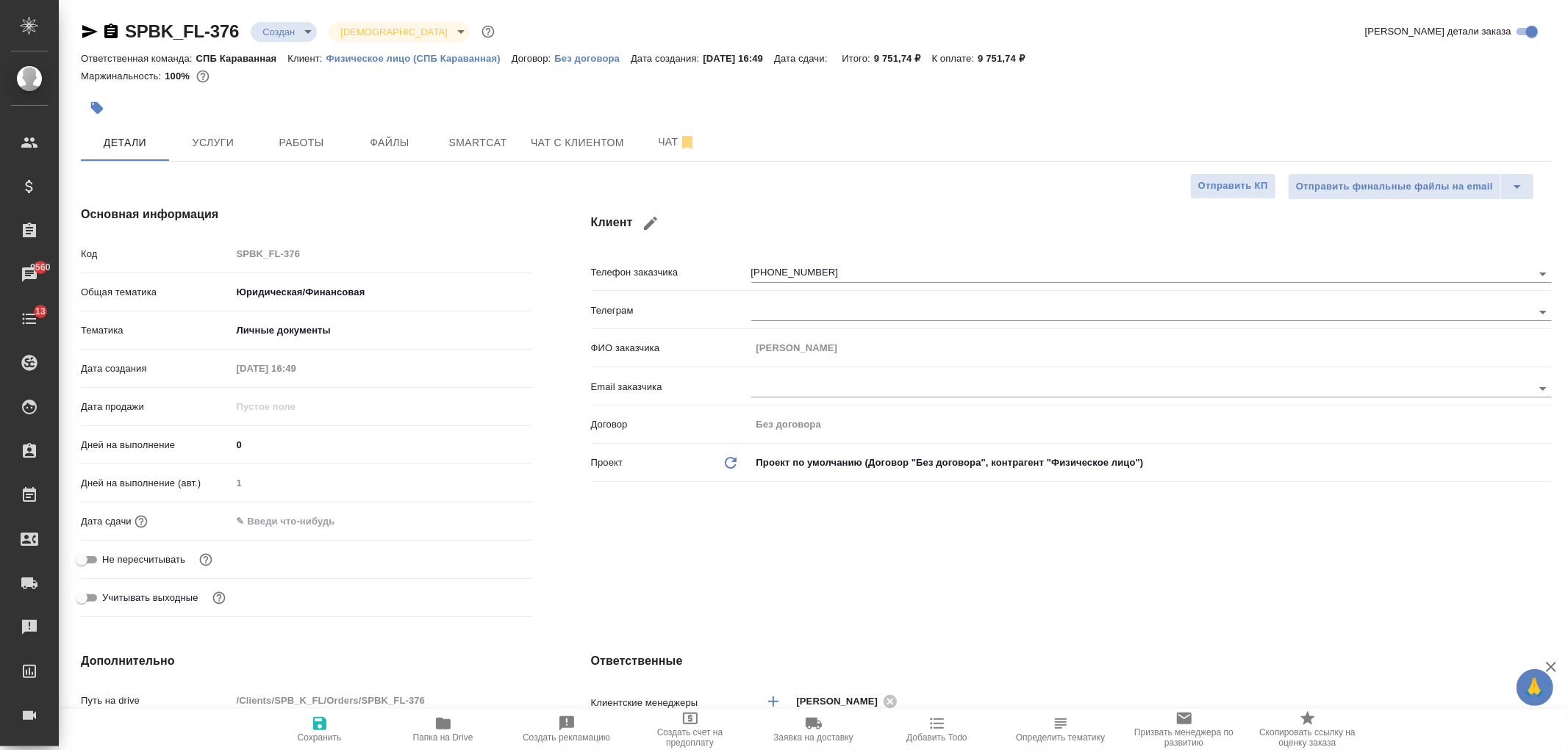
type textarea "x"
click at [312, 531] on input "text" at bounding box center [295, 521] width 129 height 21
click at [487, 524] on icon "button" at bounding box center [490, 521] width 18 height 18
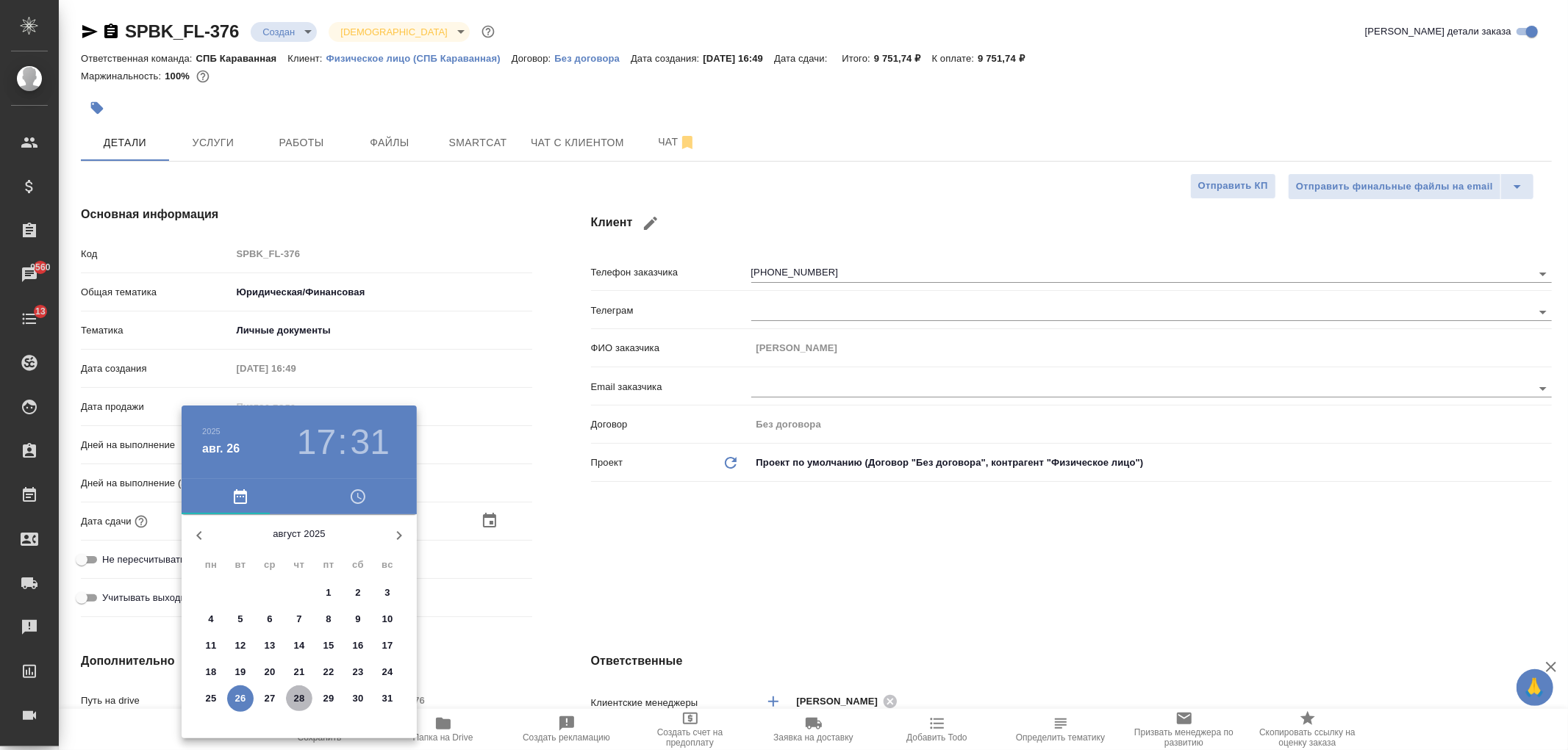
click at [301, 696] on p "28" at bounding box center [299, 698] width 11 height 15
type input "28.08.2025 17:31"
type textarea "x"
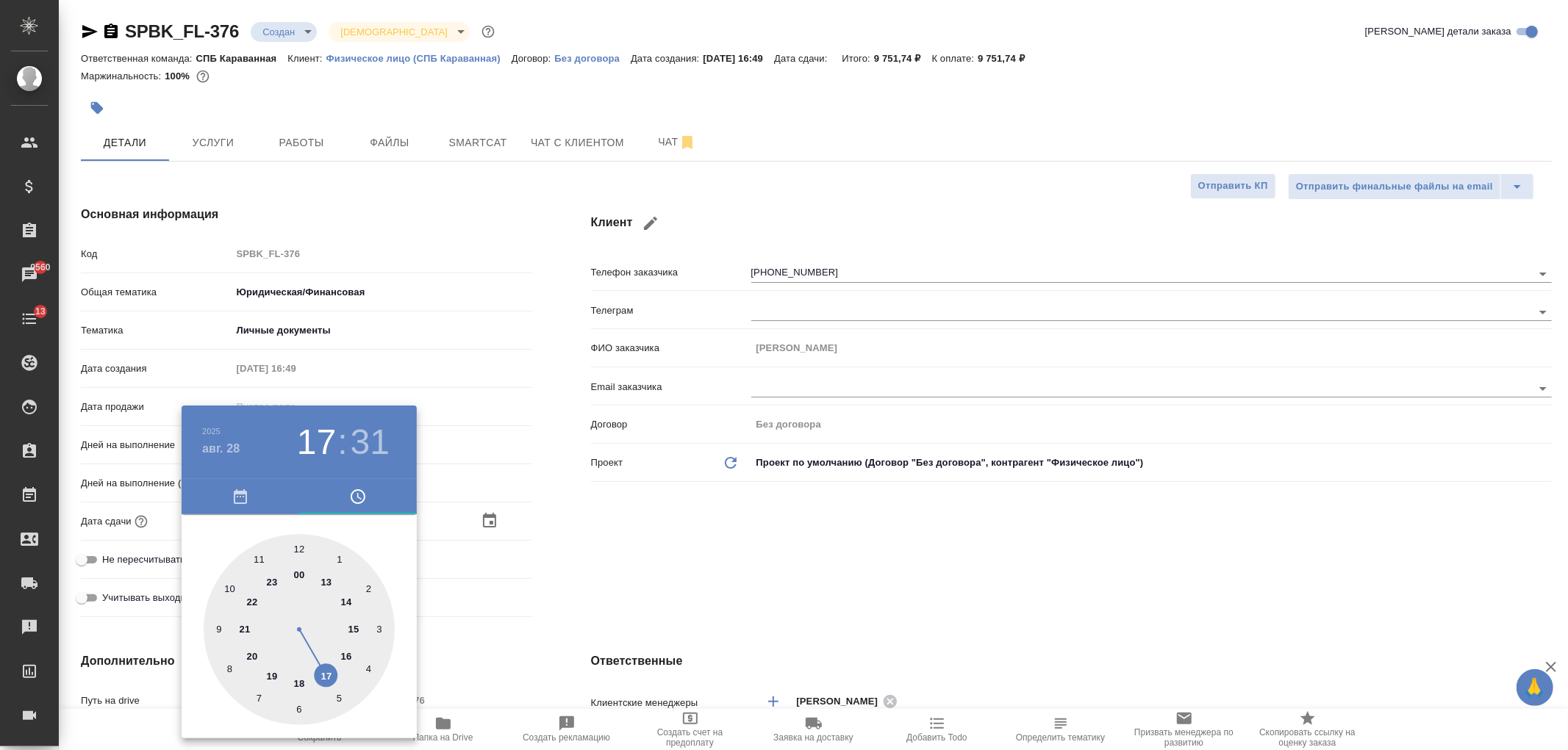
click at [298, 575] on div at bounding box center [298, 629] width 191 height 191
type input "28.08.2025 00:31"
type textarea "x"
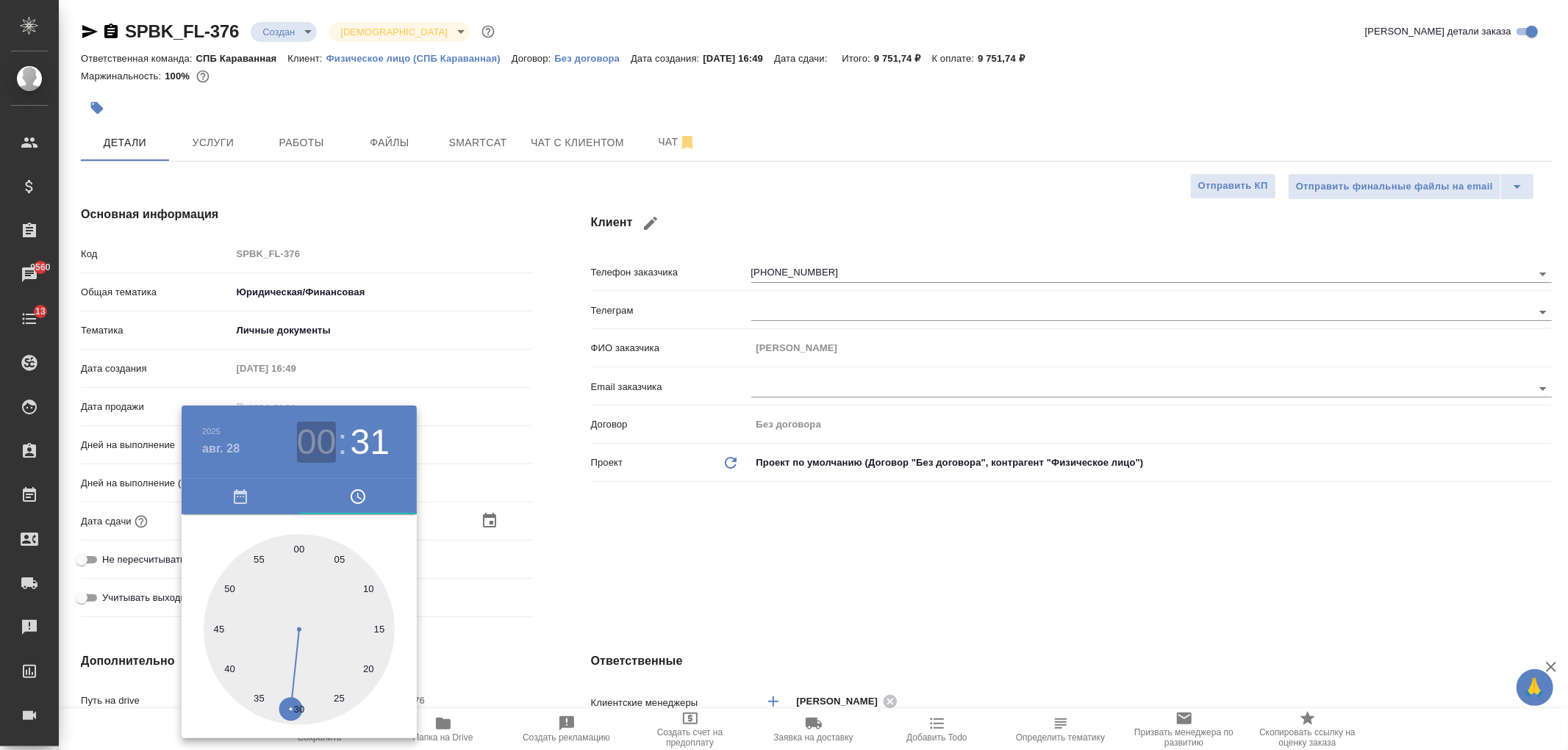
click at [318, 434] on h3 "00" at bounding box center [316, 442] width 39 height 41
click at [326, 672] on div at bounding box center [298, 629] width 191 height 191
type input "28.08.2025 17:31"
type textarea "x"
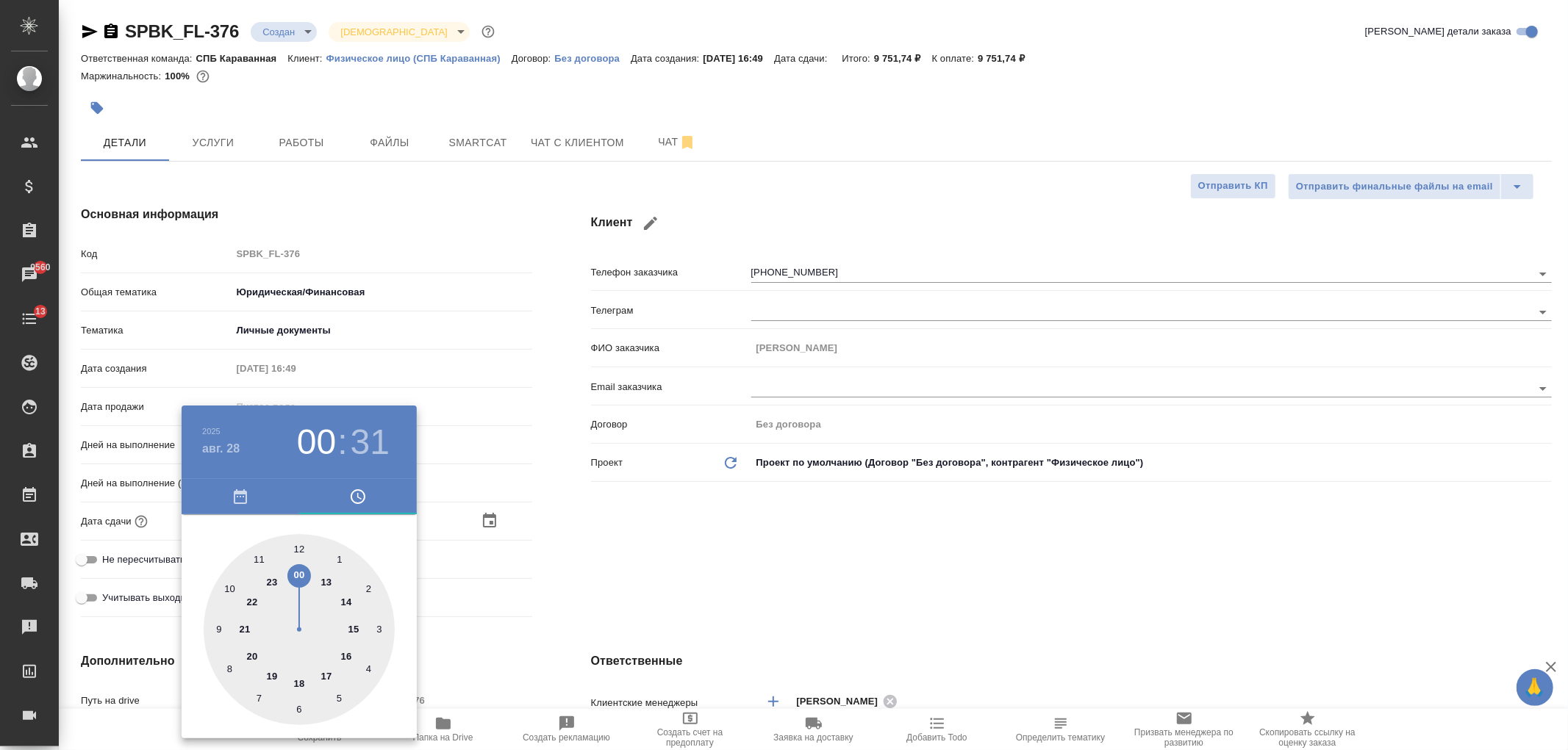
type textarea "x"
click at [299, 546] on div at bounding box center [298, 629] width 191 height 191
type input "28.08.2025 17:00"
type textarea "x"
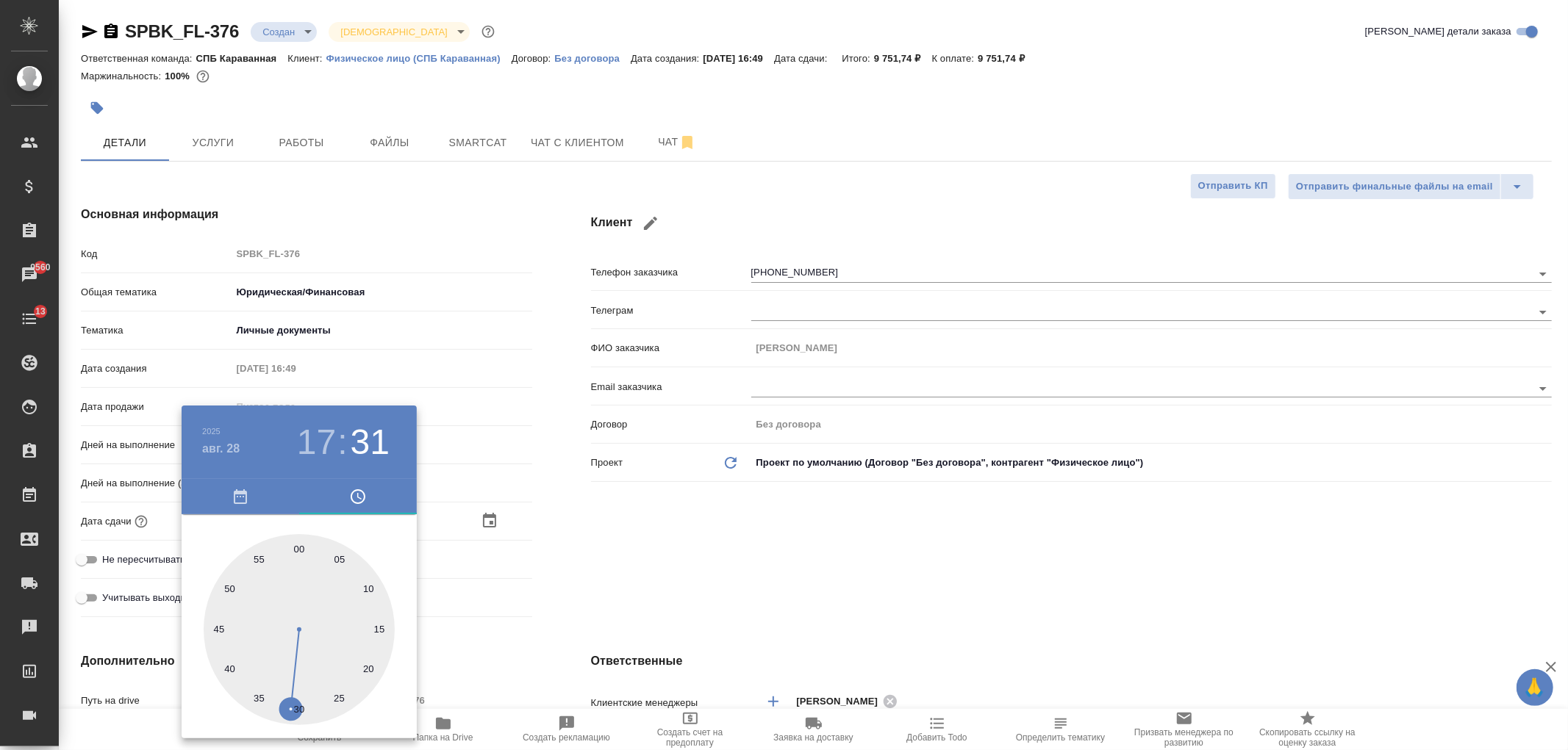
type textarea "x"
click at [619, 520] on div at bounding box center [784, 375] width 1568 height 750
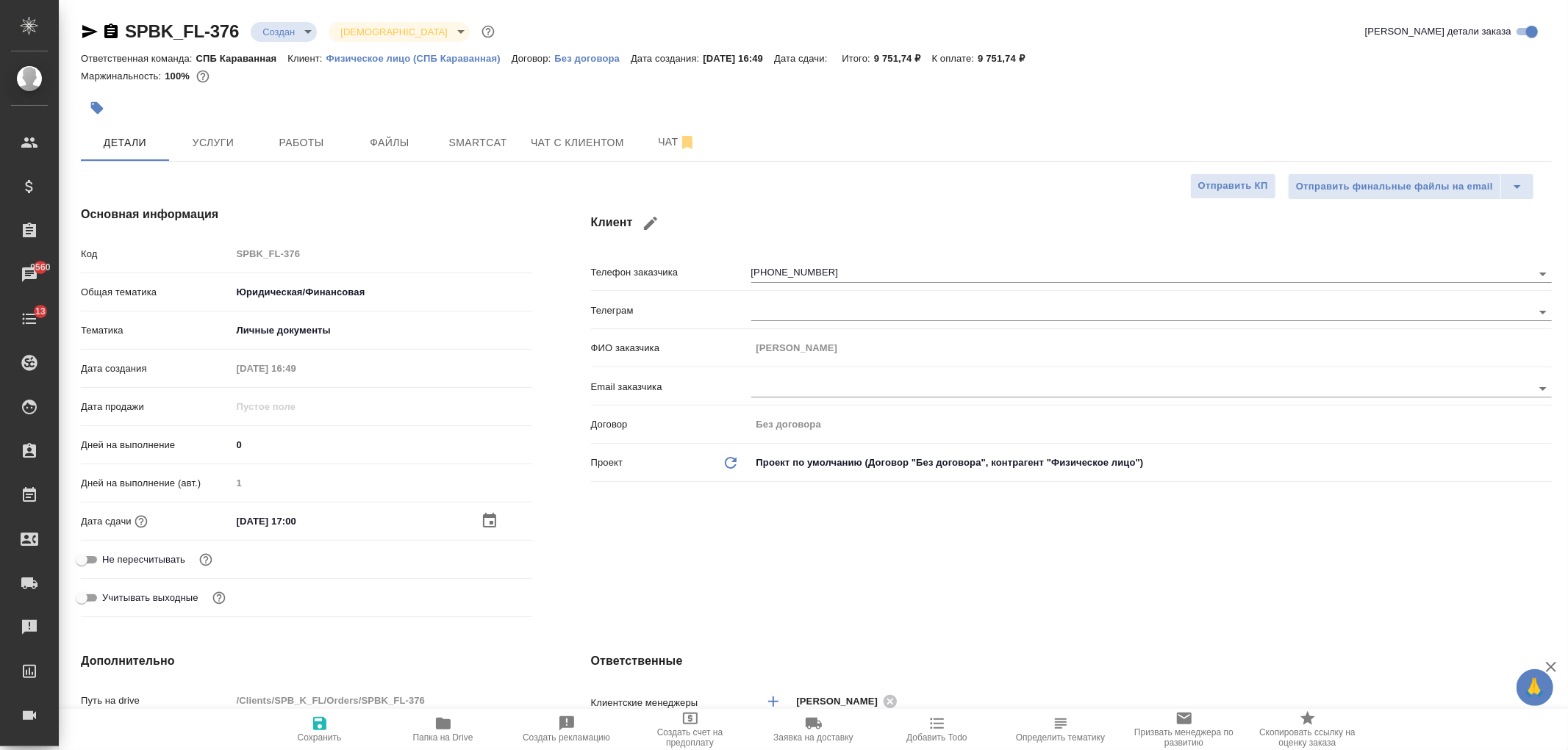
click at [324, 721] on icon "button" at bounding box center [320, 724] width 13 height 13
type textarea "x"
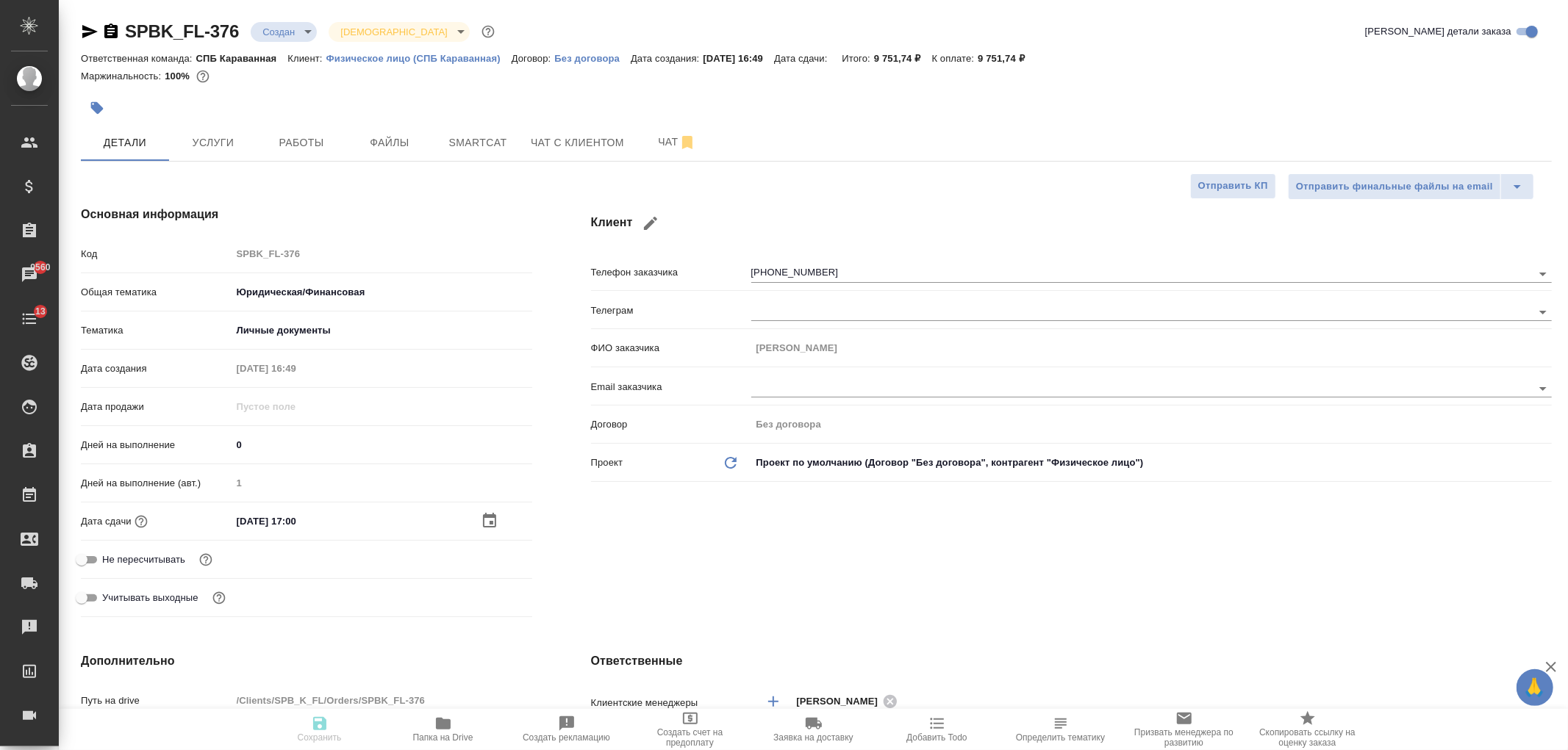
type textarea "x"
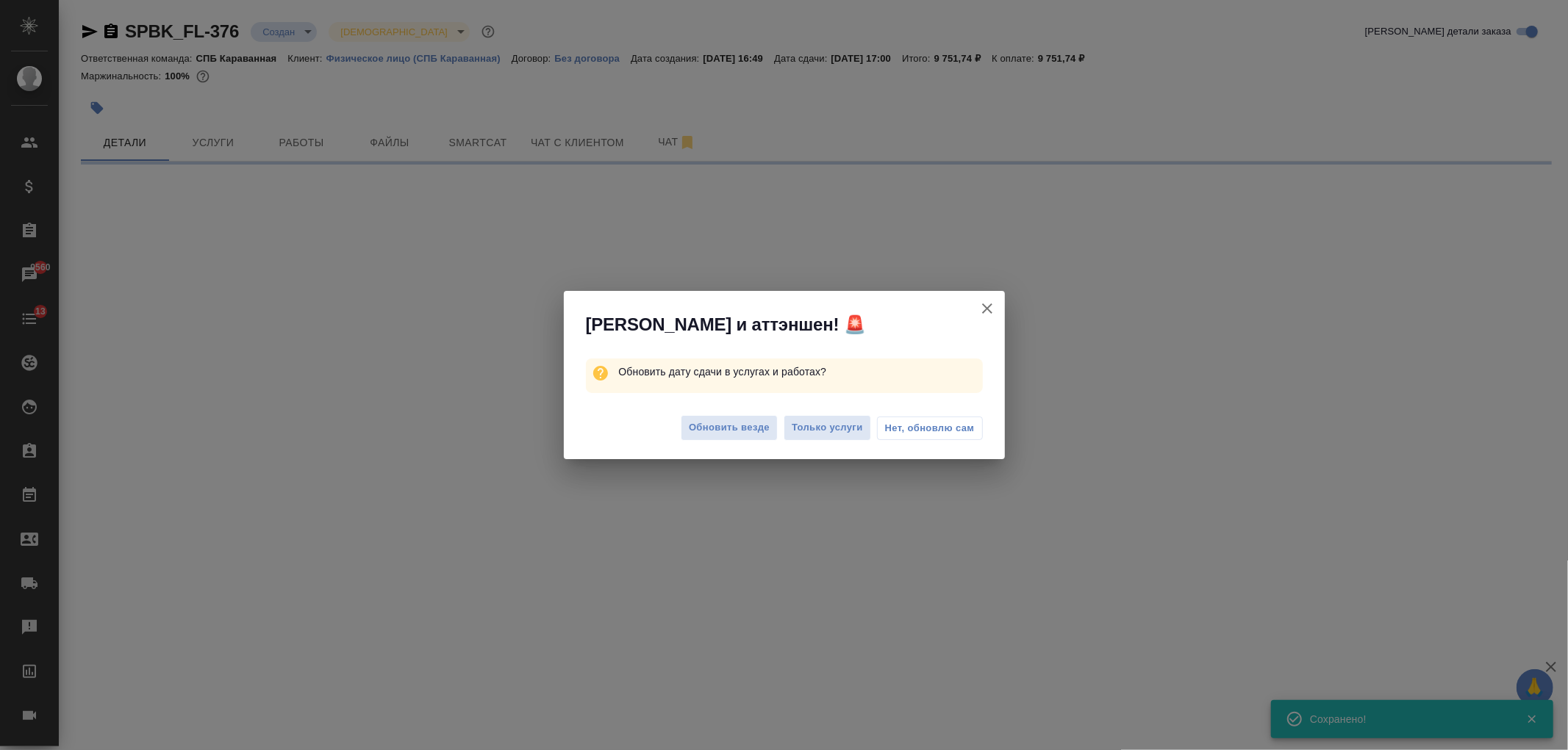
select select "RU"
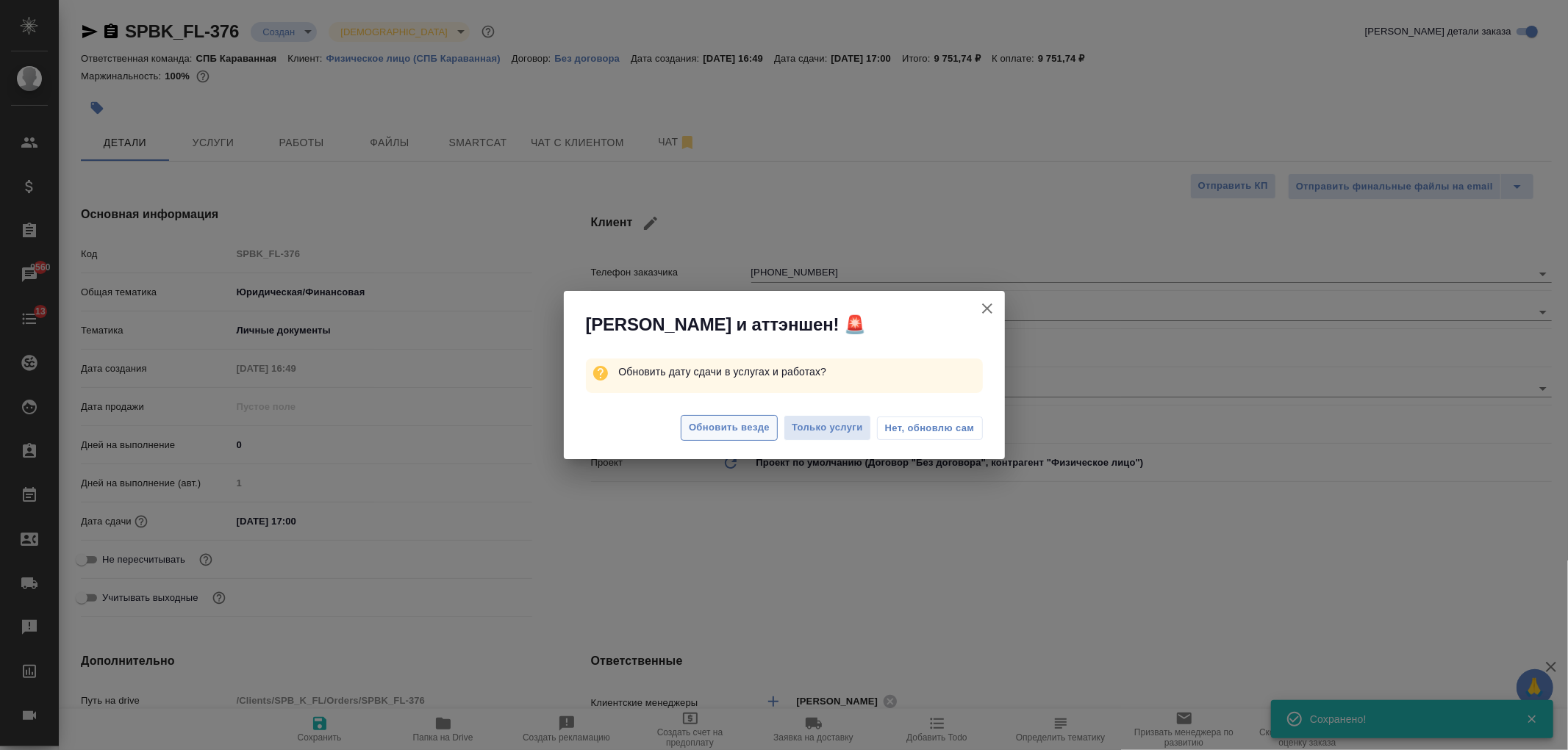
type textarea "x"
click at [735, 423] on span "Обновить везде" at bounding box center [729, 428] width 81 height 17
type textarea "x"
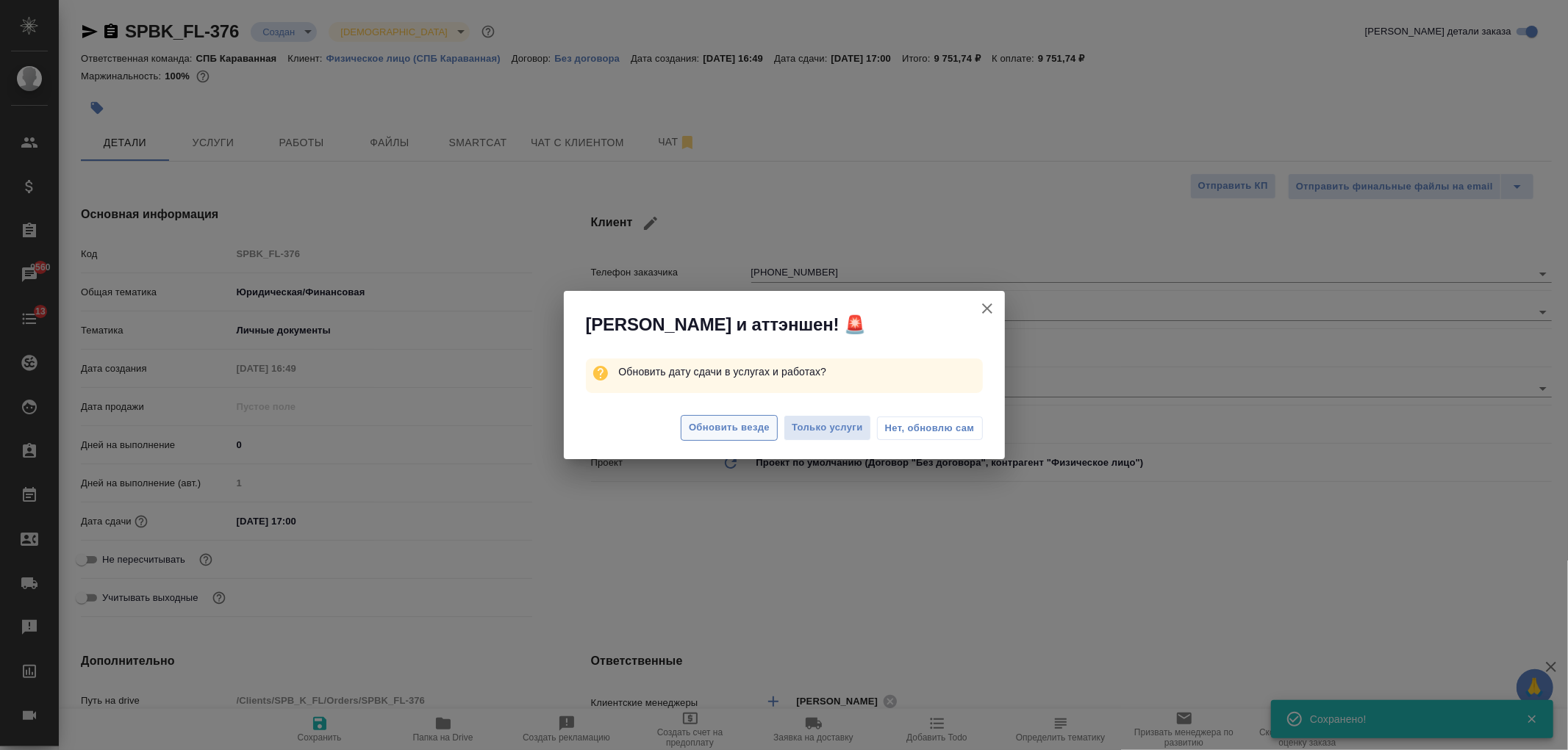
type textarea "x"
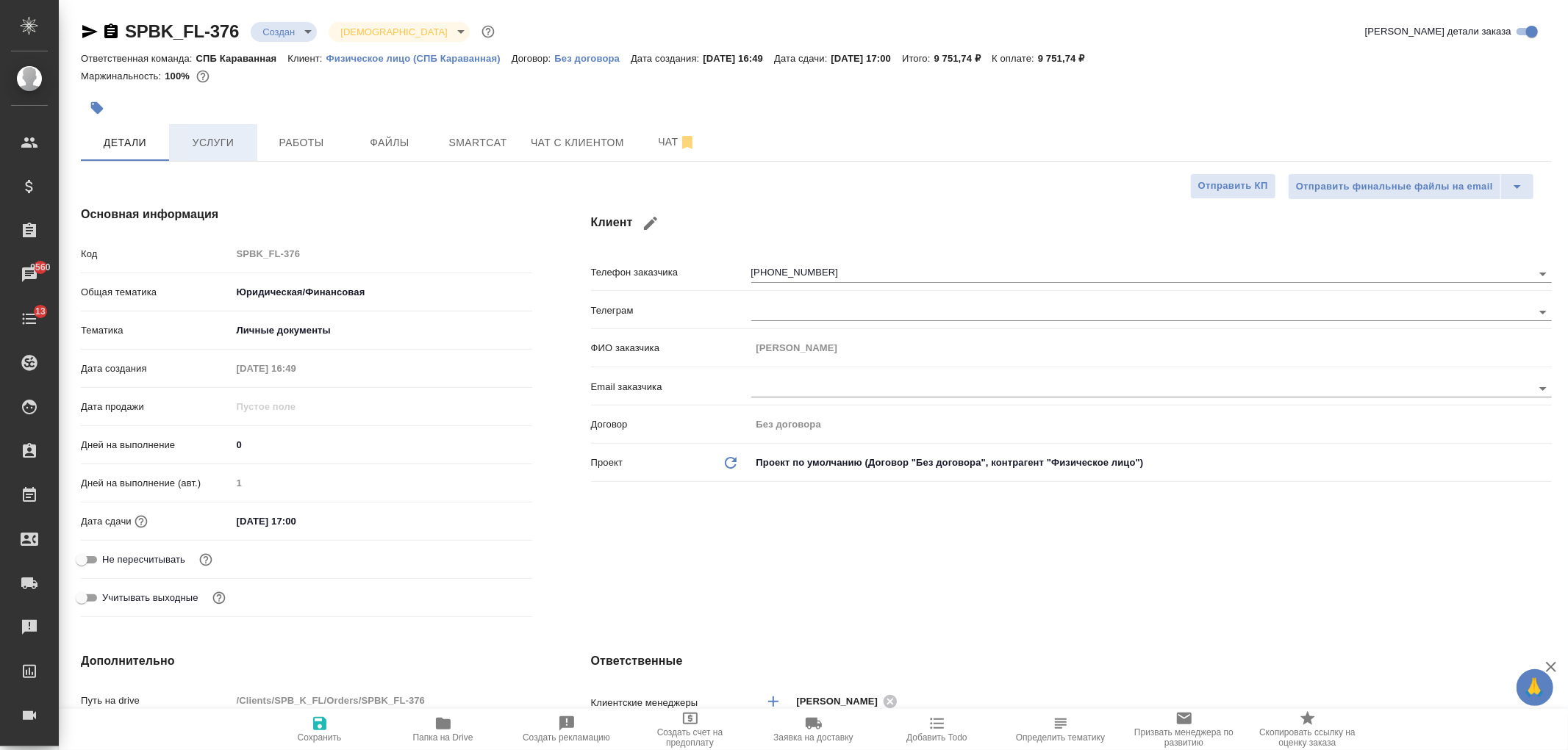
click at [224, 153] on button "Услуги" at bounding box center [214, 143] width 88 height 37
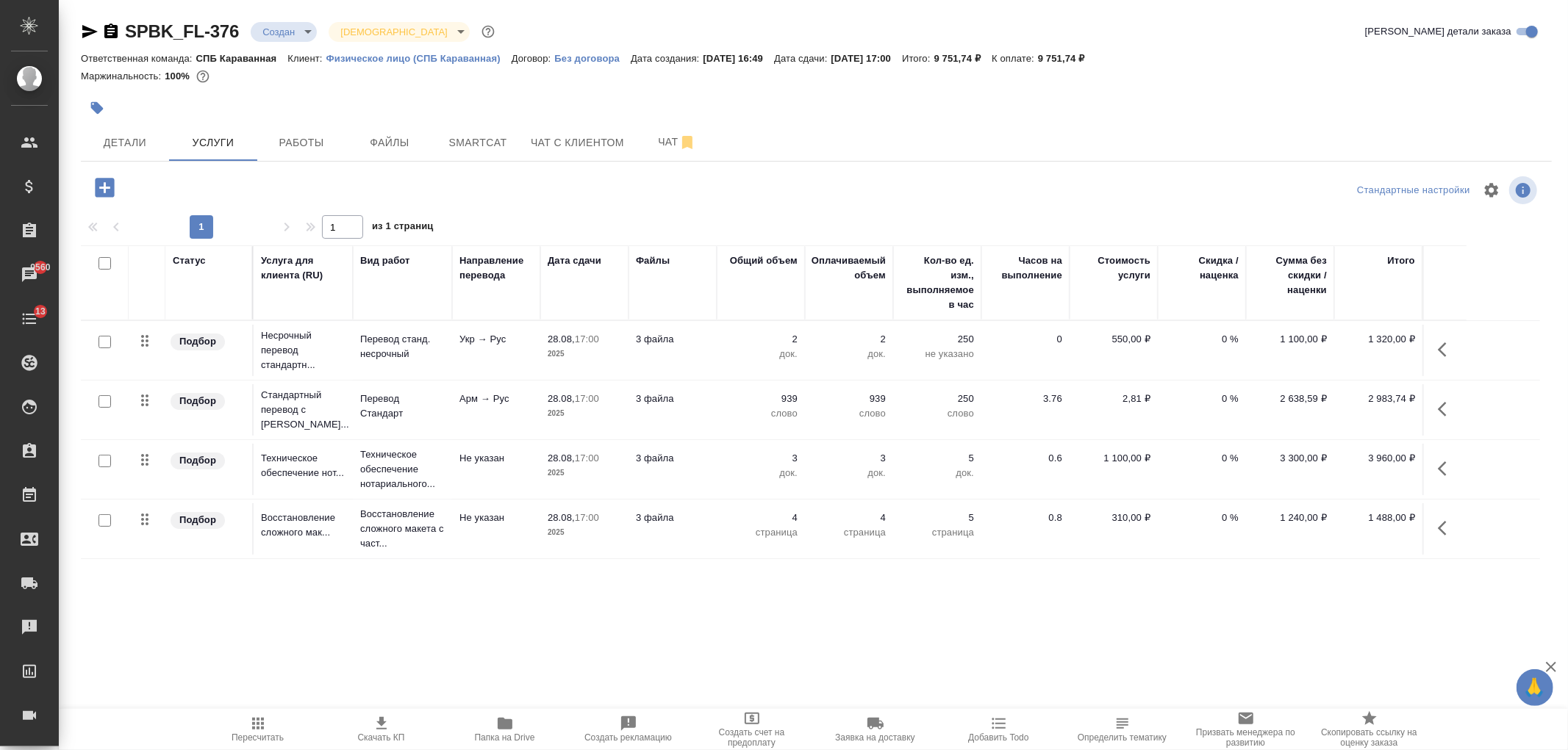
scroll to position [1, 0]
click at [380, 729] on icon "button" at bounding box center [382, 723] width 10 height 13
drag, startPoint x: 973, startPoint y: 60, endPoint x: 1020, endPoint y: 57, distance: 47.1
click at [992, 57] on p "9 751,74 ₽" at bounding box center [963, 57] width 58 height 11
copy p "9 751,74 ₽"
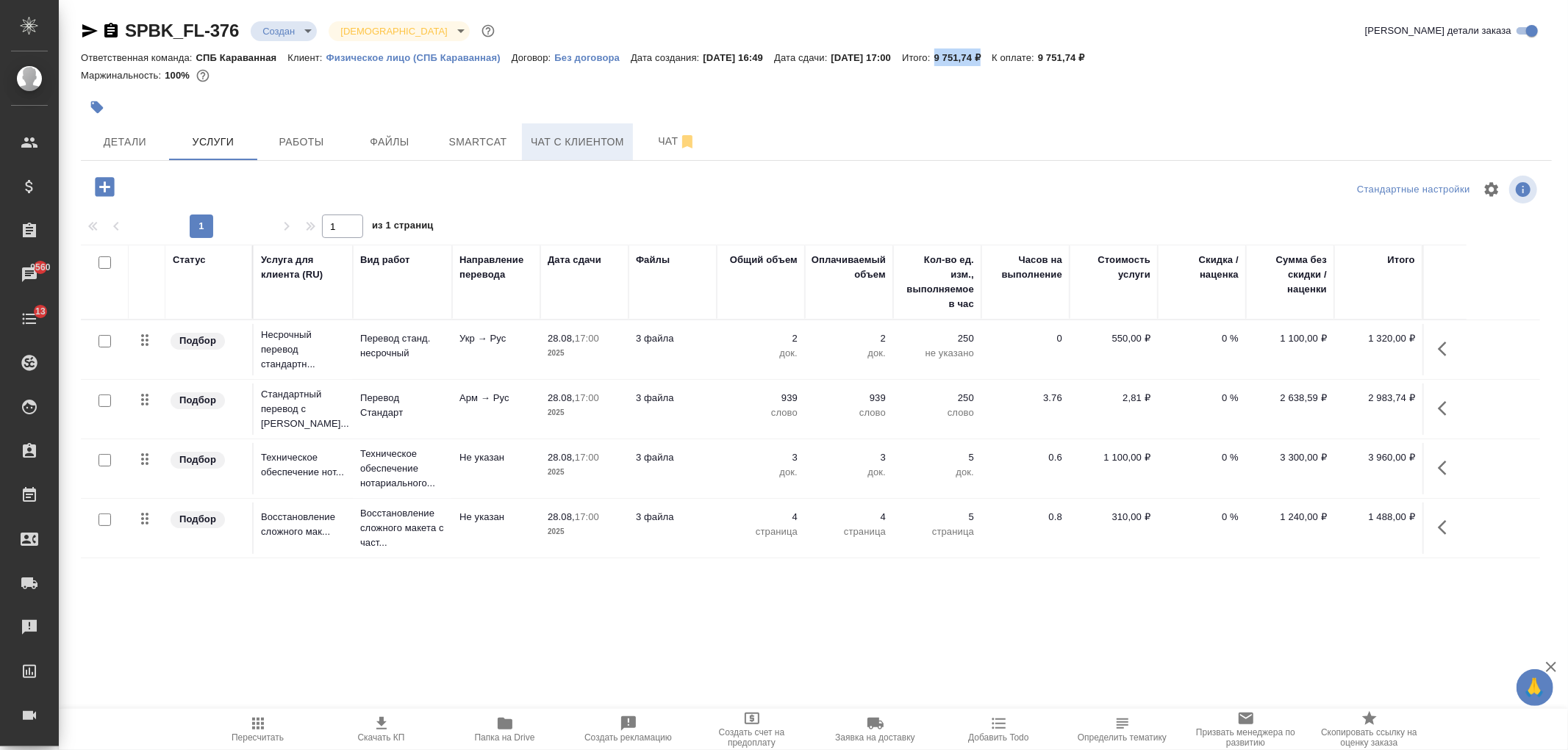
click at [569, 144] on span "Чат с клиентом" at bounding box center [577, 142] width 94 height 18
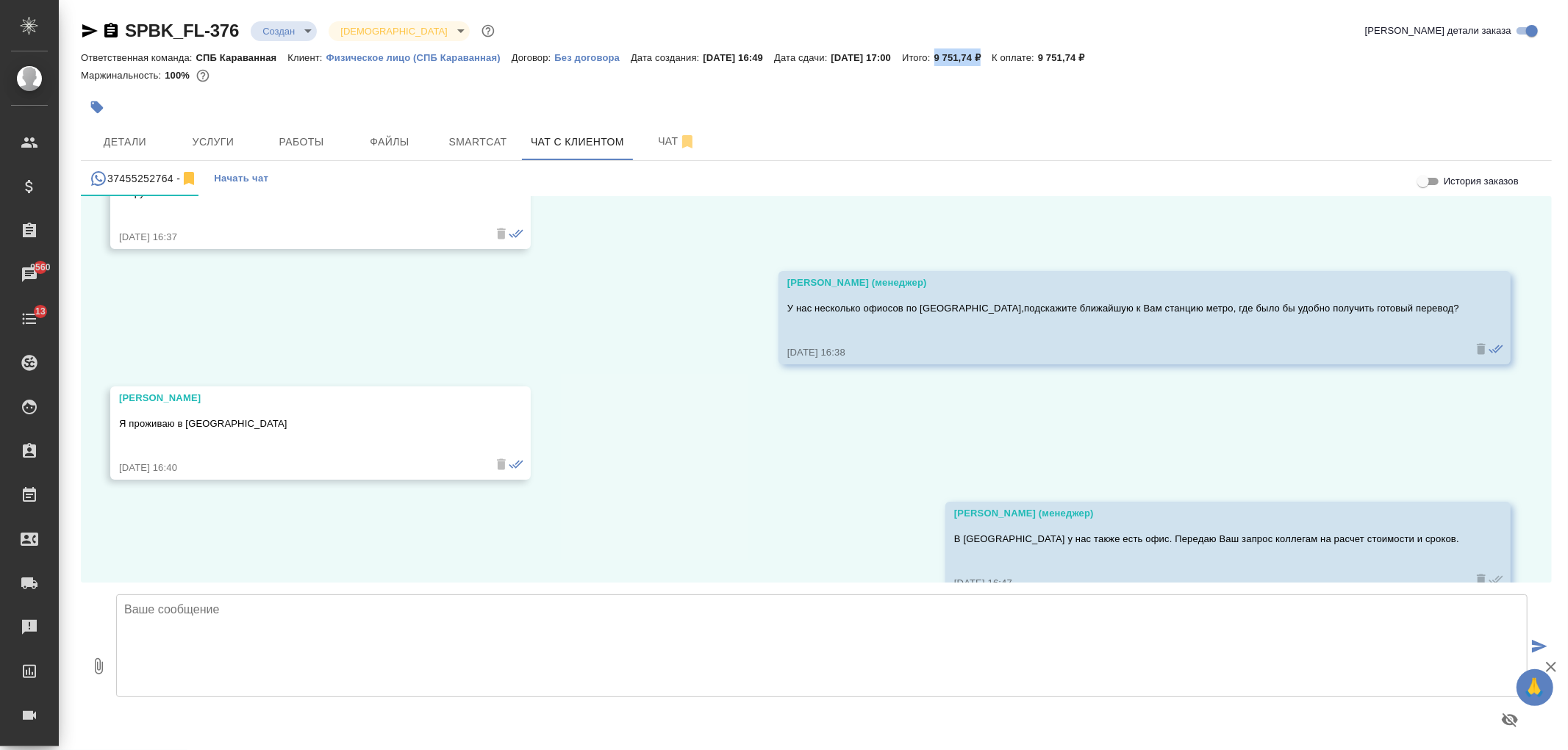
scroll to position [715, 0]
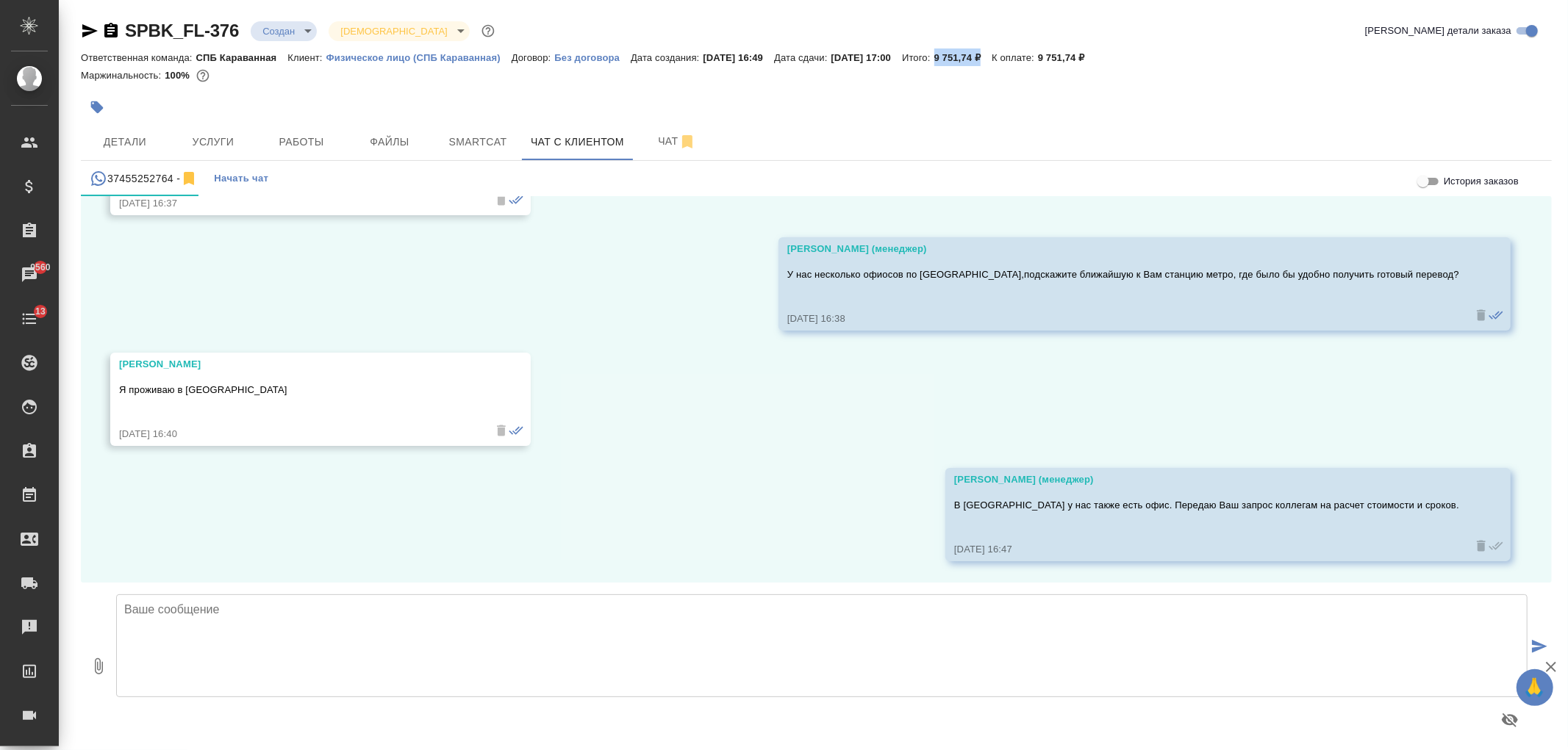
click at [334, 646] on textarea at bounding box center [822, 645] width 1411 height 103
type textarea "Артур, добрый день! Направляю коммерческое предложение по заказу."
click at [100, 662] on icon "button" at bounding box center [99, 666] width 8 height 16
type input "C:\fakepath\Proposal_SPBK_FL-376.pdf"
drag, startPoint x: 541, startPoint y: 607, endPoint x: 530, endPoint y: 608, distance: 11.0
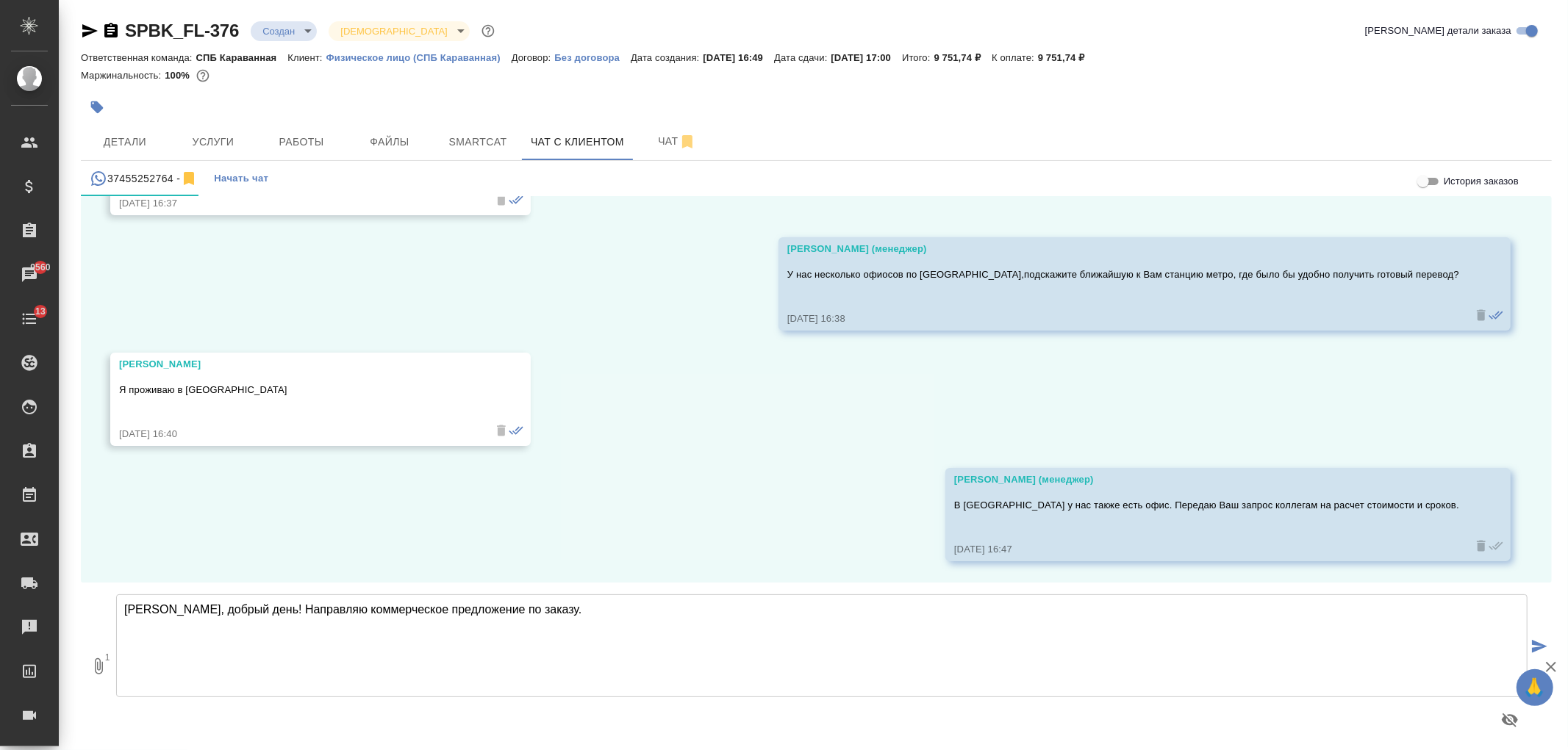
click at [530, 608] on textarea "Артур, добрый день! Направляю коммерческое предложение по заказу." at bounding box center [822, 645] width 1411 height 103
paste textarea "9 751,74 ₽"
type textarea "Артур, добрый день! Направляю коммерческое предложение по заказу. Стоимость пер…"
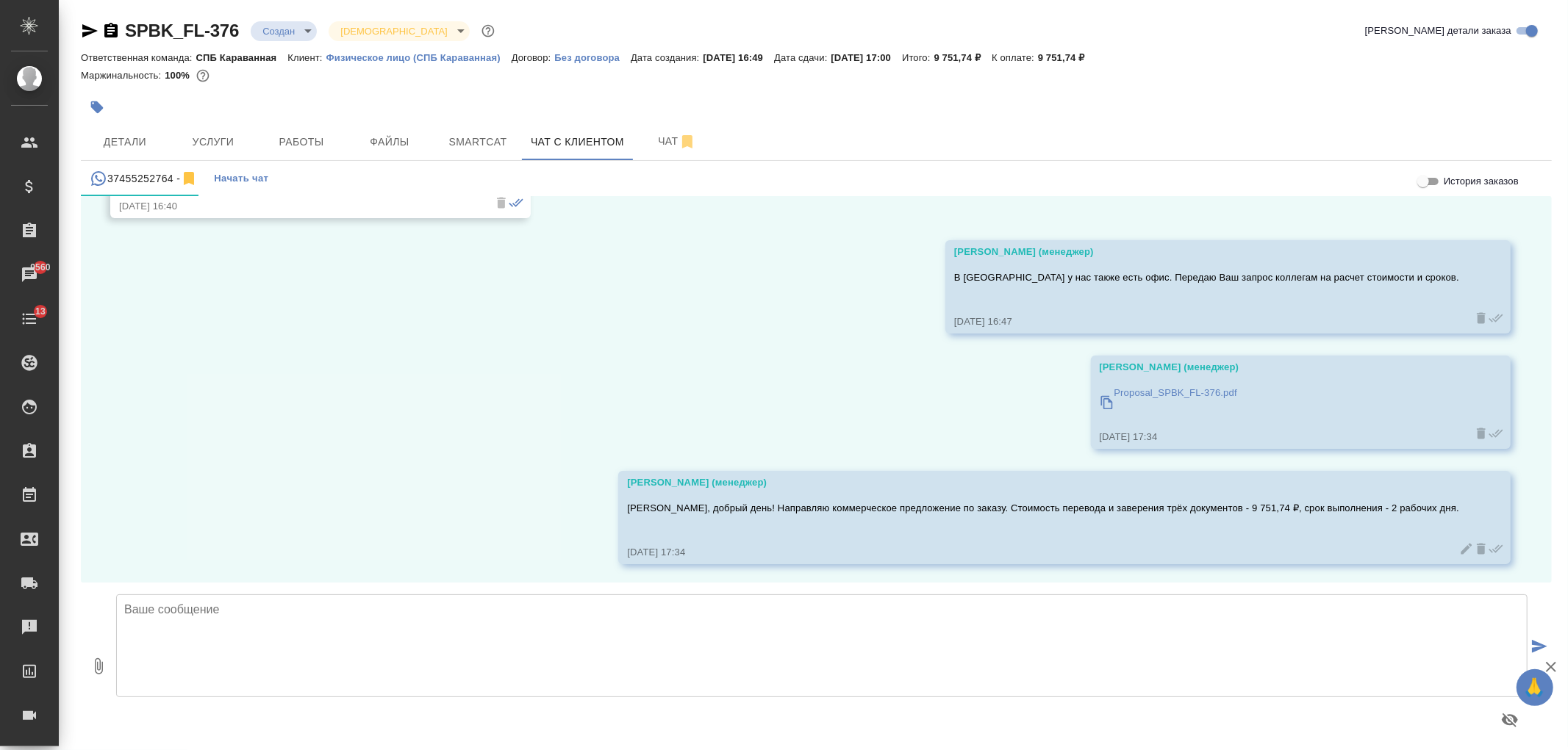
scroll to position [944, 0]
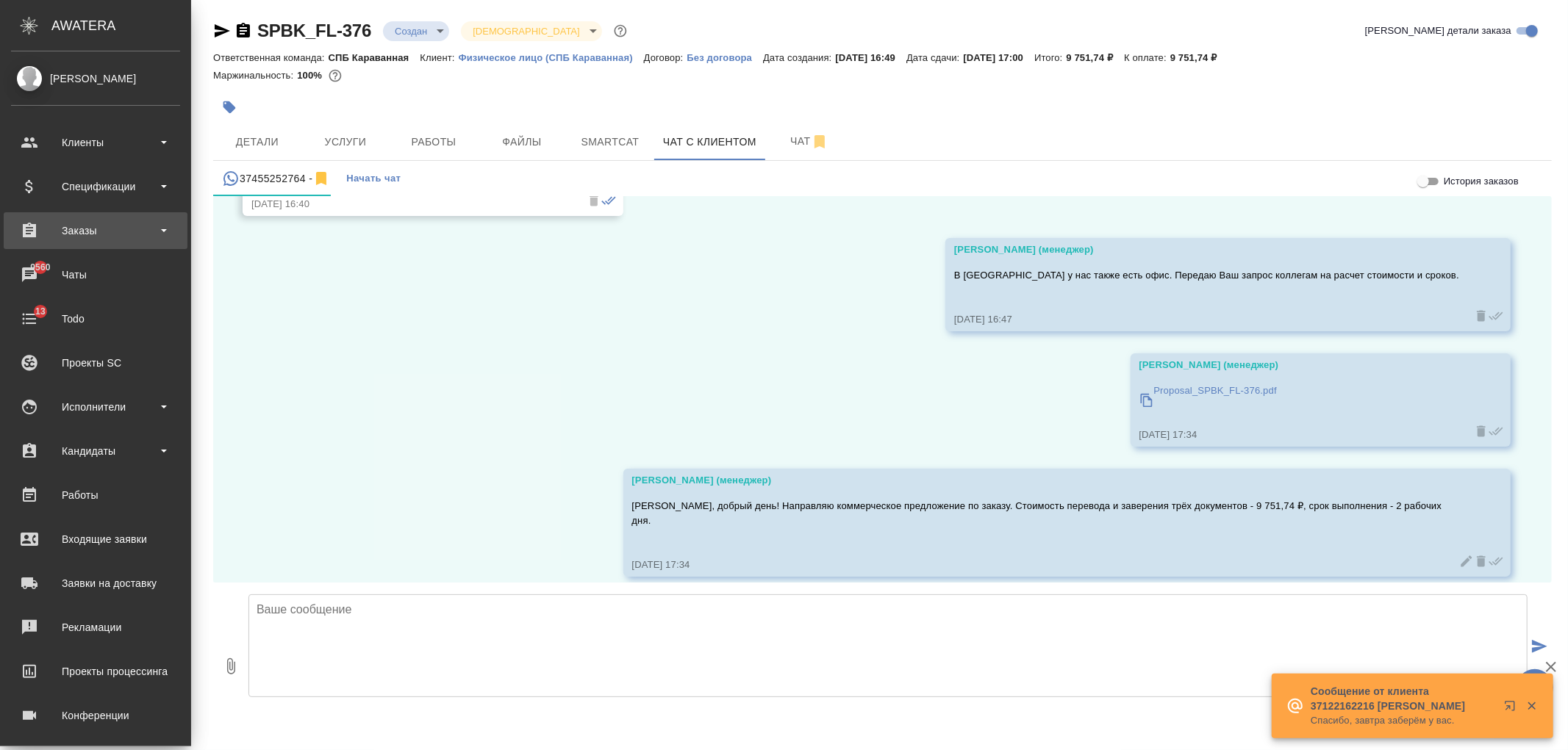
click at [103, 221] on div "Заказы" at bounding box center [96, 230] width 169 height 22
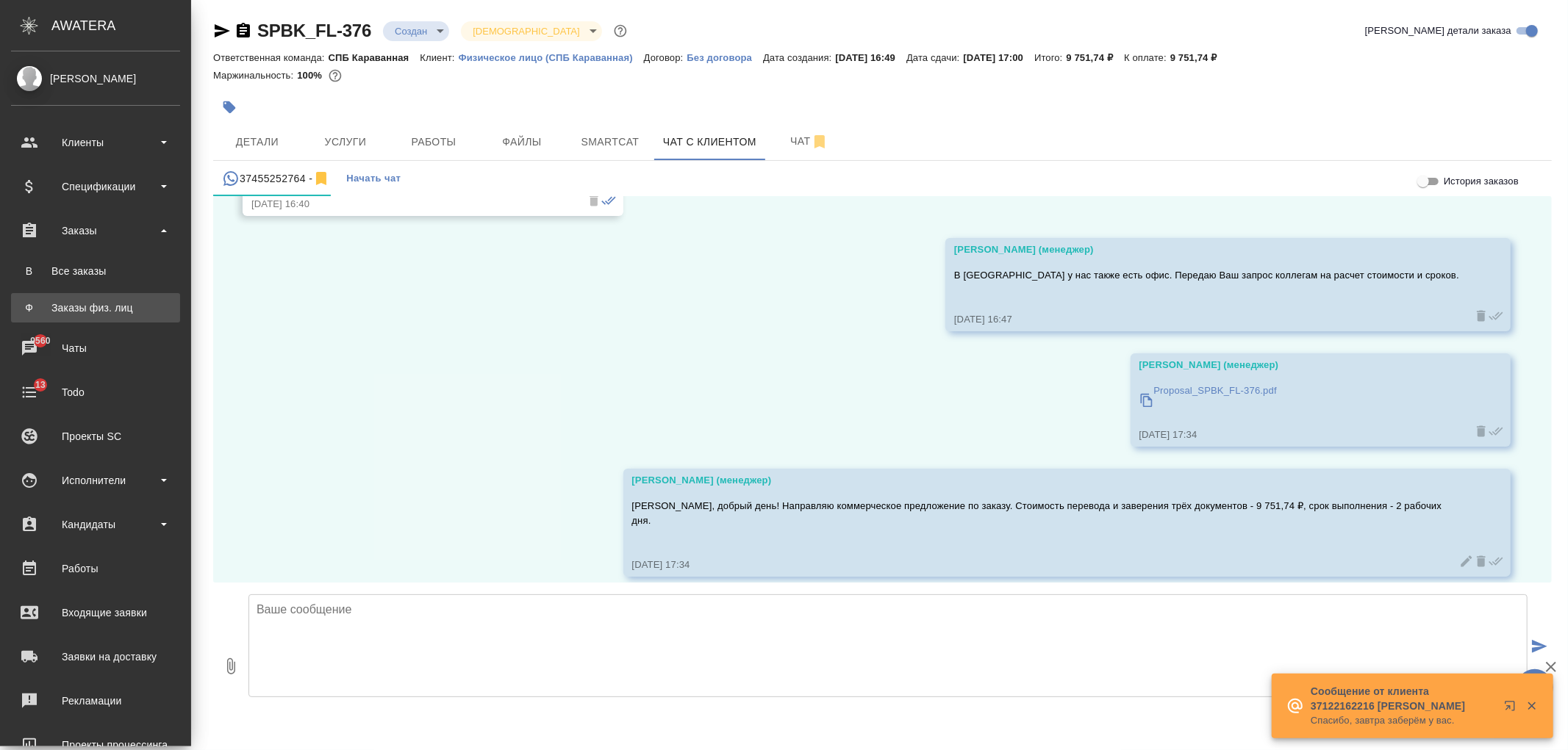
click at [140, 305] on div "Заказы физ. лиц" at bounding box center [96, 308] width 155 height 15
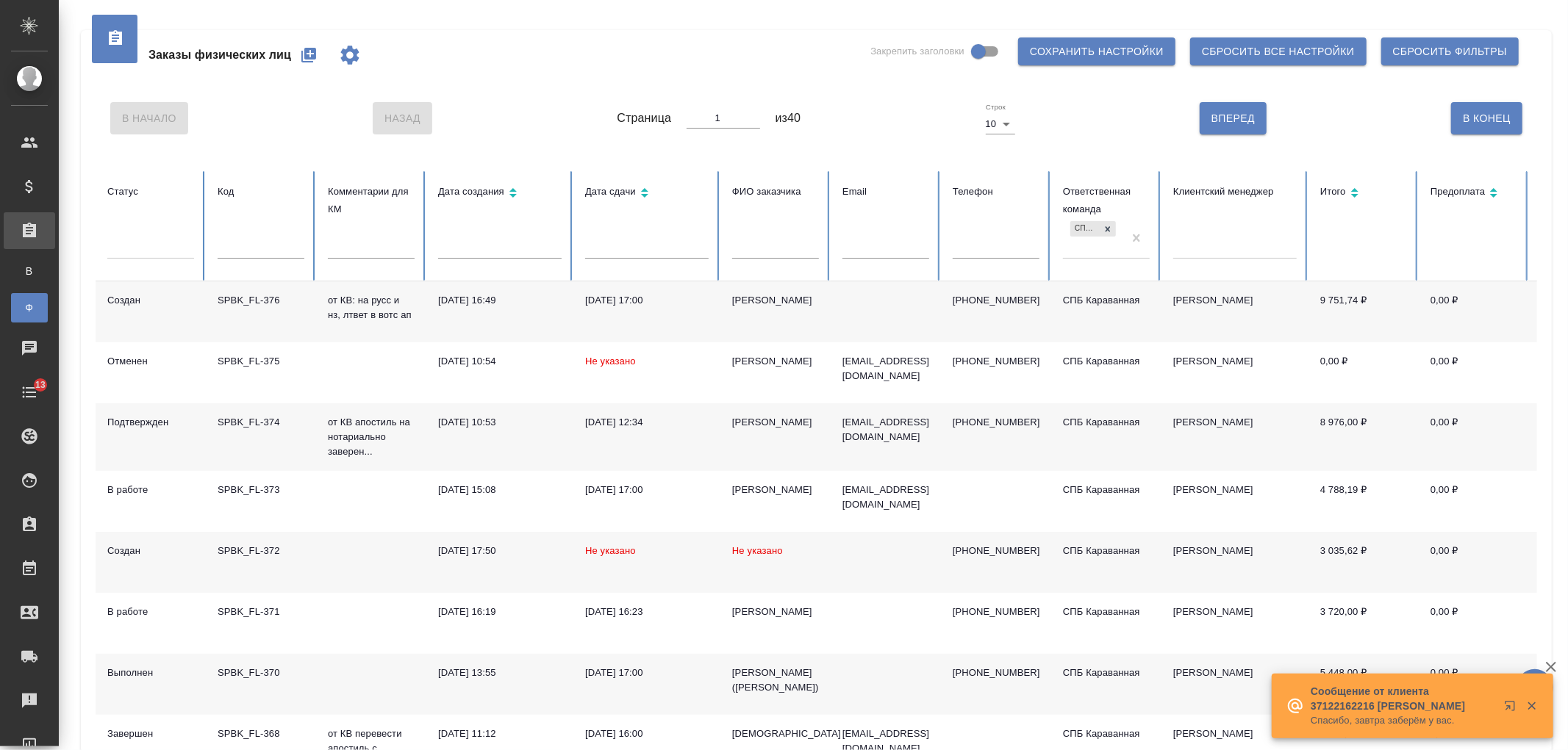
click at [770, 255] on input "text" at bounding box center [776, 248] width 87 height 21
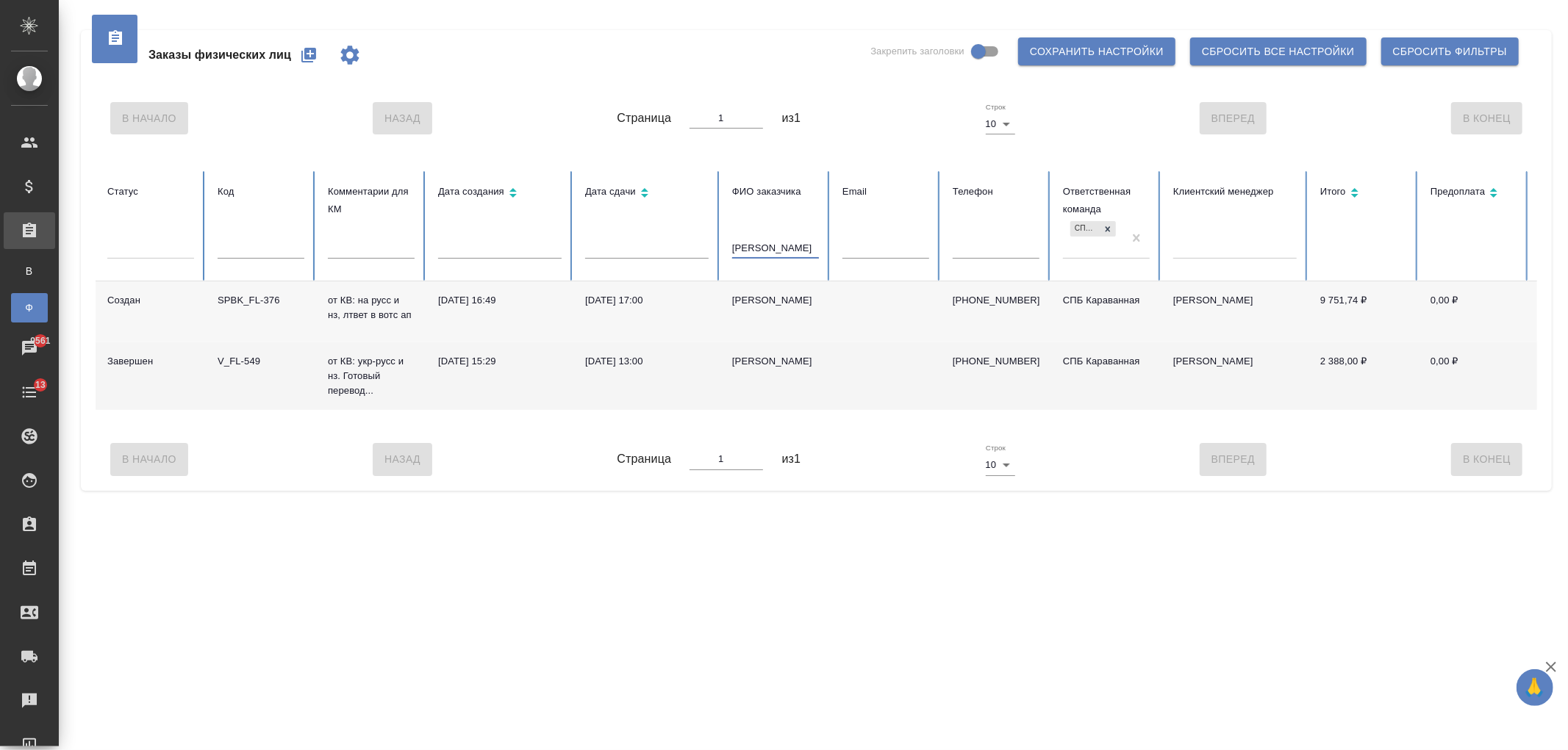
type input "artur"
click at [777, 365] on div "[PERSON_NAME]" at bounding box center [776, 361] width 87 height 15
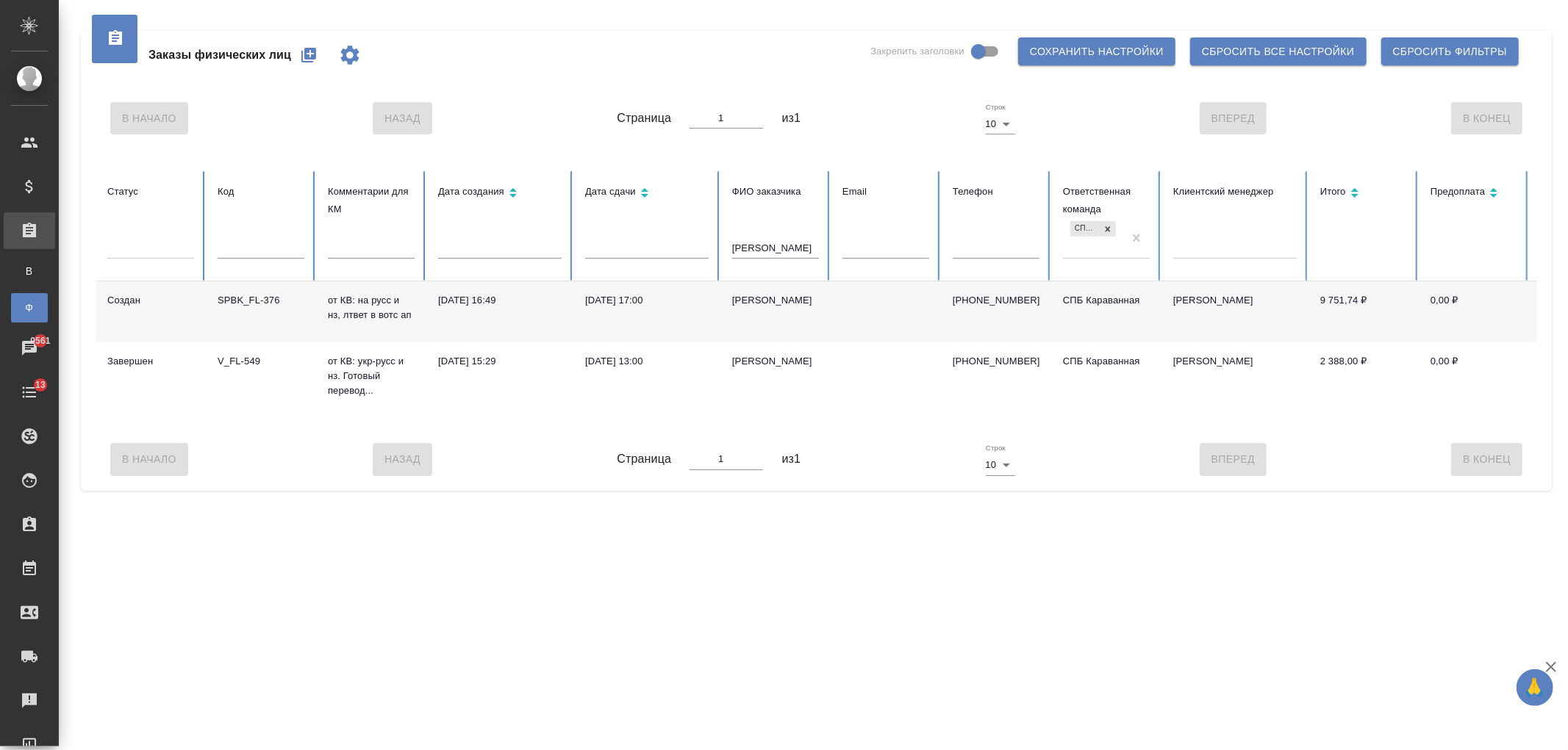
click at [518, 311] on td "26.08.2025, 16:49" at bounding box center [500, 311] width 147 height 61
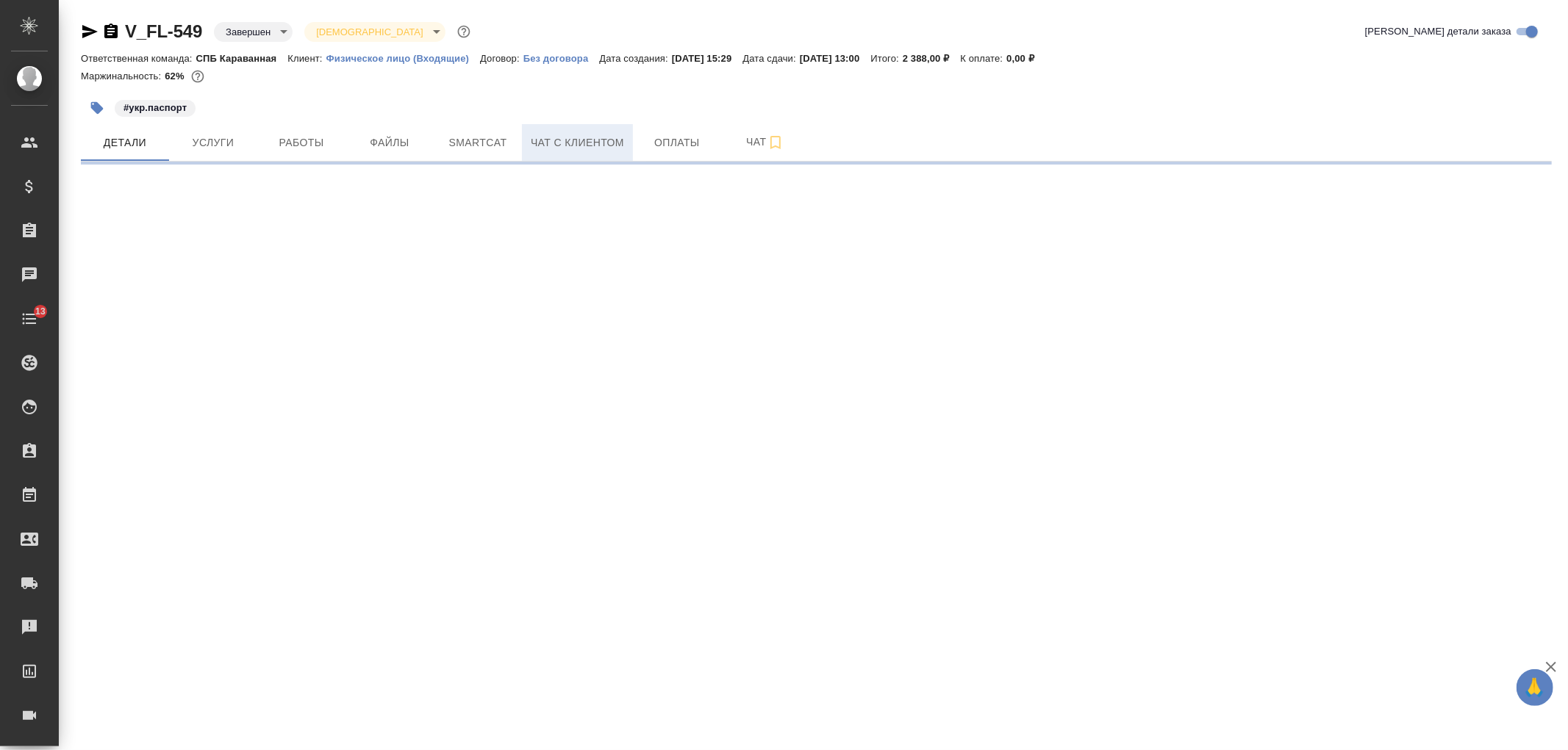
select select "RU"
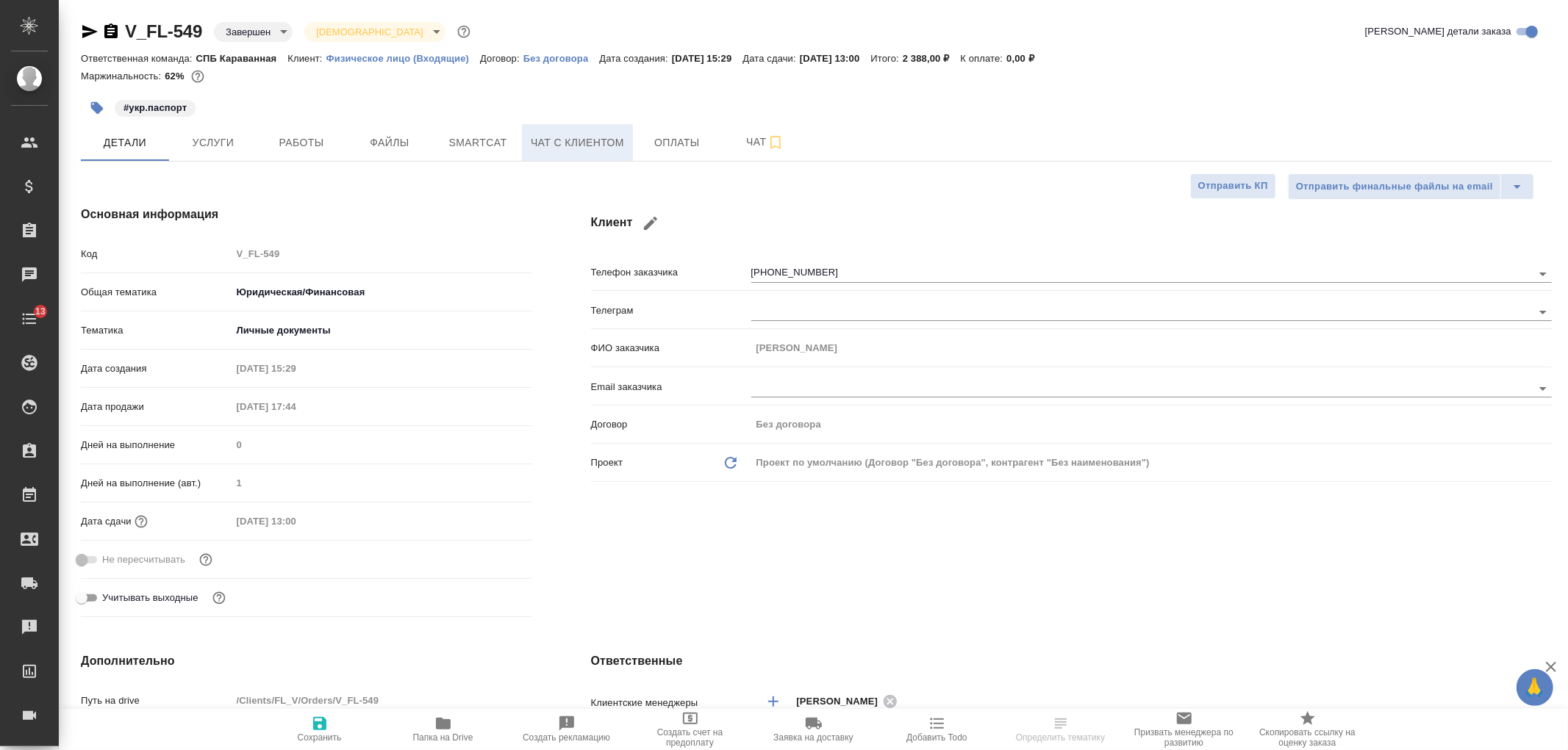
type textarea "x"
click at [590, 150] on span "Чат с клиентом" at bounding box center [577, 143] width 94 height 18
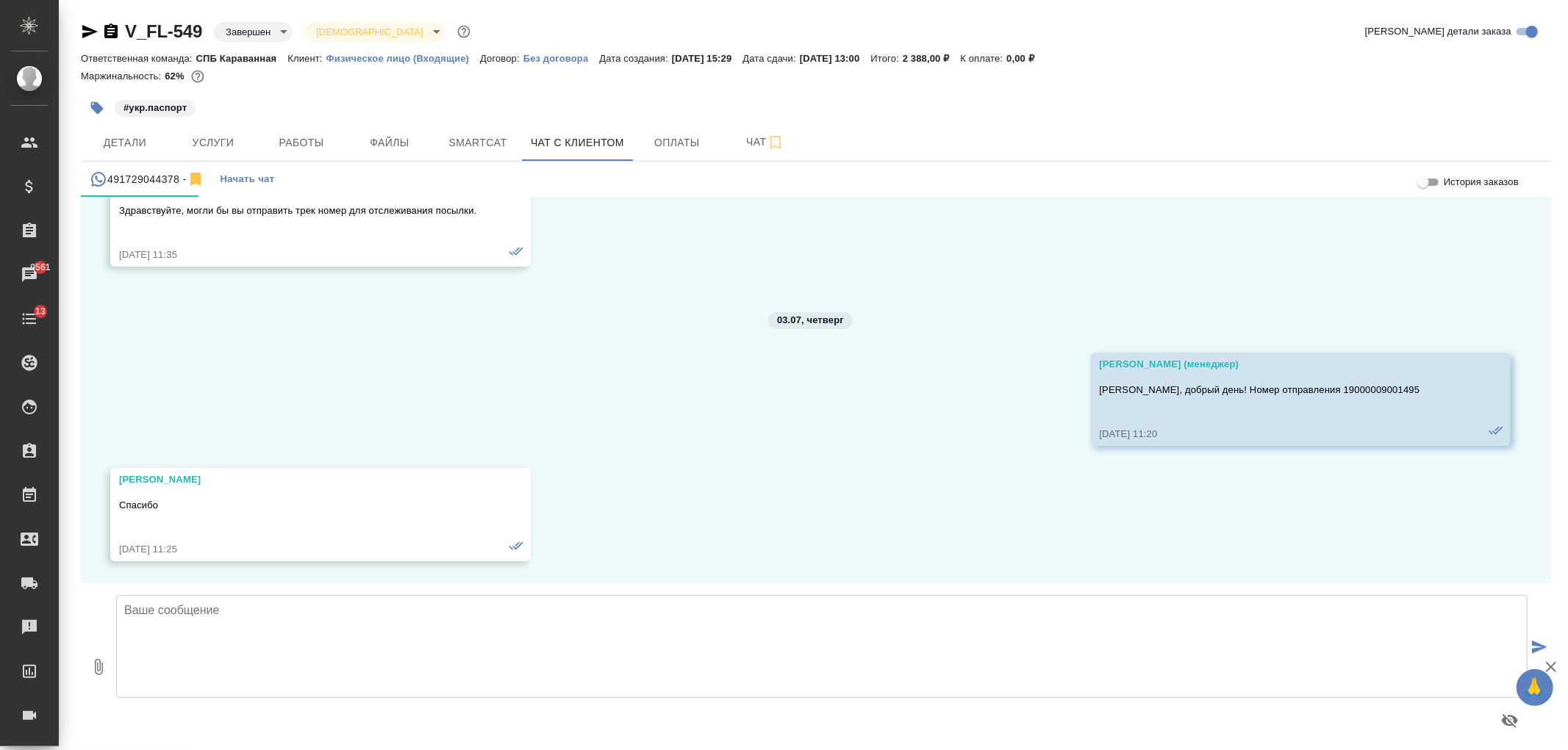
scroll to position [18058, 0]
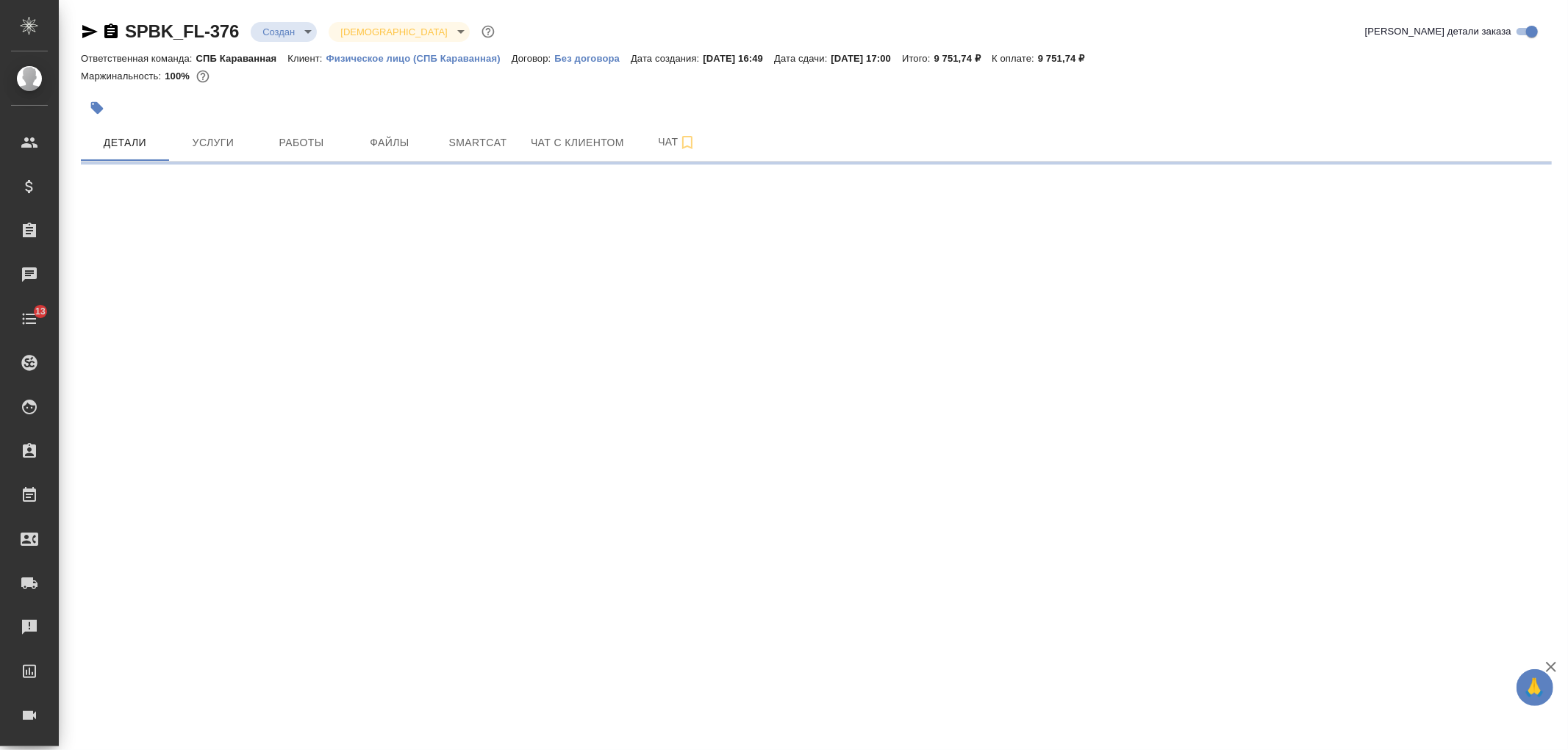
select select "RU"
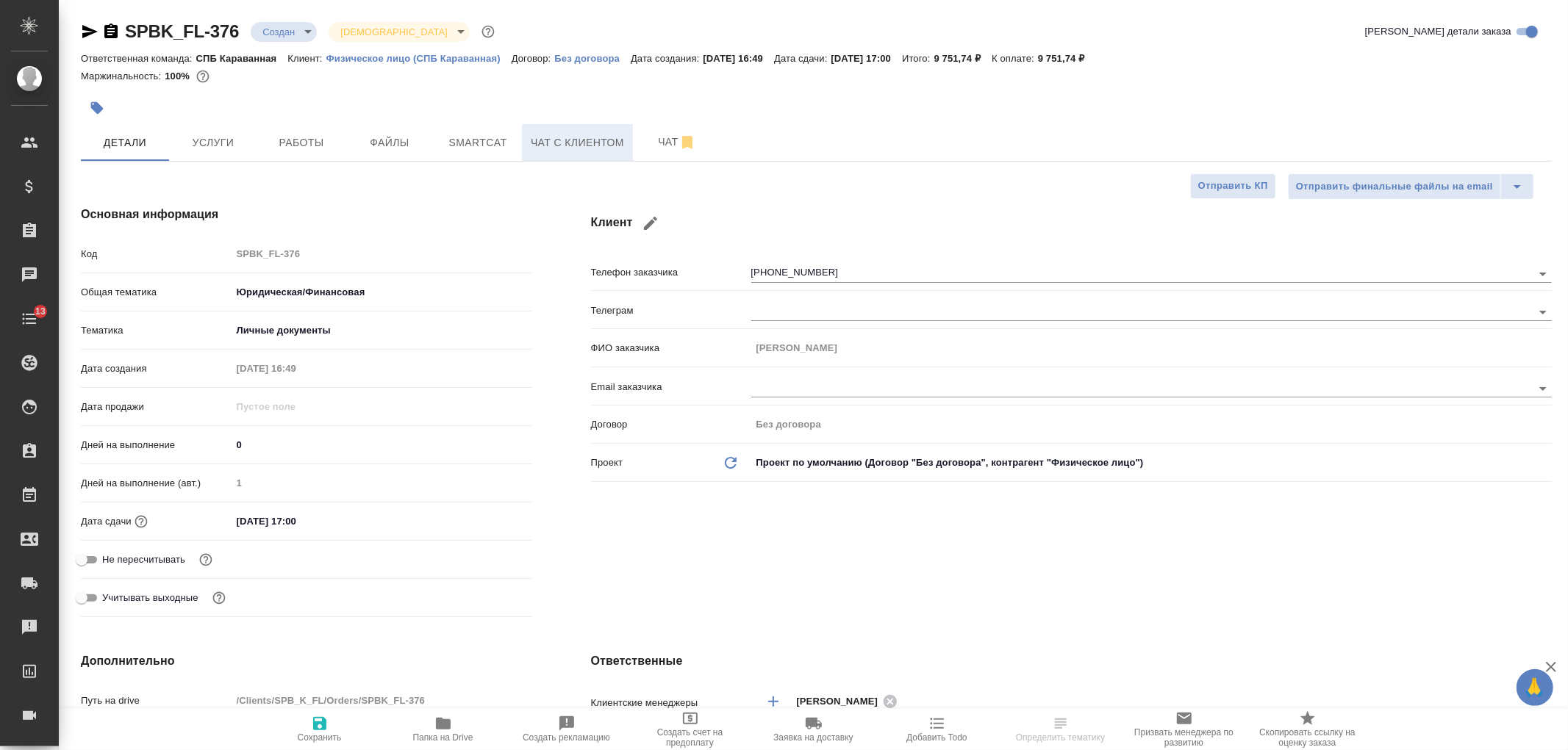
click at [605, 159] on button "Чат с клиентом" at bounding box center [577, 143] width 111 height 37
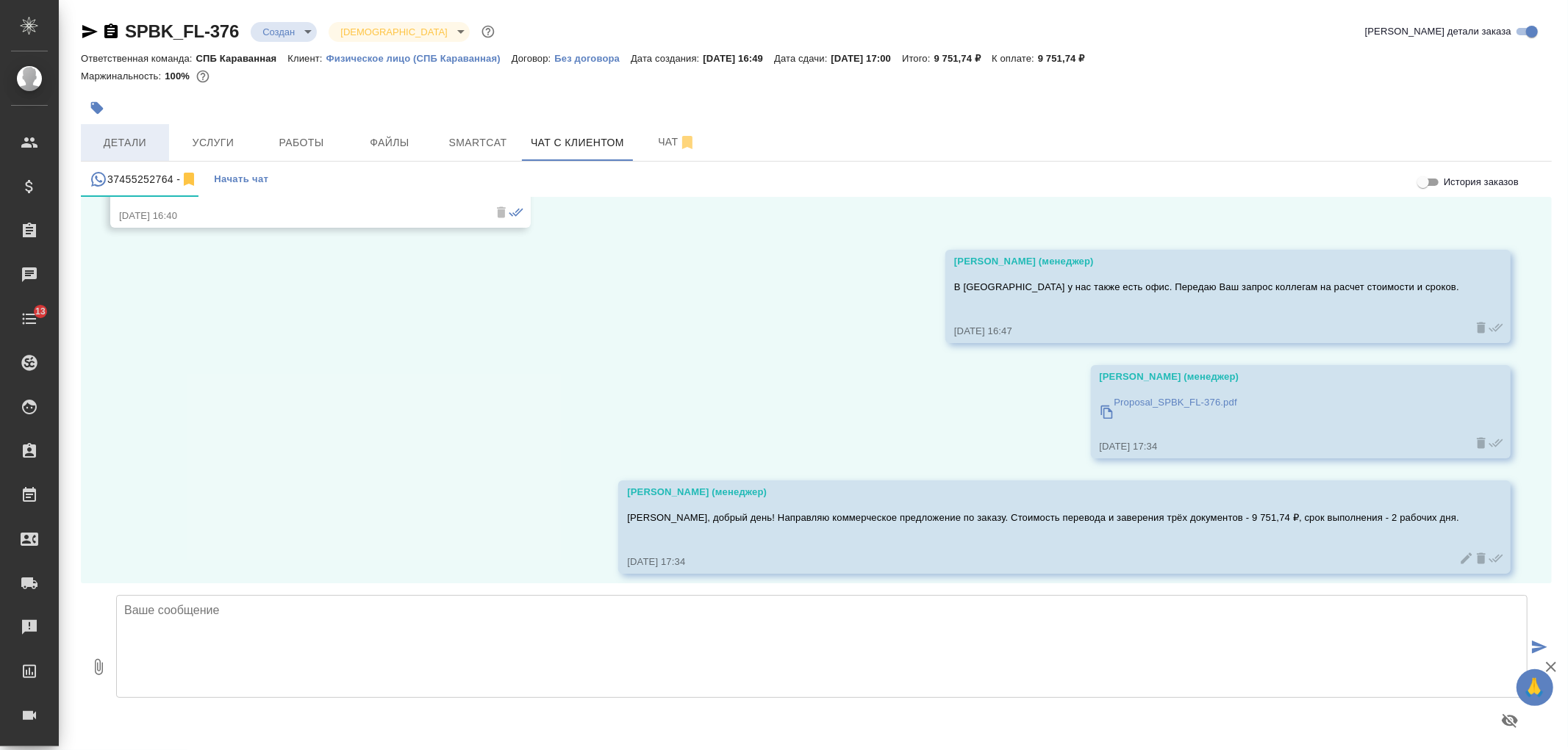
scroll to position [944, 0]
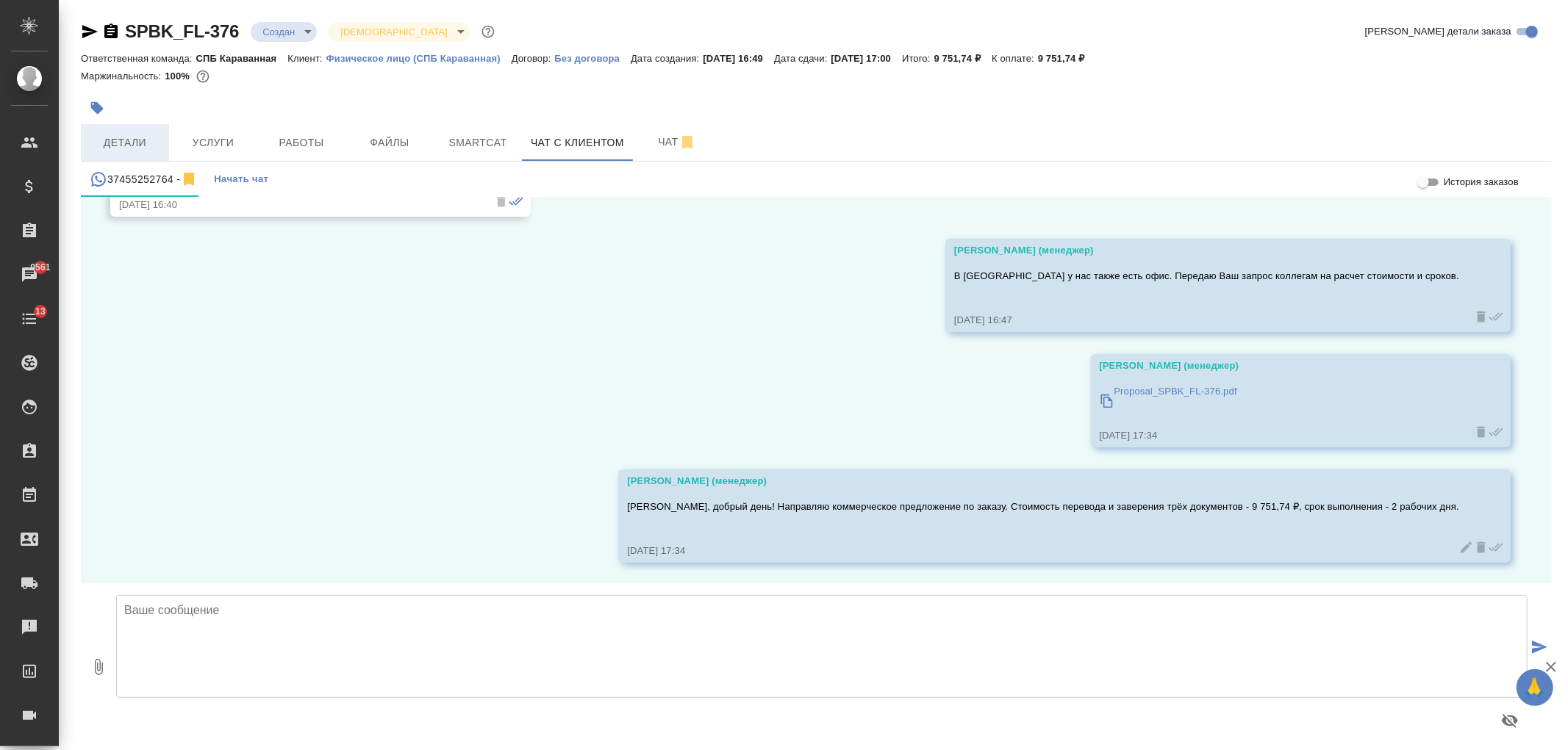
click at [123, 135] on span "Детали" at bounding box center [125, 143] width 71 height 18
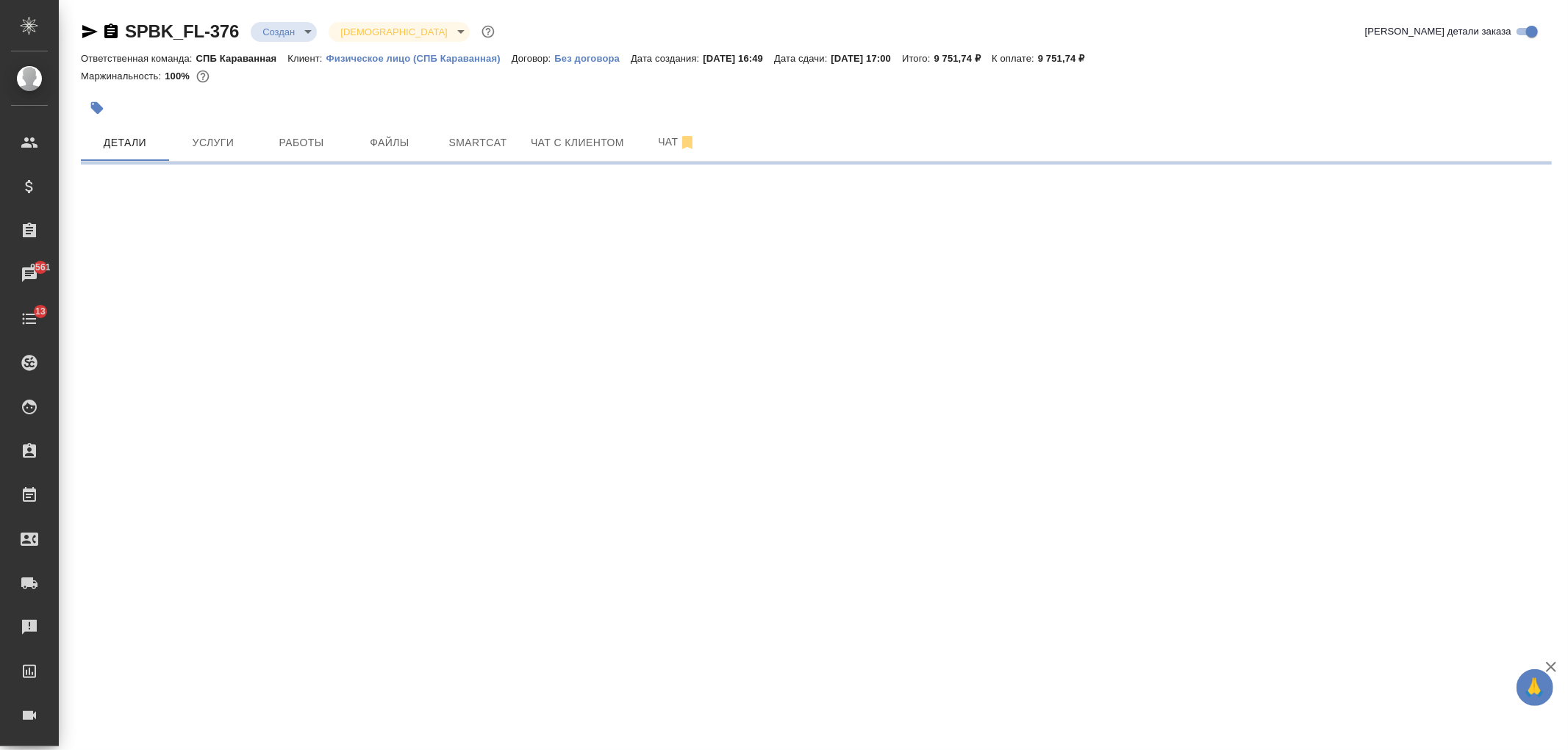
select select "RU"
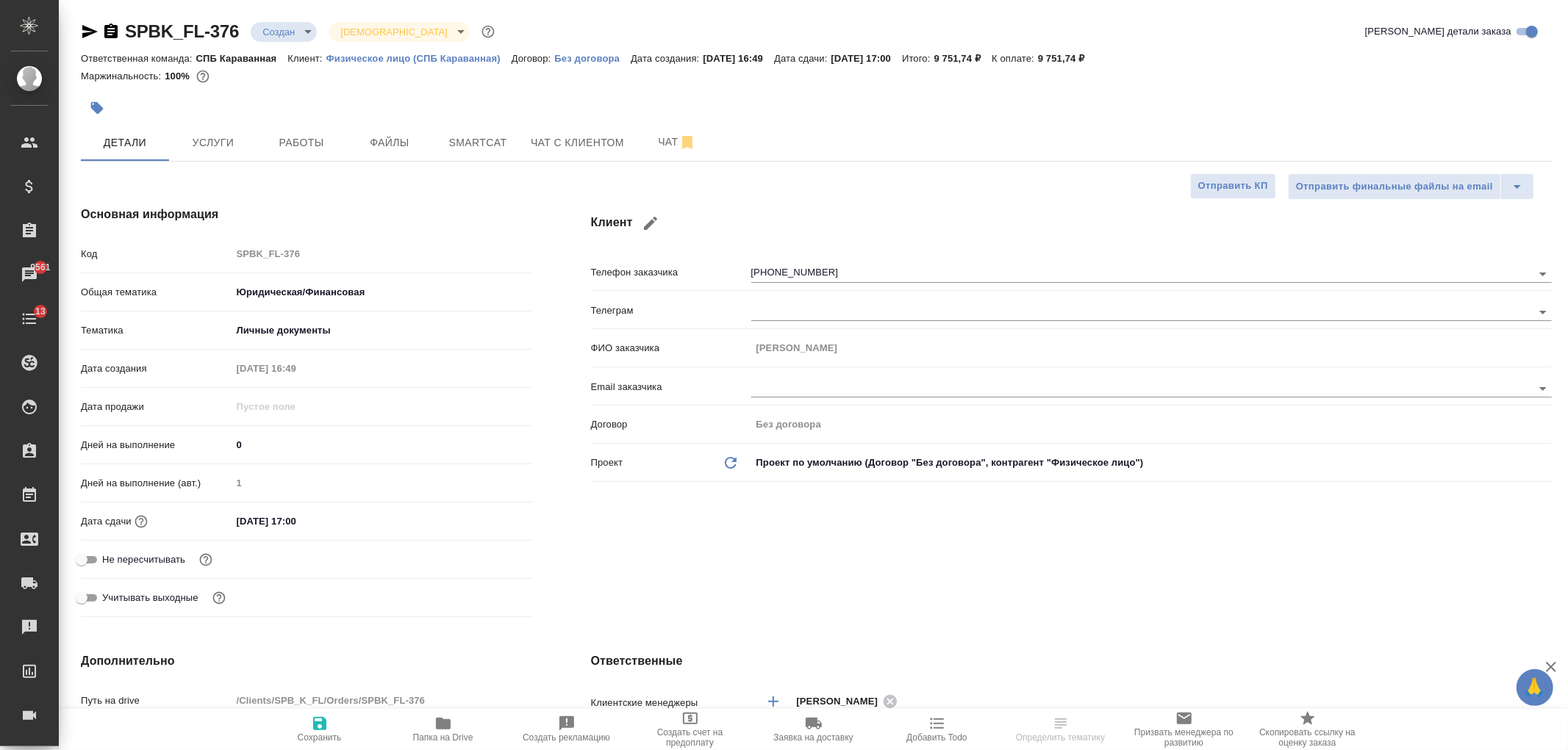
type textarea "x"
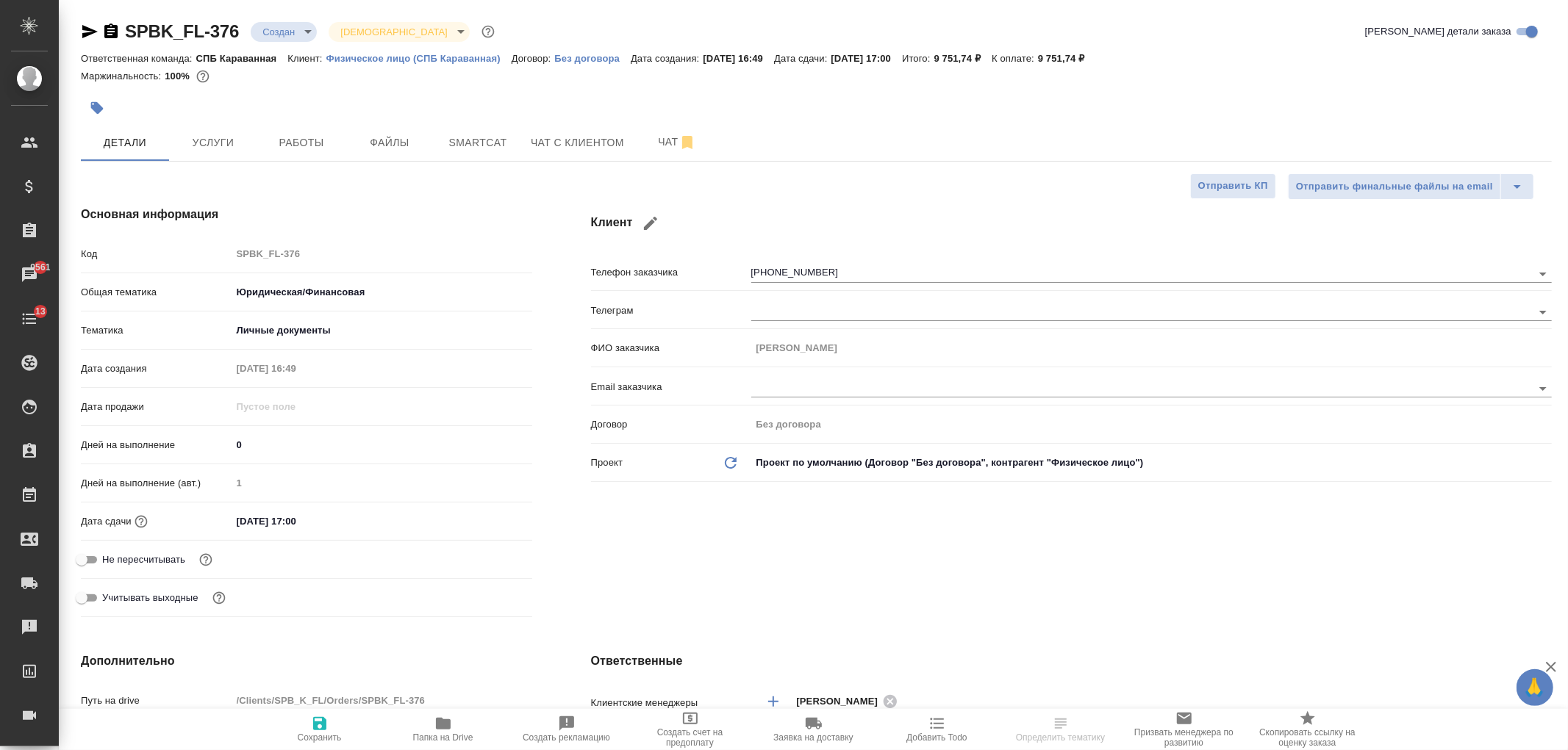
type textarea "x"
select select "RU"
type textarea "x"
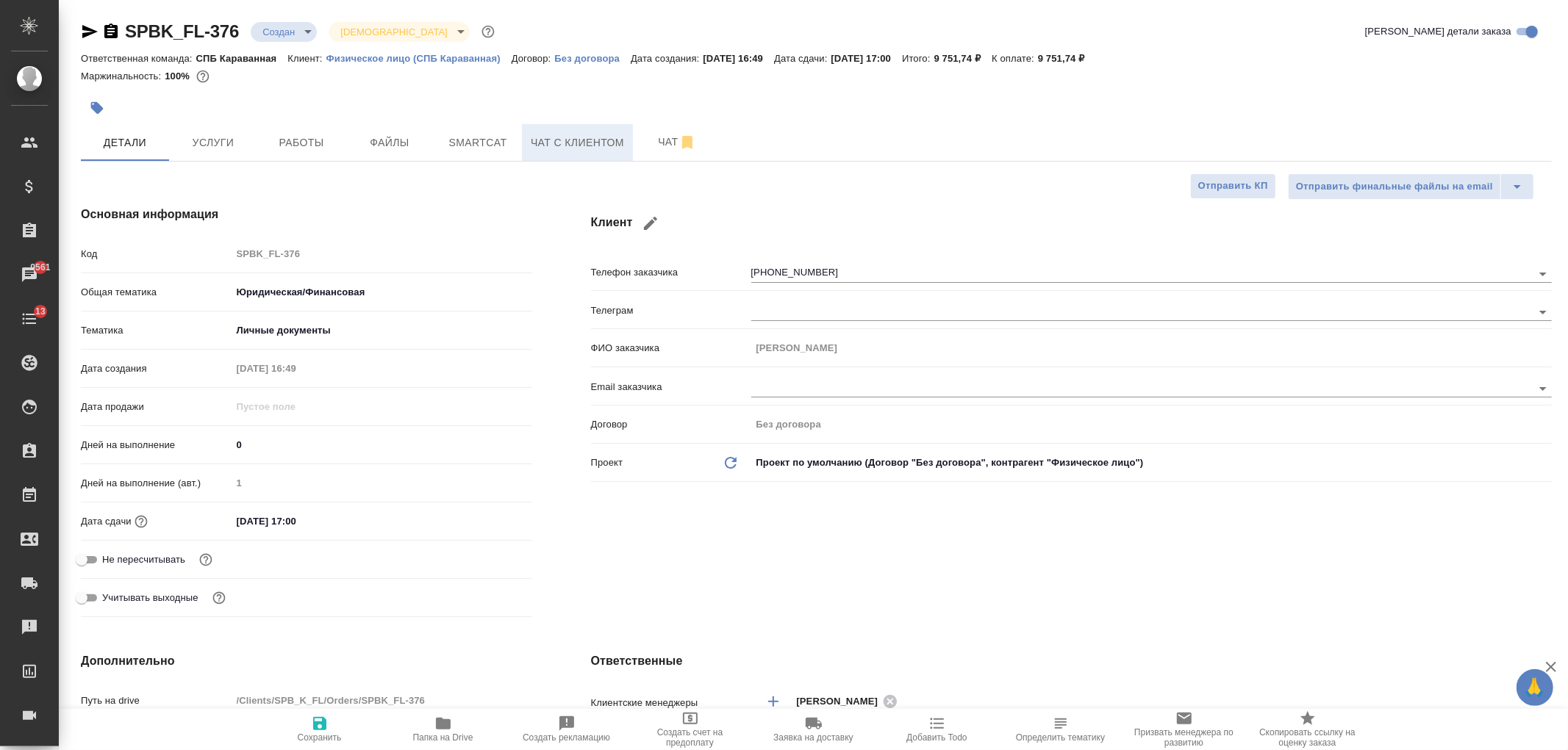
click at [574, 126] on button "Чат с клиентом" at bounding box center [577, 143] width 111 height 37
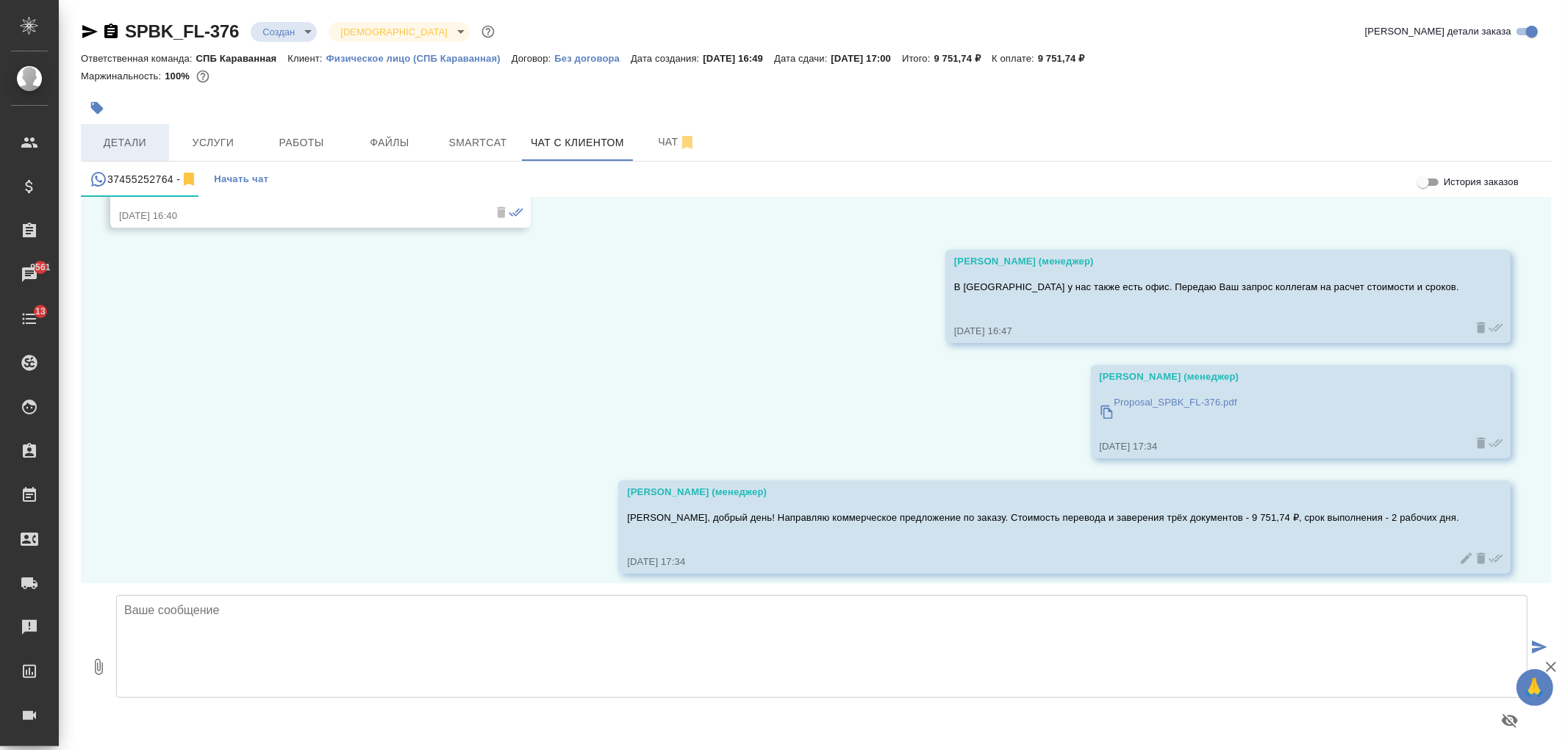
scroll to position [944, 0]
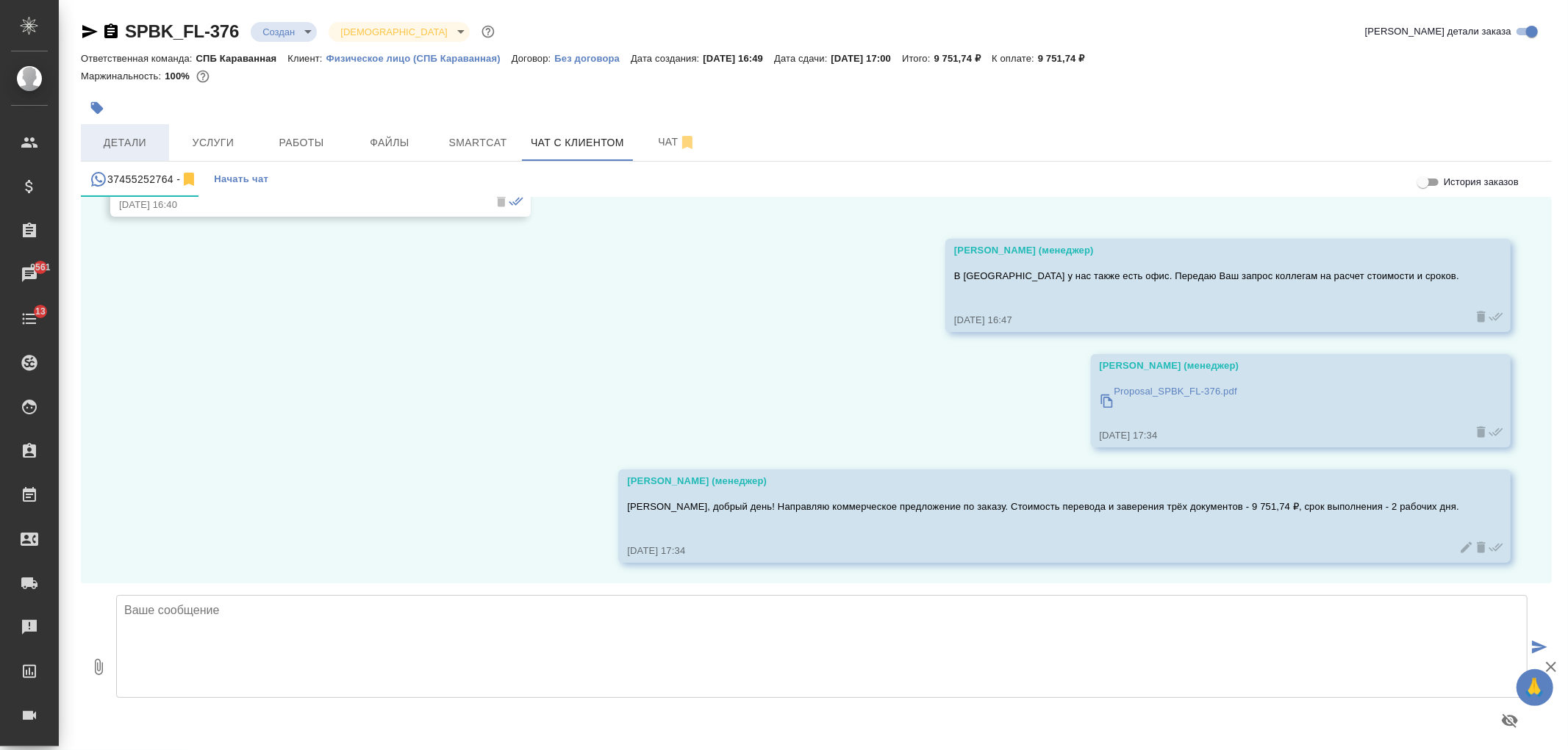
click at [152, 141] on span "Детали" at bounding box center [125, 143] width 71 height 18
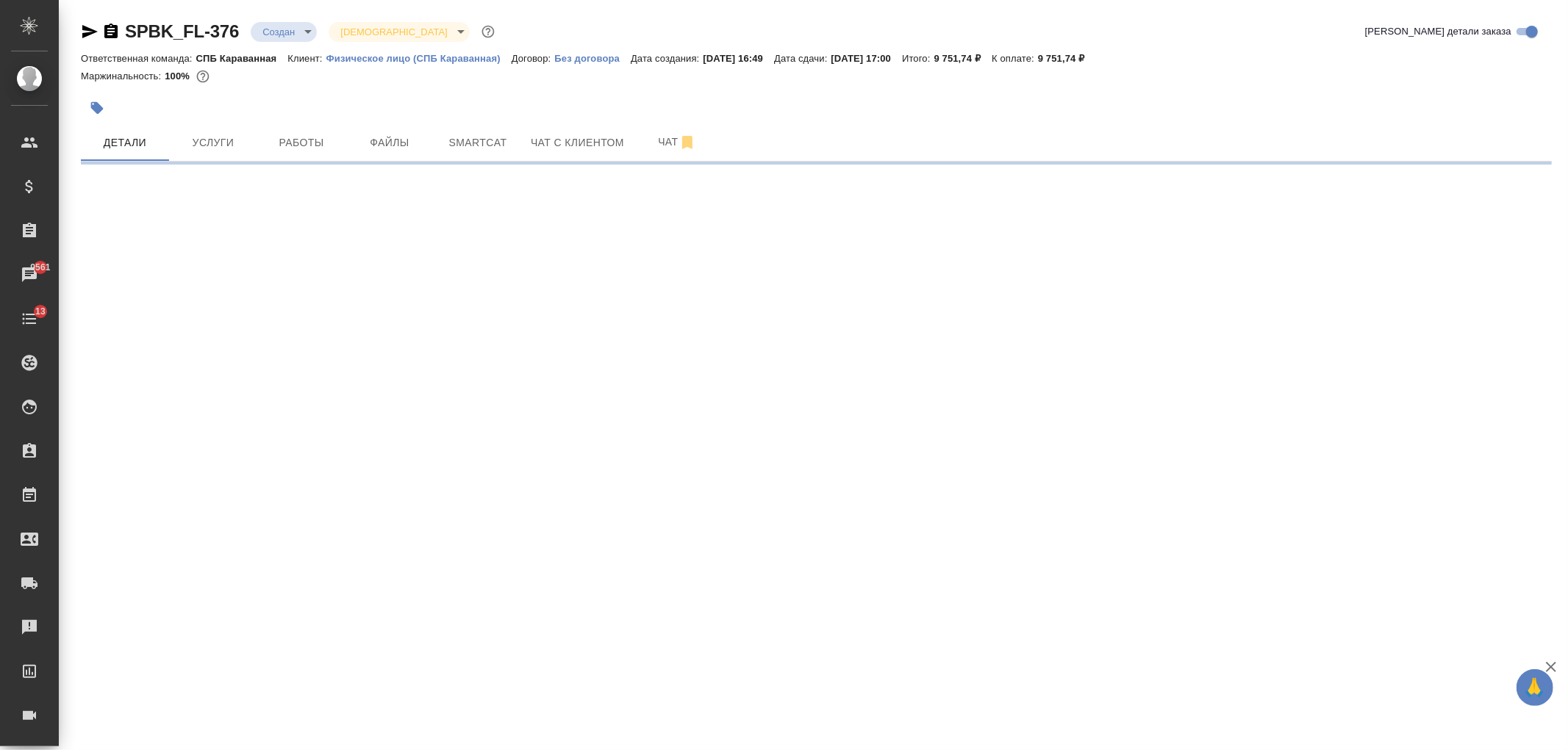
select select "RU"
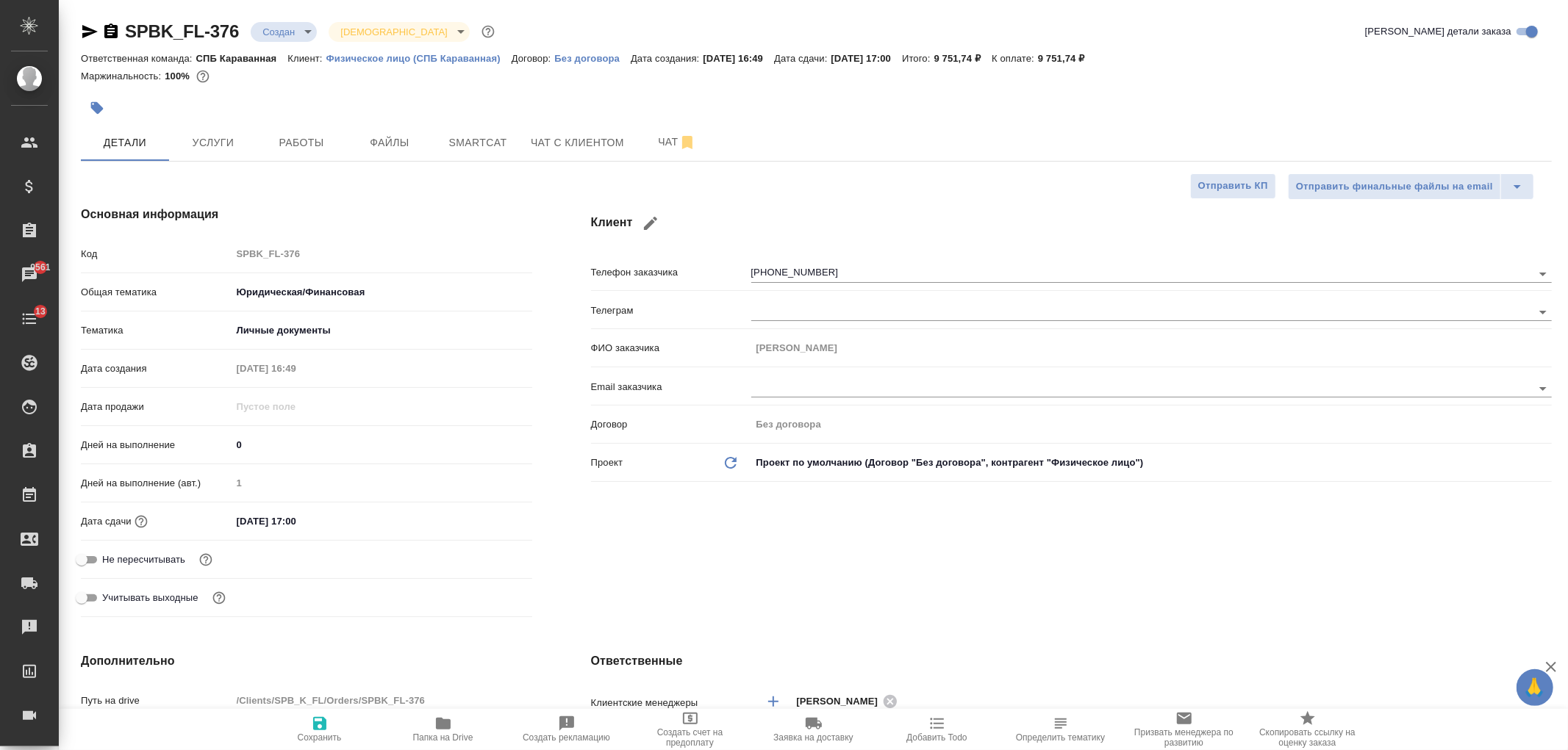
type textarea "x"
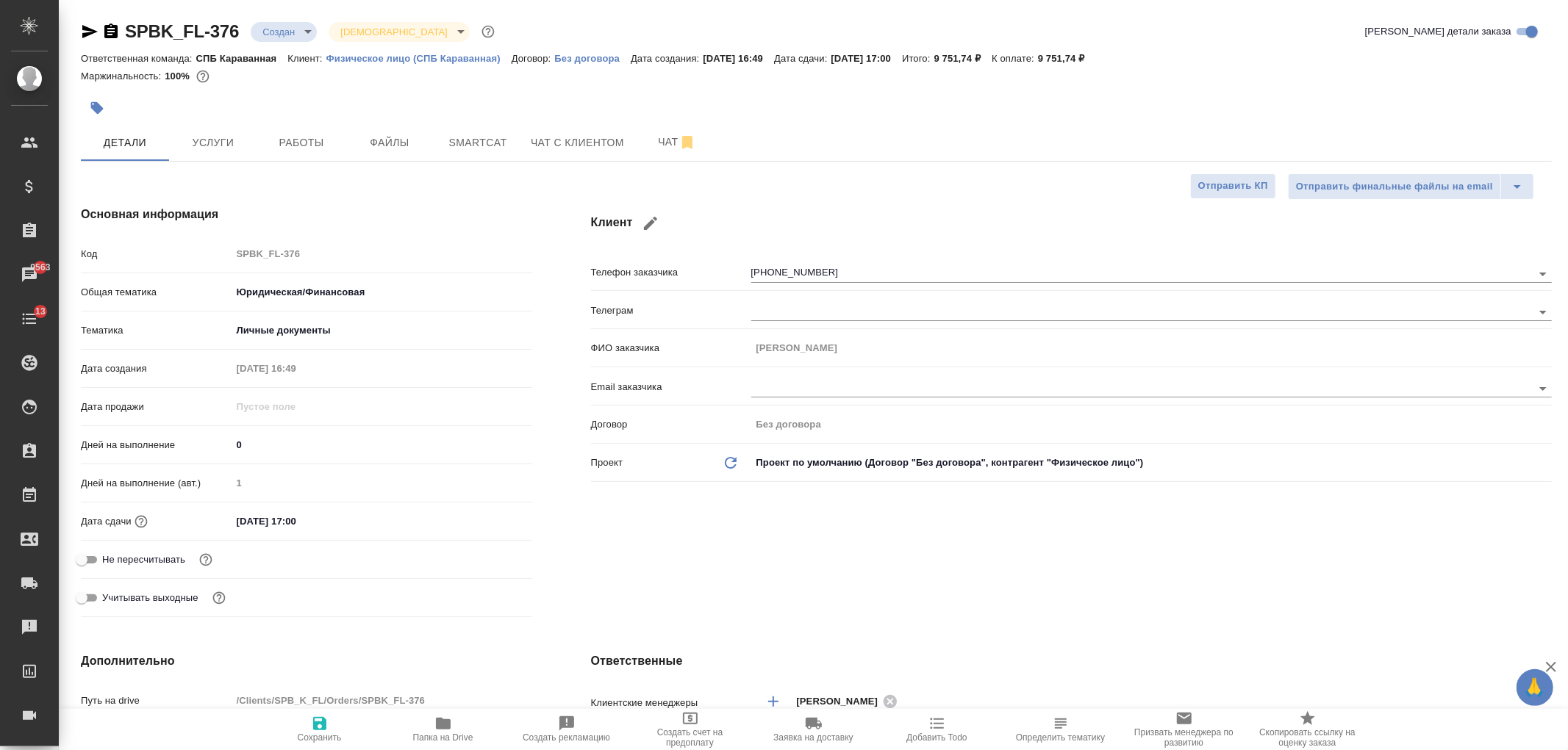
type textarea "x"
click at [573, 167] on div "SPBK_FL-376 Создан new Святая троица holyTrinity Кратко детали заказа Ответстве…" at bounding box center [816, 759] width 1487 height 1518
click at [585, 149] on span "Чат с клиентом" at bounding box center [577, 143] width 94 height 18
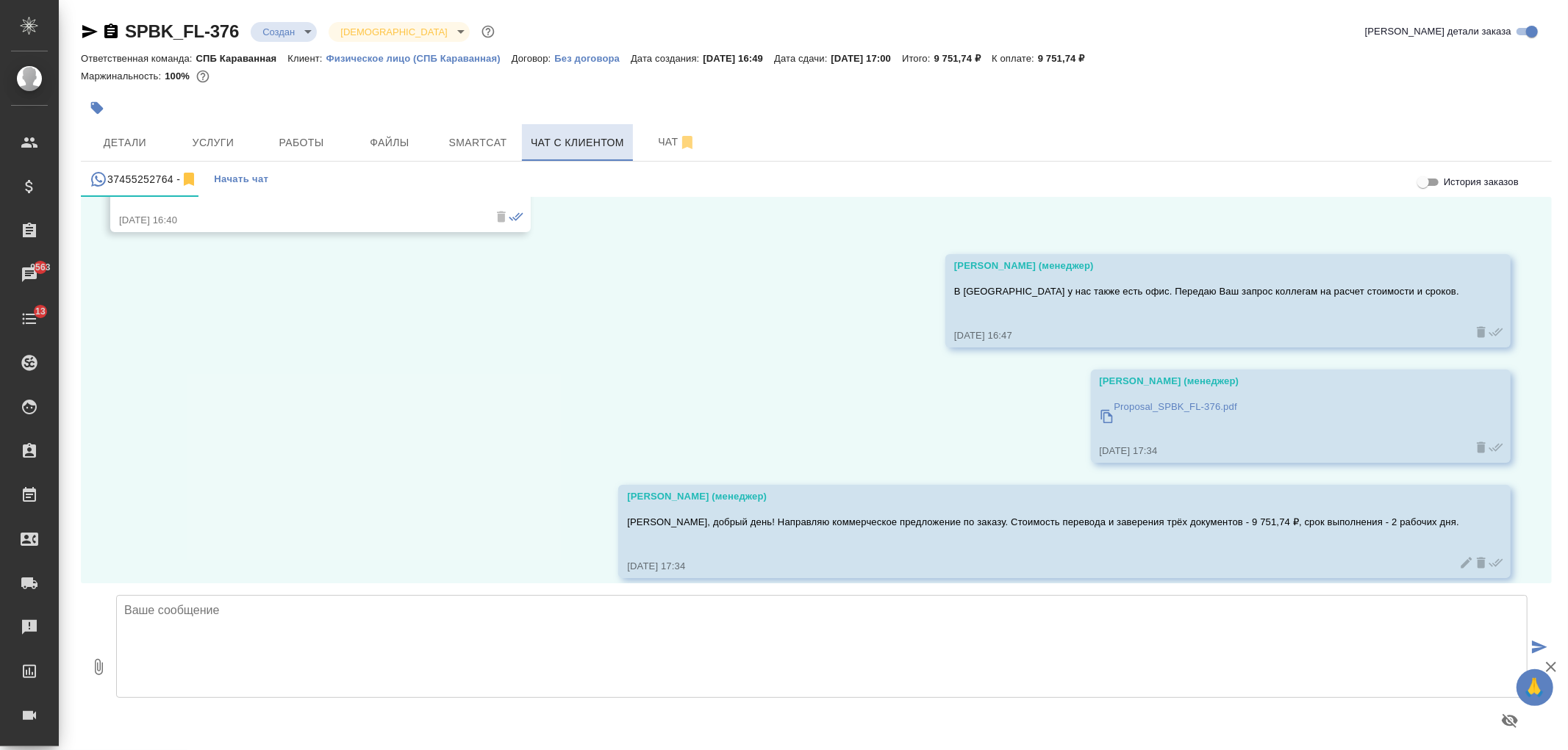
scroll to position [944, 0]
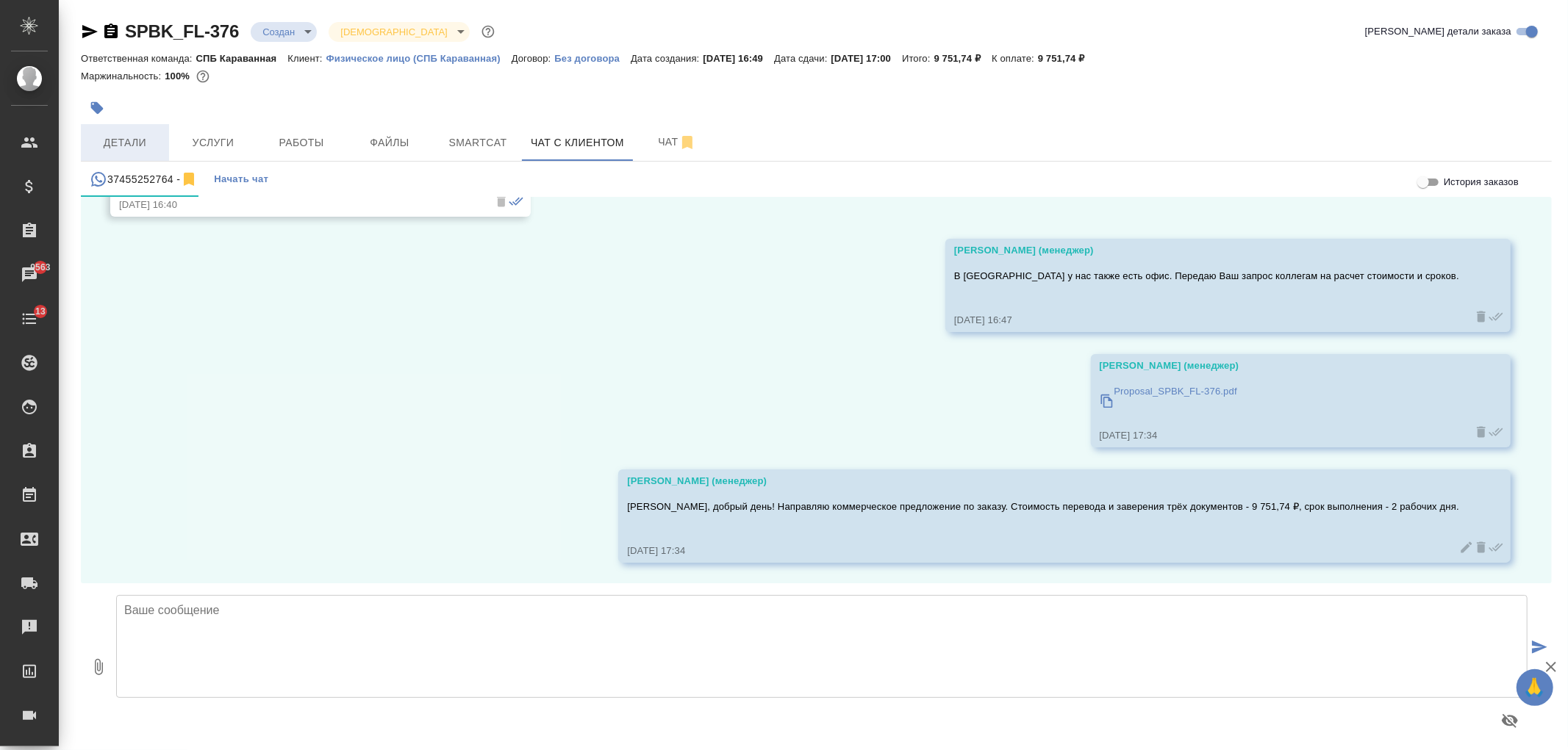
click at [160, 135] on span "Детали" at bounding box center [125, 143] width 71 height 18
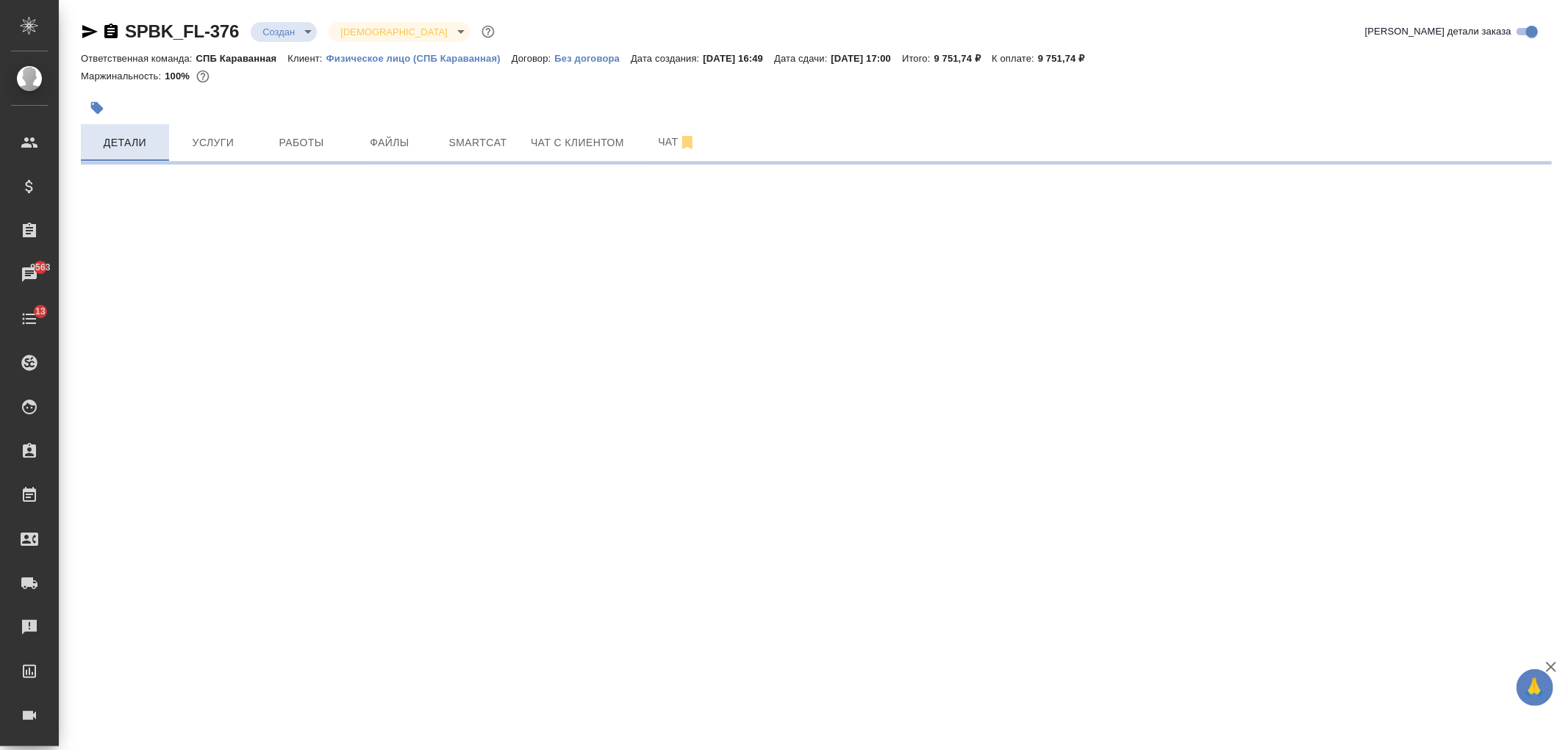
select select "RU"
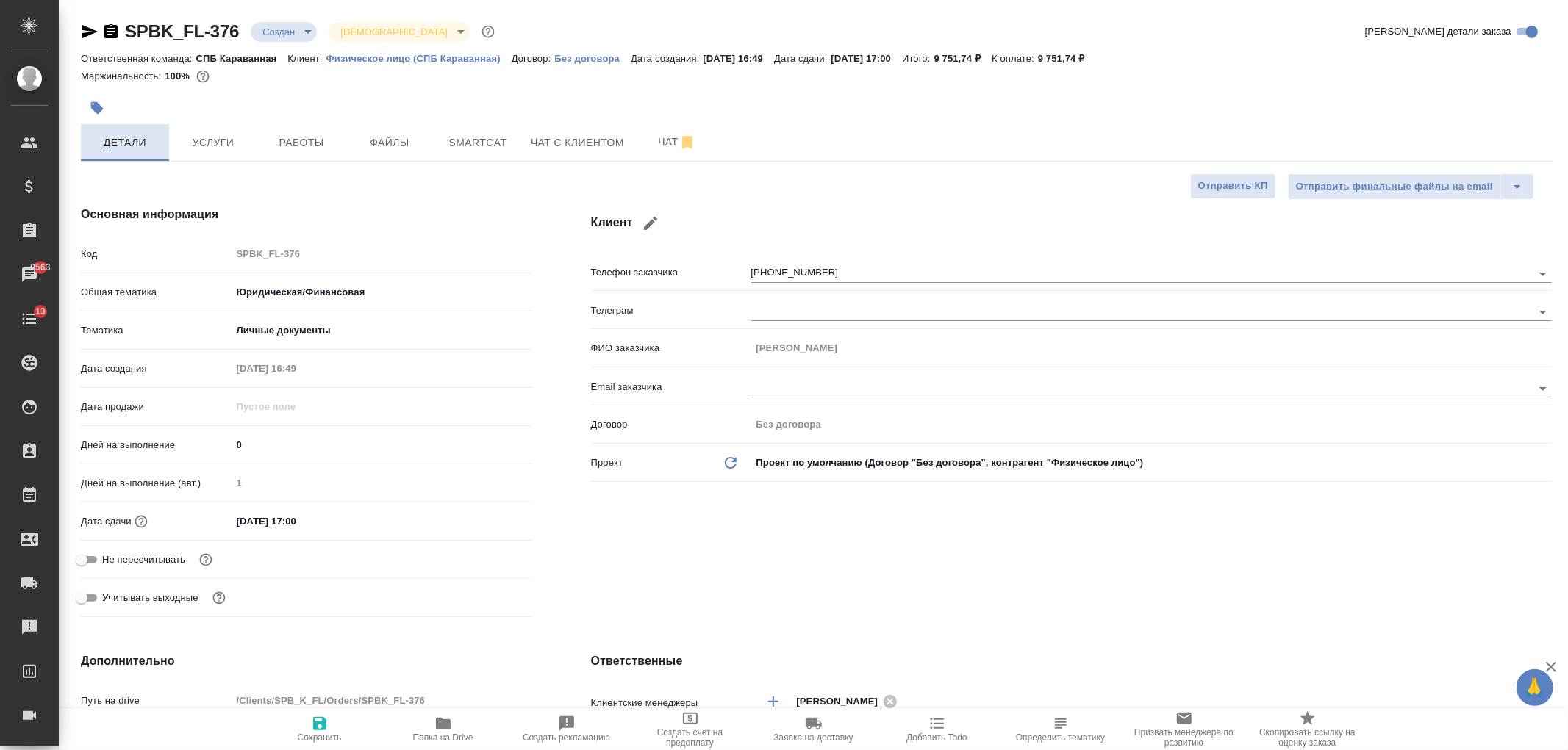
type textarea "x"
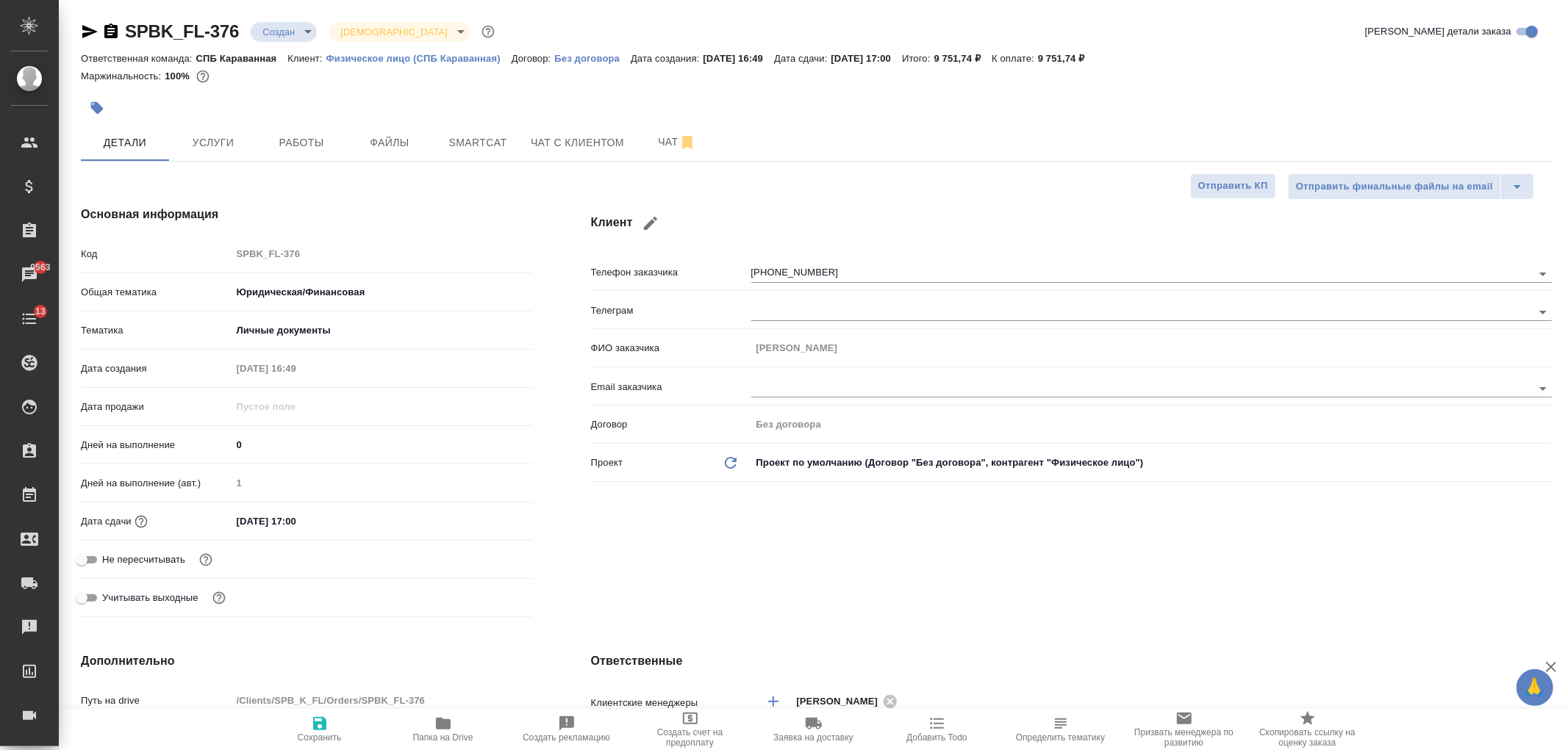
type textarea "x"
click at [1567, 158] on div "SPBK_FL-376 Создан new Святая троица holyTrinity Кратко детали заказа Ответстве…" at bounding box center [813, 759] width 1509 height 1518
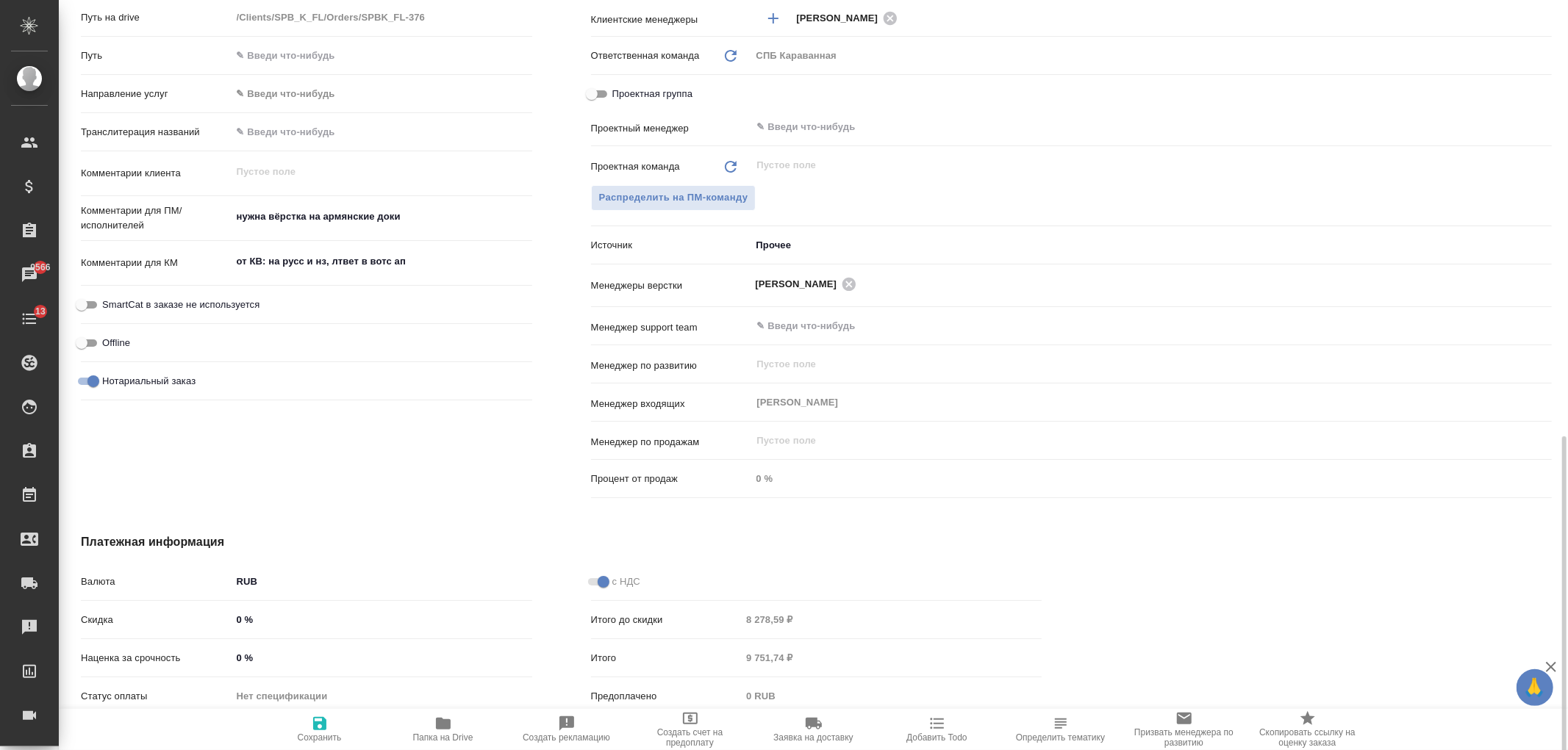
scroll to position [767, 0]
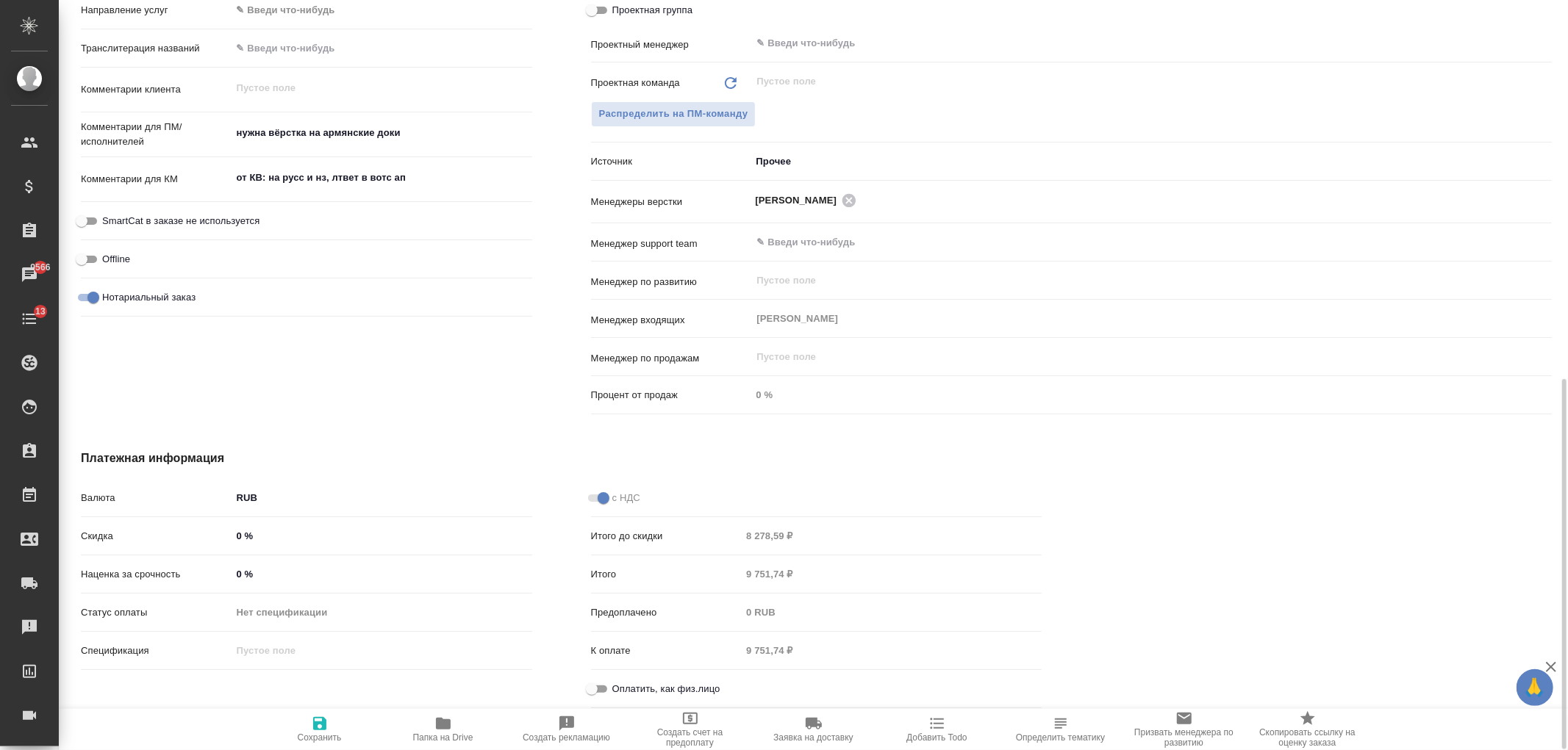
click at [605, 691] on input "Оплатить, как физ.лицо" at bounding box center [591, 689] width 53 height 18
checkbox input "true"
type textarea "x"
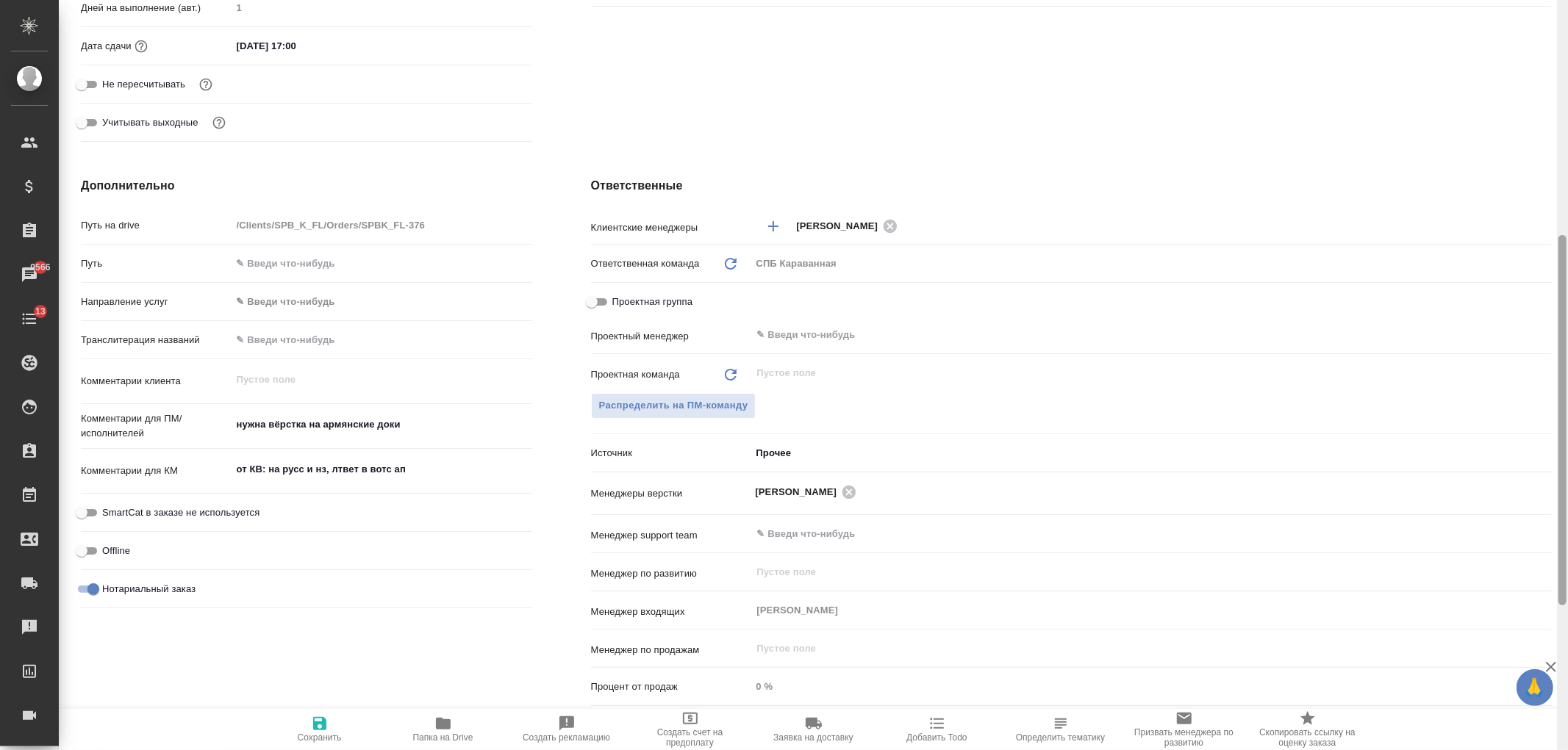
scroll to position [0, 0]
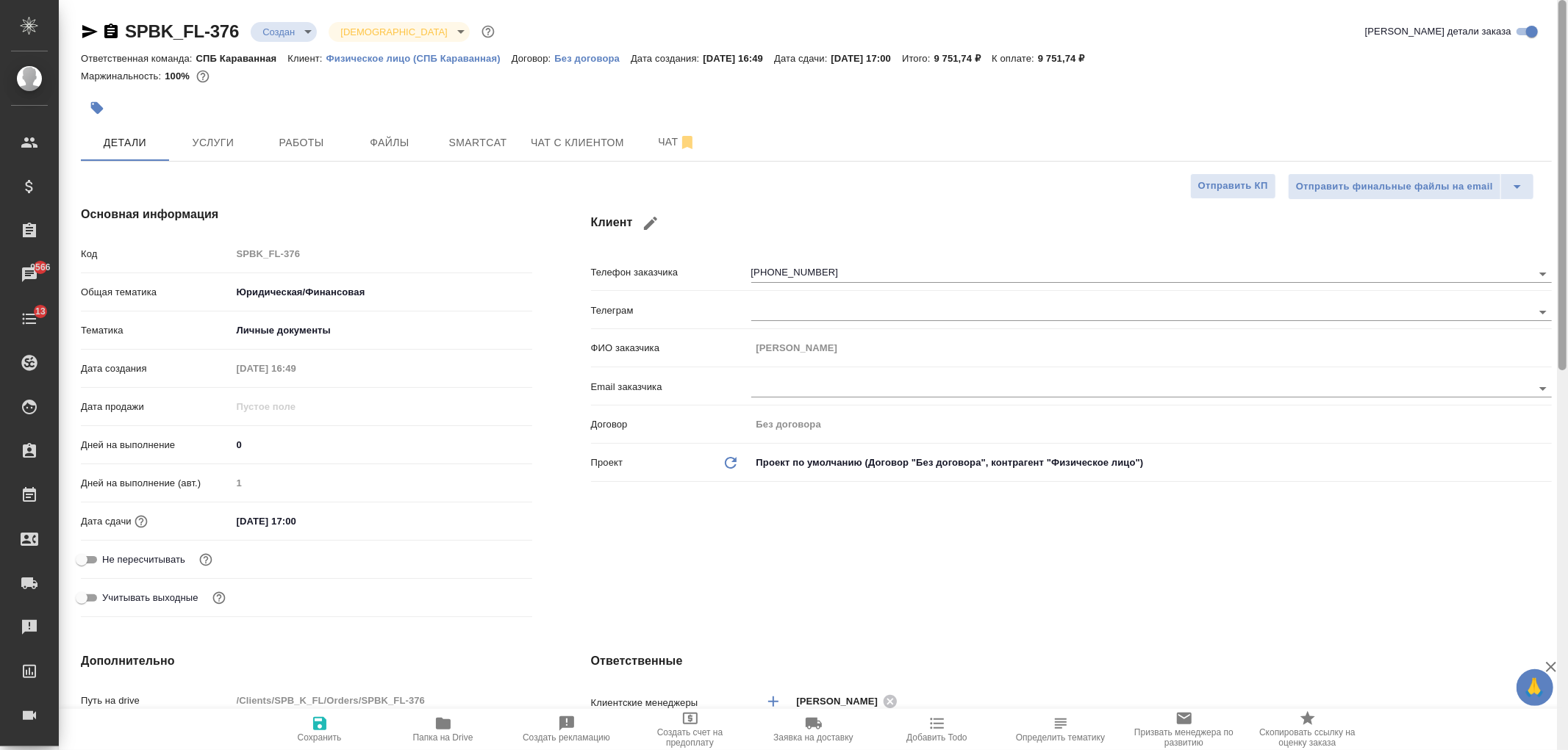
drag, startPoint x: 1559, startPoint y: 520, endPoint x: 1561, endPoint y: 127, distance: 393.0
click at [1564, 130] on div at bounding box center [1562, 185] width 8 height 370
click at [317, 724] on icon "button" at bounding box center [320, 724] width 13 height 13
type textarea "x"
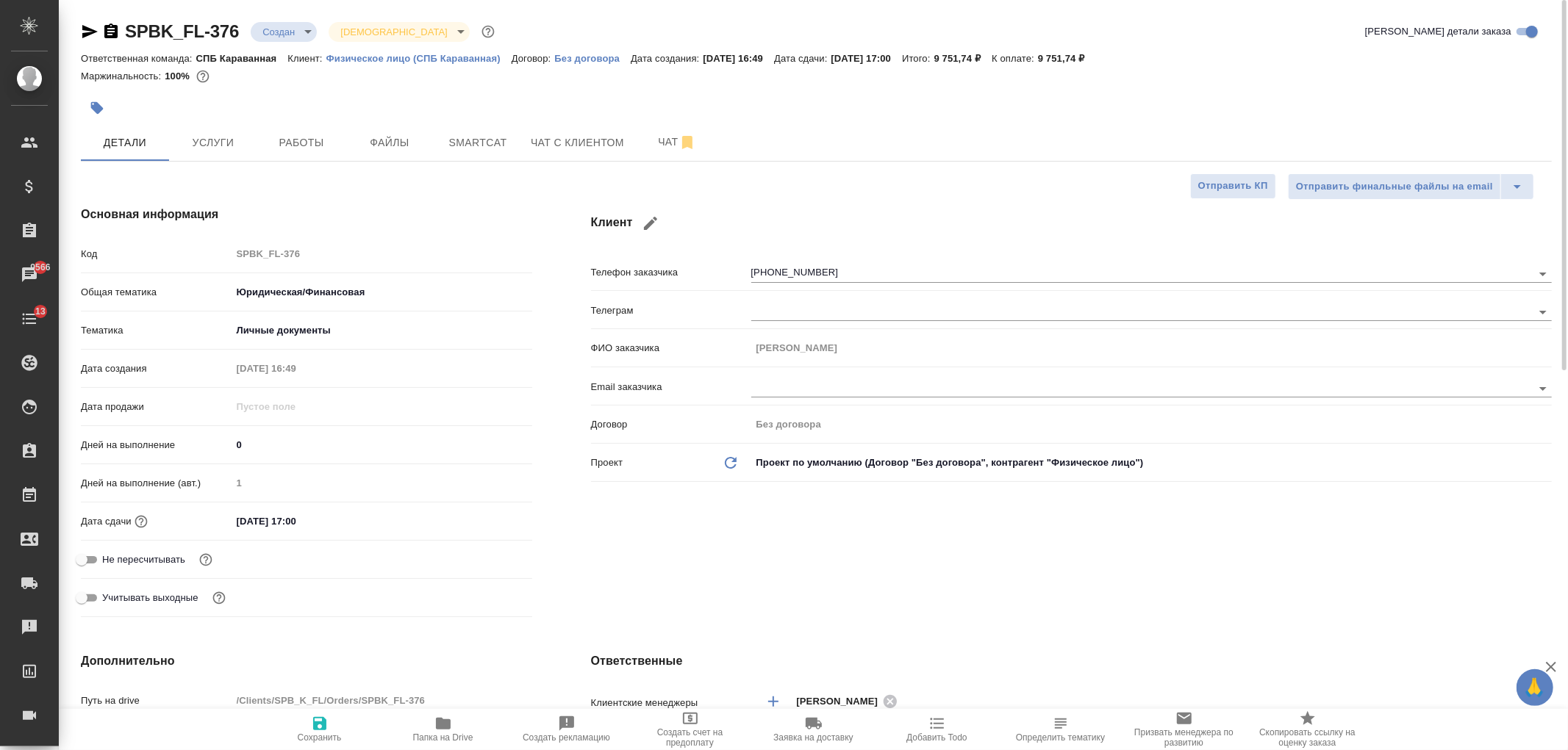
type textarea "x"
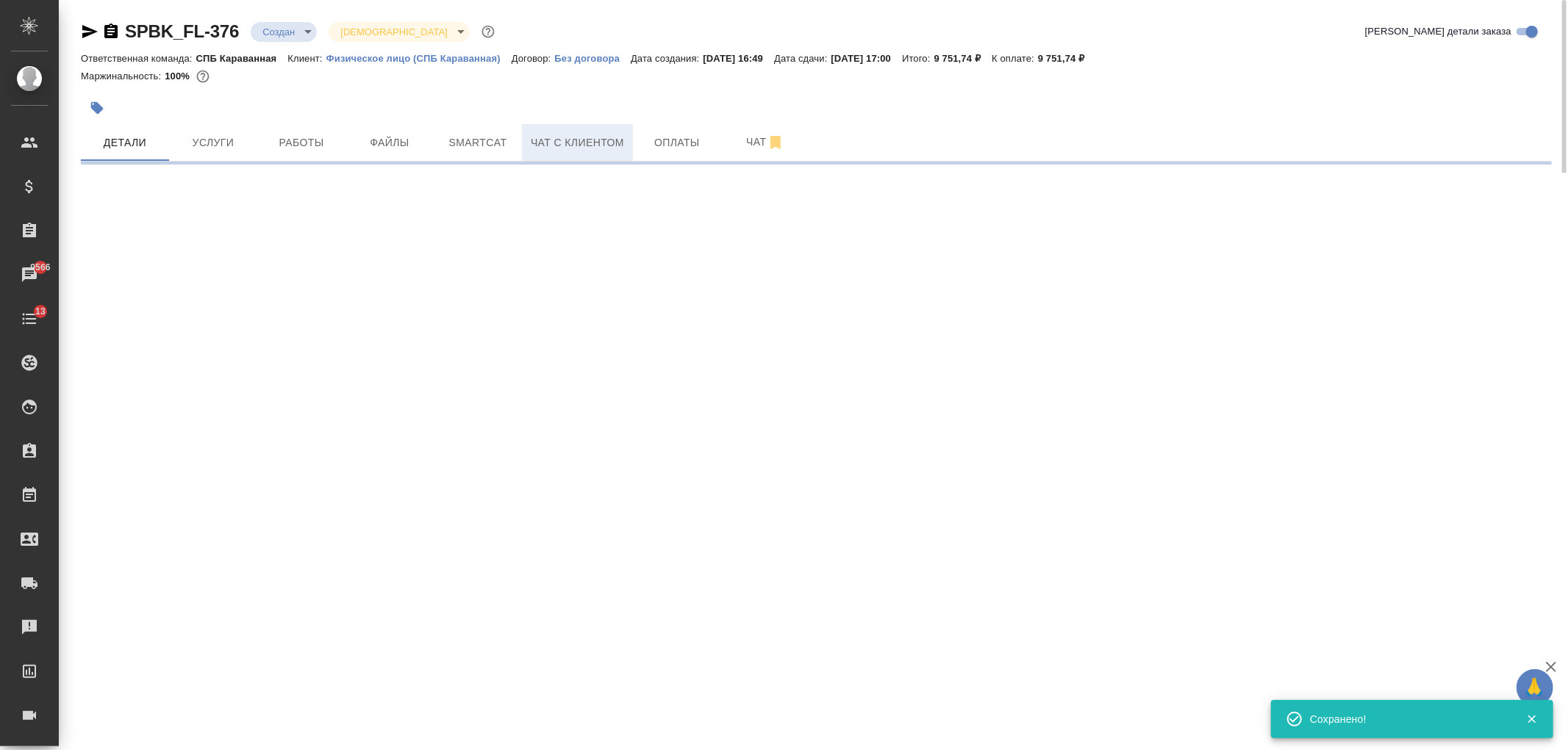
select select "RU"
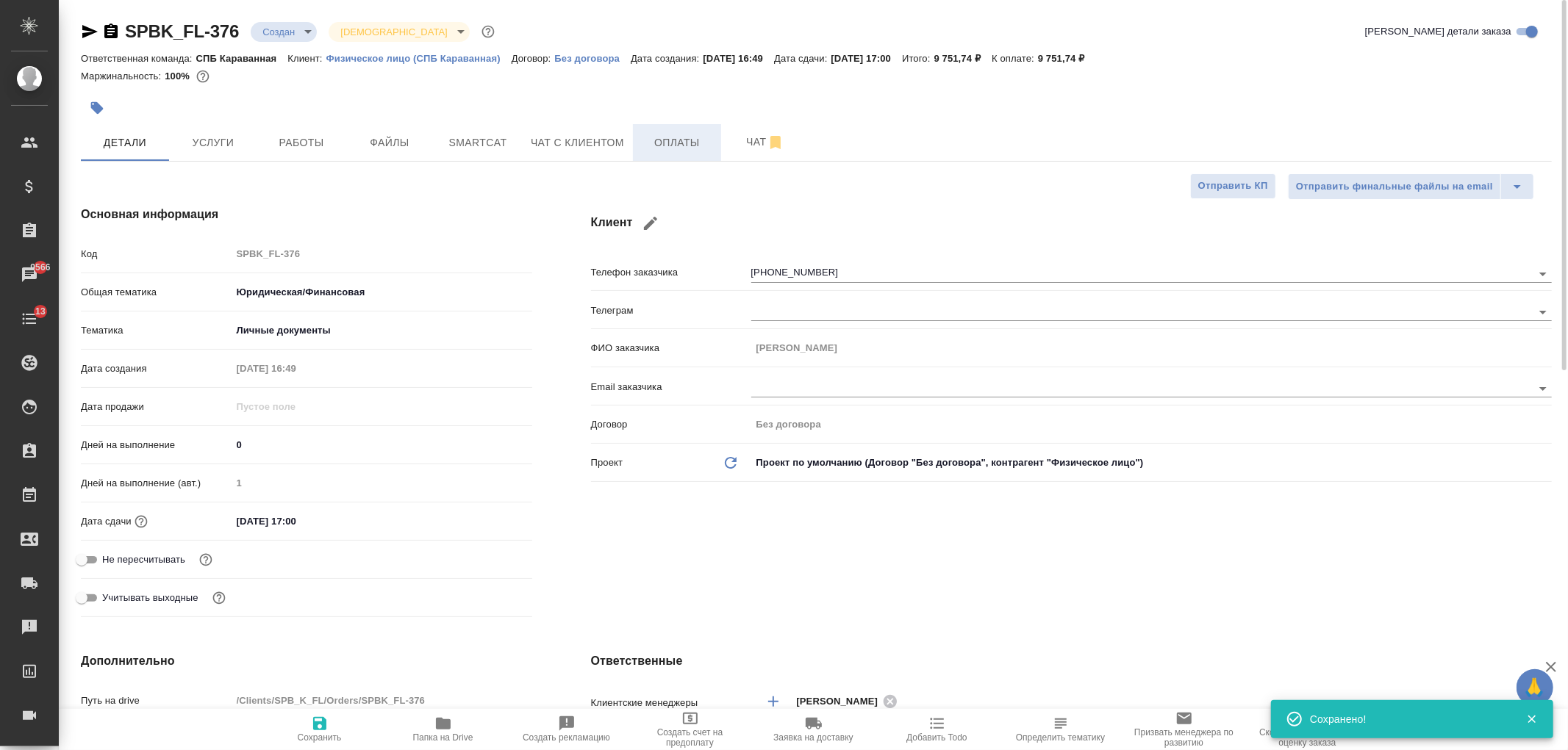
type textarea "x"
click at [682, 147] on span "Оплаты" at bounding box center [677, 143] width 71 height 18
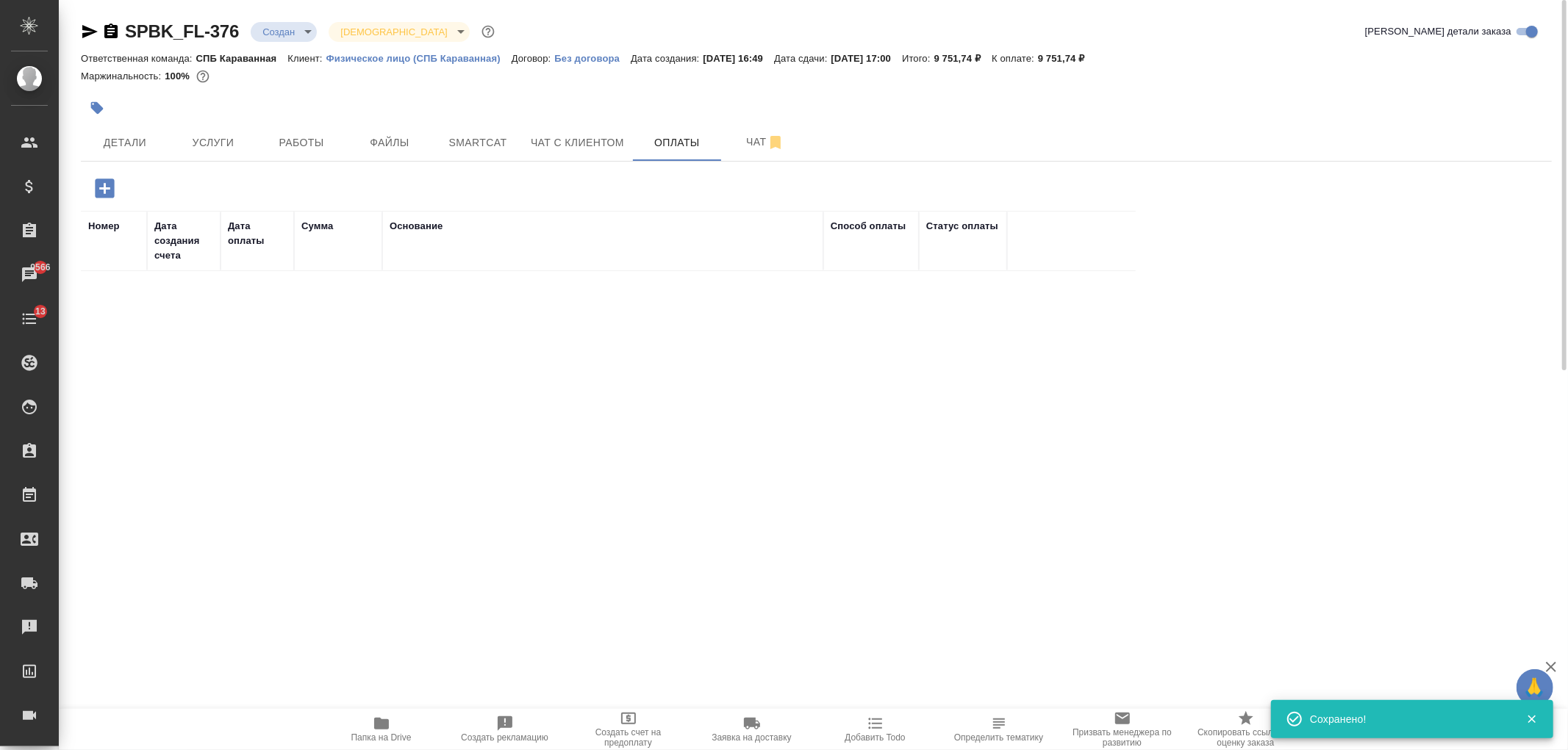
click at [99, 181] on icon "button" at bounding box center [105, 188] width 19 height 19
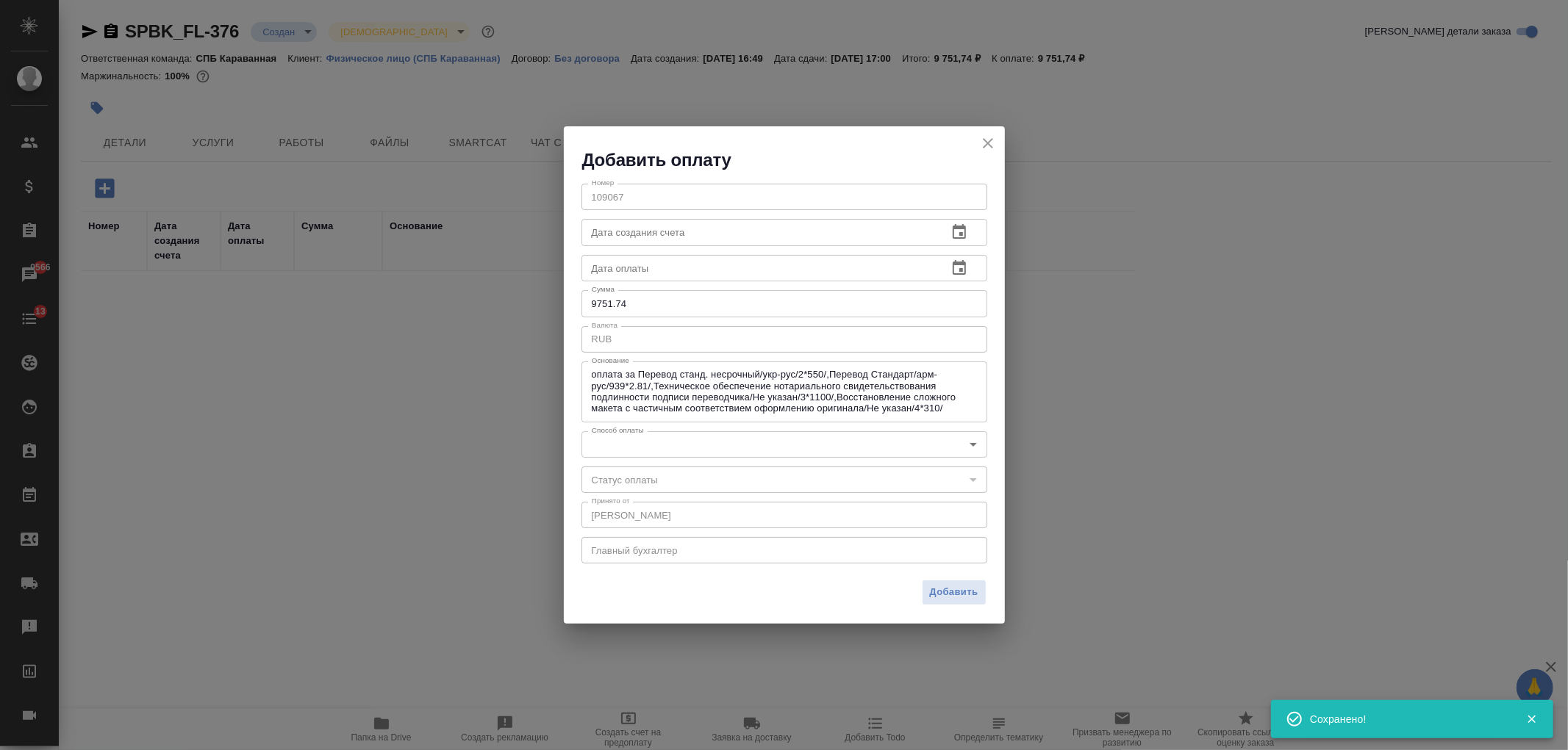
click at [714, 439] on body "🙏 .cls-1 fill:#fff; AWATERA Ivanova Arina Клиенты Спецификации Заказы 9566 Чаты…" at bounding box center [784, 375] width 1568 height 750
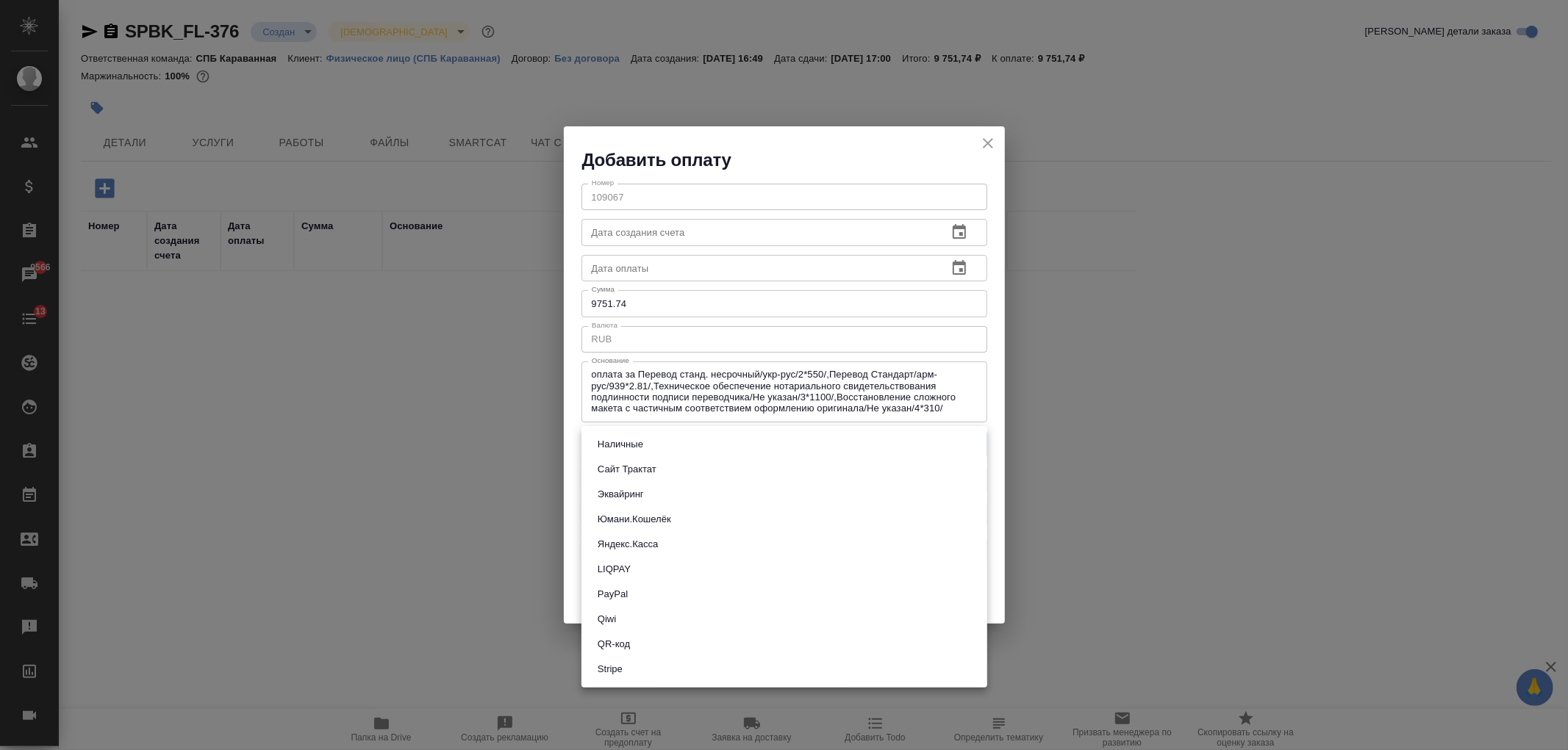
click at [649, 658] on li "Stripe" at bounding box center [784, 669] width 406 height 25
type input "stripe"
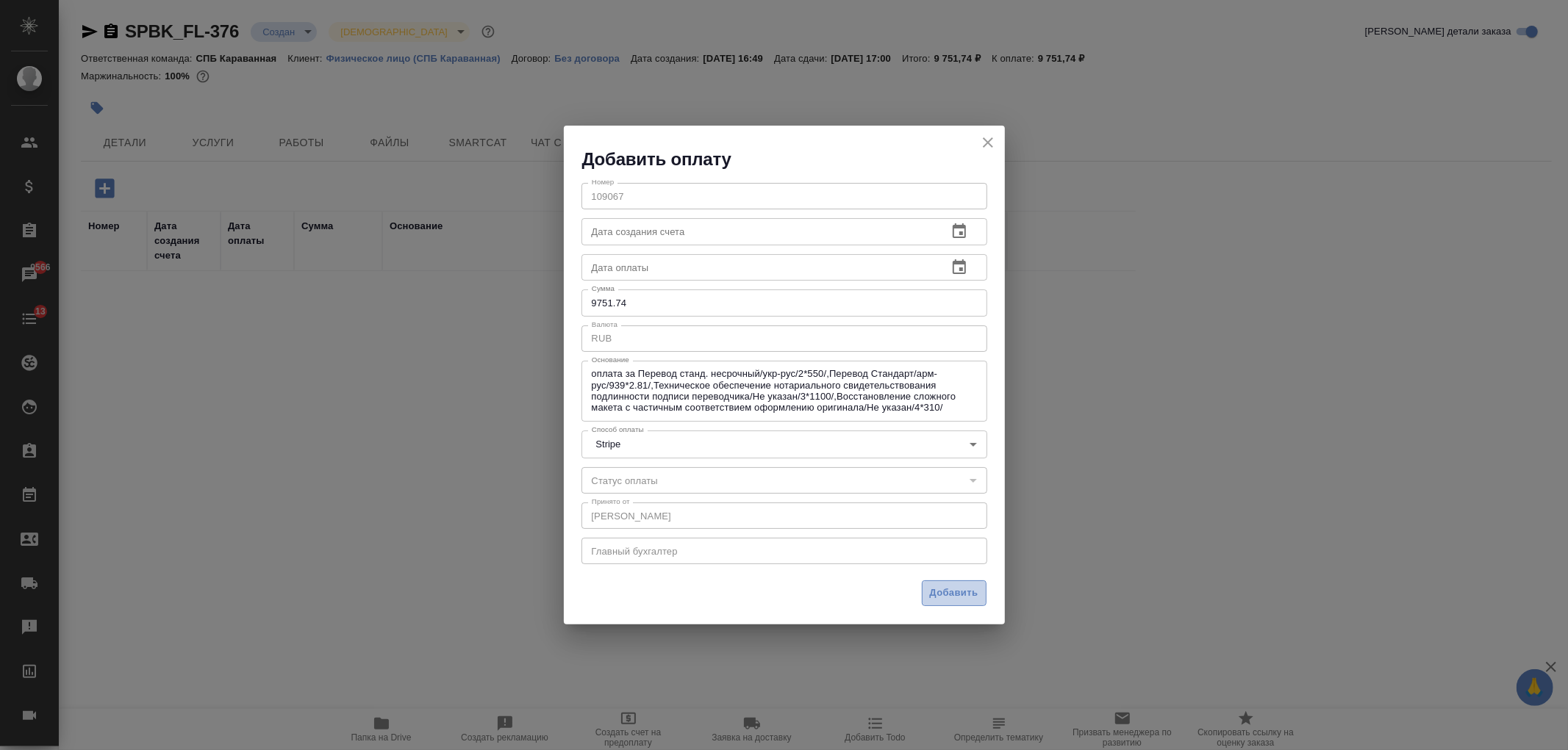
click at [976, 590] on span "Добавить" at bounding box center [954, 592] width 49 height 17
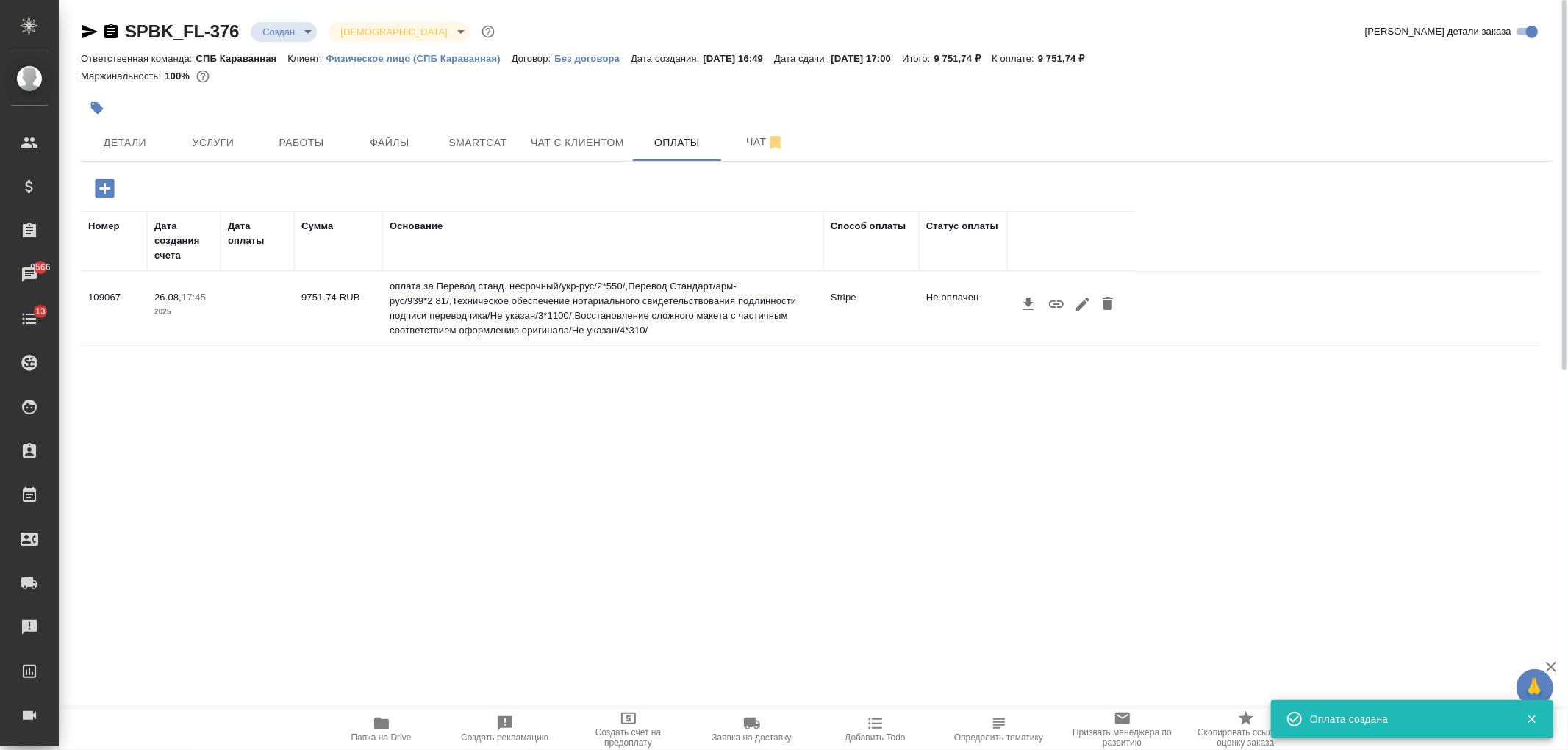
click at [1055, 306] on icon "button" at bounding box center [1056, 304] width 15 height 7
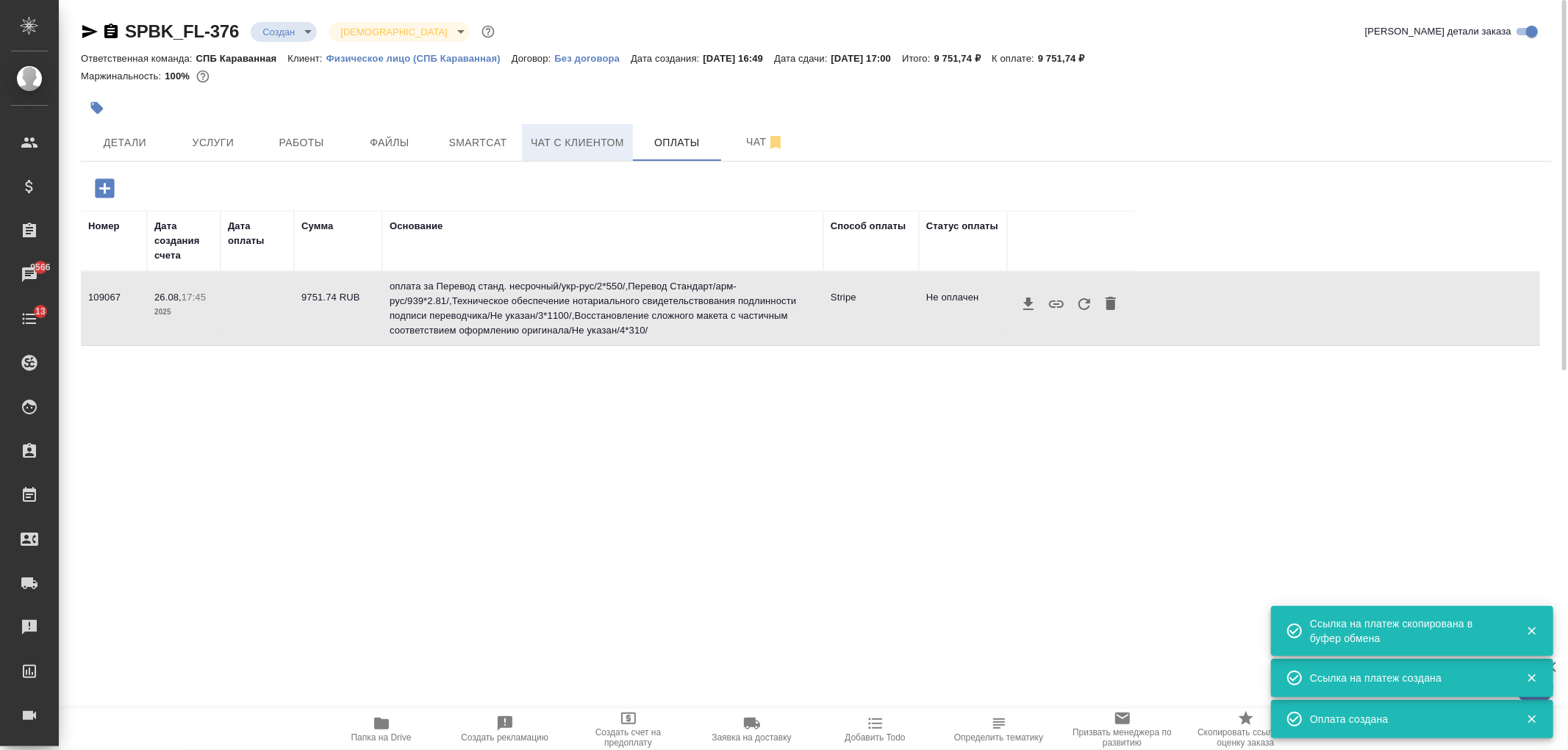
click at [568, 149] on span "Чат с клиентом" at bounding box center [577, 143] width 94 height 18
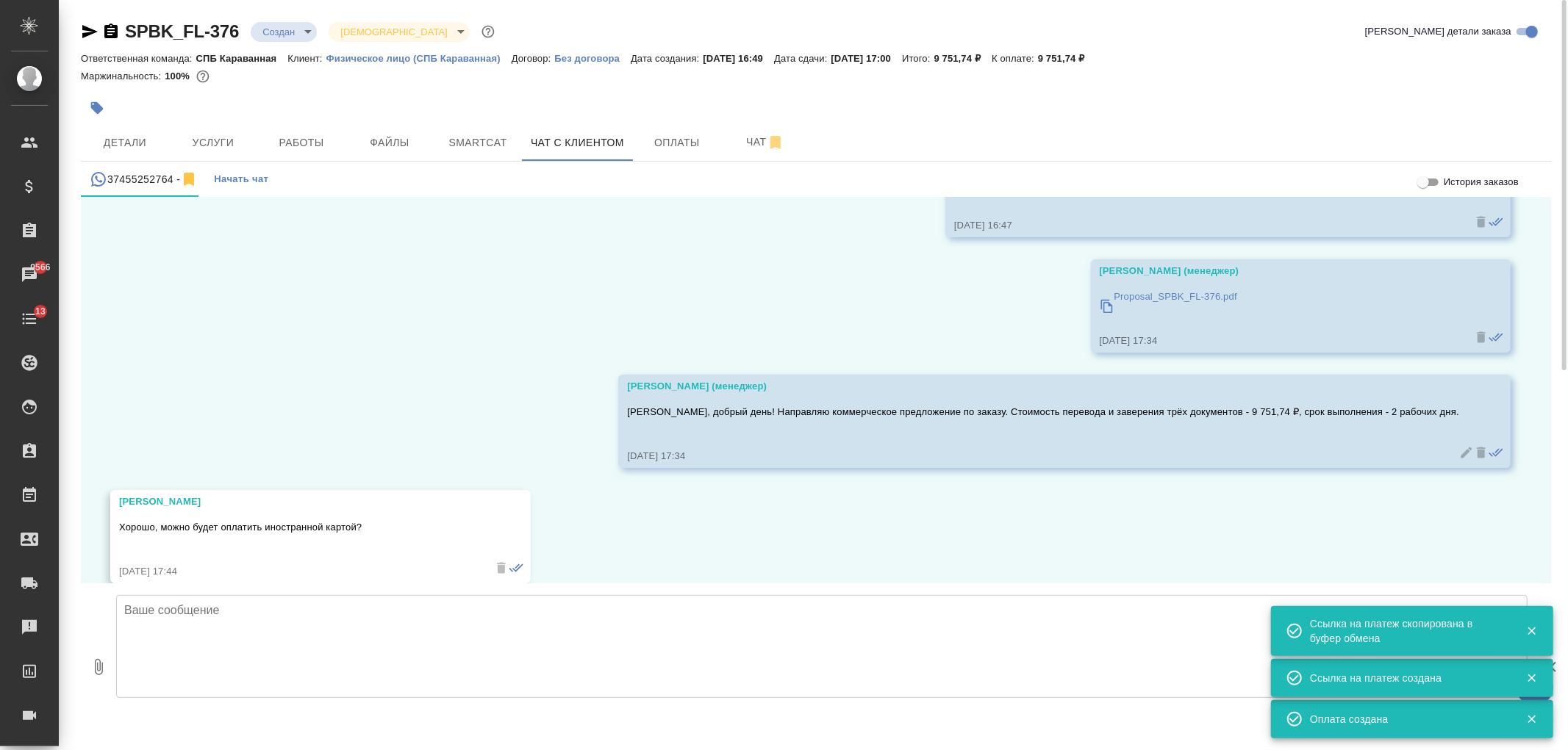
scroll to position [1061, 0]
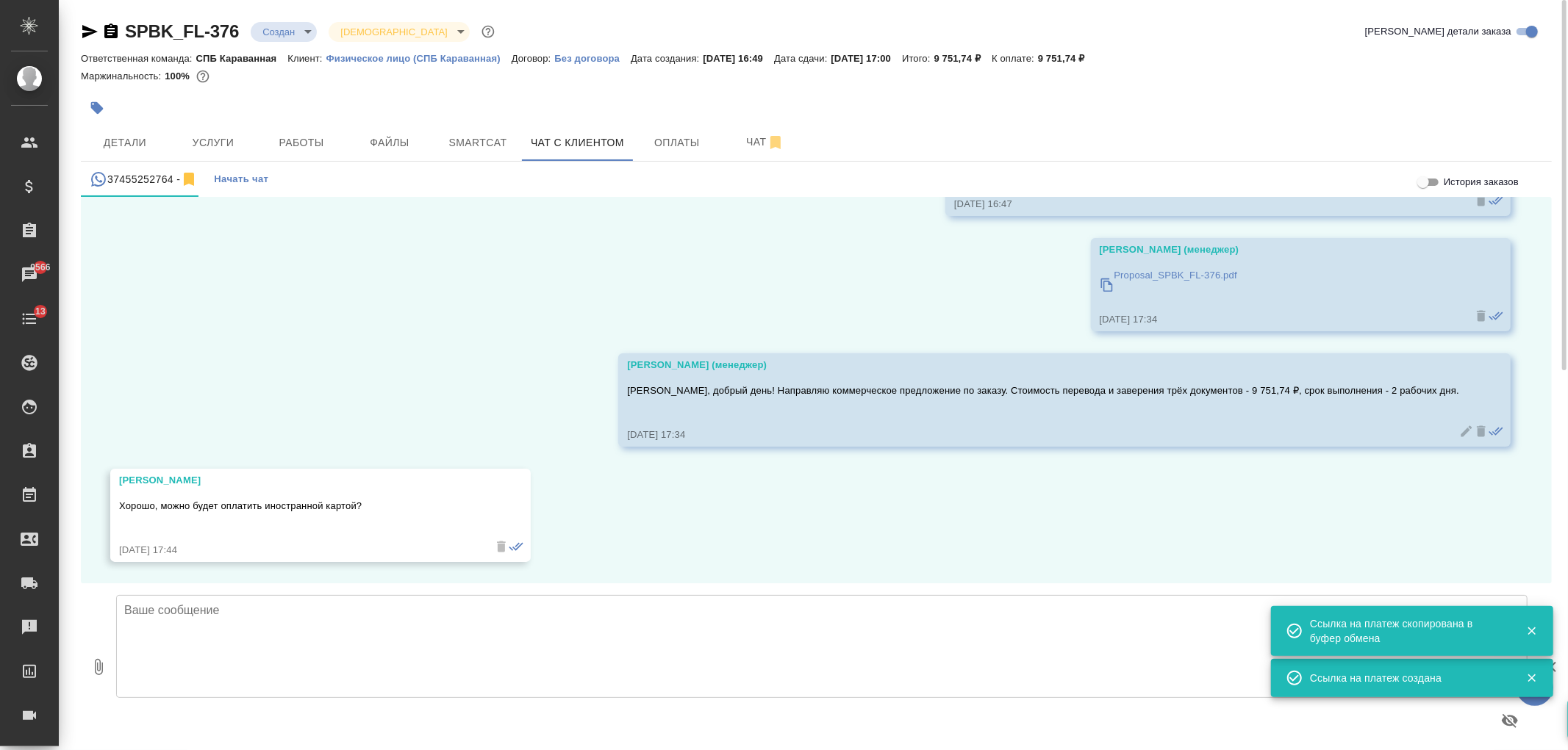
click at [454, 624] on textarea at bounding box center [822, 646] width 1411 height 103
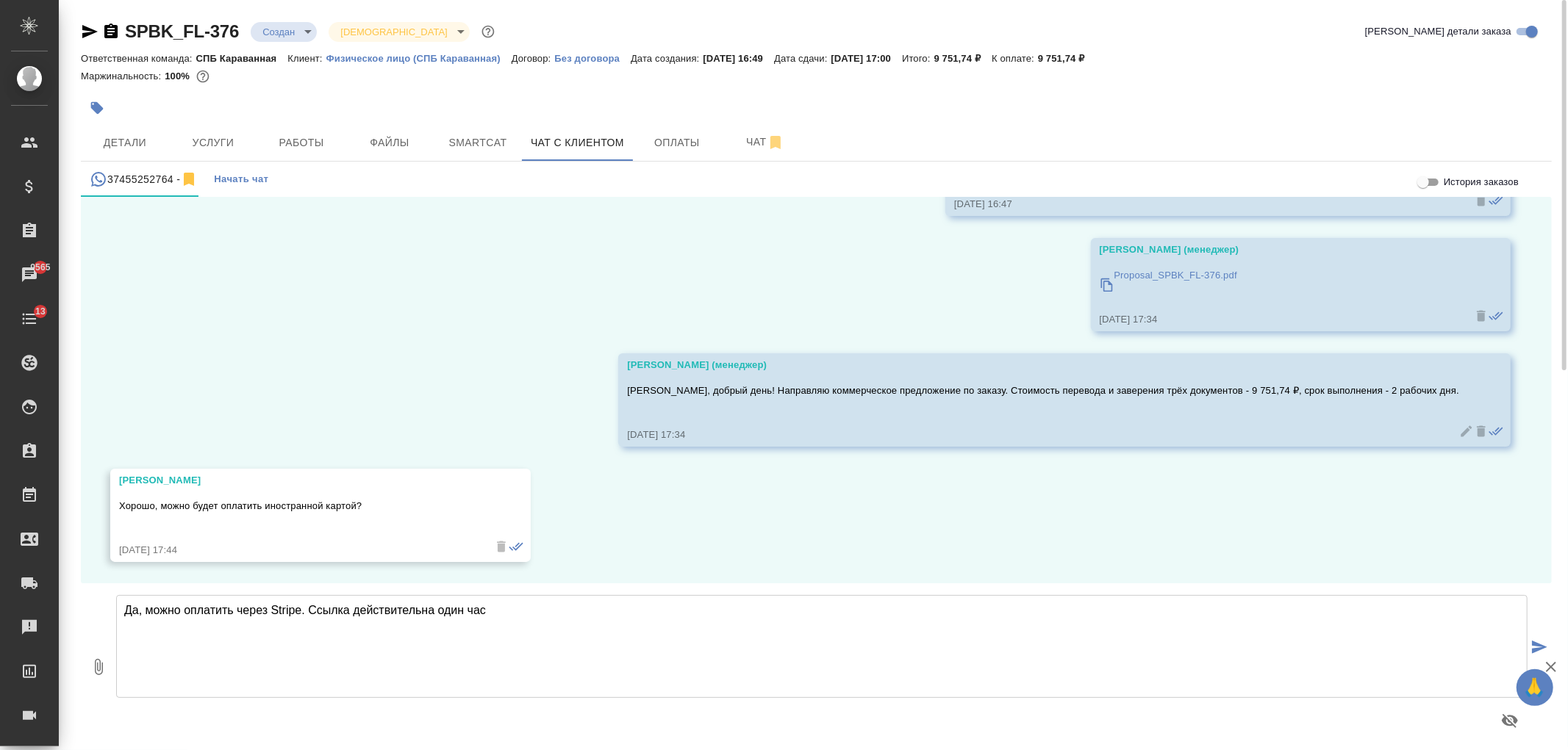
paste textarea "https://checkout.stripe.com/c/pay/cs_live_a1AcVN0SEMcUysm8Het029b5b3MObtqXwnawt…"
type textarea "Да, можно оплатить через Stripe. Ссылка действительна один час https://checkout…"
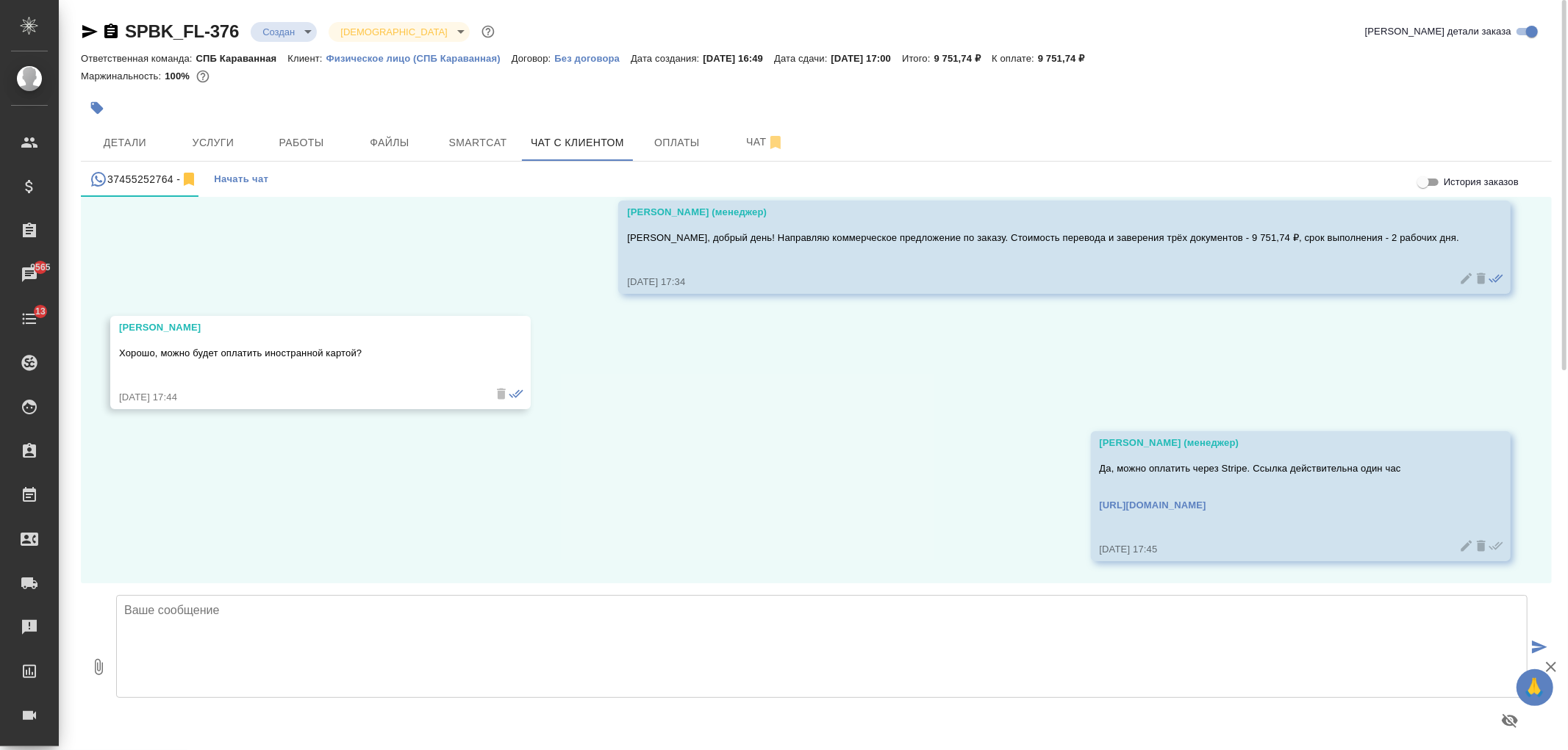
scroll to position [1242, 0]
click at [131, 127] on button "Детали" at bounding box center [125, 143] width 88 height 37
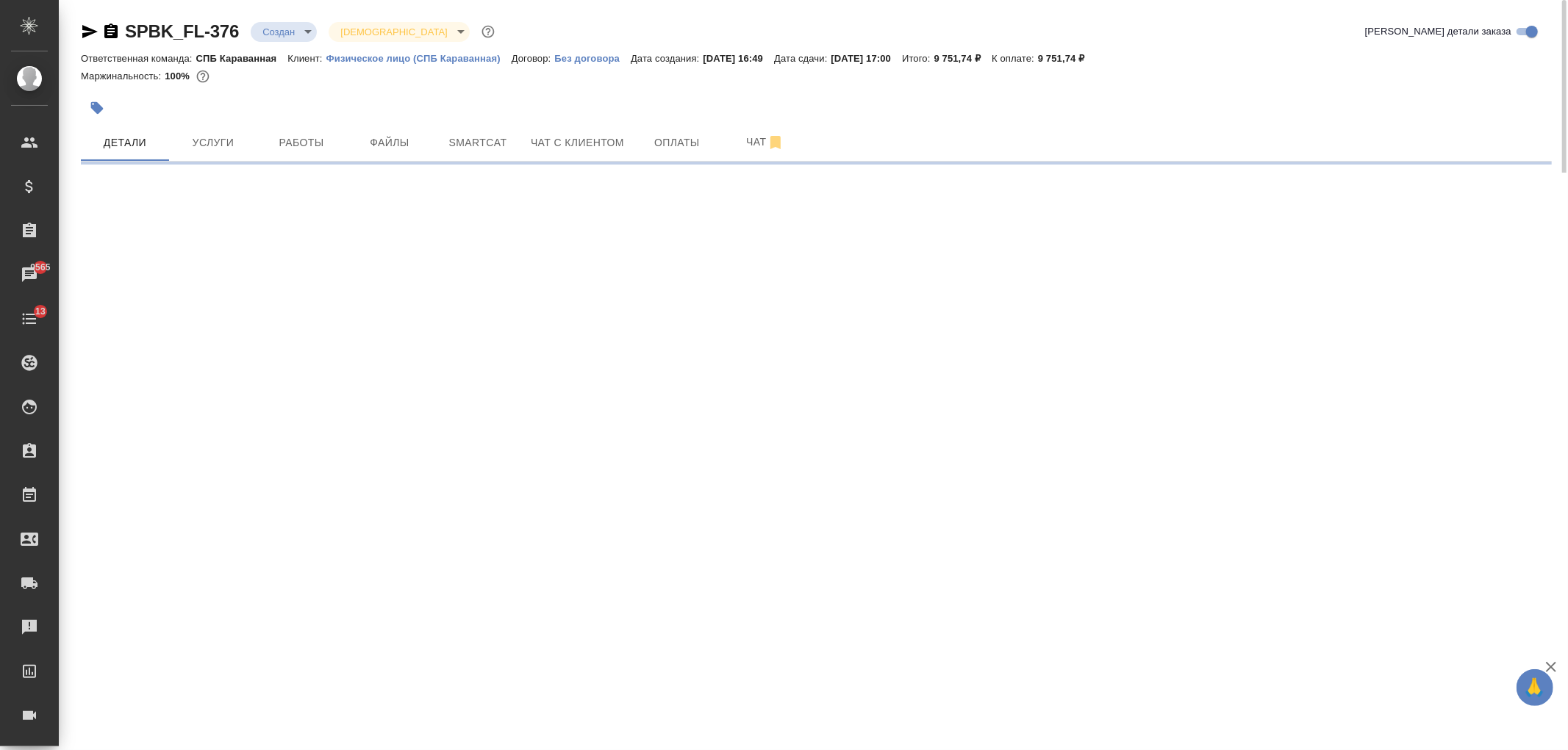
select select "RU"
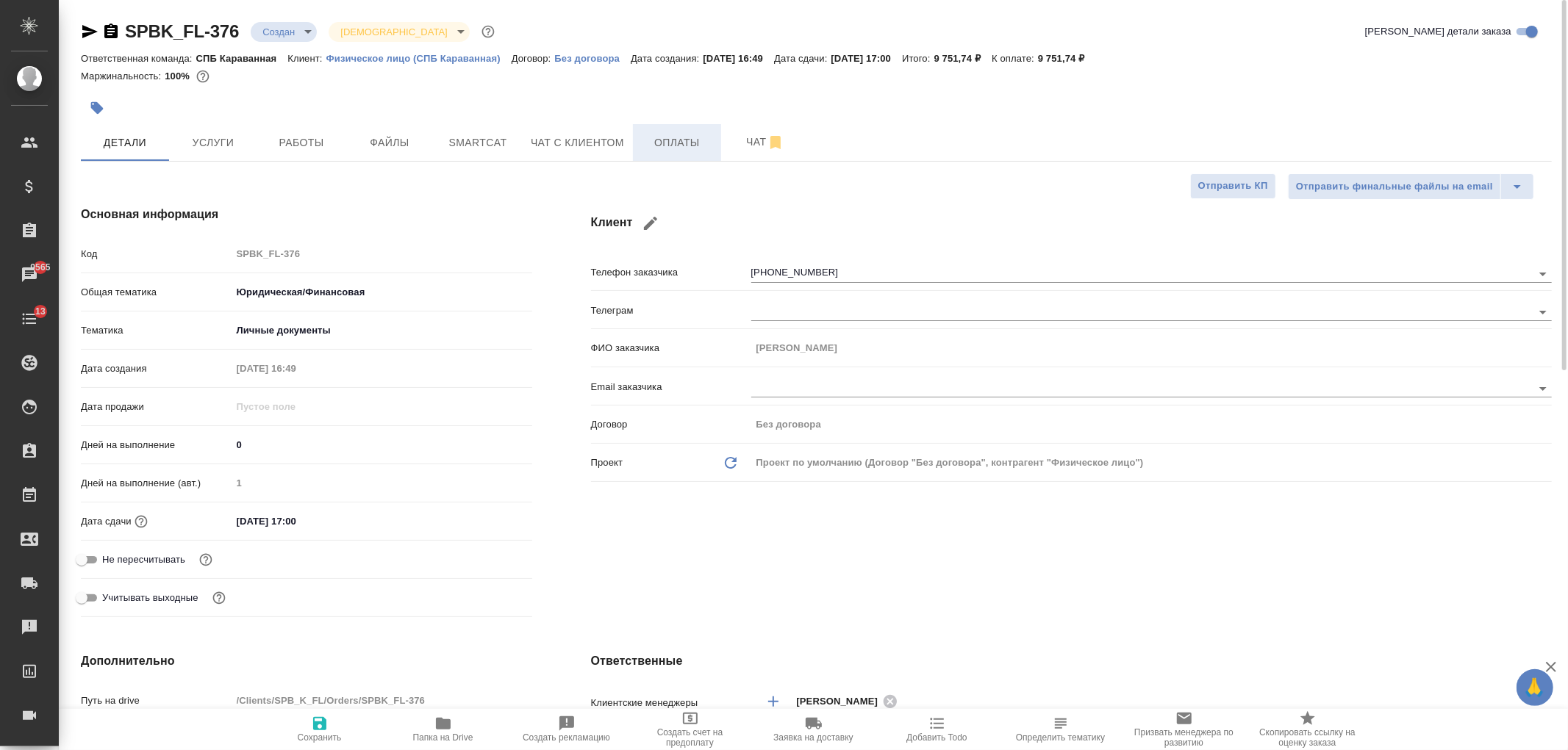
type textarea "x"
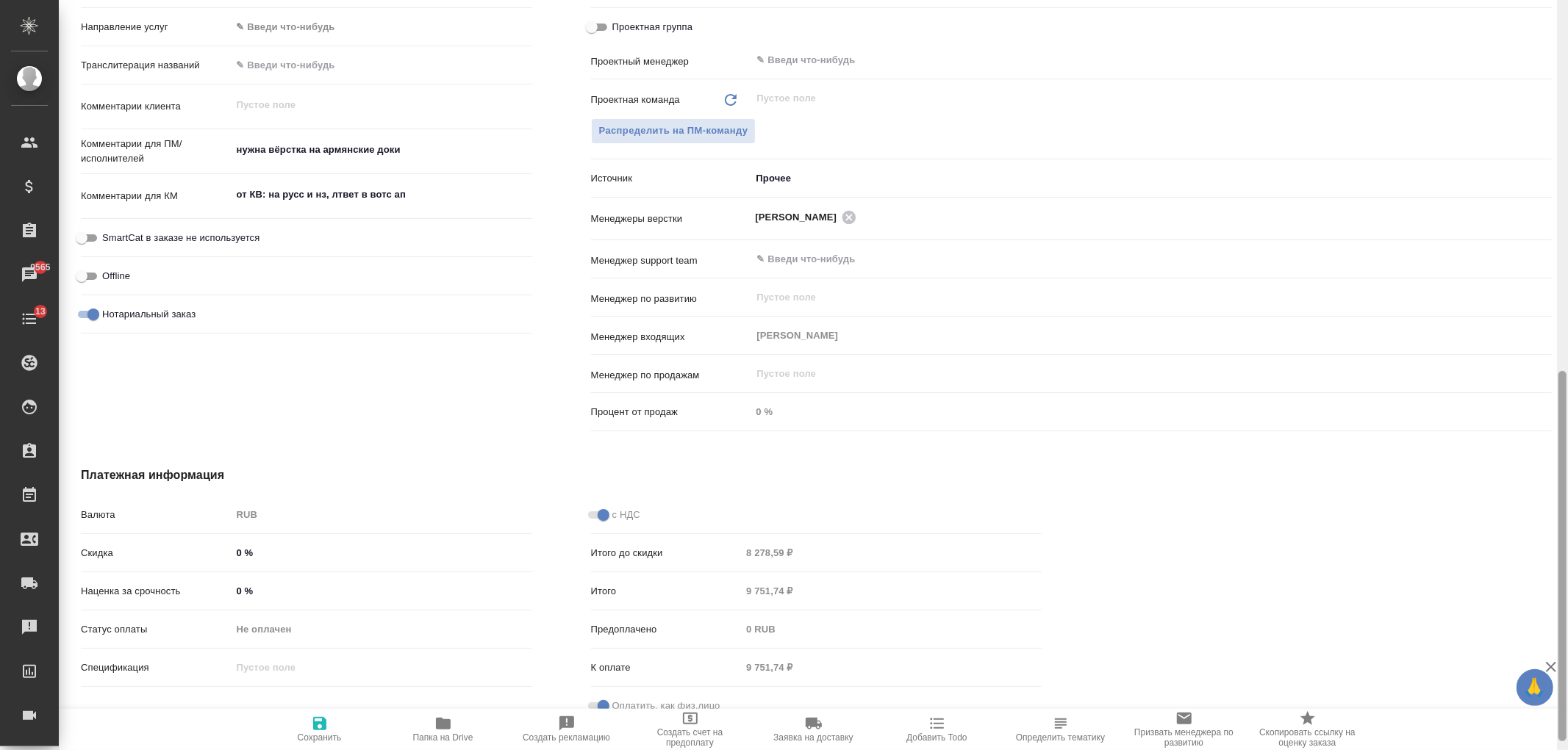
drag, startPoint x: 1567, startPoint y: 123, endPoint x: 1564, endPoint y: 170, distance: 47.1
click at [1564, 170] on div at bounding box center [1562, 375] width 11 height 750
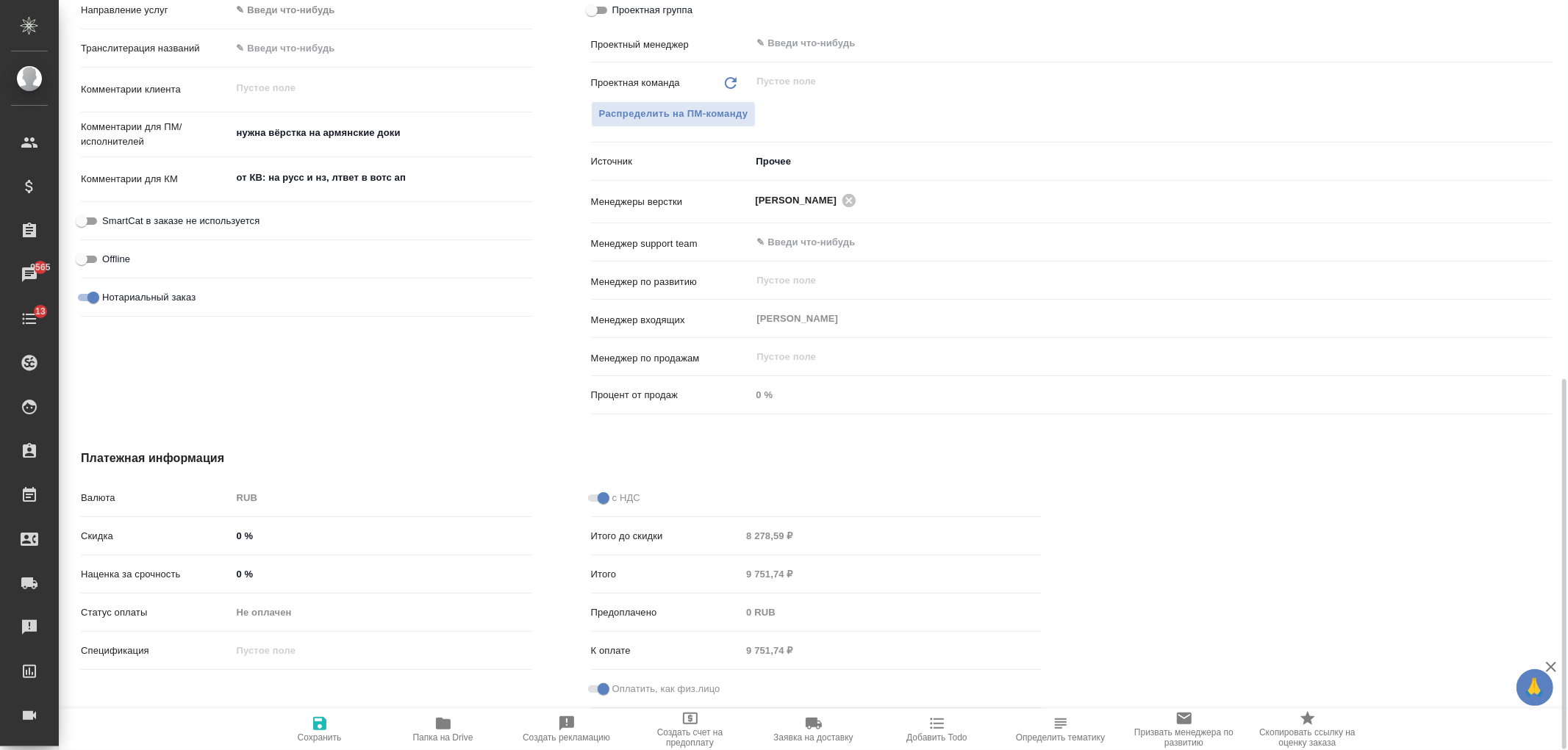
drag, startPoint x: 1567, startPoint y: 385, endPoint x: 1550, endPoint y: 512, distance: 128.1
click at [1560, 508] on div at bounding box center [1562, 375] width 11 height 750
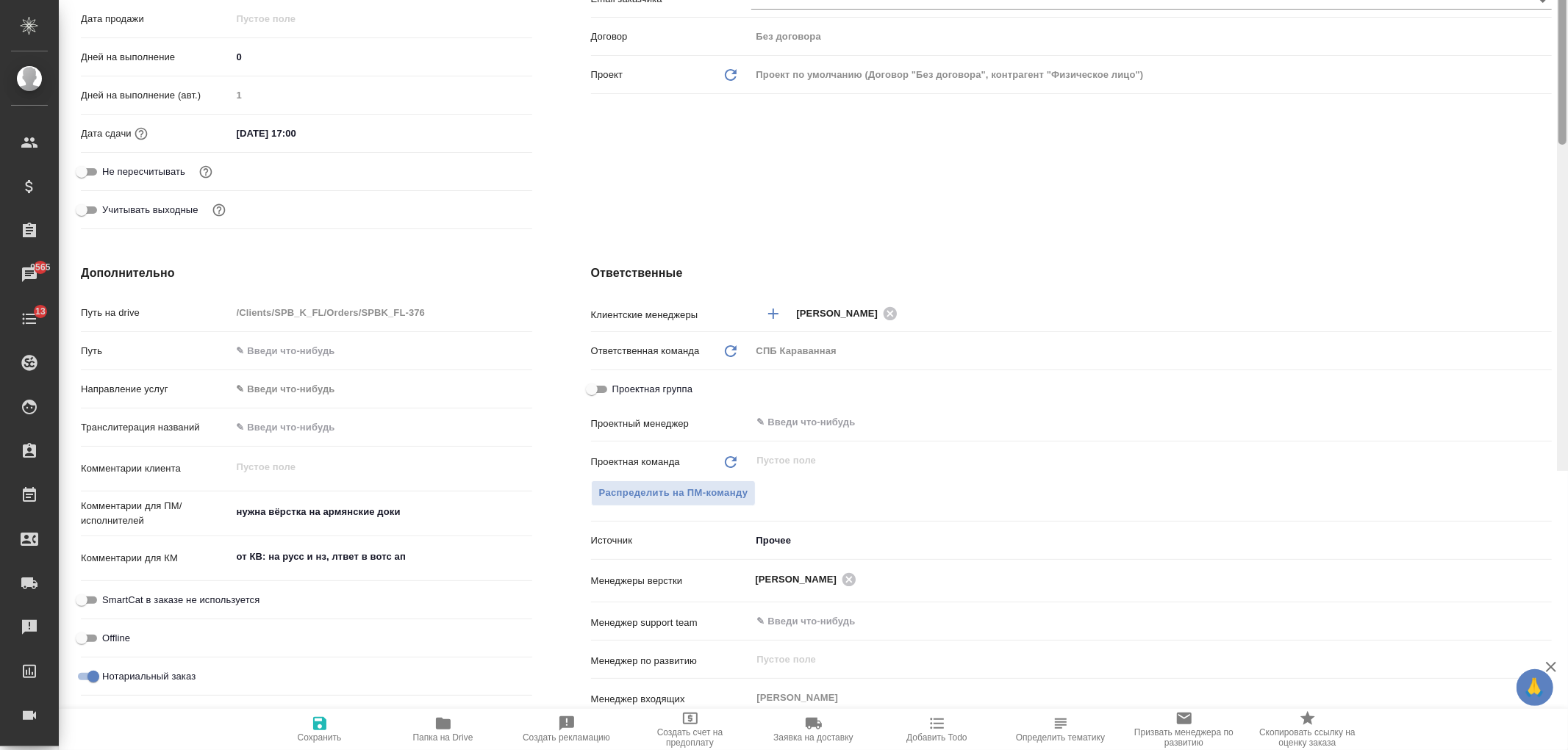
scroll to position [17, 0]
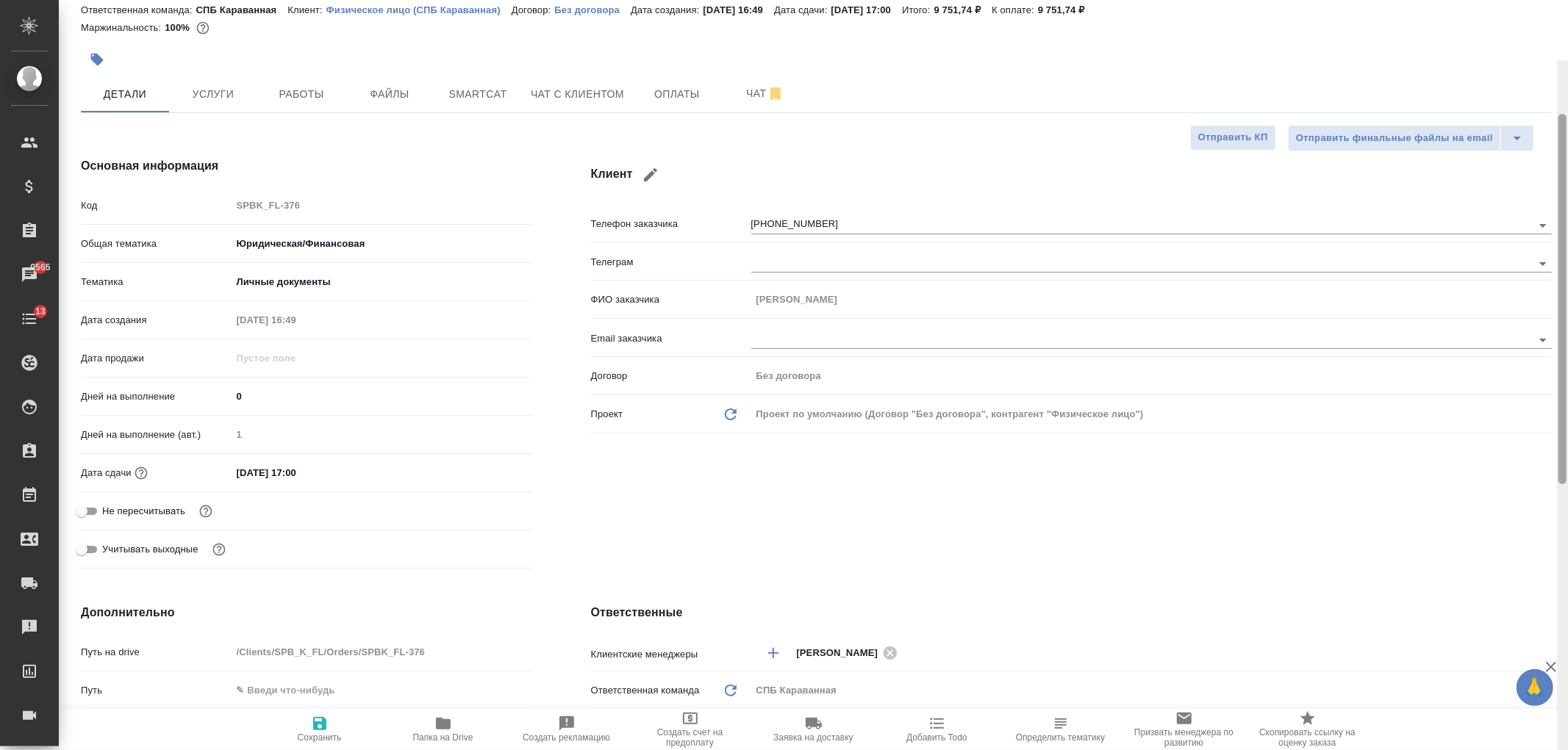
drag, startPoint x: 1563, startPoint y: 498, endPoint x: 1336, endPoint y: 64, distance: 489.8
click at [1553, 127] on div "SPBK_FL-376 Создан new Святая троица holyTrinity Кратко детали заказа Ответстве…" at bounding box center [813, 375] width 1509 height 750
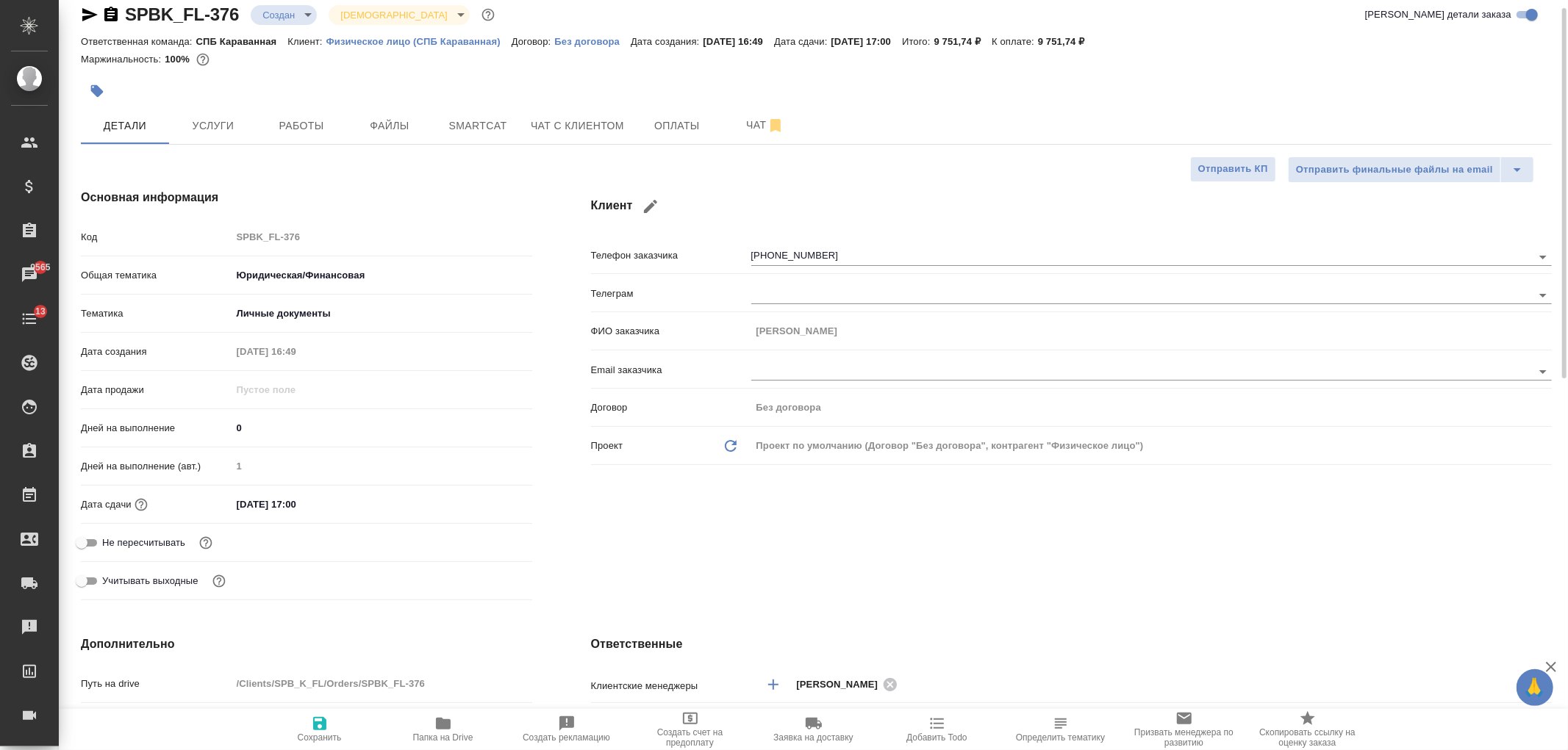
type textarea "x"
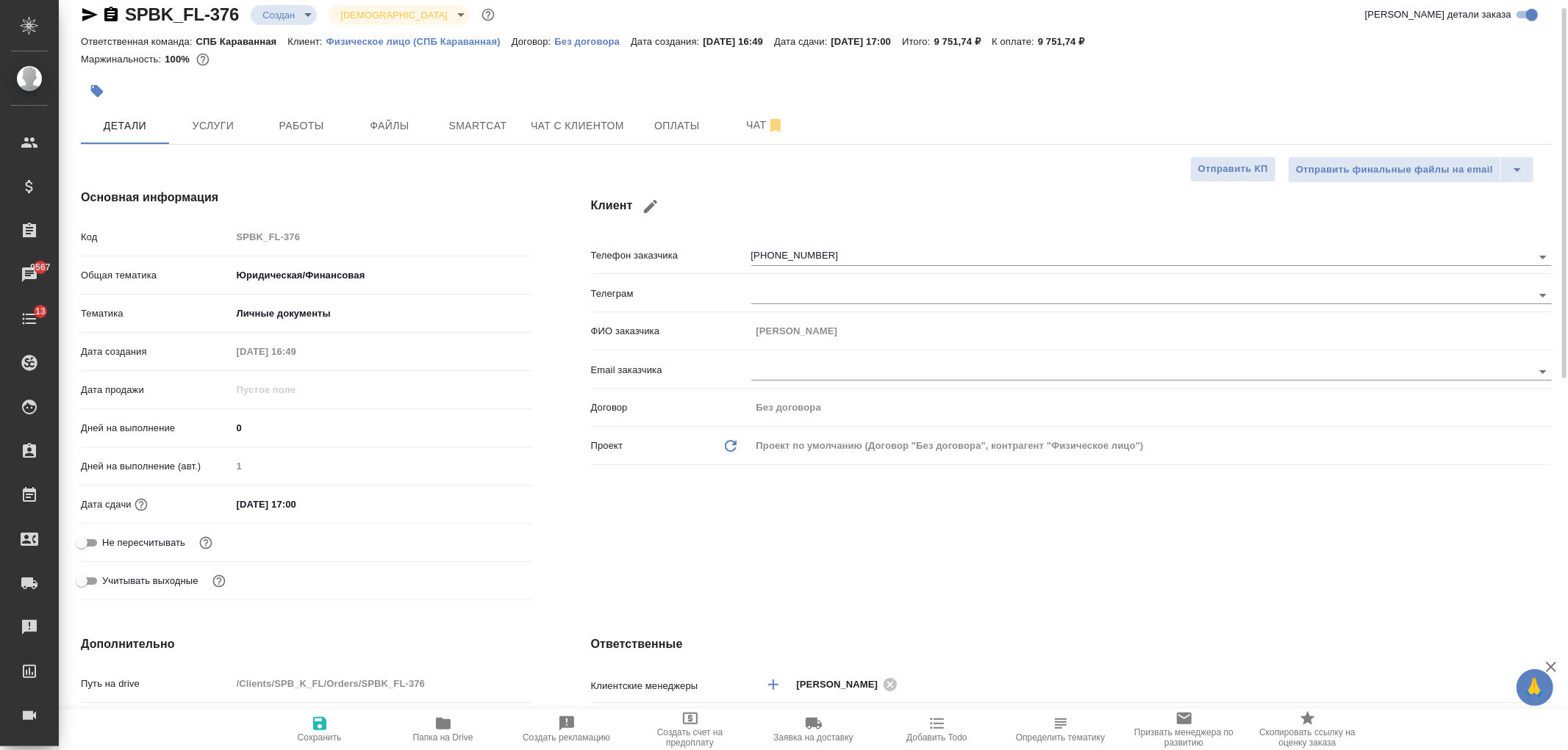
type textarea "x"
click at [669, 140] on button "Оплаты" at bounding box center [677, 126] width 88 height 37
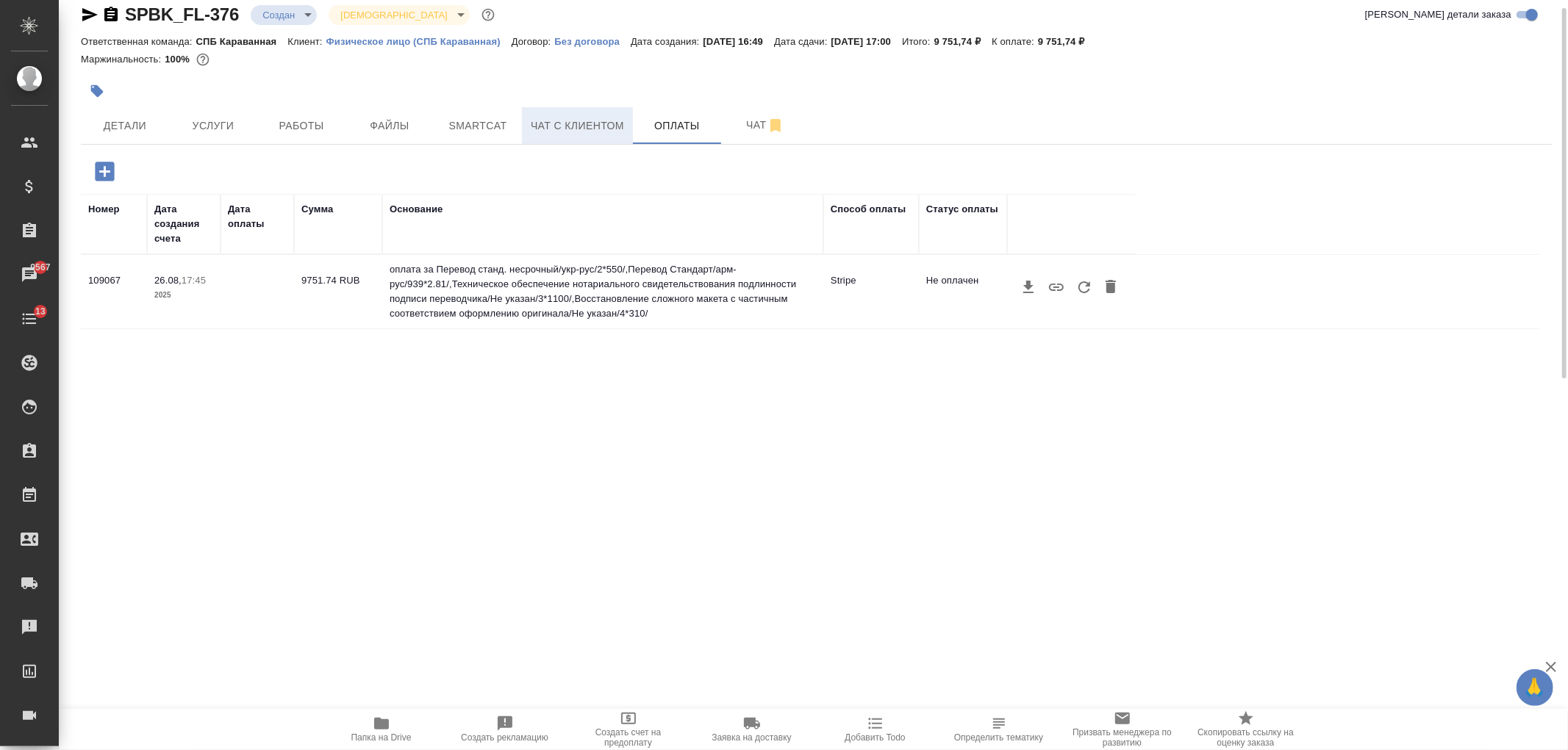
click at [591, 130] on span "Чат с клиентом" at bounding box center [577, 126] width 94 height 18
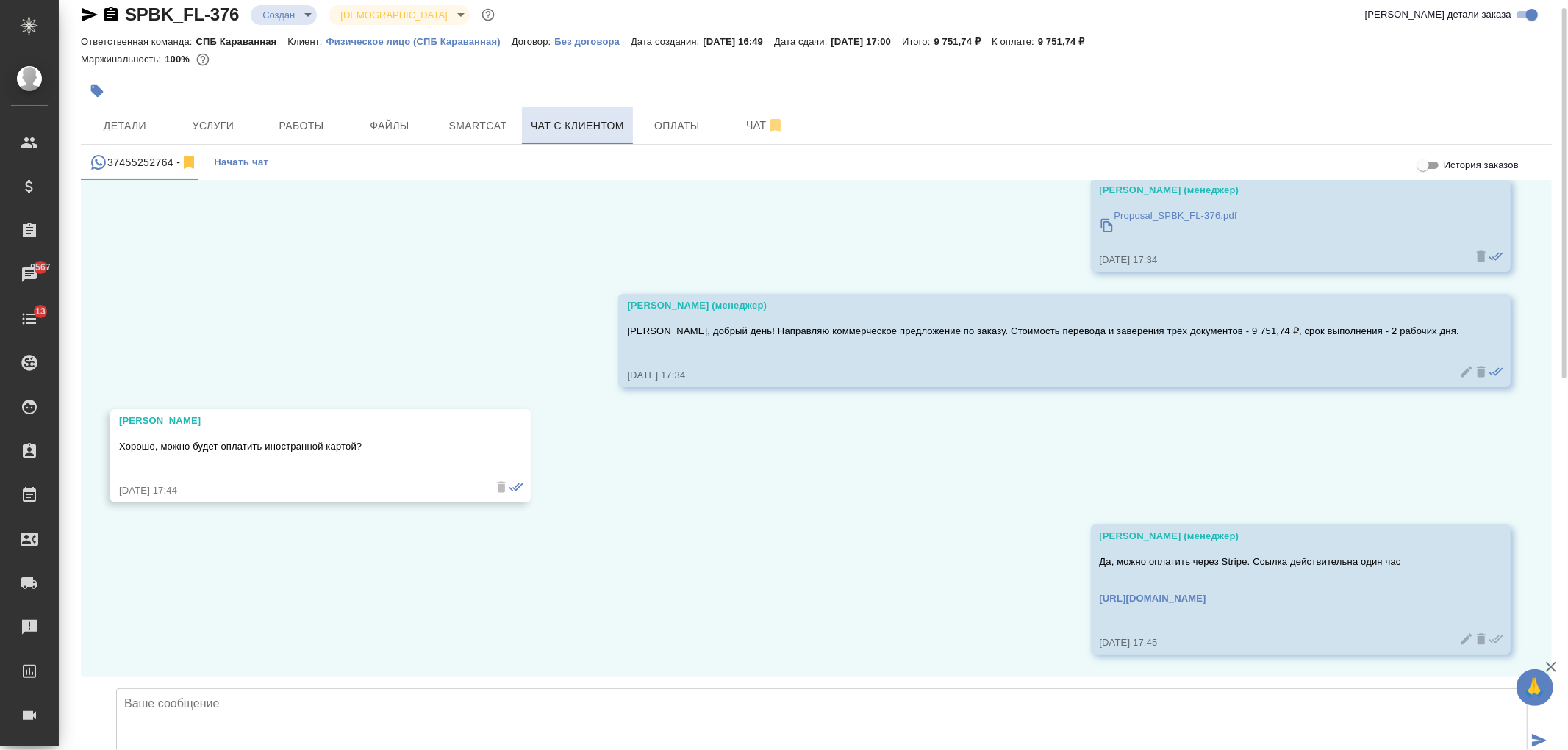
scroll to position [1242, 0]
click at [143, 118] on span "Детали" at bounding box center [125, 126] width 71 height 18
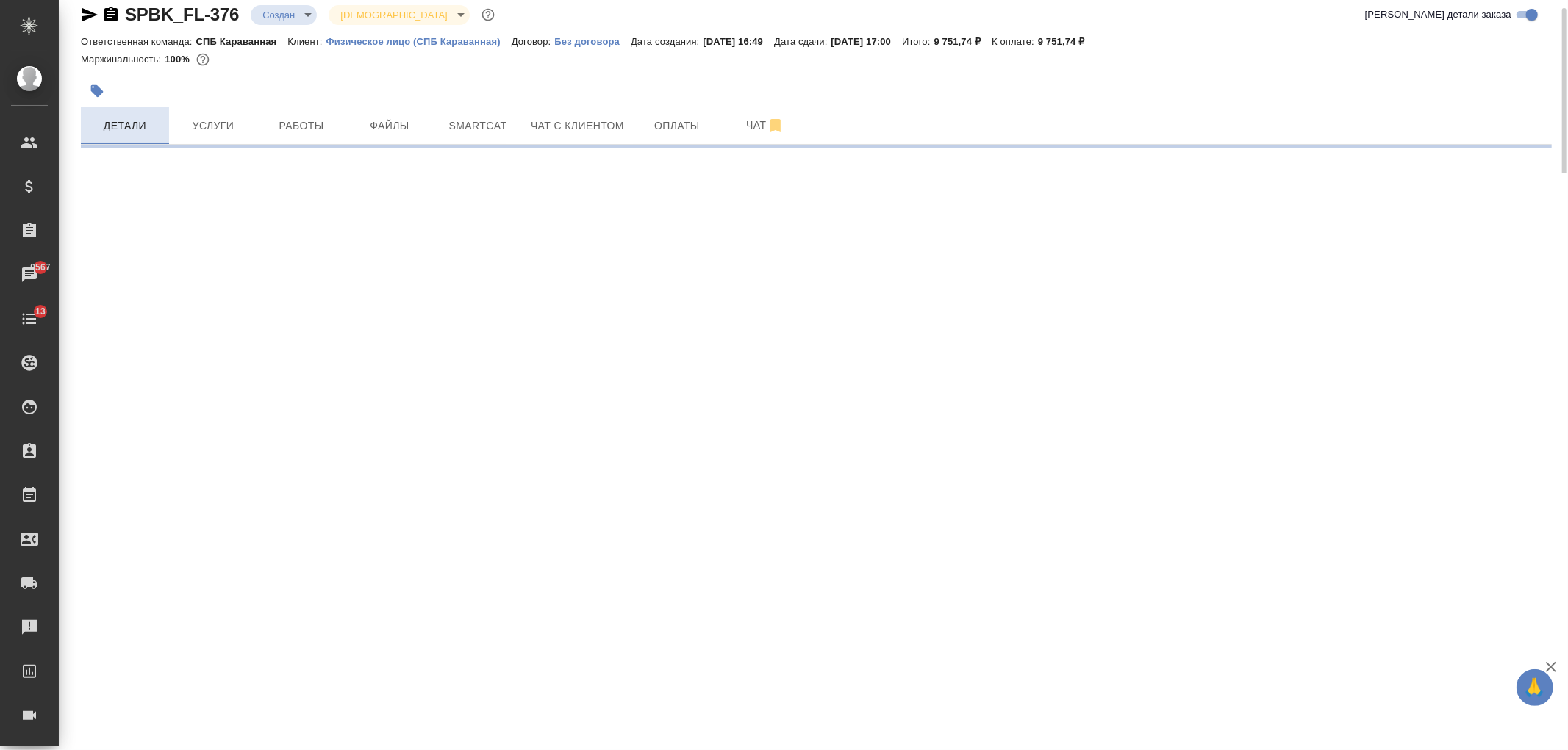
select select "RU"
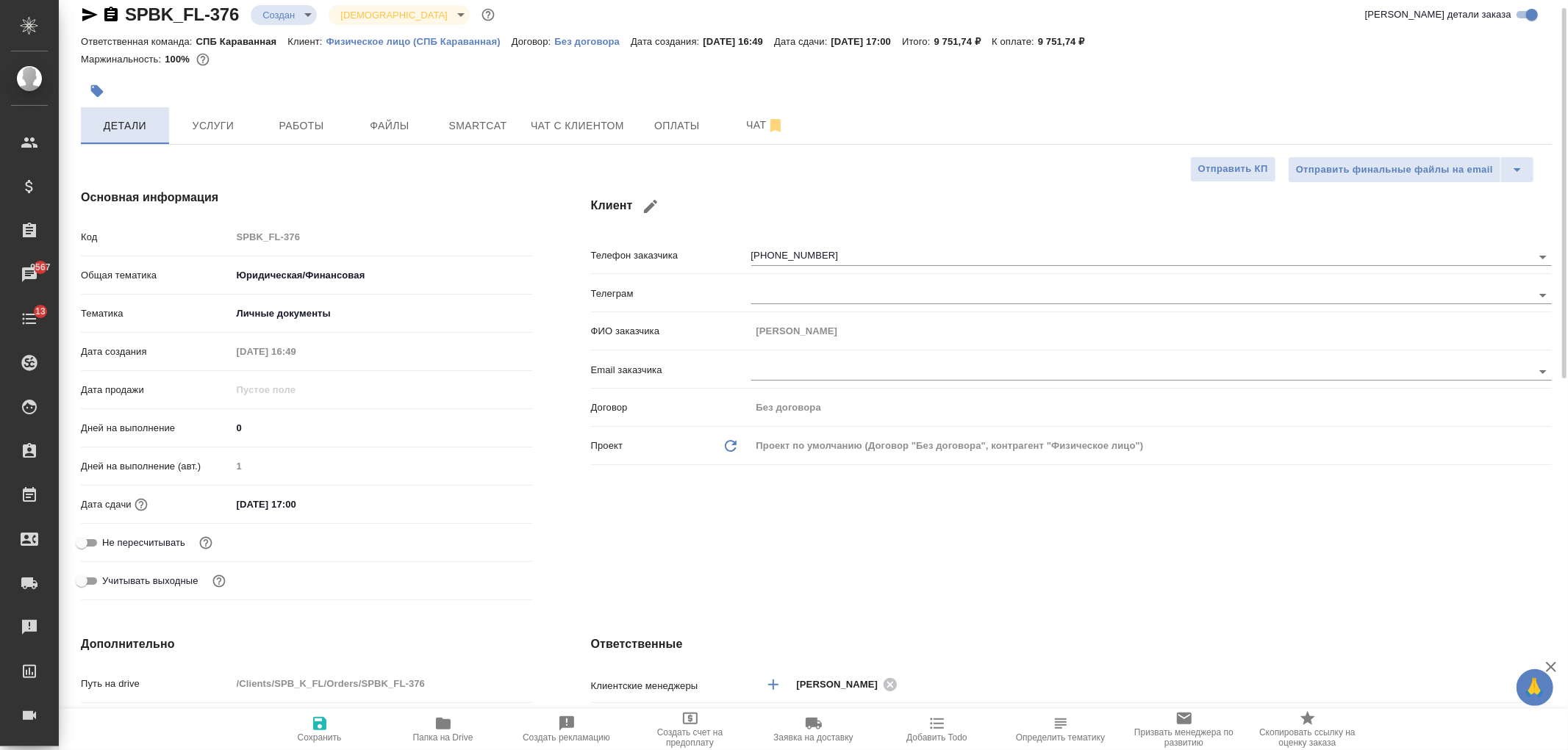
type textarea "x"
click at [600, 129] on span "Чат с клиентом" at bounding box center [577, 126] width 94 height 18
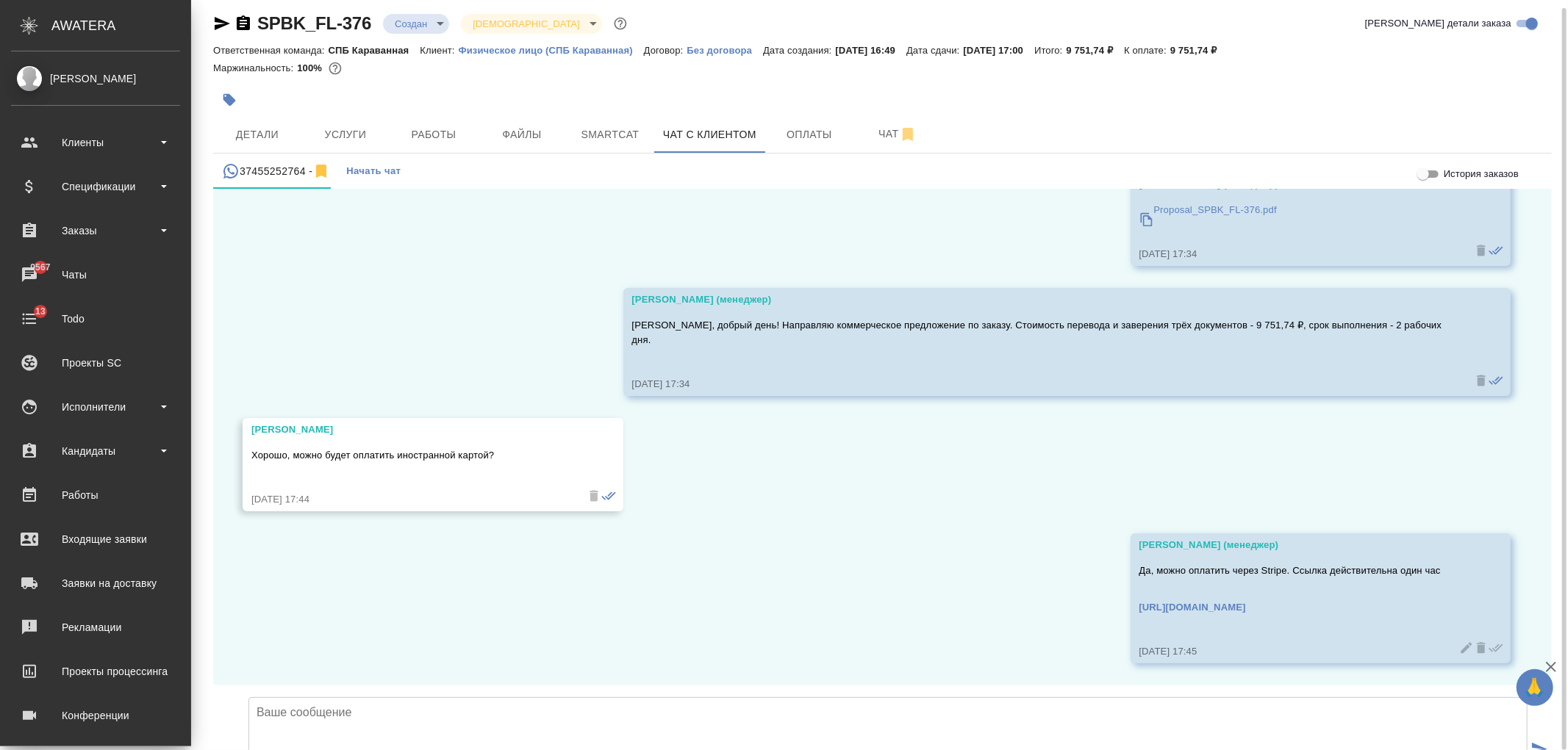
scroll to position [1242, 0]
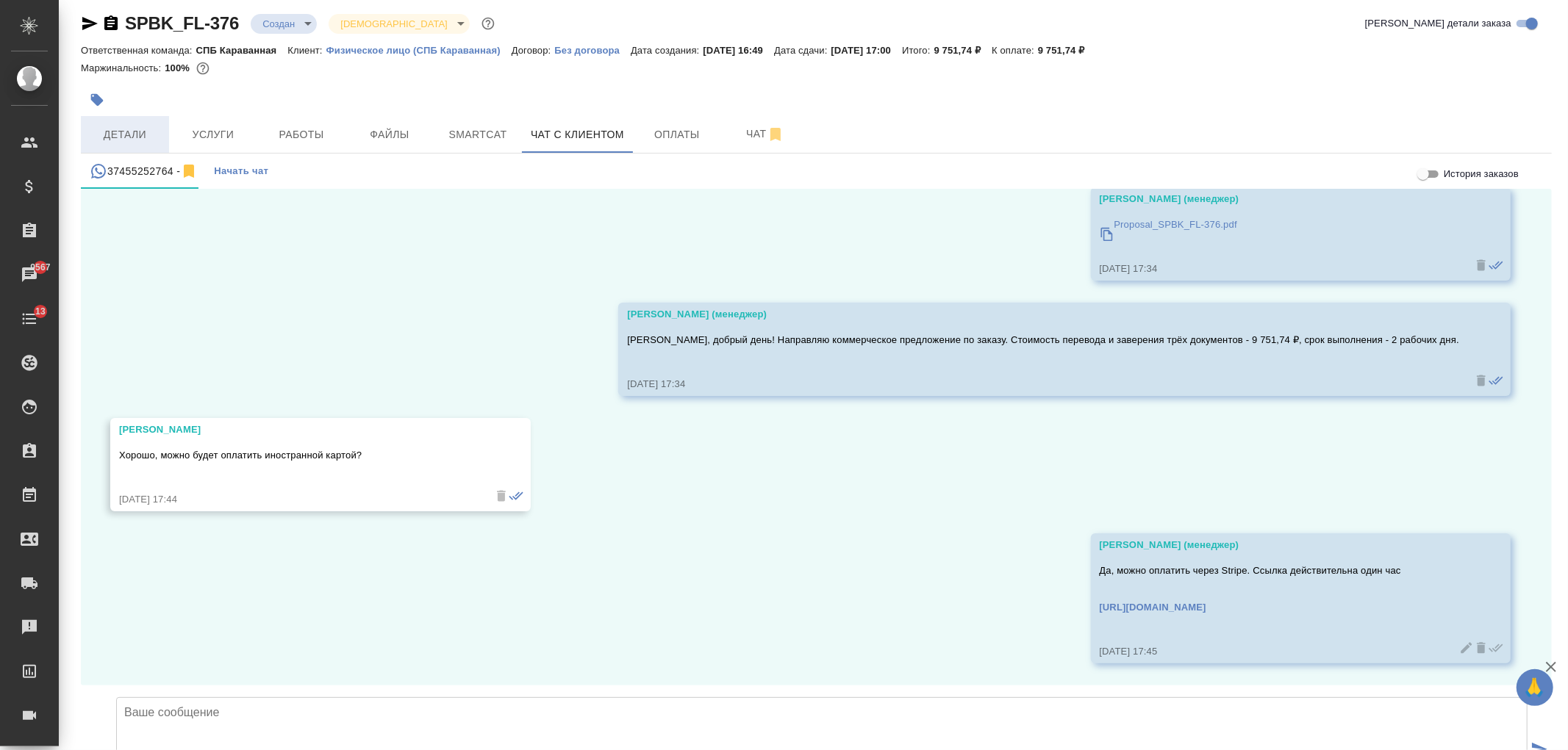
click at [105, 137] on span "Детали" at bounding box center [125, 135] width 71 height 18
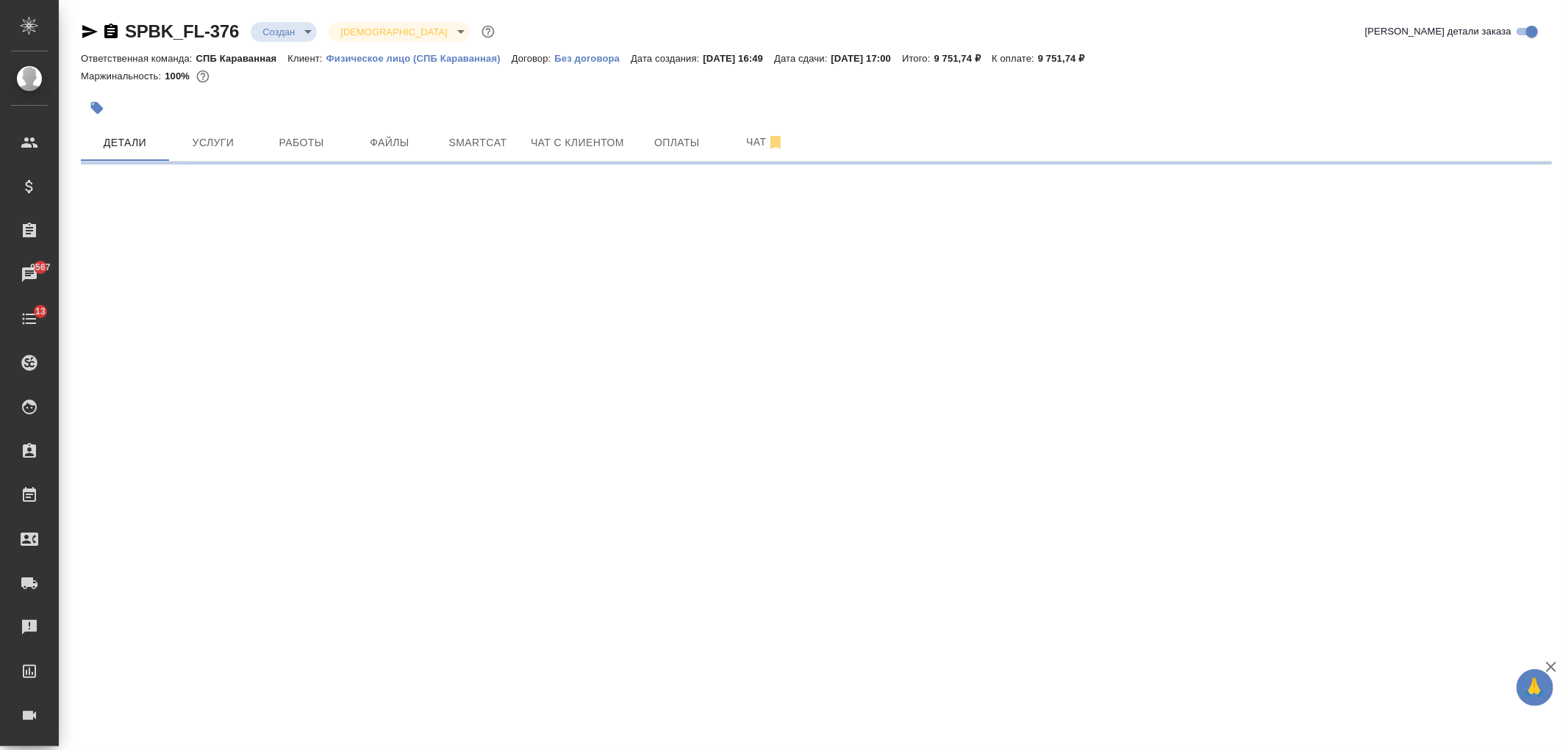
select select "RU"
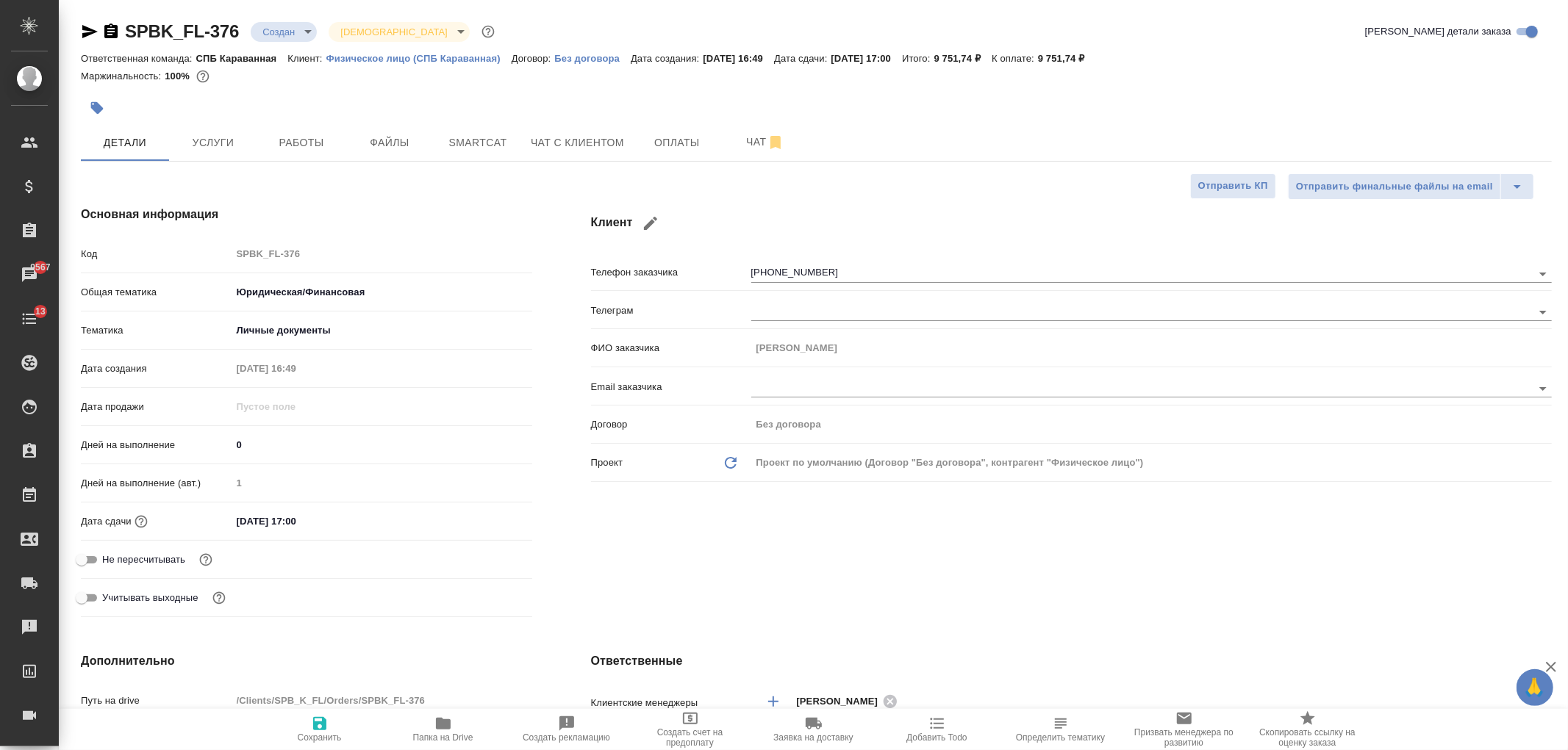
type textarea "x"
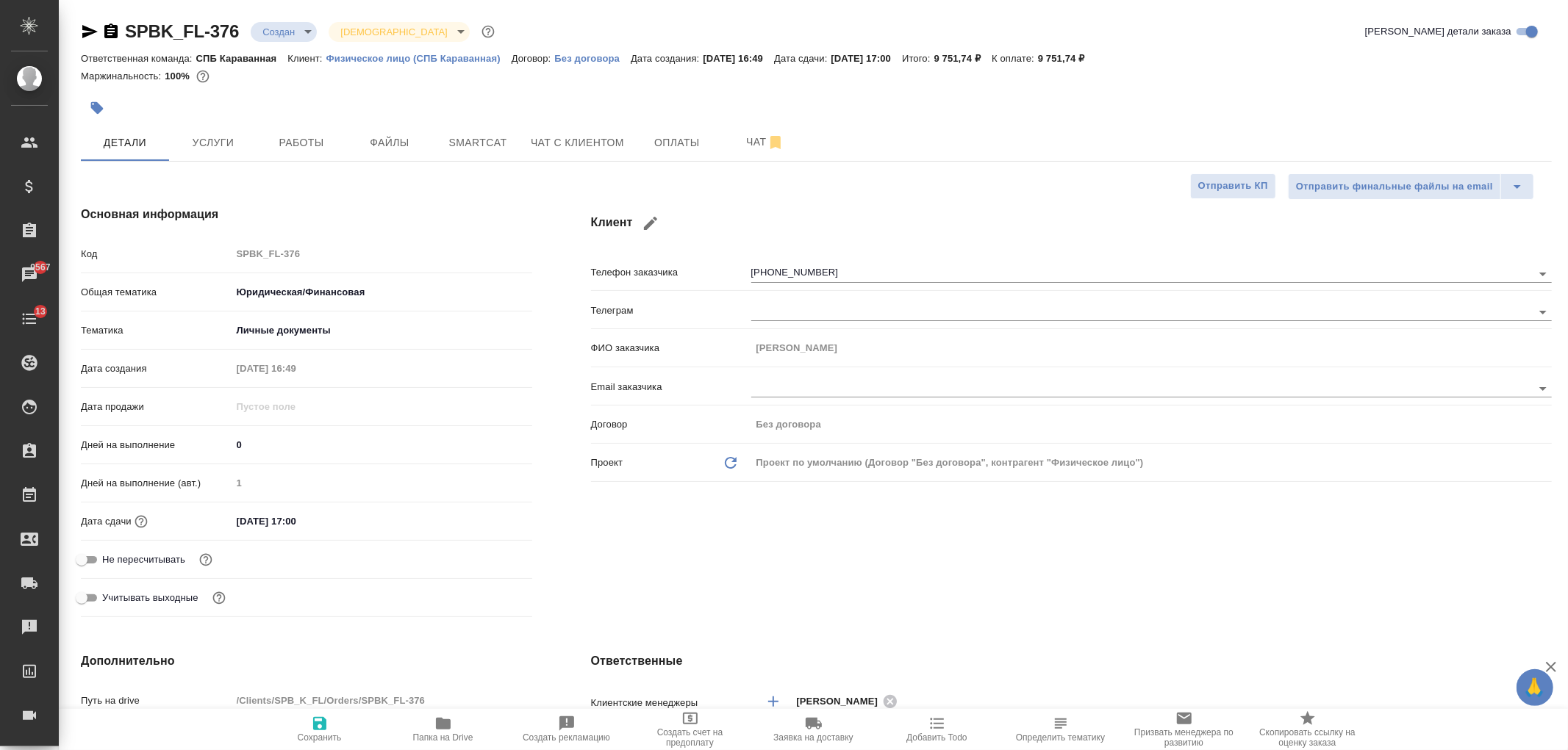
type textarea "x"
click at [566, 132] on button "Чат с клиентом" at bounding box center [577, 143] width 111 height 37
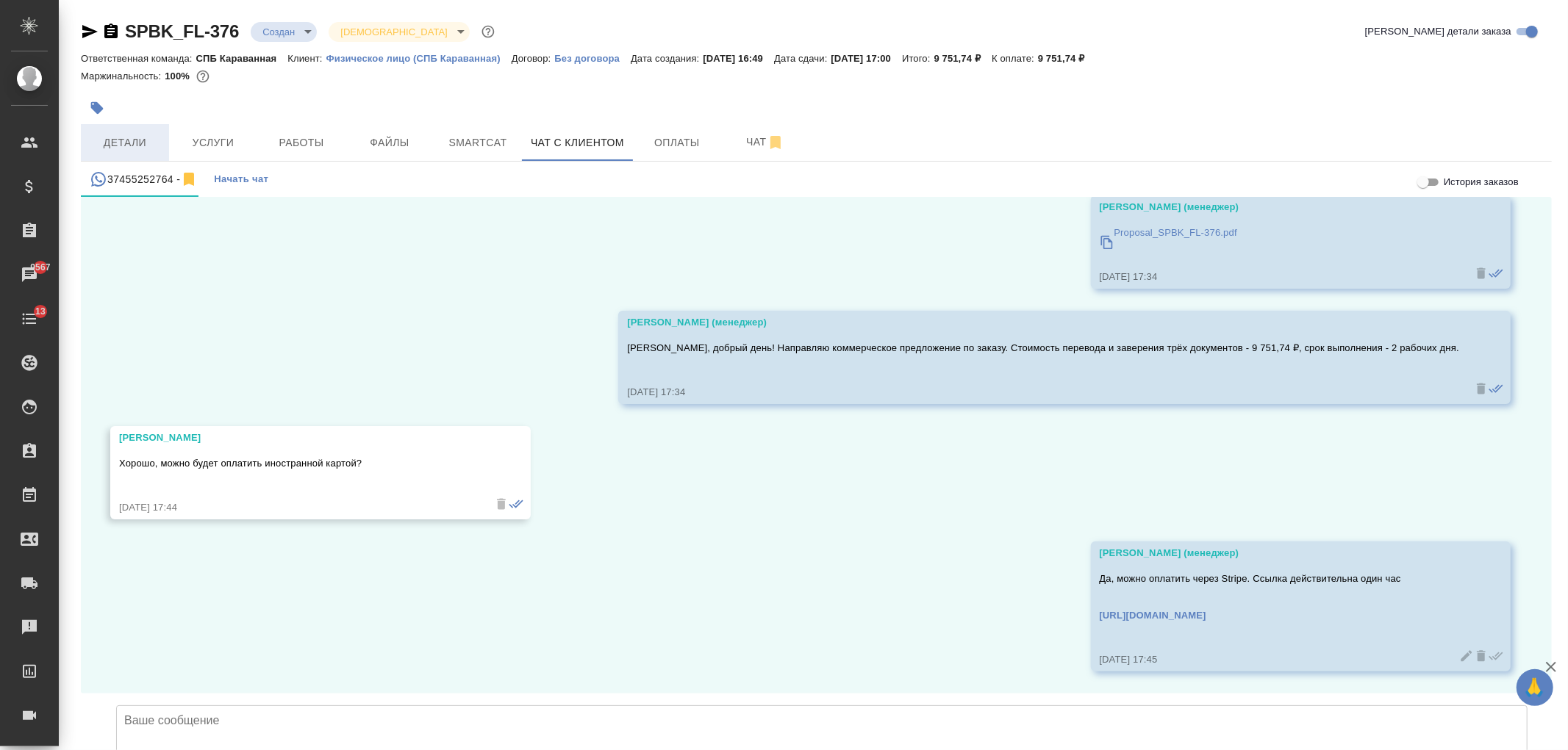
scroll to position [1242, 0]
click at [673, 146] on span "Оплаты" at bounding box center [677, 143] width 71 height 18
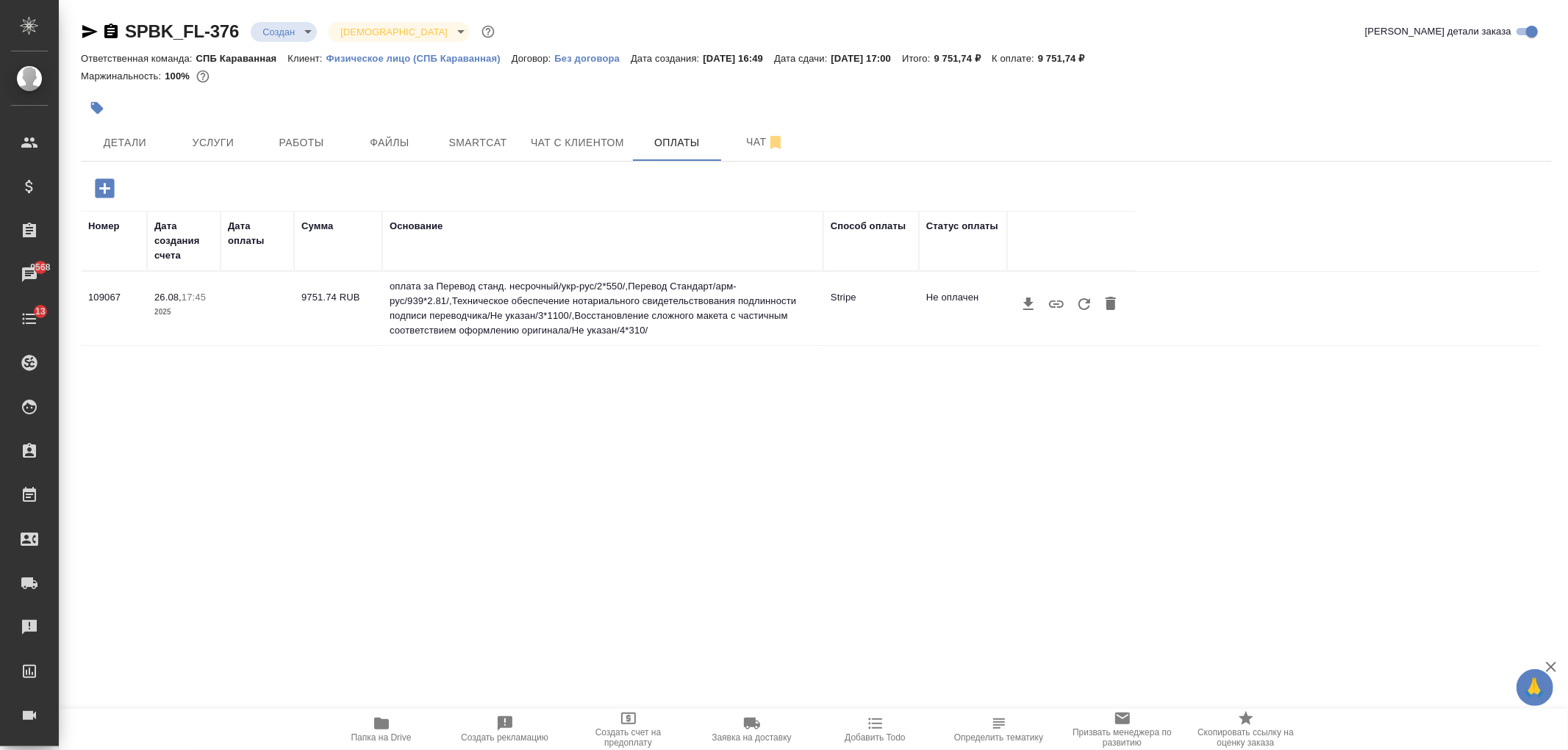
click at [1081, 308] on icon "button" at bounding box center [1084, 304] width 12 height 12
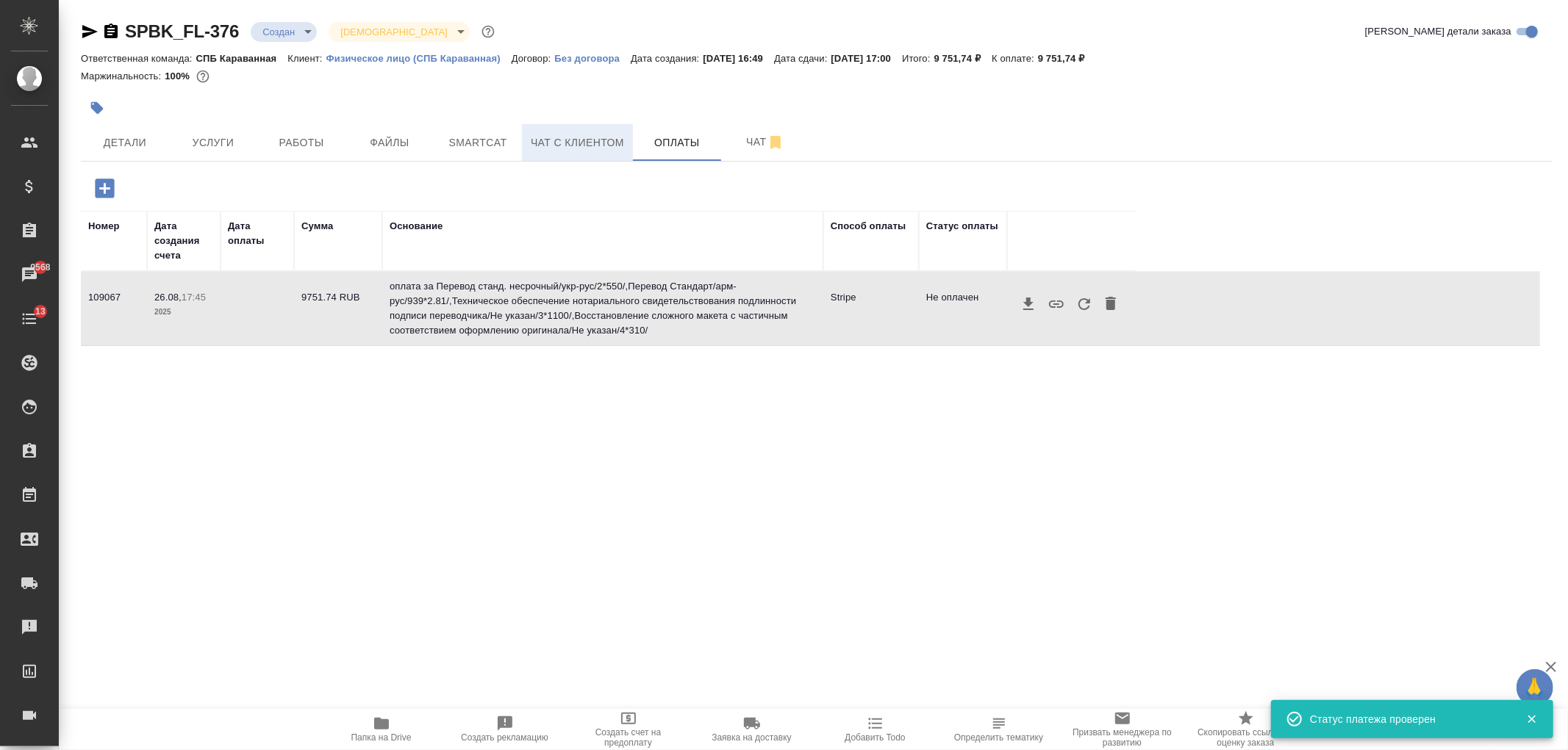
click at [618, 156] on button "Чат с клиентом" at bounding box center [577, 143] width 111 height 37
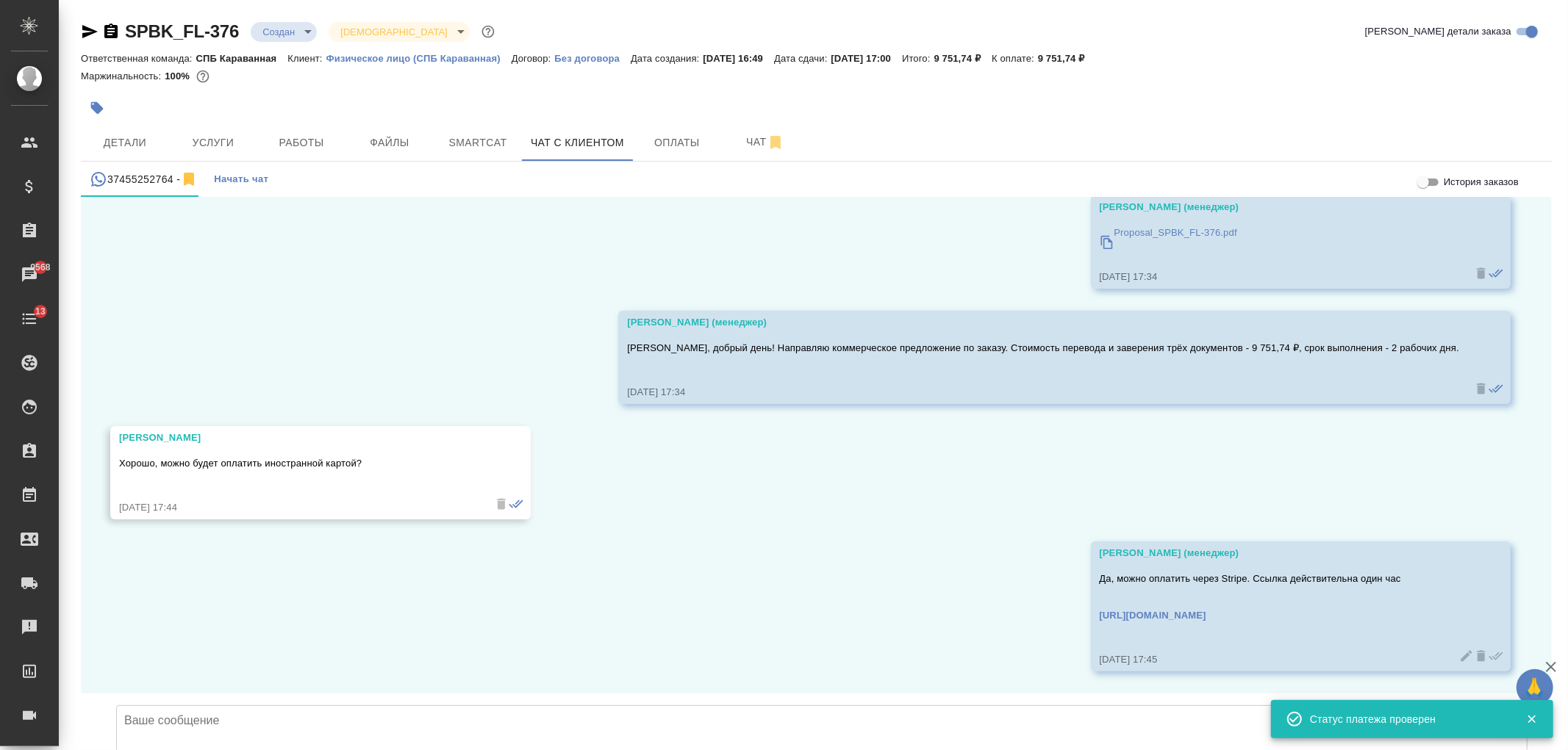
scroll to position [1242, 0]
click at [122, 142] on span "Детали" at bounding box center [125, 143] width 71 height 18
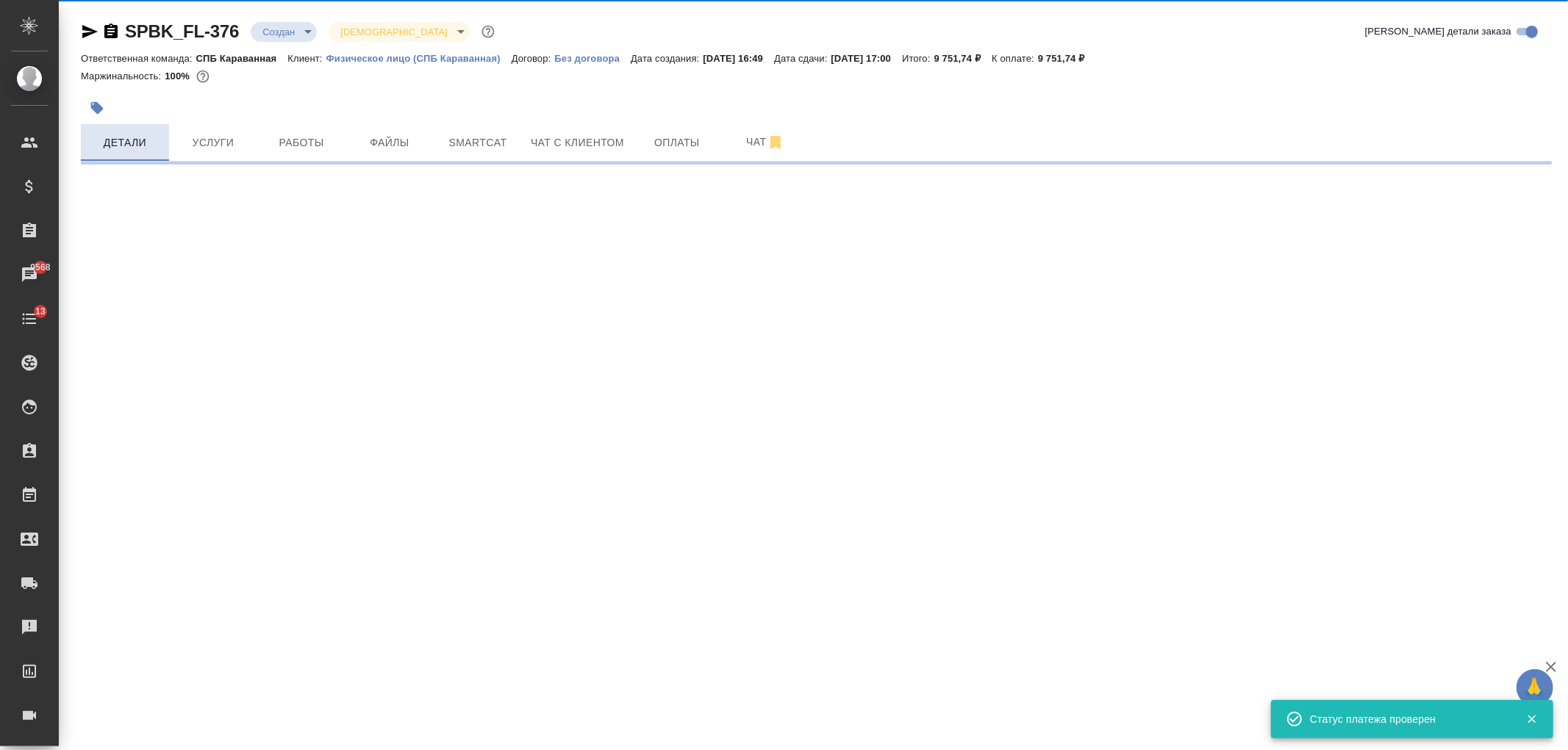
select select "RU"
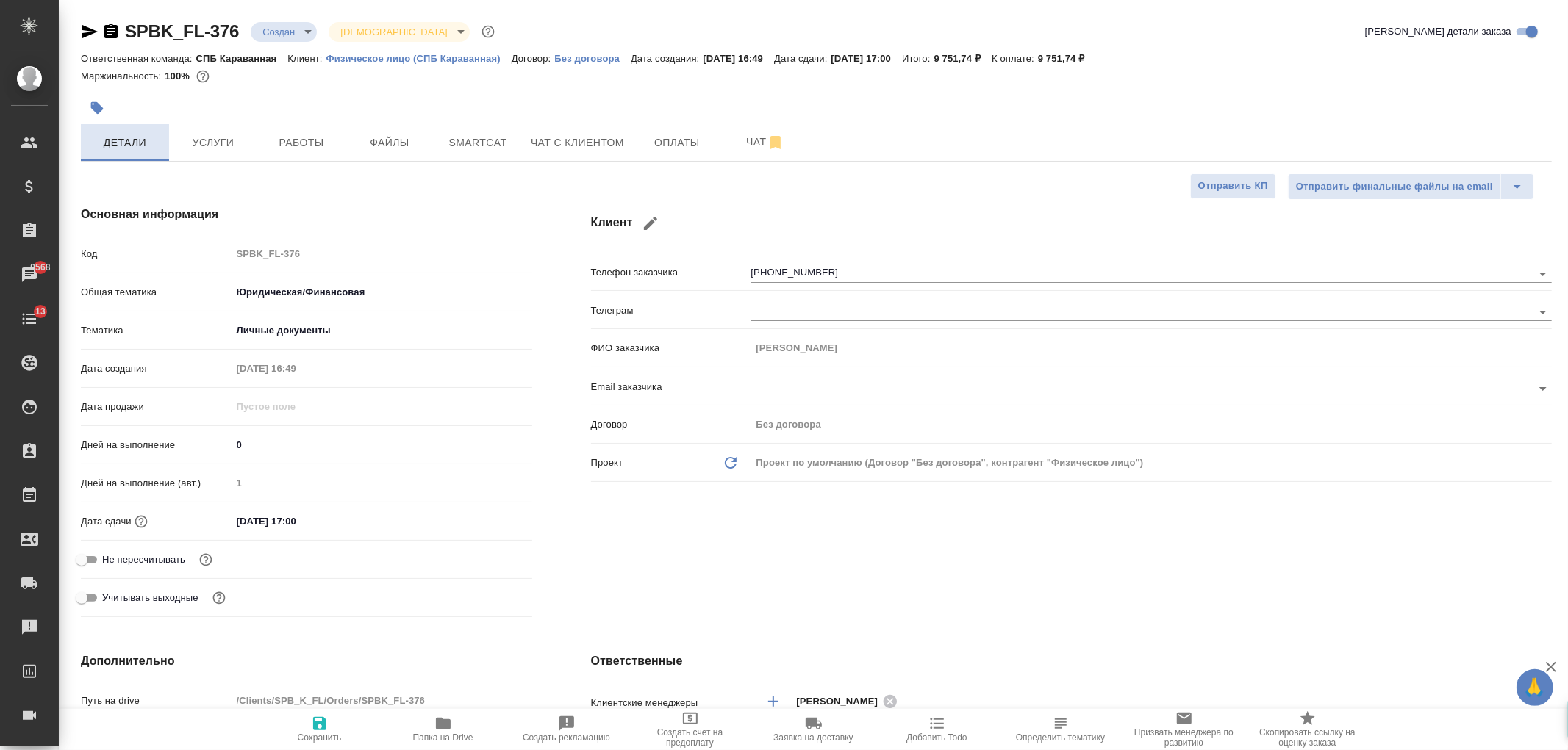
type textarea "x"
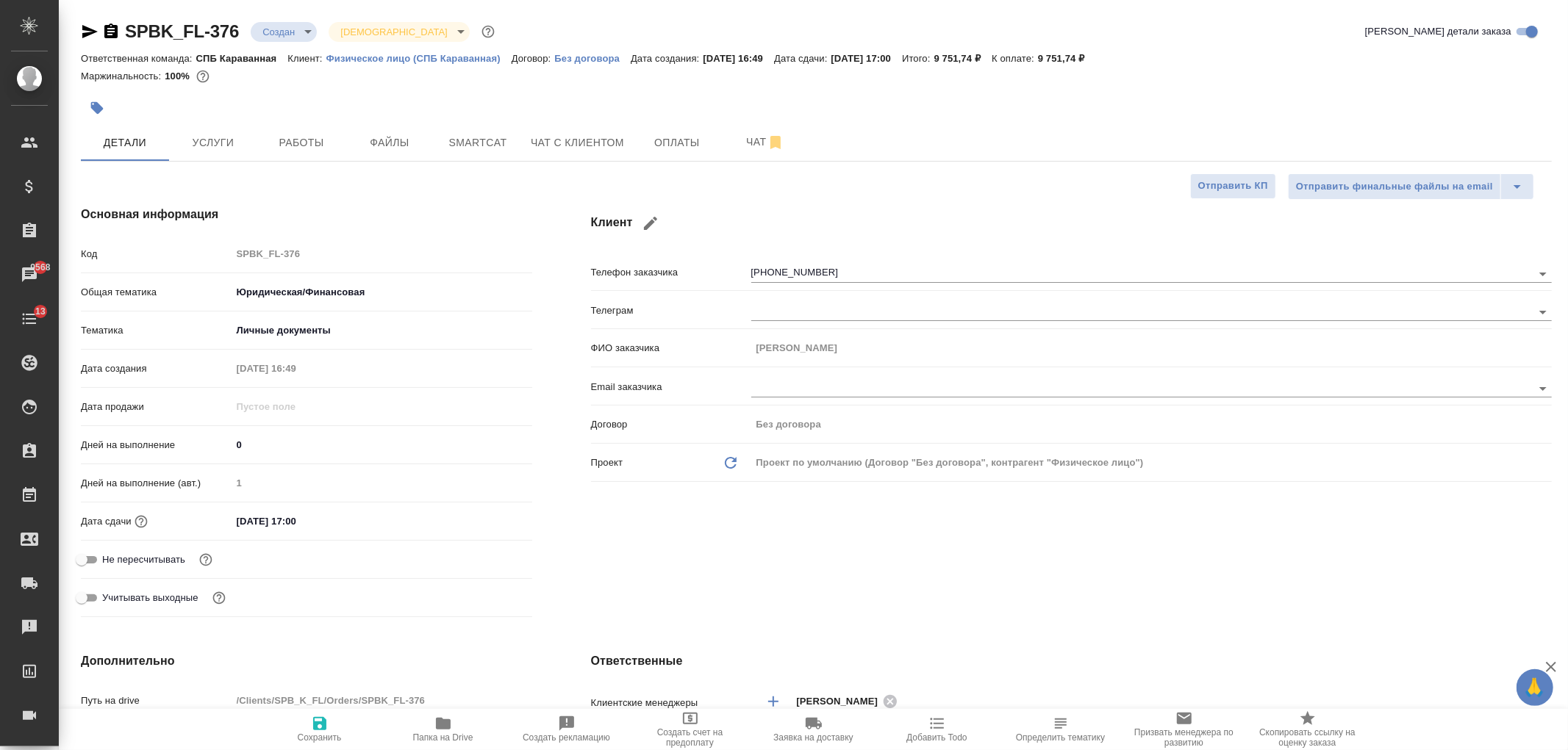
type textarea "x"
click at [584, 137] on span "Чат с клиентом" at bounding box center [577, 143] width 94 height 18
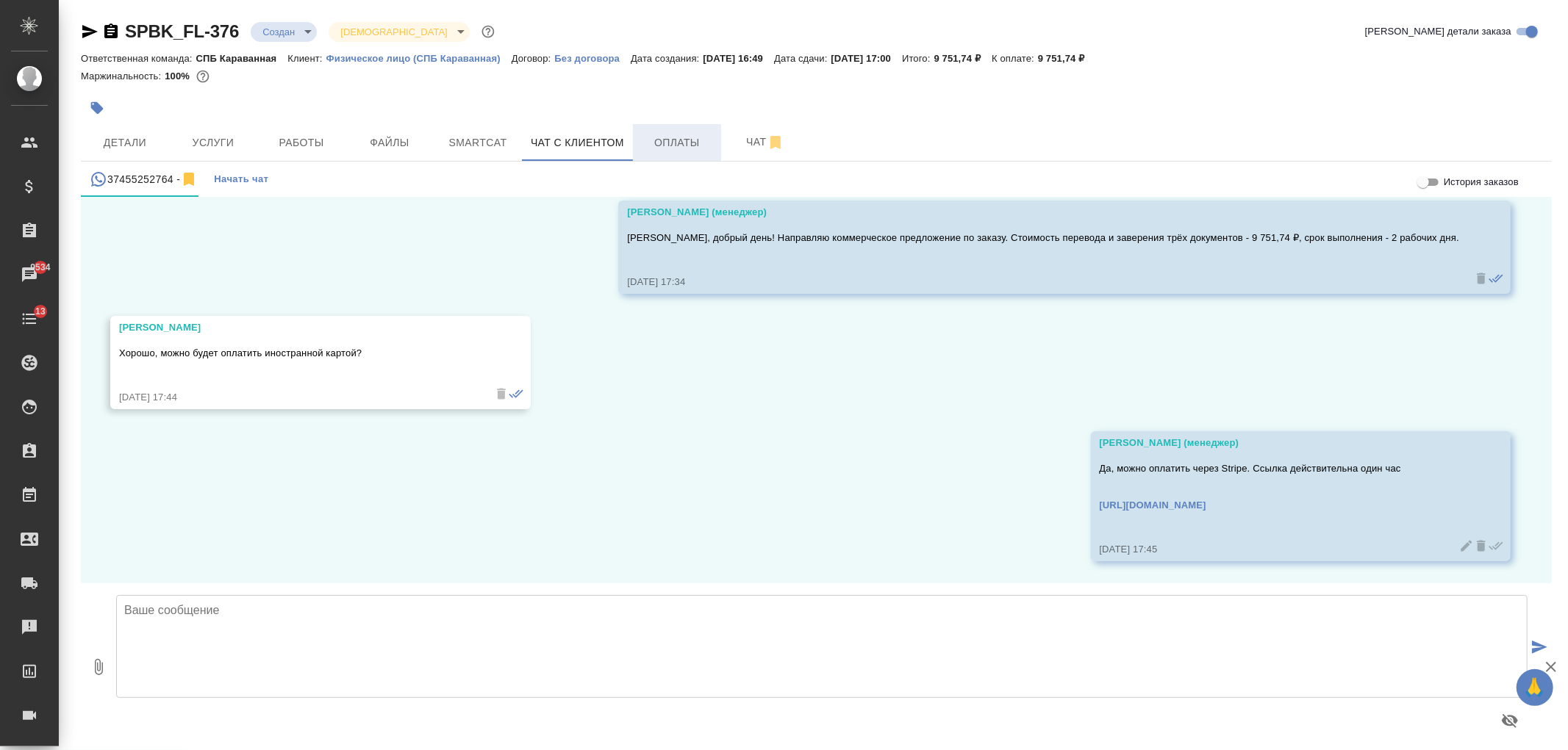
scroll to position [1242, 0]
click at [653, 142] on span "Оплаты" at bounding box center [677, 143] width 71 height 18
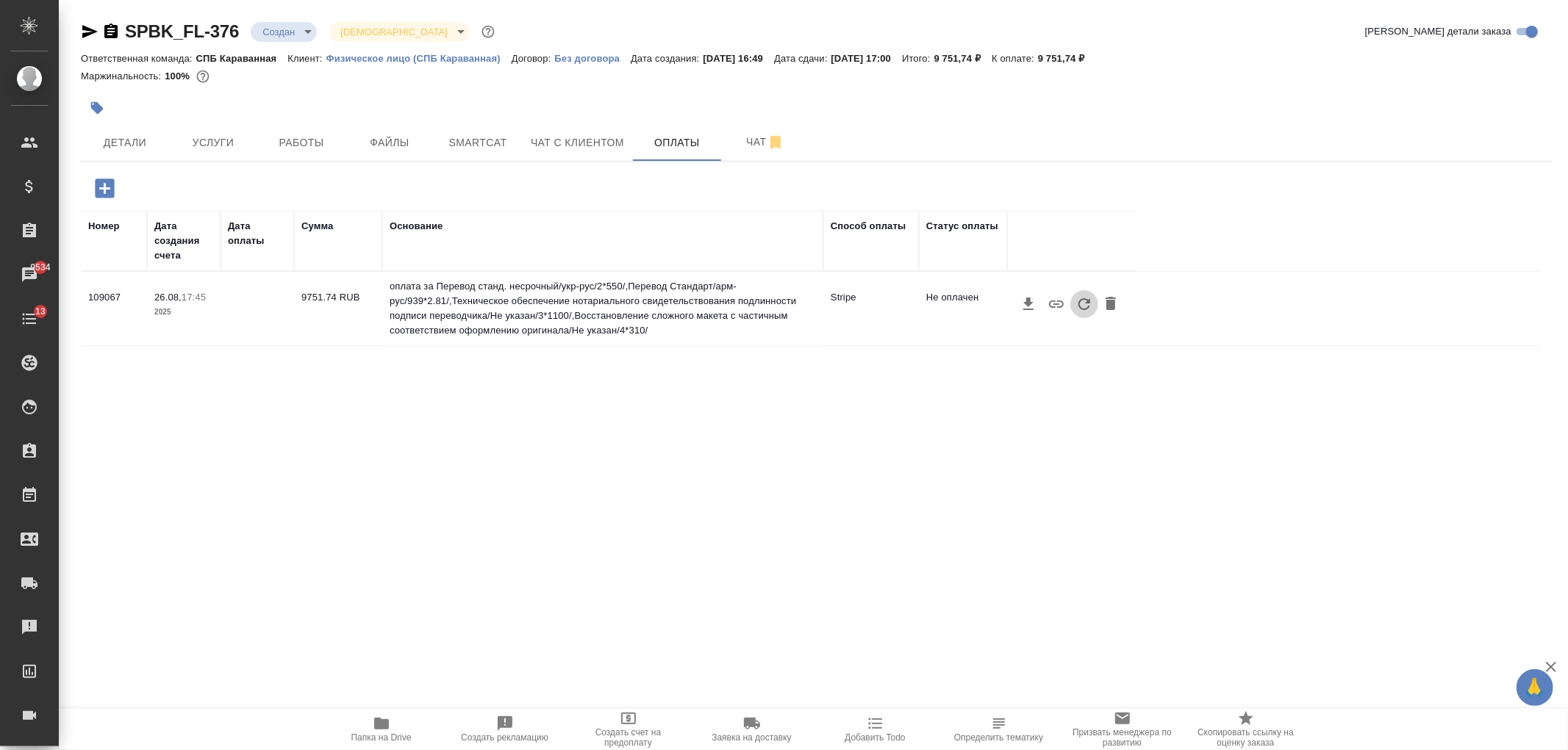
click at [1083, 310] on icon "button" at bounding box center [1084, 304] width 18 height 18
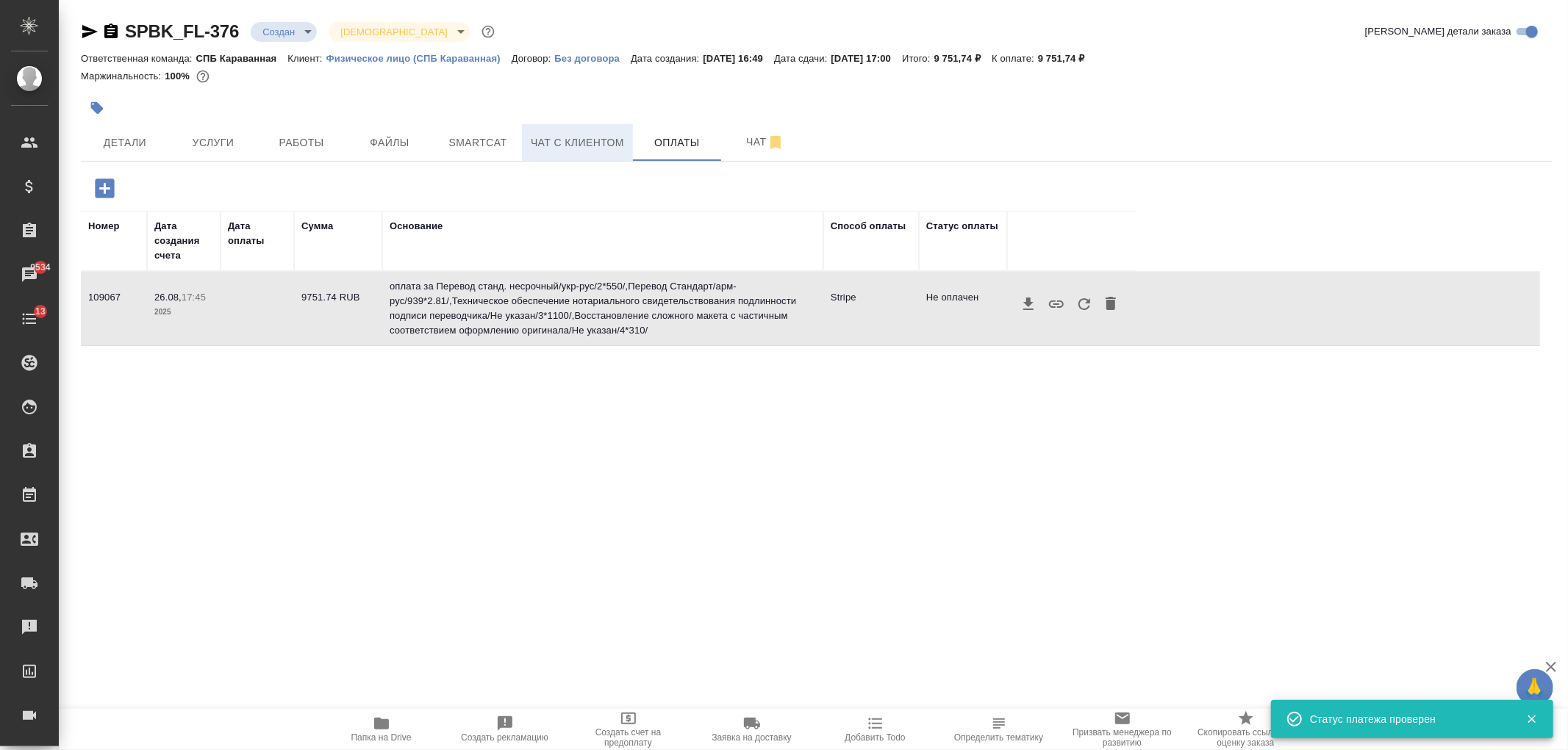
click at [600, 153] on button "Чат с клиентом" at bounding box center [577, 143] width 111 height 37
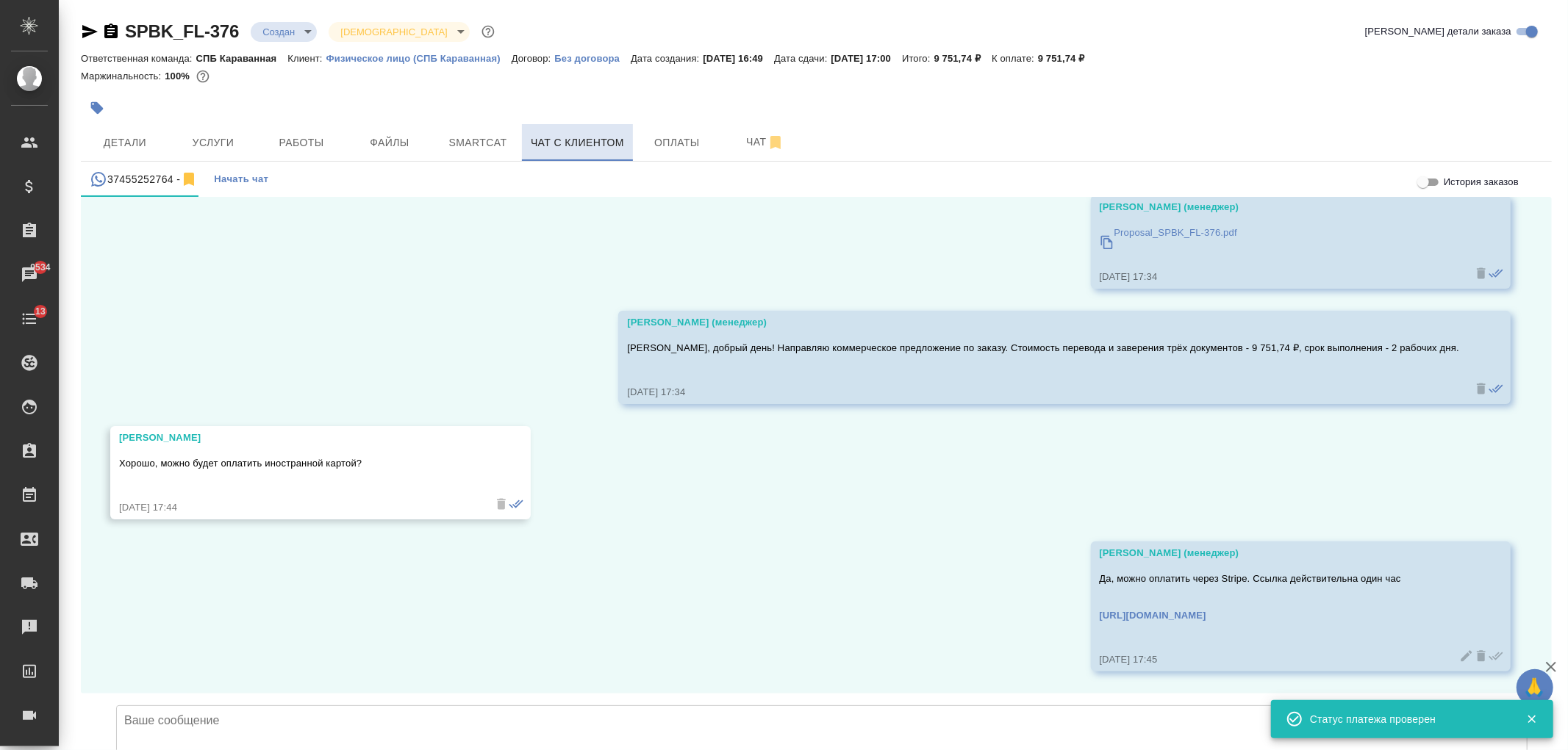
scroll to position [1242, 0]
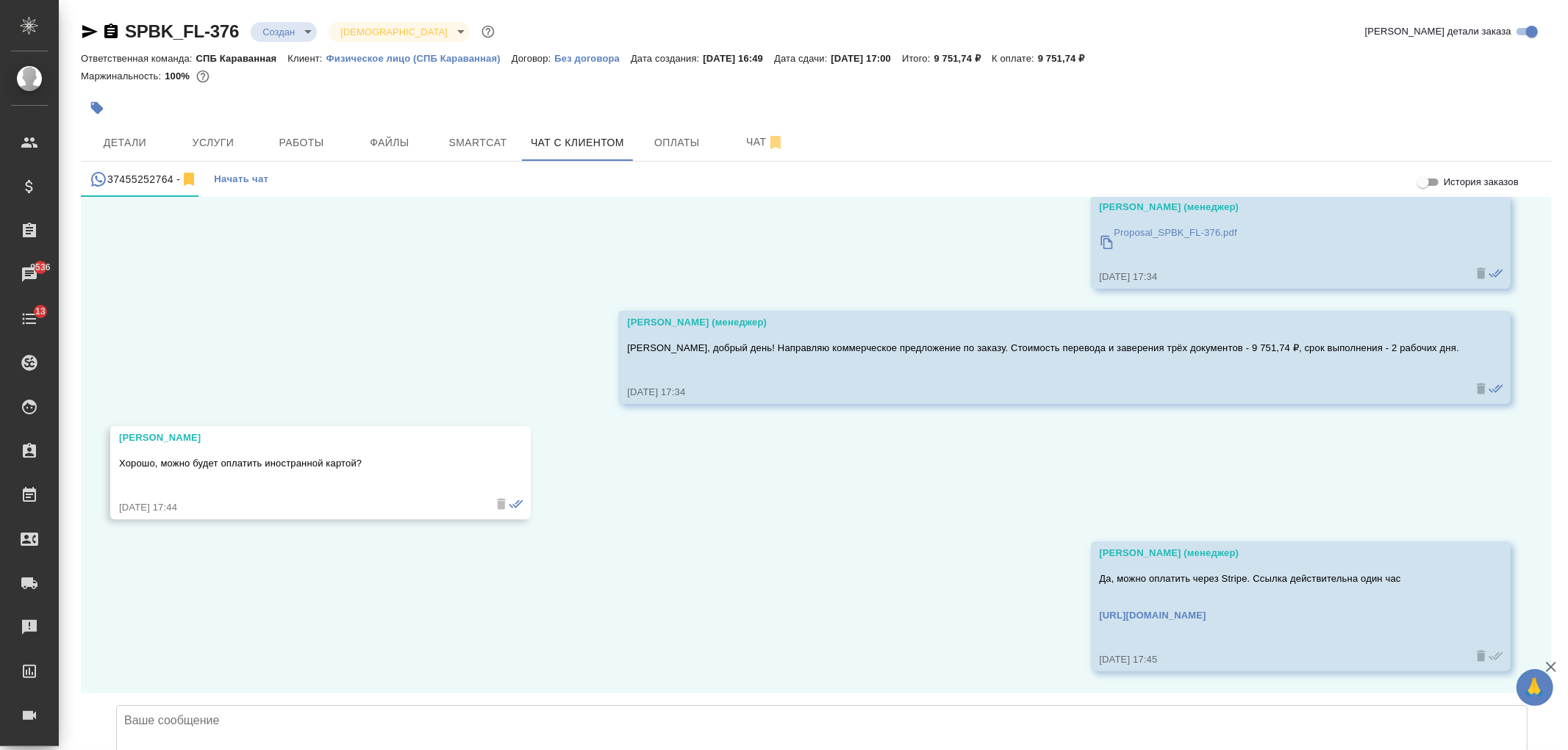
click at [682, 162] on div "37455252764 - Начать чат" at bounding box center [816, 180] width 1471 height 35
click at [684, 145] on span "Оплаты" at bounding box center [677, 143] width 71 height 18
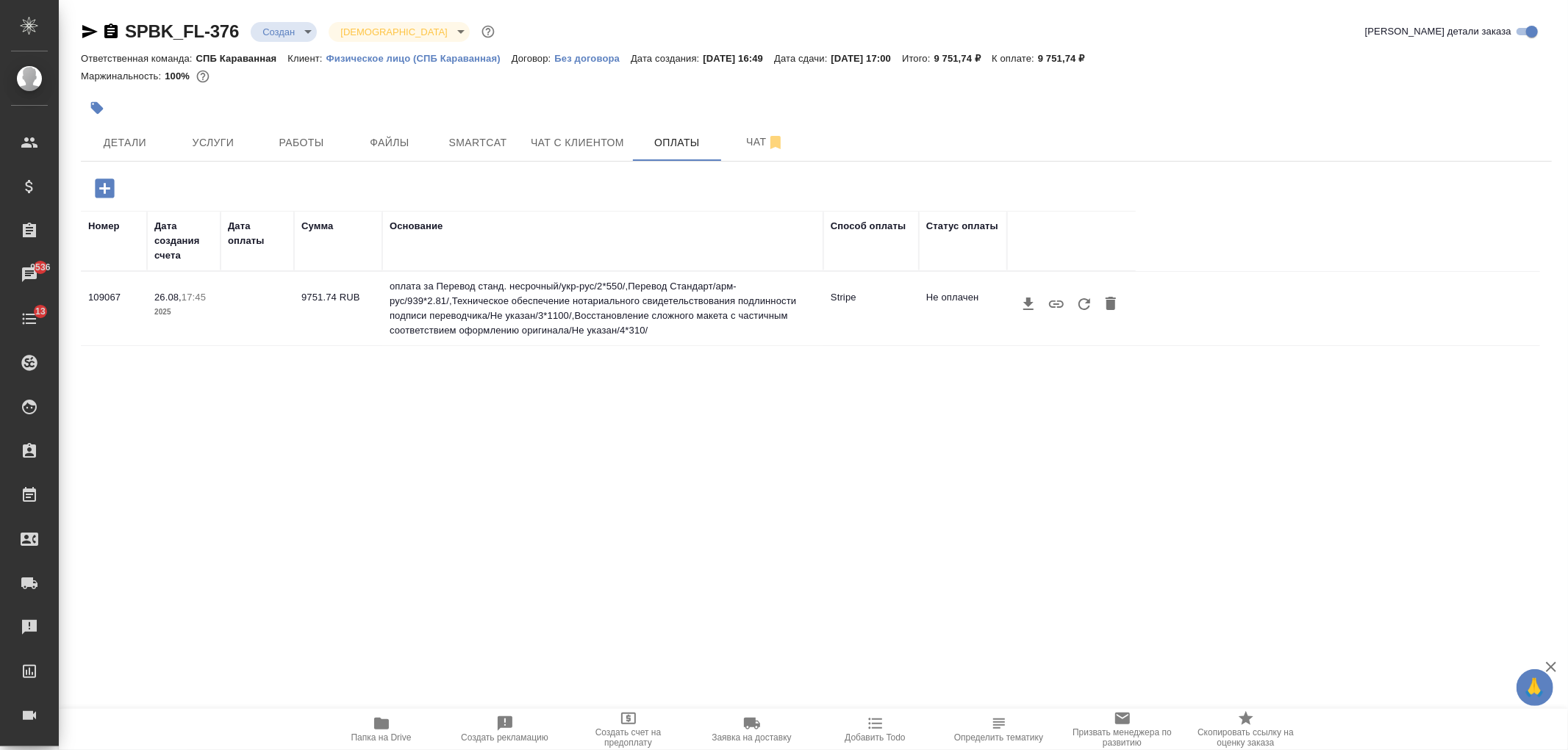
click at [1086, 309] on icon "button" at bounding box center [1084, 304] width 12 height 12
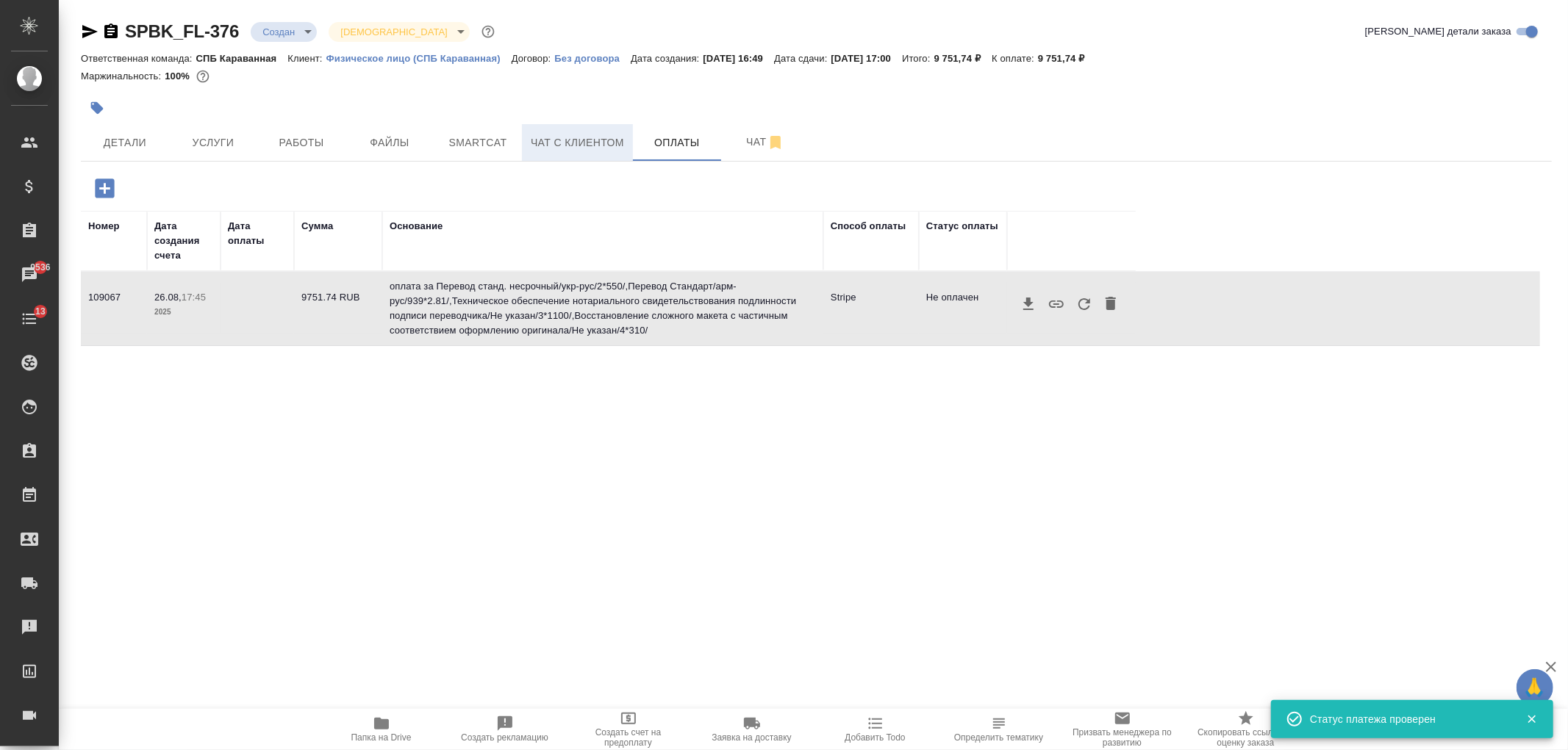
click at [574, 142] on span "Чат с клиентом" at bounding box center [577, 143] width 94 height 18
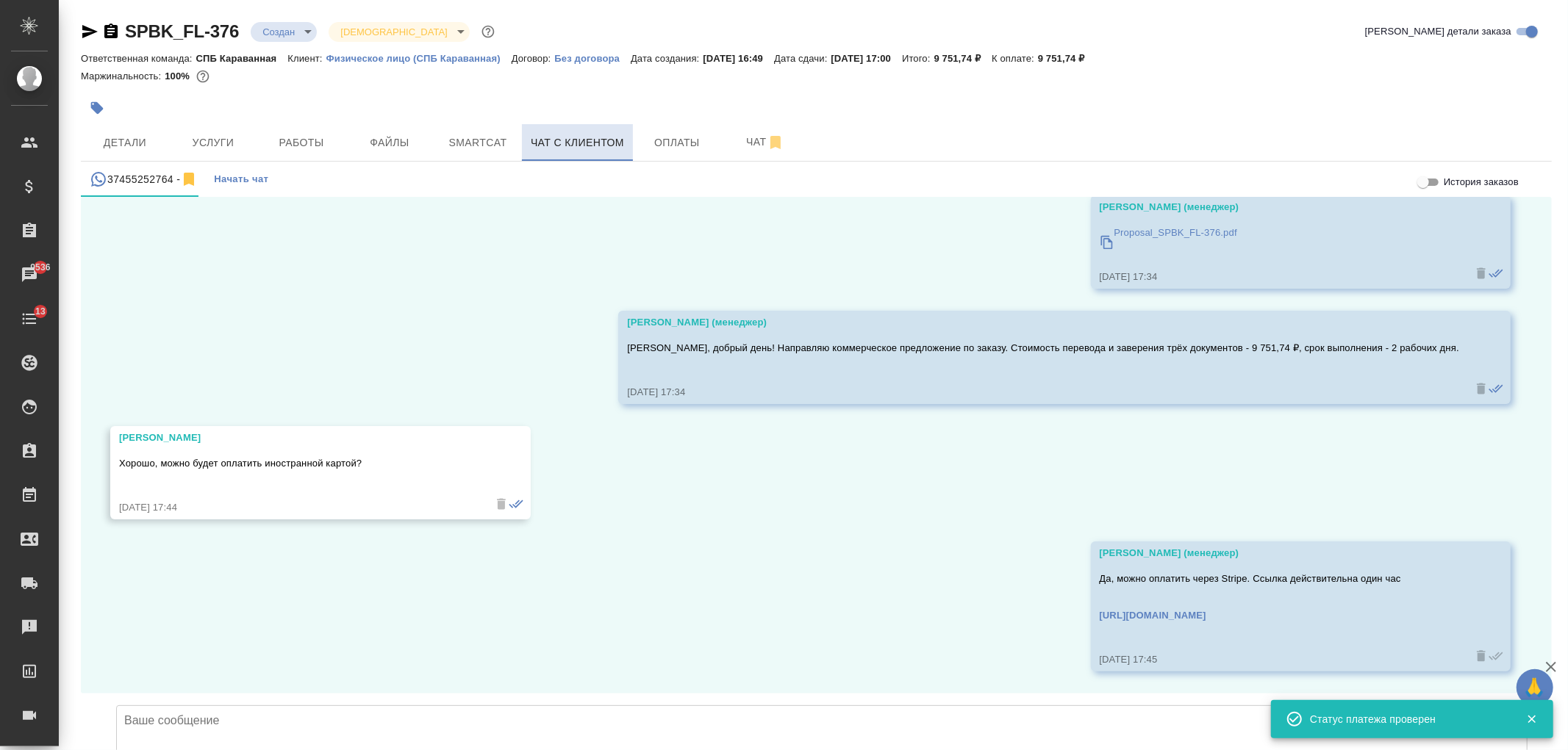
scroll to position [1242, 0]
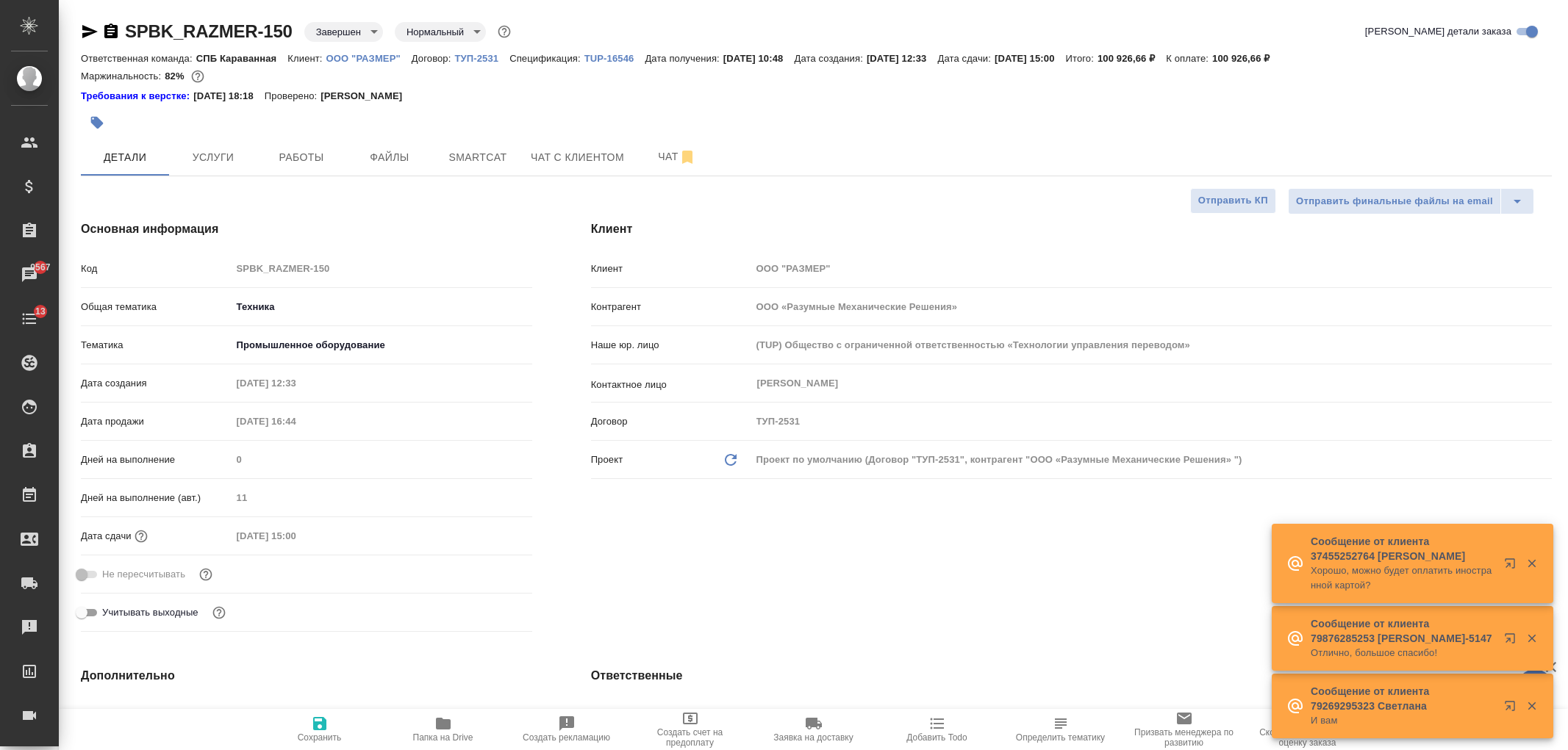
select select "RU"
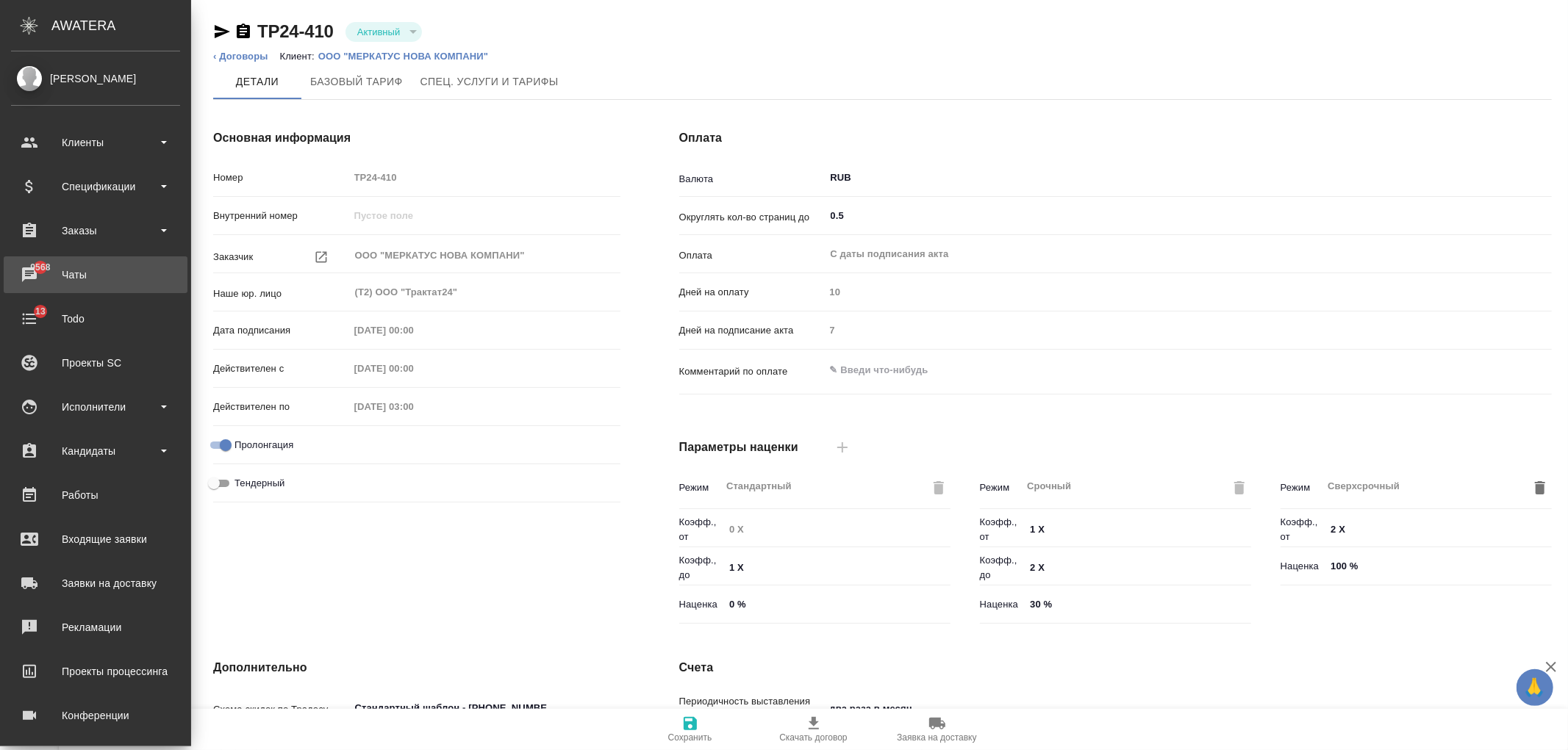
click at [84, 276] on div "Чаты" at bounding box center [96, 275] width 169 height 22
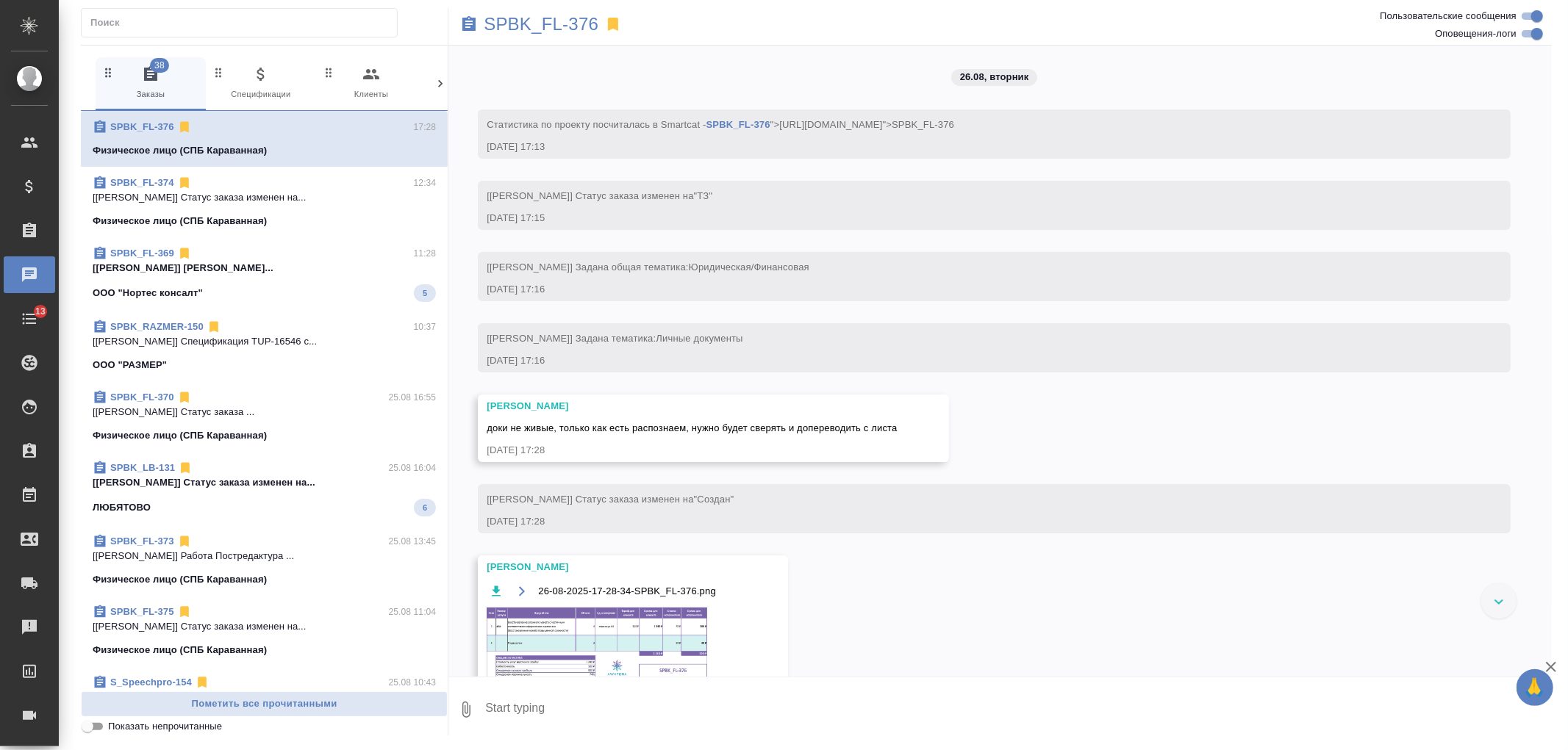
click at [438, 85] on icon at bounding box center [440, 84] width 15 height 15
click at [390, 96] on span "99+ Мессенджеры" at bounding box center [378, 83] width 99 height 36
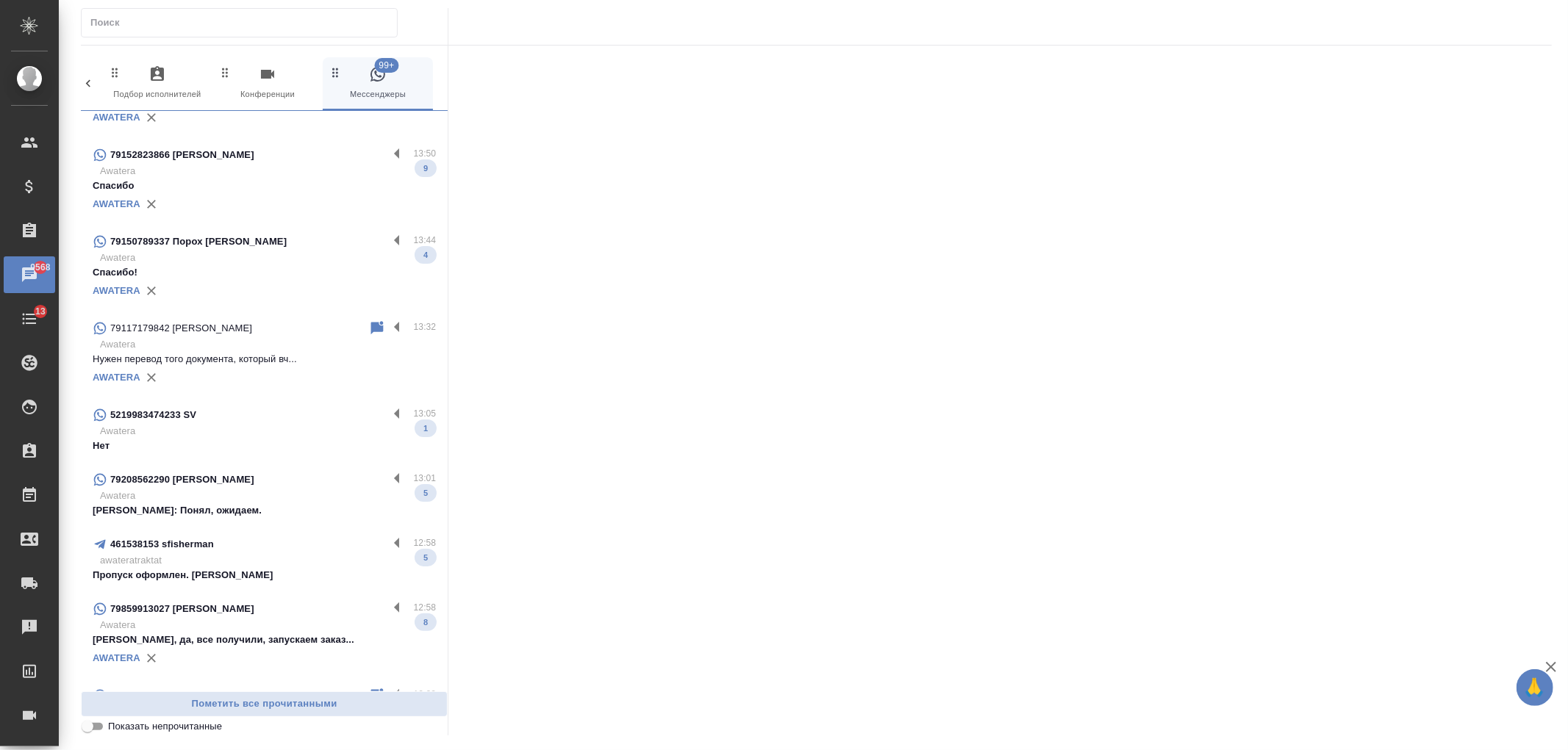
scroll to position [2276, 0]
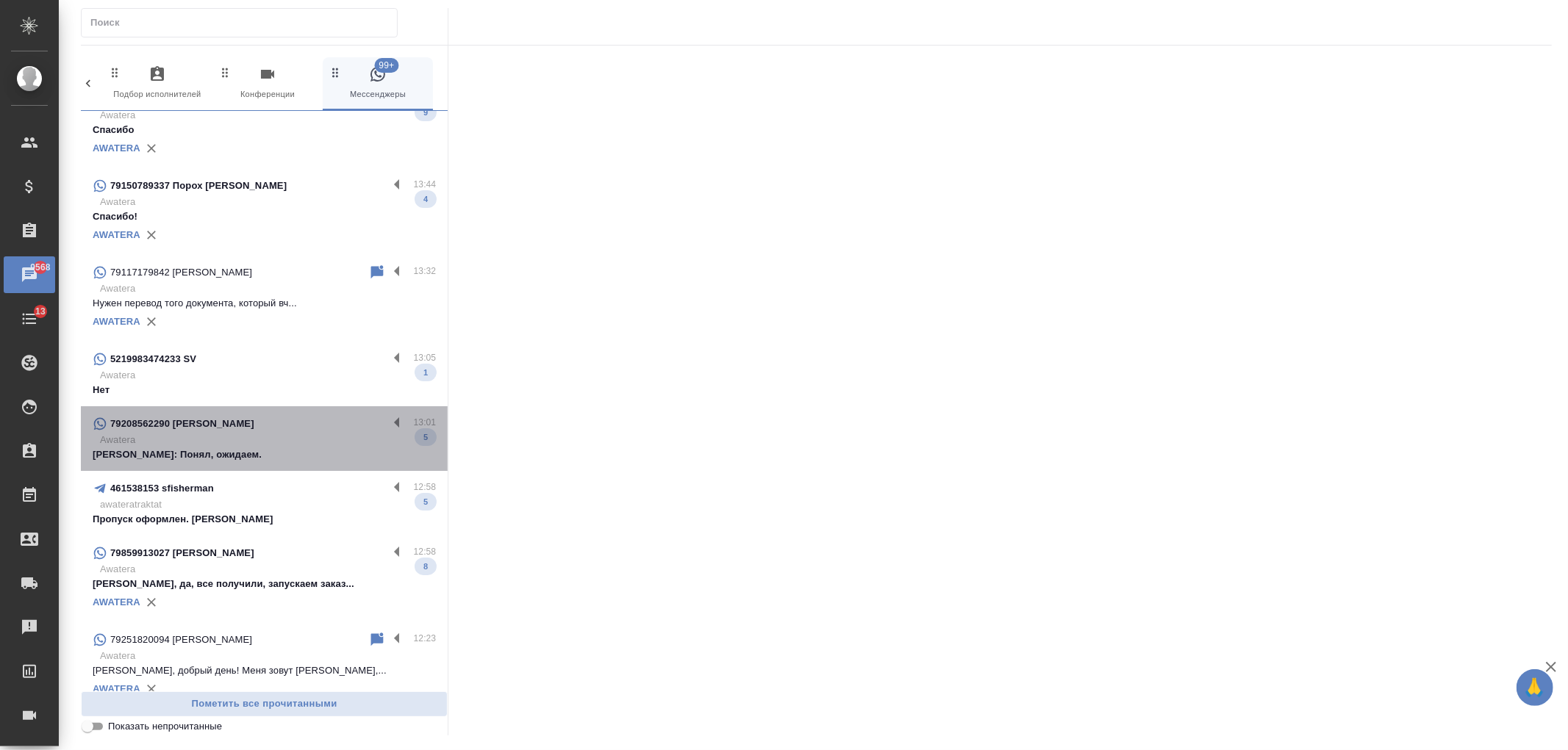
click at [288, 415] on div "79208562290 [PERSON_NAME]" at bounding box center [240, 424] width 295 height 18
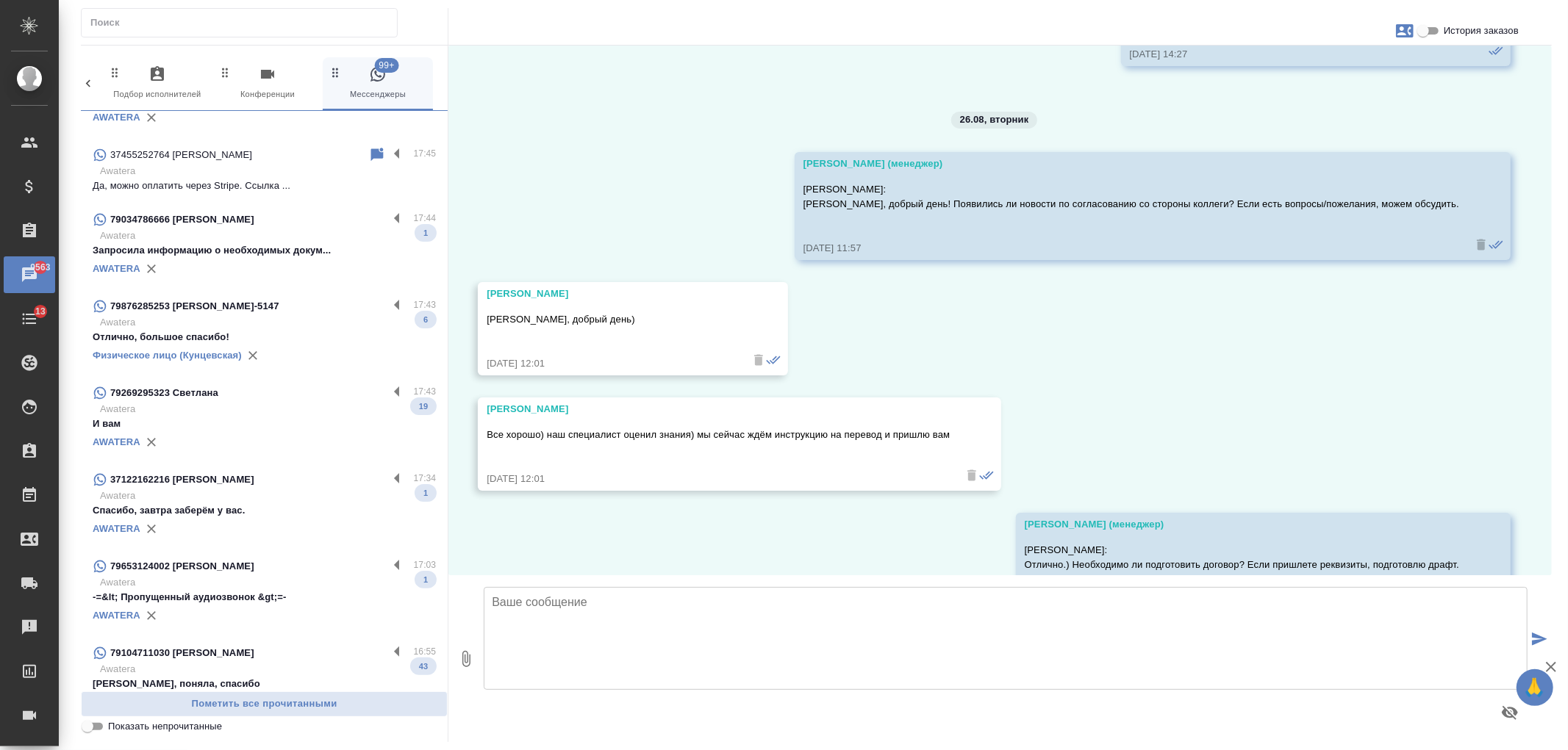
scroll to position [0, 0]
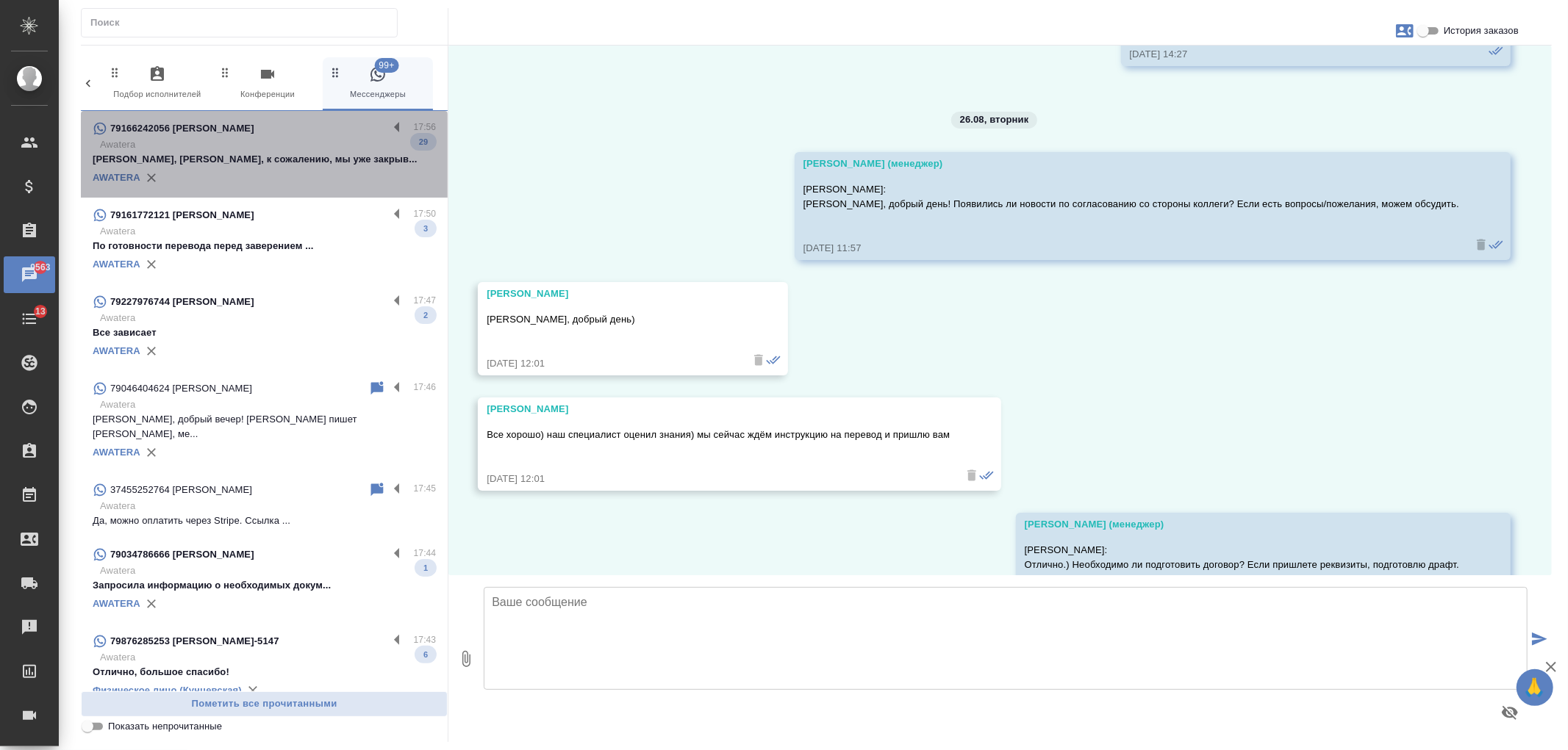
click at [318, 155] on p "[PERSON_NAME], [PERSON_NAME], к сожалению, мы уже закрыв..." at bounding box center [264, 160] width 343 height 15
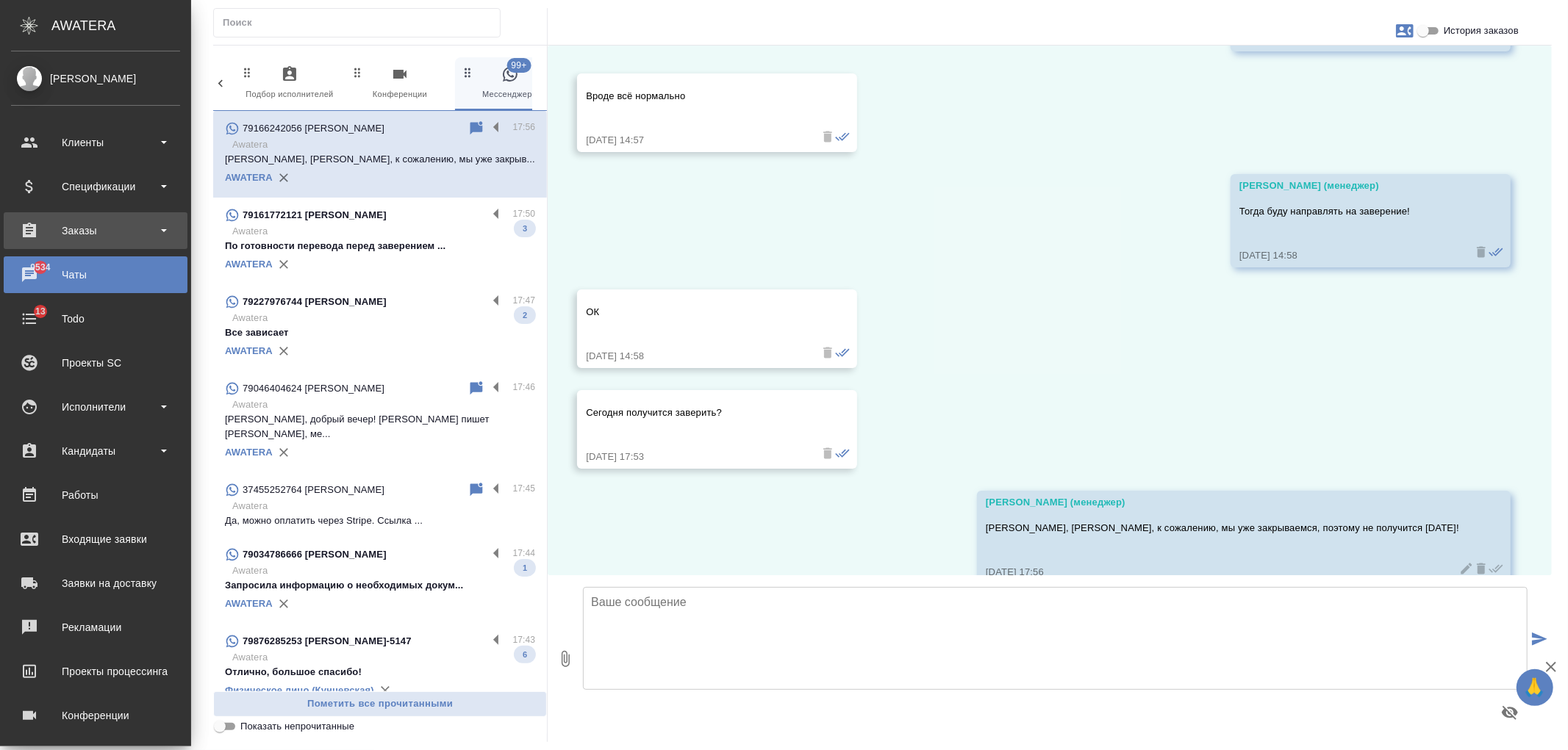
scroll to position [6163, 0]
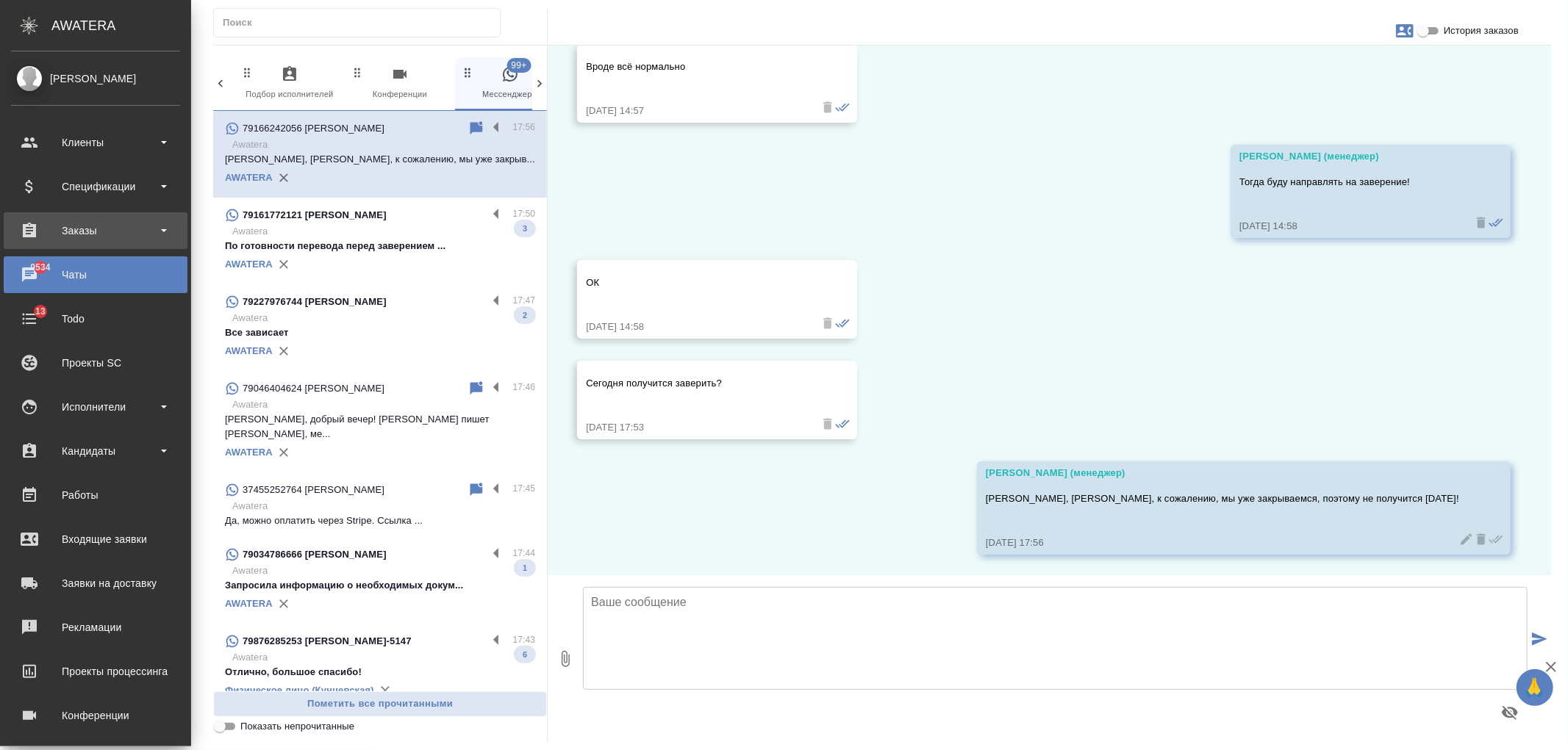
click at [105, 228] on div "Заказы" at bounding box center [96, 230] width 169 height 22
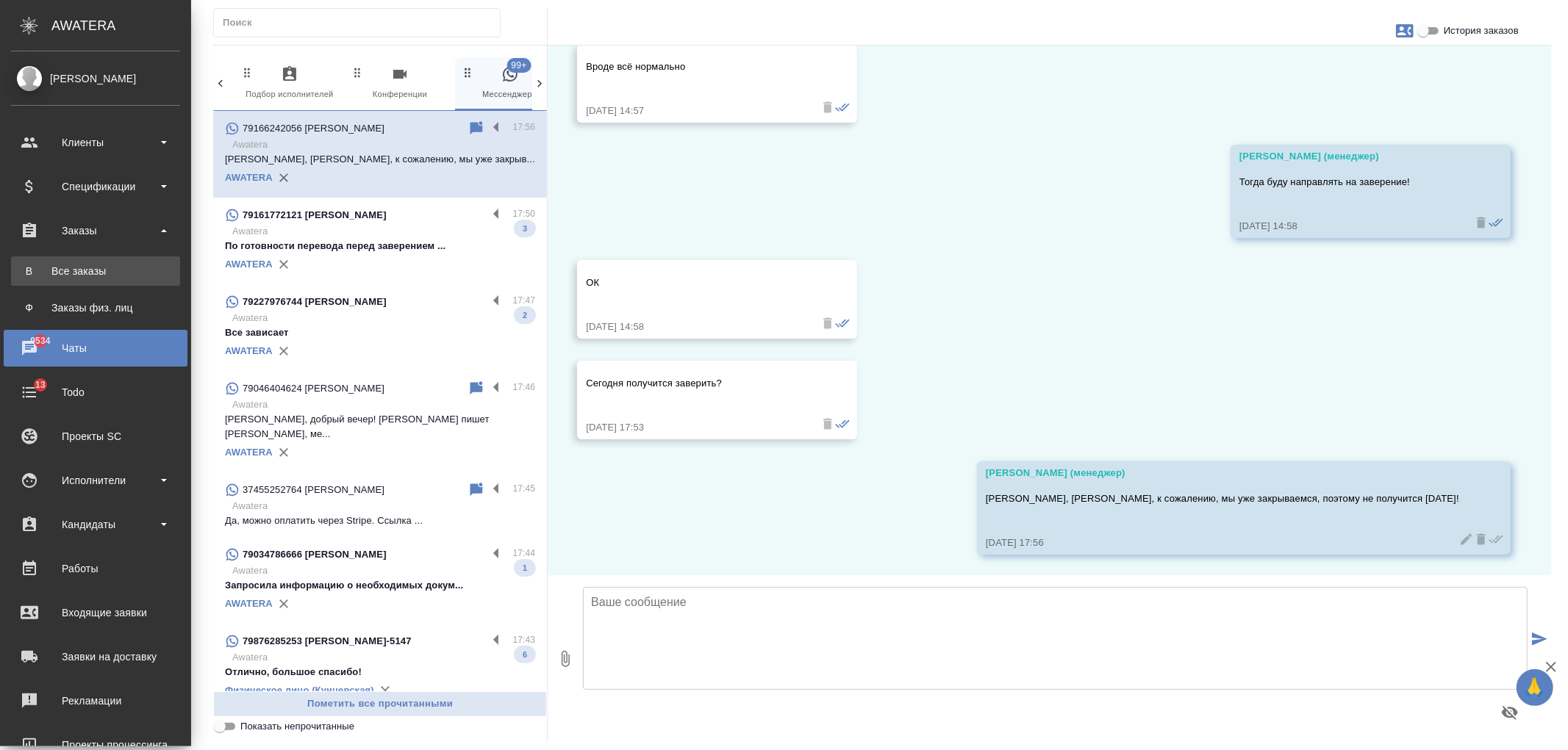
click at [121, 274] on div "Все заказы" at bounding box center [96, 271] width 155 height 15
